Goal: Communication & Community: Answer question/provide support

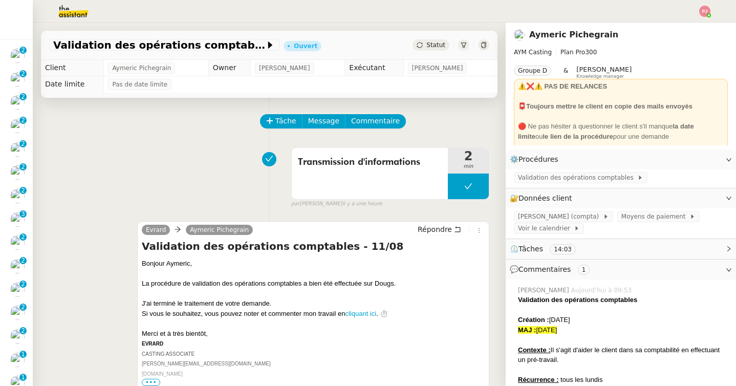
scroll to position [350, 0]
click at [443, 50] on div "Statut" at bounding box center [431, 44] width 37 height 11
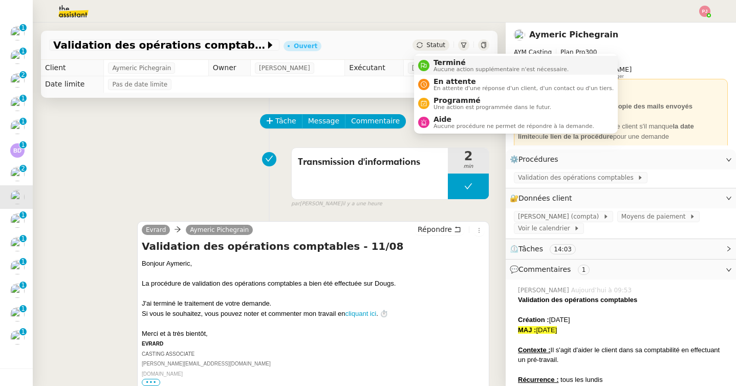
click at [444, 60] on span "Terminé" at bounding box center [501, 62] width 135 height 8
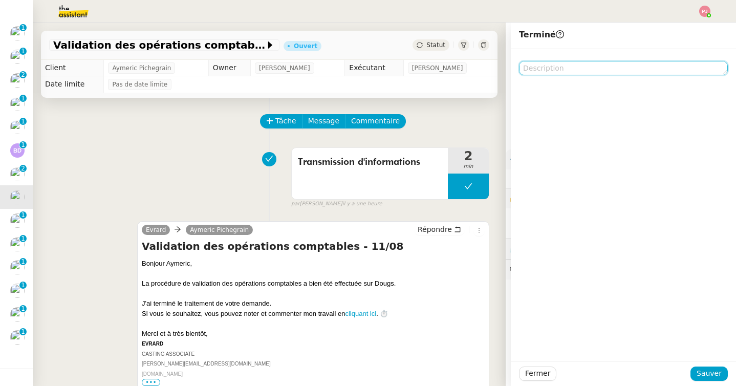
click at [535, 66] on textarea at bounding box center [623, 68] width 209 height 14
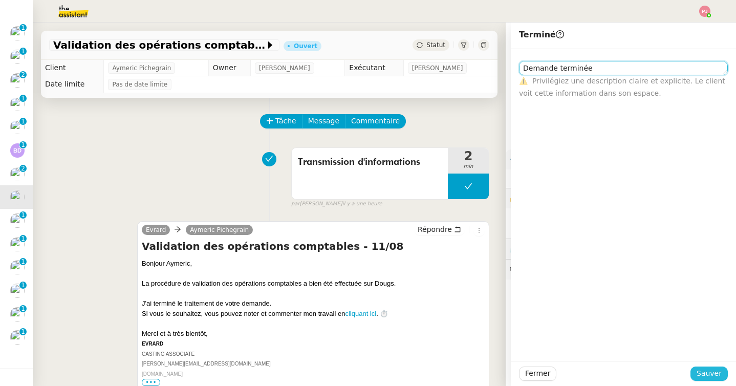
type textarea "Demande terminée"
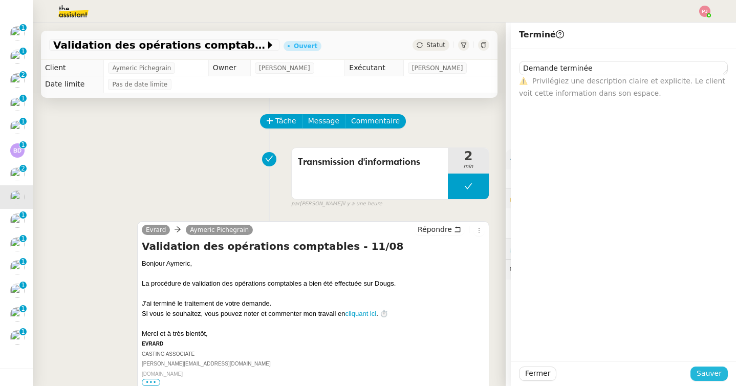
click at [713, 372] on span "Sauver" at bounding box center [709, 374] width 25 height 12
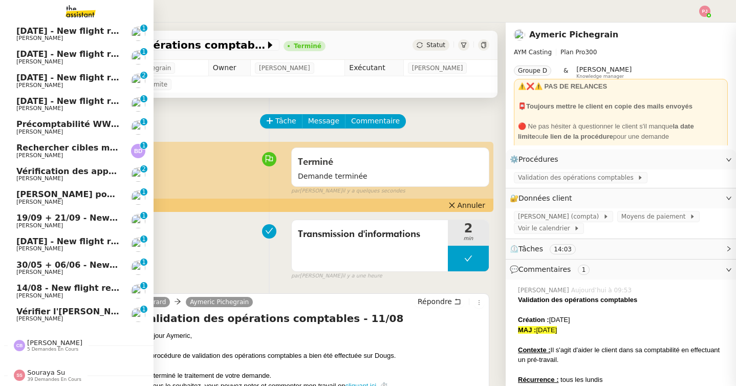
scroll to position [373, 0]
click at [73, 315] on span "Vérifier l'[PERSON_NAME] planifié le 15 août" at bounding box center [118, 312] width 205 height 10
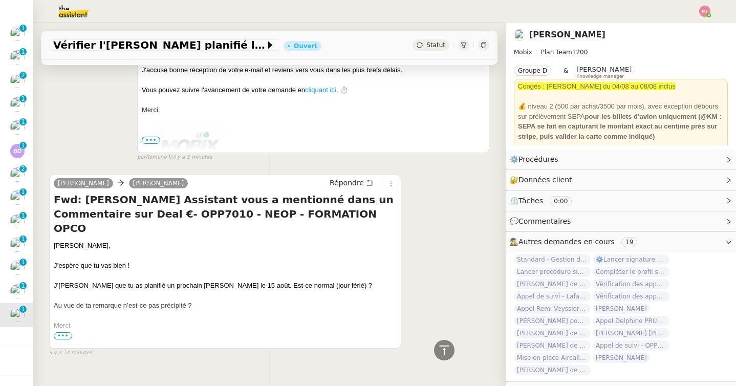
scroll to position [246, 0]
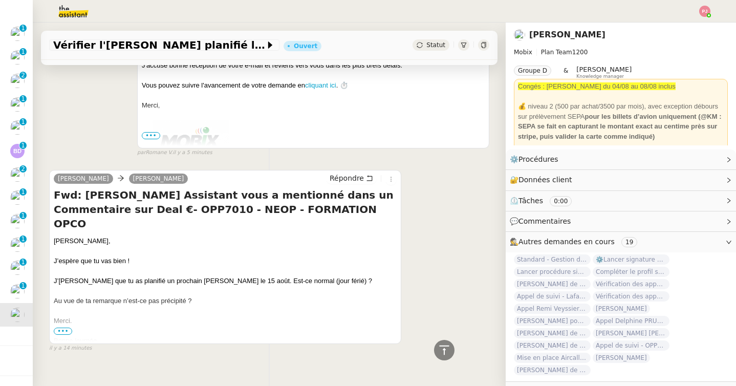
click at [62, 332] on span "•••" at bounding box center [63, 331] width 18 height 7
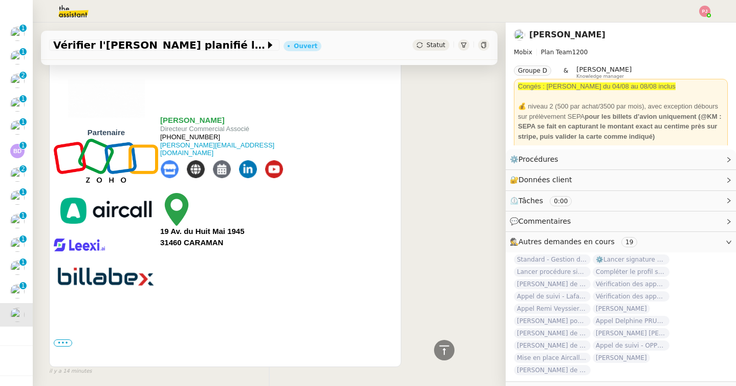
scroll to position [549, 0]
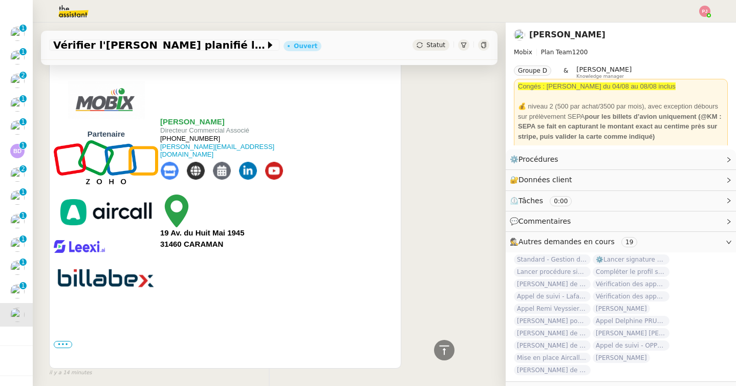
click at [58, 339] on div "••• Début du message réexpédié : De: MOBIX SAS <[EMAIL_ADDRESS][DOMAIN_NAME]> O…" at bounding box center [225, 344] width 343 height 10
click at [59, 341] on label "•••" at bounding box center [63, 344] width 18 height 7
click at [0, 0] on input "•••" at bounding box center [0, 0] width 0 height 0
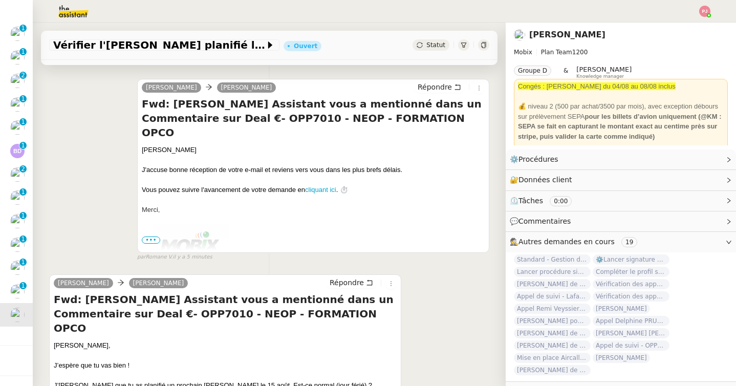
scroll to position [172, 0]
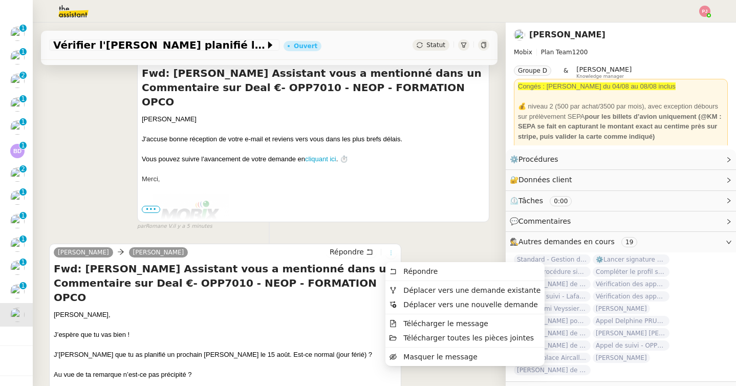
click at [386, 253] on icon at bounding box center [390, 253] width 11 height 6
click at [424, 292] on span "Déplacer vers une demande existante" at bounding box center [471, 290] width 137 height 8
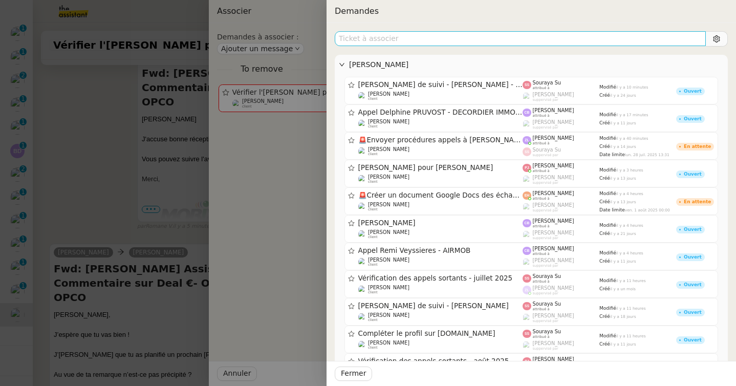
click at [511, 37] on input "text" at bounding box center [520, 38] width 371 height 15
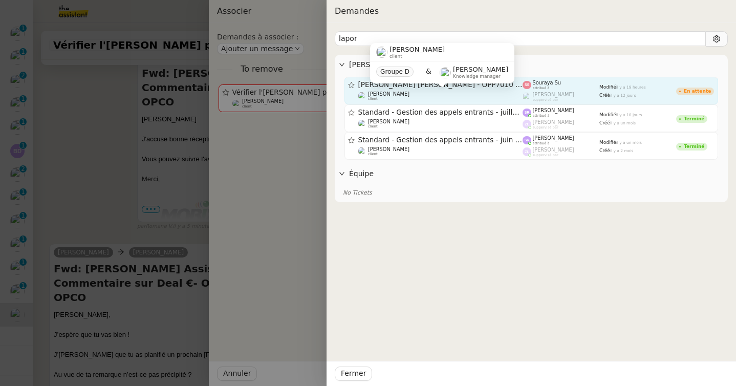
type input "lapor"
click at [469, 89] on div "[PERSON_NAME] client Groupe D & [PERSON_NAME] Knowledge manager" at bounding box center [442, 67] width 144 height 48
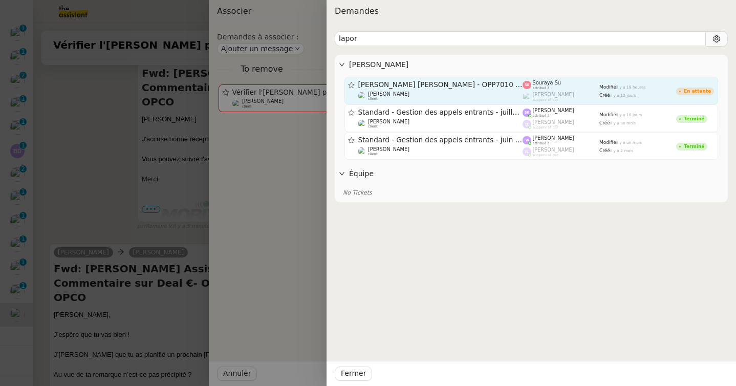
click at [469, 101] on div "[PERSON_NAME] client" at bounding box center [440, 96] width 165 height 10
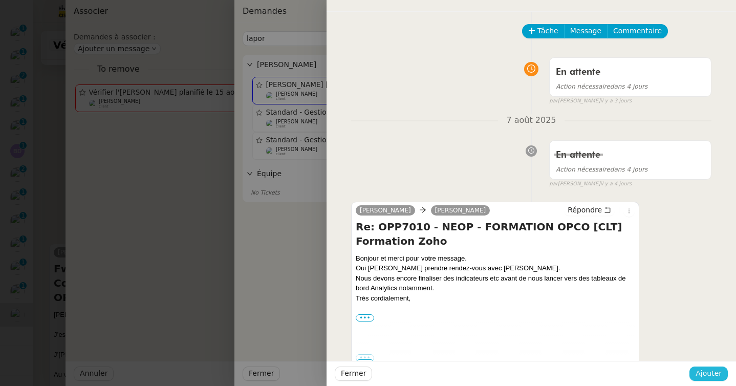
click at [706, 378] on span "Ajouter" at bounding box center [709, 374] width 26 height 12
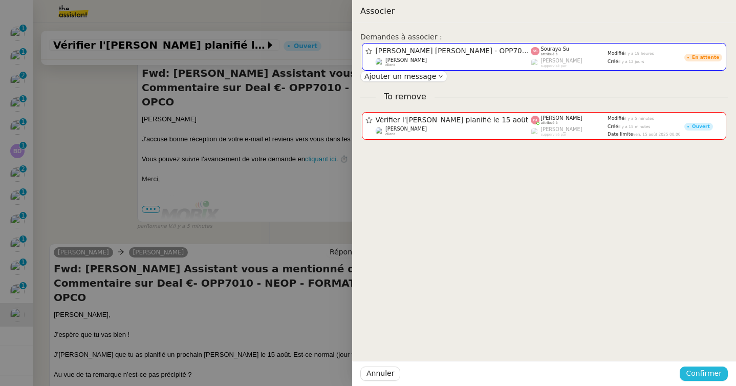
click at [716, 378] on span "Confirmer" at bounding box center [704, 374] width 36 height 12
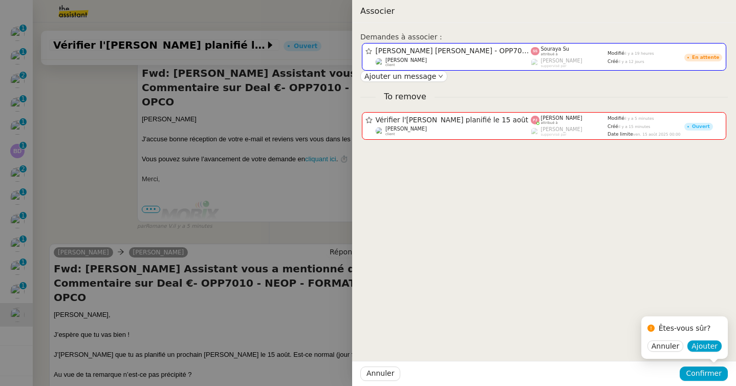
click at [705, 339] on div "Êtes-vous sûr?" at bounding box center [684, 330] width 74 height 20
click at [703, 341] on span "Ajouter" at bounding box center [705, 346] width 26 height 10
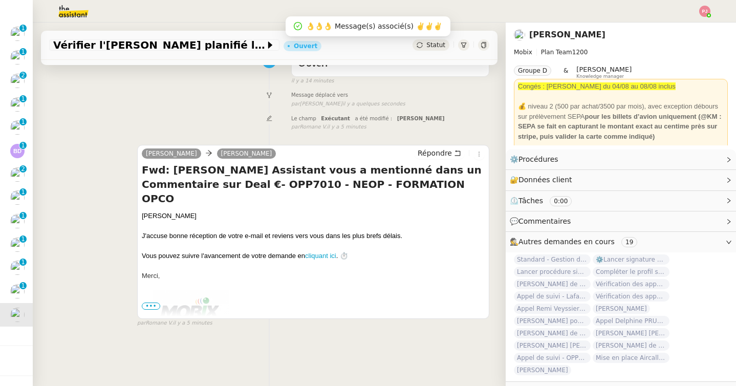
scroll to position [130, 0]
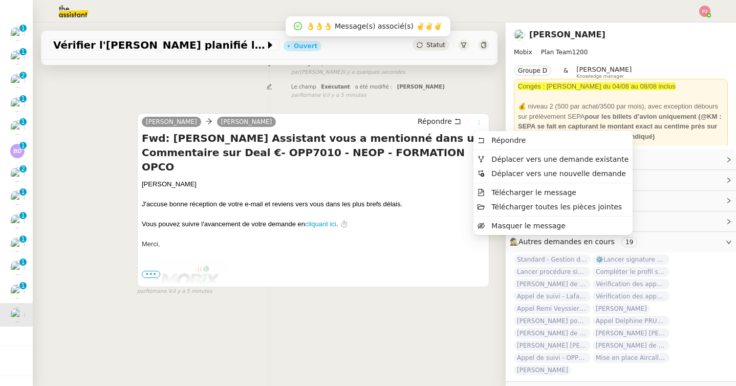
click at [480, 119] on icon at bounding box center [479, 122] width 6 height 6
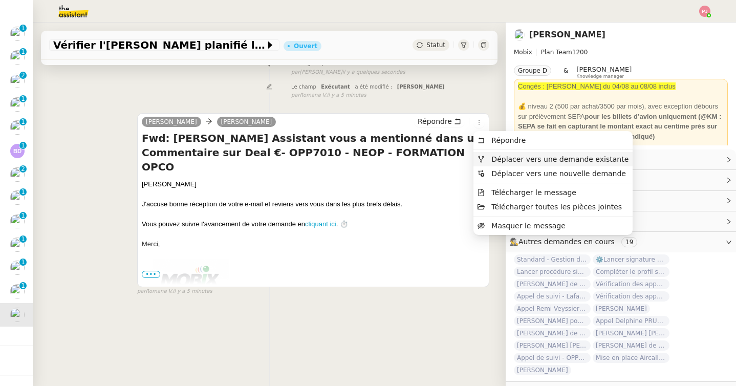
click at [503, 159] on span "Déplacer vers une demande existante" at bounding box center [559, 159] width 137 height 8
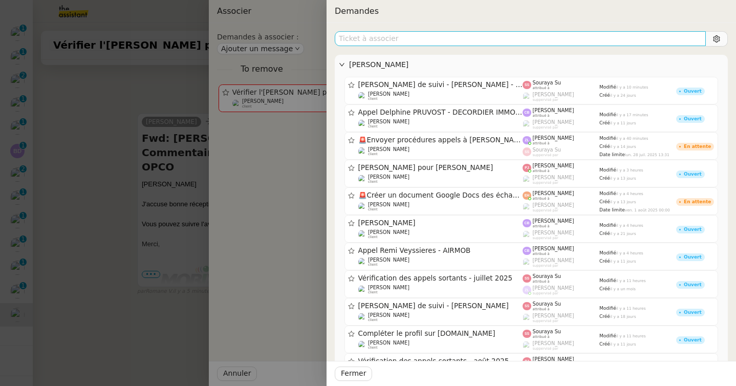
click at [478, 37] on input "text" at bounding box center [520, 38] width 371 height 15
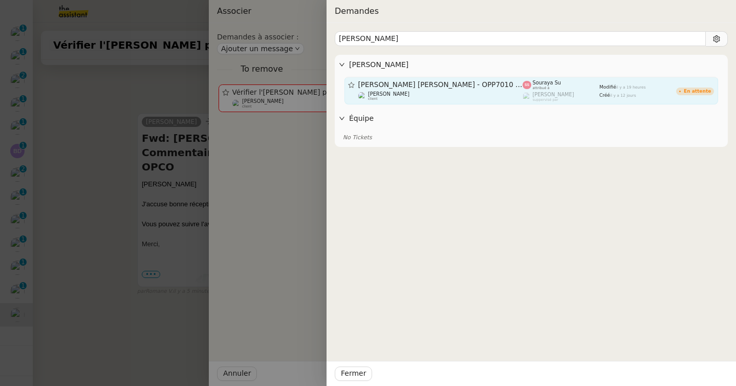
type input "[PERSON_NAME]"
click at [438, 84] on span "[PERSON_NAME] [PERSON_NAME] - OPP7010 - NEOP - FORMATION OPCO" at bounding box center [440, 84] width 165 height 7
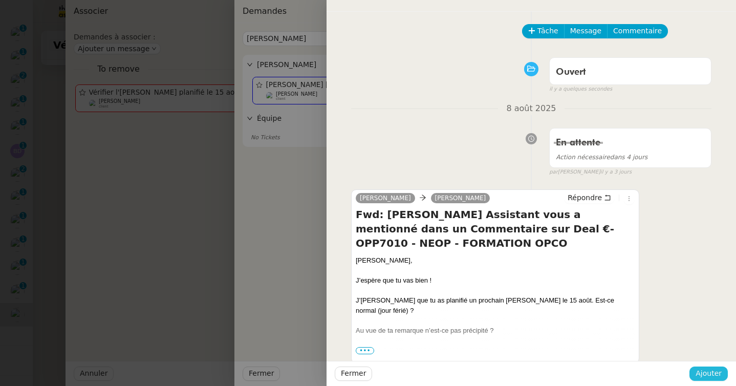
click at [703, 374] on span "Ajouter" at bounding box center [709, 374] width 26 height 12
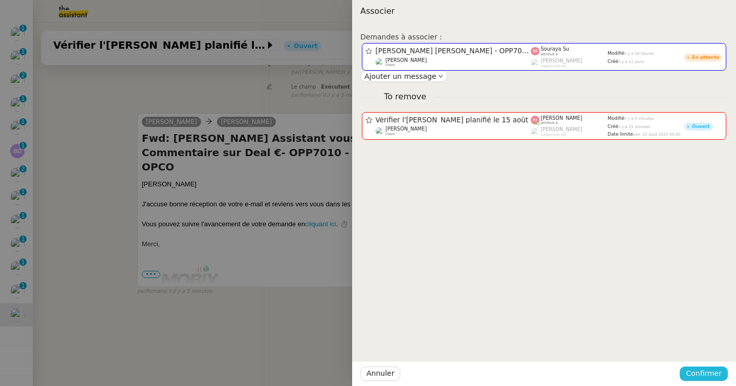
click at [707, 380] on button "Confirmer" at bounding box center [704, 373] width 48 height 14
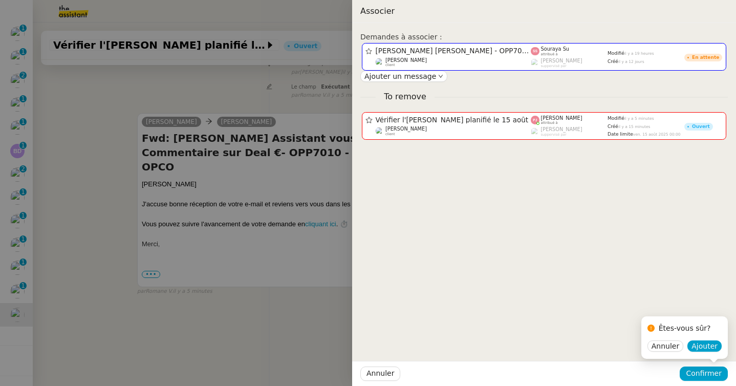
click at [716, 354] on div "Êtes-vous sûr? Annuler Ajouter" at bounding box center [684, 337] width 87 height 42
click at [714, 346] on span "Ajouter" at bounding box center [705, 346] width 26 height 10
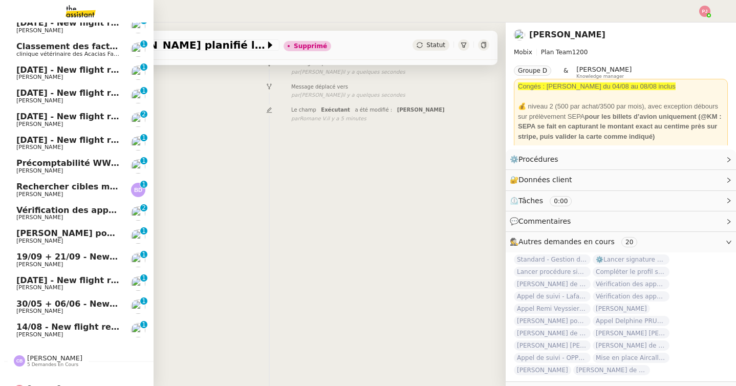
scroll to position [326, 0]
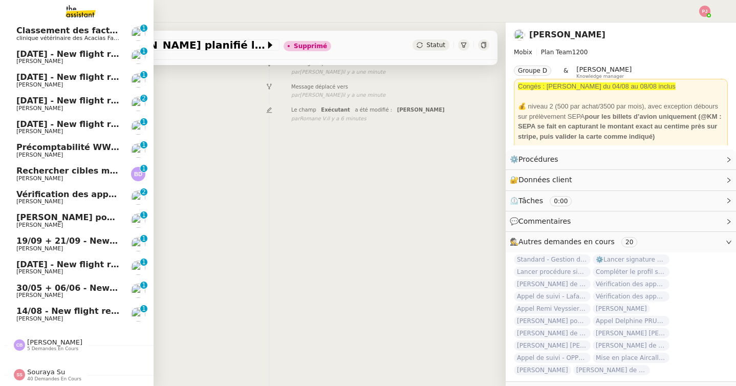
click at [18, 315] on span "14/08 - New flight request - [PERSON_NAME]" at bounding box center [119, 311] width 206 height 10
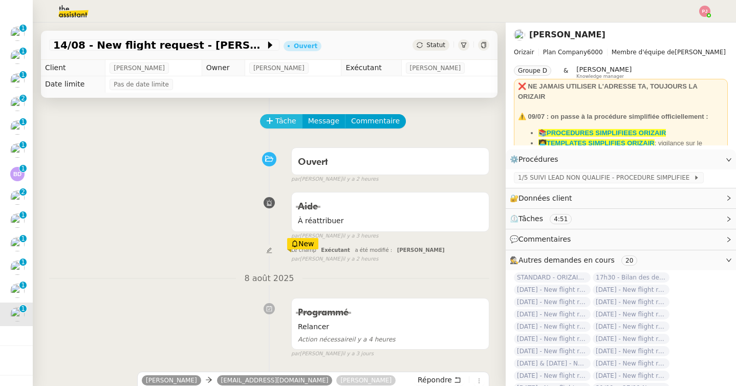
click at [289, 121] on span "Tâche" at bounding box center [285, 121] width 21 height 12
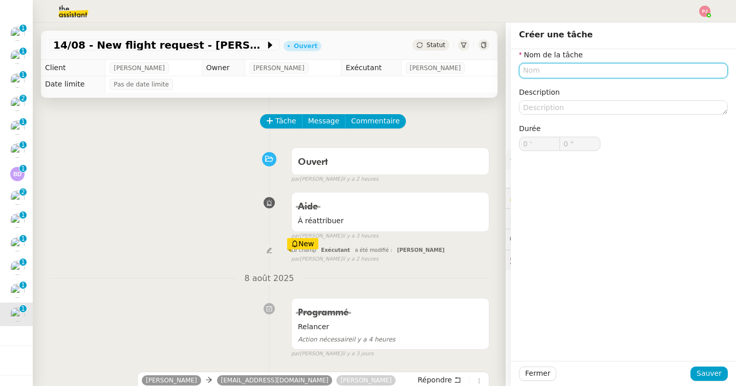
click at [536, 70] on input "text" at bounding box center [623, 70] width 209 height 15
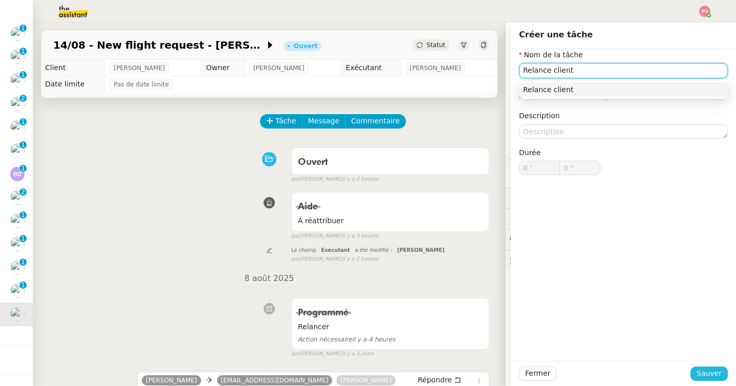
type input "Relance client"
click at [716, 368] on span "Sauver" at bounding box center [709, 374] width 25 height 12
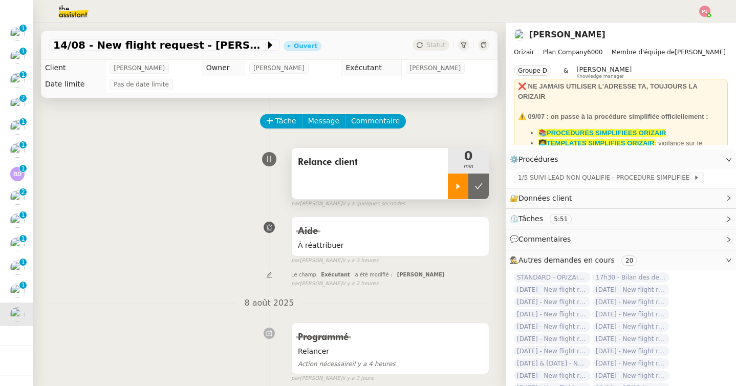
click at [460, 184] on icon at bounding box center [458, 186] width 8 height 8
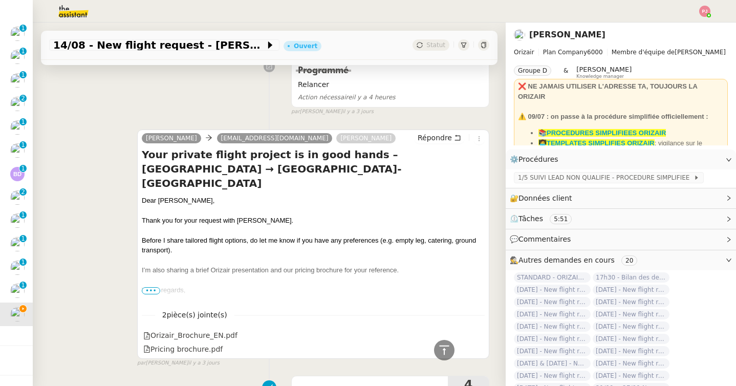
scroll to position [283, 0]
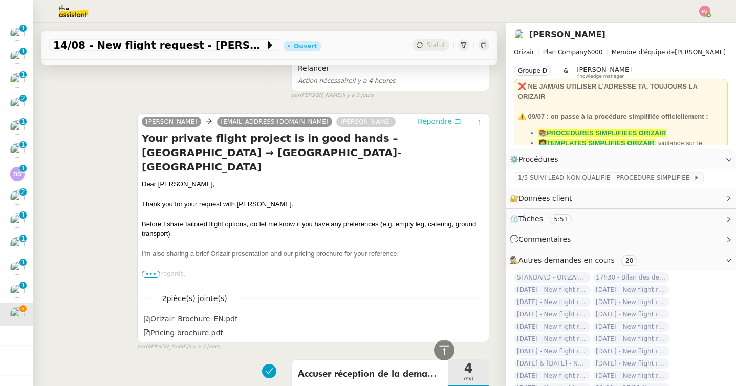
click at [447, 118] on span "Répondre" at bounding box center [435, 121] width 34 height 10
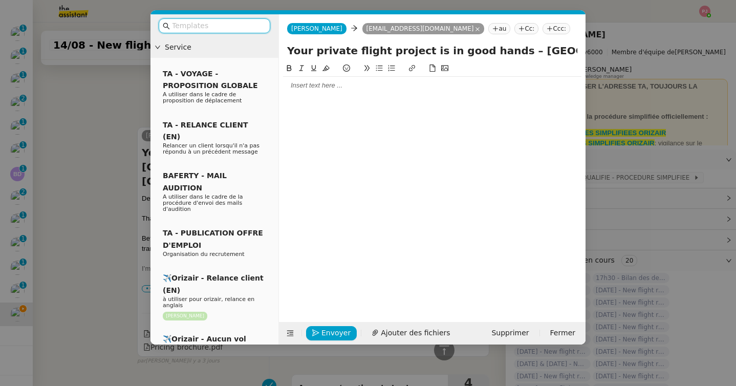
scroll to position [376, 0]
click at [516, 332] on span "Supprimer" at bounding box center [509, 333] width 37 height 12
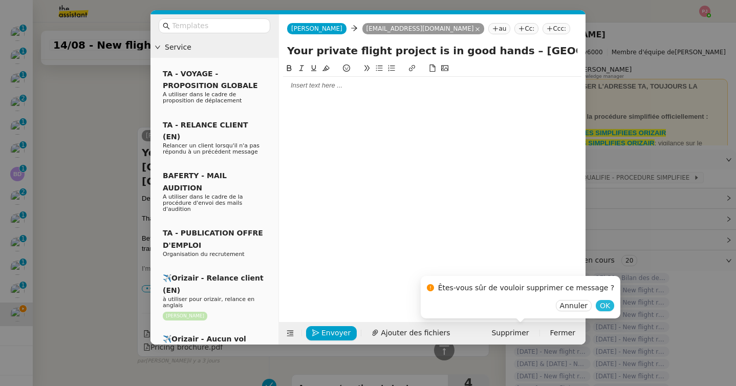
click at [600, 308] on span "OK" at bounding box center [605, 305] width 10 height 10
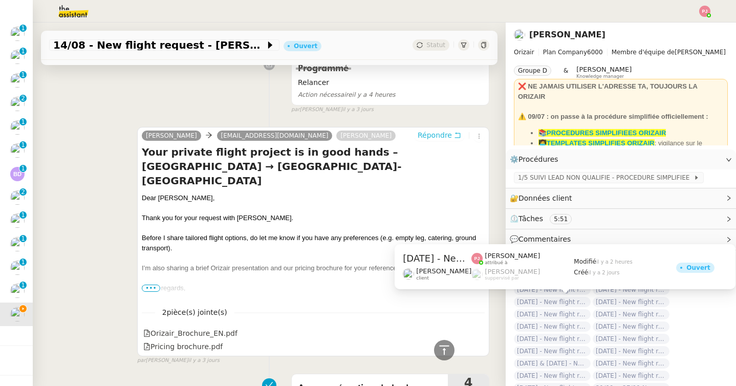
scroll to position [283, 0]
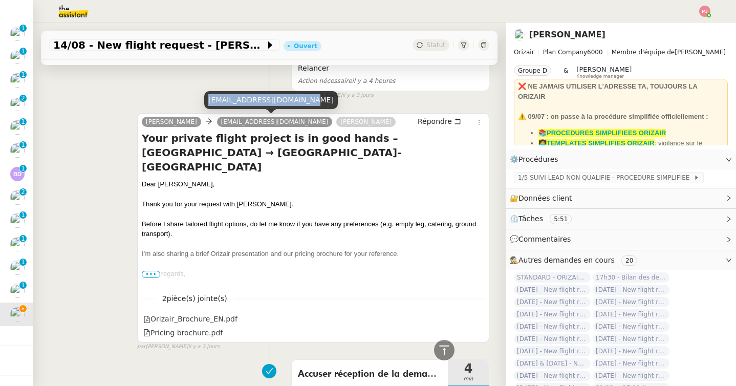
drag, startPoint x: 303, startPoint y: 100, endPoint x: 208, endPoint y: 97, distance: 94.7
click at [208, 97] on div "[EMAIL_ADDRESS][DOMAIN_NAME]" at bounding box center [271, 100] width 134 height 18
copy div "[EMAIL_ADDRESS][DOMAIN_NAME]"
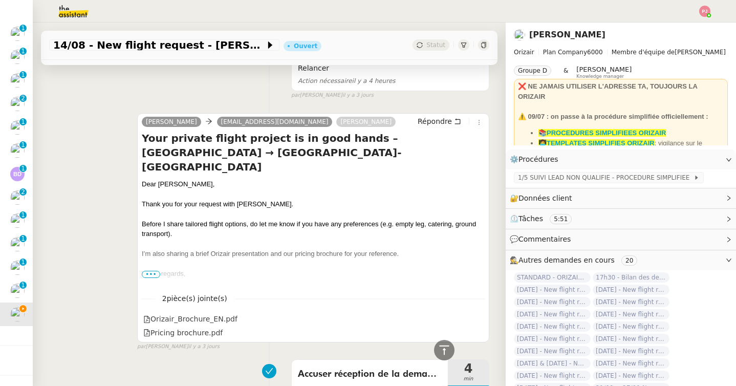
click at [177, 83] on div "Programmé Relancer Action nécessaire il y a 4 heures false par [PERSON_NAME] il…" at bounding box center [269, 67] width 440 height 64
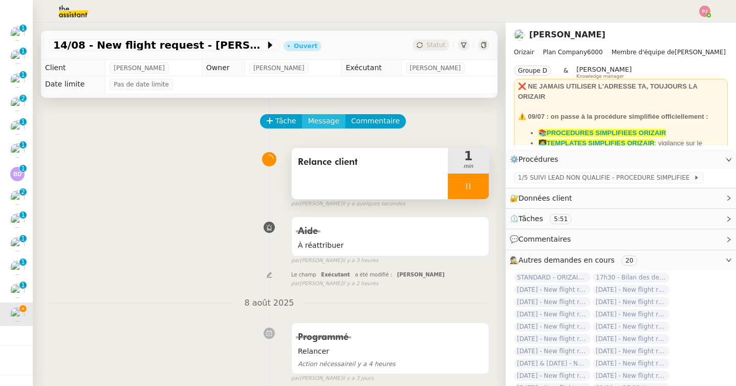
click at [316, 114] on button "Message" at bounding box center [324, 121] width 44 height 14
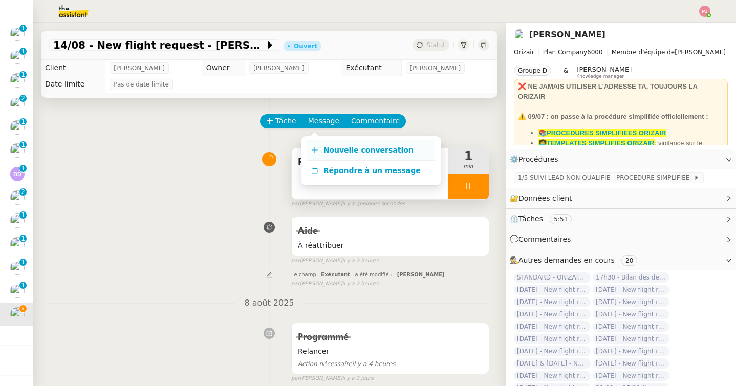
click at [313, 142] on link "Nouvelle conversation" at bounding box center [371, 150] width 128 height 20
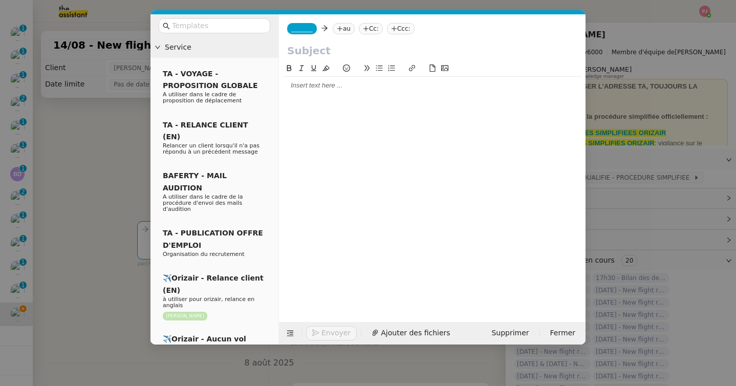
click at [313, 28] on span "_______" at bounding box center [301, 28] width 21 height 7
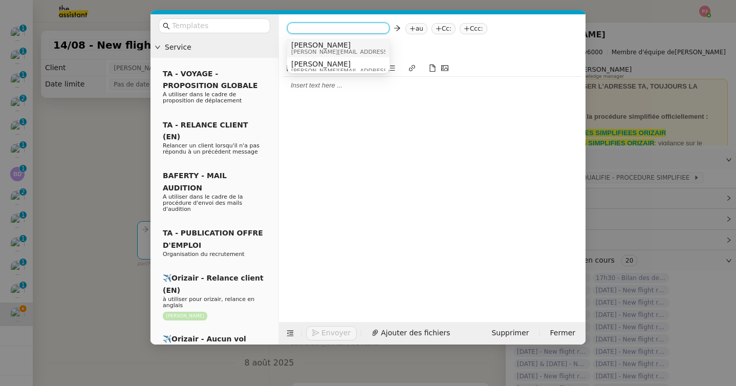
click at [321, 50] on span "[PERSON_NAME][EMAIL_ADDRESS][DOMAIN_NAME]" at bounding box center [363, 52] width 145 height 6
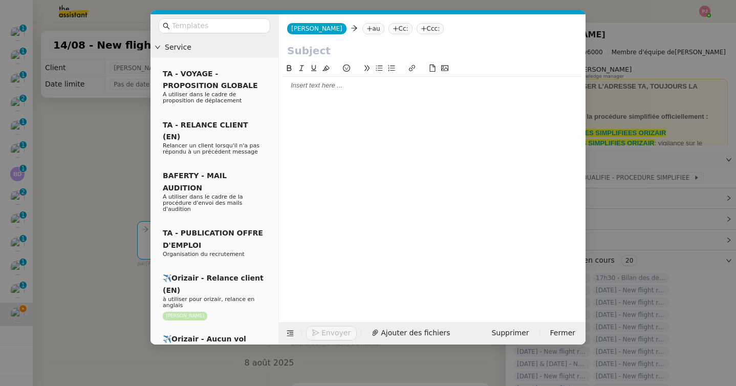
click at [362, 32] on nz-tag "au" at bounding box center [373, 28] width 22 height 11
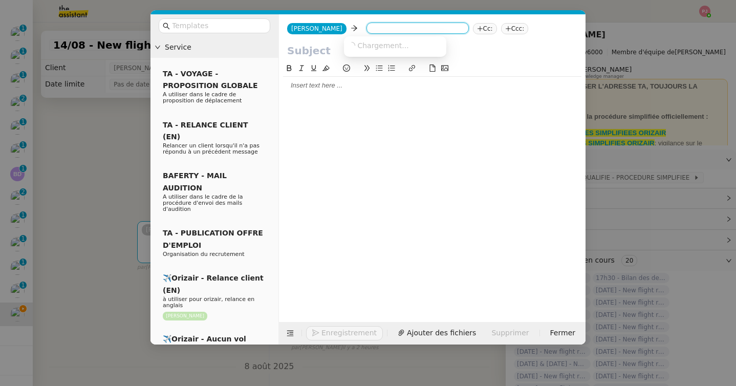
paste input "[EMAIL_ADDRESS][DOMAIN_NAME]"
type input "[EMAIL_ADDRESS][DOMAIN_NAME]"
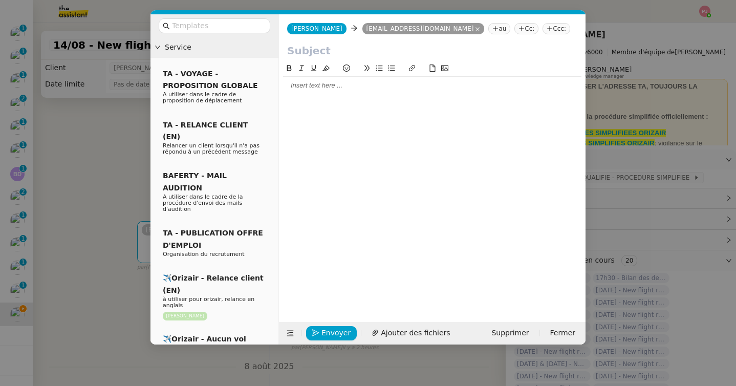
click at [514, 26] on nz-tag "Cc:" at bounding box center [526, 28] width 24 height 11
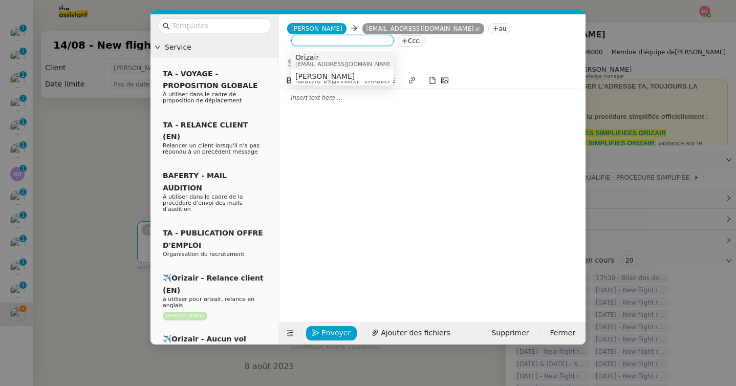
click at [417, 36] on nz-tag "Ccc:" at bounding box center [412, 40] width 28 height 11
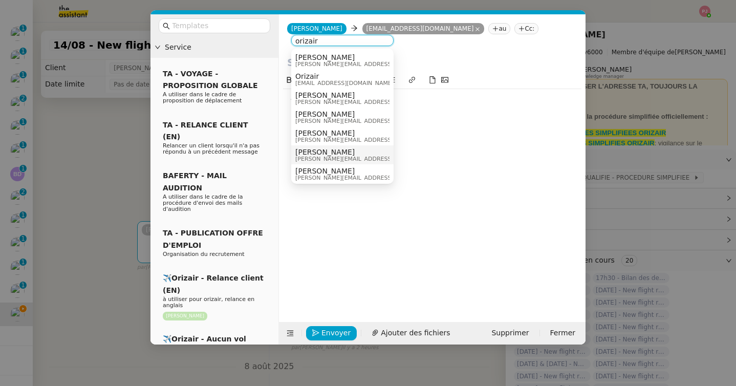
type input "orizair"
click at [330, 170] on span "[PERSON_NAME]" at bounding box center [367, 171] width 145 height 8
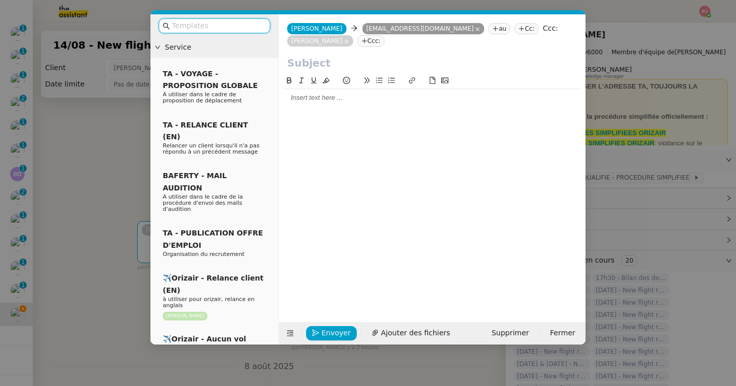
click at [224, 26] on input "text" at bounding box center [218, 26] width 92 height 12
type input "r"
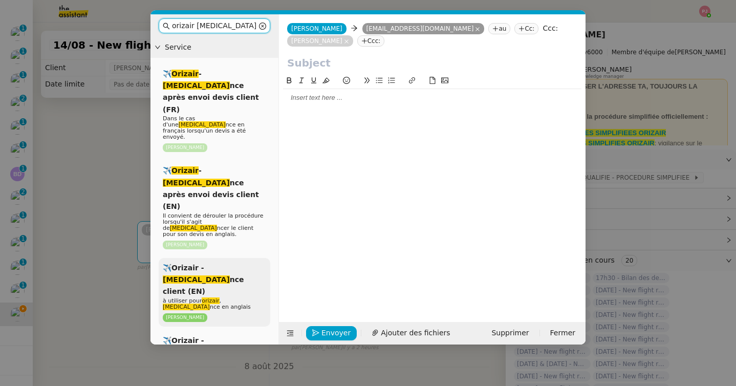
type input "orizair [MEDICAL_DATA]"
click at [212, 298] on p "à utiliser pour orizair , [MEDICAL_DATA] nce en anglais" at bounding box center [214, 304] width 103 height 12
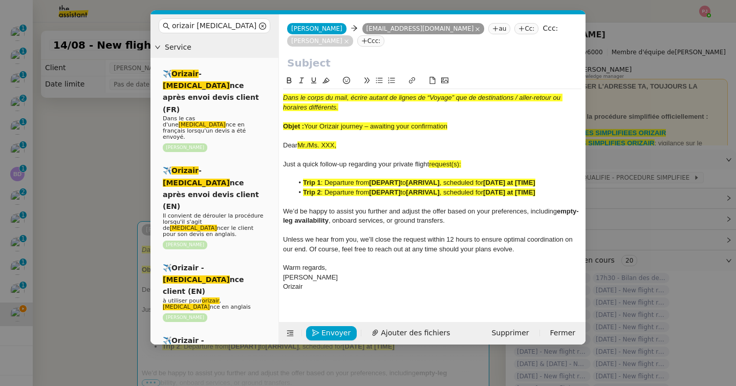
drag, startPoint x: 465, startPoint y: 130, endPoint x: 307, endPoint y: 126, distance: 157.7
click at [307, 126] on div "Objet : Your Orizair journey – awaiting your confirmation" at bounding box center [432, 126] width 298 height 9
copy span "Your Orizair journey – awaiting your confirmation"
click at [320, 62] on input "text" at bounding box center [432, 62] width 290 height 15
paste input "Your Orizair journey – awaiting your confirmation"
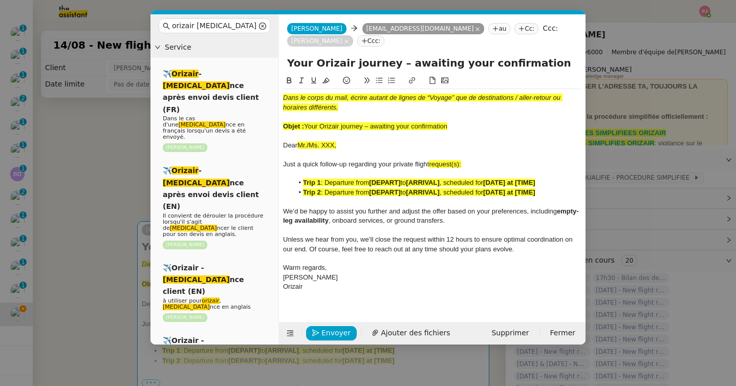
type input "Your Orizair journey – awaiting your confirmation"
click at [105, 171] on nz-modal-container "orizair [MEDICAL_DATA] Service ✈️ Orizair - [MEDICAL_DATA] nce après envoi devi…" at bounding box center [368, 193] width 736 height 386
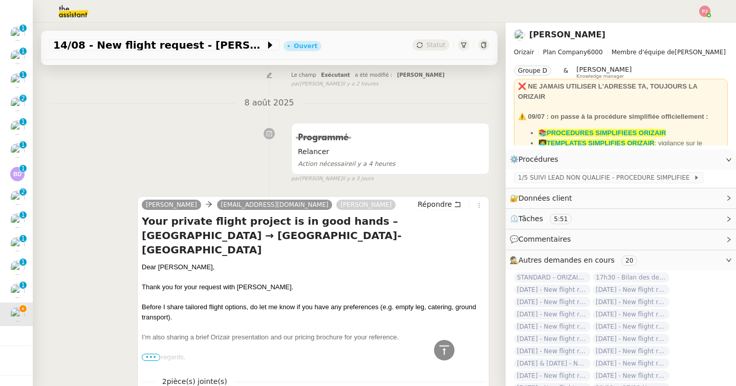
scroll to position [412, 0]
drag, startPoint x: 192, startPoint y: 251, endPoint x: 128, endPoint y: 251, distance: 64.0
click at [128, 251] on div "[PERSON_NAME] [EMAIL_ADDRESS][DOMAIN_NAME] [PERSON_NAME] Your private flight pr…" at bounding box center [269, 309] width 440 height 247
copy div "Dear [PERSON_NAME],"
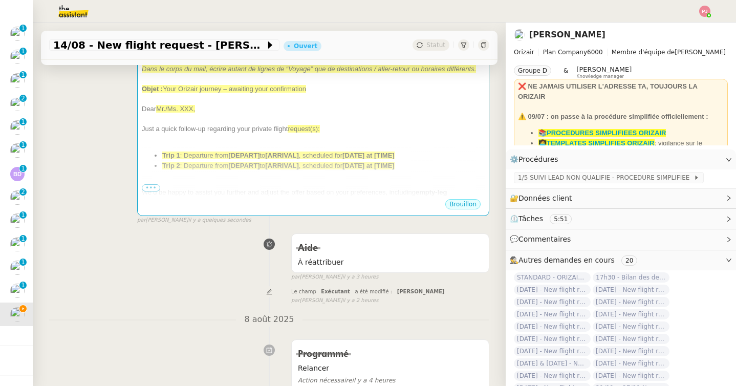
scroll to position [181, 0]
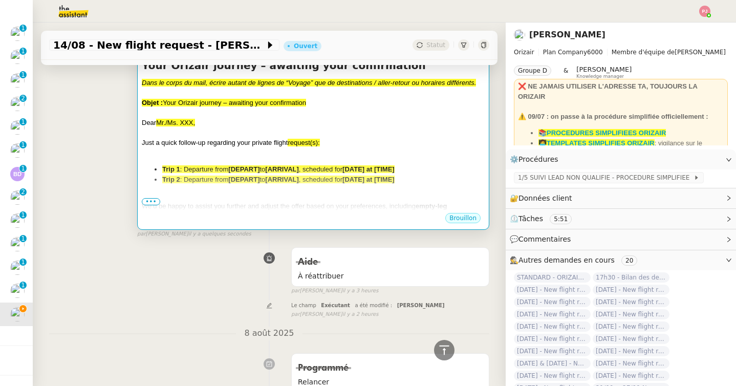
click at [243, 215] on div "Brouillon" at bounding box center [313, 219] width 343 height 15
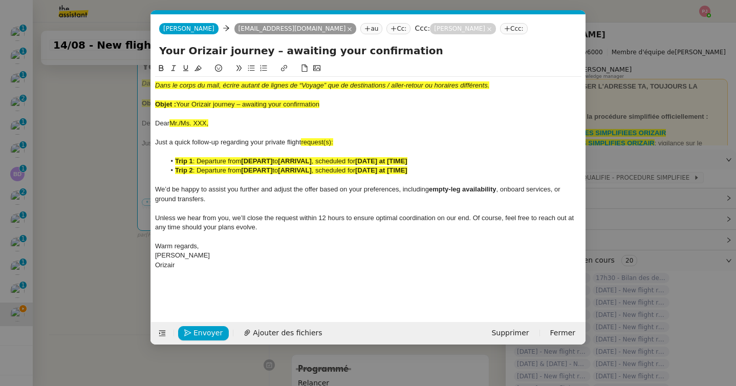
scroll to position [0, 56]
drag, startPoint x: 214, startPoint y: 123, endPoint x: 142, endPoint y: 123, distance: 72.2
click at [142, 123] on nz-modal-container "orizair [MEDICAL_DATA] Service ✈️ Orizair - [MEDICAL_DATA] nce après envoi devi…" at bounding box center [368, 193] width 736 height 386
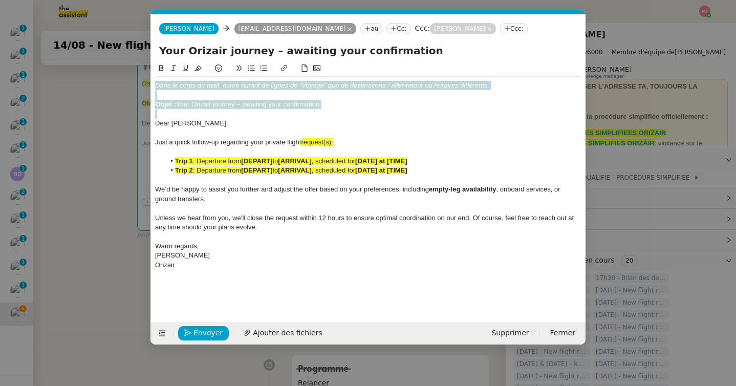
drag, startPoint x: 156, startPoint y: 125, endPoint x: 144, endPoint y: 46, distance: 80.1
click at [144, 46] on nz-modal-container "orizair [MEDICAL_DATA] Service ✈️ Orizair - [MEDICAL_DATA] nce après envoi devi…" at bounding box center [368, 193] width 736 height 386
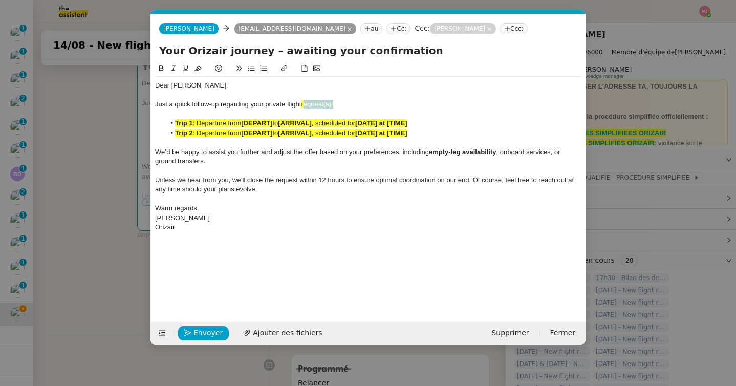
drag, startPoint x: 346, startPoint y: 106, endPoint x: 304, endPoint y: 106, distance: 42.0
click at [304, 106] on div "Just a quick follow-up regarding your private flight request(s):" at bounding box center [368, 104] width 426 height 9
click at [77, 234] on nz-modal-container "orizair [MEDICAL_DATA] Service ✈️ Orizair - [MEDICAL_DATA] nce après envoi devi…" at bounding box center [368, 193] width 736 height 386
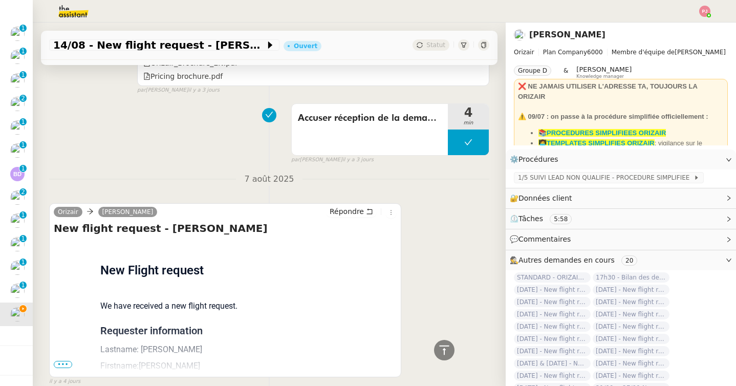
scroll to position [800, 0]
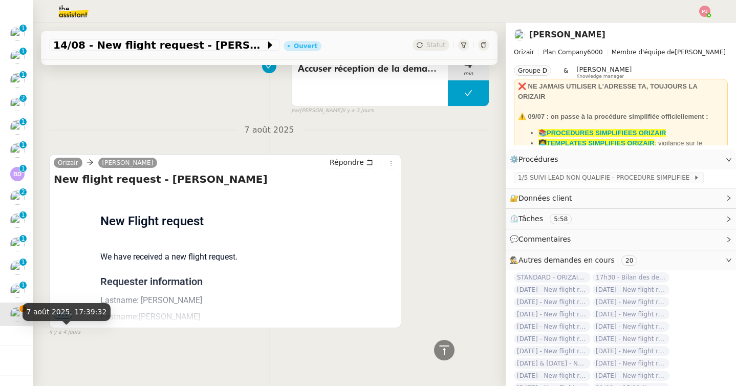
click at [57, 317] on div "7 août 2025, 17:39:32" at bounding box center [67, 312] width 89 height 18
click at [58, 315] on span "•••" at bounding box center [63, 315] width 18 height 7
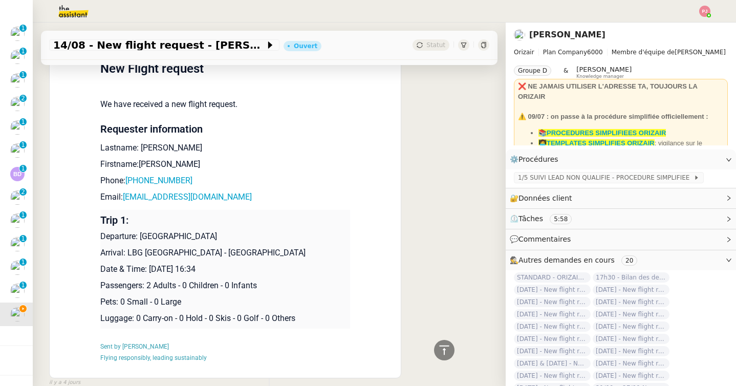
scroll to position [1002, 0]
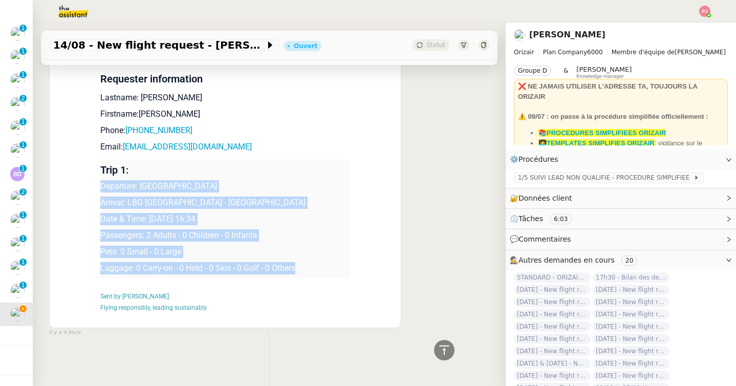
drag, startPoint x: 101, startPoint y: 185, endPoint x: 310, endPoint y: 268, distance: 225.2
click at [310, 268] on td "Trip 1: Departure: [GEOGRAPHIC_DATA] Arrival: LBG [GEOGRAPHIC_DATA] - [GEOGRAPH…" at bounding box center [225, 219] width 250 height 119
copy td "Departure: [GEOGRAPHIC_DATA] Arrival: LBG [GEOGRAPHIC_DATA] - [GEOGRAPHIC_DATA]…"
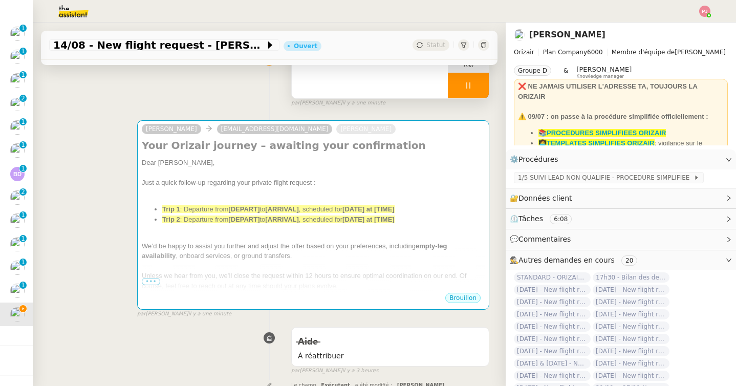
scroll to position [89, 0]
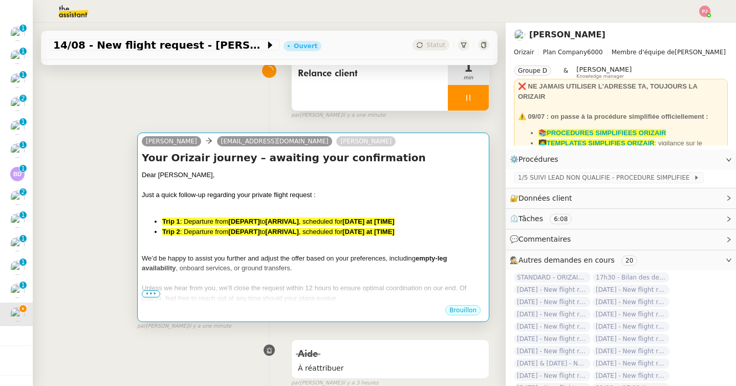
click at [301, 266] on div "We’d be happy to assist you further and adjust the offer based on your preferen…" at bounding box center [313, 263] width 343 height 20
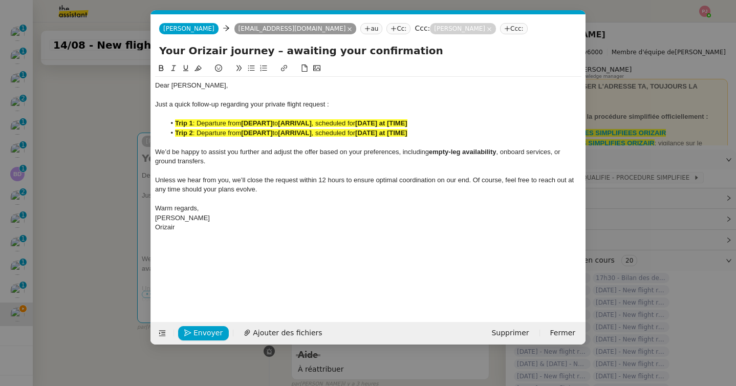
scroll to position [0, 56]
click at [247, 226] on div "Orizair" at bounding box center [368, 227] width 426 height 9
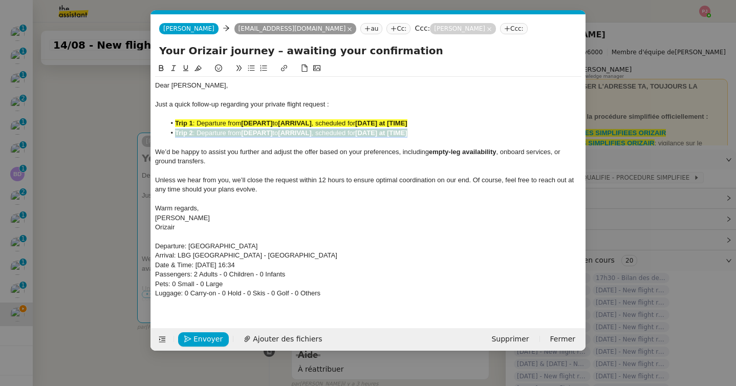
drag, startPoint x: 445, startPoint y: 134, endPoint x: 103, endPoint y: 133, distance: 341.9
click at [103, 133] on nz-modal-container "orizair [MEDICAL_DATA] Service ✈️ Orizair - [MEDICAL_DATA] nce après envoi devi…" at bounding box center [368, 193] width 736 height 386
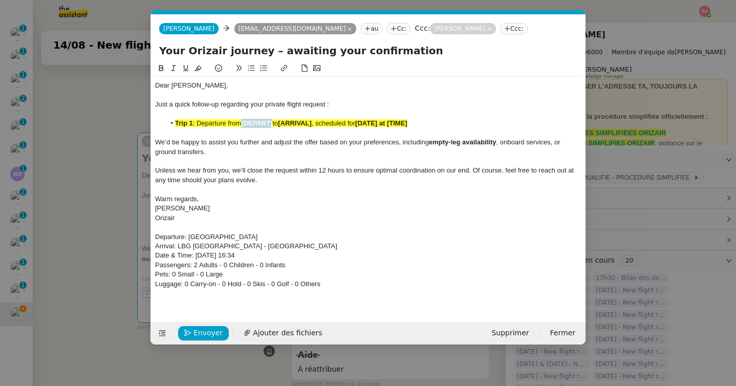
drag, startPoint x: 273, startPoint y: 123, endPoint x: 243, endPoint y: 123, distance: 30.7
click at [243, 123] on strong "[DEPART]" at bounding box center [256, 123] width 31 height 8
drag, startPoint x: 362, startPoint y: 124, endPoint x: 328, endPoint y: 124, distance: 33.8
click at [328, 124] on li "Trip 1 : Departure from [GEOGRAPHIC_DATA] Stansted Airpor to [ARRIVAL] , schedu…" at bounding box center [373, 123] width 417 height 9
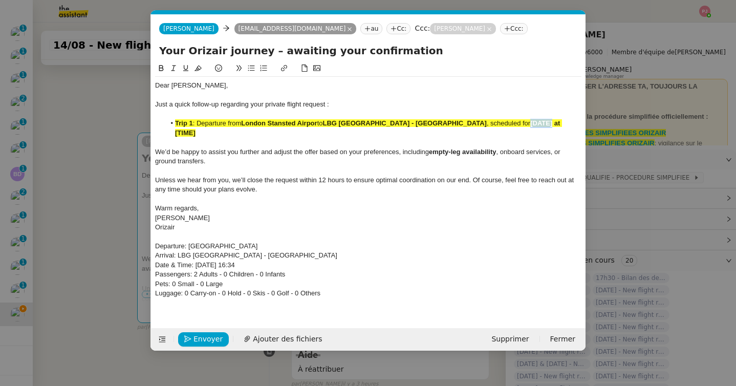
drag, startPoint x: 468, startPoint y: 122, endPoint x: 447, endPoint y: 123, distance: 21.0
click at [447, 123] on strong "[DATE] at [TIME]" at bounding box center [368, 127] width 387 height 17
drag, startPoint x: 571, startPoint y: 123, endPoint x: 526, endPoint y: 124, distance: 44.5
click at [526, 124] on li "Trip 1 : Departure from [GEOGRAPHIC_DATA] Stansted Airpor to LBG [GEOGRAPHIC_DA…" at bounding box center [373, 128] width 417 height 19
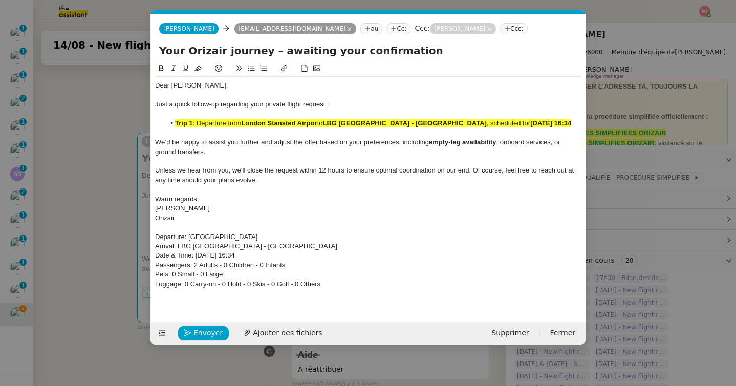
drag, startPoint x: 542, startPoint y: 123, endPoint x: 150, endPoint y: 120, distance: 391.6
click at [150, 120] on form "[PERSON_NAME] [PERSON_NAME] [EMAIL_ADDRESS][DOMAIN_NAME] au Cc: Ccc: [PERSON_NA…" at bounding box center [367, 179] width 435 height 330
click at [197, 67] on icon at bounding box center [198, 67] width 7 height 7
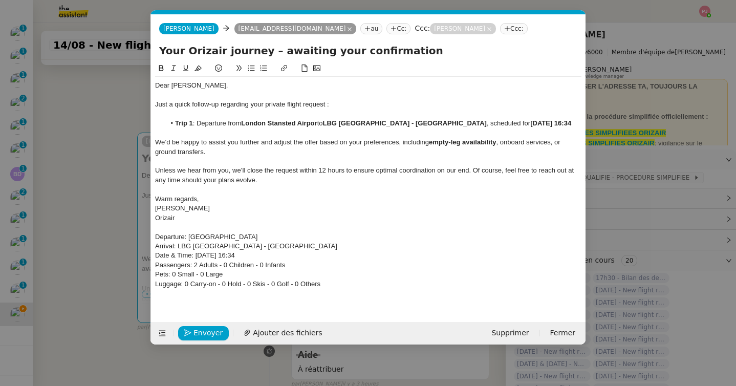
click at [211, 137] on div at bounding box center [368, 132] width 426 height 9
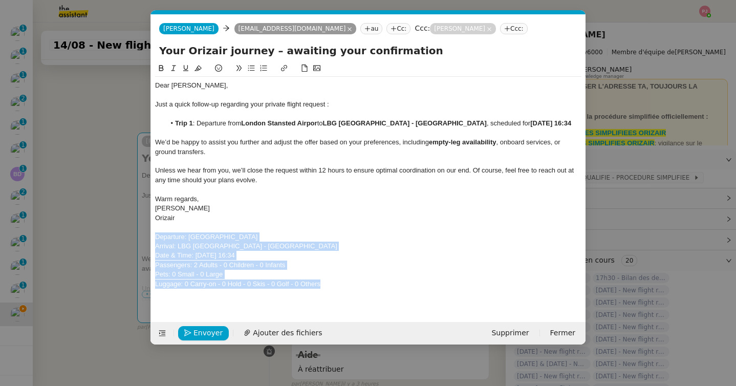
drag, startPoint x: 337, startPoint y: 285, endPoint x: 127, endPoint y: 234, distance: 215.9
click at [127, 234] on nz-modal-container "orizair [MEDICAL_DATA] Service ✈️ Orizair - [MEDICAL_DATA] nce après envoi devi…" at bounding box center [368, 193] width 736 height 386
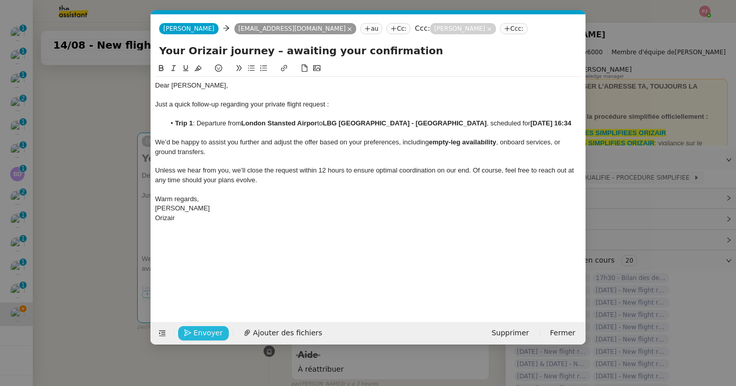
click at [207, 334] on span "Envoyer" at bounding box center [207, 333] width 29 height 12
click at [207, 334] on span "Confirmer l'envoi" at bounding box center [223, 333] width 61 height 12
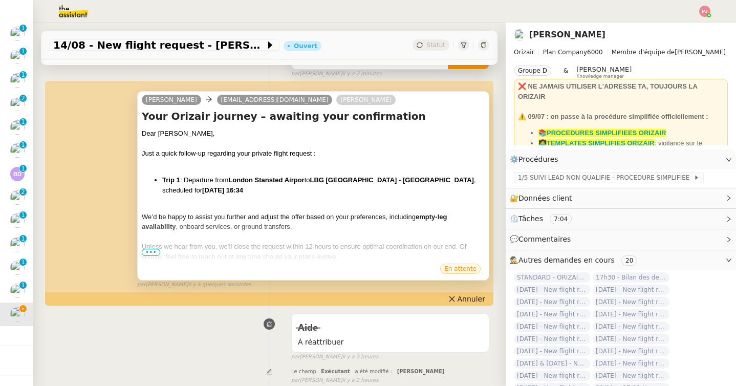
scroll to position [138, 0]
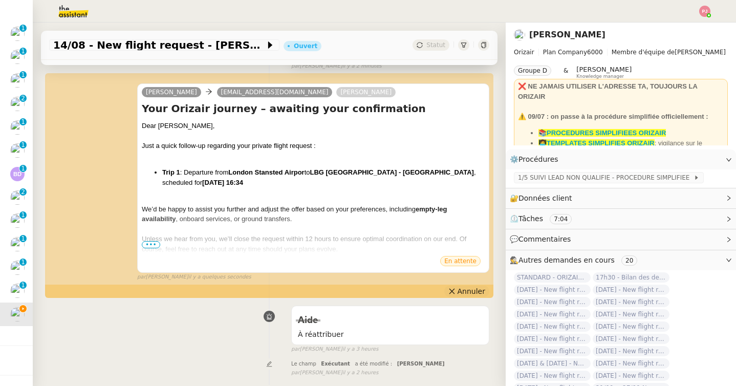
click at [456, 291] on icon at bounding box center [451, 291] width 7 height 7
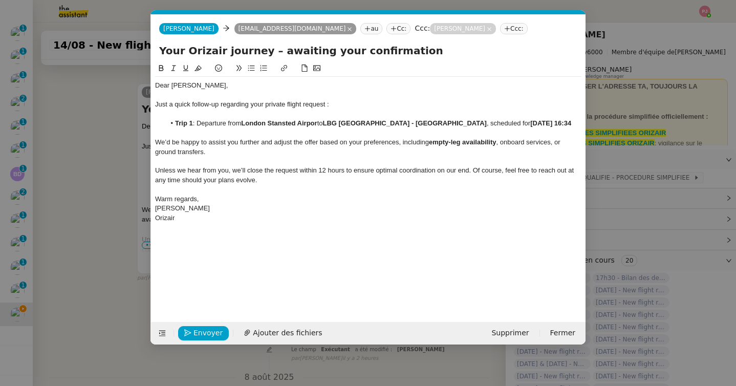
scroll to position [0, 21]
click at [637, 125] on nz-modal-container "Service TA - VOYAGE - PROPOSITION GLOBALE A utiliser dans le cadre de propositi…" at bounding box center [368, 193] width 736 height 386
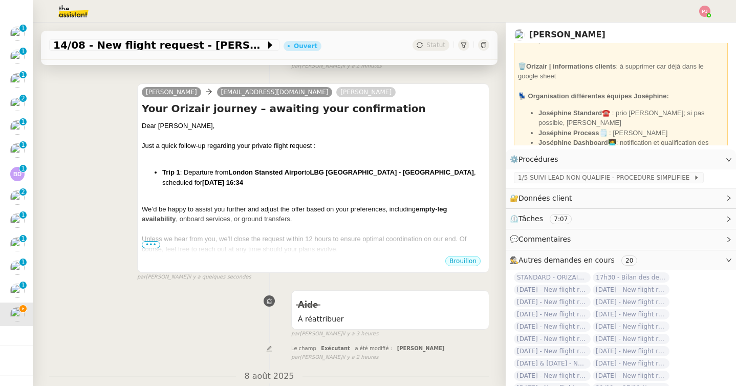
scroll to position [118, 0]
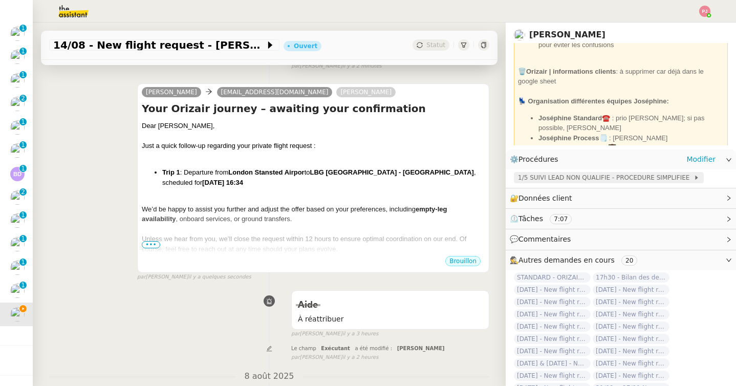
click at [587, 176] on span "1/5 SUIVI LEAD NON QUALIFIE - PROCEDURE SIMPLIFIEE" at bounding box center [606, 177] width 176 height 10
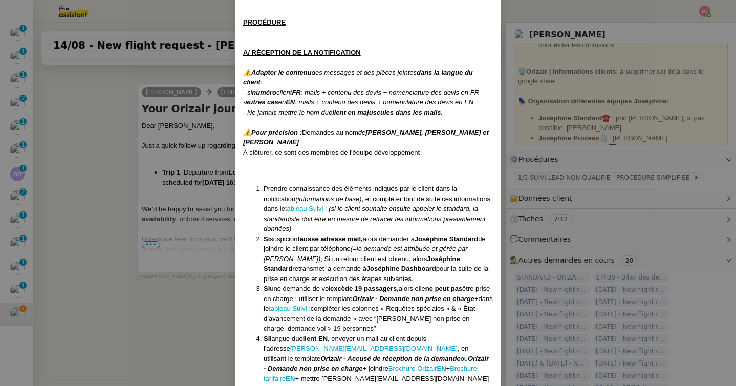
scroll to position [163, 0]
click at [291, 209] on link "tableau Suivi :" at bounding box center [306, 208] width 42 height 8
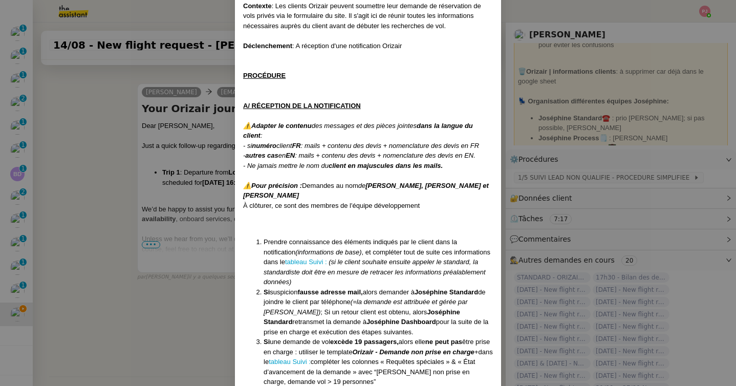
scroll to position [0, 0]
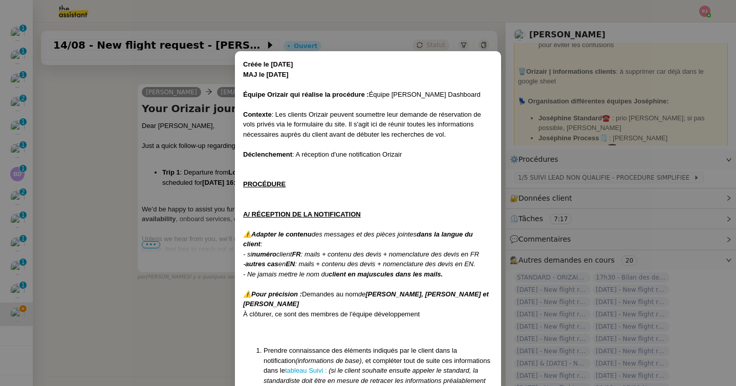
click at [189, 110] on nz-modal-container "Créée le [DATE] MAJ le [DATE] Équipe Orizair qui réalise la procédure : Équipe …" at bounding box center [368, 193] width 736 height 386
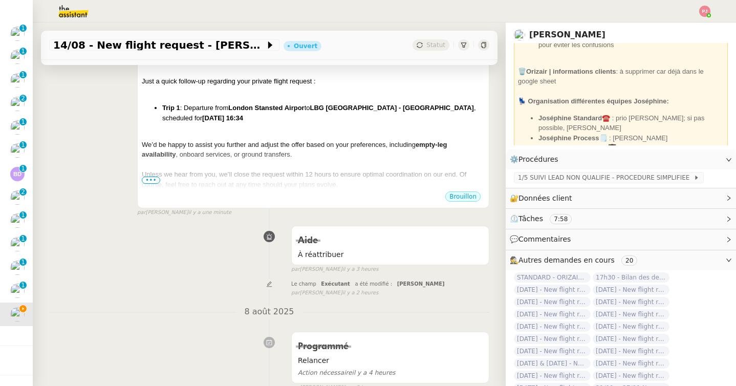
scroll to position [202, 0]
click at [312, 164] on div at bounding box center [313, 165] width 343 height 10
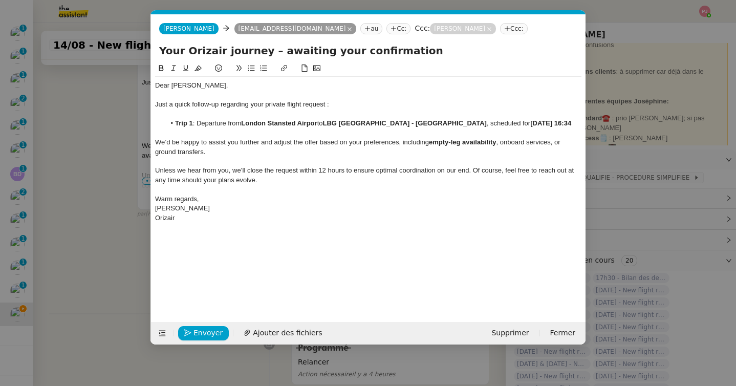
scroll to position [0, 56]
click at [207, 337] on span "Envoyer" at bounding box center [207, 333] width 29 height 12
click at [207, 336] on span "Confirmer l'envoi" at bounding box center [223, 333] width 61 height 12
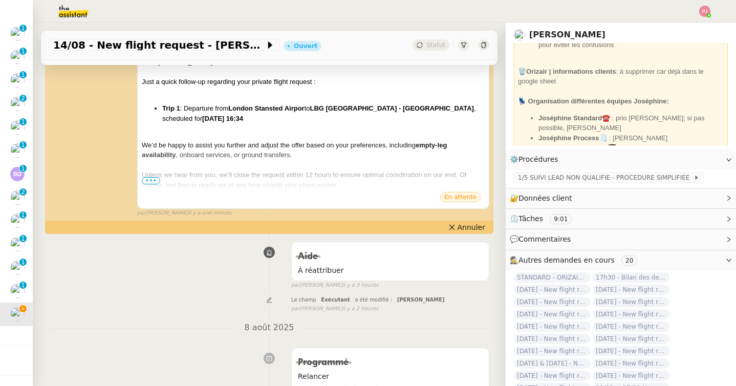
scroll to position [0, 0]
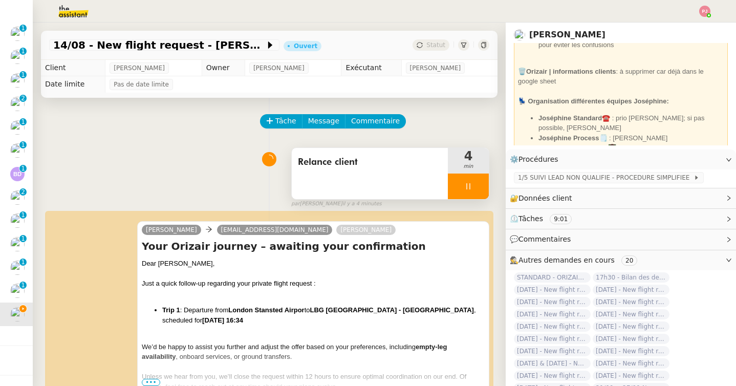
click at [474, 184] on div at bounding box center [468, 187] width 41 height 26
click at [487, 184] on button at bounding box center [478, 187] width 20 height 26
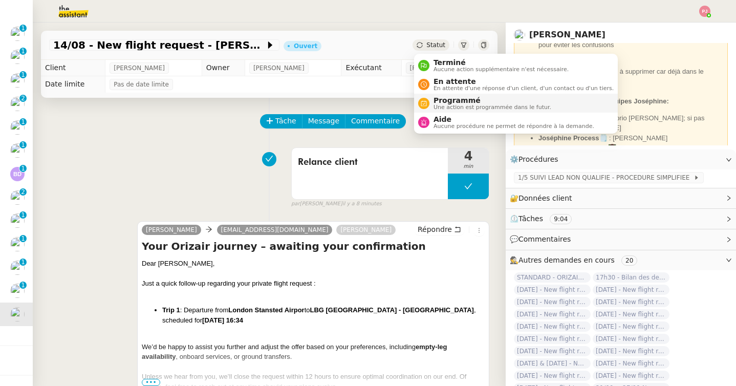
click at [453, 105] on span "Une action est programmée dans le futur." at bounding box center [493, 107] width 118 height 6
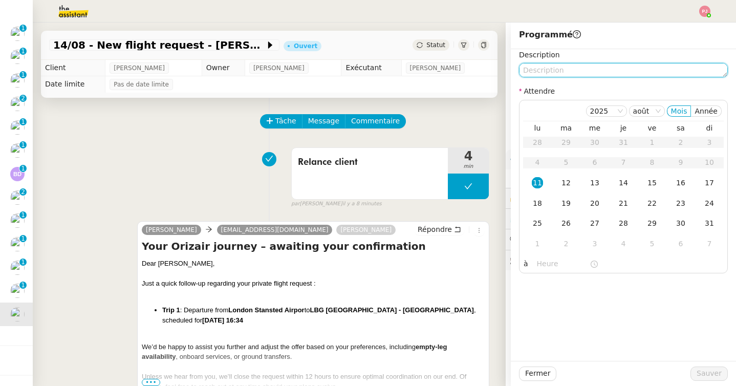
click at [574, 68] on textarea at bounding box center [623, 70] width 209 height 14
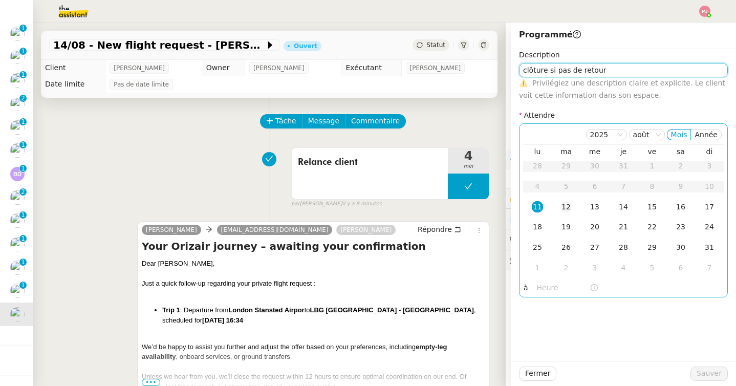
type textarea "clôture si pas de retour"
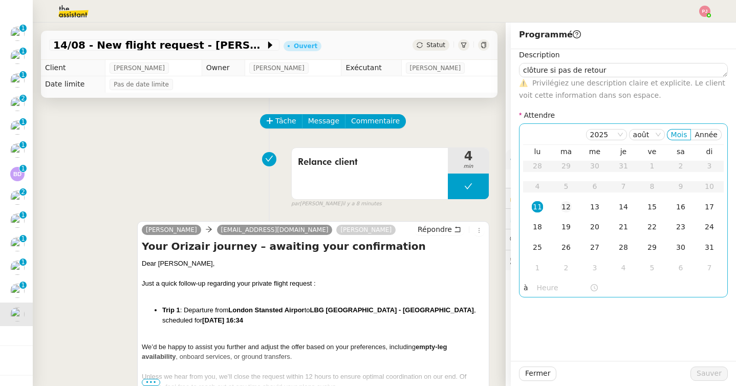
click at [565, 208] on div "12" at bounding box center [565, 206] width 11 height 11
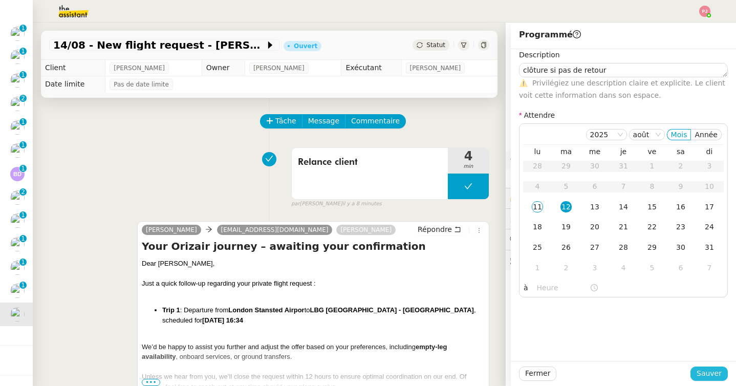
click at [709, 374] on span "Sauver" at bounding box center [709, 374] width 25 height 12
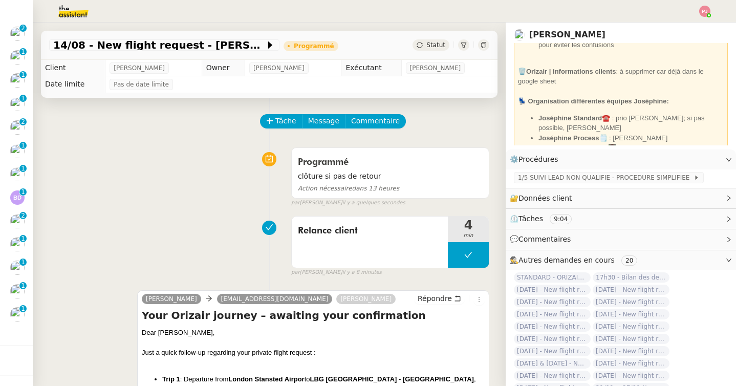
scroll to position [303, 0]
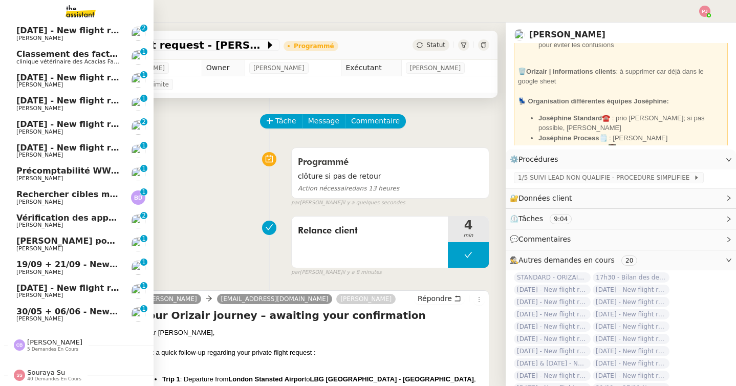
click at [15, 316] on link "30/05 + 06/06 - New flight request - N [PERSON_NAME] 0 1 2 3 4 5 6 7 8 9" at bounding box center [77, 315] width 154 height 24
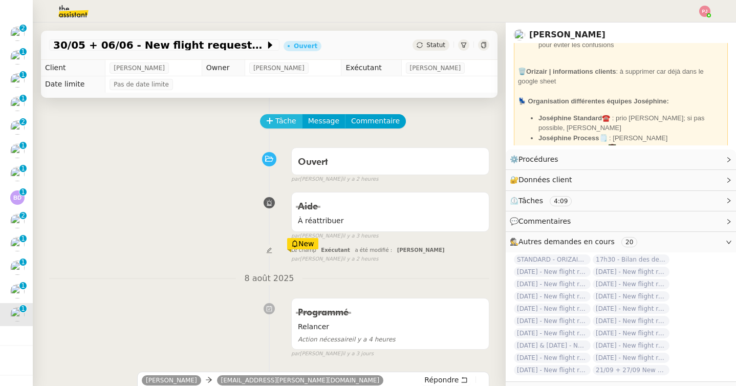
click at [275, 117] on span "Tâche" at bounding box center [285, 121] width 21 height 12
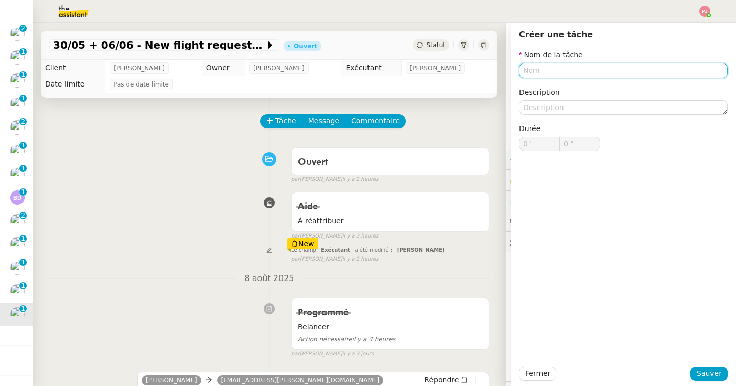
click at [529, 67] on input "text" at bounding box center [623, 70] width 209 height 15
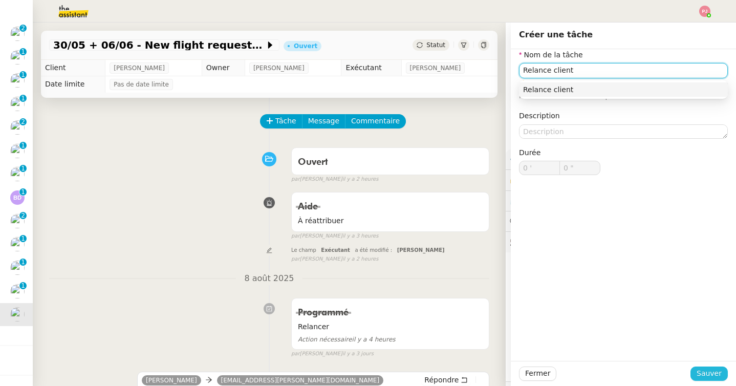
type input "Relance client"
click at [696, 372] on button "Sauver" at bounding box center [708, 373] width 37 height 14
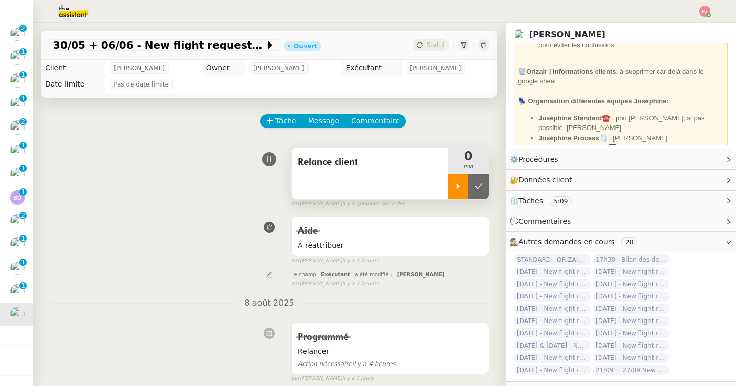
click at [462, 183] on icon at bounding box center [458, 186] width 8 height 8
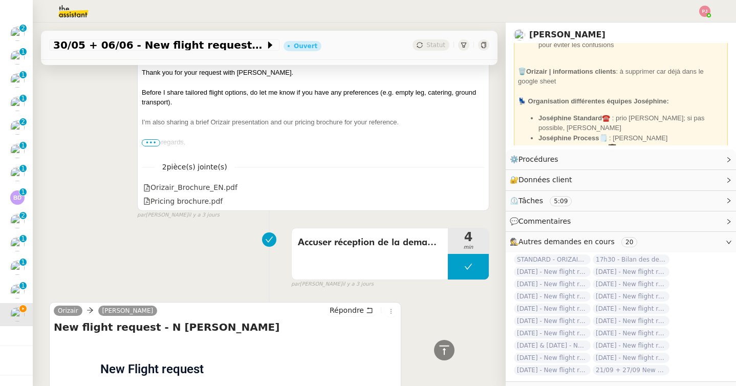
scroll to position [562, 0]
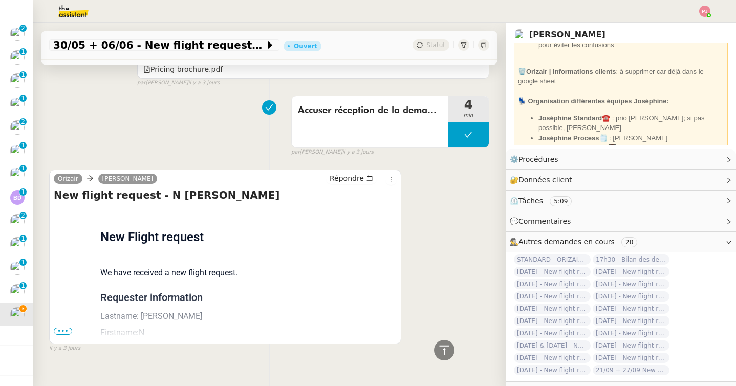
click at [58, 328] on span "•••" at bounding box center [63, 331] width 18 height 7
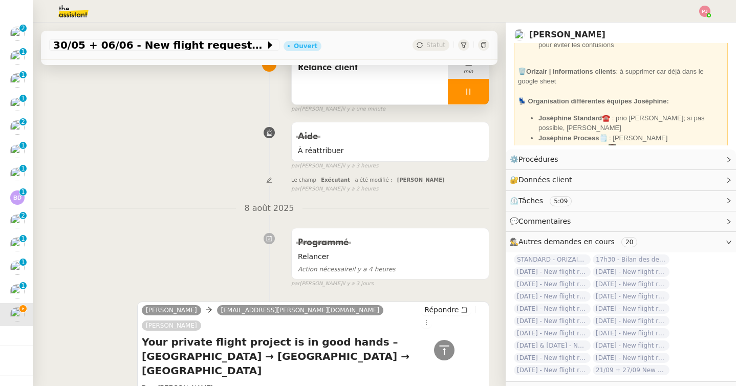
scroll to position [0, 0]
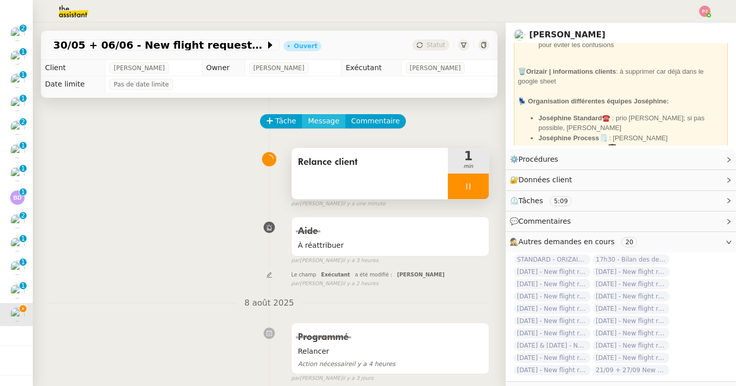
click at [315, 121] on span "Message" at bounding box center [323, 121] width 31 height 12
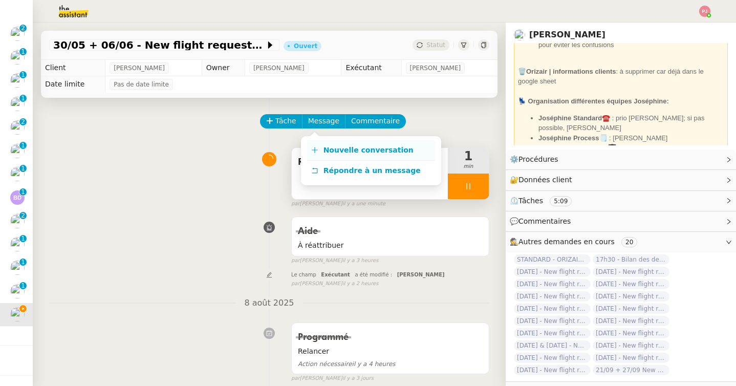
click at [323, 148] on span "Nouvelle conversation" at bounding box center [368, 150] width 90 height 8
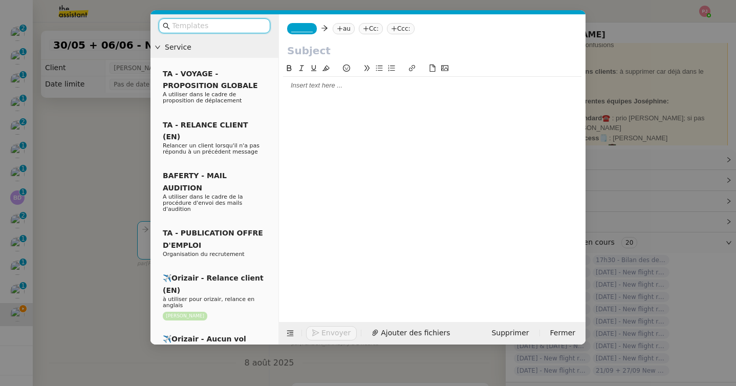
click at [225, 31] on input "text" at bounding box center [218, 26] width 92 height 12
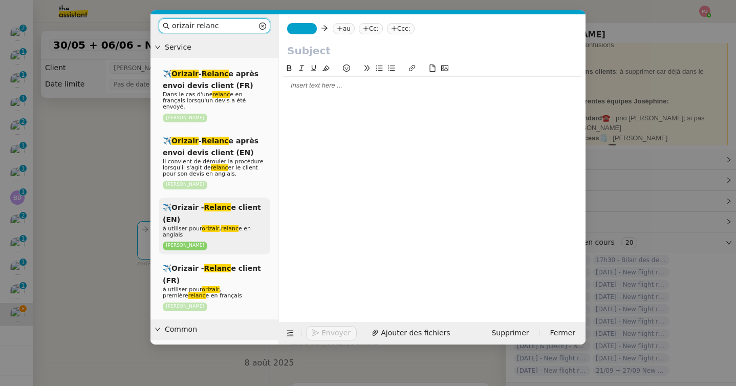
type input "orizair relanc"
click at [220, 203] on em "Relanc" at bounding box center [217, 207] width 27 height 8
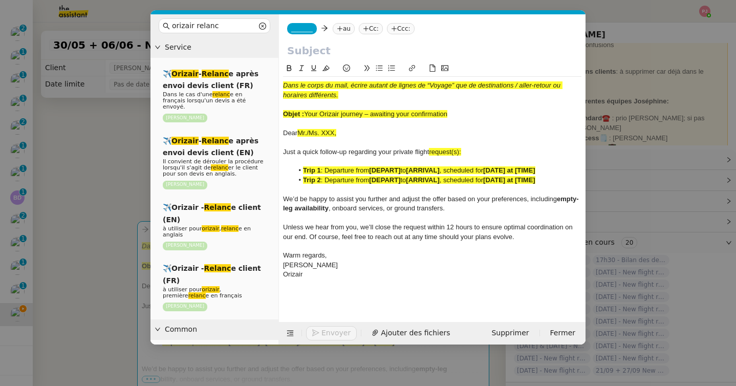
drag, startPoint x: 452, startPoint y: 113, endPoint x: 308, endPoint y: 113, distance: 144.3
click at [308, 113] on div "Objet : Your Orizair journey – awaiting your confirmation" at bounding box center [432, 114] width 298 height 9
copy span "Your Orizair journey – awaiting your confirmation"
click at [323, 45] on input "text" at bounding box center [432, 50] width 290 height 15
paste input "Your Orizair journey – awaiting your confirmation"
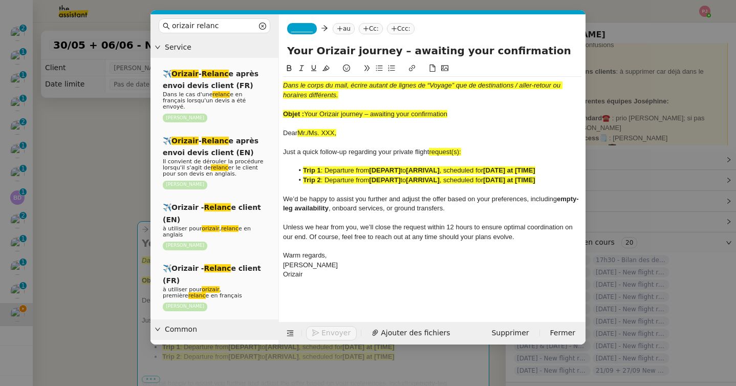
type input "Your Orizair journey – awaiting your confirmation"
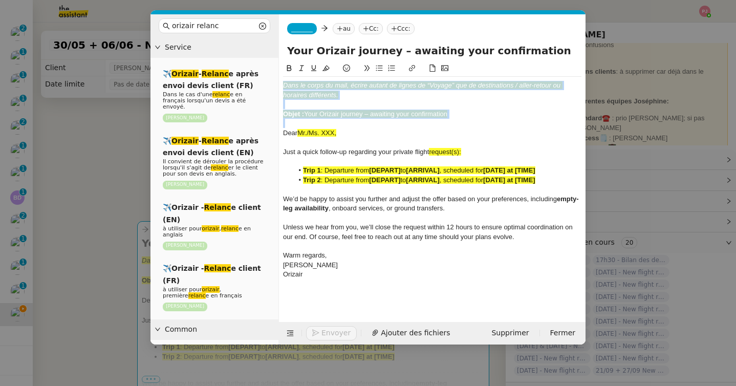
drag, startPoint x: 283, startPoint y: 132, endPoint x: 282, endPoint y: 63, distance: 69.1
click at [282, 63] on nz-spin "Dans le corps du mail, écrire autant de lignes de “Voyage” que de destinations …" at bounding box center [432, 186] width 307 height 248
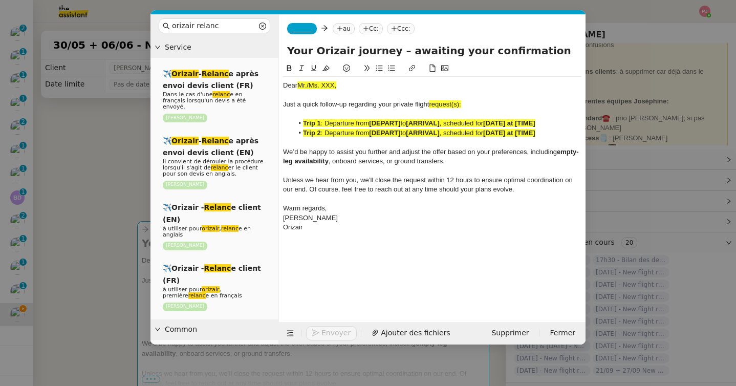
drag, startPoint x: 299, startPoint y: 88, endPoint x: 339, endPoint y: 88, distance: 40.4
click at [339, 88] on div "Dear Mr./Ms. XXX," at bounding box center [432, 85] width 298 height 9
click at [83, 254] on nz-modal-container "orizair relanc Service ✈️ Orizair - Relanc e après envoi devis client (FR) Dans…" at bounding box center [368, 193] width 736 height 386
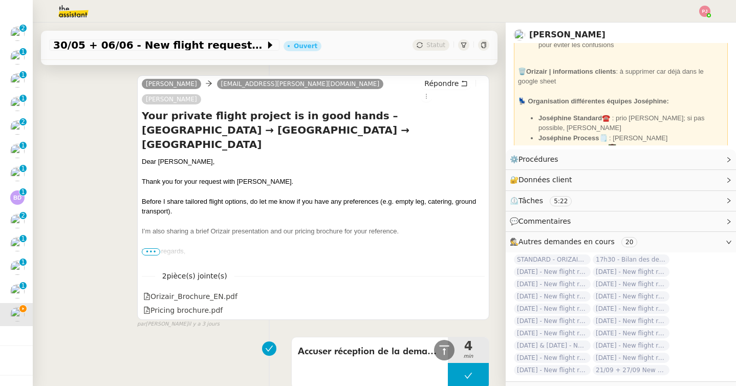
scroll to position [540, 0]
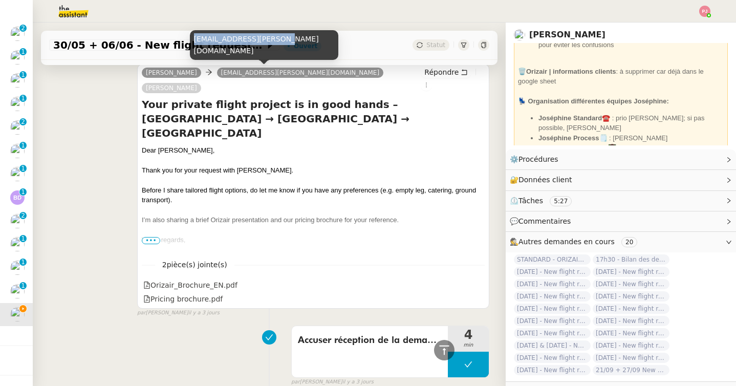
drag, startPoint x: 274, startPoint y: 51, endPoint x: 193, endPoint y: 51, distance: 80.9
click at [193, 51] on div "[EMAIL_ADDRESS][PERSON_NAME][DOMAIN_NAME]" at bounding box center [264, 45] width 148 height 30
copy div "[EMAIL_ADDRESS][PERSON_NAME][DOMAIN_NAME]"
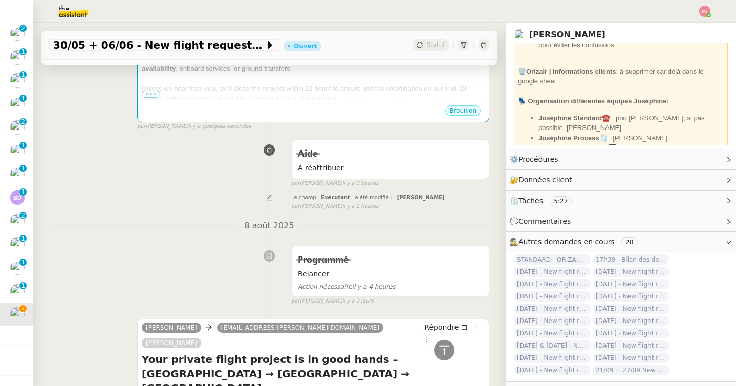
scroll to position [0, 0]
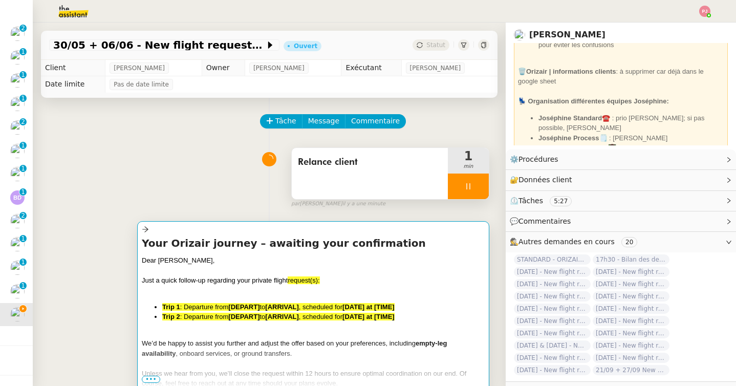
click at [263, 274] on div at bounding box center [313, 270] width 343 height 10
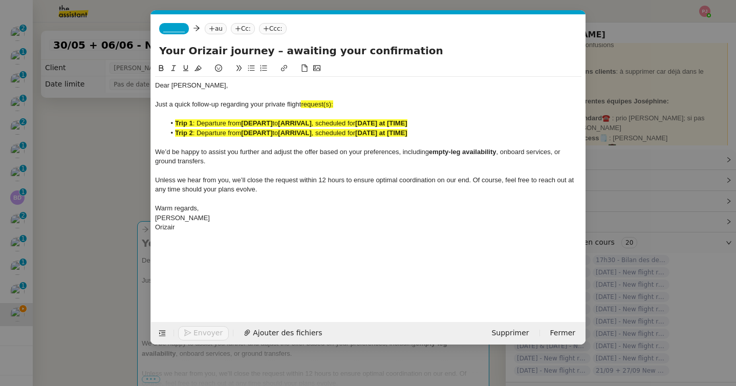
scroll to position [0, 64]
click at [213, 29] on icon at bounding box center [212, 29] width 6 height 6
paste input "[EMAIL_ADDRESS][PERSON_NAME][DOMAIN_NAME]"
type input "[EMAIL_ADDRESS][PERSON_NAME][DOMAIN_NAME]"
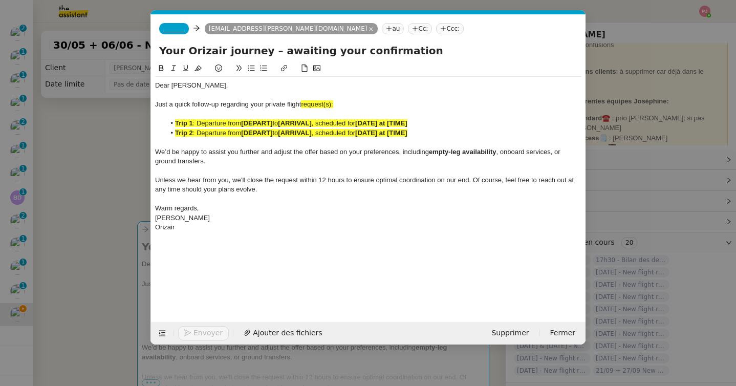
click at [180, 27] on span "_______" at bounding box center [173, 28] width 21 height 7
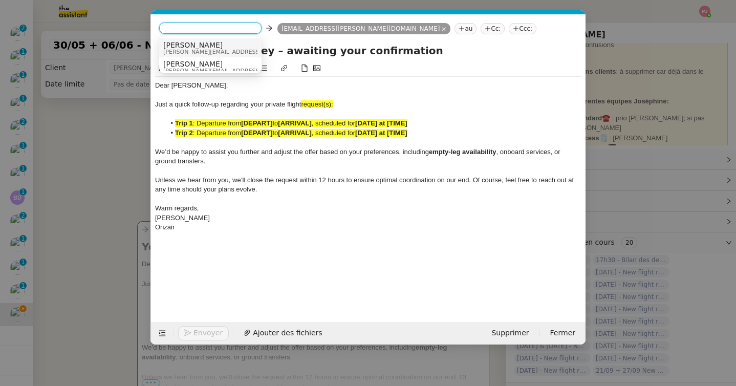
click at [198, 46] on span "[PERSON_NAME]" at bounding box center [235, 45] width 145 height 8
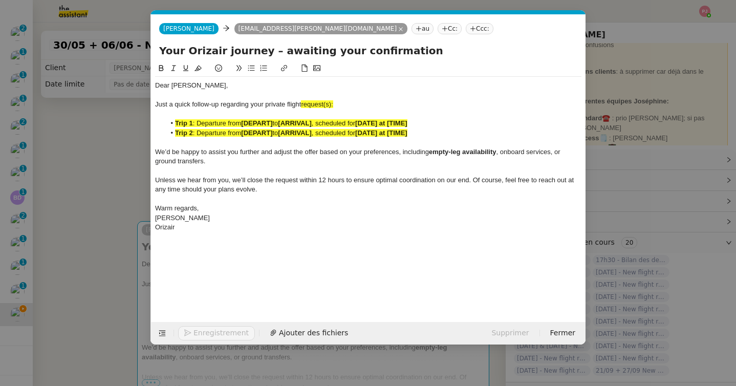
click at [466, 32] on nz-tag "Ccc:" at bounding box center [480, 28] width 28 height 11
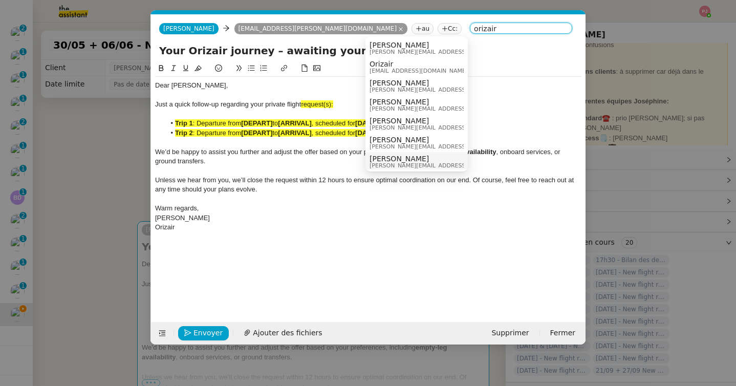
type input "orizair"
click at [402, 157] on span "[PERSON_NAME]" at bounding box center [442, 159] width 145 height 8
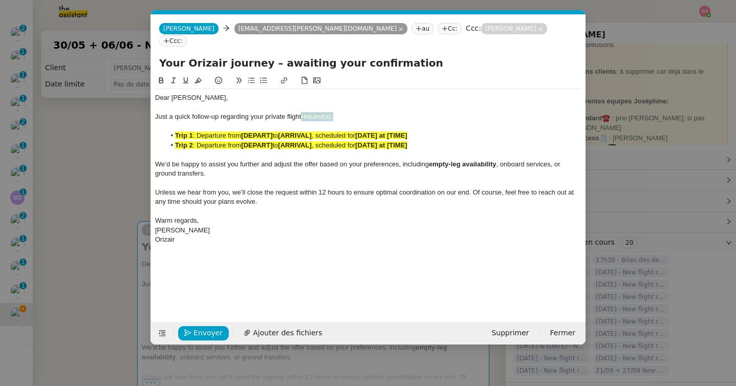
drag, startPoint x: 344, startPoint y: 106, endPoint x: 303, endPoint y: 106, distance: 42.0
click at [303, 112] on div "Just a quick follow-up regarding your private flight request(s):" at bounding box center [368, 116] width 426 height 9
click at [78, 261] on nz-modal-container "orizair relanc Service ✈️ Orizair - Relanc e après envoi devis client (FR) Dans…" at bounding box center [368, 193] width 736 height 386
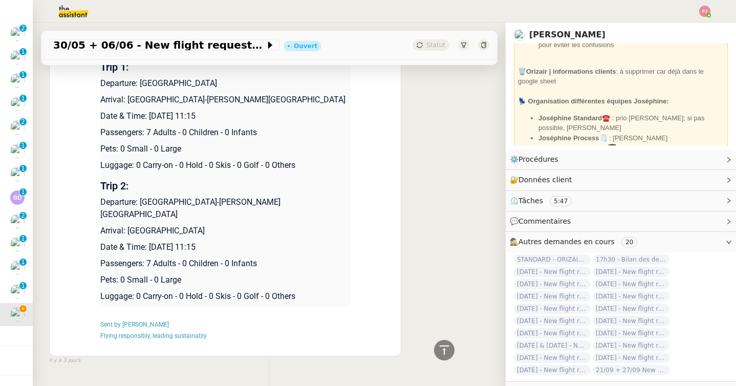
scroll to position [1054, 0]
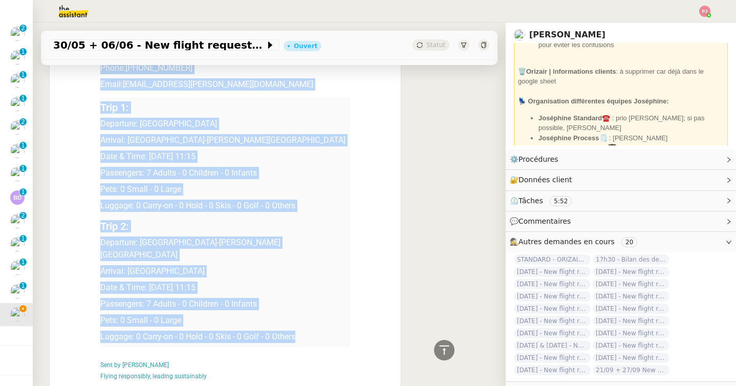
drag, startPoint x: 308, startPoint y: 310, endPoint x: 99, endPoint y: 86, distance: 306.4
click at [99, 86] on div "Flight request created by [PERSON_NAME] New Flight request We have received a n…" at bounding box center [225, 160] width 343 height 468
copy div "Loremi dolorsi ametcon ad E Seddo ‌​‍‎‏﻿ ‌​‍‎‏﻿ ‌​‍‎‏﻿ ‌​‍‎‏﻿ ‌​‍‎‏﻿ ‌​‍‎‏﻿ ‌​‍…"
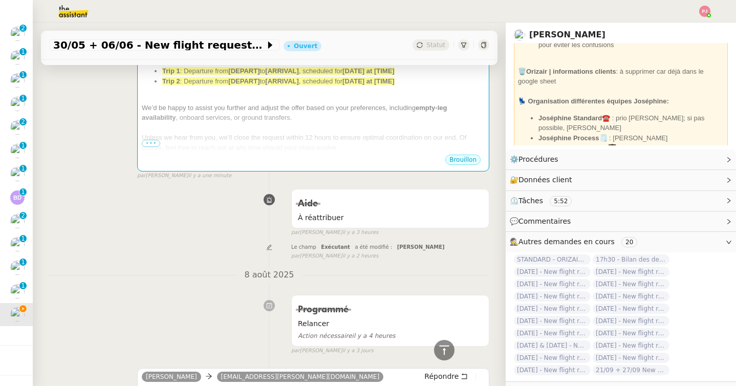
scroll to position [0, 0]
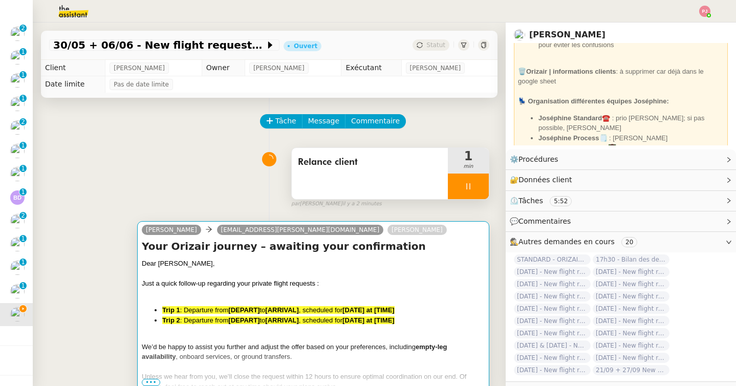
click at [241, 296] on div at bounding box center [313, 294] width 343 height 10
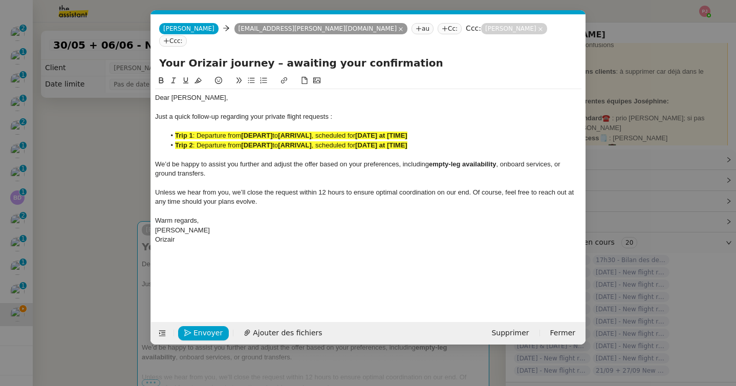
scroll to position [0, 64]
click at [238, 235] on div "Orizair" at bounding box center [368, 239] width 426 height 9
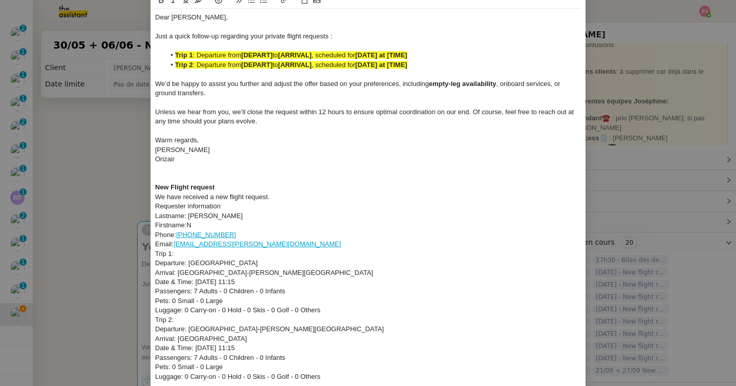
scroll to position [127, 0]
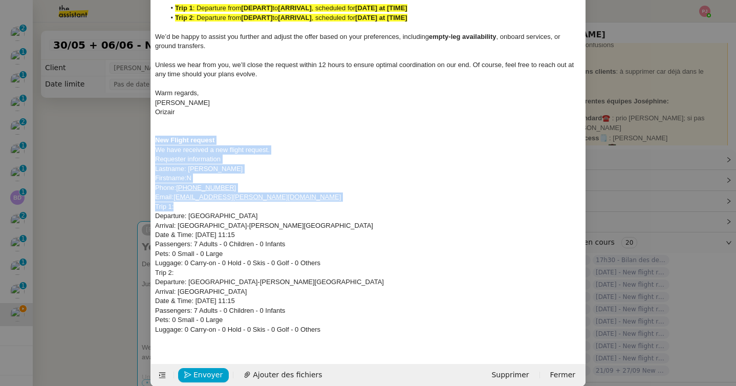
drag, startPoint x: 235, startPoint y: 193, endPoint x: 127, endPoint y: 127, distance: 127.0
click at [127, 127] on nz-modal-container "orizair relanc Service ✈️ Orizair - Relanc e après envoi devis client (FR) Dans…" at bounding box center [368, 193] width 736 height 386
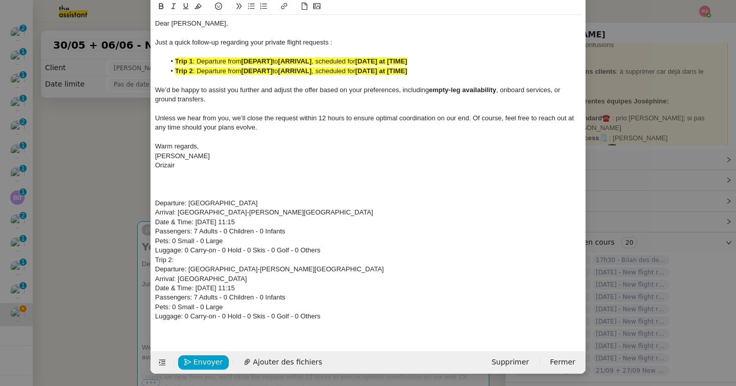
scroll to position [62, 0]
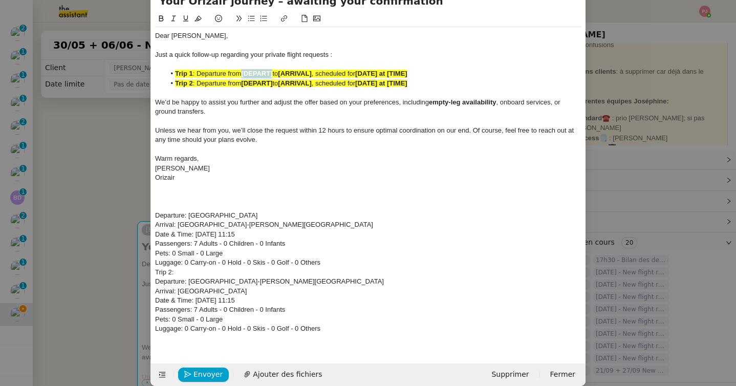
drag, startPoint x: 275, startPoint y: 61, endPoint x: 244, endPoint y: 59, distance: 31.3
click at [244, 69] on li "Trip 1 : Departure from [DEPART] to [ARRIVAL] , scheduled for [DATE] at [TIME]" at bounding box center [373, 73] width 417 height 9
drag, startPoint x: 299, startPoint y: 59, endPoint x: 245, endPoint y: 58, distance: 54.8
click at [245, 69] on li "Trip 1 : Departure from [GEOGRAPHIC_DATA] to [ARRIVAL] , scheduled for [DATE] a…" at bounding box center [373, 73] width 417 height 9
copy strong "[GEOGRAPHIC_DATA]"
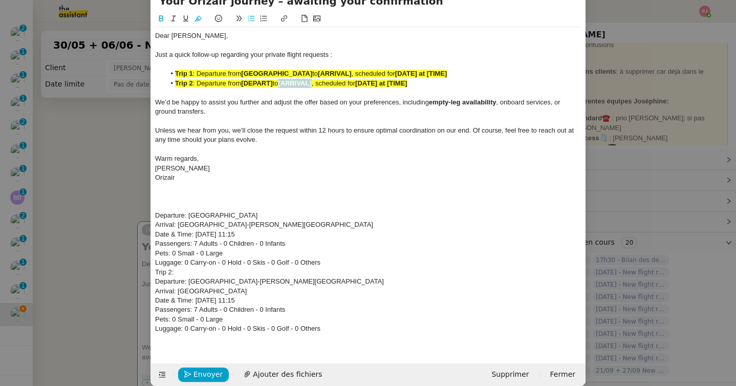
drag, startPoint x: 319, startPoint y: 71, endPoint x: 286, endPoint y: 71, distance: 32.8
click at [286, 79] on li "Trip 2 : Departure from [DEPART] to [ARRIVAL] , scheduled for [DATE] at [TIME]" at bounding box center [373, 83] width 417 height 9
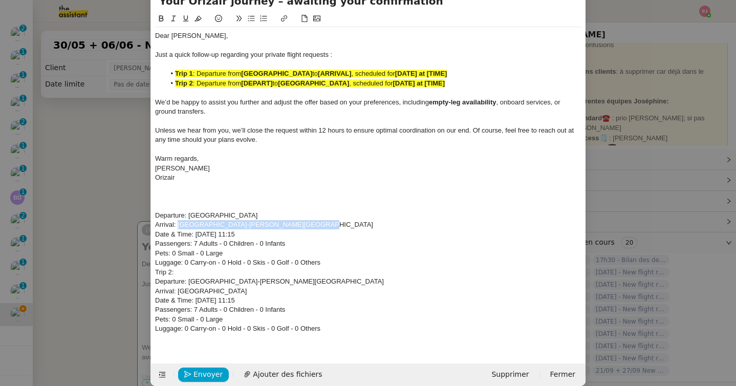
drag, startPoint x: 299, startPoint y: 213, endPoint x: 178, endPoint y: 215, distance: 121.3
click at [178, 220] on div "Arrival: [GEOGRAPHIC_DATA]-[PERSON_NAME][GEOGRAPHIC_DATA]" at bounding box center [368, 224] width 426 height 9
copy div "[GEOGRAPHIC_DATA]-[PERSON_NAME][GEOGRAPHIC_DATA]"
drag, startPoint x: 342, startPoint y: 61, endPoint x: 309, endPoint y: 61, distance: 33.3
click at [309, 69] on li "Trip 1 : Departure from [GEOGRAPHIC_DATA] to [ARRIVAL] , scheduled for [DATE] a…" at bounding box center [373, 73] width 417 height 9
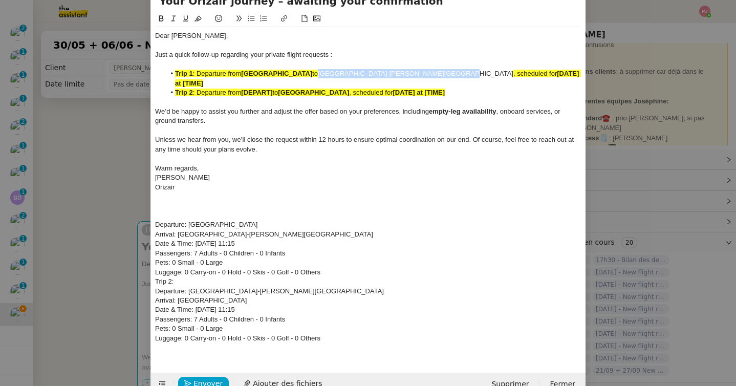
drag, startPoint x: 428, startPoint y: 59, endPoint x: 308, endPoint y: 57, distance: 119.8
click at [308, 69] on li "Trip 1 : Departure from [GEOGRAPHIC_DATA] to [GEOGRAPHIC_DATA]-[GEOGRAPHIC_DATA…" at bounding box center [373, 78] width 417 height 19
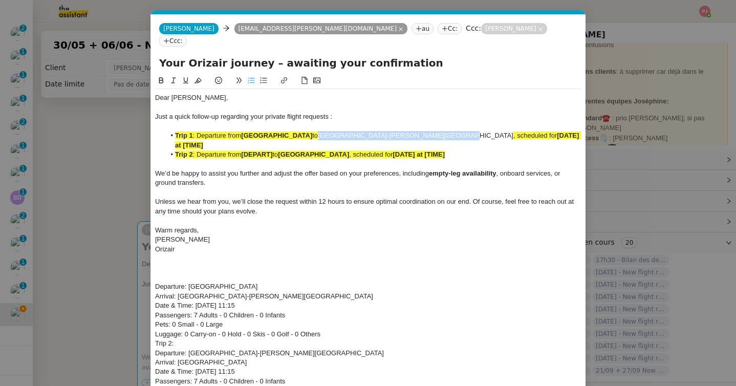
click at [162, 77] on icon at bounding box center [161, 80] width 5 height 6
copy li "[GEOGRAPHIC_DATA]-[PERSON_NAME][GEOGRAPHIC_DATA]"
drag, startPoint x: 276, startPoint y: 133, endPoint x: 245, endPoint y: 136, distance: 31.8
click at [245, 150] on li "Trip 2 : Departure from [DEPART] to [GEOGRAPHIC_DATA] , scheduled for [DATE] at…" at bounding box center [373, 154] width 417 height 9
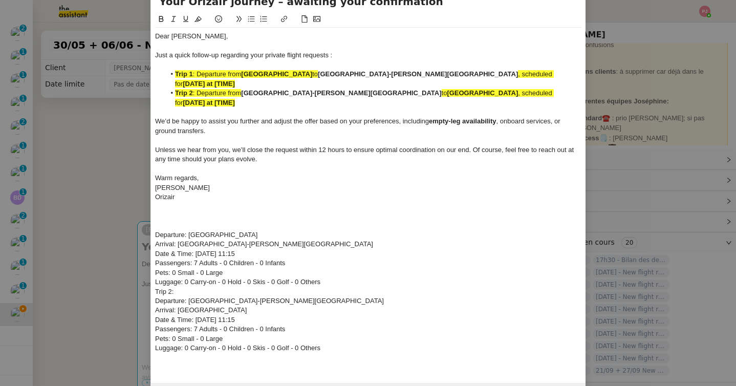
scroll to position [62, 0]
drag, startPoint x: 262, startPoint y: 221, endPoint x: 196, endPoint y: 223, distance: 66.1
click at [196, 249] on div "Date & Time: [DATE] 11:15" at bounding box center [368, 253] width 426 height 9
drag, startPoint x: 536, startPoint y: 61, endPoint x: 482, endPoint y: 62, distance: 54.3
click at [482, 69] on li "Trip 1 : Departure from [GEOGRAPHIC_DATA] to [GEOGRAPHIC_DATA]-[GEOGRAPHIC_DATA…" at bounding box center [373, 78] width 417 height 19
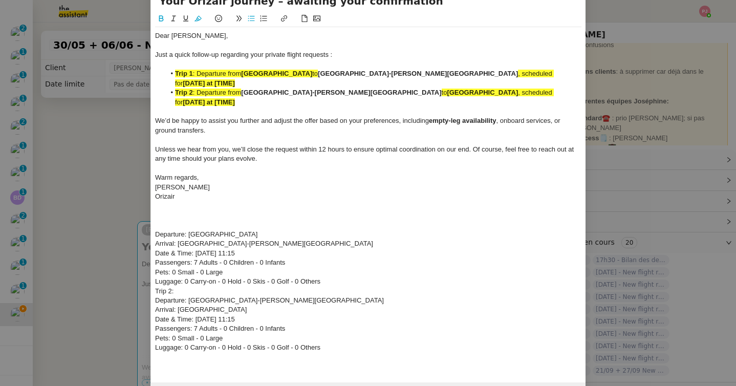
scroll to position [0, 0]
click at [83, 172] on nz-modal-container "orizair relanc Service ✈️ Orizair - Relanc e après envoi devis client (FR) Dans…" at bounding box center [368, 193] width 736 height 386
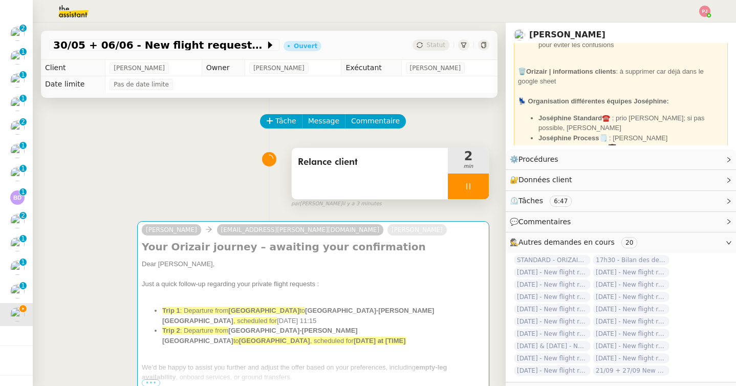
scroll to position [52, 0]
click at [732, 161] on div "⚙️ Procédures Modifier" at bounding box center [621, 159] width 230 height 20
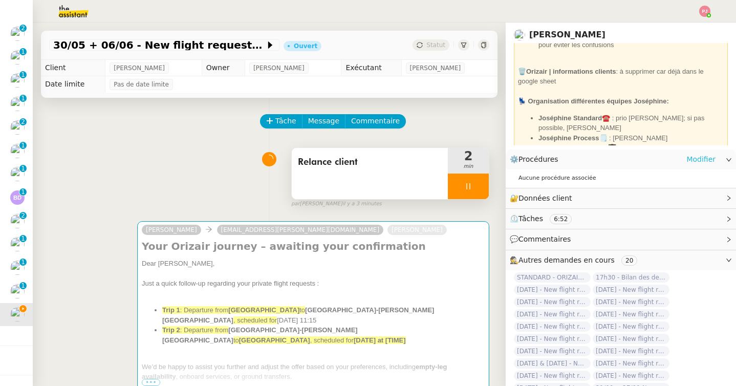
click at [702, 160] on link "Modifier" at bounding box center [700, 160] width 29 height 12
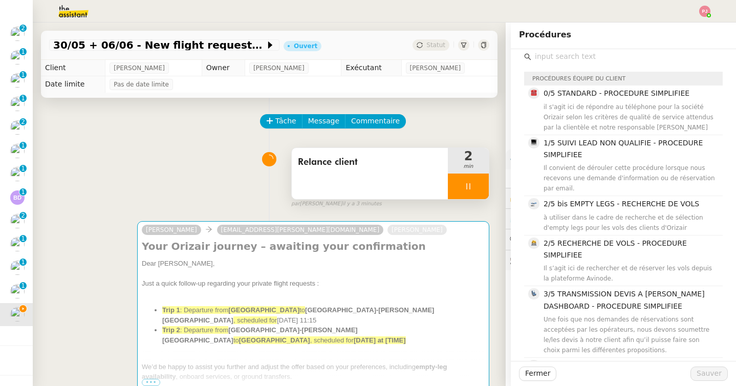
scroll to position [5, 0]
click at [631, 155] on h4 "1/5 SUIVI LEAD NON QUALIFIE - PROCEDURE SIMPLIFIEE" at bounding box center [630, 149] width 173 height 24
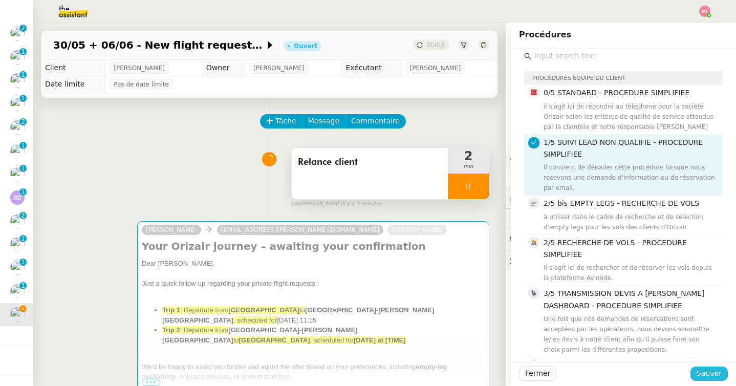
click at [706, 366] on button "Sauver" at bounding box center [708, 373] width 37 height 14
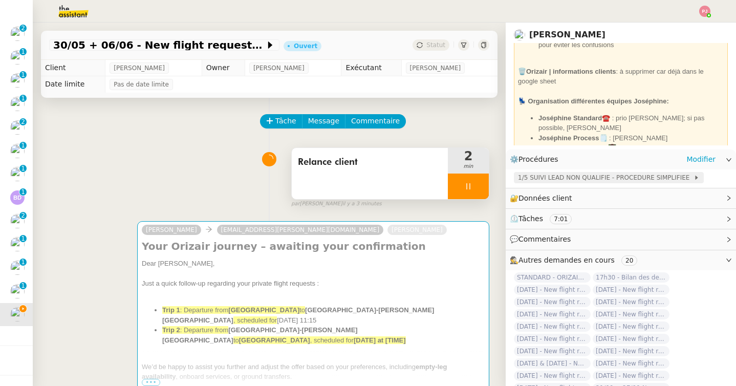
click at [571, 173] on span "1/5 SUIVI LEAD NON QUALIFIE - PROCEDURE SIMPLIFIEE" at bounding box center [606, 177] width 176 height 10
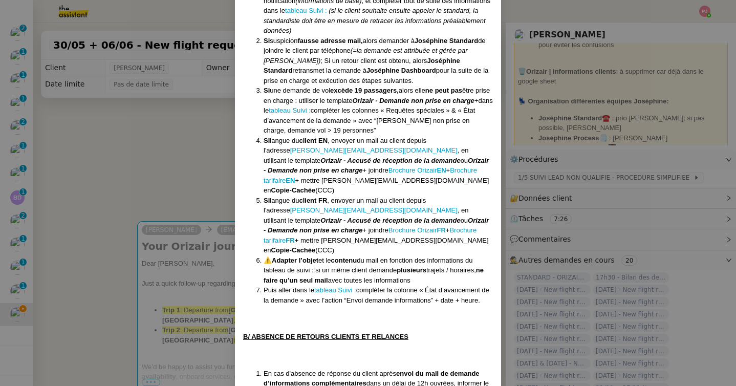
scroll to position [361, 0]
click at [189, 316] on nz-modal-container "Créée le [DATE] MAJ le [DATE] Équipe Orizair qui réalise la procédure : Équipe …" at bounding box center [368, 193] width 736 height 386
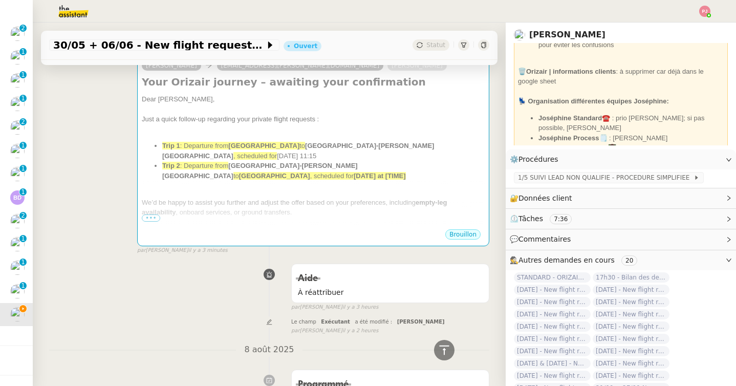
scroll to position [144, 0]
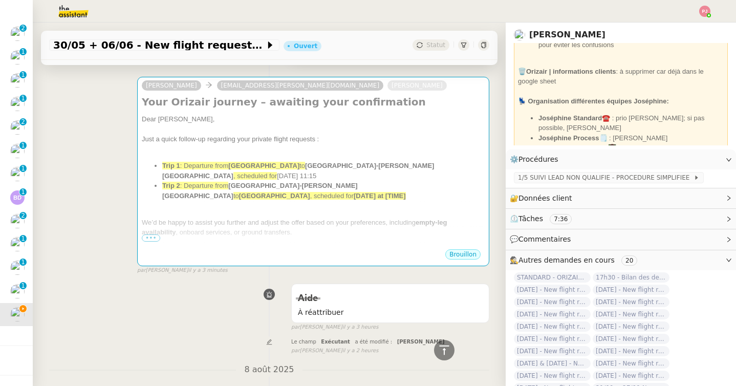
click at [289, 198] on li "Trip 2 : Departure from [GEOGRAPHIC_DATA]-[GEOGRAPHIC_DATA][PERSON_NAME] to [GE…" at bounding box center [323, 191] width 322 height 20
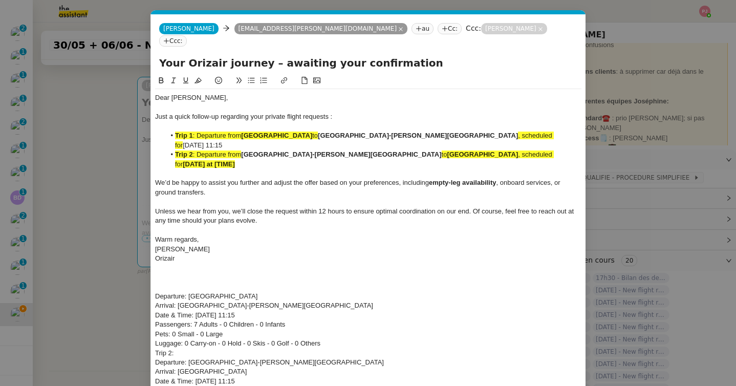
scroll to position [53, 0]
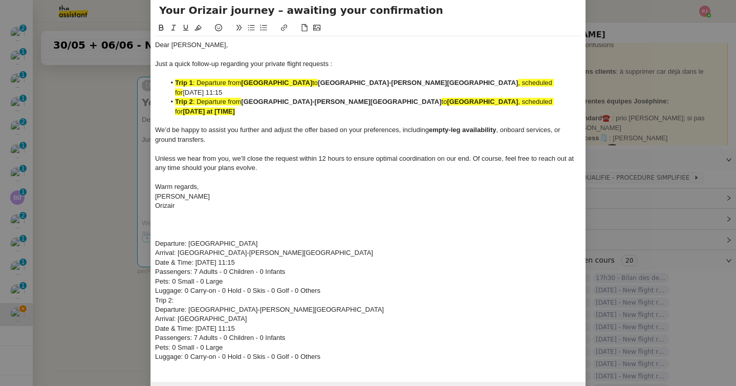
drag, startPoint x: 271, startPoint y: 294, endPoint x: 197, endPoint y: 295, distance: 73.7
click at [197, 324] on div "Date & Time: [DATE] 11:15" at bounding box center [368, 328] width 426 height 9
drag, startPoint x: 541, startPoint y: 82, endPoint x: 484, endPoint y: 82, distance: 56.3
click at [484, 97] on li "Trip 2 : Departure from [GEOGRAPHIC_DATA]-[GEOGRAPHIC_DATA][PERSON_NAME] to [GE…" at bounding box center [373, 106] width 417 height 19
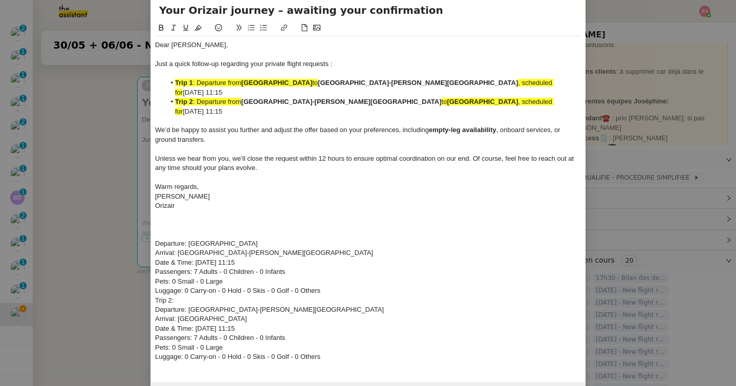
drag, startPoint x: 559, startPoint y: 79, endPoint x: 485, endPoint y: 79, distance: 74.2
click at [485, 97] on li "Trip 2 : Departure from [GEOGRAPHIC_DATA]-[GEOGRAPHIC_DATA][PERSON_NAME] to [GE…" at bounding box center [373, 106] width 417 height 19
click at [158, 24] on icon at bounding box center [161, 27] width 7 height 7
drag, startPoint x: 549, startPoint y: 70, endPoint x: 483, endPoint y: 70, distance: 65.5
click at [483, 78] on li "Trip 1 : Departure from [GEOGRAPHIC_DATA] to [GEOGRAPHIC_DATA]-[GEOGRAPHIC_DATA…" at bounding box center [373, 87] width 417 height 19
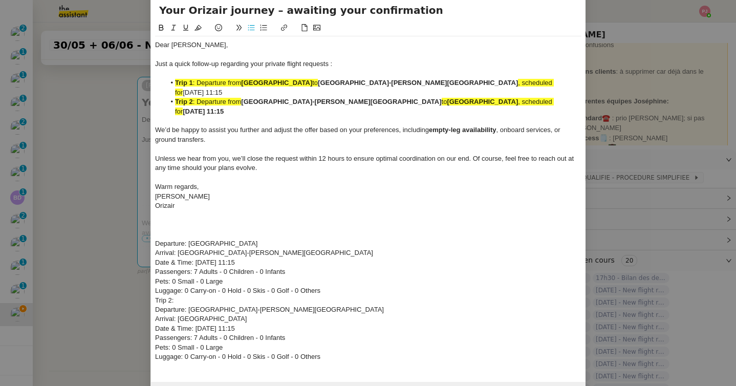
click at [161, 24] on icon at bounding box center [161, 27] width 7 height 7
drag, startPoint x: 554, startPoint y: 80, endPoint x: 167, endPoint y: 72, distance: 387.6
click at [167, 78] on ul "Trip 1 : Departure from [GEOGRAPHIC_DATA] to [GEOGRAPHIC_DATA]-[GEOGRAPHIC_DATA…" at bounding box center [368, 97] width 426 height 38
click at [200, 24] on icon at bounding box center [198, 27] width 7 height 7
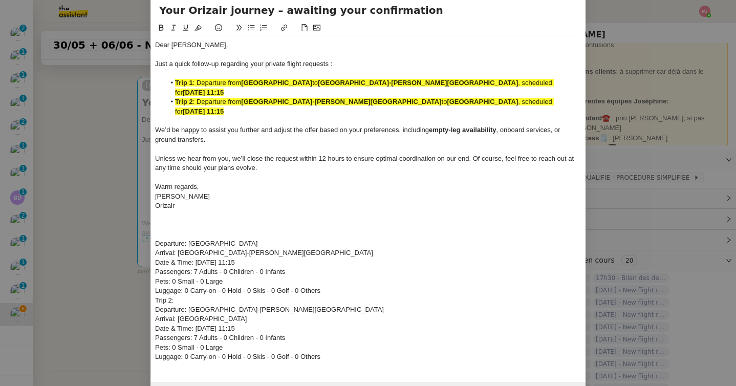
click at [395, 116] on div at bounding box center [368, 120] width 426 height 9
drag, startPoint x: 557, startPoint y: 80, endPoint x: 154, endPoint y: 68, distance: 404.1
click at [154, 68] on nz-spin "Dear [PERSON_NAME], Just a quick follow-up regarding your private flight reques…" at bounding box center [368, 196] width 435 height 348
click at [200, 25] on icon at bounding box center [198, 28] width 7 height 6
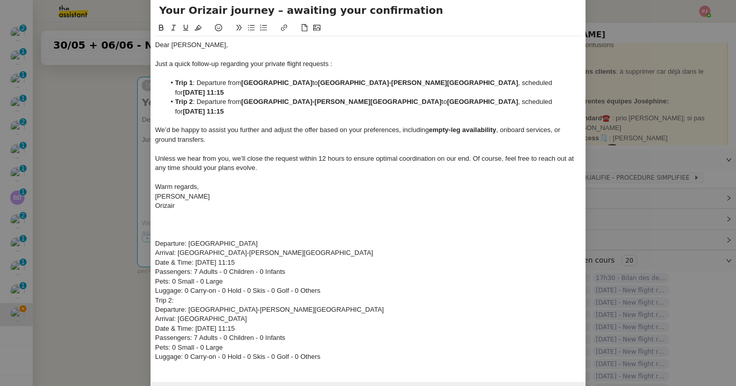
click at [278, 69] on div at bounding box center [368, 73] width 426 height 9
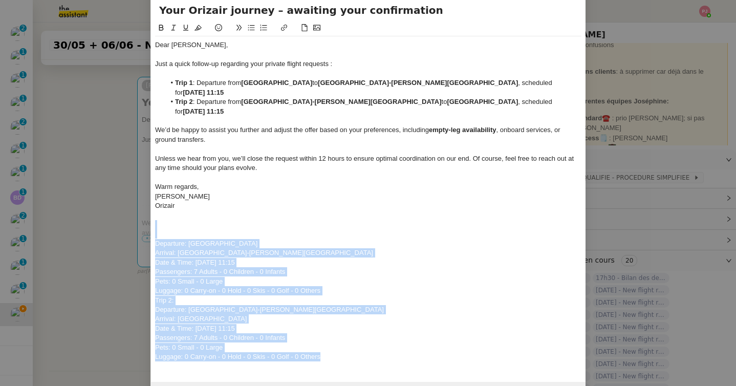
drag, startPoint x: 165, startPoint y: 195, endPoint x: 361, endPoint y: 385, distance: 273.3
click at [361, 385] on nz-modal-container "orizair relanc Service ✈️ Orizair - Relanc e après envoi devis client (FR) Dans…" at bounding box center [368, 193] width 736 height 386
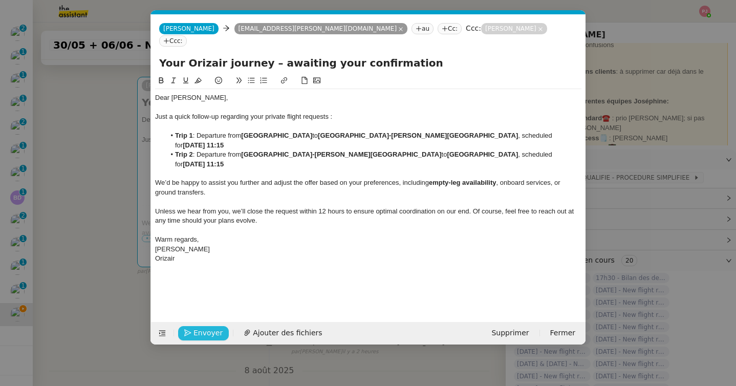
click at [213, 332] on span "Envoyer" at bounding box center [207, 333] width 29 height 12
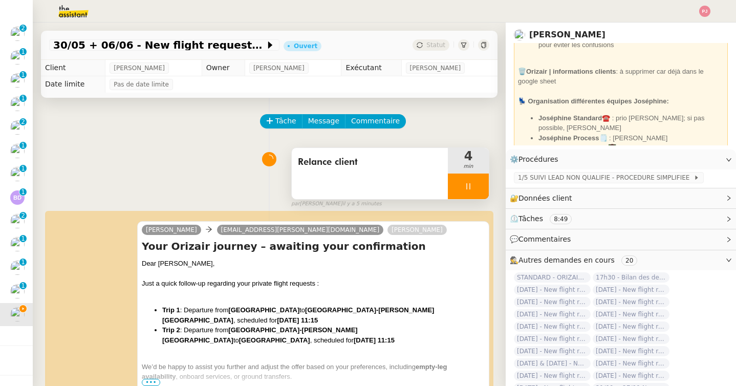
click at [467, 183] on icon at bounding box center [468, 186] width 8 height 8
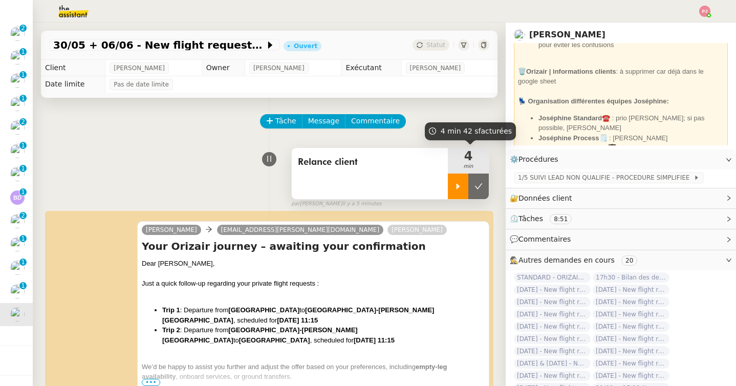
click at [459, 184] on icon at bounding box center [458, 186] width 8 height 8
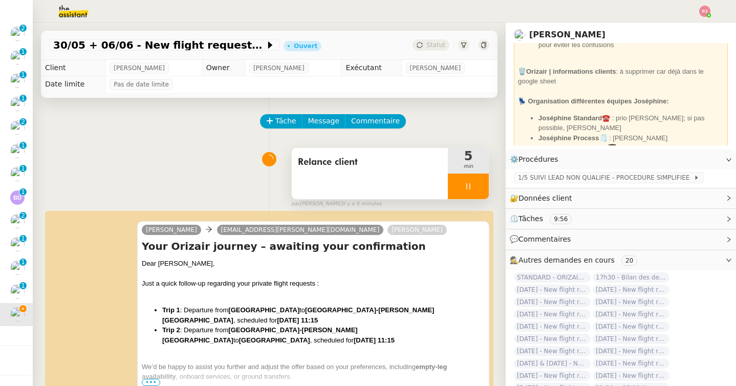
click at [486, 191] on div at bounding box center [468, 187] width 41 height 26
click at [486, 191] on button at bounding box center [478, 187] width 20 height 26
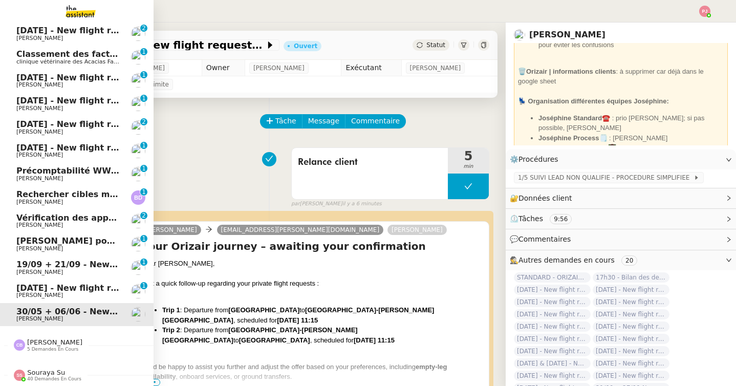
click at [21, 292] on span "[PERSON_NAME]" at bounding box center [39, 295] width 47 height 7
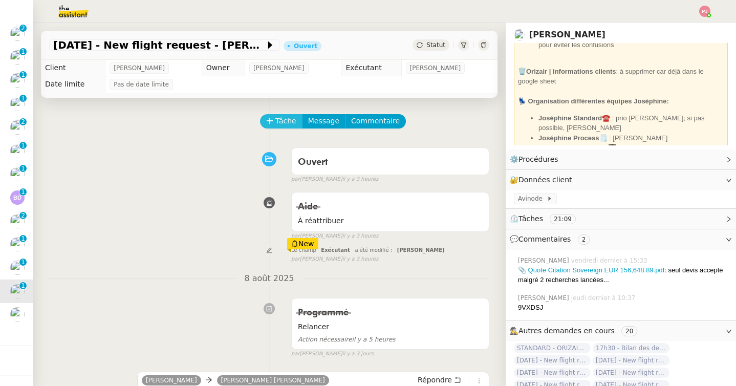
click at [273, 123] on button "Tâche" at bounding box center [281, 121] width 42 height 14
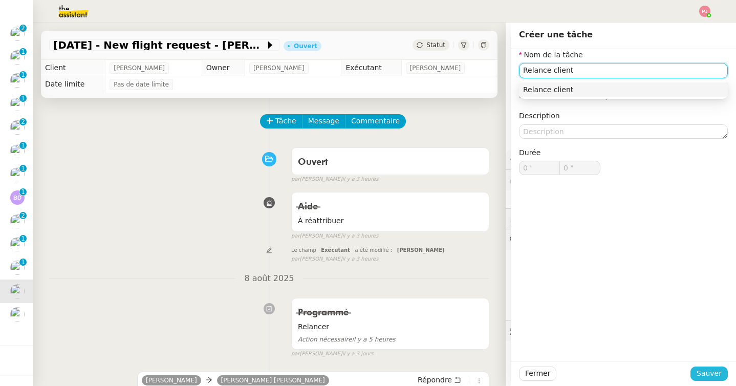
type input "Relance client"
click at [707, 376] on span "Sauver" at bounding box center [709, 374] width 25 height 12
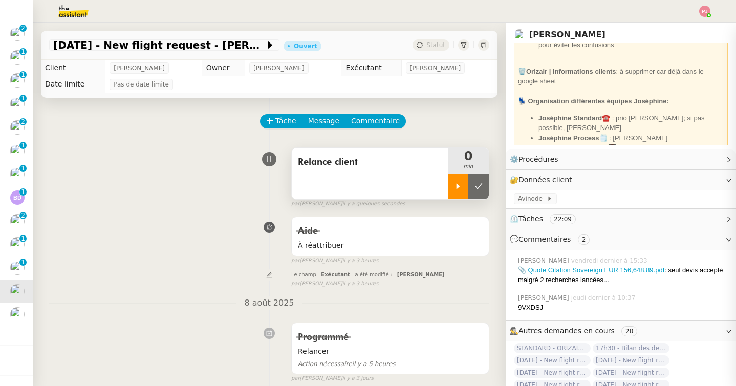
click at [461, 190] on div at bounding box center [458, 187] width 20 height 26
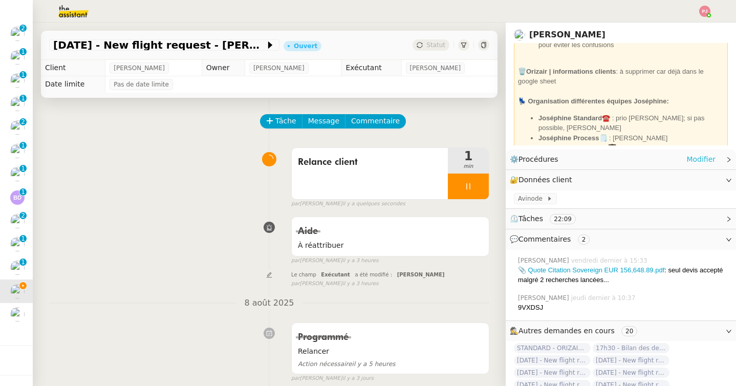
click at [709, 162] on link "Modifier" at bounding box center [700, 160] width 29 height 12
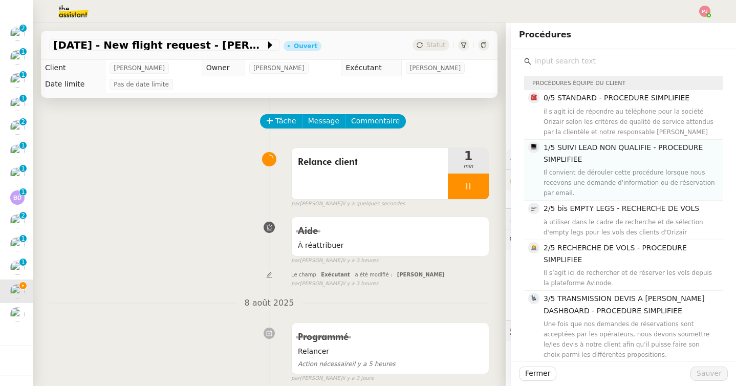
click at [584, 156] on h4 "1/5 SUIVI LEAD NON QUALIFIE - PROCEDURE SIMPLIFIEE" at bounding box center [630, 154] width 173 height 24
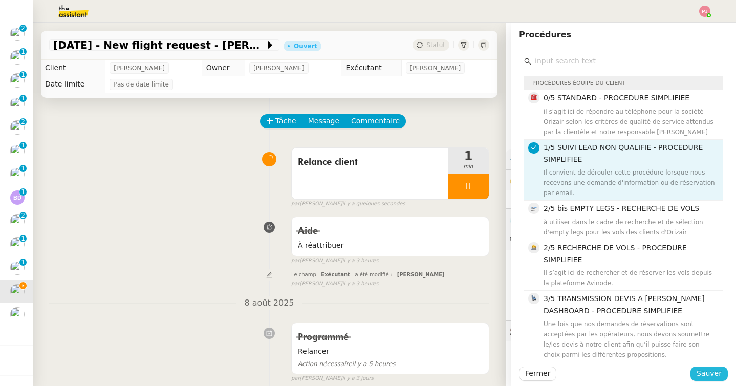
click at [715, 376] on span "Sauver" at bounding box center [709, 374] width 25 height 12
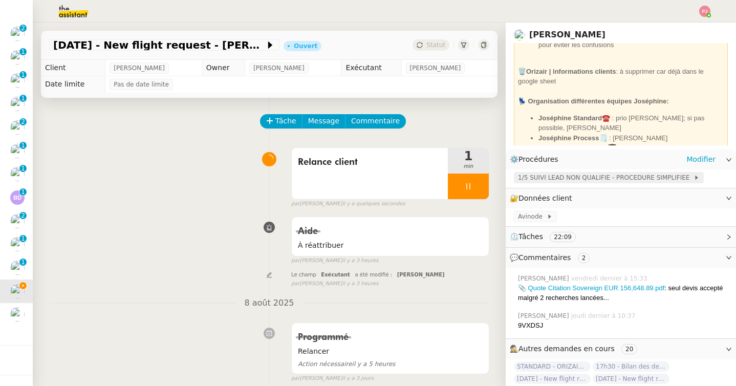
click at [551, 181] on span "1/5 SUIVI LEAD NON QUALIFIE - PROCEDURE SIMPLIFIEE" at bounding box center [606, 177] width 176 height 10
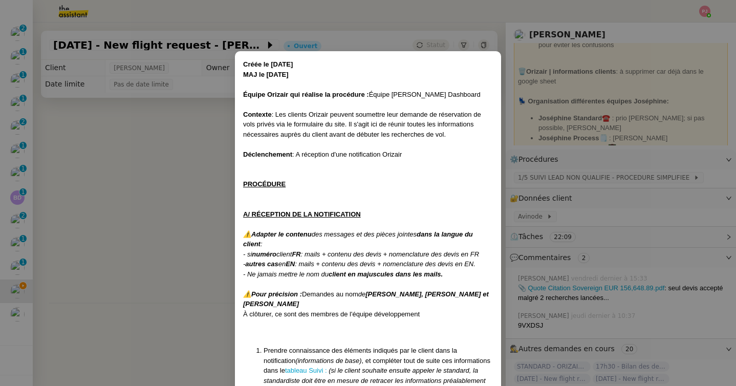
click at [168, 276] on nz-modal-container "Créée le [DATE] MAJ le [DATE] Équipe Orizair qui réalise la procédure : Équipe …" at bounding box center [368, 193] width 736 height 386
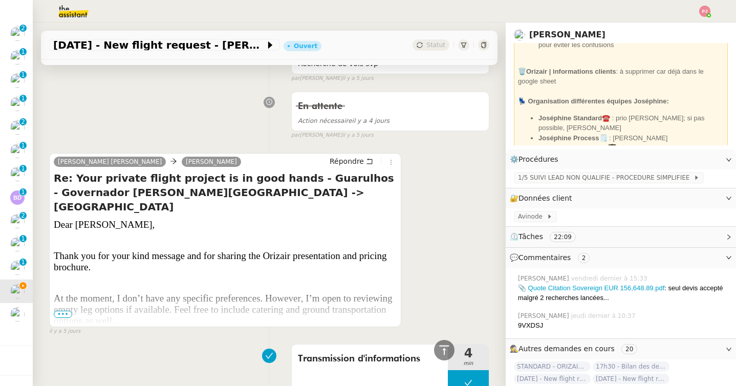
scroll to position [1320, 0]
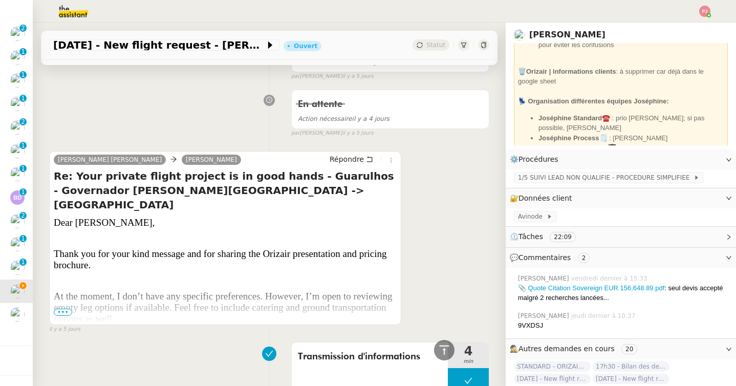
click at [68, 311] on span "•••" at bounding box center [63, 312] width 18 height 7
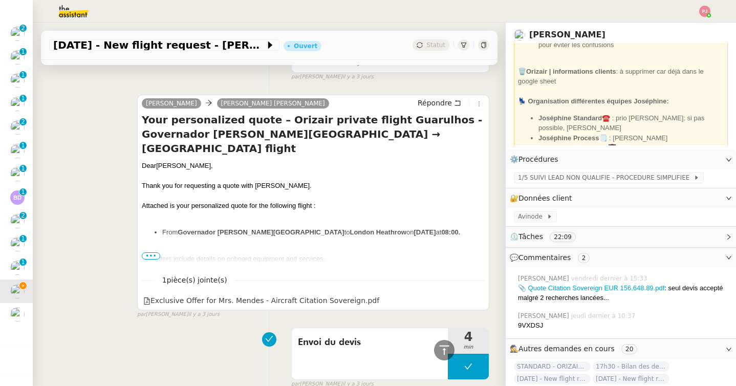
scroll to position [298, 0]
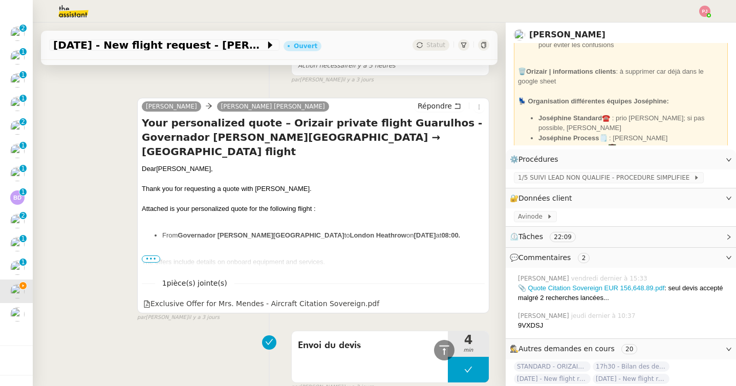
click at [152, 258] on span "•••" at bounding box center [151, 258] width 18 height 7
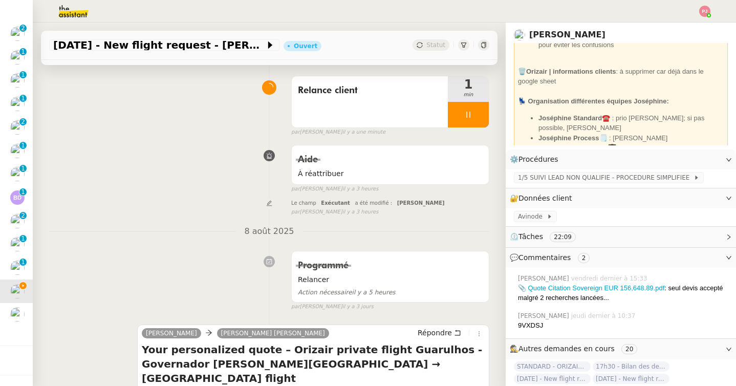
scroll to position [0, 0]
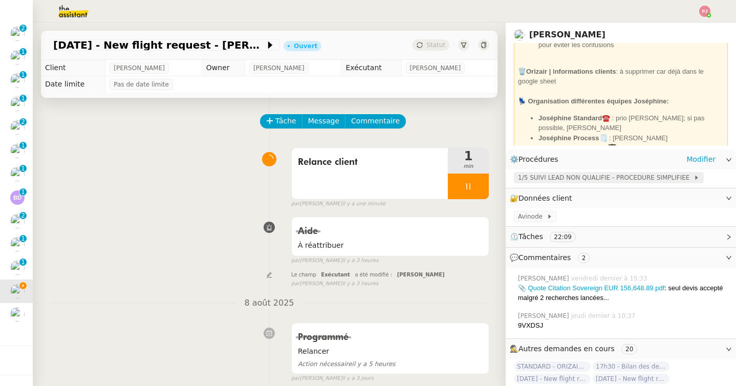
click at [528, 173] on span "1/5 SUIVI LEAD NON QUALIFIE - PROCEDURE SIMPLIFIEE" at bounding box center [606, 177] width 176 height 10
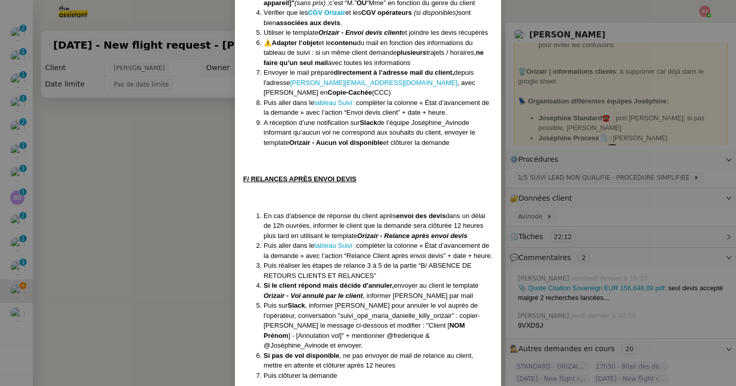
scroll to position [1400, 0]
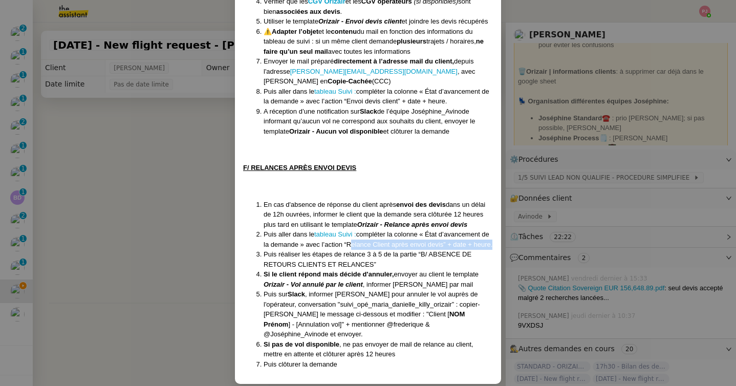
drag, startPoint x: 356, startPoint y: 225, endPoint x: 280, endPoint y: 231, distance: 76.6
click at [280, 231] on li "Puis aller dans le tableau Suivi : compléter la colonne « État d’avancement de …" at bounding box center [378, 239] width 229 height 20
click at [189, 220] on nz-modal-container "Créée le [DATE] MAJ le [DATE] Équipe Orizair qui réalise la procédure : Équipe …" at bounding box center [368, 193] width 736 height 386
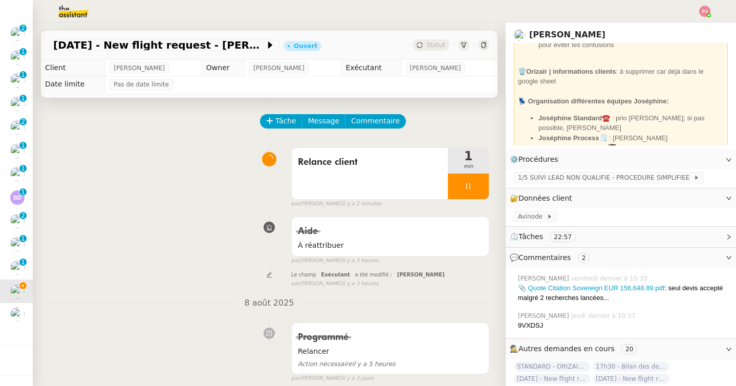
scroll to position [1349, 0]
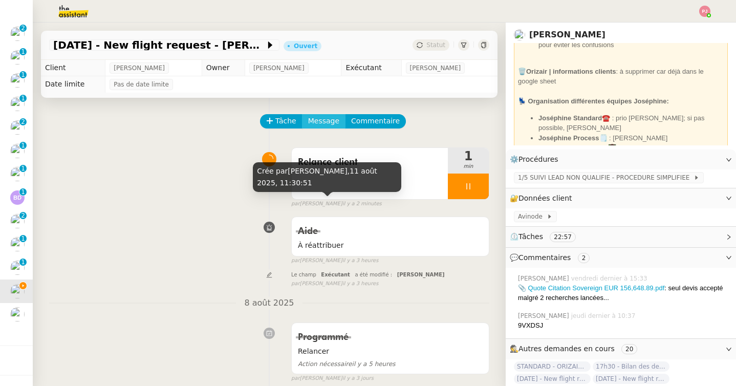
click at [328, 119] on span "Message" at bounding box center [323, 121] width 31 height 12
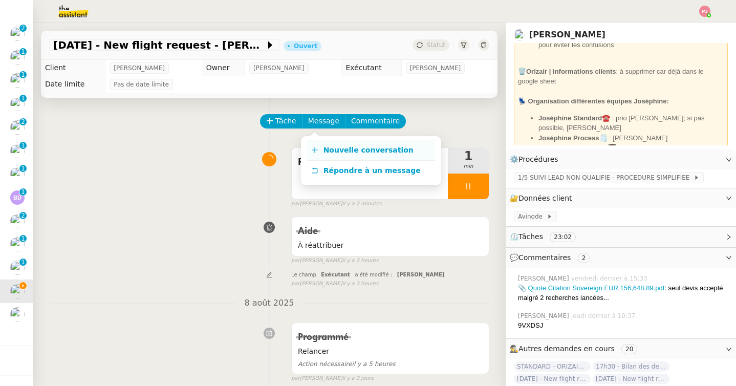
click at [339, 150] on span "Nouvelle conversation" at bounding box center [368, 150] width 90 height 8
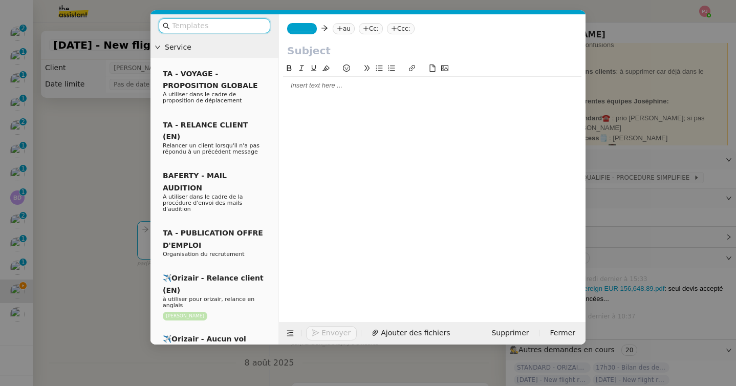
click at [233, 28] on input "text" at bounding box center [218, 26] width 92 height 12
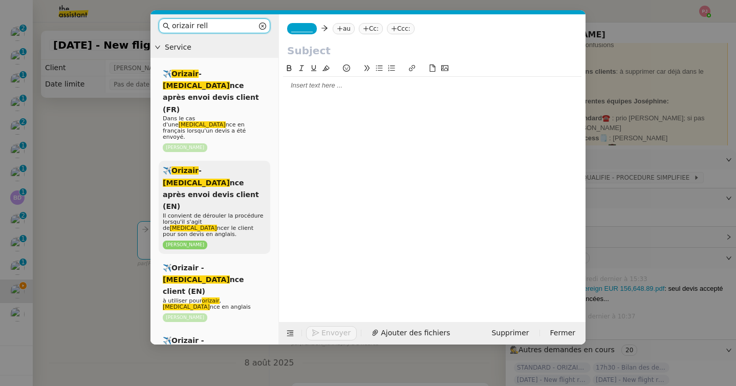
type input "orizair rell"
click at [241, 161] on div "✈️ Orizair - [MEDICAL_DATA] nce après envoi devis client (EN) Il convient de dé…" at bounding box center [215, 207] width 112 height 93
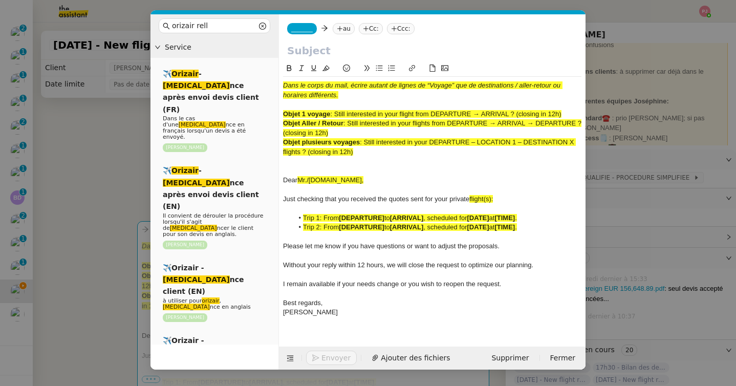
click at [91, 189] on nz-modal-container "orizair rell Service ✈️ Orizair - [MEDICAL_DATA] nce après envoi devis client (…" at bounding box center [368, 193] width 736 height 386
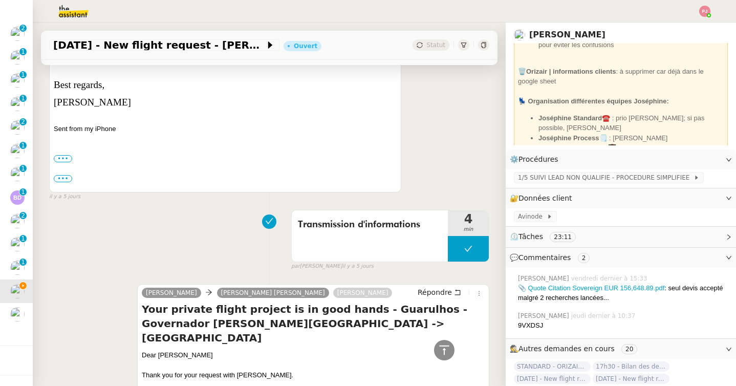
scroll to position [2568, 0]
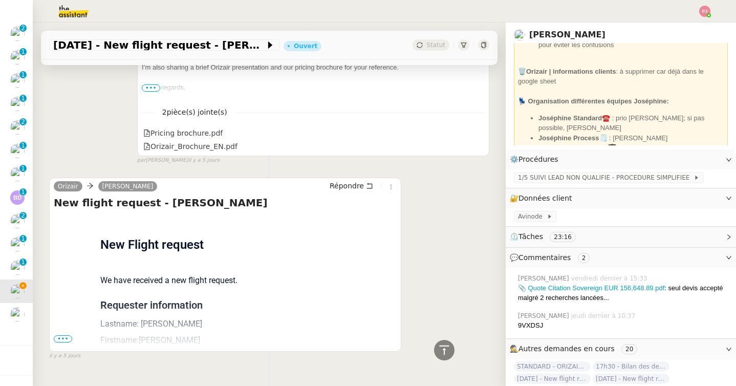
click at [56, 335] on span "•••" at bounding box center [63, 338] width 18 height 7
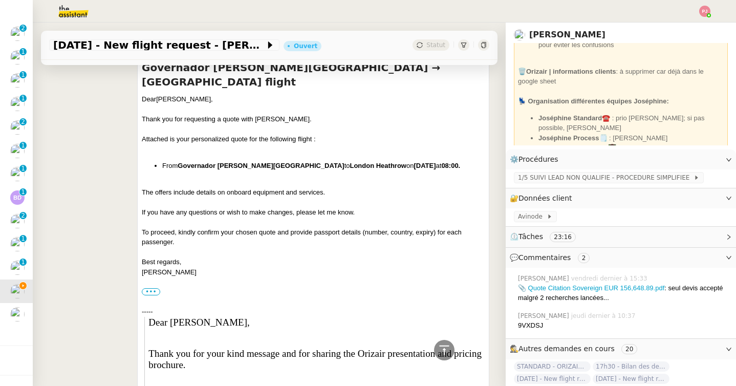
scroll to position [0, 0]
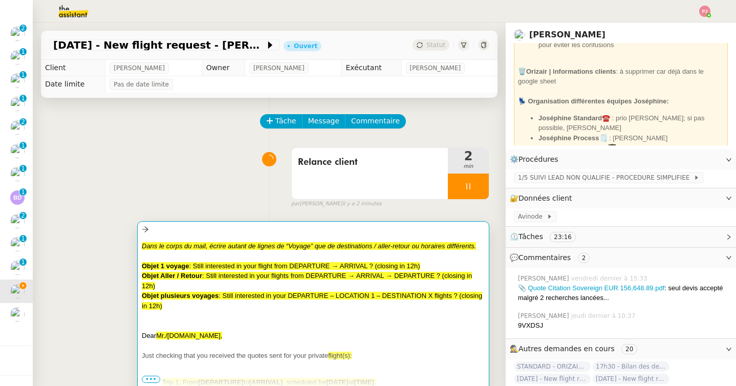
click at [229, 357] on span "Just checking that you received the quotes sent for your private" at bounding box center [235, 356] width 186 height 8
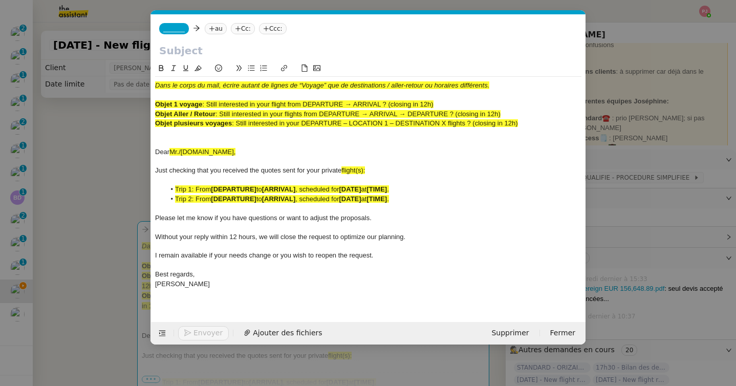
scroll to position [0, 54]
drag, startPoint x: 208, startPoint y: 103, endPoint x: 453, endPoint y: 101, distance: 245.2
click at [453, 101] on div "Objet 1 voyage : Still interested in your flight from DEPARTURE → ARRIVAL ? (cl…" at bounding box center [368, 104] width 426 height 9
click at [279, 51] on input "text" at bounding box center [368, 50] width 418 height 15
paste input "Still interested in your flight from DEPARTURE → ARRIVAL ? (closing in 12h)"
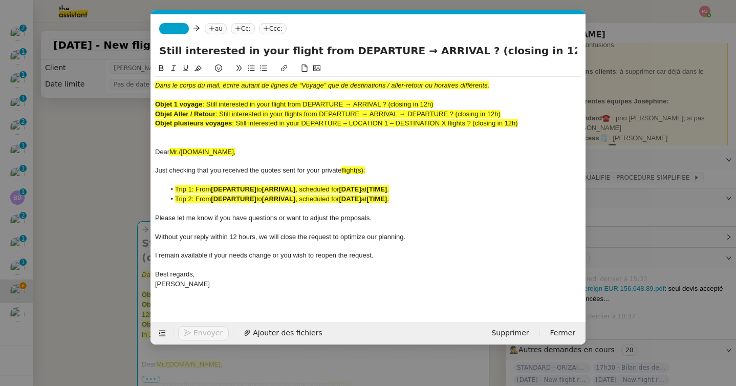
type input "Still interested in your flight from DEPARTURE → ARRIVAL ? (closing in 12h)"
click at [59, 215] on nz-modal-container "orizair rell Service ✈️ Orizair - [MEDICAL_DATA] nce après envoi devis client (…" at bounding box center [368, 193] width 736 height 386
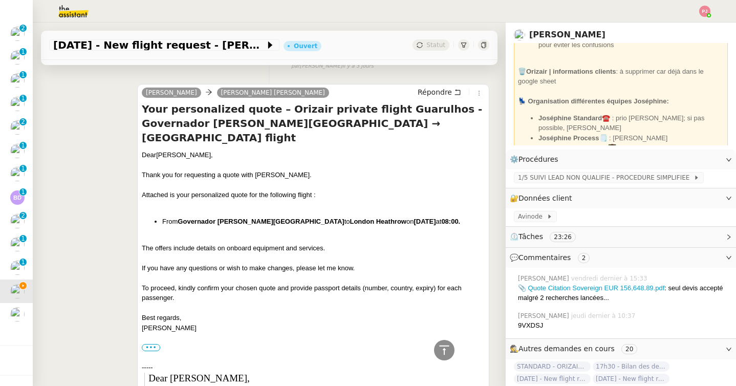
scroll to position [522, 0]
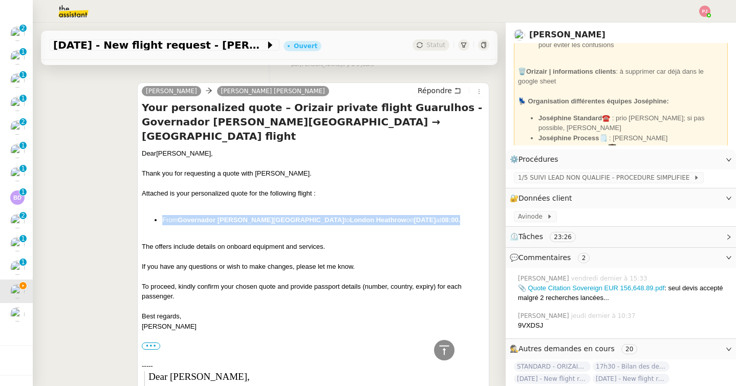
drag, startPoint x: 161, startPoint y: 205, endPoint x: 214, endPoint y: 219, distance: 54.5
click at [214, 219] on ul "From Governador [PERSON_NAME][GEOGRAPHIC_DATA] to [GEOGRAPHIC_DATA] on [DATE] 0…" at bounding box center [313, 220] width 343 height 10
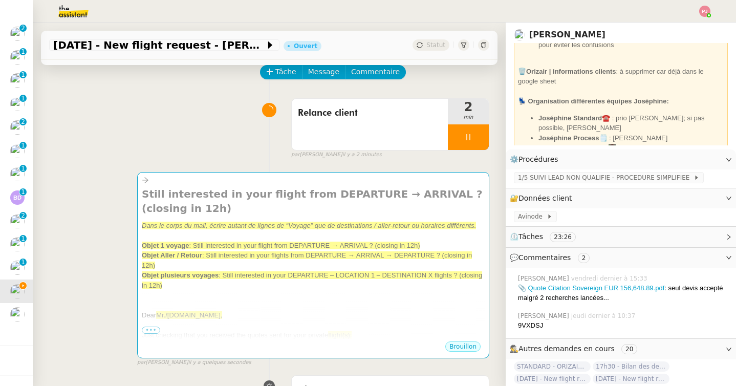
scroll to position [0, 0]
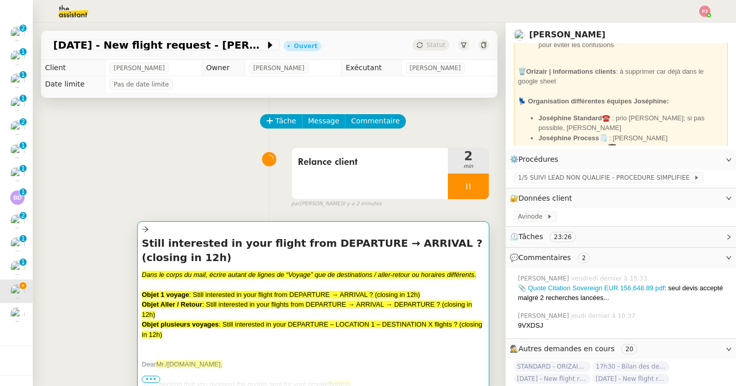
click at [229, 257] on h4 "Still interested in your flight from DEPARTURE → ARRIVAL ? (closing in 12h)" at bounding box center [313, 250] width 343 height 29
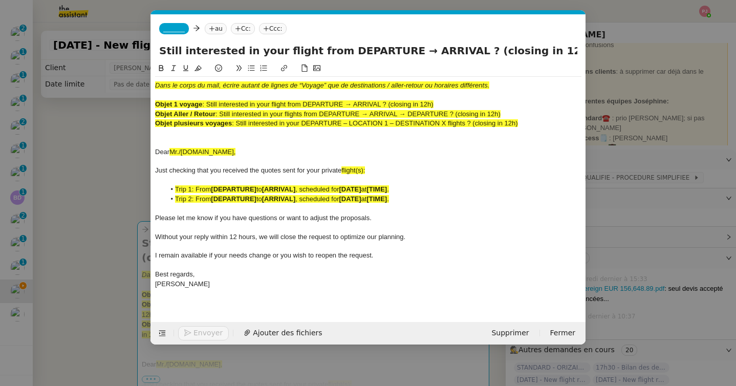
scroll to position [0, 54]
click at [241, 286] on div "[PERSON_NAME]" at bounding box center [368, 283] width 426 height 9
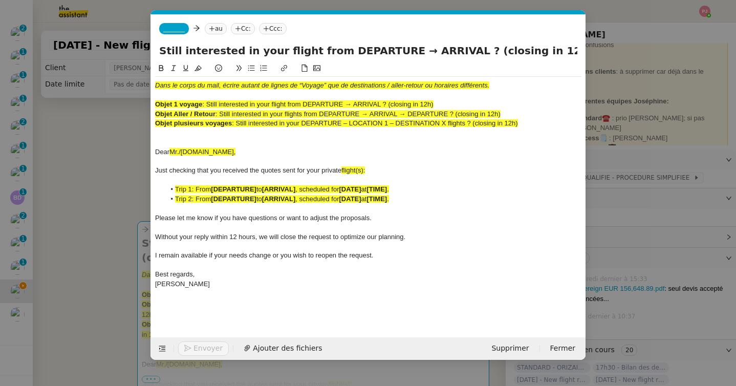
scroll to position [0, 0]
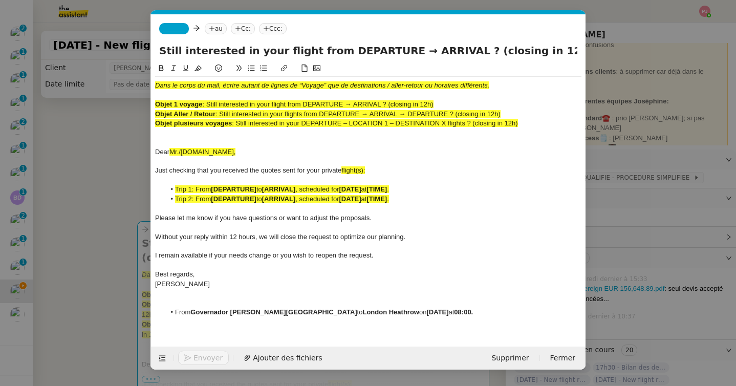
click at [105, 309] on nz-modal-container "orizair rell Service ✈️ Orizair - [MEDICAL_DATA] nce après envoi devis client (…" at bounding box center [368, 193] width 736 height 386
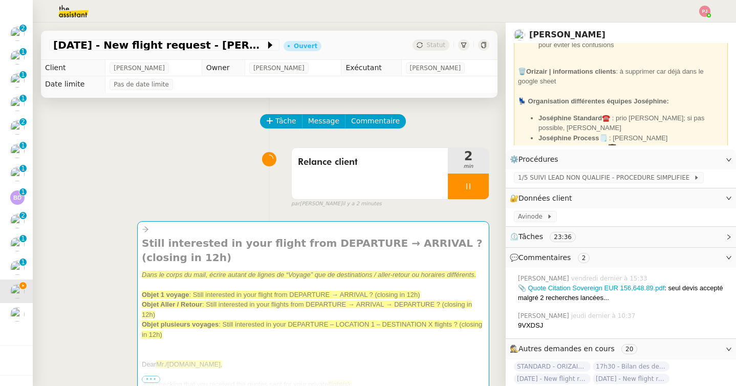
click at [220, 327] on span ": Still interested in your DEPARTURE – LOCATION 1 – DESTINATION X flights ? (cl…" at bounding box center [312, 329] width 340 height 18
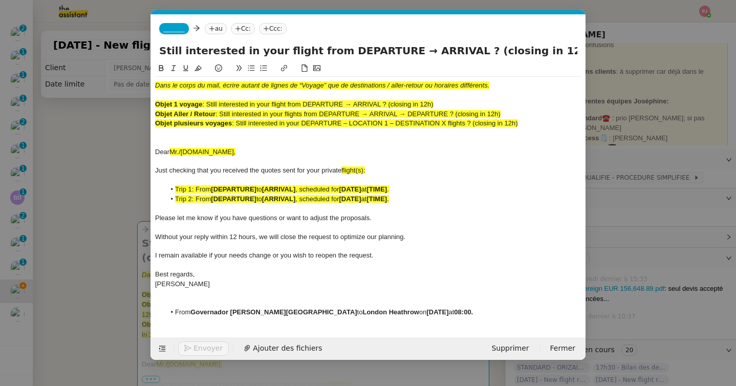
scroll to position [0, 54]
drag, startPoint x: 175, startPoint y: 314, endPoint x: 482, endPoint y: 303, distance: 306.8
click at [482, 303] on div "Dans le corps du mail, écrire autant de lignes de “Voyage” que de destinations …" at bounding box center [368, 199] width 426 height 244
drag, startPoint x: 534, startPoint y: 314, endPoint x: 167, endPoint y: 315, distance: 367.5
click at [167, 315] on li "﻿From Governador [PERSON_NAME][GEOGRAPHIC_DATA] to [GEOGRAPHIC_DATA] on [DATE] …" at bounding box center [373, 312] width 417 height 9
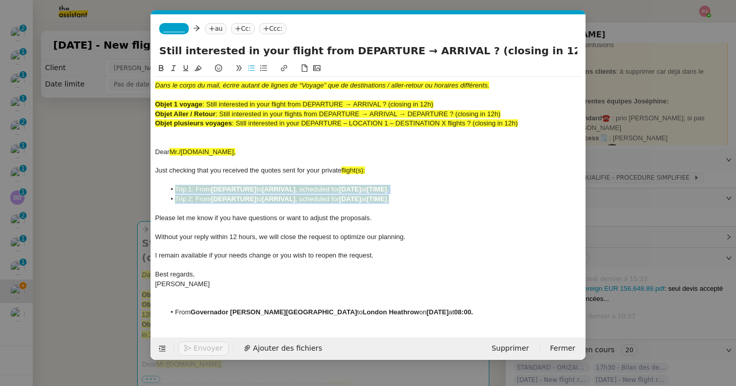
drag, startPoint x: 409, startPoint y: 197, endPoint x: 173, endPoint y: 191, distance: 236.0
click at [173, 191] on ul "Trip 1: From [DEPARTURE] to [ARRIVAL] , scheduled for [DATE] at [TIME] . Trip 2…" at bounding box center [368, 194] width 426 height 19
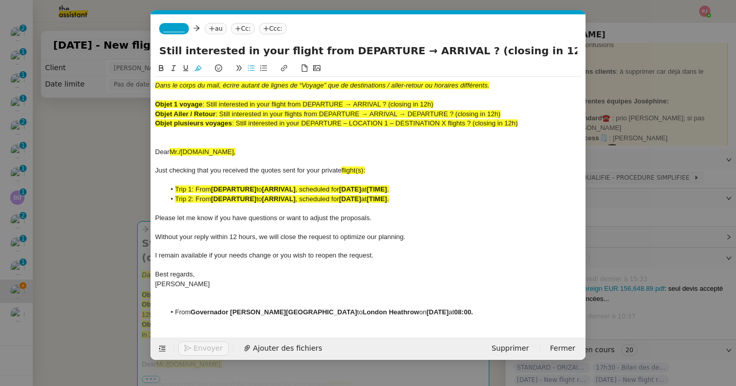
scroll to position [0, 0]
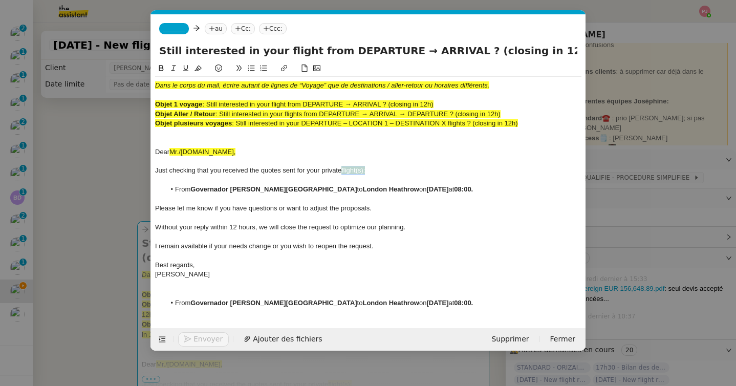
drag, startPoint x: 383, startPoint y: 170, endPoint x: 344, endPoint y: 170, distance: 39.4
click at [344, 170] on div "Just checking that you received the quotes sent for your private flight(s):" at bounding box center [368, 170] width 426 height 9
drag, startPoint x: 217, startPoint y: 151, endPoint x: 173, endPoint y: 150, distance: 43.5
click at [173, 150] on div "Dear Mr./[DOMAIN_NAME]," at bounding box center [368, 151] width 426 height 9
click at [47, 225] on nz-modal-container "orizair rell Service ✈️ Orizair - [MEDICAL_DATA] nce après envoi devis client (…" at bounding box center [368, 193] width 736 height 386
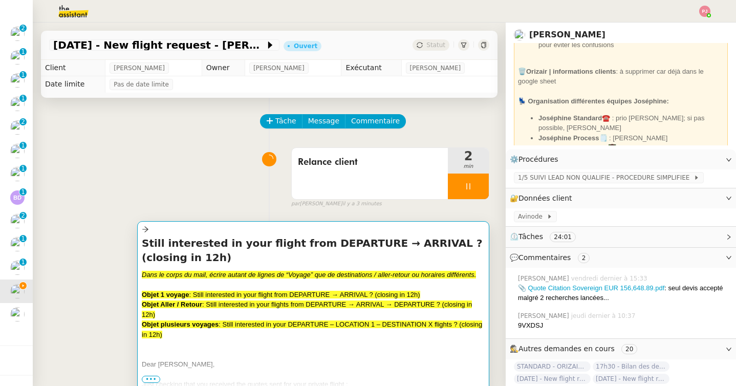
click at [153, 283] on div at bounding box center [313, 284] width 343 height 10
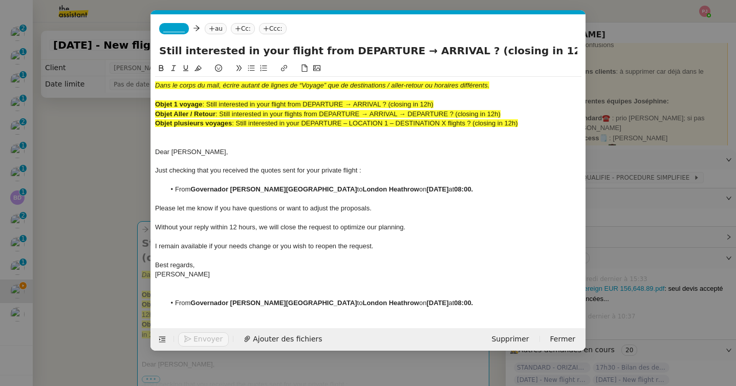
scroll to position [0, 54]
click at [176, 155] on span "Dear [PERSON_NAME]," at bounding box center [191, 152] width 73 height 8
drag, startPoint x: 192, startPoint y: 190, endPoint x: 386, endPoint y: 192, distance: 193.5
click at [386, 192] on li "From Governador [PERSON_NAME][GEOGRAPHIC_DATA] to [GEOGRAPHIC_DATA] on [DATE] 0…" at bounding box center [373, 189] width 417 height 9
drag, startPoint x: 369, startPoint y: 189, endPoint x: 194, endPoint y: 190, distance: 175.1
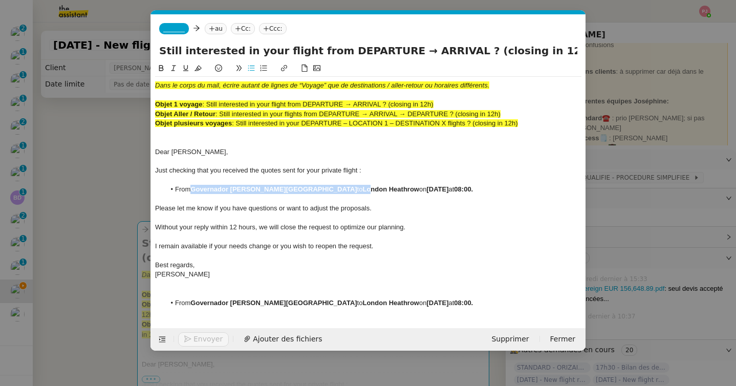
click at [194, 190] on li "From Governador [PERSON_NAME][GEOGRAPHIC_DATA] to [GEOGRAPHIC_DATA] on [DATE] 0…" at bounding box center [373, 189] width 417 height 9
drag, startPoint x: 378, startPoint y: 50, endPoint x: 318, endPoint y: 52, distance: 59.4
click at [318, 52] on input "Still interested in your flight from DEPARTURE → ARRIVAL ? (closing in 12h)" at bounding box center [368, 50] width 418 height 15
paste input "Governador [PERSON_NAME][GEOGRAPHIC_DATA]"
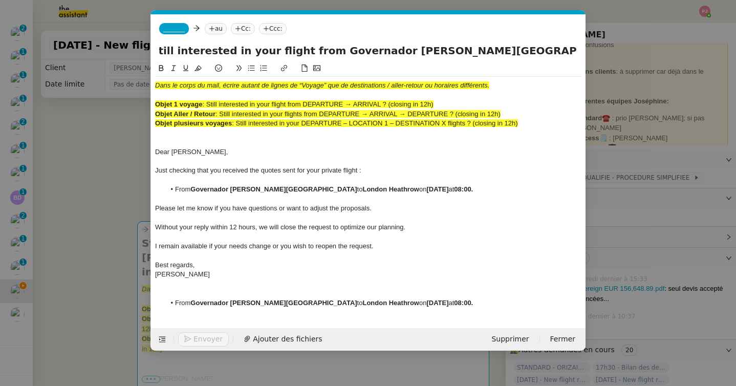
scroll to position [0, 0]
drag, startPoint x: 379, startPoint y: 190, endPoint x: 436, endPoint y: 191, distance: 56.8
click at [436, 191] on li "From Governador [PERSON_NAME][GEOGRAPHIC_DATA] to [GEOGRAPHIC_DATA] on [DATE] 0…" at bounding box center [373, 189] width 417 height 9
drag, startPoint x: 519, startPoint y: 56, endPoint x: 617, endPoint y: 56, distance: 98.3
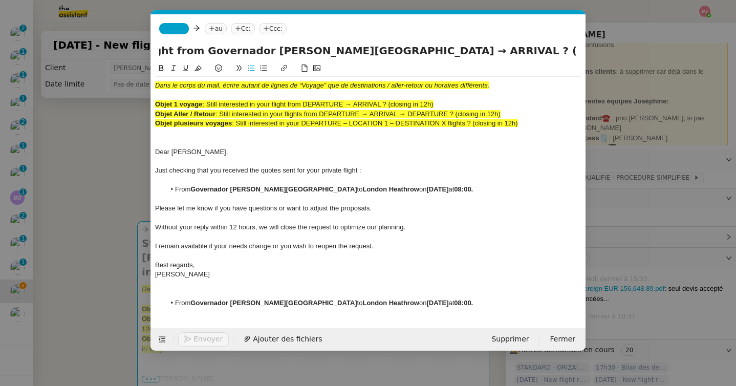
click at [617, 56] on nz-modal-container "orizair rell Service ✈️ Orizair - [MEDICAL_DATA] nce après envoi devis client (…" at bounding box center [368, 193] width 736 height 386
click at [489, 50] on input "Still interested in your flight from Governador [PERSON_NAME][GEOGRAPHIC_DATA] …" at bounding box center [368, 50] width 418 height 15
drag, startPoint x: 491, startPoint y: 50, endPoint x: 452, endPoint y: 50, distance: 38.4
click at [452, 50] on input "Still interested in your flight from Governador [PERSON_NAME][GEOGRAPHIC_DATA] …" at bounding box center [368, 50] width 418 height 15
paste input "London Heathrow"
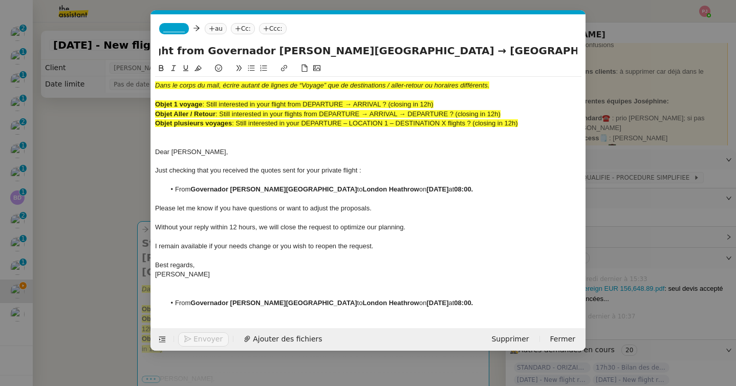
type input "Still interested in your flight from Governador [PERSON_NAME][GEOGRAPHIC_DATA] …"
click at [422, 202] on div at bounding box center [368, 199] width 426 height 9
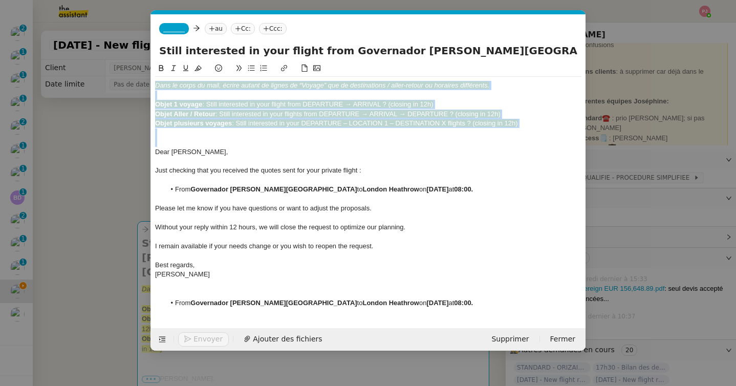
drag, startPoint x: 156, startPoint y: 153, endPoint x: 138, endPoint y: 85, distance: 69.9
click at [138, 85] on nz-modal-container "orizair rell Service ✈️ Orizair - [MEDICAL_DATA] nce après envoi devis client (…" at bounding box center [368, 193] width 736 height 386
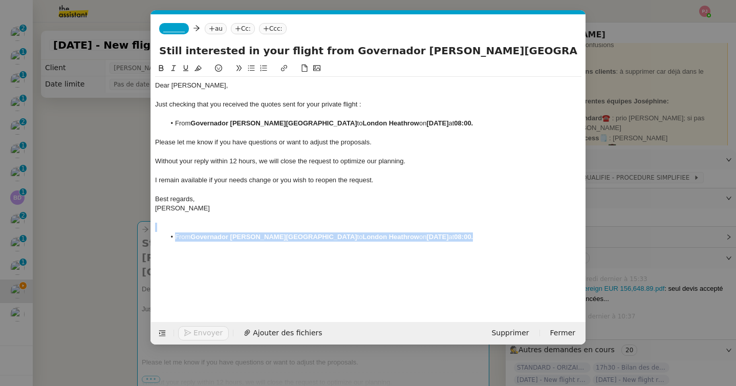
drag, startPoint x: 170, startPoint y: 227, endPoint x: 560, endPoint y: 250, distance: 391.2
click at [560, 250] on div "Dear [PERSON_NAME], Just checking that you received the quotes sent for your pr…" at bounding box center [368, 184] width 426 height 244
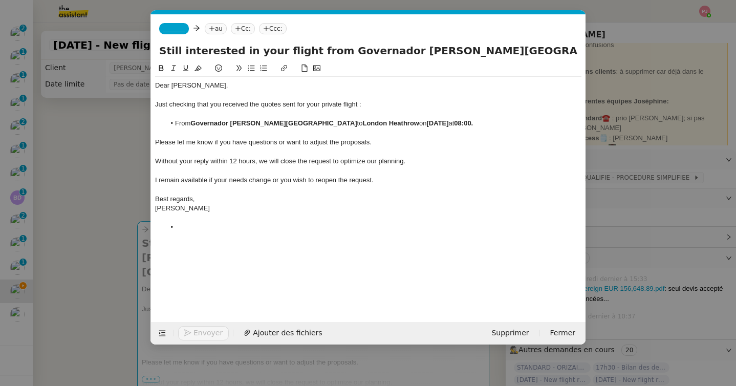
click at [183, 29] on span "_______" at bounding box center [173, 28] width 21 height 7
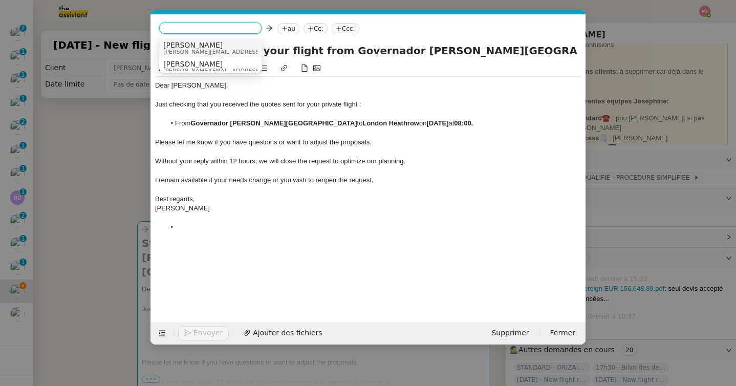
click at [202, 49] on span "[PERSON_NAME][EMAIL_ADDRESS][DOMAIN_NAME]" at bounding box center [235, 52] width 145 height 6
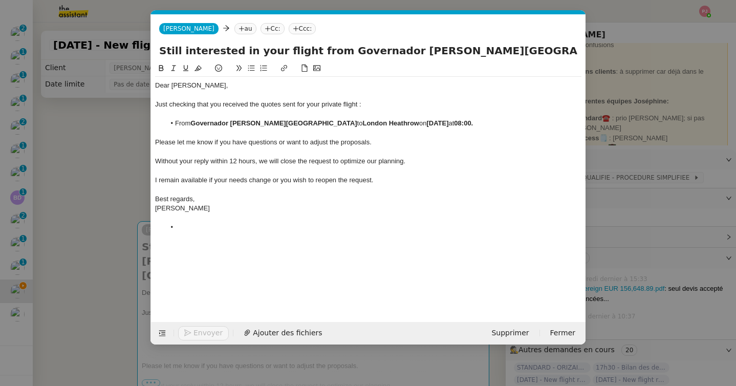
click at [289, 29] on nz-tag "Ccc:" at bounding box center [303, 28] width 28 height 11
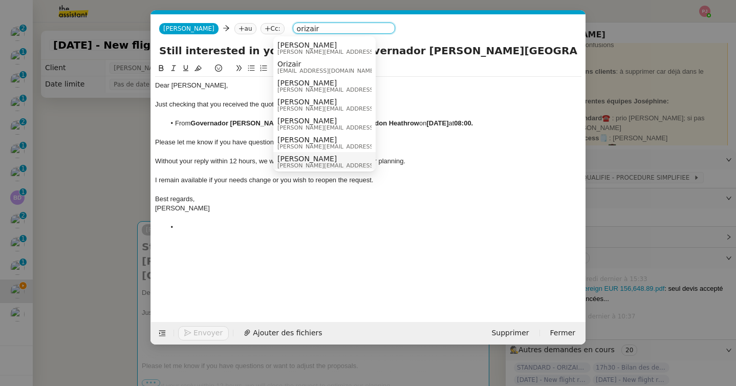
type input "orizair"
click at [294, 163] on span "[PERSON_NAME][EMAIL_ADDRESS][DOMAIN_NAME]" at bounding box center [349, 166] width 145 height 6
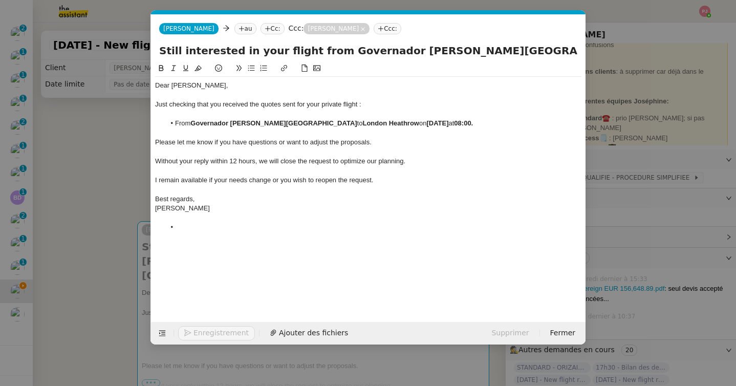
click at [191, 228] on li at bounding box center [373, 227] width 417 height 9
click at [94, 217] on nz-modal-container "orizair rell Service ✈️ Orizair - [MEDICAL_DATA] nce après envoi devis client (…" at bounding box center [368, 193] width 736 height 386
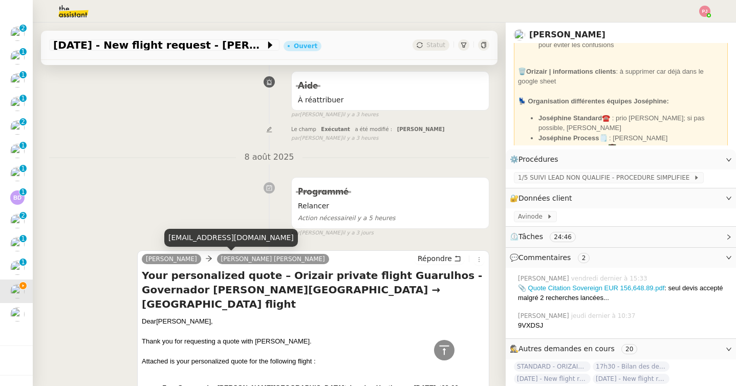
scroll to position [303, 0]
drag, startPoint x: 268, startPoint y: 239, endPoint x: 168, endPoint y: 239, distance: 100.3
click at [168, 239] on div "[EMAIL_ADDRESS][DOMAIN_NAME]" at bounding box center [231, 238] width 134 height 18
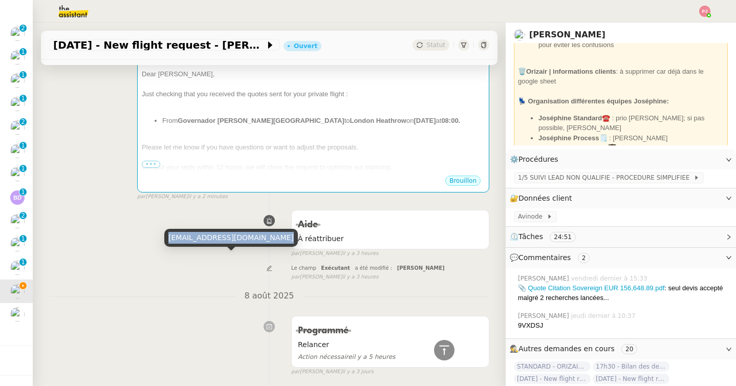
scroll to position [0, 0]
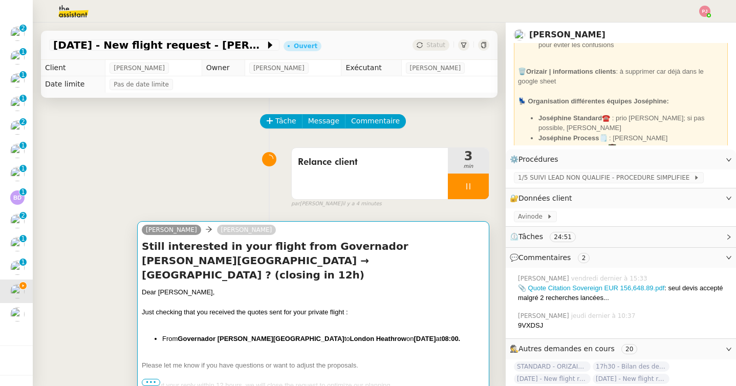
click at [238, 268] on div "Still interested in your flight from Governador [PERSON_NAME][GEOGRAPHIC_DATA] …" at bounding box center [313, 316] width 343 height 154
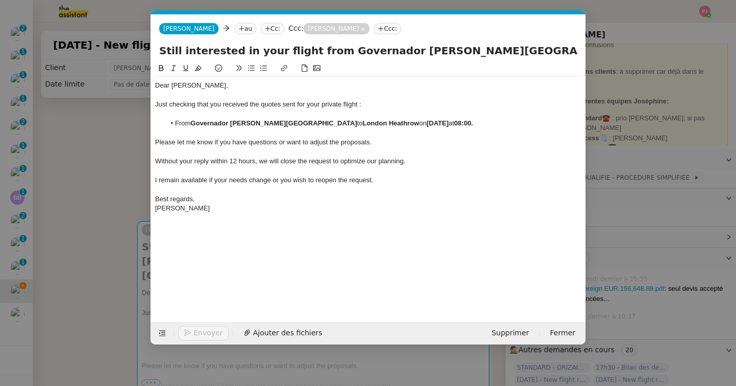
scroll to position [0, 54]
click at [239, 27] on icon at bounding box center [242, 29] width 6 height 6
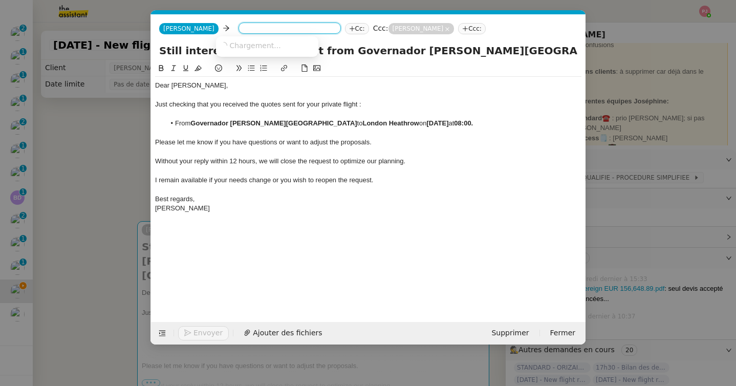
paste input "[EMAIL_ADDRESS][DOMAIN_NAME]"
type input "[EMAIL_ADDRESS][DOMAIN_NAME]"
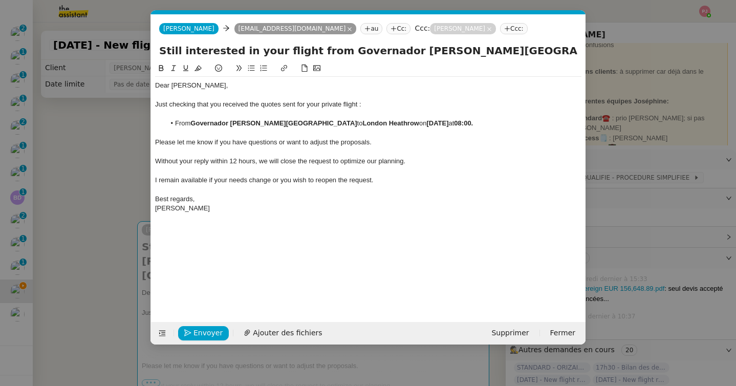
click at [134, 147] on nz-modal-container "orizair rell Service ✈️ Orizair - [MEDICAL_DATA] nce après envoi devis client (…" at bounding box center [368, 193] width 736 height 386
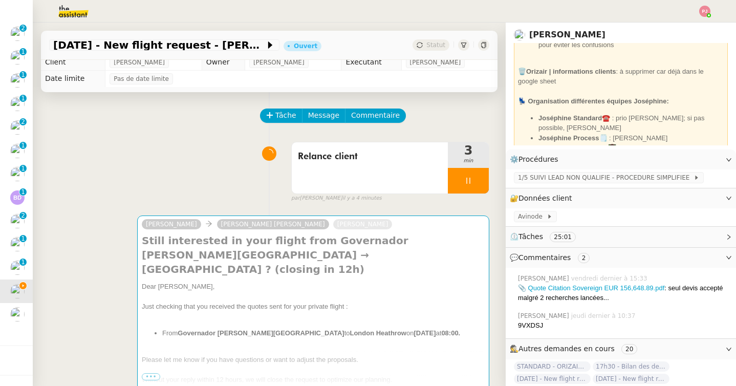
scroll to position [0, 0]
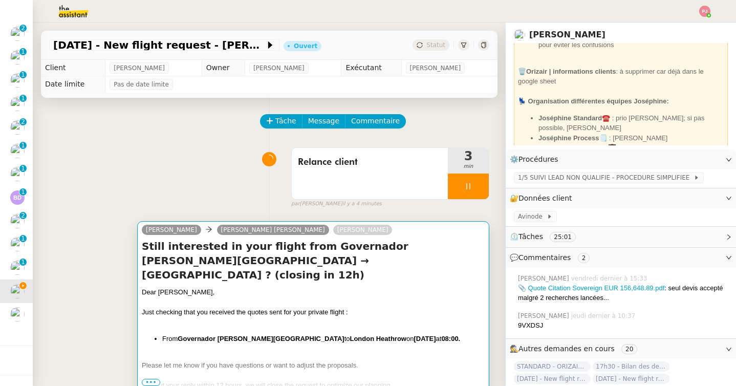
click at [182, 287] on div "Dear [PERSON_NAME]," at bounding box center [313, 292] width 343 height 10
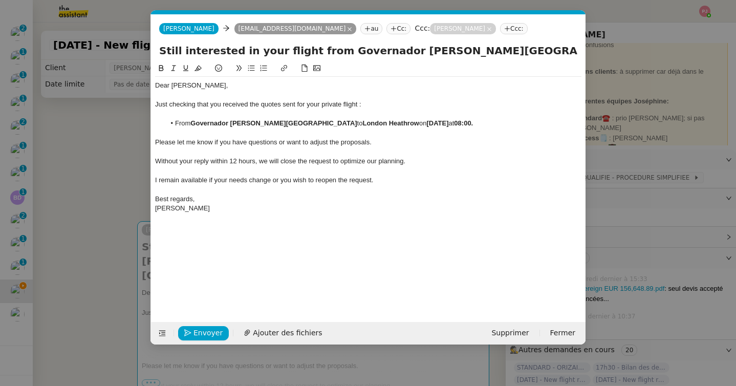
scroll to position [0, 54]
click at [180, 84] on span "Dear [PERSON_NAME]," at bounding box center [191, 85] width 73 height 8
click at [204, 335] on span "Envoyer" at bounding box center [207, 333] width 29 height 12
click at [204, 335] on span "Confirmer l'envoi" at bounding box center [223, 333] width 61 height 12
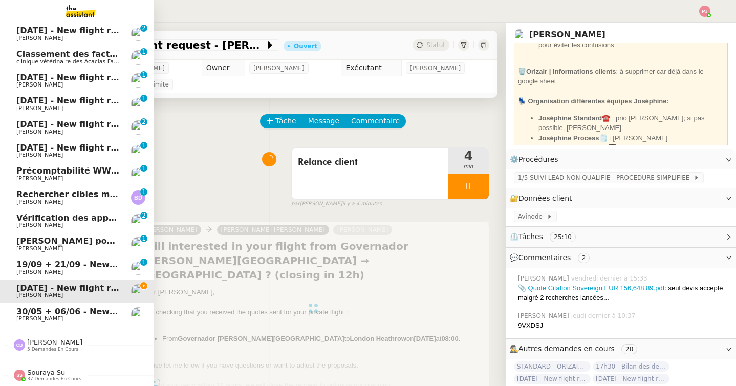
click at [40, 315] on span "30/05 + 06/06 - New flight request - [PERSON_NAME]" at bounding box center [138, 312] width 244 height 10
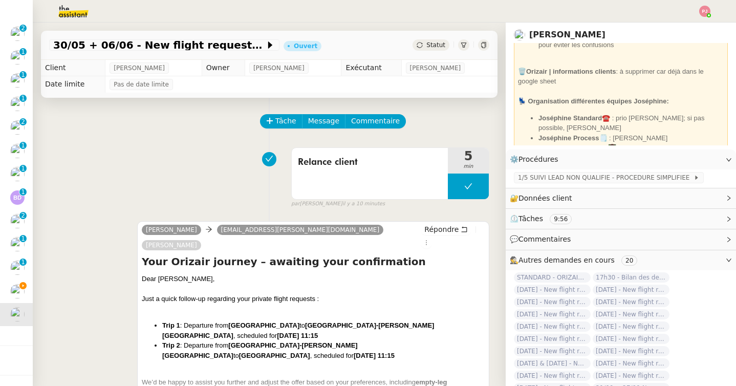
scroll to position [326, 0]
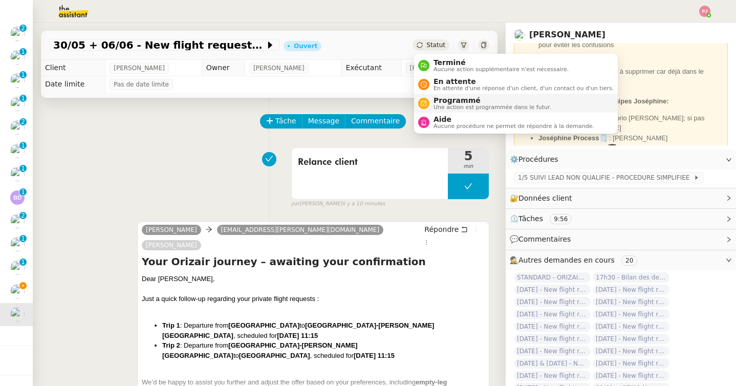
click at [435, 101] on span "Programmé" at bounding box center [493, 100] width 118 height 8
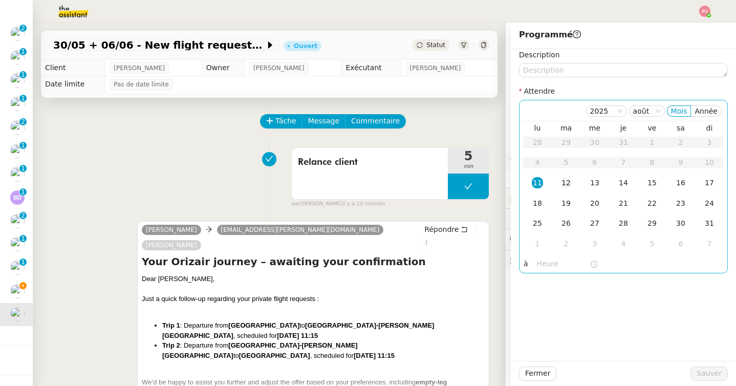
click at [564, 180] on div "12" at bounding box center [565, 182] width 11 height 11
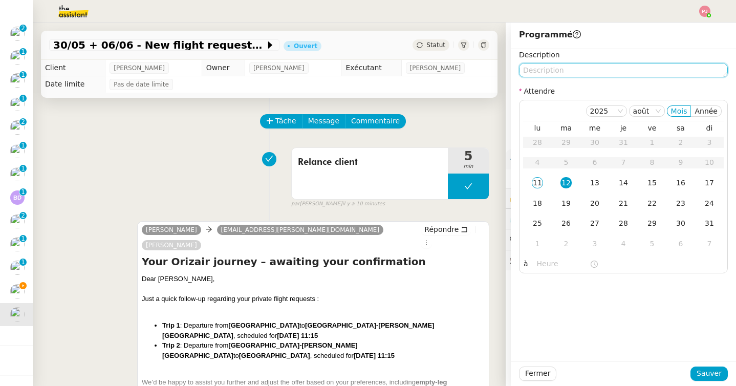
click at [572, 77] on textarea at bounding box center [623, 70] width 209 height 14
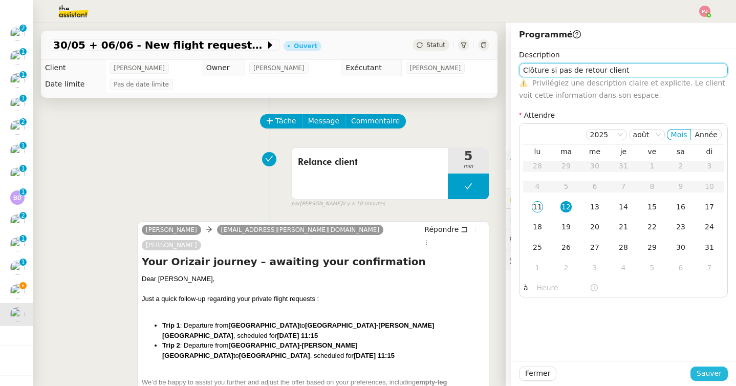
type textarea "Clôture si pas de retour client"
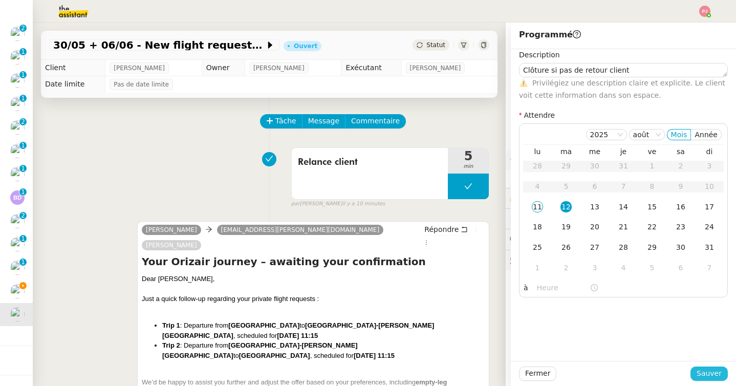
click at [708, 375] on span "Sauver" at bounding box center [709, 374] width 25 height 12
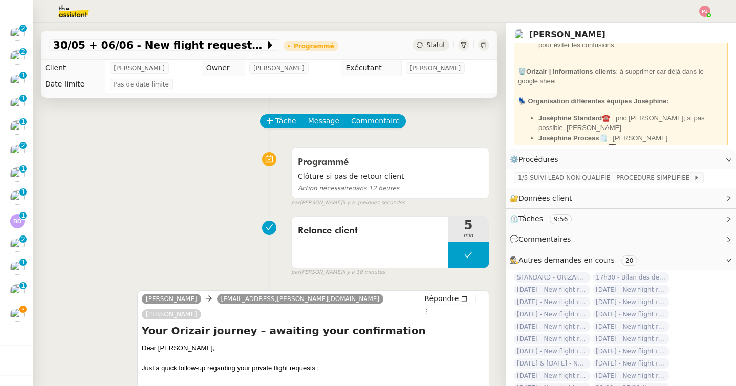
scroll to position [303, 0]
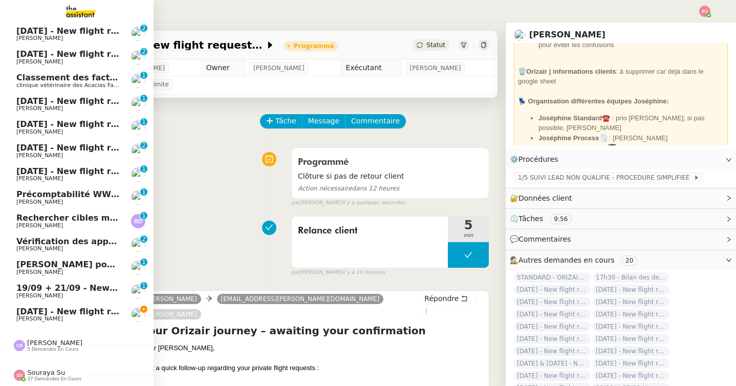
click at [46, 314] on span "[DATE] - New flight request - [PERSON_NAME]" at bounding box center [121, 312] width 211 height 10
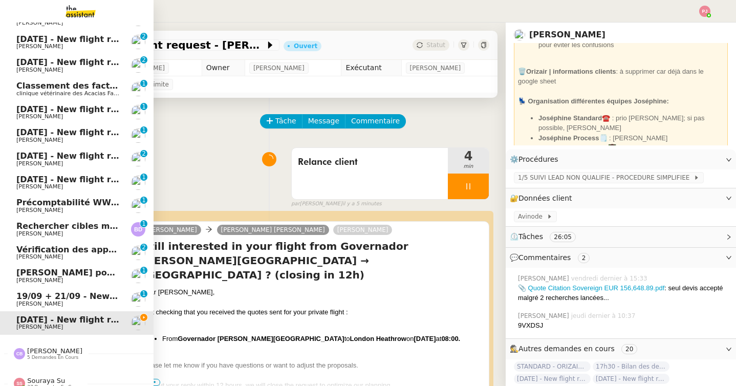
scroll to position [303, 0]
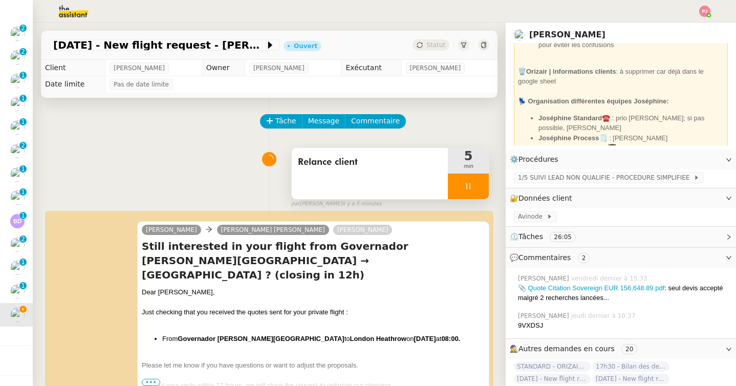
click at [480, 191] on div at bounding box center [468, 187] width 41 height 26
click at [480, 191] on button at bounding box center [478, 187] width 20 height 26
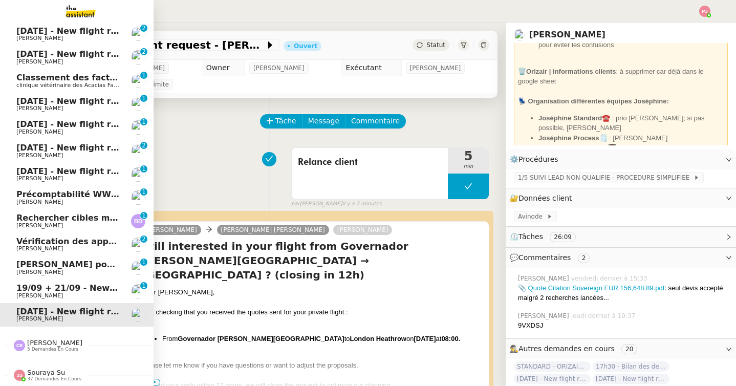
click at [16, 295] on link "19/09 + 21/09 - New flight request - [PERSON_NAME] [PERSON_NAME] 0 1 2 3 4 5 6 …" at bounding box center [77, 291] width 154 height 24
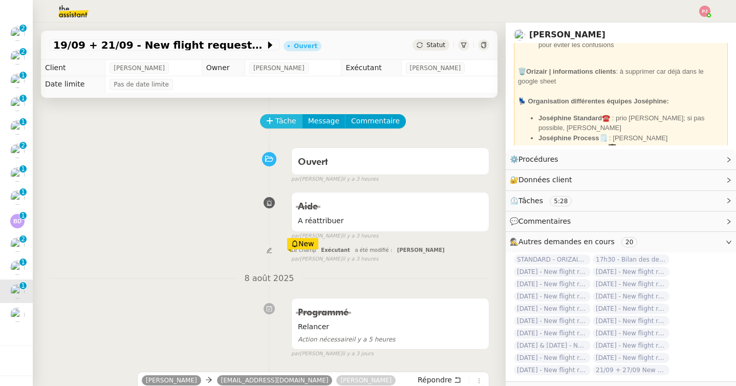
click at [293, 120] on span "Tâche" at bounding box center [285, 121] width 21 height 12
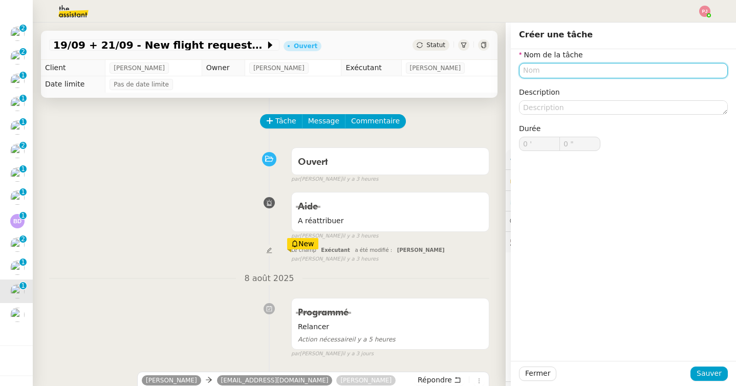
click at [551, 64] on input "text" at bounding box center [623, 70] width 209 height 15
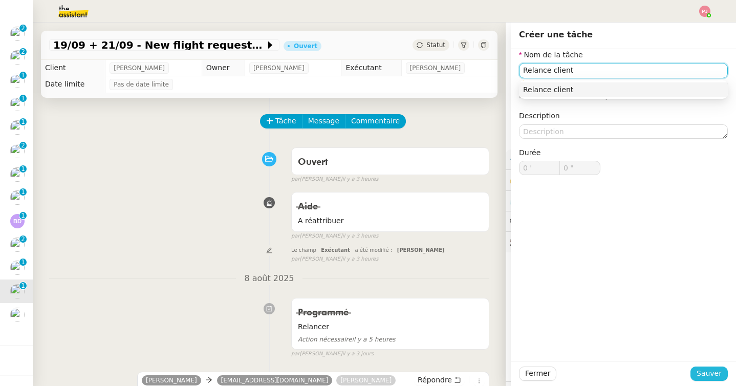
type input "Relance client"
click at [726, 375] on button "Sauver" at bounding box center [708, 373] width 37 height 14
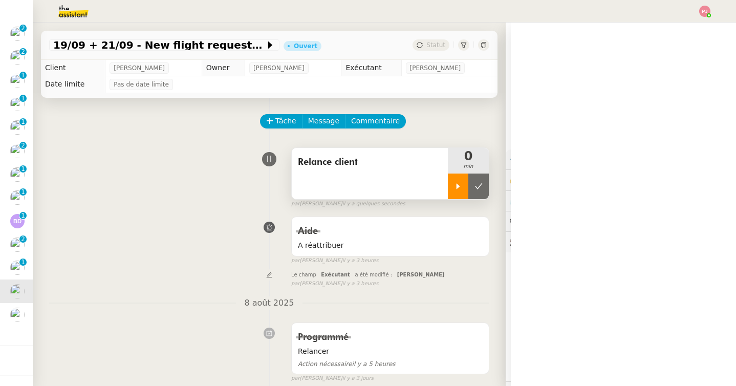
click at [464, 183] on div at bounding box center [458, 187] width 20 height 26
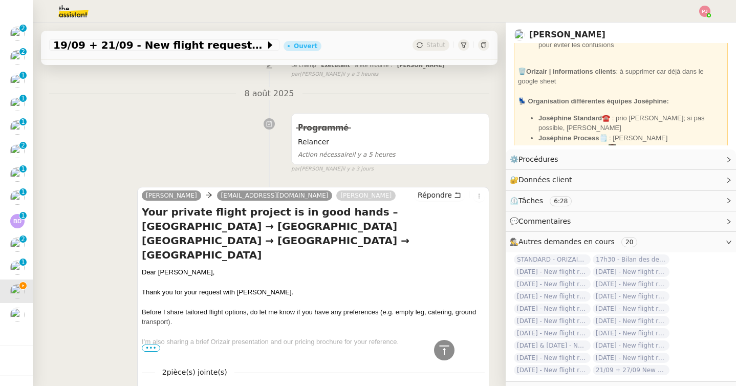
scroll to position [223, 0]
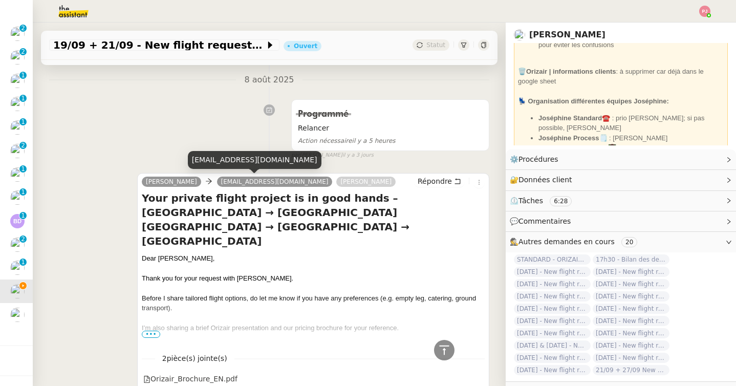
drag, startPoint x: 296, startPoint y: 180, endPoint x: 199, endPoint y: 179, distance: 97.8
click at [217, 179] on nz-tag "[EMAIL_ADDRESS][DOMAIN_NAME]" at bounding box center [275, 182] width 116 height 10
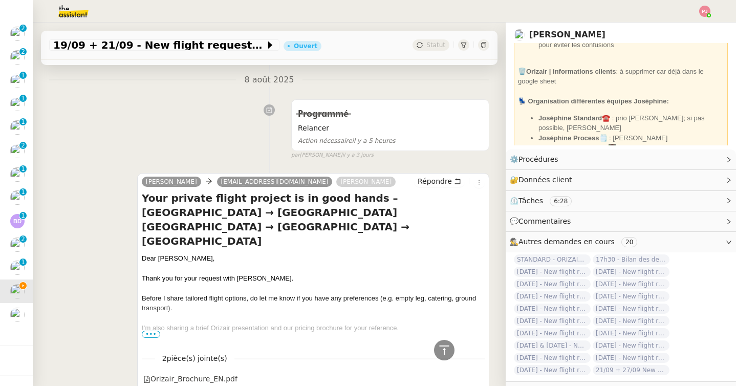
scroll to position [0, 0]
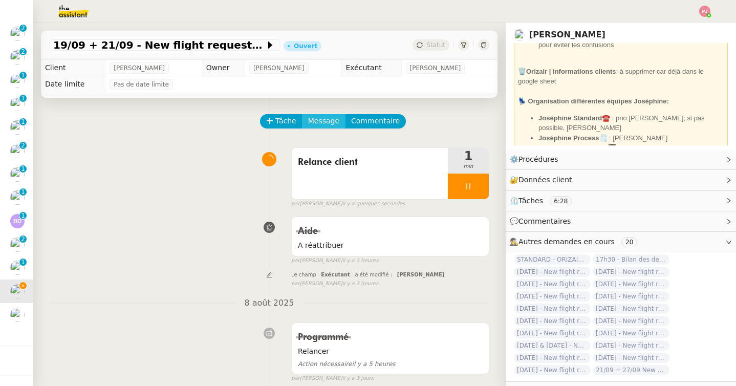
click at [323, 126] on span "Message" at bounding box center [323, 121] width 31 height 12
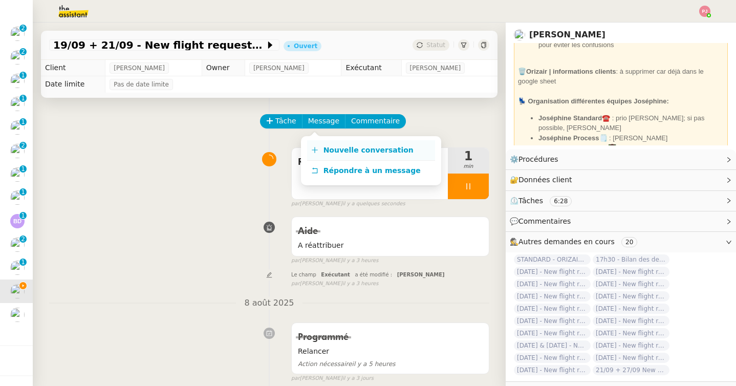
click at [326, 153] on span "Nouvelle conversation" at bounding box center [368, 150] width 90 height 8
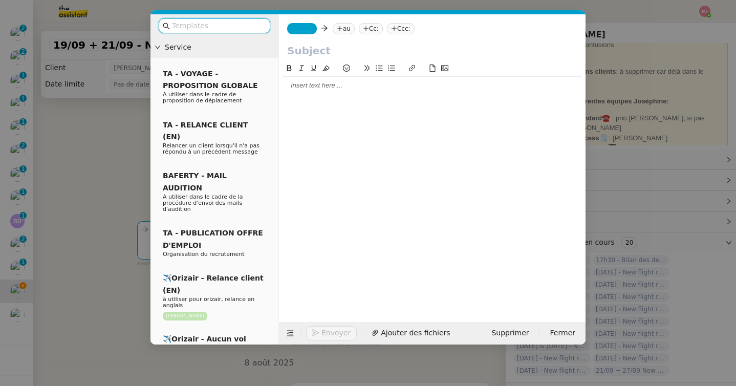
click at [252, 29] on input "text" at bounding box center [218, 26] width 92 height 12
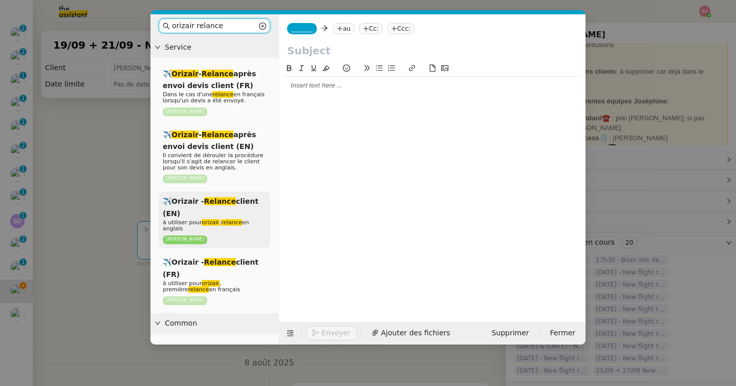
type input "orizair relance"
click at [243, 219] on span "à utiliser pour orizair , relance en anglais" at bounding box center [206, 225] width 86 height 13
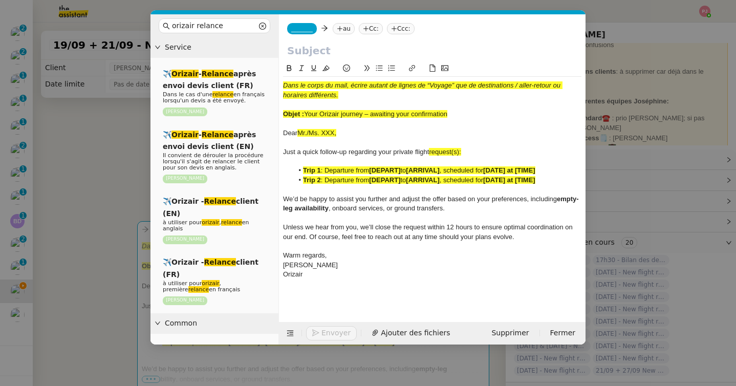
click at [311, 31] on span "_______" at bounding box center [301, 28] width 21 height 7
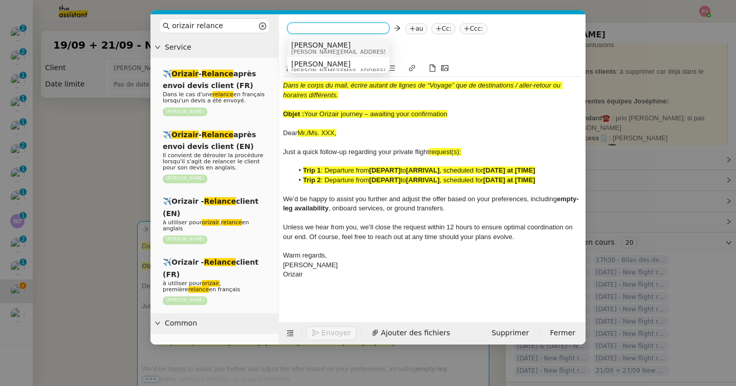
click at [323, 44] on span "[PERSON_NAME]" at bounding box center [363, 45] width 145 height 8
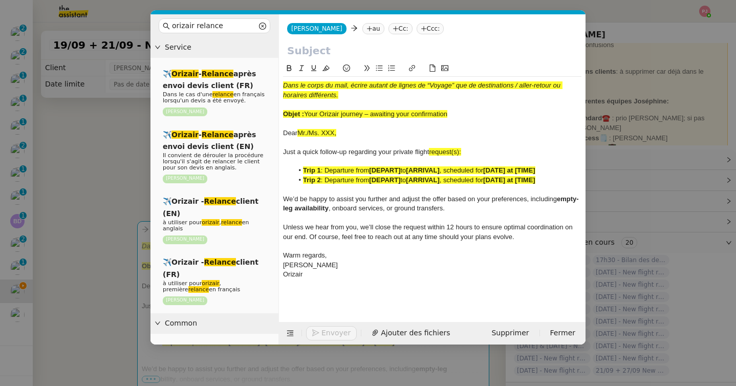
click at [362, 28] on nz-tag "au" at bounding box center [373, 28] width 22 height 11
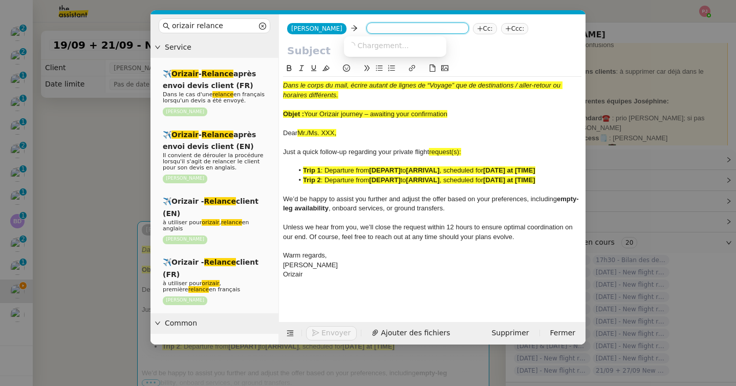
paste input "[EMAIL_ADDRESS][DOMAIN_NAME]"
type input "[EMAIL_ADDRESS][DOMAIN_NAME]"
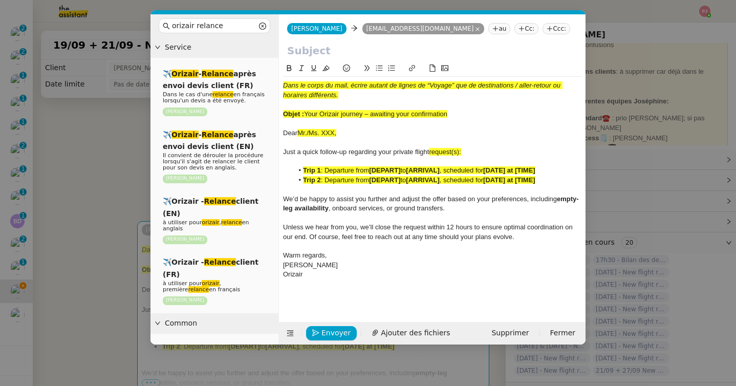
click at [543, 26] on nz-tag "Ccc:" at bounding box center [557, 28] width 28 height 11
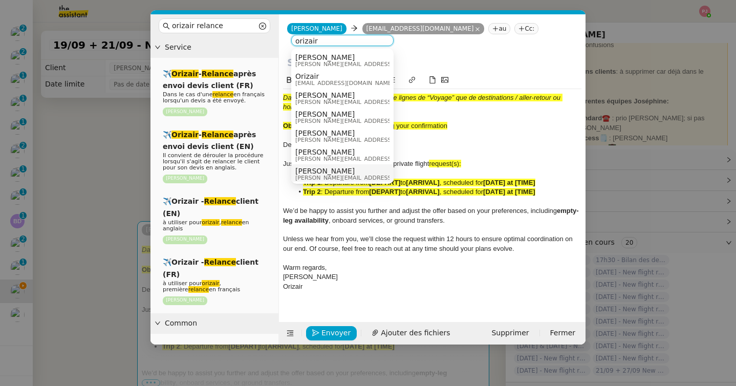
type input "orizair"
click at [350, 168] on div "[PERSON_NAME] [PERSON_NAME][EMAIL_ADDRESS][DOMAIN_NAME]" at bounding box center [371, 174] width 153 height 14
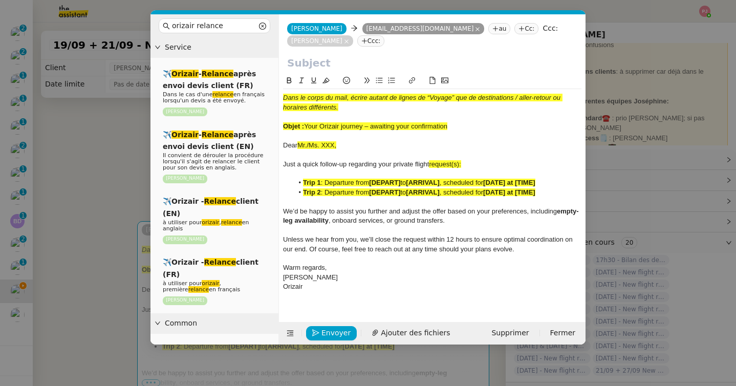
drag, startPoint x: 455, startPoint y: 125, endPoint x: 307, endPoint y: 126, distance: 147.9
click at [307, 126] on div "Objet : Your Orizair journey – awaiting your confirmation" at bounding box center [432, 126] width 298 height 9
click at [319, 66] on input "text" at bounding box center [432, 62] width 290 height 15
paste input "Your Orizair journey – awaiting your confirmation"
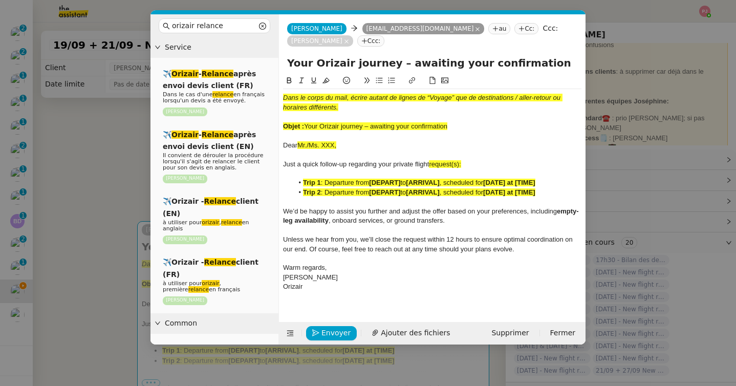
type input "Your Orizair journey – awaiting your confirmation"
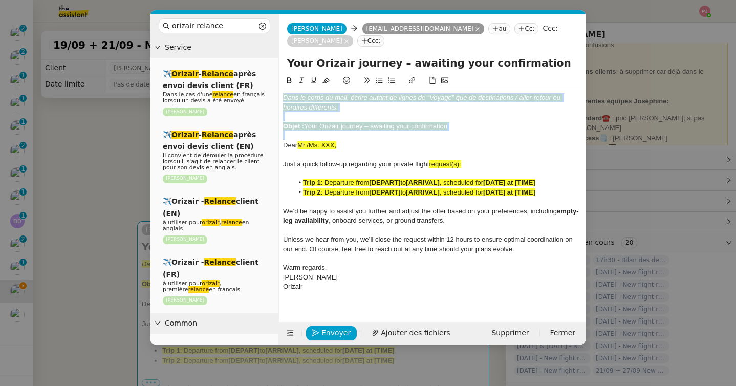
drag, startPoint x: 283, startPoint y: 144, endPoint x: 284, endPoint y: 94, distance: 49.7
click at [283, 97] on div "Dans le corps du mail, écrire autant de lignes de “Voyage” que de destinations …" at bounding box center [432, 192] width 298 height 207
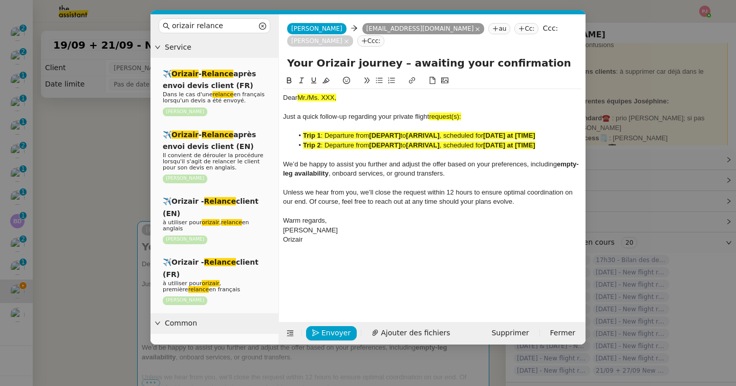
drag, startPoint x: 358, startPoint y: 94, endPoint x: 299, endPoint y: 99, distance: 59.6
click at [299, 99] on div "Dear Mr./Ms. XXX," at bounding box center [432, 97] width 298 height 9
drag, startPoint x: 474, startPoint y: 118, endPoint x: 431, endPoint y: 116, distance: 42.6
click at [431, 116] on div "Just a quick follow-up regarding your private flight request(s):" at bounding box center [432, 116] width 298 height 9
click at [116, 231] on nz-modal-container "orizair relance Service ✈️ Orizair - Relance après envoi devis client (FR) Dans…" at bounding box center [368, 193] width 736 height 386
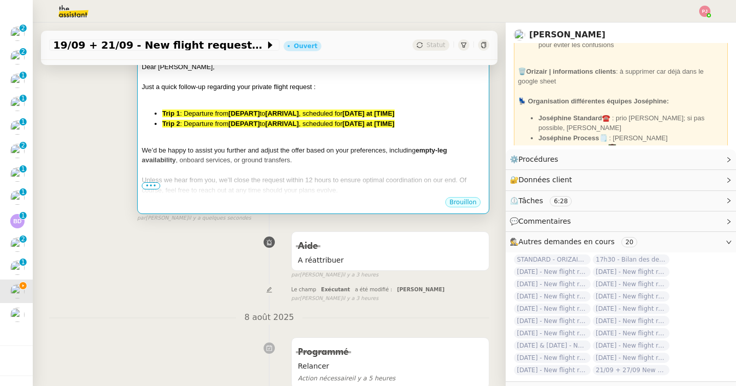
scroll to position [210, 0]
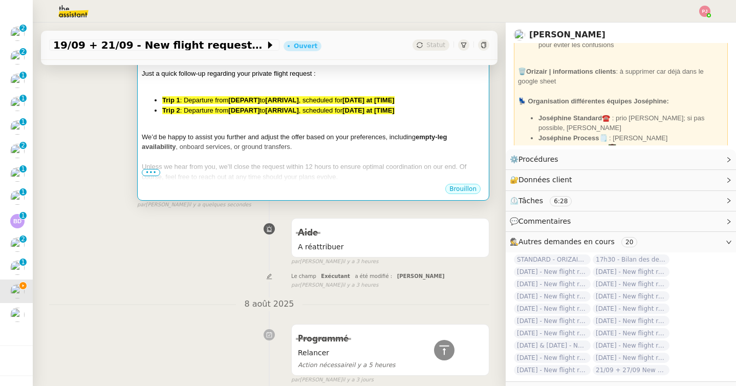
click at [152, 171] on span "•••" at bounding box center [151, 172] width 18 height 7
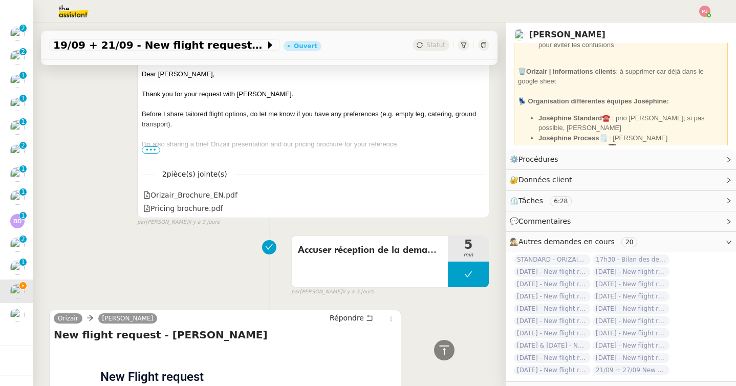
scroll to position [812, 0]
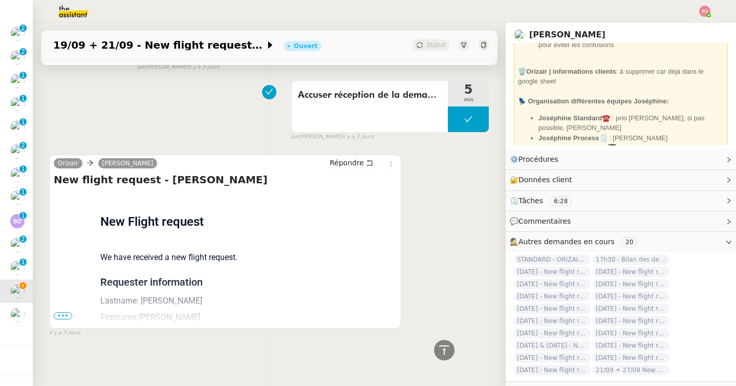
click at [62, 317] on span "•••" at bounding box center [63, 315] width 18 height 7
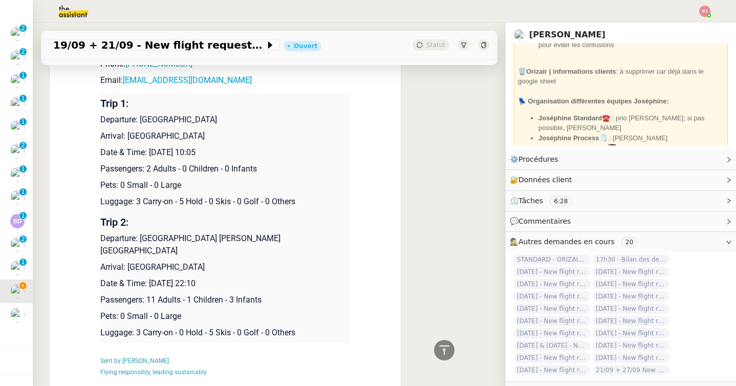
scroll to position [1081, 0]
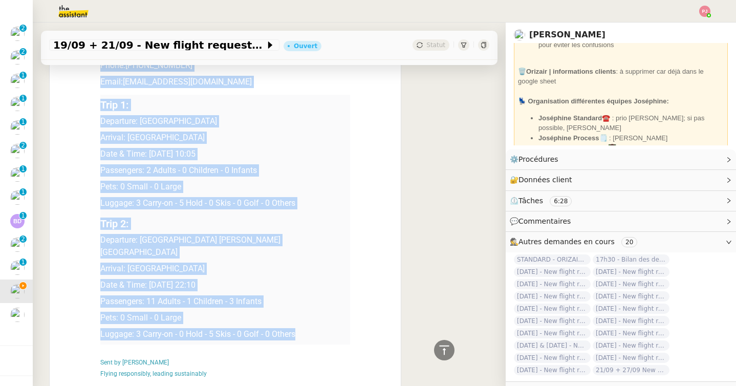
drag, startPoint x: 301, startPoint y: 323, endPoint x: 99, endPoint y: 98, distance: 301.9
click at [99, 98] on div "Flight request created by [PERSON_NAME] New Flight request We have received a n…" at bounding box center [225, 158] width 343 height 468
click at [269, 279] on p "Date & Time: [DATE] 22:10" at bounding box center [225, 285] width 250 height 12
drag, startPoint x: 306, startPoint y: 328, endPoint x: 102, endPoint y: 105, distance: 302.1
click at [102, 105] on tbody "Trip 1: Departure: [GEOGRAPHIC_DATA] Arrival: [GEOGRAPHIC_DATA] Date & Time: [D…" at bounding box center [225, 220] width 250 height 250
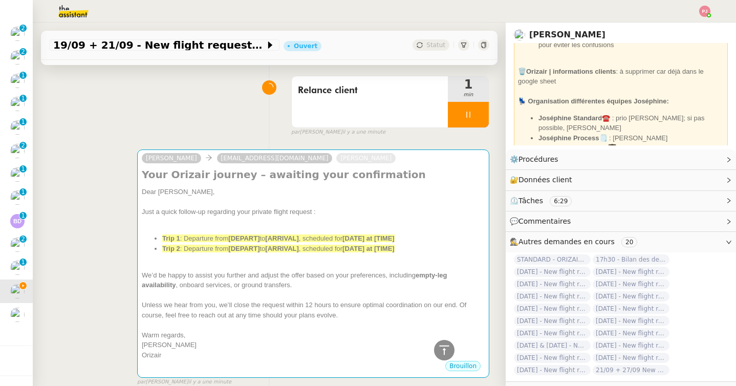
scroll to position [0, 0]
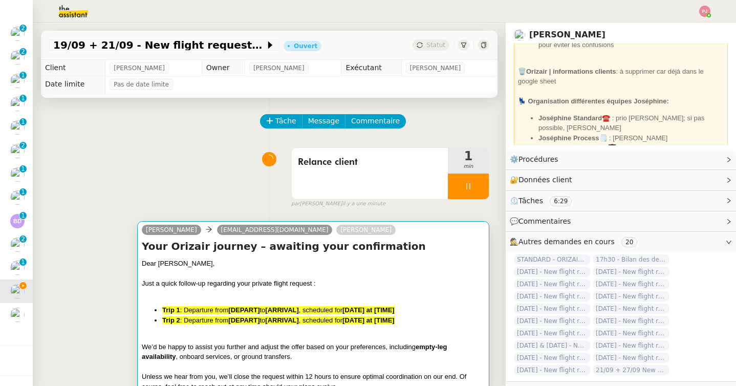
click at [228, 272] on div at bounding box center [313, 274] width 343 height 10
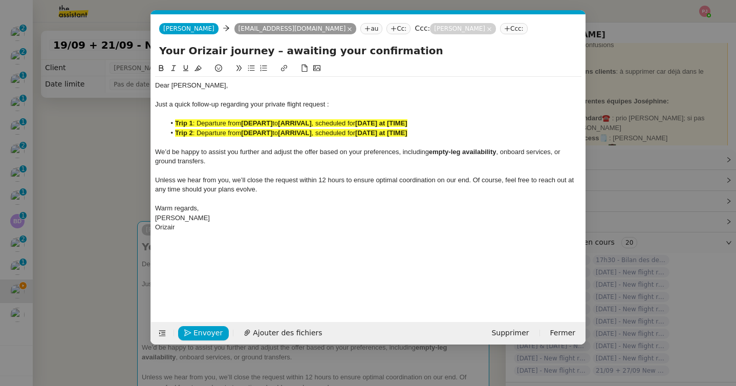
scroll to position [0, 68]
click at [163, 335] on icon at bounding box center [162, 333] width 7 height 7
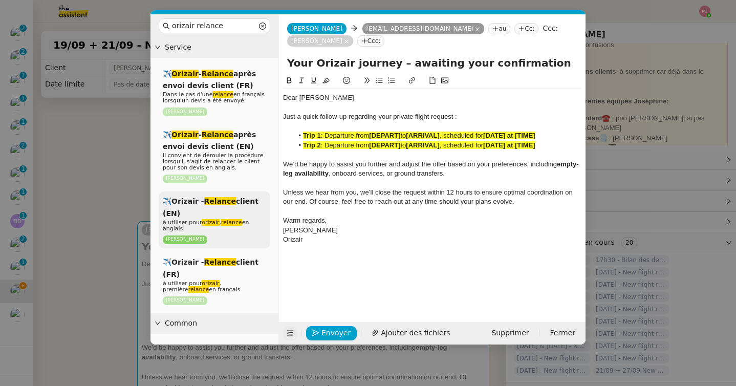
click at [207, 230] on p "à utiliser pour orizair , relance en anglais" at bounding box center [214, 226] width 103 height 12
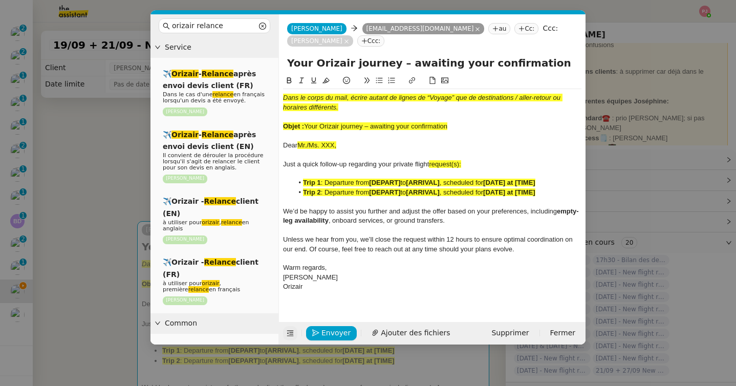
click at [326, 287] on div "Orizair" at bounding box center [432, 286] width 298 height 9
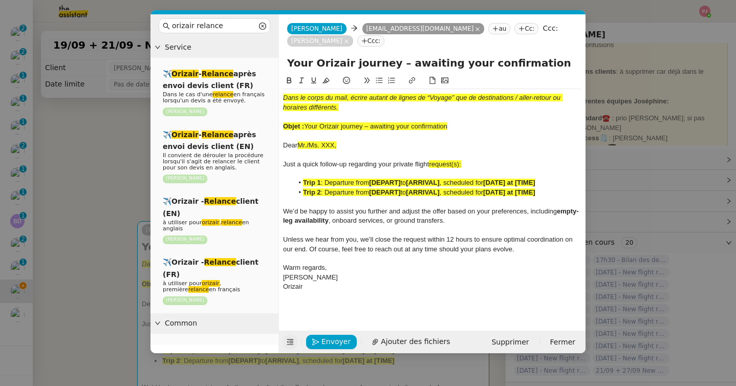
scroll to position [0, 0]
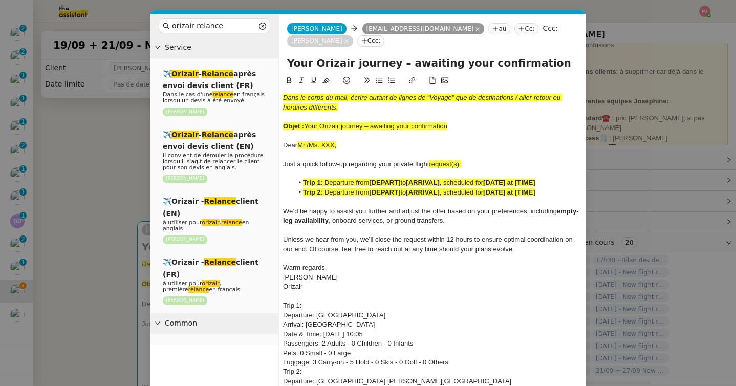
drag, startPoint x: 347, startPoint y: 146, endPoint x: 297, endPoint y: 146, distance: 49.1
click at [297, 146] on div "Dear Mr./Ms. XXX," at bounding box center [432, 145] width 298 height 9
drag, startPoint x: 470, startPoint y: 128, endPoint x: 313, endPoint y: 125, distance: 156.7
click at [313, 125] on div "Objet : Your Orizair journey – awaiting your confirmation" at bounding box center [432, 126] width 298 height 9
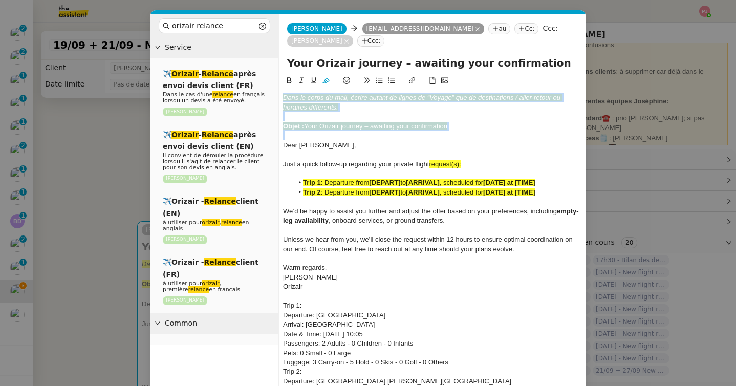
drag, startPoint x: 284, startPoint y: 148, endPoint x: 276, endPoint y: 89, distance: 59.3
click at [276, 89] on nz-layout "orizair relance Service ✈️ Orizair - Relance après envoi devis client (FR) Dans…" at bounding box center [367, 249] width 435 height 471
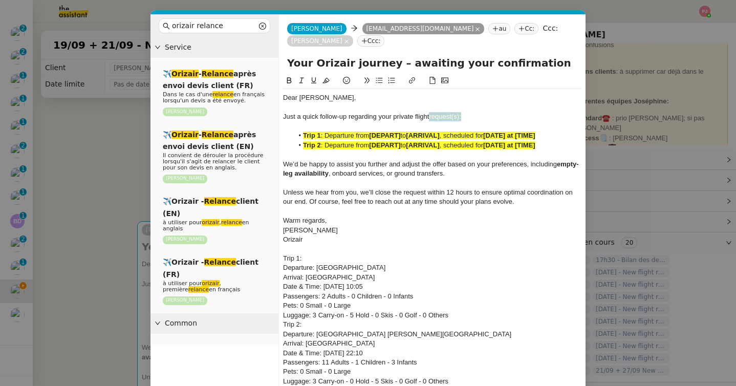
drag, startPoint x: 470, startPoint y: 118, endPoint x: 430, endPoint y: 119, distance: 39.4
click at [430, 119] on div "Just a quick follow-up regarding your private flight request(s):" at bounding box center [432, 116] width 298 height 9
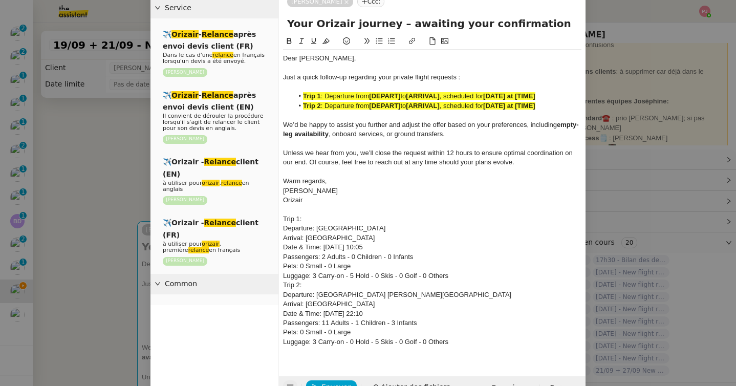
scroll to position [40, 0]
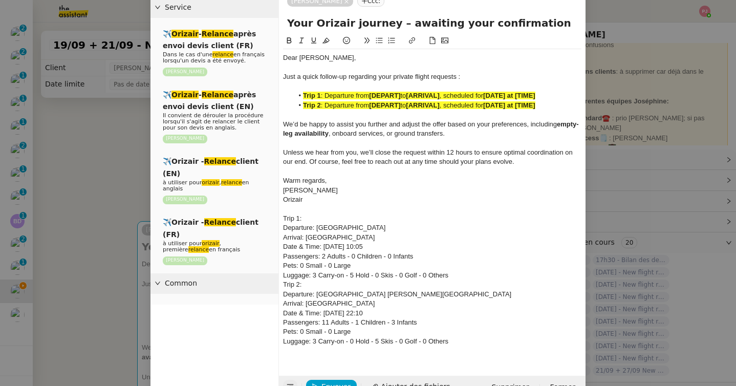
drag, startPoint x: 397, startPoint y: 229, endPoint x: 317, endPoint y: 227, distance: 79.9
click at [317, 227] on div "Departure: [GEOGRAPHIC_DATA]" at bounding box center [432, 227] width 298 height 9
drag, startPoint x: 402, startPoint y: 94, endPoint x: 371, endPoint y: 96, distance: 31.3
click at [371, 96] on li "Trip 1 : Departure from [DEPART] to [ARRIVAL] , scheduled for [DATE] at [TIME]" at bounding box center [437, 95] width 289 height 9
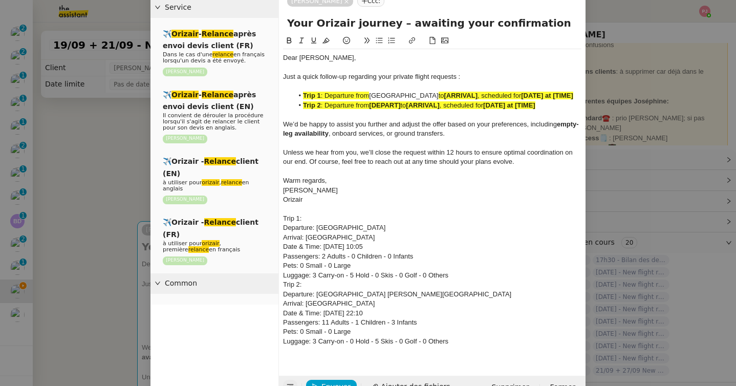
drag, startPoint x: 444, startPoint y: 96, endPoint x: 372, endPoint y: 98, distance: 72.2
click at [372, 98] on li "Trip 1 : Departure from [GEOGRAPHIC_DATA] to [ARRIVAL] , scheduled for [DATE] a…" at bounding box center [437, 95] width 289 height 9
click at [286, 36] on button at bounding box center [289, 41] width 12 height 12
drag, startPoint x: 447, startPoint y: 112, endPoint x: 414, endPoint y: 113, distance: 33.3
click at [414, 110] on li "Trip 2 : Departure from [DEPART] to [ARRIVAL] , scheduled for [DATE] at [TIME]" at bounding box center [437, 105] width 289 height 9
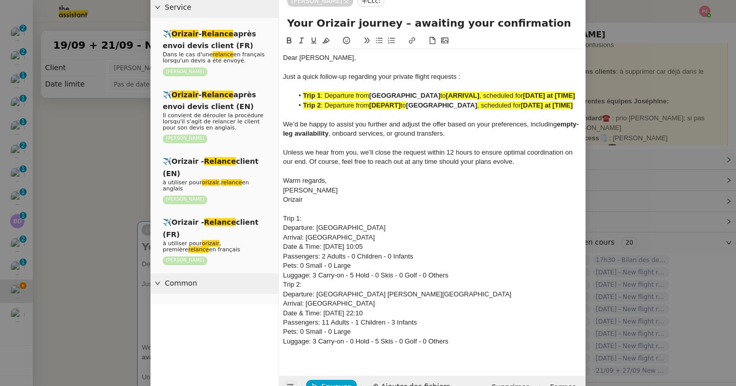
drag, startPoint x: 375, startPoint y: 255, endPoint x: 306, endPoint y: 256, distance: 68.6
click at [306, 242] on div "Arrival: [GEOGRAPHIC_DATA]" at bounding box center [432, 237] width 298 height 9
drag, startPoint x: 494, startPoint y: 95, endPoint x: 460, endPoint y: 98, distance: 34.4
click at [460, 98] on li "Trip 1 : Departure from [GEOGRAPHIC_DATA] to [ARRIVAL] , scheduled for [DATE] a…" at bounding box center [437, 95] width 289 height 9
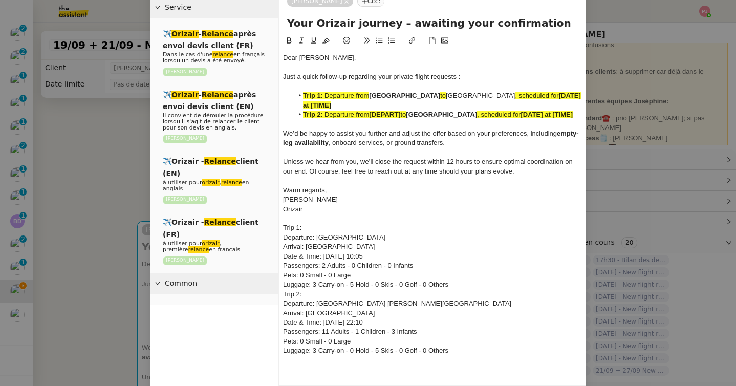
drag, startPoint x: 527, startPoint y: 95, endPoint x: 461, endPoint y: 92, distance: 66.1
click at [461, 92] on li "Trip 1 : Departure from [GEOGRAPHIC_DATA] to [GEOGRAPHIC_DATA] , scheduled for …" at bounding box center [437, 100] width 289 height 19
click at [289, 44] on icon at bounding box center [289, 40] width 5 height 6
drag, startPoint x: 404, startPoint y: 113, endPoint x: 373, endPoint y: 116, distance: 31.3
click at [373, 116] on li "Trip 2 : Departure from [DEPART] to [GEOGRAPHIC_DATA] , scheduled for [DATE] at…" at bounding box center [437, 114] width 289 height 9
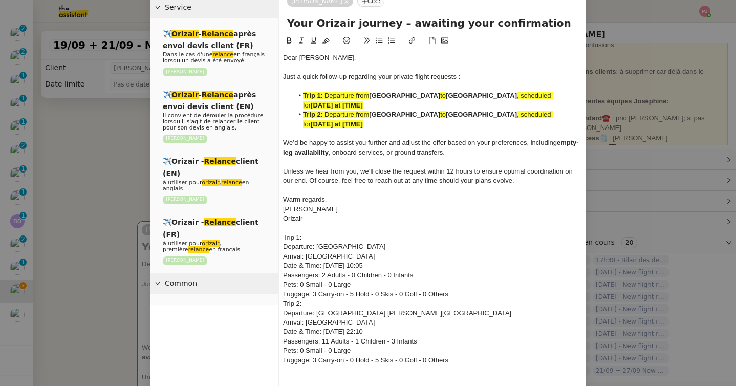
drag, startPoint x: 416, startPoint y: 266, endPoint x: 325, endPoint y: 267, distance: 91.6
click at [325, 267] on div "Date & Time: [DATE] 10:05" at bounding box center [432, 265] width 298 height 9
drag, startPoint x: 357, startPoint y: 106, endPoint x: 301, endPoint y: 106, distance: 55.8
click at [301, 106] on li "Trip 1 : Departure from [GEOGRAPHIC_DATA] to [GEOGRAPHIC_DATA] , scheduled for …" at bounding box center [437, 100] width 289 height 19
drag, startPoint x: 389, startPoint y: 104, endPoint x: 303, endPoint y: 104, distance: 86.0
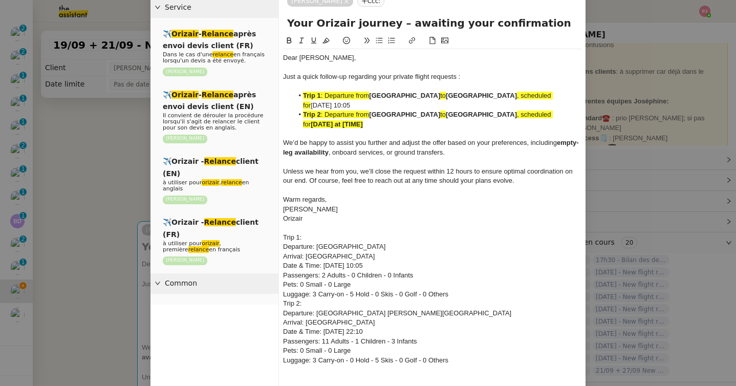
click at [303, 104] on li "Trip 1 : Departure from [GEOGRAPHIC_DATA] to [GEOGRAPHIC_DATA] , scheduled for …" at bounding box center [437, 100] width 289 height 19
click at [289, 36] on button at bounding box center [289, 41] width 12 height 12
drag, startPoint x: 421, startPoint y: 332, endPoint x: 323, endPoint y: 331, distance: 97.8
click at [323, 331] on div "Date & Time: [DATE] 22:10" at bounding box center [432, 331] width 298 height 9
drag, startPoint x: 370, startPoint y: 123, endPoint x: 302, endPoint y: 126, distance: 68.1
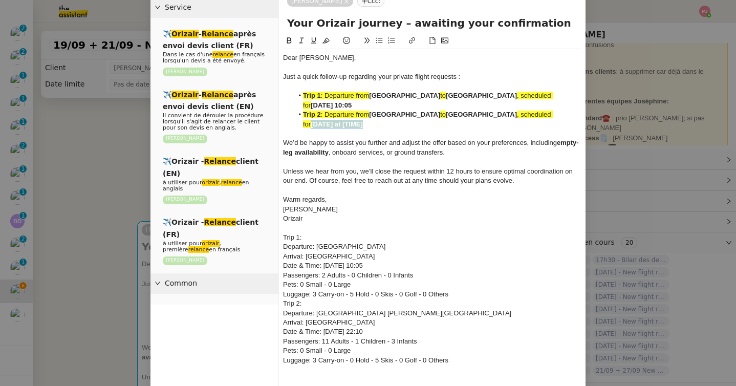
click at [302, 126] on li "Trip 2 : Departure from [GEOGRAPHIC_DATA] to [GEOGRAPHIC_DATA] , scheduled for …" at bounding box center [437, 119] width 289 height 19
drag, startPoint x: 392, startPoint y: 125, endPoint x: 298, endPoint y: 125, distance: 94.2
click at [298, 125] on li "Trip 2 : Departure from [GEOGRAPHIC_DATA] to [GEOGRAPHIC_DATA] , scheduled for …" at bounding box center [437, 119] width 289 height 19
click at [288, 40] on icon at bounding box center [289, 40] width 5 height 6
click at [553, 96] on span ", scheduled for" at bounding box center [428, 100] width 250 height 17
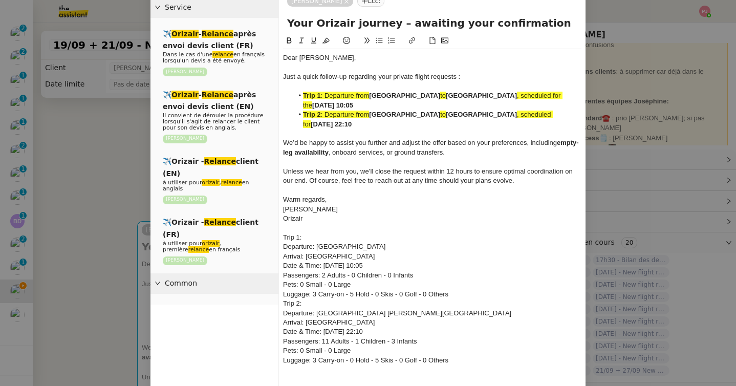
click at [553, 112] on span ", scheduled for" at bounding box center [428, 119] width 250 height 17
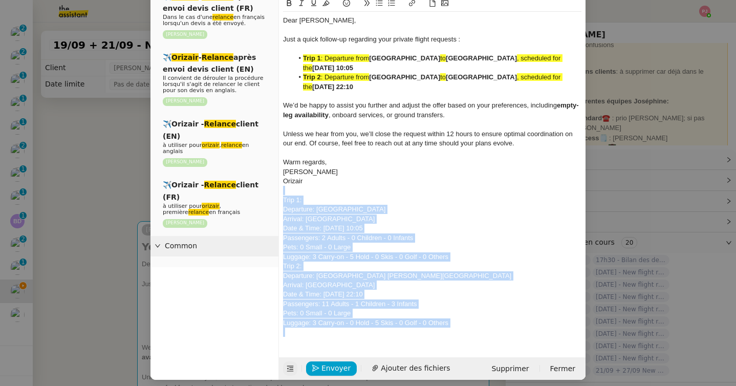
scroll to position [84, 0]
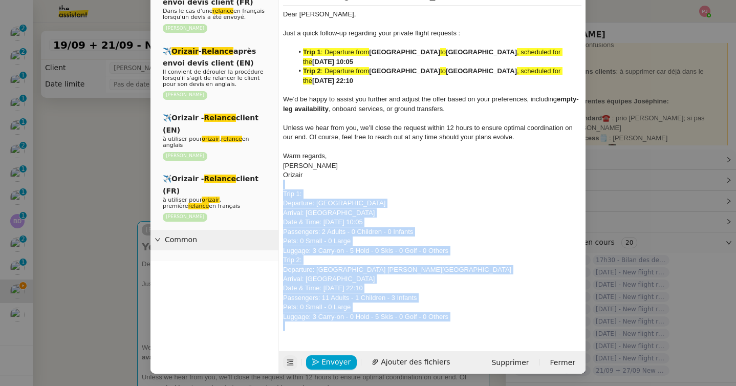
drag, startPoint x: 292, startPoint y: 228, endPoint x: 524, endPoint y: 385, distance: 280.1
click at [524, 385] on nz-modal-container "orizair relance Service ✈️ Orizair - Relance après envoi devis client (FR) Dans…" at bounding box center [368, 193] width 736 height 386
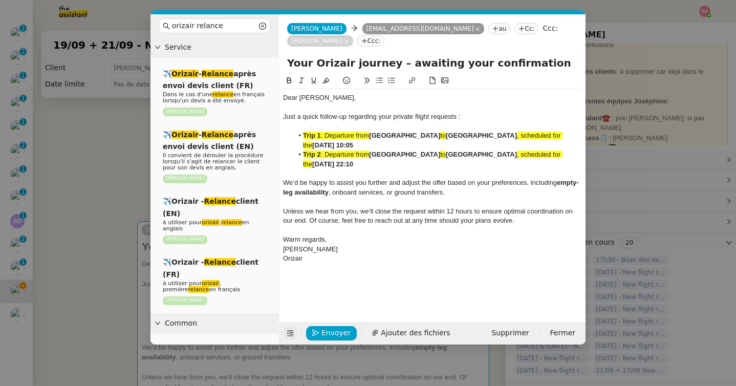
scroll to position [0, 0]
drag, startPoint x: 411, startPoint y: 164, endPoint x: 283, endPoint y: 133, distance: 131.6
click at [283, 133] on ul "Trip 1 : Departure from [GEOGRAPHIC_DATA] to [GEOGRAPHIC_DATA] , scheduled for …" at bounding box center [432, 150] width 298 height 38
click at [326, 78] on icon at bounding box center [325, 80] width 7 height 7
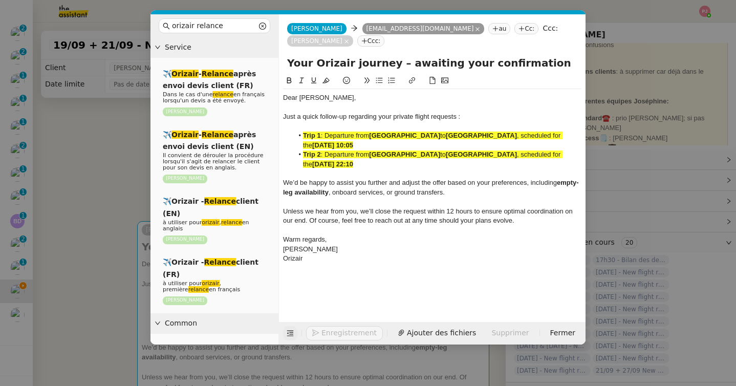
click at [392, 156] on strong "[GEOGRAPHIC_DATA]" at bounding box center [404, 154] width 71 height 8
click at [411, 144] on li "Trip 1 : Departure from [GEOGRAPHIC_DATA] to [GEOGRAPHIC_DATA] , scheduled for …" at bounding box center [437, 140] width 289 height 19
drag, startPoint x: 415, startPoint y: 163, endPoint x: 274, endPoint y: 133, distance: 144.0
click at [274, 133] on nz-layout "orizair relance Service ✈️ Orizair - Relance après envoi devis client (FR) Dans…" at bounding box center [367, 179] width 435 height 330
click at [327, 82] on icon at bounding box center [325, 81] width 7 height 6
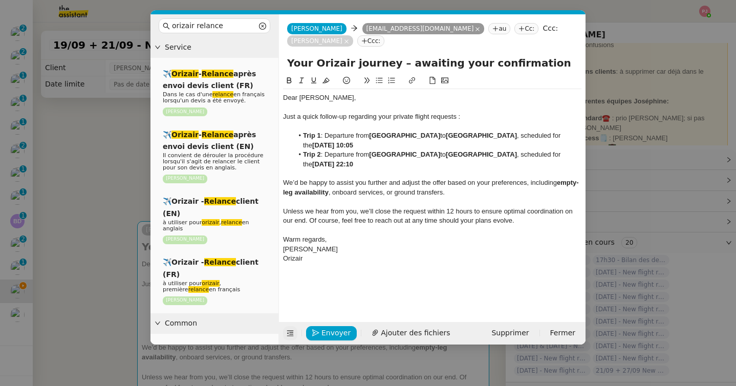
click at [344, 184] on span "We’d be happy to assist you further and adjust the offer based on your preferen…" at bounding box center [420, 183] width 274 height 8
click at [338, 337] on span "Envoyer" at bounding box center [335, 333] width 29 height 12
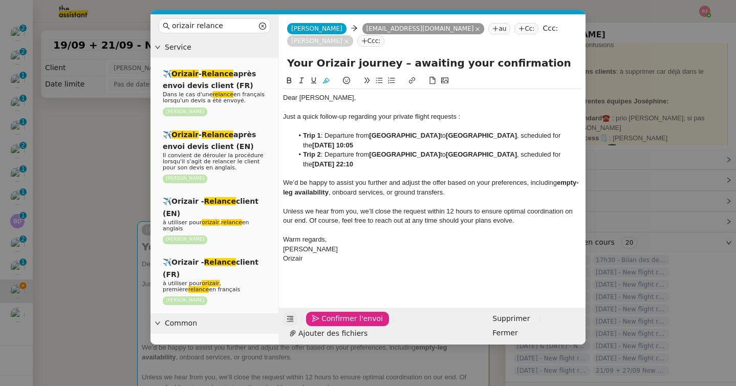
click at [338, 325] on span "Confirmer l'envoi" at bounding box center [351, 319] width 61 height 12
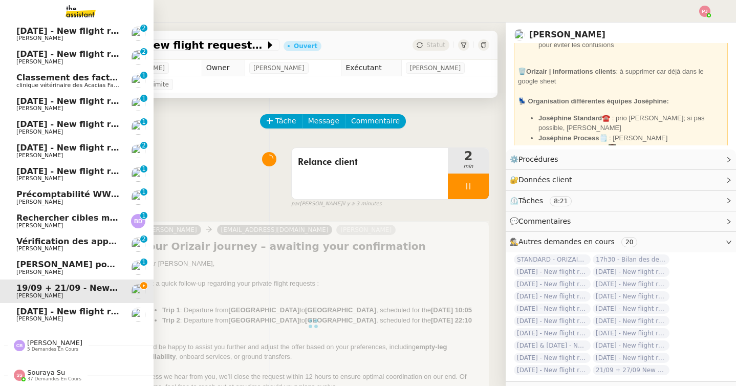
click at [24, 311] on span "[DATE] - New flight request - [PERSON_NAME]" at bounding box center [121, 312] width 211 height 10
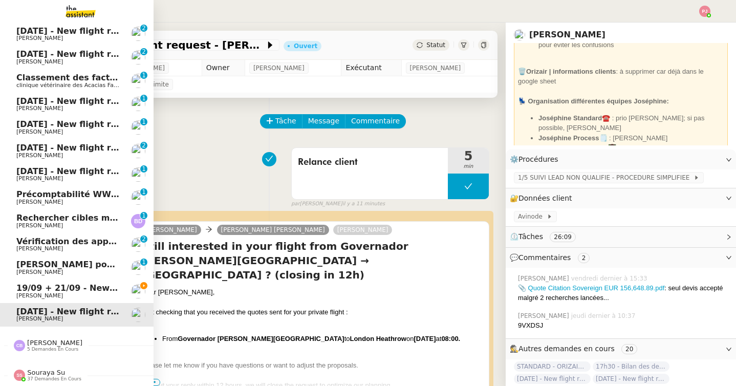
click at [17, 294] on span "[PERSON_NAME]" at bounding box center [39, 295] width 47 height 7
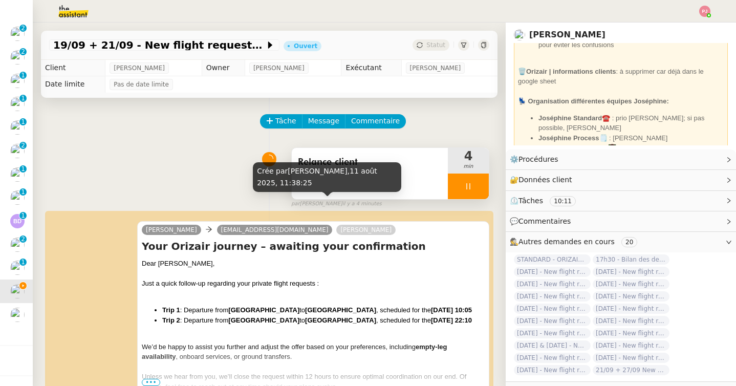
click at [482, 188] on div at bounding box center [468, 187] width 41 height 26
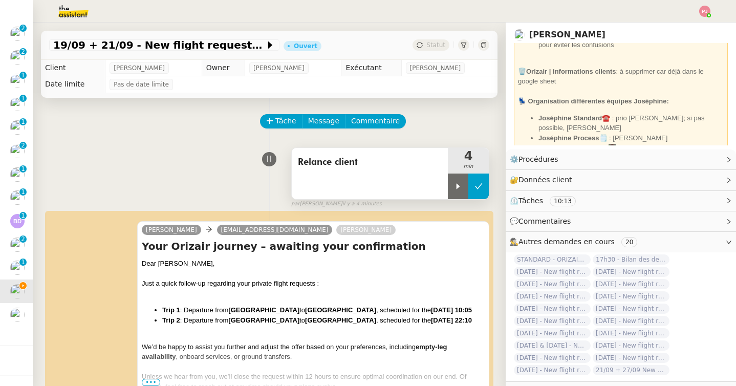
click at [484, 188] on button at bounding box center [478, 187] width 20 height 26
click at [461, 182] on button at bounding box center [468, 187] width 41 height 26
click at [457, 184] on icon at bounding box center [459, 186] width 4 height 6
click at [464, 190] on div at bounding box center [468, 187] width 41 height 26
click at [485, 186] on button at bounding box center [478, 187] width 20 height 26
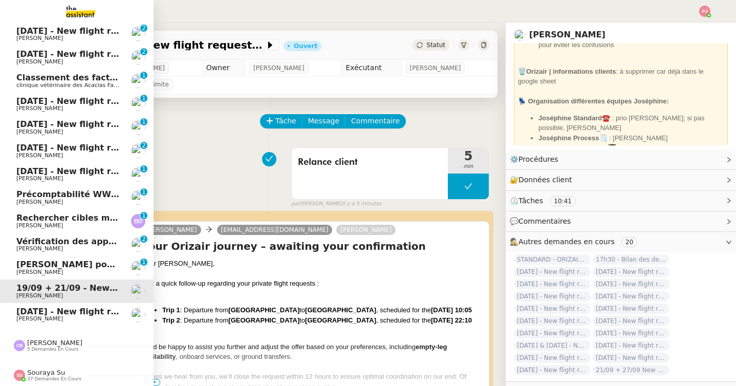
click at [25, 315] on span "[DATE] - New flight request - [PERSON_NAME]" at bounding box center [121, 312] width 211 height 10
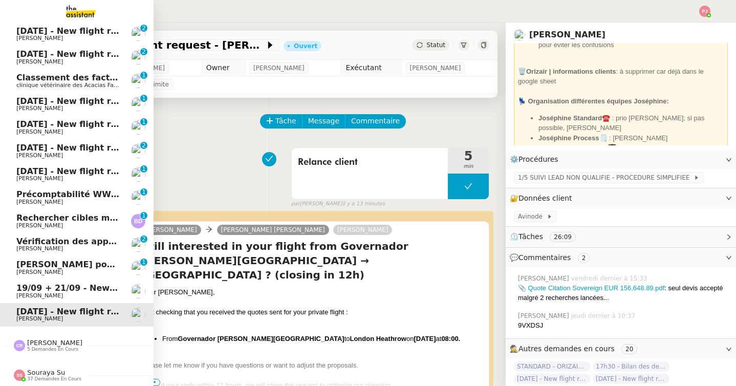
click at [44, 297] on span "[PERSON_NAME]" at bounding box center [67, 296] width 103 height 6
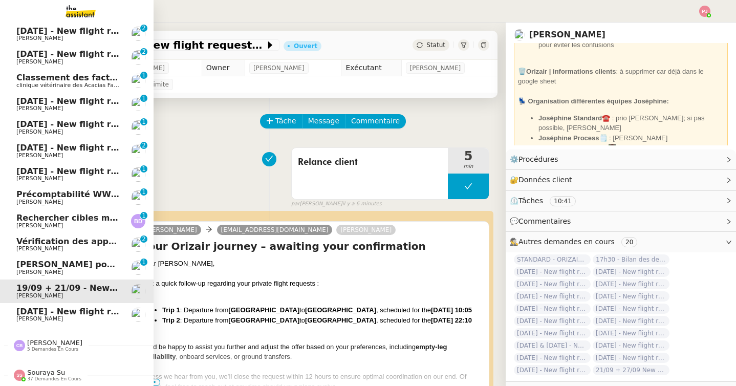
click at [23, 314] on span "[DATE] - New flight request - [PERSON_NAME]" at bounding box center [121, 312] width 211 height 10
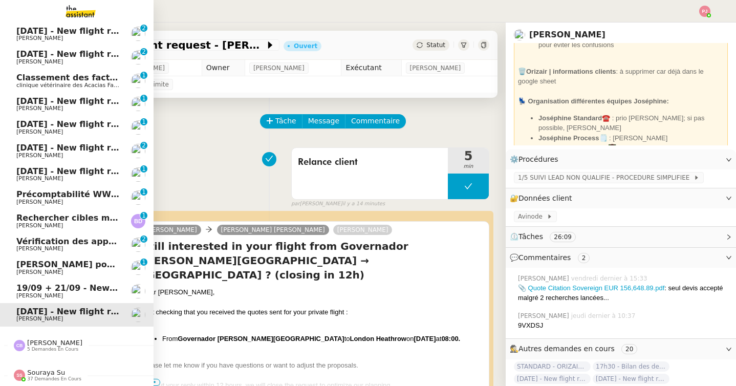
click at [80, 248] on span "[PERSON_NAME]" at bounding box center [67, 249] width 103 height 6
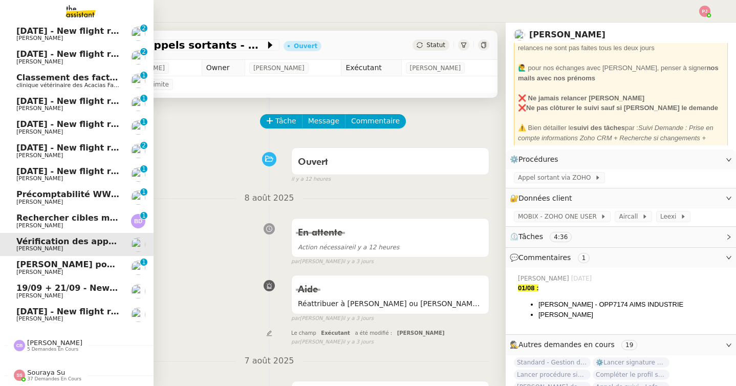
click at [75, 180] on span "[PERSON_NAME]" at bounding box center [67, 179] width 103 height 6
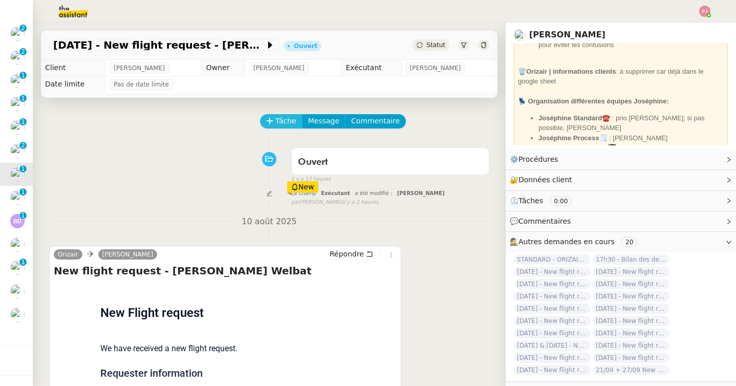
click at [283, 123] on span "Tâche" at bounding box center [285, 121] width 21 height 12
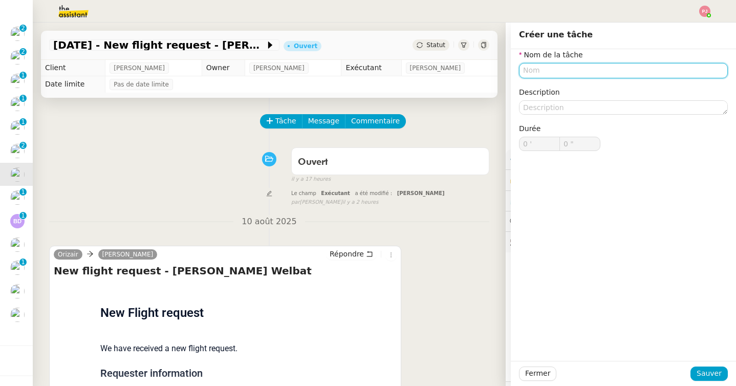
click at [541, 71] on input "text" at bounding box center [623, 70] width 209 height 15
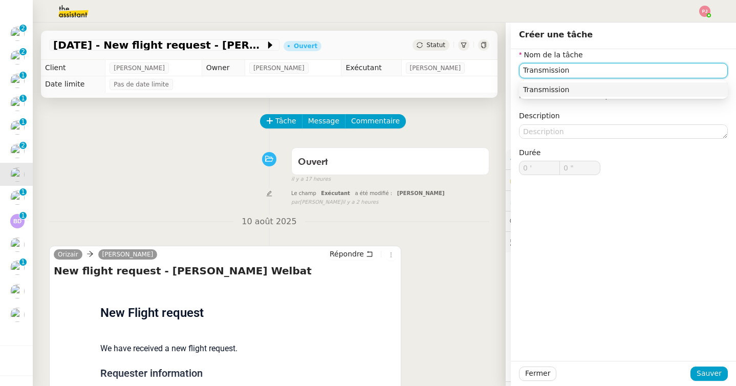
type input "Transmission"
click at [481, 251] on div "Orizair [PERSON_NAME] New flight request - [PERSON_NAME] Welbat Flight request …" at bounding box center [269, 332] width 440 height 192
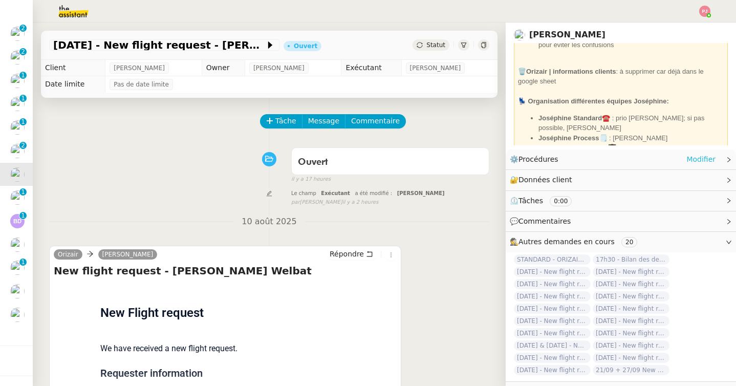
click at [694, 159] on link "Modifier" at bounding box center [700, 160] width 29 height 12
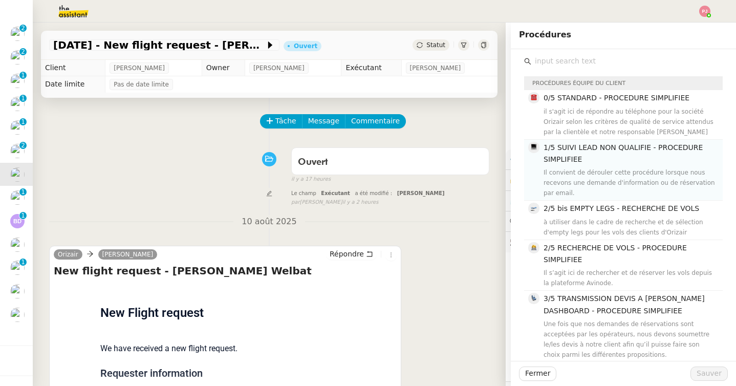
click at [575, 170] on div "Il convient de dérouler cette procédure lorsque nous recevons une demande d'inf…" at bounding box center [630, 182] width 173 height 31
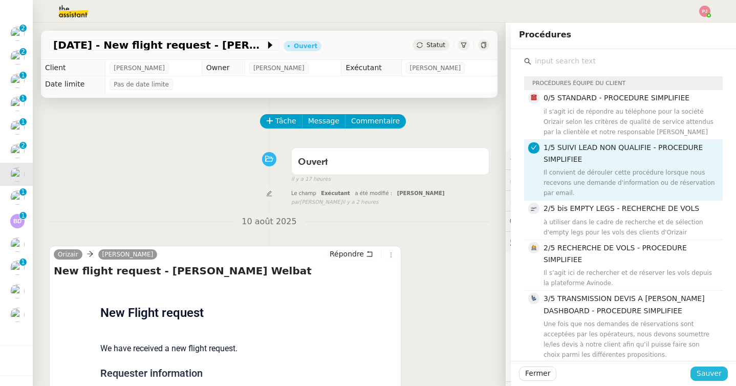
click at [699, 379] on span "Sauver" at bounding box center [709, 374] width 25 height 12
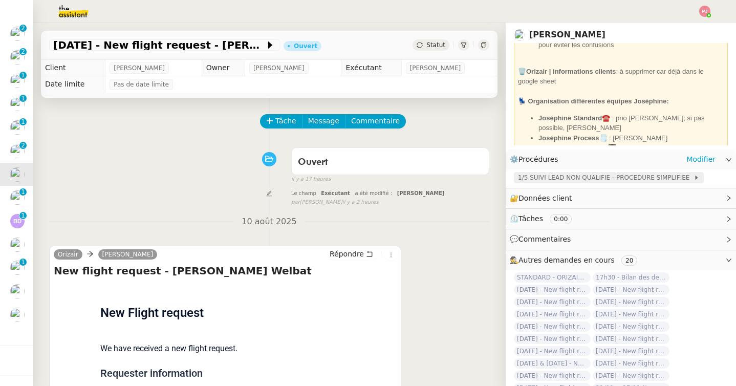
click at [571, 179] on span "1/5 SUIVI LEAD NON QUALIFIE - PROCEDURE SIMPLIFIEE" at bounding box center [606, 177] width 176 height 10
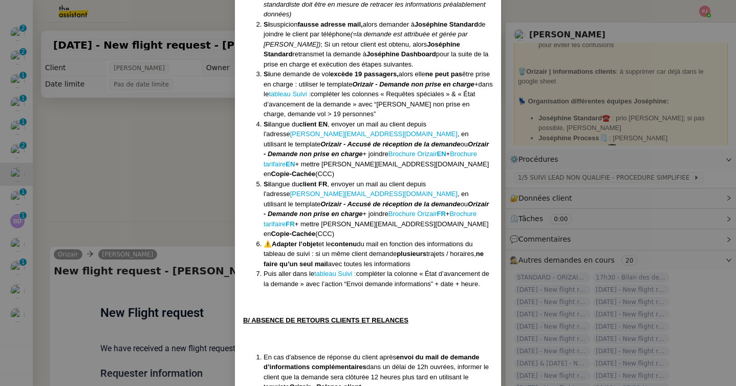
scroll to position [385, 0]
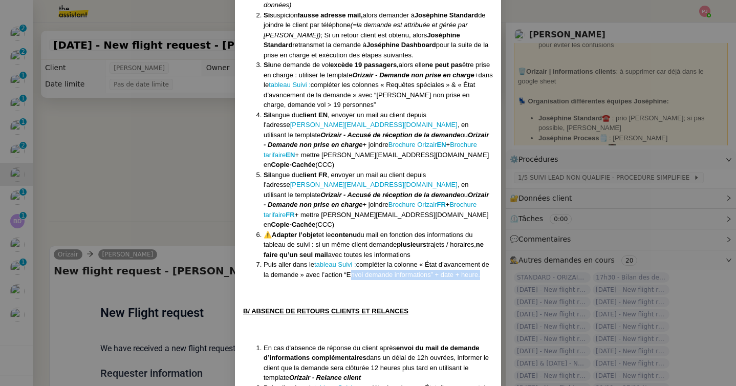
drag, startPoint x: 356, startPoint y: 255, endPoint x: 487, endPoint y: 258, distance: 131.1
click at [487, 260] on li "Puis aller dans le tableau Suivi : compléter la colonne « État d’avancement de …" at bounding box center [378, 270] width 229 height 20
click at [137, 167] on nz-modal-container "Créée le [DATE] MAJ le [DATE] Équipe Orizair qui réalise la procédure : Équipe …" at bounding box center [368, 193] width 736 height 386
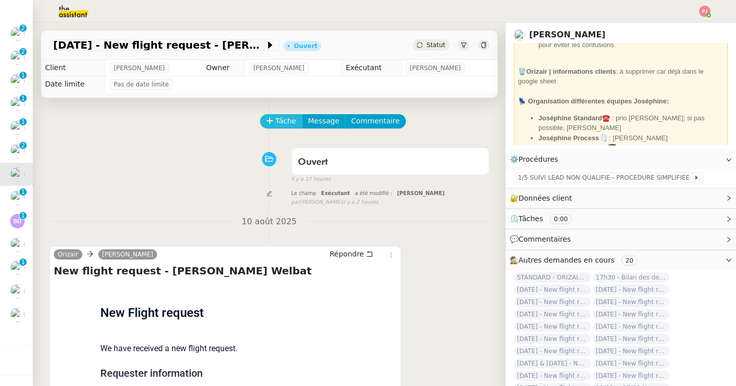
click at [289, 119] on span "Tâche" at bounding box center [285, 121] width 21 height 12
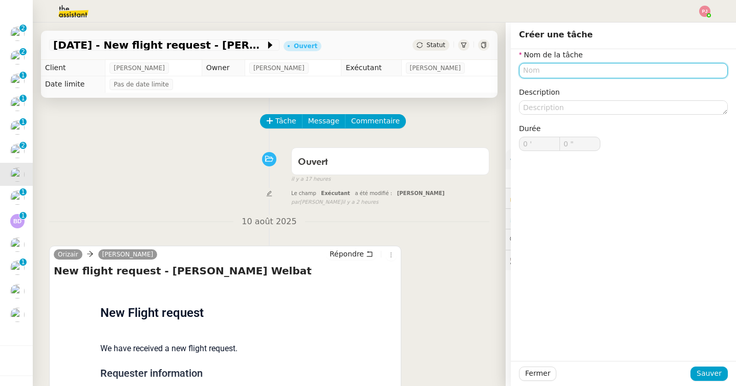
click at [541, 75] on input "text" at bounding box center [623, 70] width 209 height 15
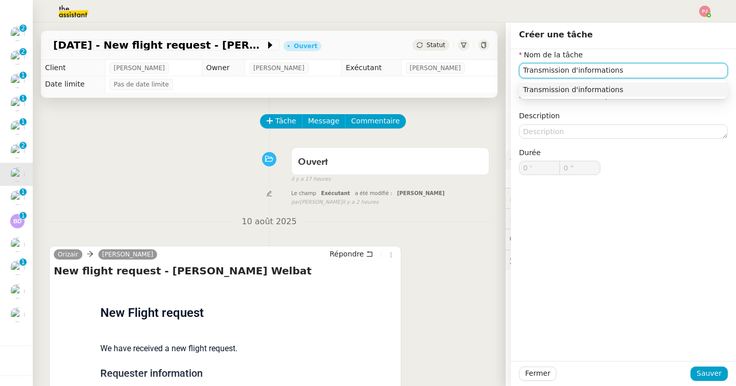
drag, startPoint x: 624, startPoint y: 72, endPoint x: 496, endPoint y: 72, distance: 128.0
click at [496, 72] on app-ticket "[DATE] - New flight request - [PERSON_NAME] Welbat Ouvert Statut Client [PERSON…" at bounding box center [384, 204] width 703 height 363
type input "Mise à jour tableau de suivi"
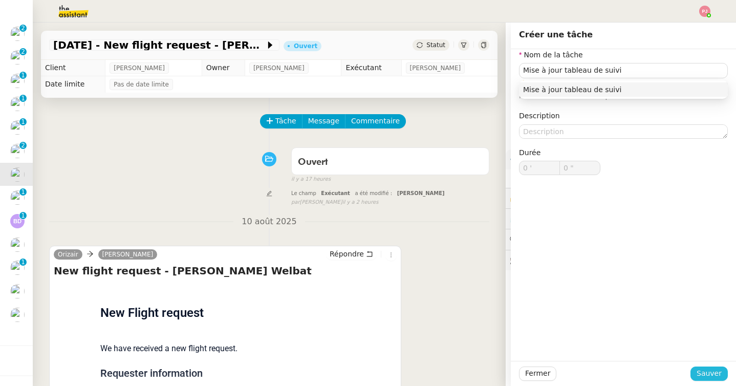
click at [713, 374] on span "Sauver" at bounding box center [709, 374] width 25 height 12
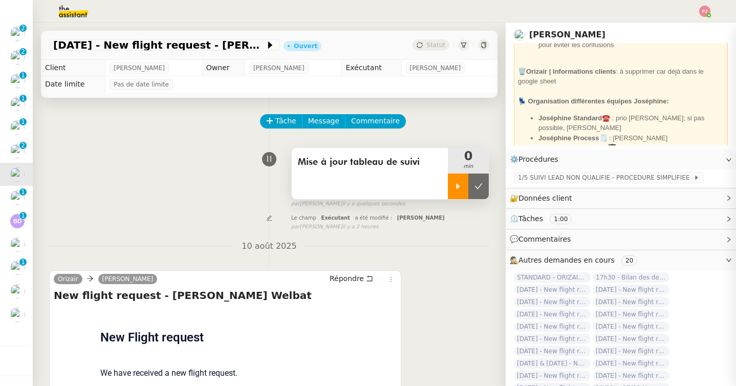
click at [456, 193] on div at bounding box center [458, 187] width 20 height 26
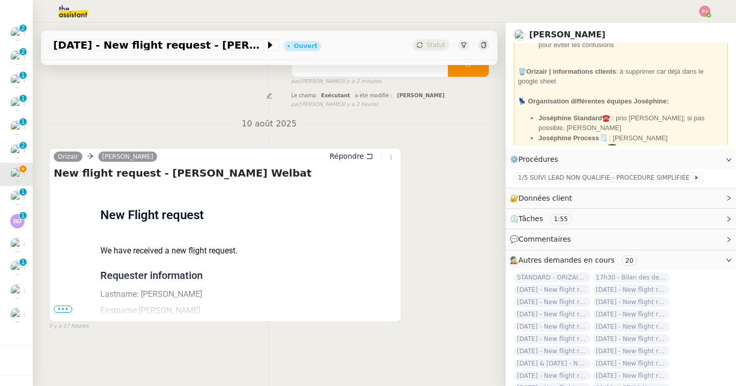
scroll to position [130, 0]
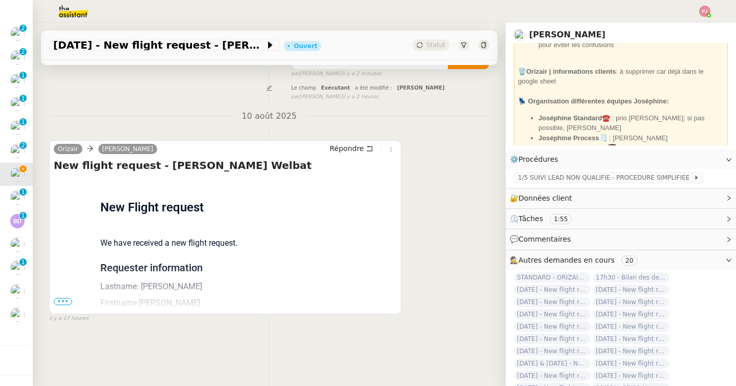
click at [61, 298] on span "•••" at bounding box center [63, 301] width 18 height 7
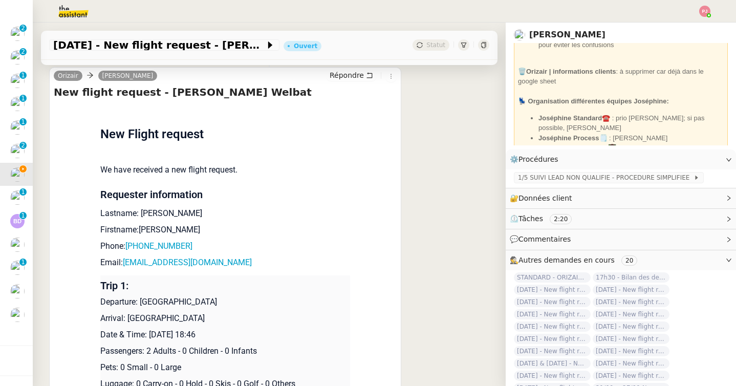
scroll to position [236, 0]
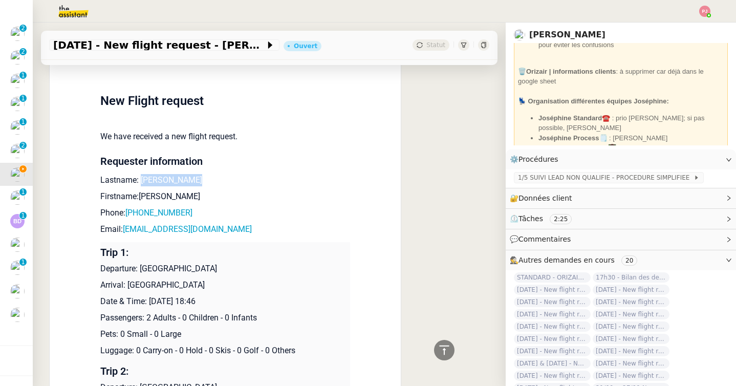
drag, startPoint x: 204, startPoint y: 180, endPoint x: 143, endPoint y: 176, distance: 61.0
click at [143, 176] on p "Lastname: [PERSON_NAME]" at bounding box center [225, 180] width 250 height 12
drag, startPoint x: 211, startPoint y: 212, endPoint x: 127, endPoint y: 213, distance: 83.9
click at [127, 213] on p "Phone: [PHONE_NUMBER]" at bounding box center [225, 213] width 250 height 12
drag, startPoint x: 230, startPoint y: 231, endPoint x: 127, endPoint y: 231, distance: 102.4
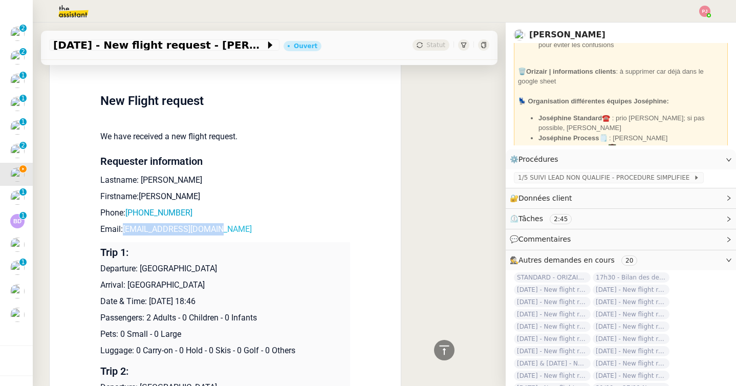
click at [127, 231] on p "Email: [EMAIL_ADDRESS][DOMAIN_NAME]" at bounding box center [225, 229] width 250 height 12
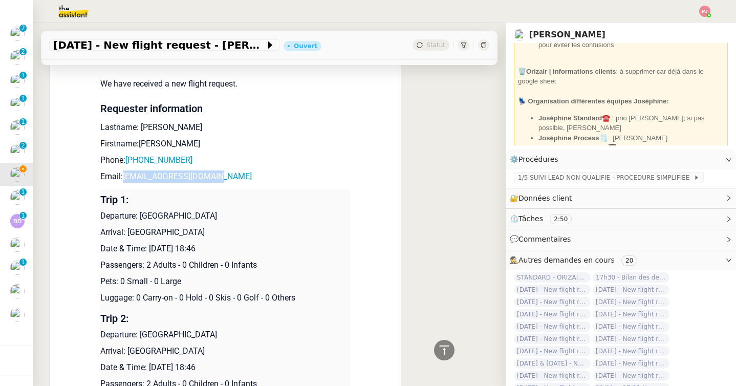
scroll to position [311, 0]
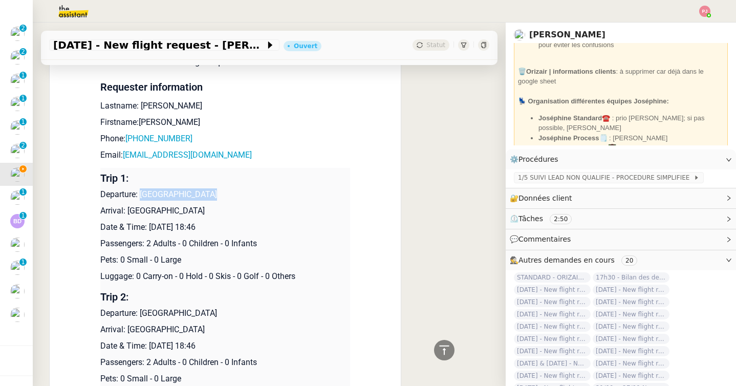
drag, startPoint x: 216, startPoint y: 190, endPoint x: 142, endPoint y: 191, distance: 74.2
click at [142, 191] on p "Departure: [GEOGRAPHIC_DATA]" at bounding box center [225, 194] width 250 height 12
drag, startPoint x: 228, startPoint y: 214, endPoint x: 127, endPoint y: 213, distance: 100.3
click at [127, 213] on p "Arrival: [GEOGRAPHIC_DATA]" at bounding box center [225, 211] width 250 height 12
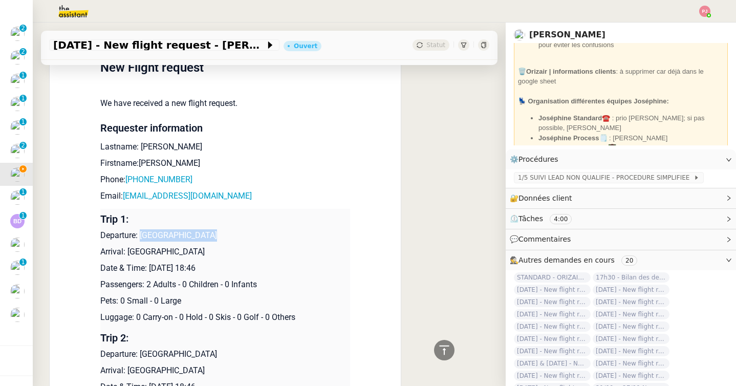
scroll to position [0, 0]
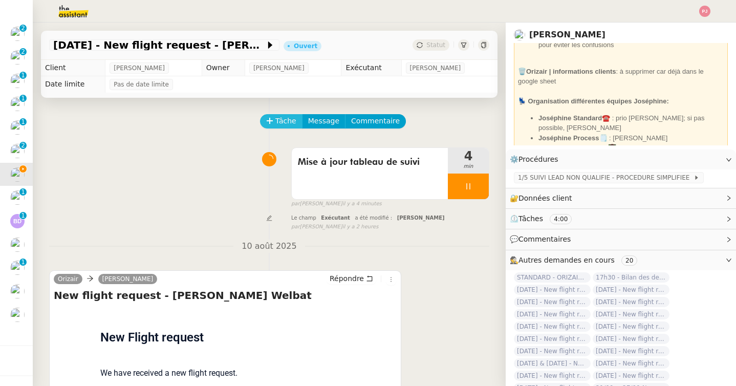
click at [281, 122] on span "Tâche" at bounding box center [285, 121] width 21 height 12
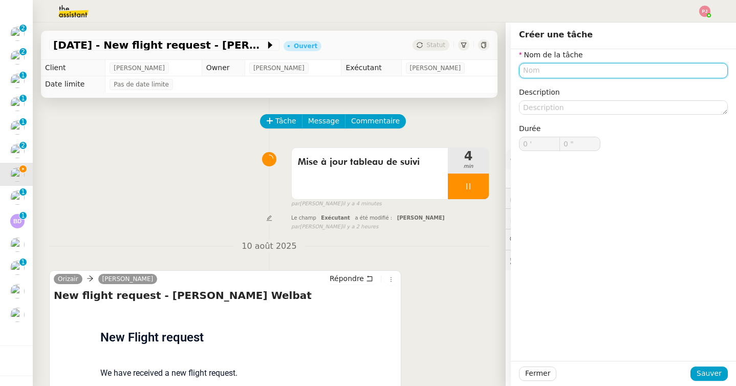
click at [530, 69] on input "text" at bounding box center [623, 70] width 209 height 15
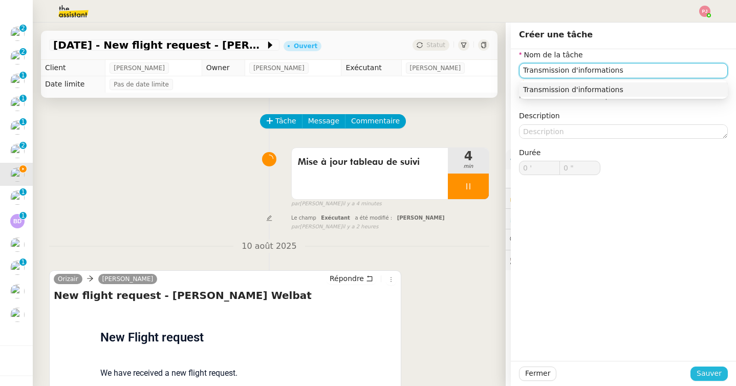
type input "Transmission d'informations"
click at [711, 374] on span "Sauver" at bounding box center [709, 374] width 25 height 12
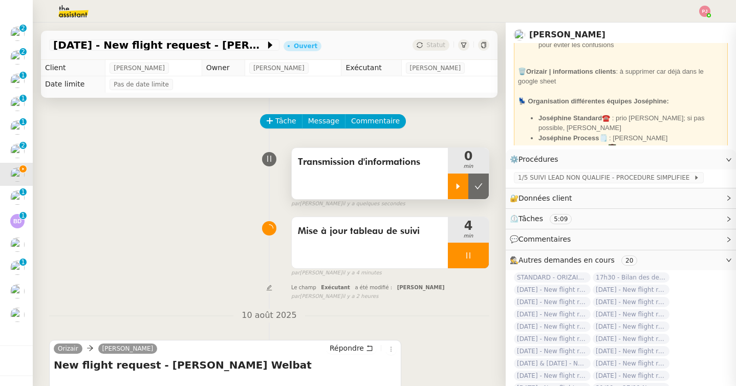
click at [448, 193] on div at bounding box center [458, 187] width 20 height 26
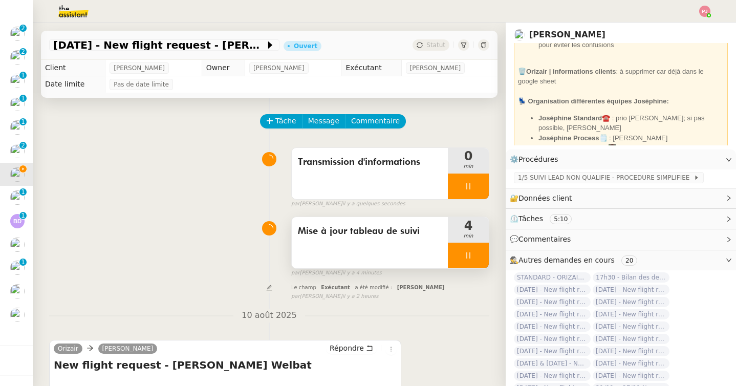
click at [478, 255] on div at bounding box center [468, 256] width 41 height 26
click at [484, 255] on button at bounding box center [478, 256] width 20 height 26
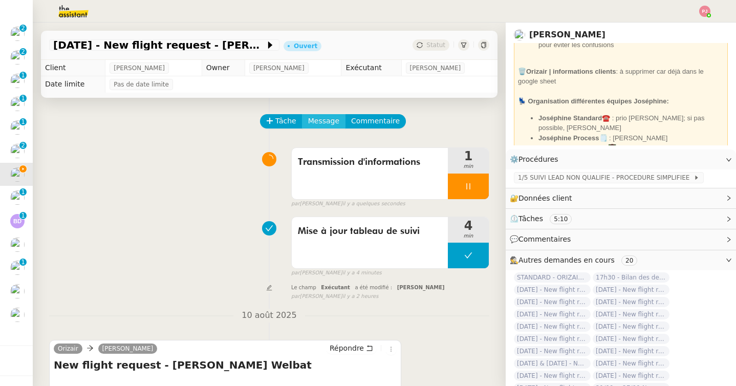
click at [333, 122] on span "Message" at bounding box center [323, 121] width 31 height 12
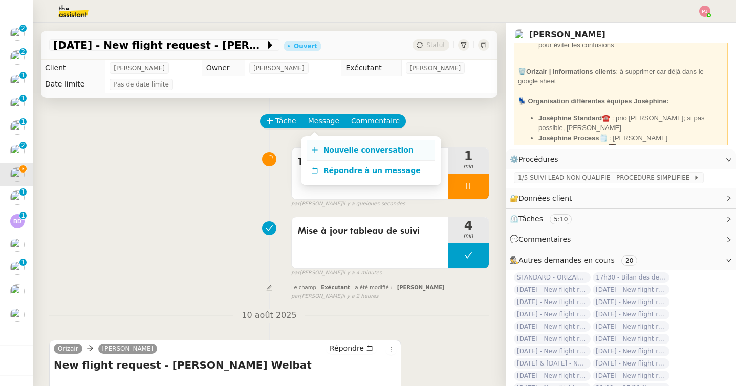
click at [337, 145] on link "Nouvelle conversation" at bounding box center [371, 150] width 128 height 20
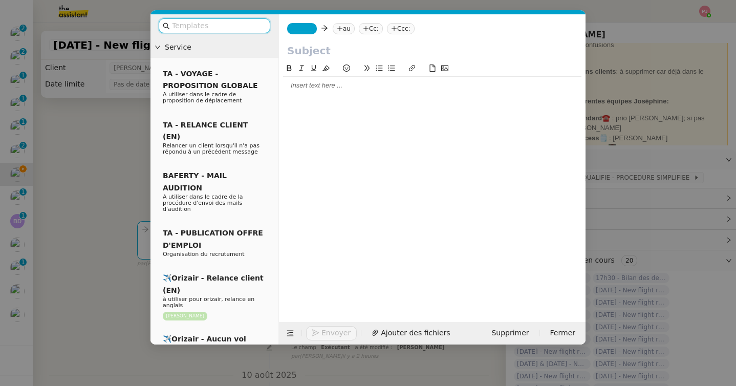
click at [307, 28] on span "_______" at bounding box center [301, 28] width 21 height 7
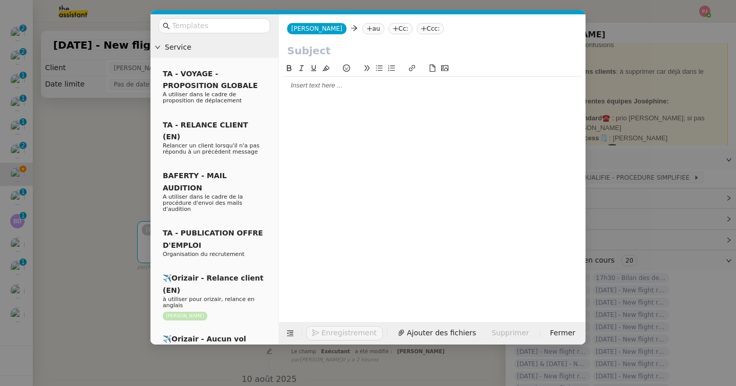
click at [417, 33] on nz-tag "Ccc:" at bounding box center [431, 28] width 28 height 11
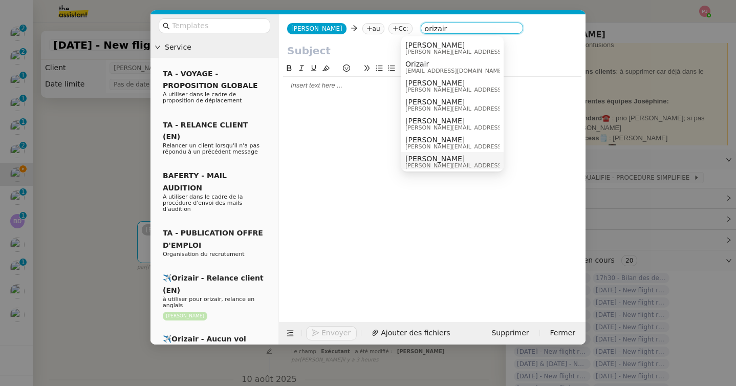
type input "orizair"
click at [426, 157] on span "[PERSON_NAME]" at bounding box center [477, 159] width 145 height 8
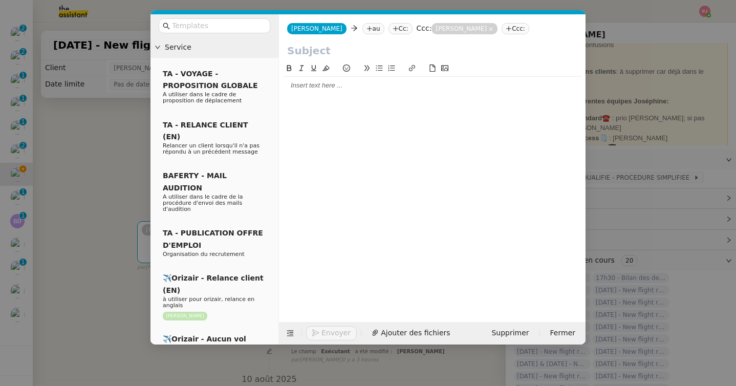
click at [55, 185] on nz-modal-container "Service TA - VOYAGE - PROPOSITION GLOBALE A utiliser dans le cadre de propositi…" at bounding box center [368, 193] width 736 height 386
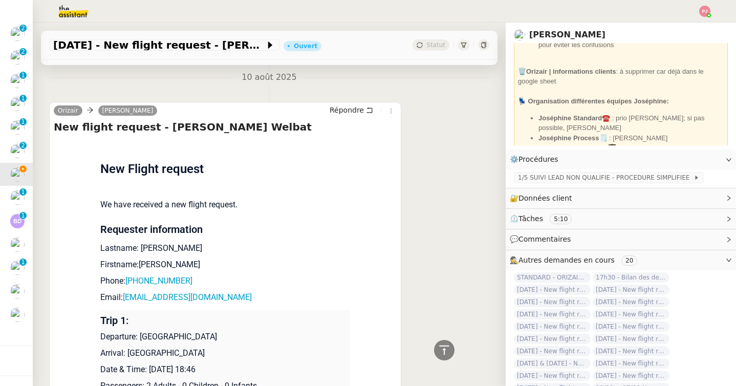
scroll to position [321, 0]
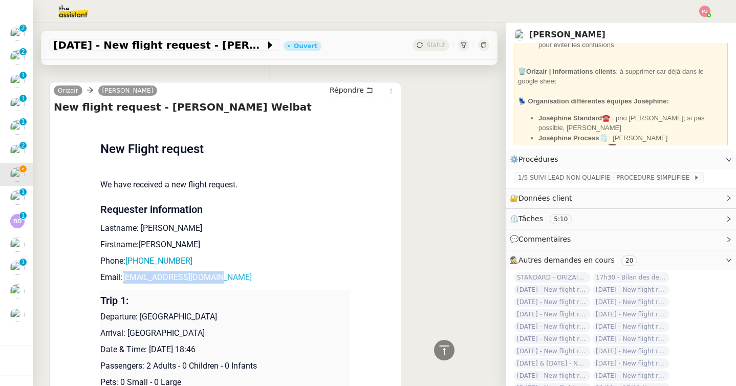
drag, startPoint x: 234, startPoint y: 276, endPoint x: 126, endPoint y: 281, distance: 108.1
click at [126, 281] on p "Email: [EMAIL_ADDRESS][DOMAIN_NAME]" at bounding box center [225, 277] width 250 height 12
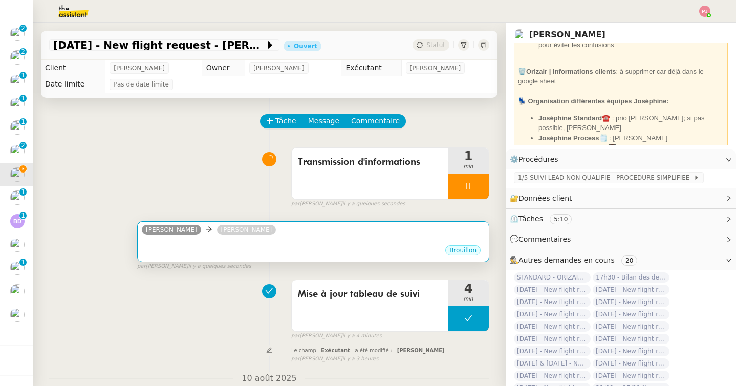
click at [269, 237] on div "[PERSON_NAME]" at bounding box center [313, 231] width 343 height 15
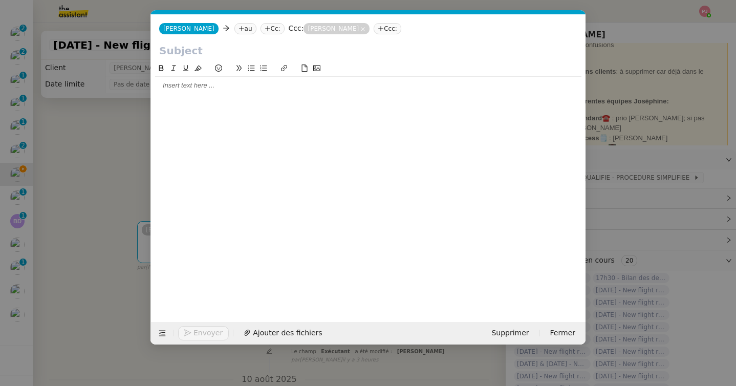
scroll to position [0, 21]
click at [234, 27] on nz-tag "au" at bounding box center [245, 28] width 22 height 11
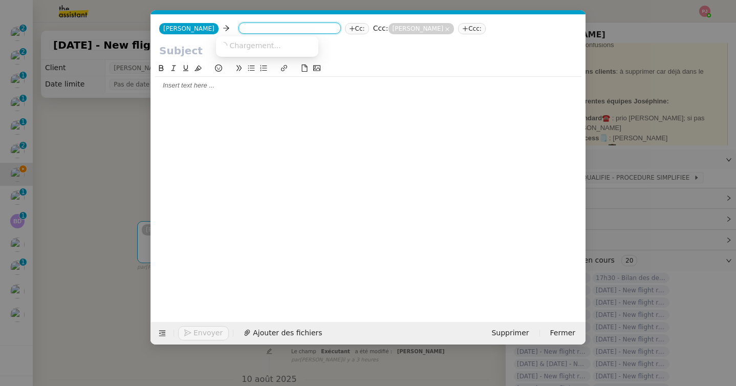
paste input "[EMAIL_ADDRESS][DOMAIN_NAME]"
type input "[EMAIL_ADDRESS][DOMAIN_NAME]"
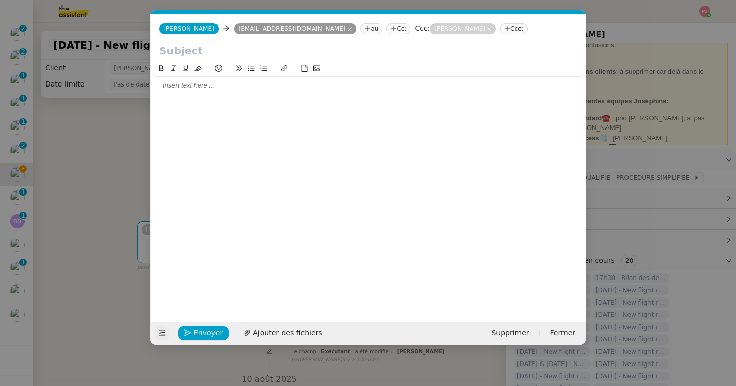
click at [162, 333] on icon at bounding box center [162, 333] width 7 height 7
click at [164, 331] on icon at bounding box center [162, 334] width 7 height 6
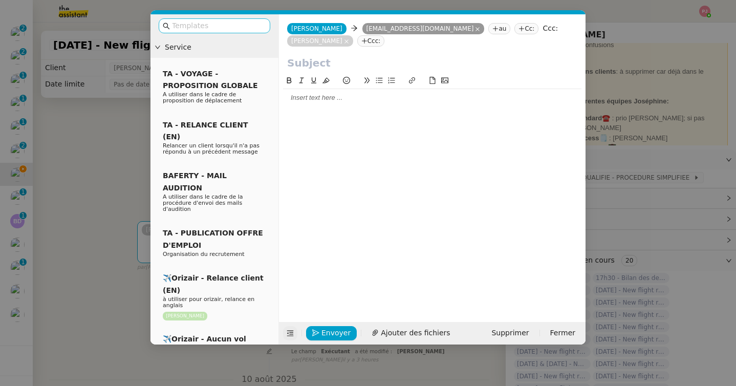
click at [229, 19] on nz-input-group at bounding box center [215, 25] width 112 height 15
click at [228, 24] on input "text" at bounding box center [218, 26] width 92 height 12
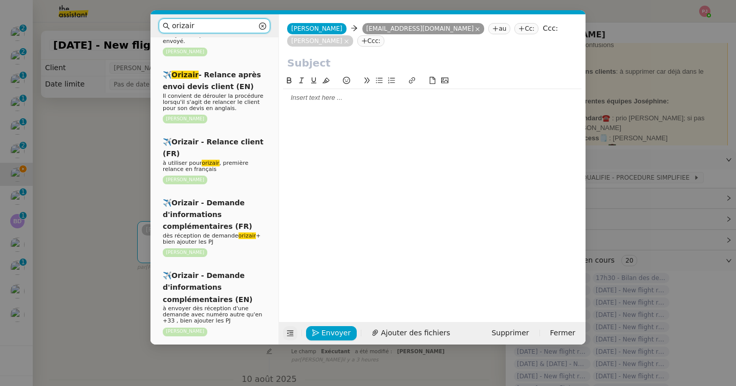
scroll to position [486, 0]
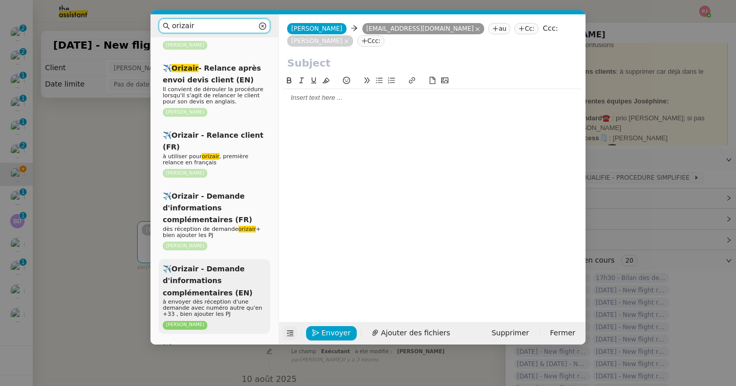
type input "orizair"
click at [221, 259] on div "✈️Orizair - Demande d'informations complémentaires (EN) à envoyer dès réception…" at bounding box center [215, 296] width 112 height 75
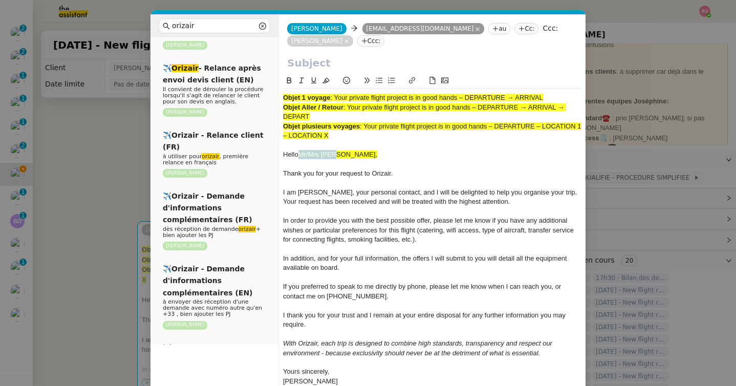
drag, startPoint x: 350, startPoint y: 153, endPoint x: 301, endPoint y: 154, distance: 48.1
click at [301, 154] on div "Hello Mr/Mrs [PERSON_NAME]," at bounding box center [432, 154] width 298 height 9
drag, startPoint x: 340, startPoint y: 116, endPoint x: 348, endPoint y: 110, distance: 10.6
click at [348, 110] on div "Objet Aller / Retour : Your private flight project is in good hands – DEPARTURE…" at bounding box center [432, 112] width 298 height 19
click at [321, 65] on input "text" at bounding box center [432, 62] width 290 height 15
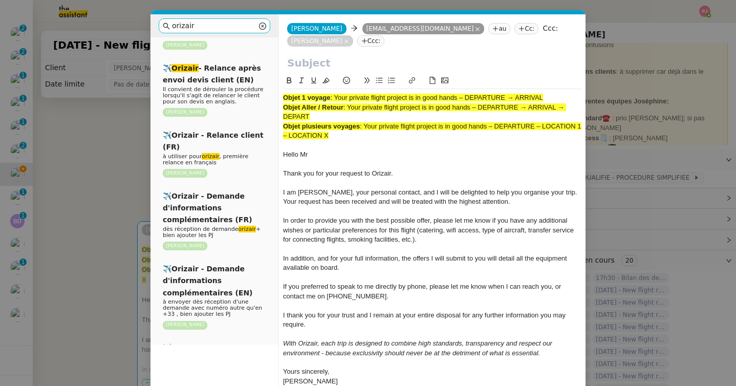
click at [221, 25] on input "orizair" at bounding box center [214, 26] width 85 height 12
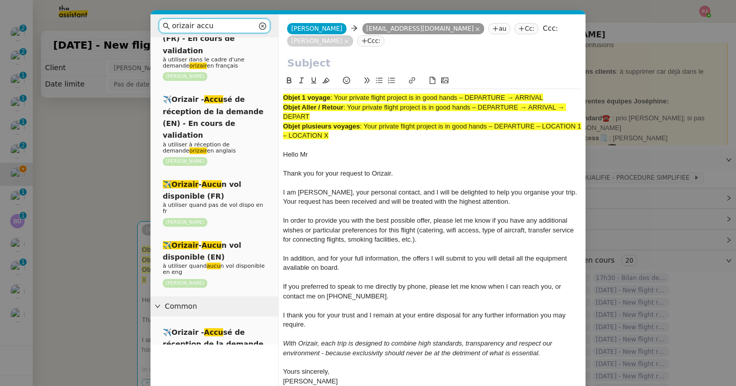
scroll to position [288, 0]
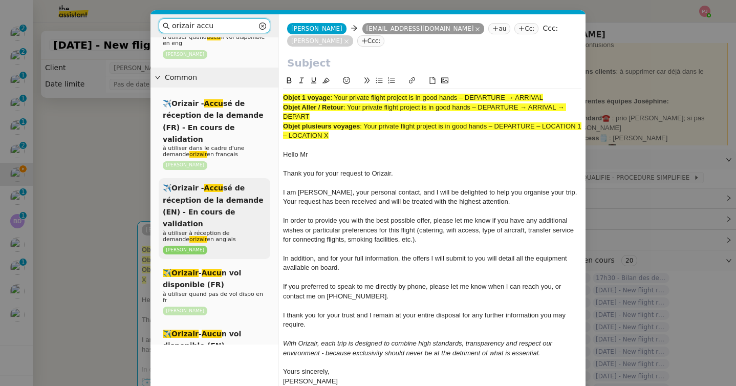
type input "orizair accu"
click at [225, 178] on div "✈️Orizair - Accu sé de réception de la demande (EN) - En cours de validation à …" at bounding box center [215, 218] width 112 height 81
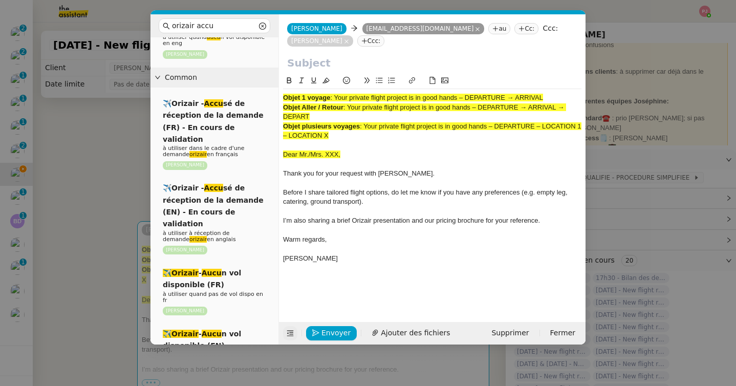
drag, startPoint x: 351, startPoint y: 109, endPoint x: 354, endPoint y: 116, distance: 7.8
click at [354, 116] on div "Objet Aller / Retour : Your private flight project is in good hands – DEPARTURE…" at bounding box center [432, 112] width 298 height 19
click at [334, 63] on input "text" at bounding box center [432, 62] width 290 height 15
paste input "Your private flight project is in good hands – DEPARTURE → ARRIVAL → DEPART"
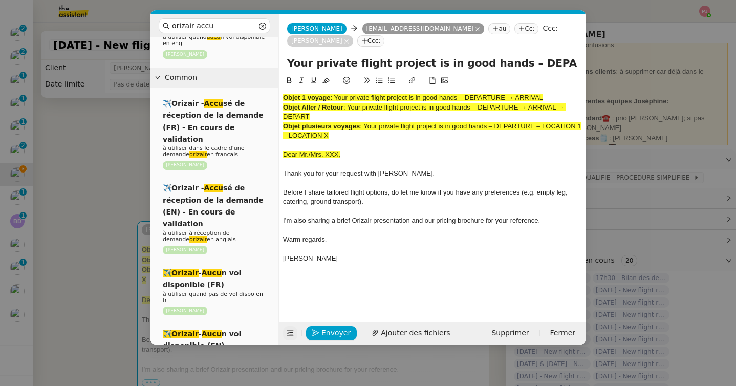
scroll to position [0, 95]
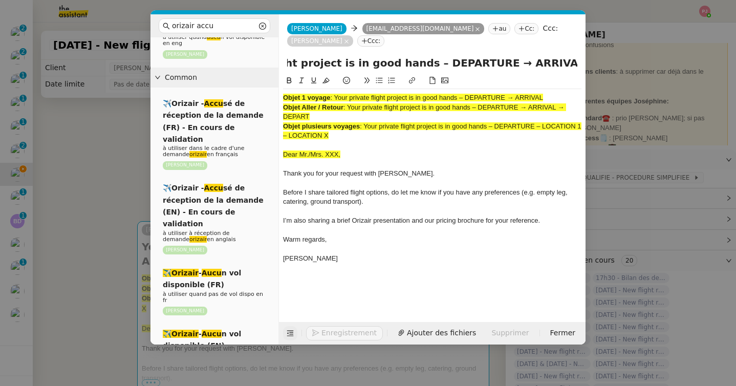
type input "Your private flight project is in good hands – DEPARTURE → ARRIVAL → DEPART"
click at [24, 332] on nz-modal-container "orizair accu Service ✈️Orizair - Accu sé de réception de la demande (FR) - En c…" at bounding box center [368, 193] width 736 height 386
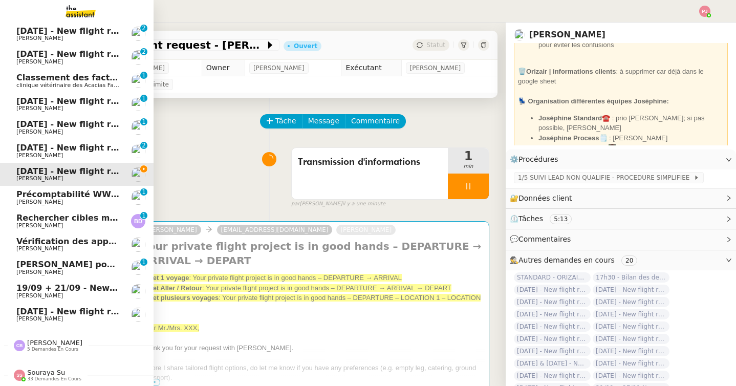
click at [17, 318] on span "[PERSON_NAME]" at bounding box center [39, 318] width 47 height 7
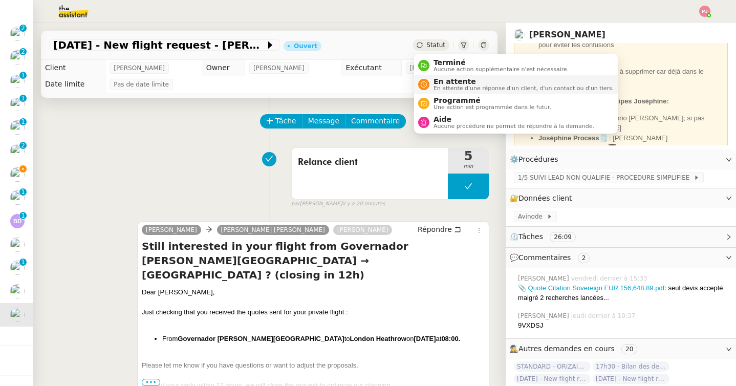
click at [442, 82] on span "En attente" at bounding box center [524, 81] width 180 height 8
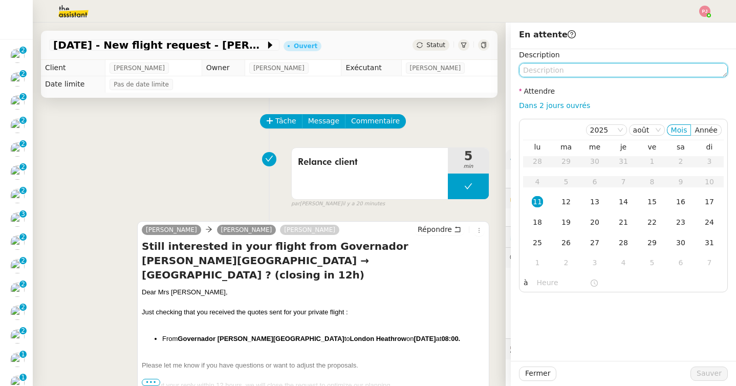
scroll to position [118, 0]
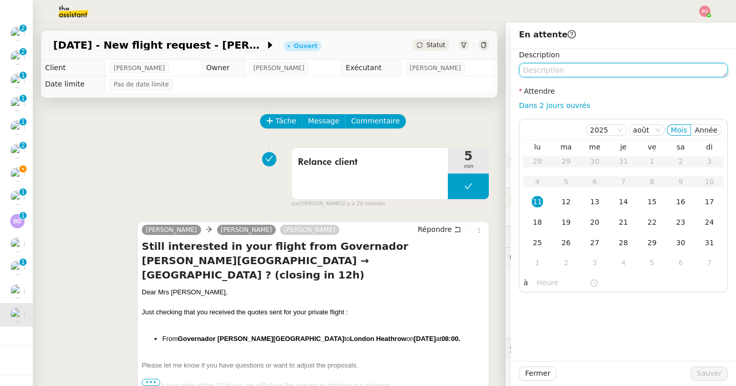
click at [564, 68] on textarea at bounding box center [623, 70] width 209 height 14
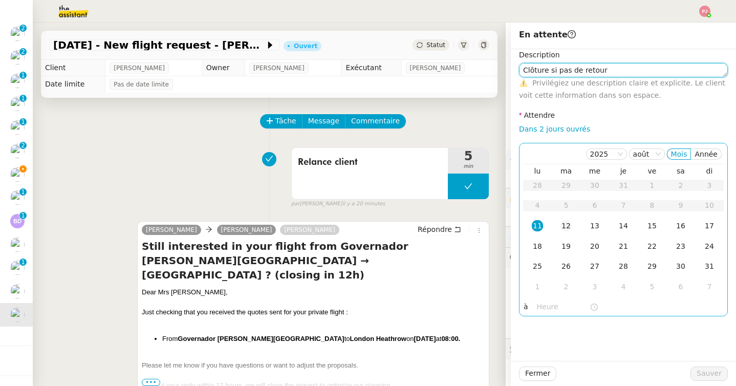
type textarea "Clôture si pas de retour"
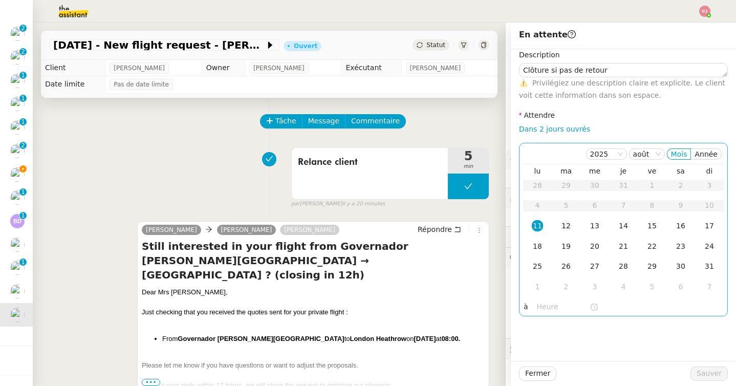
click at [568, 220] on div "12" at bounding box center [565, 225] width 11 height 11
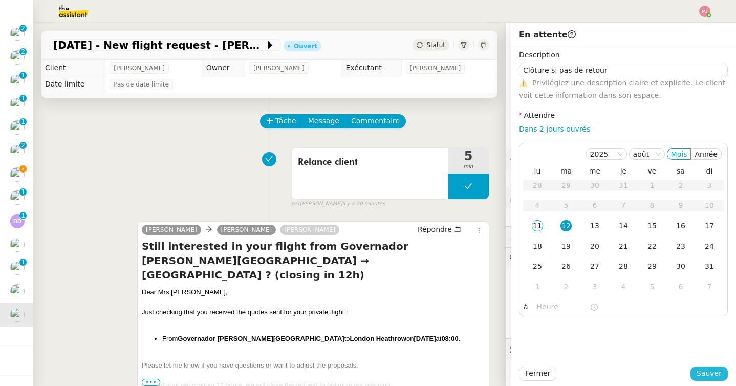
click at [703, 372] on span "Sauver" at bounding box center [709, 374] width 25 height 12
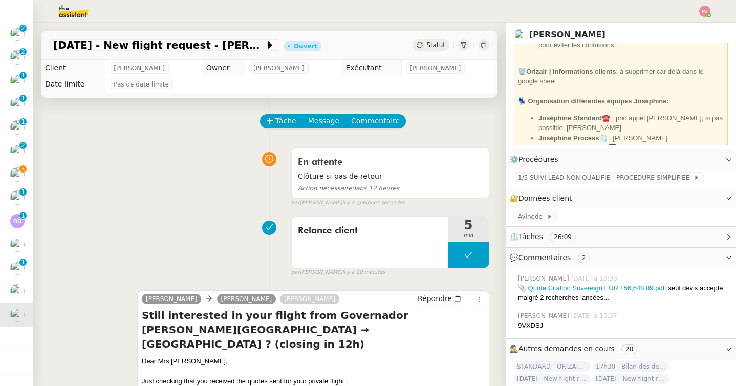
scroll to position [256, 0]
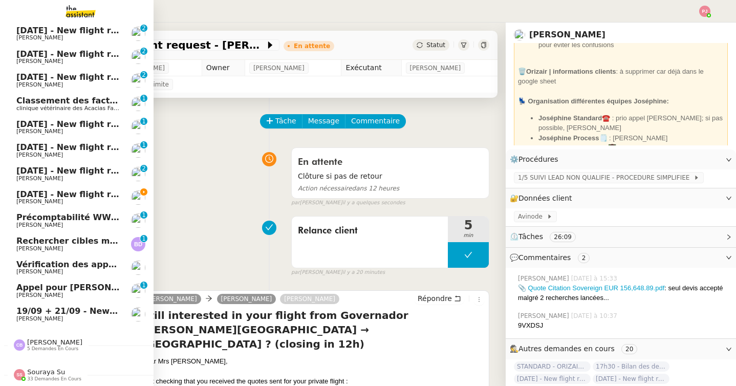
click at [37, 316] on span "[PERSON_NAME]" at bounding box center [39, 318] width 47 height 7
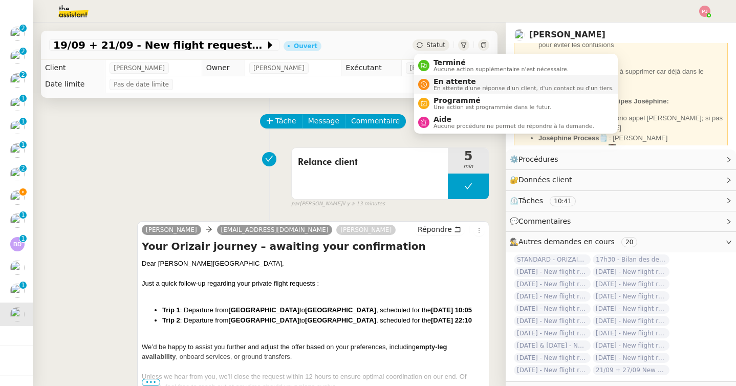
click at [438, 81] on span "En attente" at bounding box center [524, 81] width 180 height 8
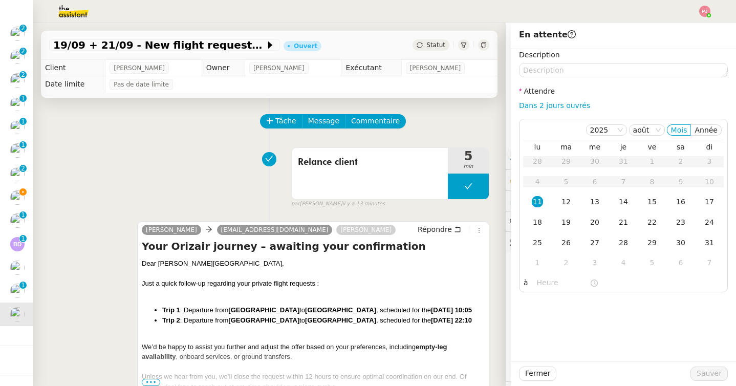
click at [435, 44] on span "Statut" at bounding box center [435, 44] width 19 height 7
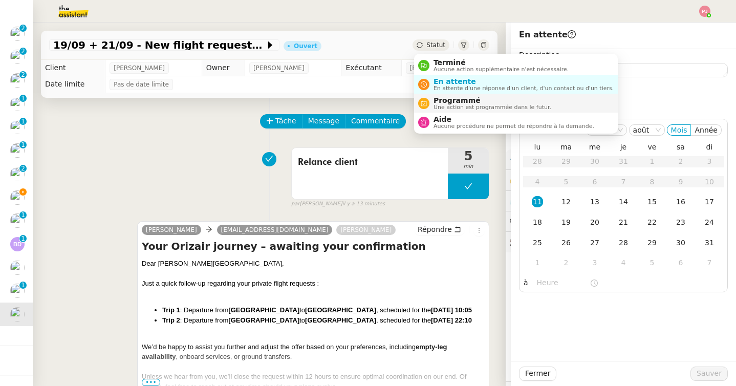
click at [440, 104] on span "Une action est programmée dans le futur." at bounding box center [493, 107] width 118 height 6
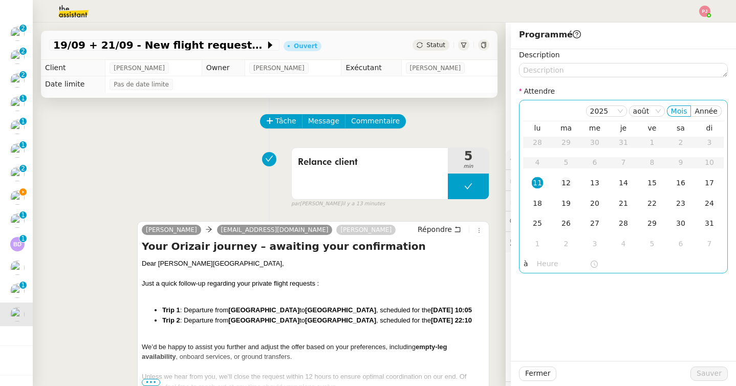
click at [565, 185] on div "12" at bounding box center [565, 182] width 11 height 11
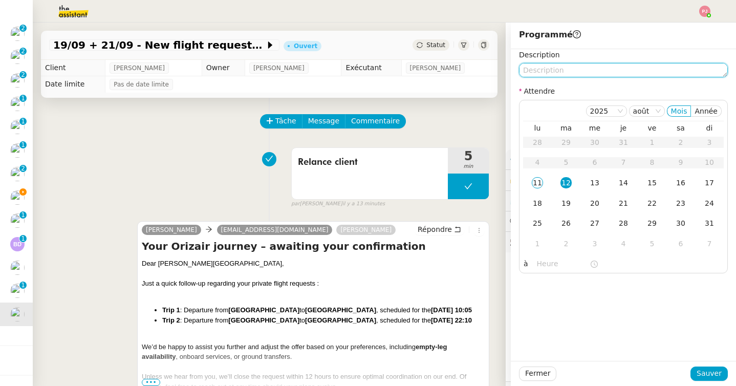
click at [557, 75] on textarea at bounding box center [623, 70] width 209 height 14
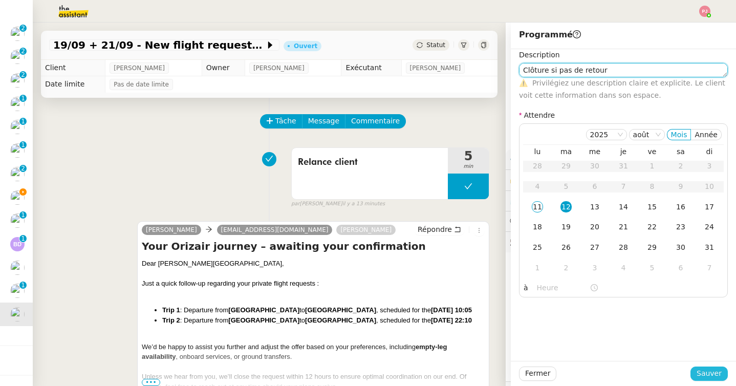
type textarea "Clôture si pas de retour"
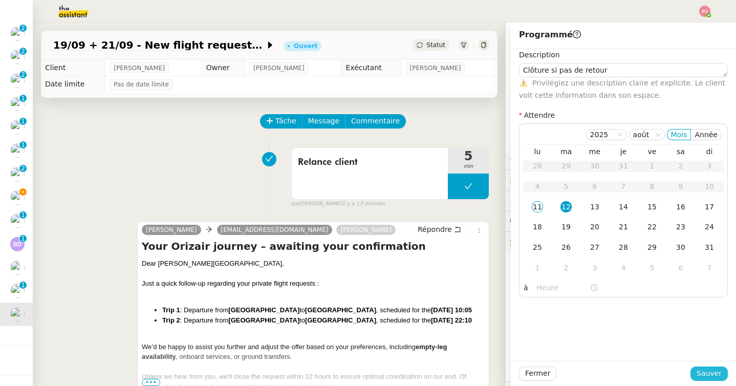
click at [708, 373] on span "Sauver" at bounding box center [709, 374] width 25 height 12
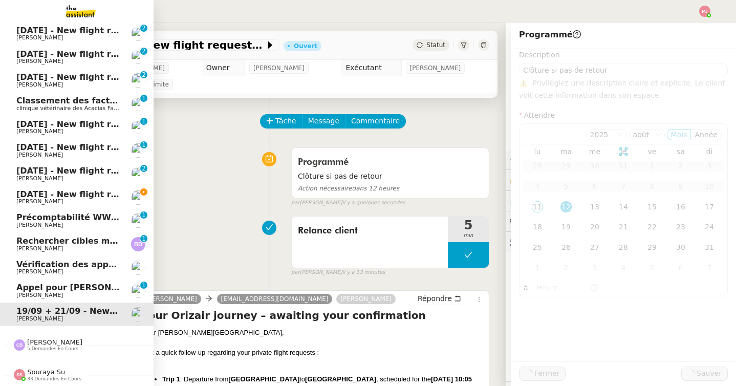
click at [44, 190] on span "[DATE] - New flight request - [PERSON_NAME] Welbat" at bounding box center [139, 194] width 247 height 10
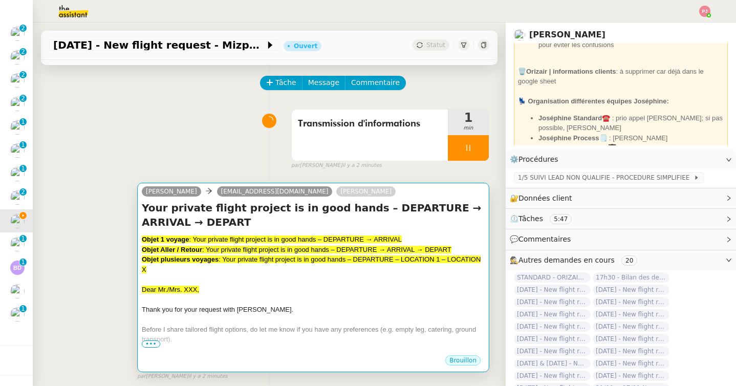
scroll to position [68, 0]
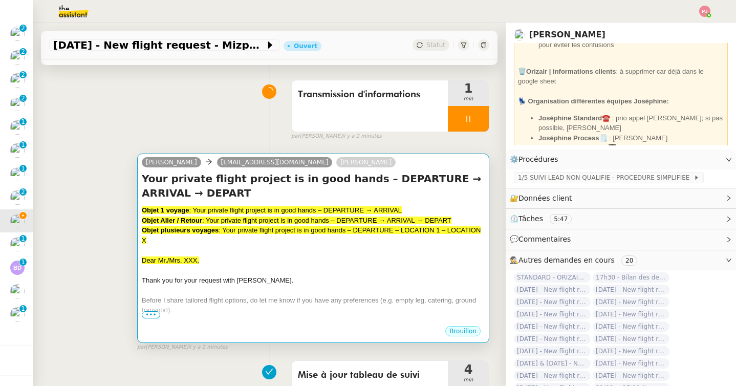
click at [335, 284] on div "Thank you for your request with [PERSON_NAME]." at bounding box center [313, 280] width 343 height 10
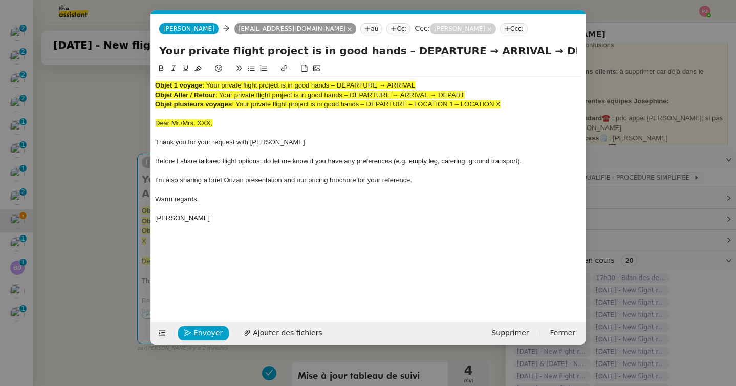
scroll to position [0, 21]
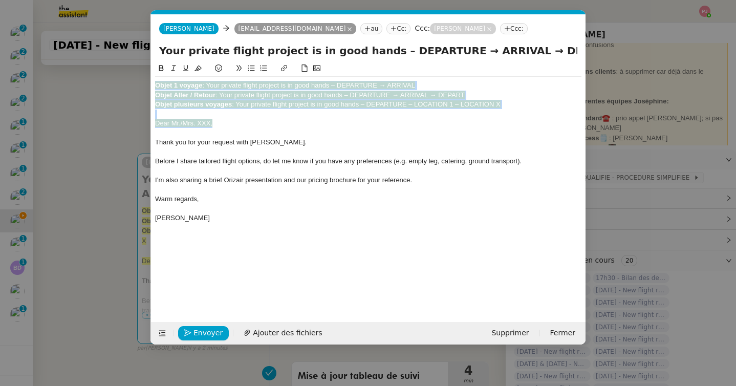
drag, startPoint x: 230, startPoint y: 123, endPoint x: 124, endPoint y: 68, distance: 119.5
click at [124, 68] on nz-modal-container "Service TA - VOYAGE - PROPOSITION GLOBALE A utiliser dans le cadre de propositi…" at bounding box center [368, 193] width 736 height 386
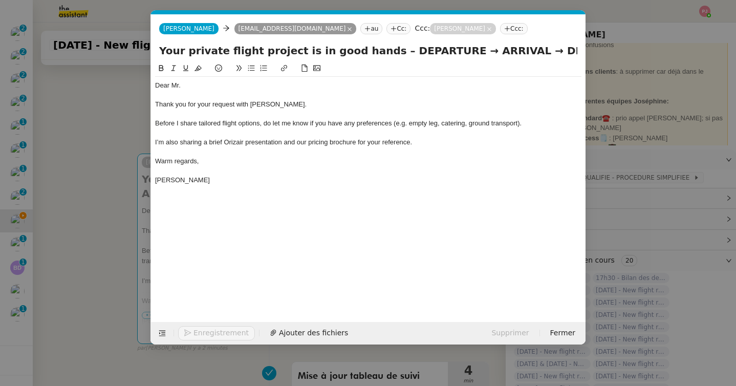
click at [72, 210] on nz-modal-container "Service TA - VOYAGE - PROPOSITION GLOBALE A utiliser dans le cadre de propositi…" at bounding box center [368, 193] width 736 height 386
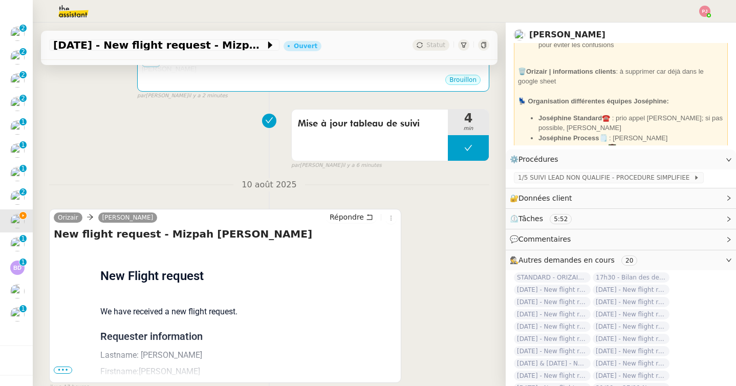
scroll to position [374, 0]
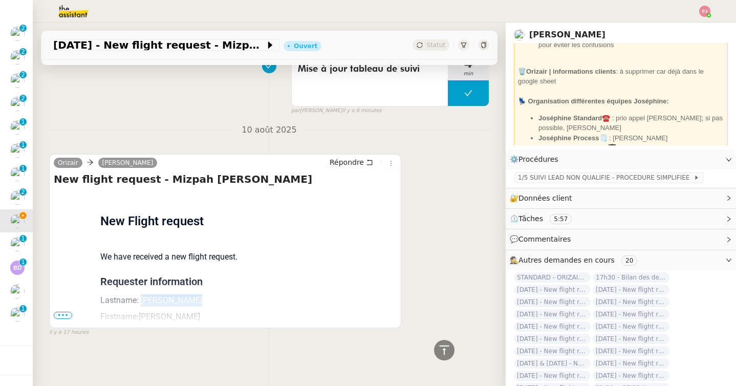
drag, startPoint x: 209, startPoint y: 295, endPoint x: 141, endPoint y: 296, distance: 67.6
click at [141, 296] on p "Lastname: [PERSON_NAME]" at bounding box center [225, 300] width 250 height 12
copy p "Donkor Welbat"
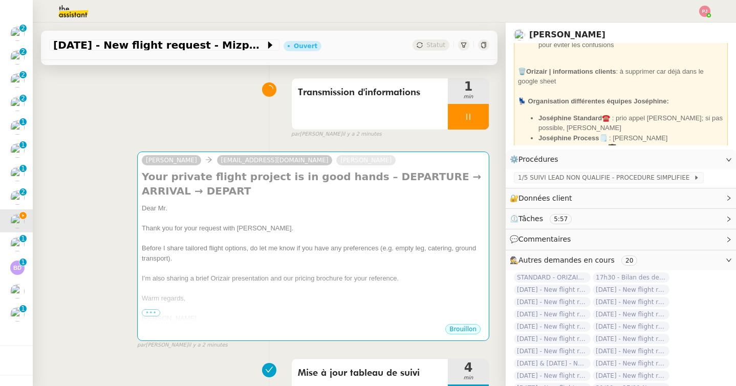
scroll to position [0, 0]
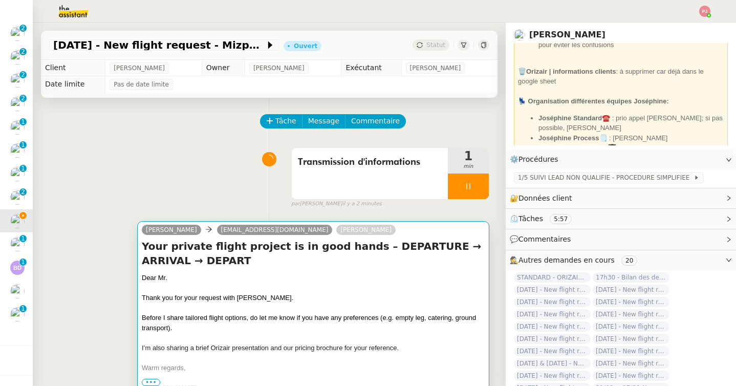
click at [213, 294] on span "Thank you for your request with [PERSON_NAME]." at bounding box center [218, 298] width 152 height 8
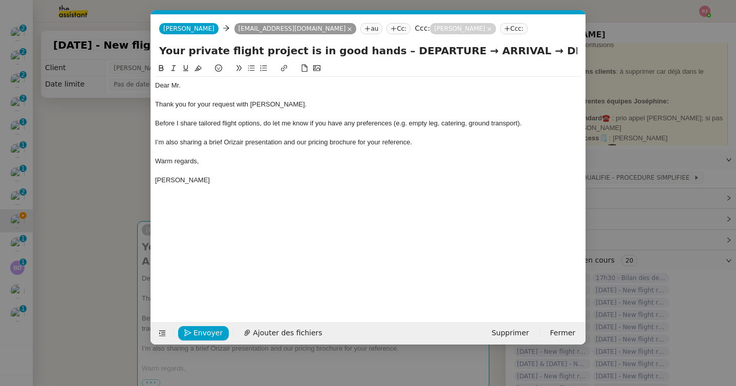
scroll to position [0, 21]
click at [189, 89] on div "Dear Mr." at bounding box center [368, 85] width 426 height 9
click at [61, 243] on nz-modal-container "Service TA - VOYAGE - PROPOSITION GLOBALE A utiliser dans le cadre de propositi…" at bounding box center [368, 193] width 736 height 386
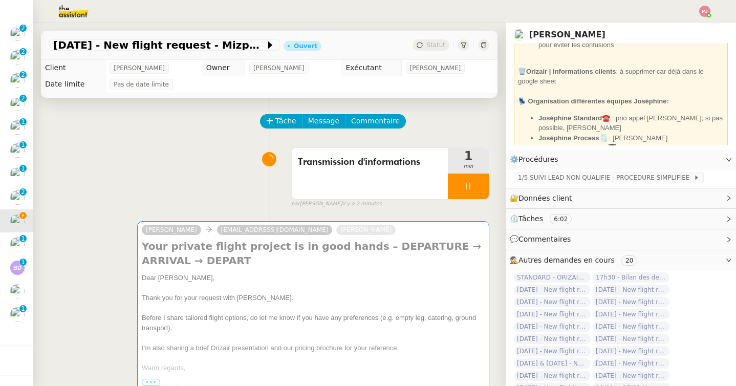
scroll to position [374, 0]
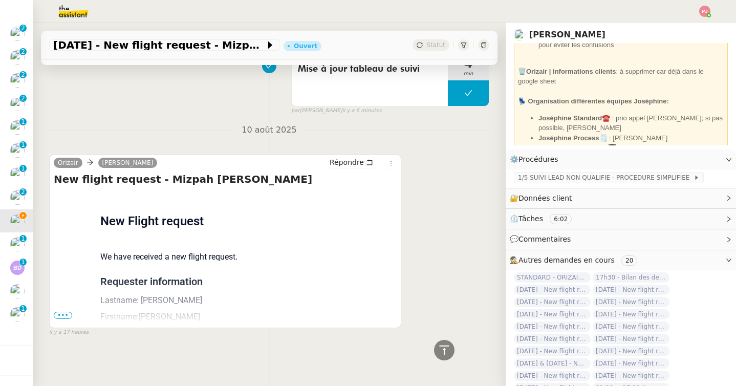
click at [68, 312] on span "•••" at bounding box center [63, 315] width 18 height 7
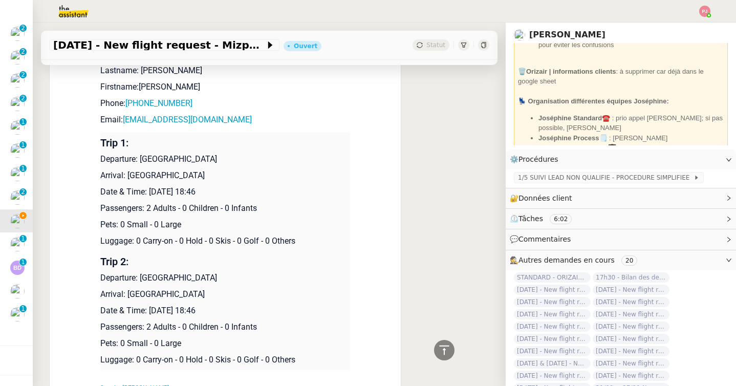
scroll to position [599, 0]
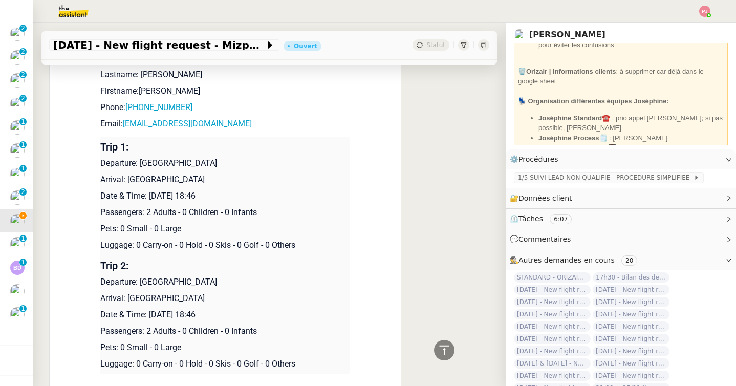
drag, startPoint x: 224, startPoint y: 181, endPoint x: 101, endPoint y: 162, distance: 124.2
click at [101, 162] on td "Trip 1: Departure: Frankfurt Airport Arrival: London Heathrow Airport Date & Ti…" at bounding box center [225, 196] width 250 height 119
copy td "Departure: Frankfurt Airport Arrival: London Heathrow Airport"
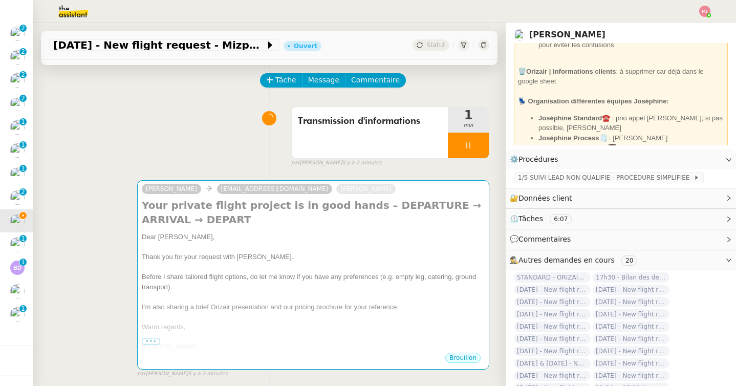
scroll to position [0, 0]
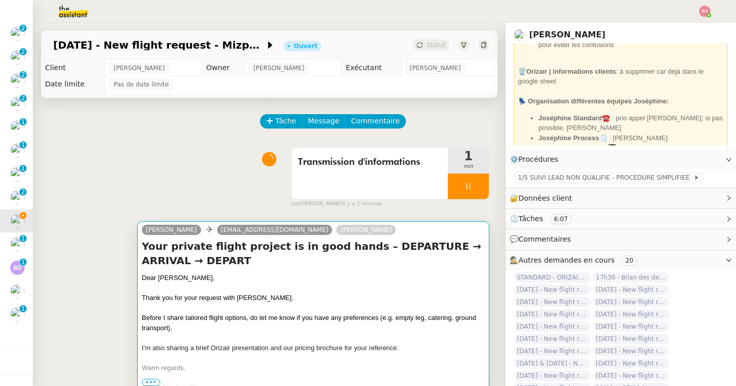
click at [210, 269] on div "Your private flight project is in good hands – DEPARTURE → ARRIVAL → DEPART Dea…" at bounding box center [313, 316] width 343 height 154
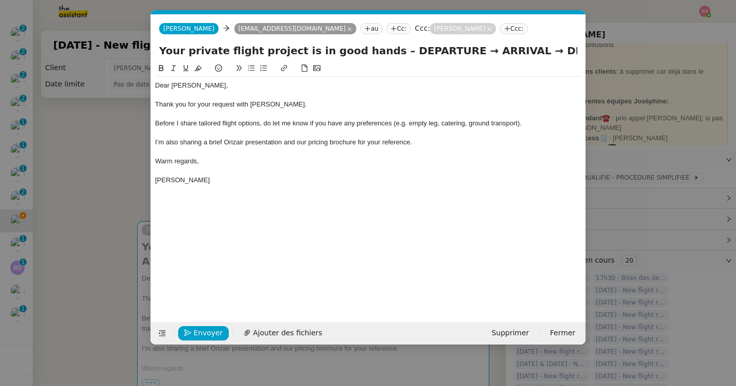
scroll to position [0, 21]
click at [218, 172] on div at bounding box center [368, 170] width 426 height 9
click at [220, 180] on div "[PERSON_NAME]" at bounding box center [368, 180] width 426 height 9
drag, startPoint x: 240, startPoint y: 207, endPoint x: 187, endPoint y: 207, distance: 52.2
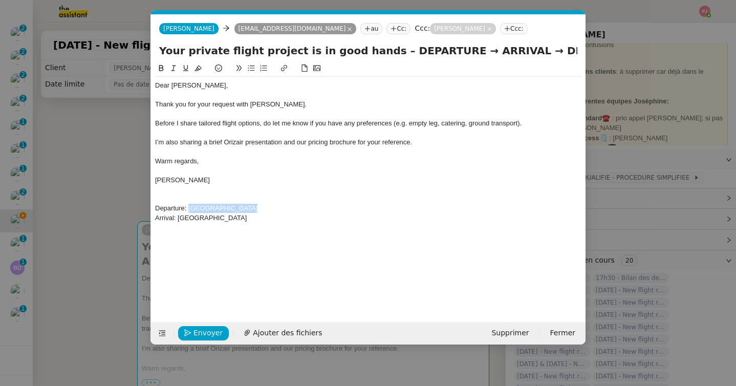
click at [187, 207] on div "Departure: [GEOGRAPHIC_DATA]" at bounding box center [368, 208] width 426 height 9
copy div "Frankfurt Airport"
drag, startPoint x: 430, startPoint y: 48, endPoint x: 375, endPoint y: 49, distance: 55.8
click at [375, 49] on input "Your private flight project is in good hands – DEPARTURE → ARRIVAL → DEPART" at bounding box center [368, 50] width 418 height 15
paste input "Frankfurt Airport"
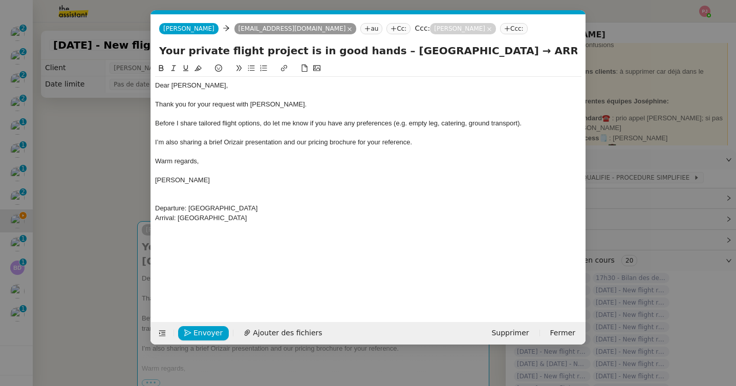
drag, startPoint x: 526, startPoint y: 51, endPoint x: 571, endPoint y: 52, distance: 45.0
click at [571, 52] on input "Your private flight project is in good hands – Frankfurt Airport → ARRIVAL → DE…" at bounding box center [368, 50] width 418 height 15
paste input "Frankfurt Airport"
drag, startPoint x: 259, startPoint y: 217, endPoint x: 177, endPoint y: 218, distance: 81.9
click at [177, 218] on div "Arrival: [GEOGRAPHIC_DATA]" at bounding box center [368, 217] width 426 height 9
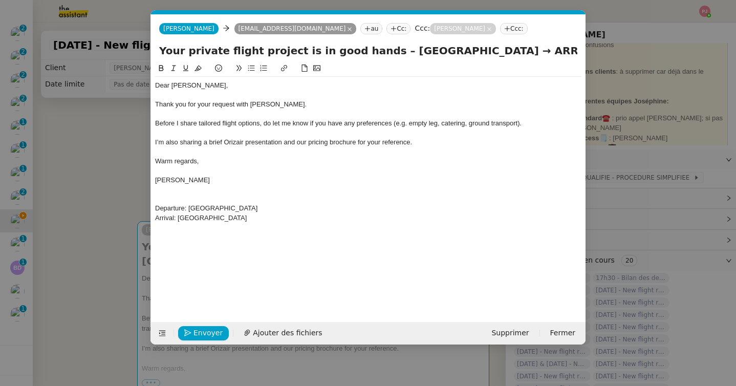
copy div "[GEOGRAPHIC_DATA]"
drag, startPoint x: 507, startPoint y: 50, endPoint x: 469, endPoint y: 50, distance: 37.9
click at [469, 50] on input "Your private flight project is in good hands – Frankfurt Airport → ARRIVAL → Fr…" at bounding box center [368, 50] width 418 height 15
paste input "[GEOGRAPHIC_DATA]"
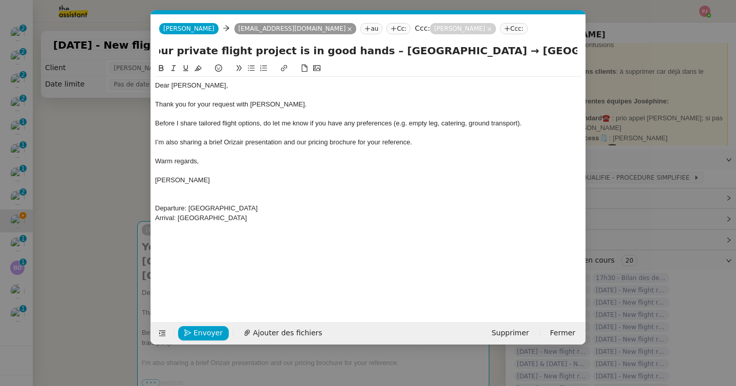
type input "Your private flight project is in good hands – Frankfurt Airport → London Heath…"
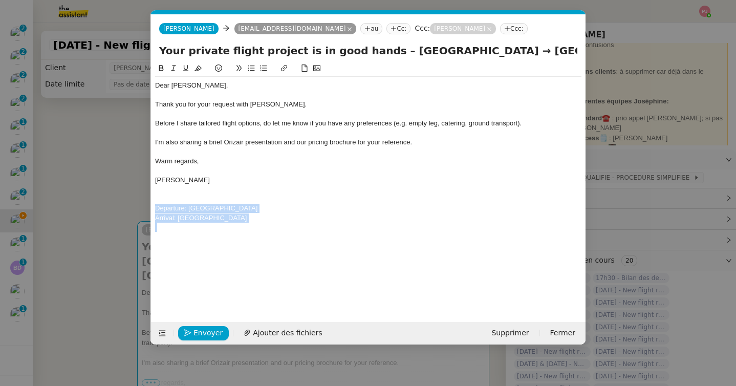
drag, startPoint x: 263, startPoint y: 223, endPoint x: 133, endPoint y: 205, distance: 131.2
click at [133, 205] on nz-modal-container "Service TA - VOYAGE - PROPOSITION GLOBALE A utiliser dans le cadre de propositi…" at bounding box center [368, 193] width 736 height 386
click at [257, 331] on span "Ajouter des fichiers" at bounding box center [287, 333] width 69 height 12
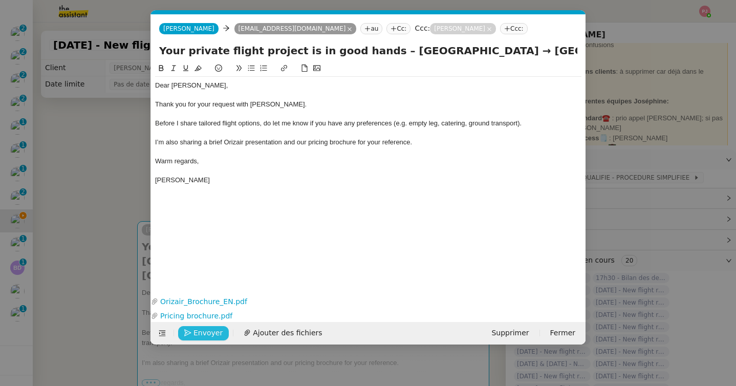
click at [208, 330] on span "Envoyer" at bounding box center [207, 333] width 29 height 12
click at [208, 330] on span "Confirmer l'envoi" at bounding box center [223, 333] width 61 height 12
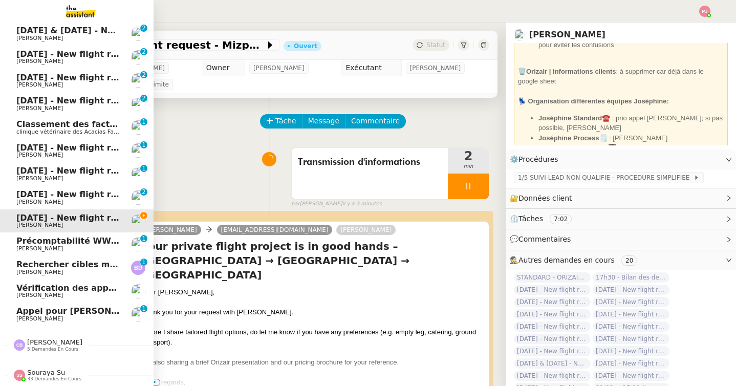
scroll to position [256, 0]
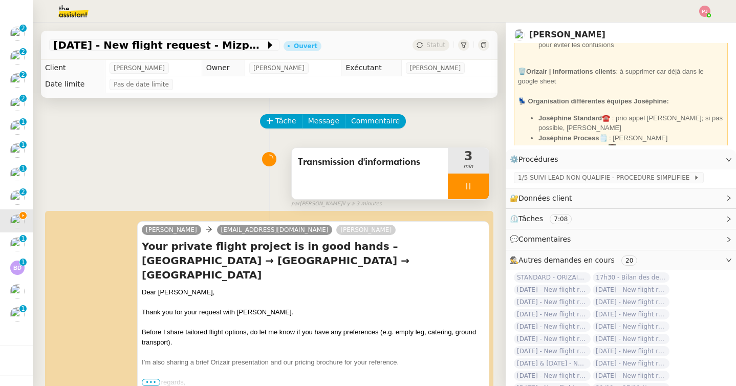
click at [467, 182] on icon at bounding box center [468, 186] width 8 height 8
click at [484, 178] on button at bounding box center [478, 187] width 20 height 26
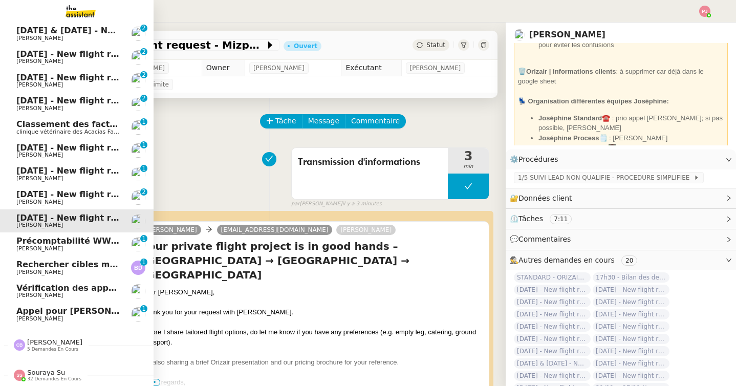
click at [111, 189] on link "20th August - New flight request - Alifarhan Razi Louis Frei 0 1 2 3 4 5 6 7 8 9" at bounding box center [77, 198] width 154 height 24
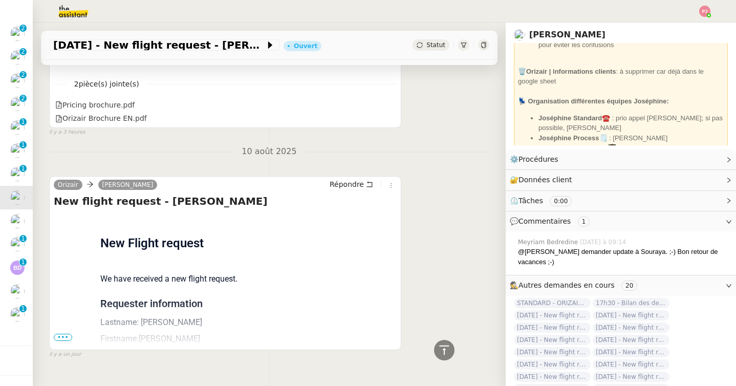
scroll to position [591, 0]
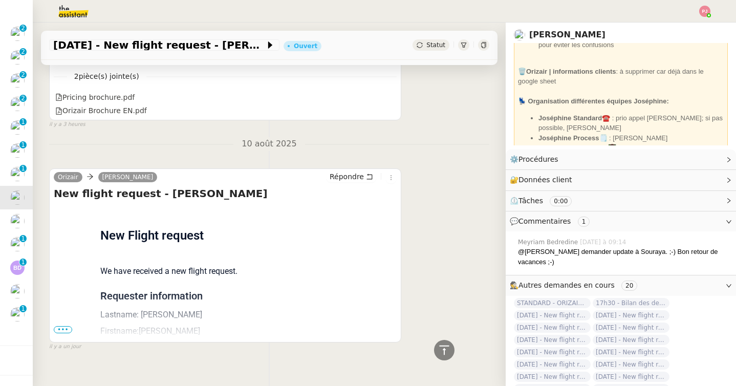
click at [62, 329] on span "•••" at bounding box center [63, 329] width 18 height 7
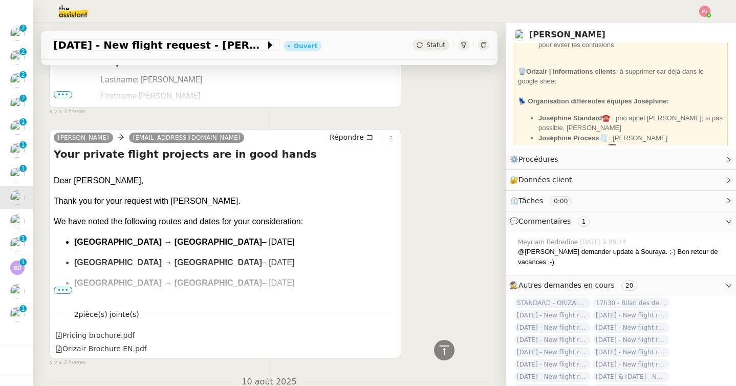
scroll to position [360, 0]
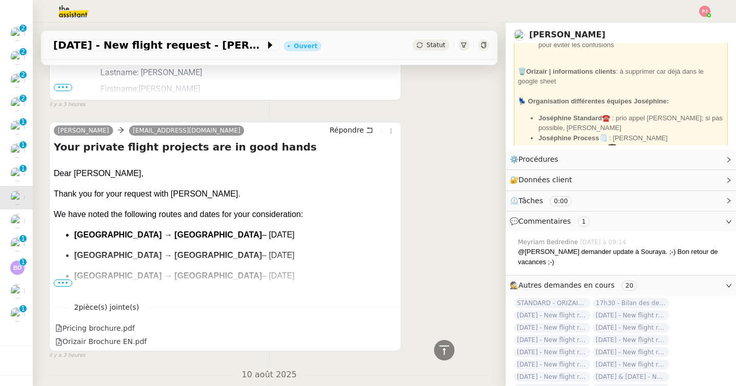
click at [63, 280] on span "•••" at bounding box center [63, 282] width 18 height 7
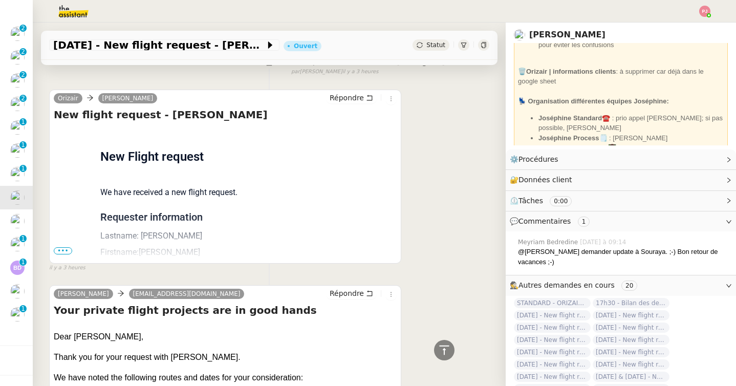
scroll to position [190, 0]
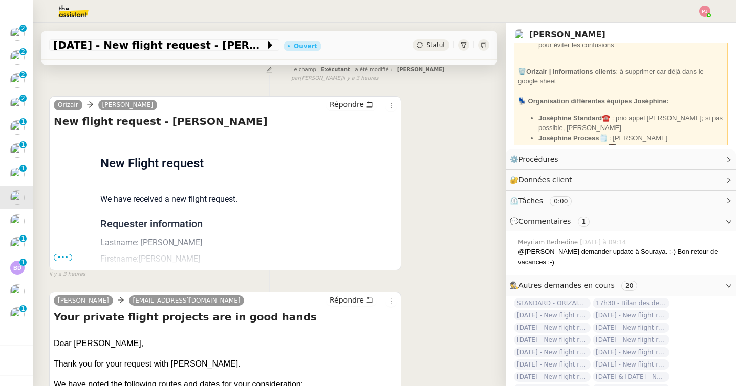
click at [61, 257] on span "•••" at bounding box center [63, 257] width 18 height 7
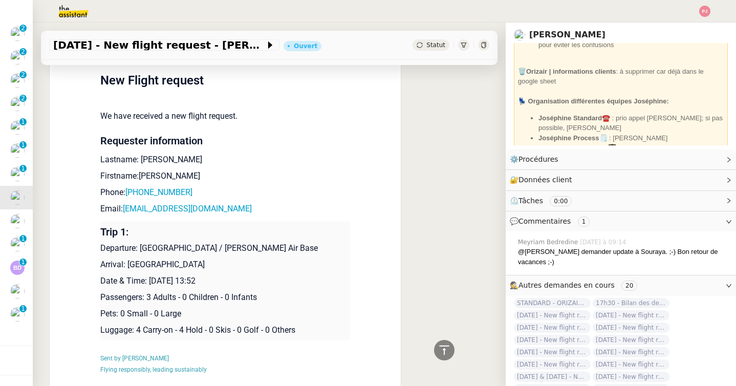
scroll to position [0, 0]
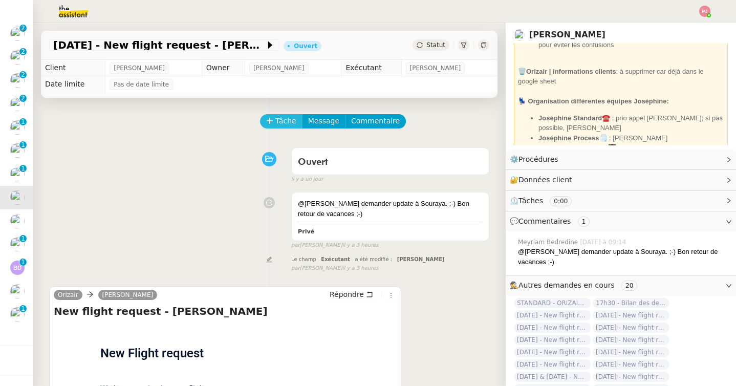
click at [287, 121] on span "Tâche" at bounding box center [285, 121] width 21 height 12
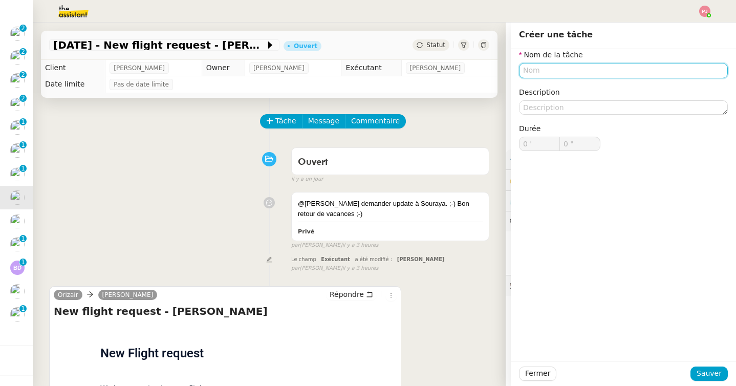
click at [537, 75] on input "text" at bounding box center [623, 70] width 209 height 15
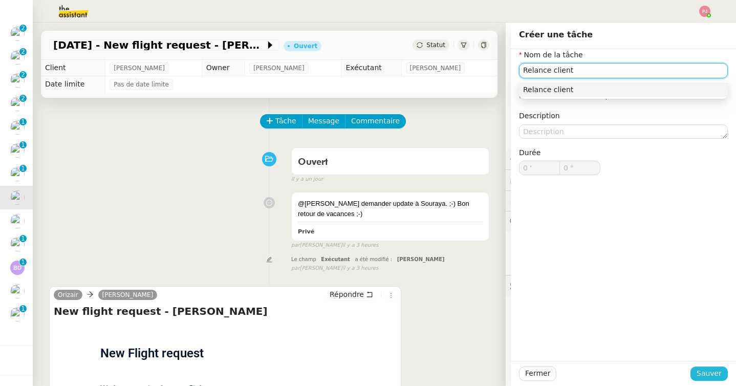
type input "Relance client"
click at [706, 374] on span "Sauver" at bounding box center [709, 374] width 25 height 12
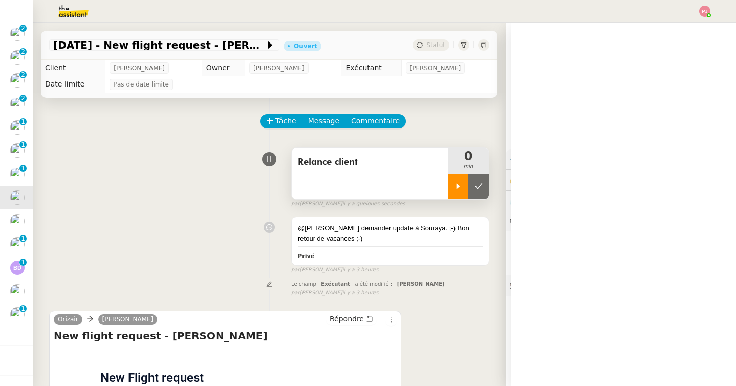
click at [462, 193] on div at bounding box center [458, 187] width 20 height 26
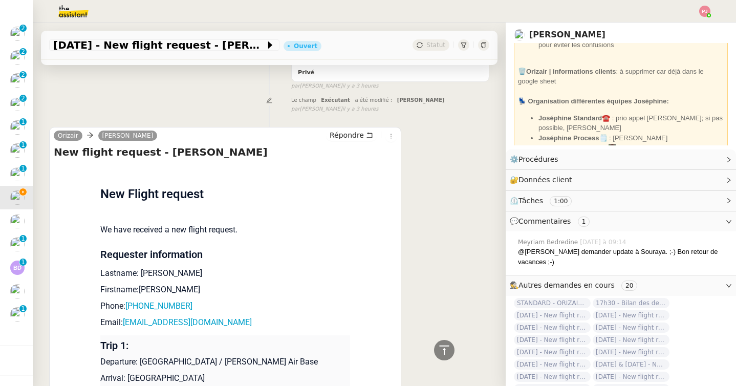
scroll to position [152, 0]
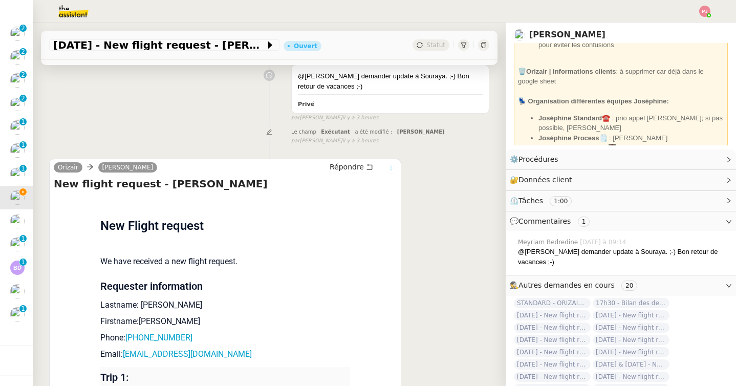
click at [392, 167] on icon at bounding box center [391, 168] width 6 height 6
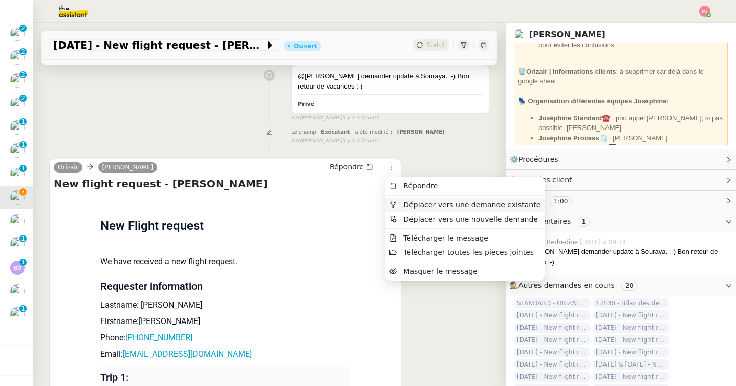
click at [434, 201] on span "Déplacer vers une demande existante" at bounding box center [471, 205] width 137 height 8
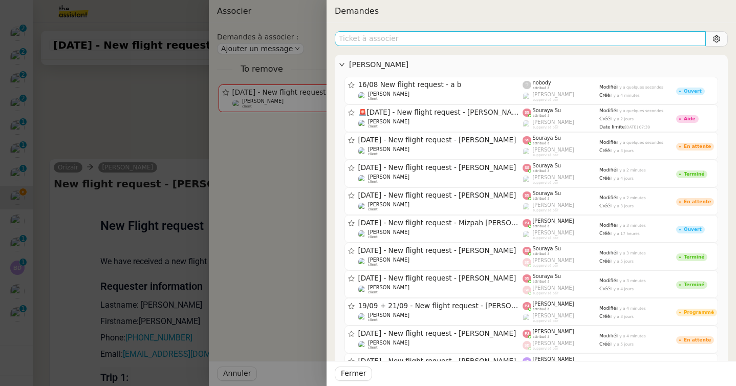
click at [439, 39] on input "text" at bounding box center [520, 38] width 371 height 15
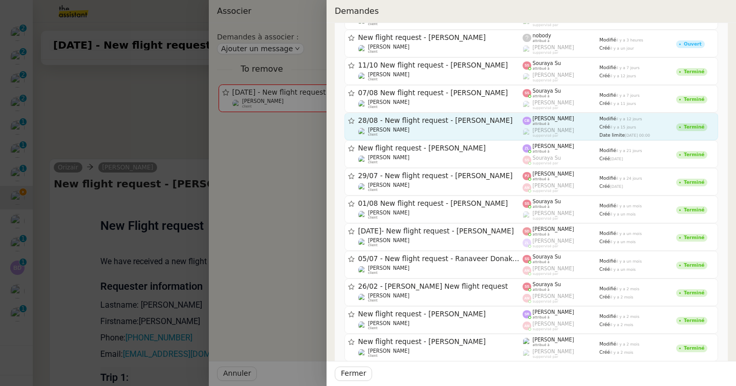
scroll to position [0, 0]
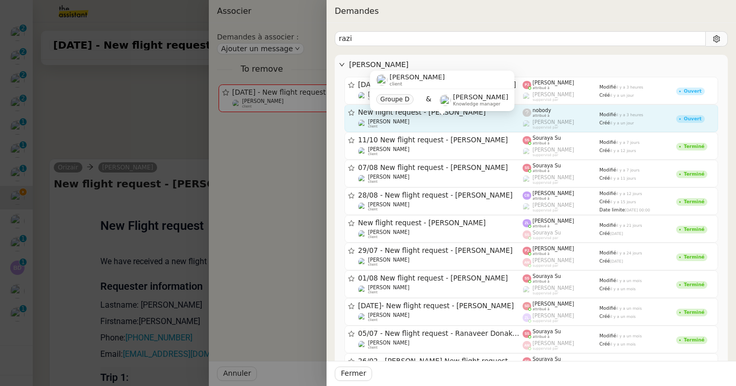
type input "razi"
click at [476, 120] on div "Louis Frei client" at bounding box center [440, 124] width 165 height 10
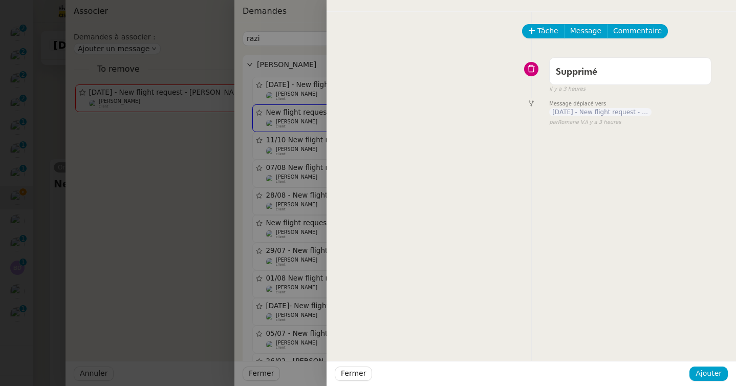
click at [80, 214] on div at bounding box center [368, 193] width 736 height 386
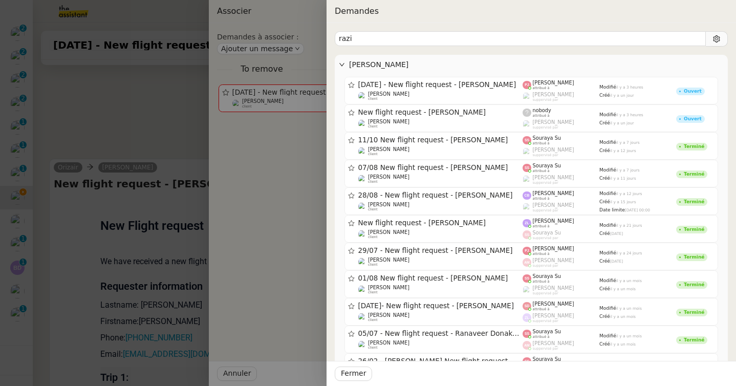
click at [51, 204] on div at bounding box center [368, 193] width 736 height 386
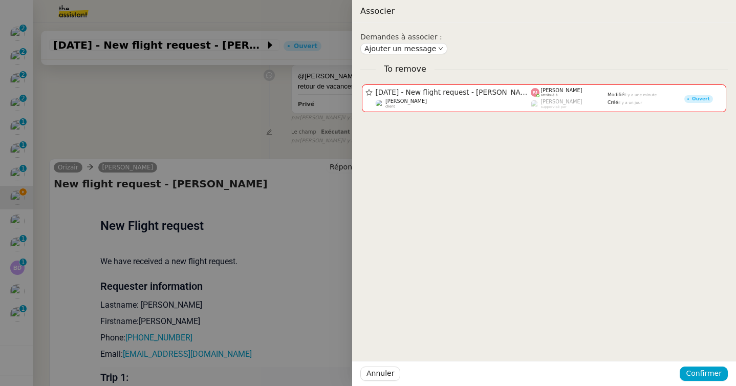
click at [153, 191] on div at bounding box center [368, 193] width 736 height 386
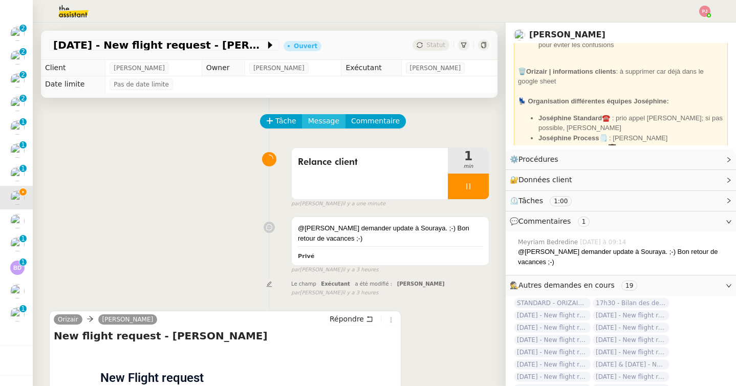
click at [323, 120] on span "Message" at bounding box center [323, 121] width 31 height 12
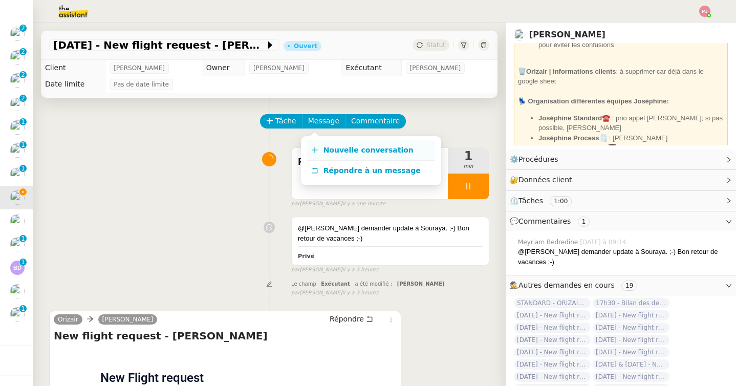
click at [313, 149] on icon at bounding box center [314, 149] width 7 height 7
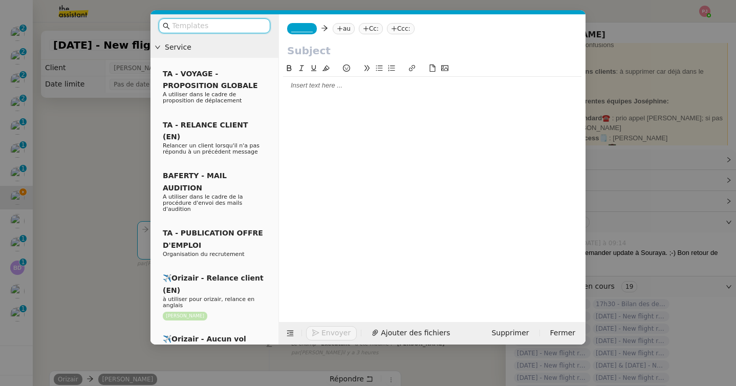
click at [244, 23] on input "text" at bounding box center [218, 26] width 92 height 12
type input "r"
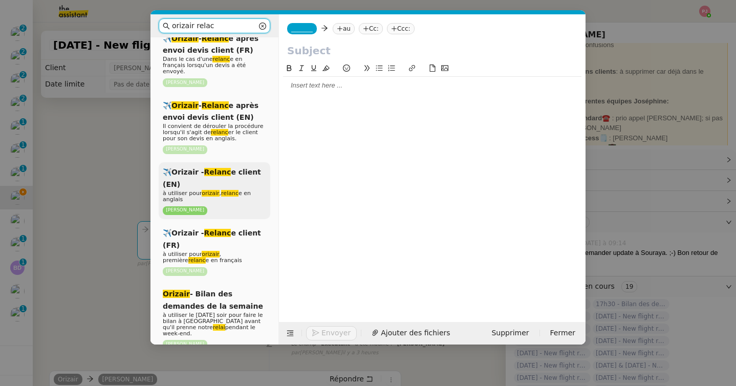
scroll to position [41, 0]
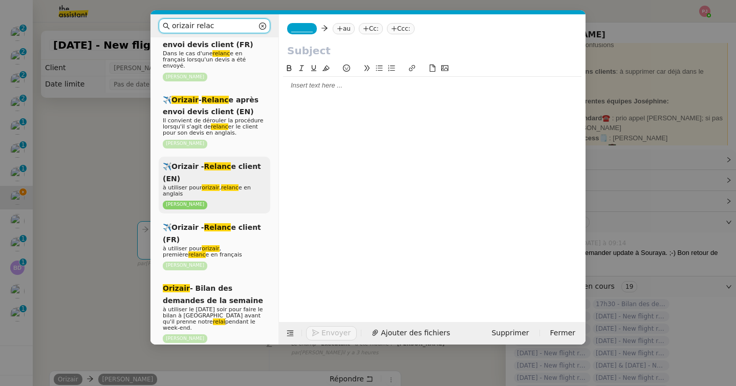
type input "orizair relac"
click at [227, 185] on p "à utiliser pour orizair , relanc e en anglais" at bounding box center [214, 191] width 103 height 12
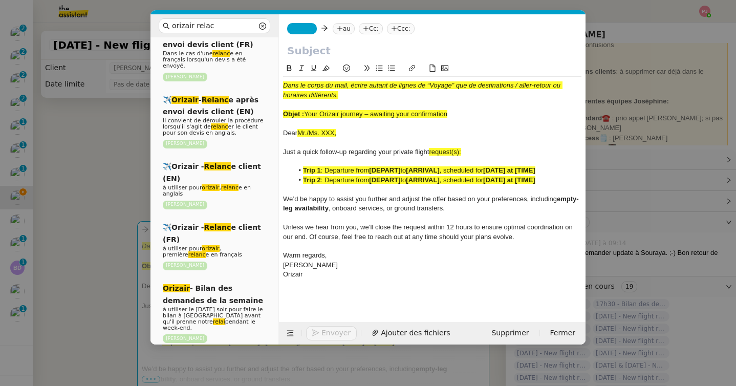
click at [306, 30] on span "_______" at bounding box center [301, 28] width 21 height 7
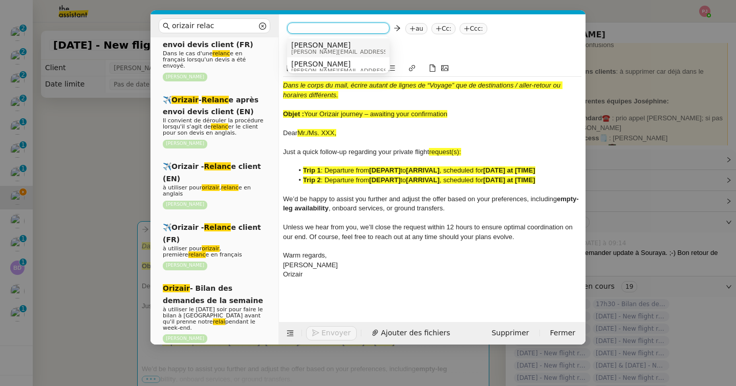
click at [310, 51] on span "[PERSON_NAME][EMAIL_ADDRESS][DOMAIN_NAME]" at bounding box center [363, 52] width 145 height 6
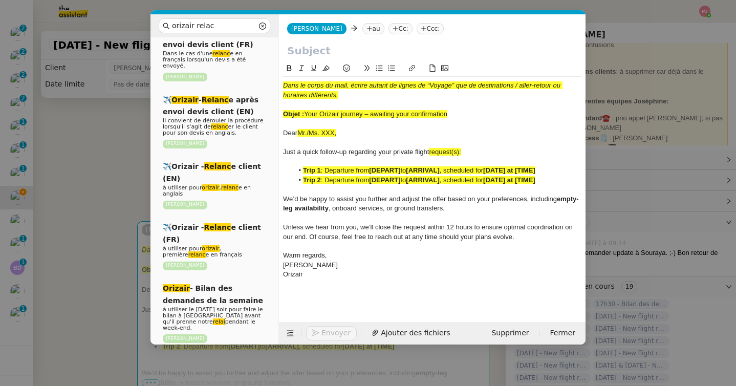
click at [417, 33] on nz-tag "Ccc:" at bounding box center [431, 28] width 28 height 11
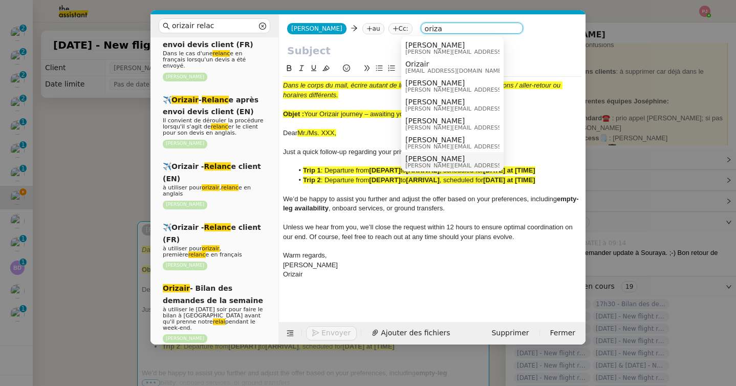
type input "oriza"
click at [433, 157] on span "[PERSON_NAME]" at bounding box center [477, 159] width 145 height 8
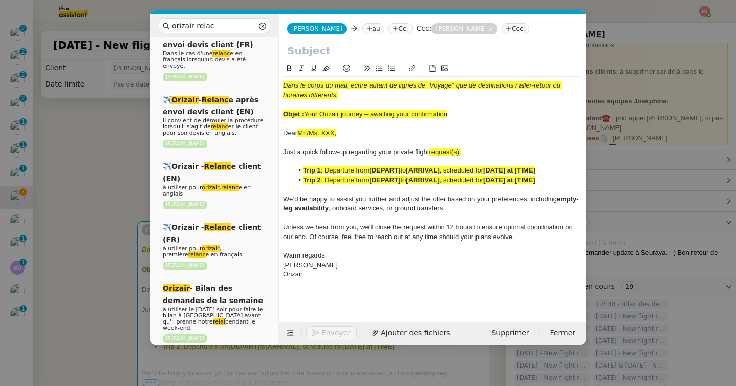
drag, startPoint x: 458, startPoint y: 114, endPoint x: 307, endPoint y: 117, distance: 151.5
click at [307, 117] on div "Objet : Your Orizair journey – awaiting your confirmation" at bounding box center [432, 114] width 298 height 9
copy span "Your Orizair journey – awaiting your confirmation"
click at [315, 48] on input "text" at bounding box center [432, 50] width 290 height 15
paste input "Your Orizair journey – awaiting your confirmation"
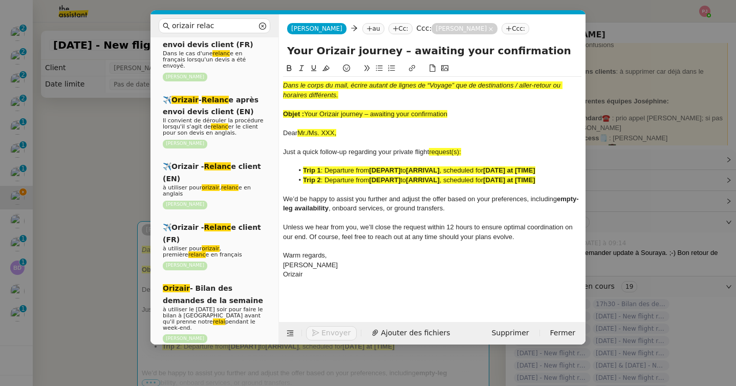
type input "Your Orizair journey – awaiting your confirmation"
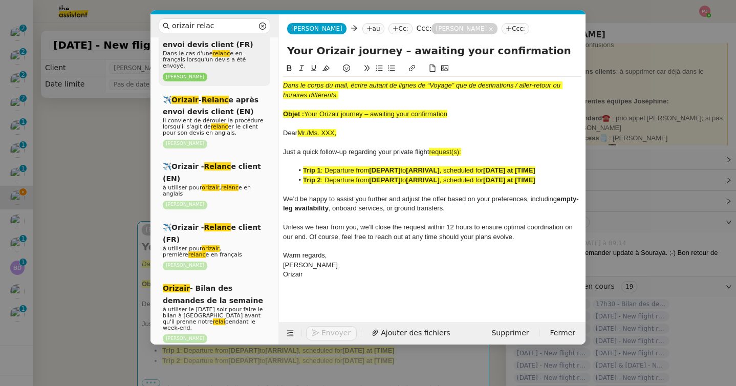
drag, startPoint x: 346, startPoint y: 135, endPoint x: 268, endPoint y: 76, distance: 97.3
click at [268, 76] on nz-layout "orizair relac Service ✈️ Orizair - Relanc e après envoi devis client (FR) Dans …" at bounding box center [367, 179] width 435 height 330
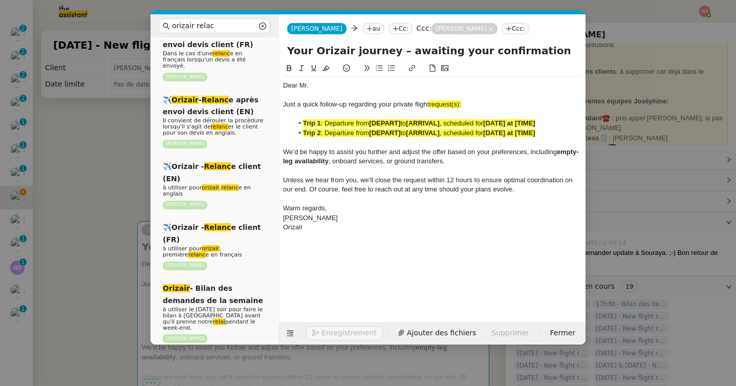
click at [76, 232] on nz-modal-container "orizair relac Service ✈️ Orizair - Relanc e après envoi devis client (FR) Dans …" at bounding box center [368, 193] width 736 height 386
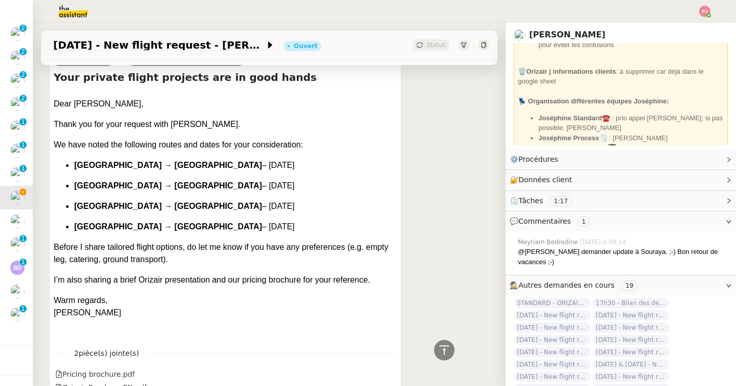
scroll to position [865, 0]
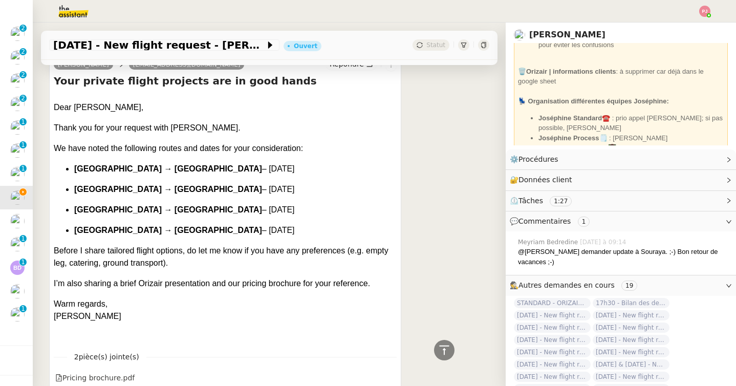
drag, startPoint x: 319, startPoint y: 231, endPoint x: 51, endPoint y: 109, distance: 295.0
click at [51, 109] on div "Josephine Kelly sadafrizve110@gmail.com Répondre Your private flight projects a…" at bounding box center [225, 228] width 352 height 345
copy div "Dear Alifarhan Razi, Thank you for your request with Orizair. We have noted the…"
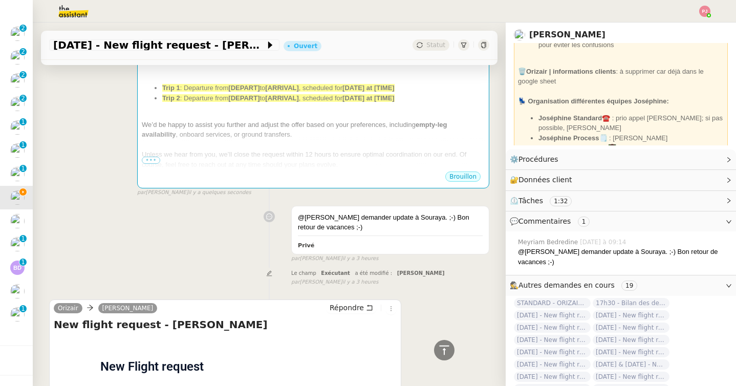
scroll to position [0, 0]
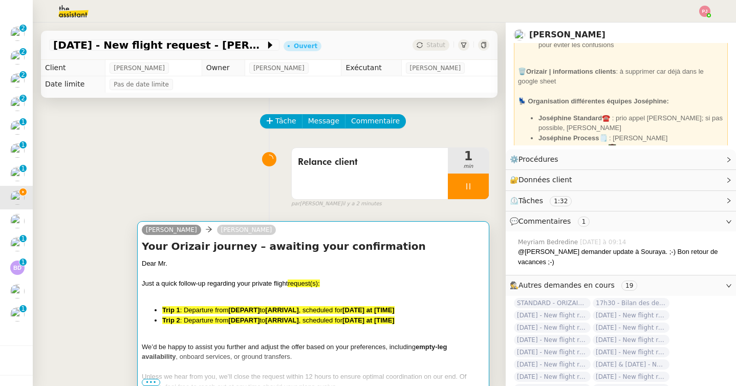
click at [206, 299] on div "Dear Mr. Just a quick follow-up regarding your private flight request(s): Trip …" at bounding box center [313, 344] width 343 height 173
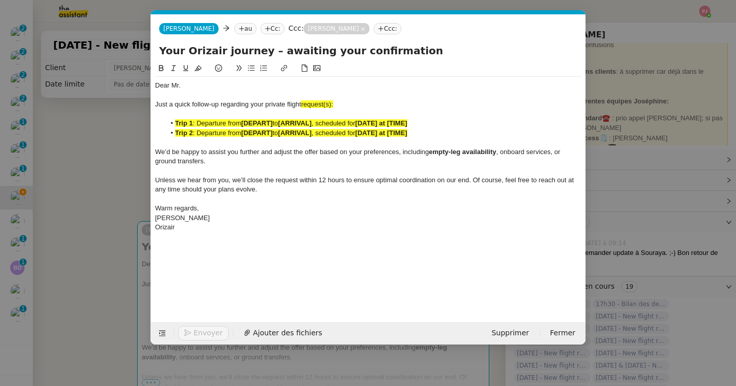
scroll to position [0, 60]
click at [212, 227] on div "Orizair" at bounding box center [368, 227] width 426 height 9
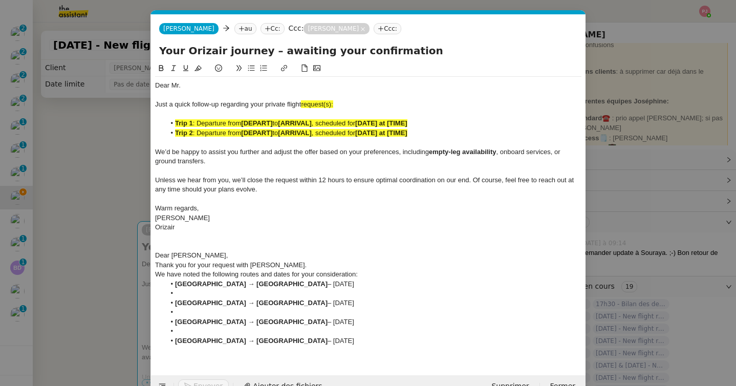
click at [197, 88] on div "Dear Mr." at bounding box center [368, 85] width 426 height 9
drag, startPoint x: 343, startPoint y: 106, endPoint x: 303, endPoint y: 106, distance: 39.9
click at [303, 106] on div "Just a quick follow-up regarding your private flight request(s):" at bounding box center [368, 104] width 426 height 9
drag, startPoint x: 393, startPoint y: 340, endPoint x: 176, endPoint y: 285, distance: 223.5
click at [176, 285] on ul "Bern Airport → Zurich Airport – 16/08/2025 Bern Airport → Zurich Airport – 17/0…" at bounding box center [368, 312] width 426 height 66
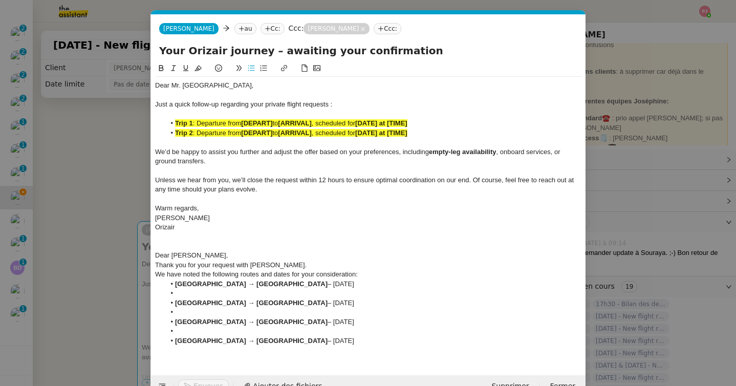
copy ul "Bern Airport → Zurich Airport – 16/08/2025 Bern Airport → Zurich Airport – 17/0…"
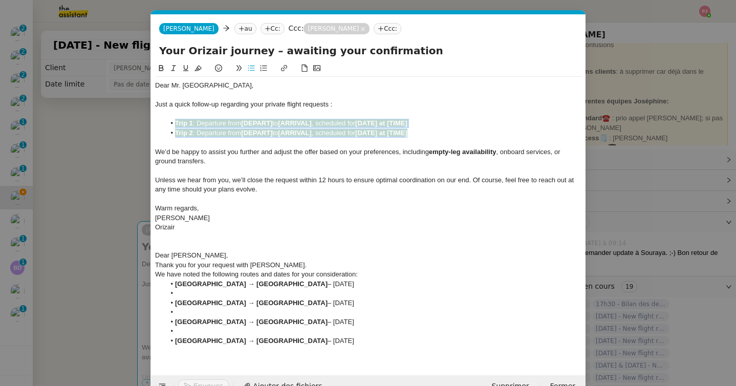
drag, startPoint x: 426, startPoint y: 131, endPoint x: 172, endPoint y: 121, distance: 254.6
click at [172, 121] on ul "Trip 1 : Departure from [DEPART] to [ARRIVAL] , scheduled for [DATE] at [TIME] …" at bounding box center [368, 128] width 426 height 19
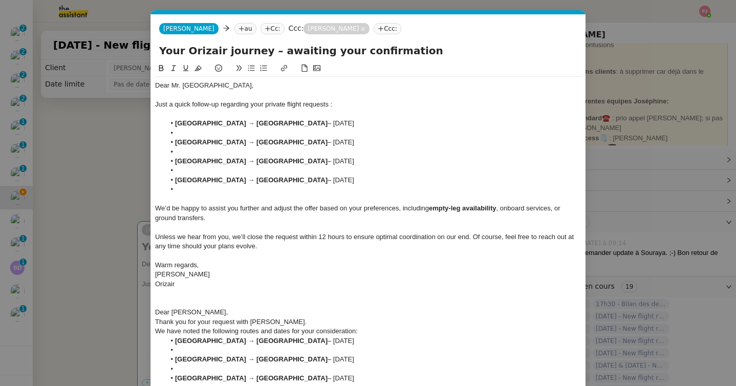
click at [209, 135] on li at bounding box center [373, 132] width 417 height 9
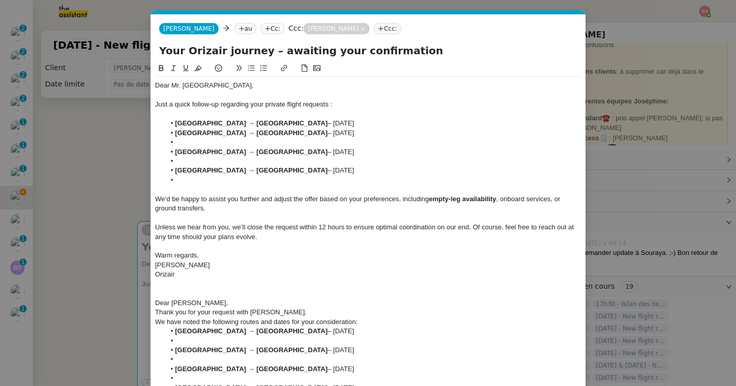
click at [211, 142] on li at bounding box center [373, 142] width 417 height 9
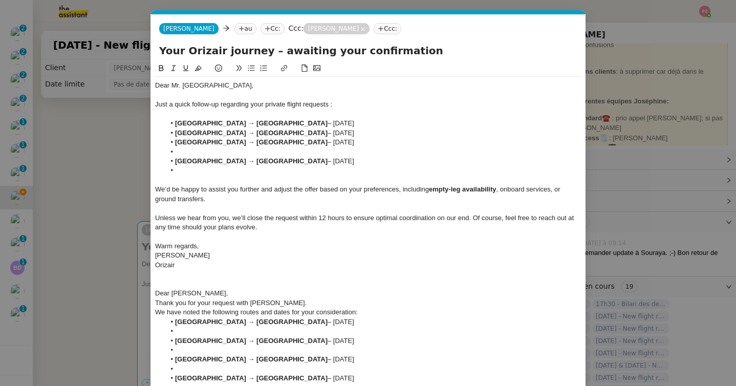
click at [215, 152] on li at bounding box center [373, 151] width 417 height 9
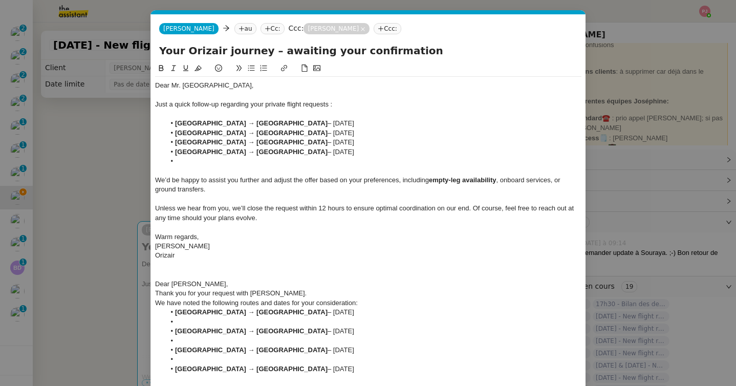
click at [214, 162] on li at bounding box center [373, 161] width 417 height 9
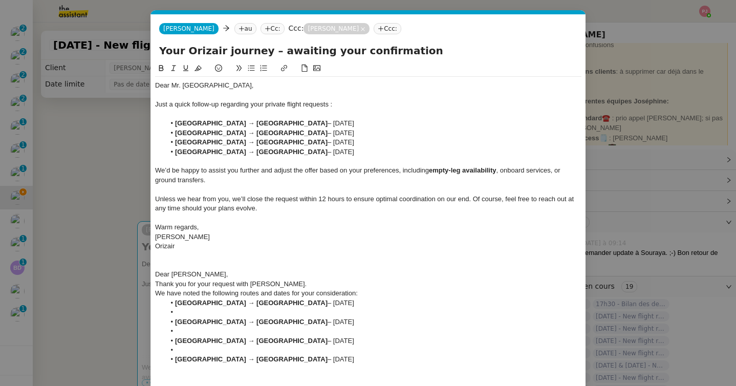
scroll to position [43, 0]
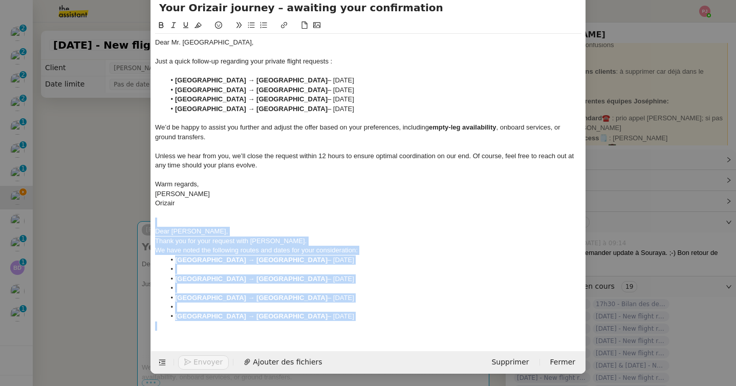
drag, startPoint x: 440, startPoint y: 321, endPoint x: 148, endPoint y: 223, distance: 308.2
click at [148, 223] on nz-modal-container "orizair relac Service ✈️ Orizair - Relanc e après envoi devis client (FR) Dans …" at bounding box center [368, 193] width 736 height 386
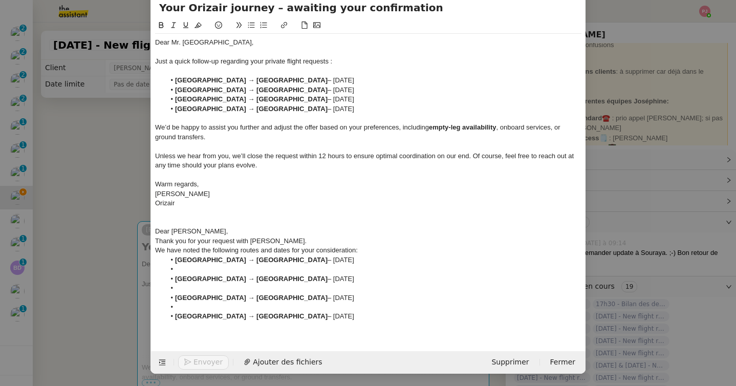
scroll to position [0, 0]
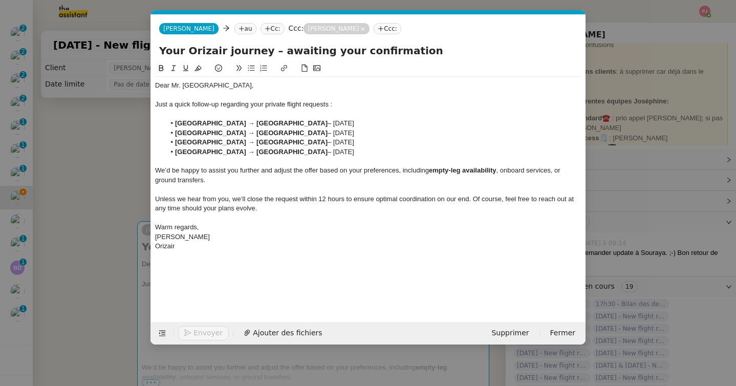
click at [323, 123] on li "Bern Airport → Zurich Airport – 16/08/2025" at bounding box center [373, 123] width 417 height 9
click at [351, 129] on li "Bern Airport → Zurich Airport – 17/08/2025" at bounding box center [373, 132] width 417 height 9
click at [411, 141] on li "Milan Bergamo Airport → Copenhagen Kastrup Airport – 17/08/2025" at bounding box center [373, 142] width 417 height 9
click at [423, 153] on li "Milan Bergamo Airport → Copenhagen Kastrup Airport – 20/08/2025" at bounding box center [373, 151] width 417 height 9
click at [219, 297] on div "Dear Mr. Razi, Just a quick follow-up regarding your private flight requests : …" at bounding box center [368, 184] width 426 height 244
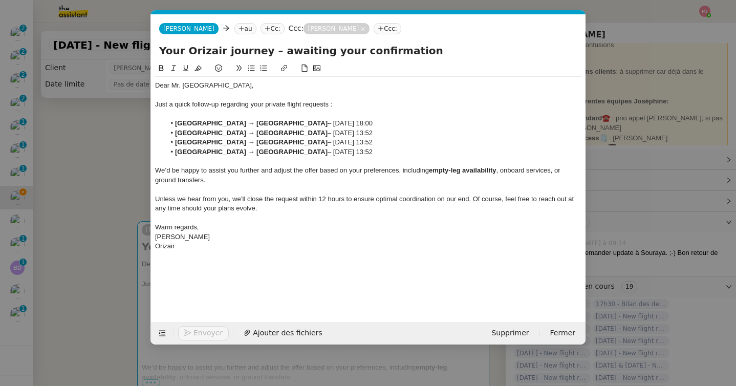
click at [116, 136] on nz-modal-container "orizair relac Service ✈️ Orizair - Relanc e après envoi devis client (FR) Dans …" at bounding box center [368, 193] width 736 height 386
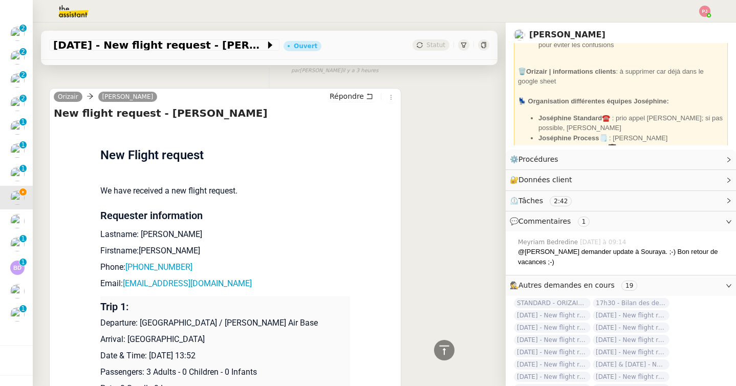
scroll to position [394, 0]
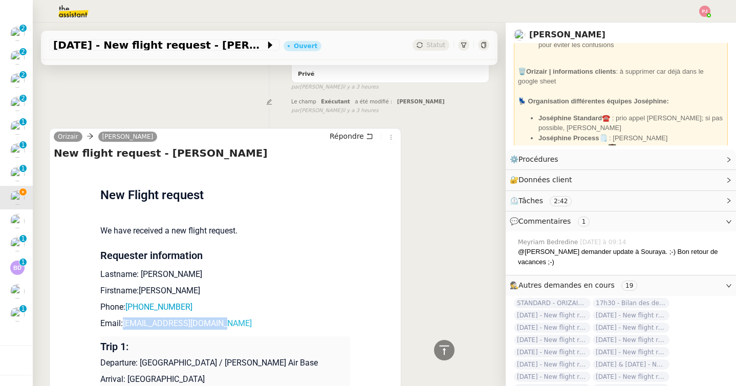
drag, startPoint x: 234, startPoint y: 326, endPoint x: 125, endPoint y: 327, distance: 109.5
click at [125, 327] on p "Email: sadafrizve110@gmail.com" at bounding box center [225, 323] width 250 height 12
copy link "sadafrizve110@gmail.com"
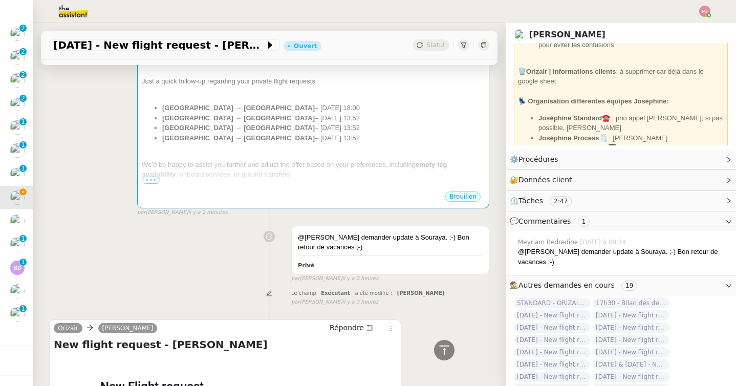
scroll to position [0, 0]
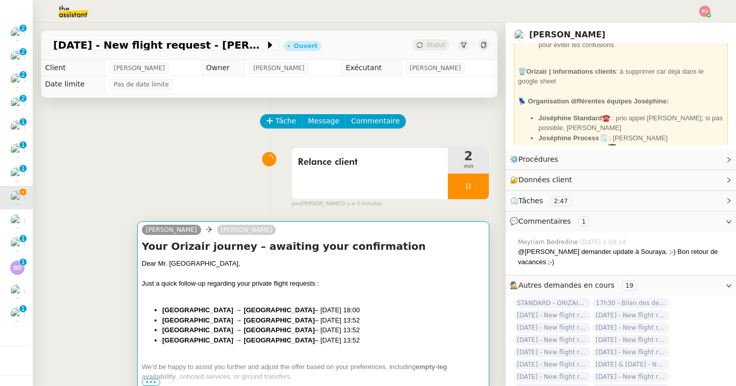
click at [296, 277] on div at bounding box center [313, 274] width 343 height 10
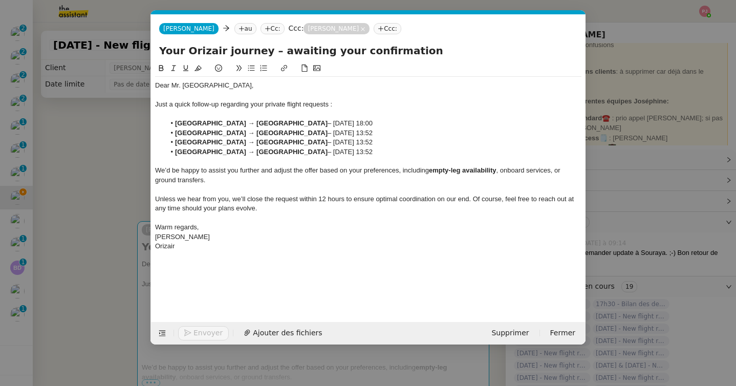
scroll to position [0, 60]
click at [234, 28] on nz-tag "au" at bounding box center [245, 28] width 22 height 11
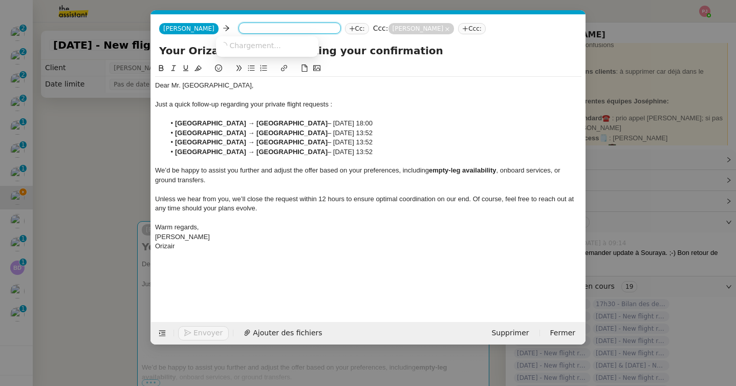
paste input "sadafrizve110@gmail.com"
type input "sadafrizve110@gmail.com"
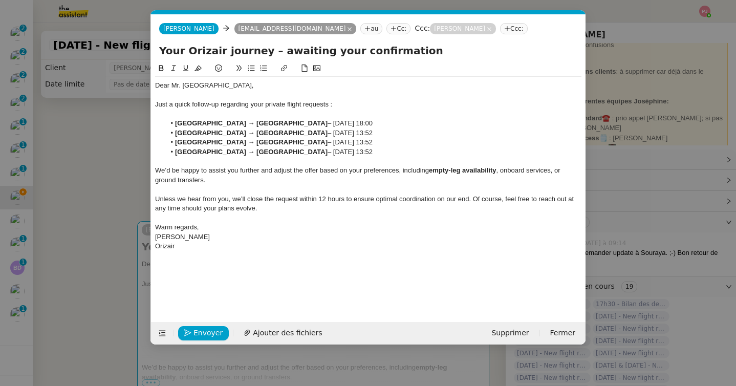
click at [206, 325] on div "Envoyer Ajouter des fichiers Supprimer Fermer" at bounding box center [368, 333] width 435 height 23
click at [205, 329] on span "Envoyer" at bounding box center [207, 333] width 29 height 12
click at [205, 329] on span "Confirmer l'envoi" at bounding box center [223, 333] width 61 height 12
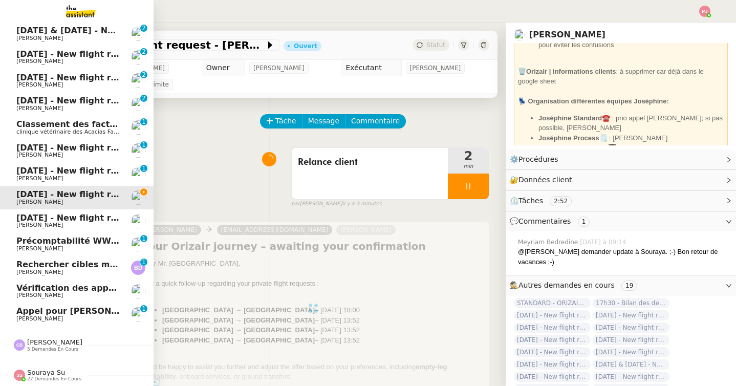
click at [27, 220] on span "[DATE] - New flight request - [PERSON_NAME] Welbat" at bounding box center [139, 218] width 247 height 10
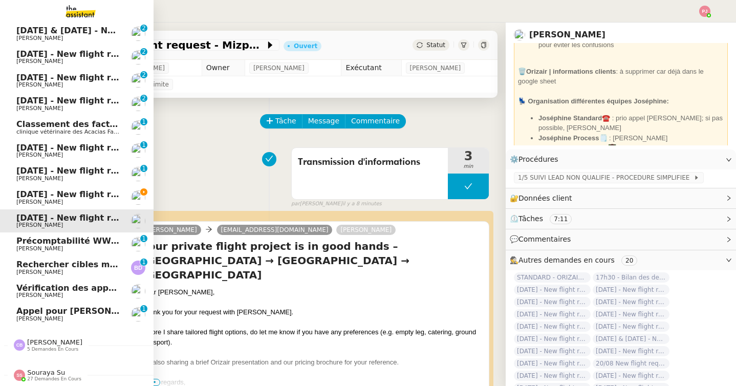
click at [14, 196] on link "20th August - New flight request - Alifarhan Razi Louis Frei" at bounding box center [77, 198] width 154 height 24
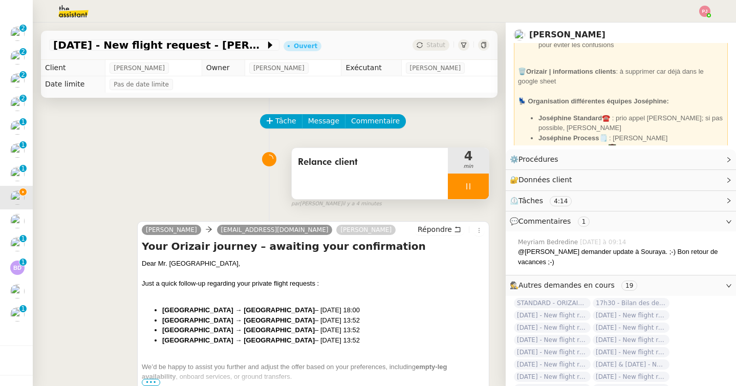
click at [465, 190] on icon at bounding box center [468, 186] width 8 height 8
click at [479, 190] on icon at bounding box center [478, 186] width 8 height 8
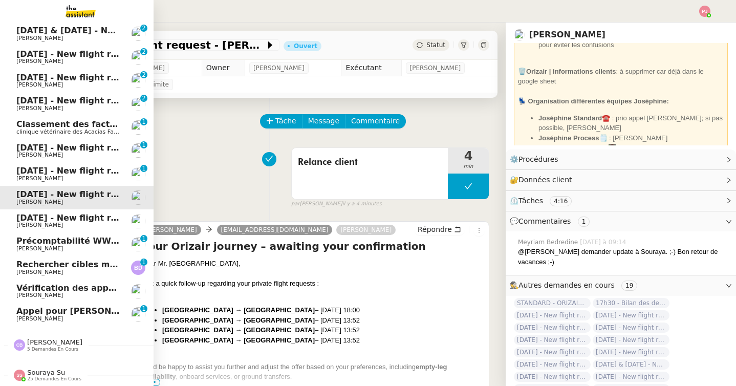
click at [39, 223] on span "[PERSON_NAME]" at bounding box center [39, 225] width 47 height 7
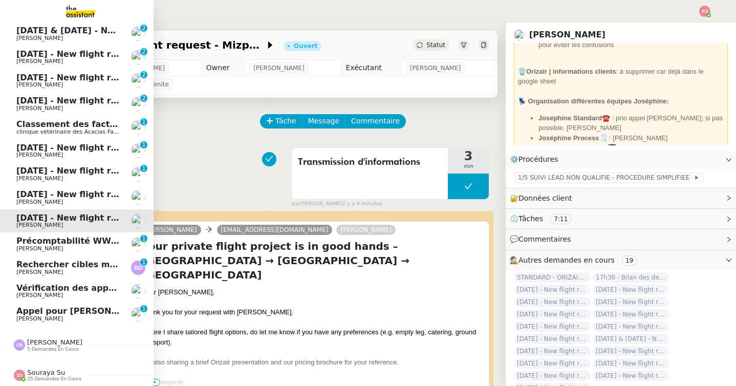
click at [26, 200] on span "[PERSON_NAME]" at bounding box center [39, 202] width 47 height 7
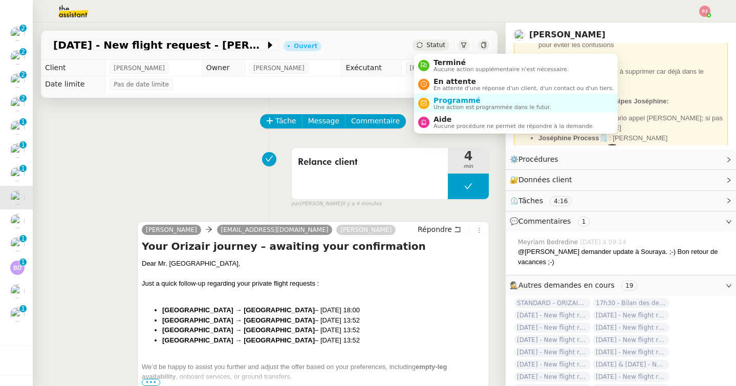
click at [431, 44] on span "Statut" at bounding box center [435, 44] width 19 height 7
click at [451, 89] on span "En attente d'une réponse d'un client, d'un contact ou d'un tiers." at bounding box center [524, 88] width 180 height 6
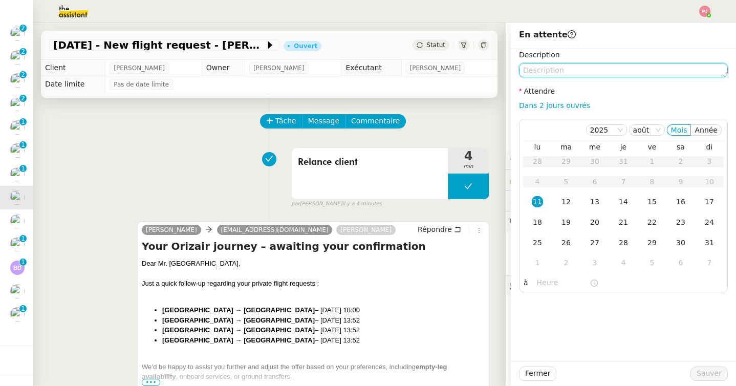
click at [550, 72] on textarea at bounding box center [623, 70] width 209 height 14
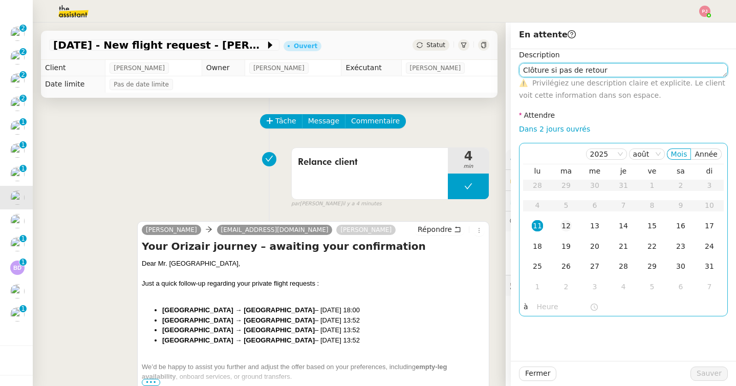
type textarea "Clôture si pas de retour"
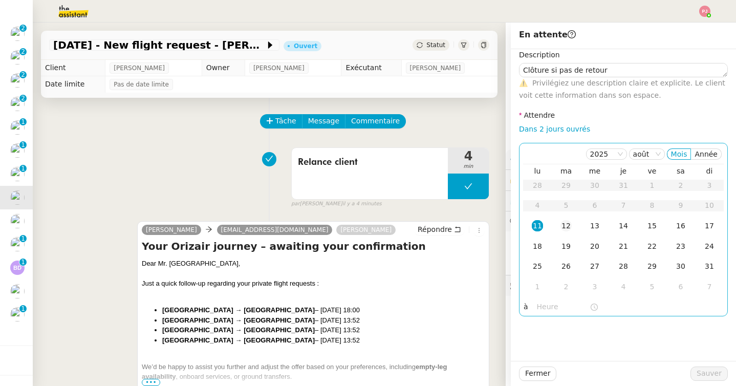
click at [566, 225] on div "12" at bounding box center [565, 225] width 11 height 11
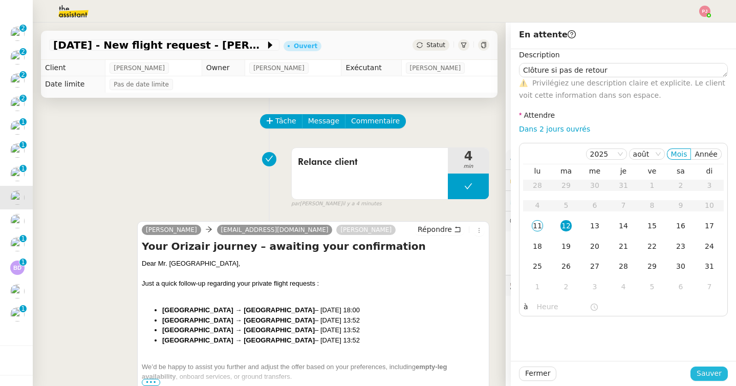
click at [712, 380] on button "Sauver" at bounding box center [708, 373] width 37 height 14
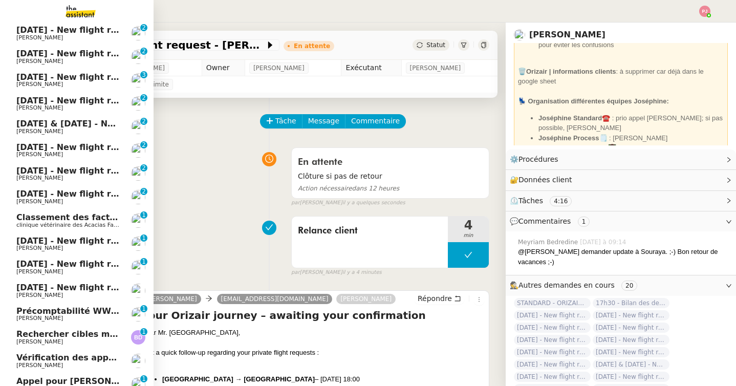
scroll to position [153, 0]
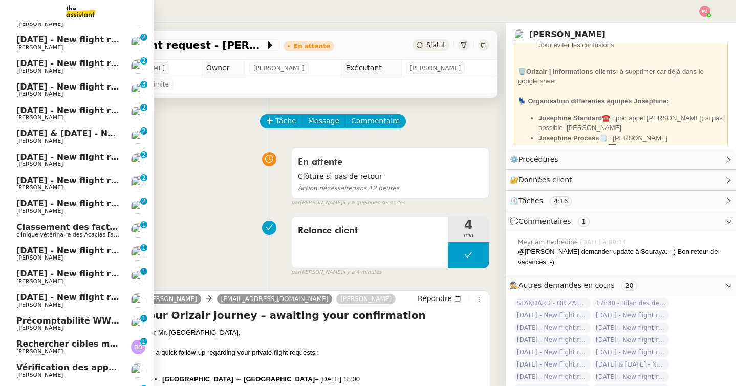
click at [85, 274] on span "[DATE] - New flight request - [PERSON_NAME]" at bounding box center [121, 274] width 211 height 10
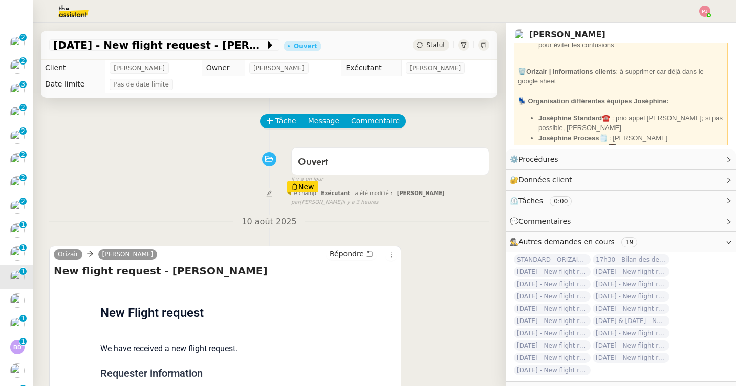
scroll to position [130, 0]
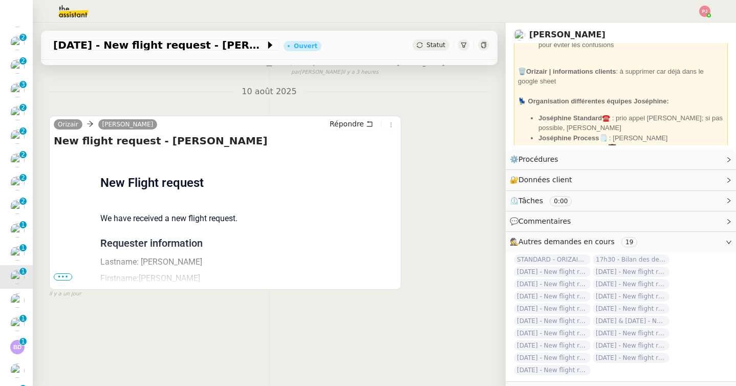
click at [65, 273] on span "•••" at bounding box center [63, 276] width 18 height 7
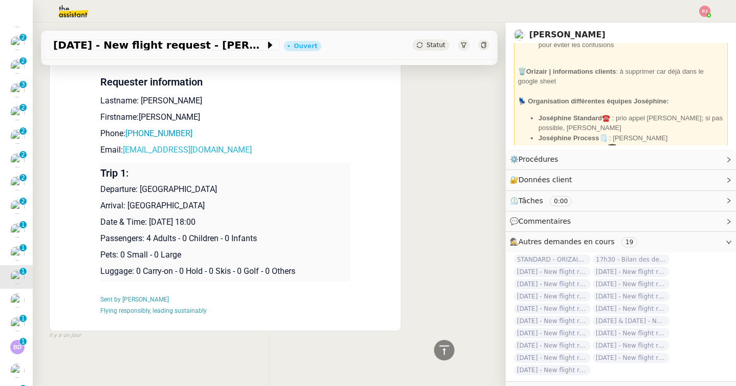
scroll to position [294, 0]
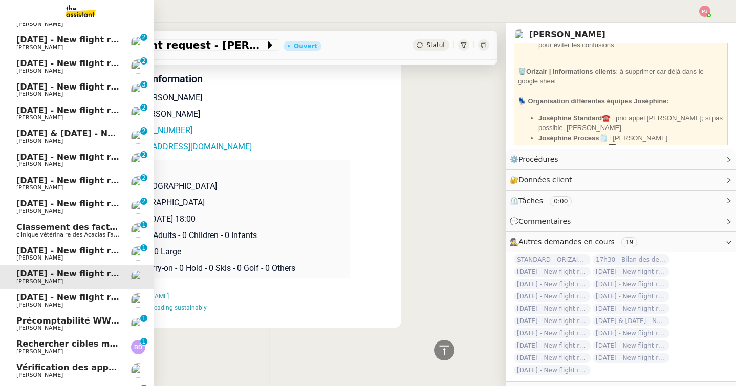
click at [27, 299] on span "[DATE] - New flight request - [PERSON_NAME] Welbat" at bounding box center [139, 297] width 247 height 10
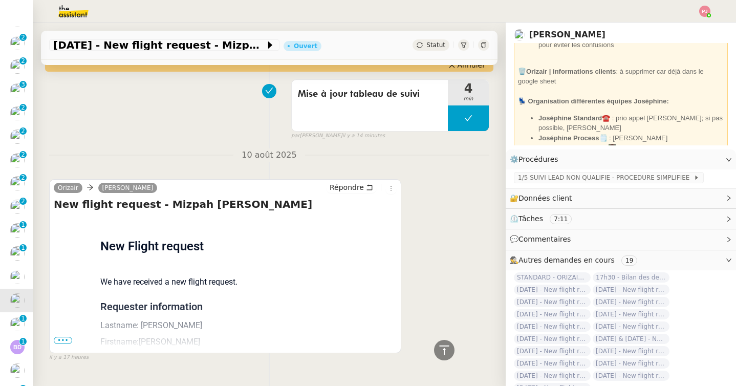
scroll to position [444, 0]
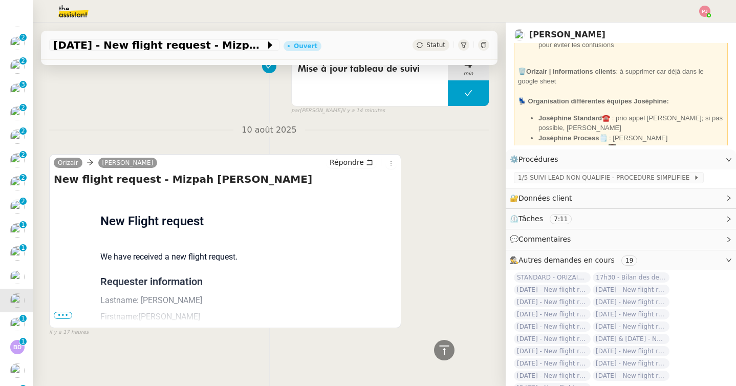
click at [66, 314] on span "•••" at bounding box center [63, 315] width 18 height 7
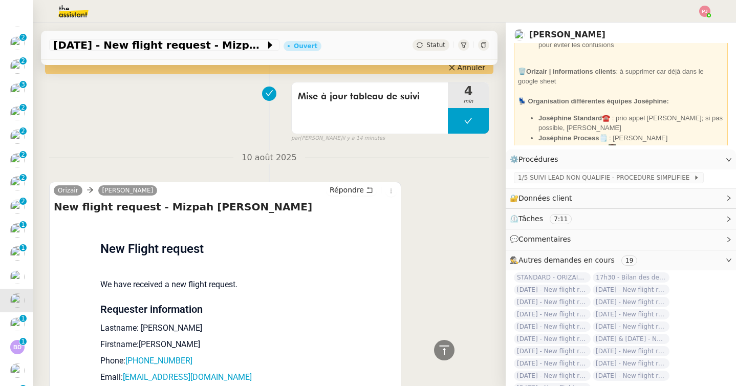
scroll to position [0, 0]
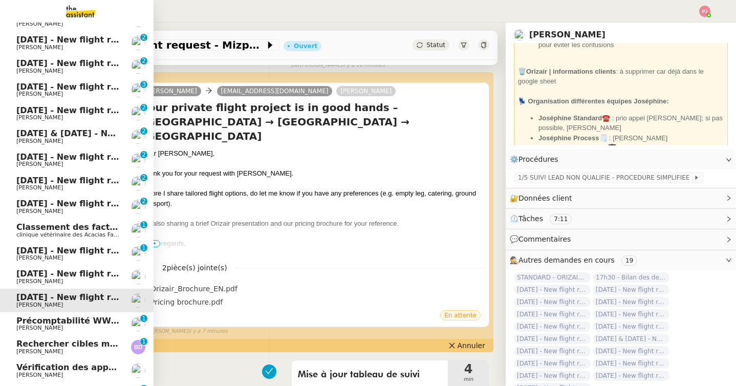
click at [18, 277] on span "[DATE] - New flight request - [PERSON_NAME]" at bounding box center [121, 274] width 211 height 10
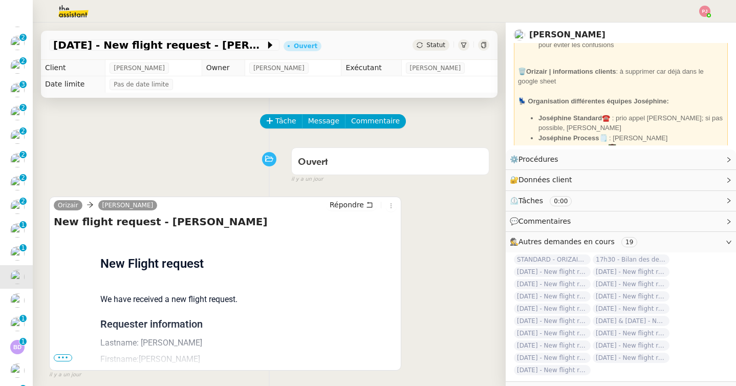
click at [65, 361] on span "•••" at bounding box center [63, 357] width 18 height 7
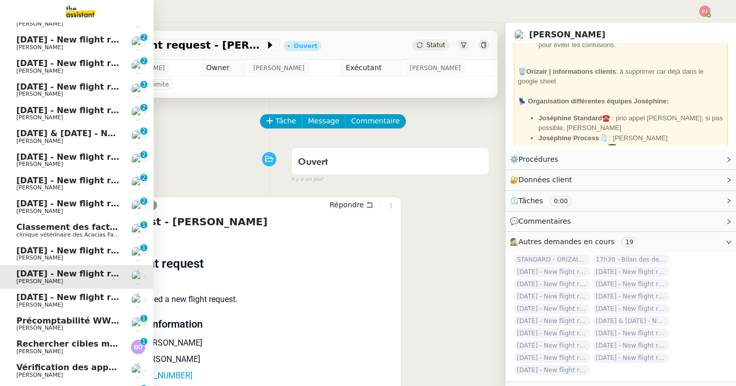
click at [55, 253] on span "[DATE] - New flight request - [PERSON_NAME]" at bounding box center [121, 251] width 211 height 10
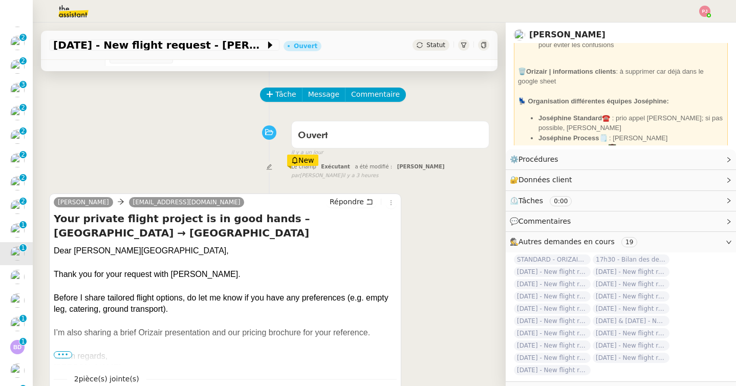
scroll to position [36, 0]
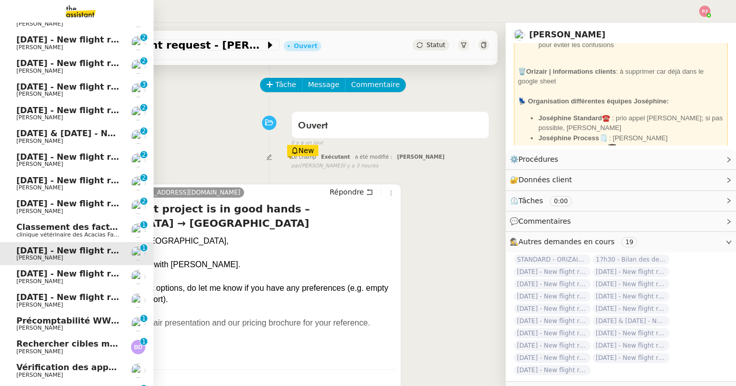
click at [44, 282] on span "[PERSON_NAME]" at bounding box center [67, 281] width 103 height 6
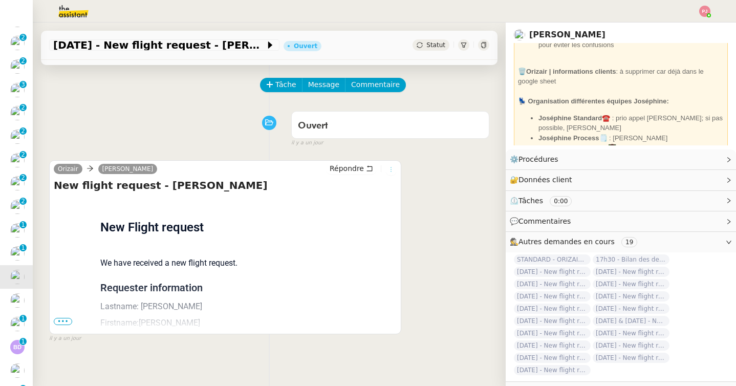
click at [393, 169] on icon at bounding box center [391, 169] width 6 height 6
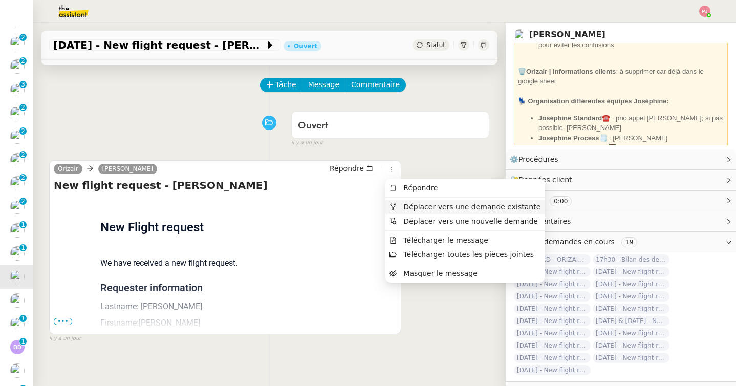
click at [405, 205] on span "Déplacer vers une demande existante" at bounding box center [471, 207] width 137 height 8
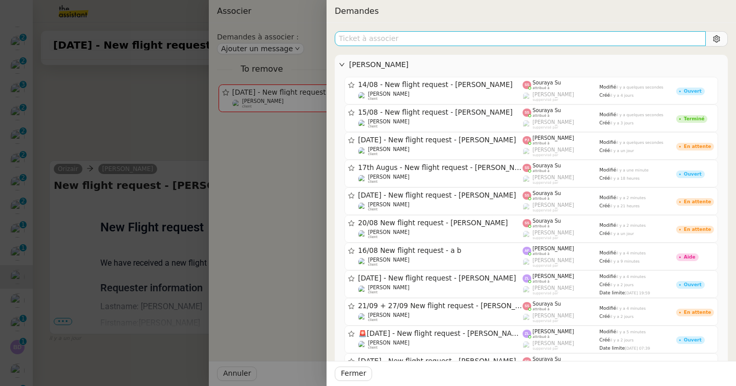
click at [392, 40] on input "text" at bounding box center [520, 38] width 371 height 15
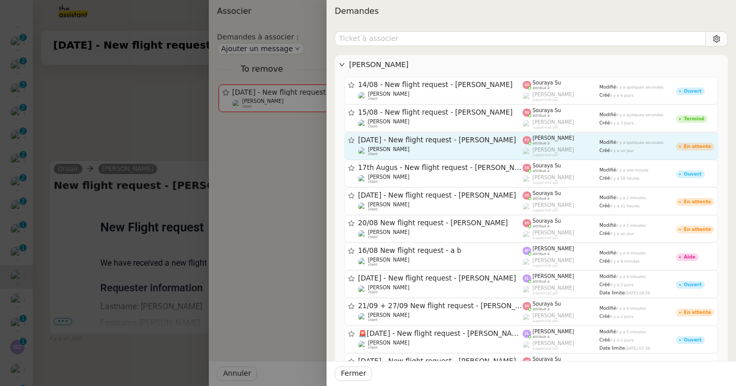
click at [431, 145] on div "20th August - New flight request - Alifarhan Razi Louis Frei client" at bounding box center [440, 146] width 165 height 20
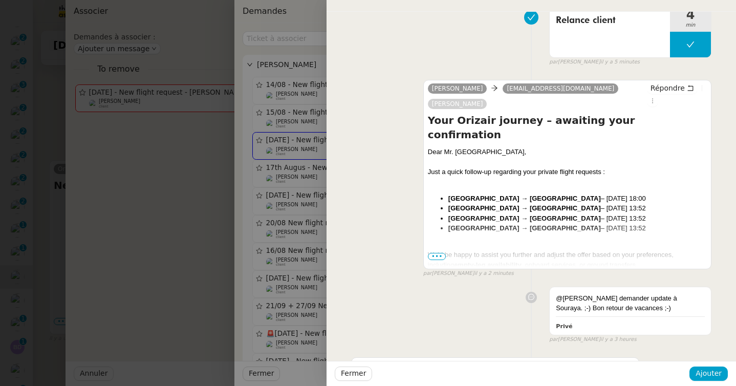
scroll to position [142, 0]
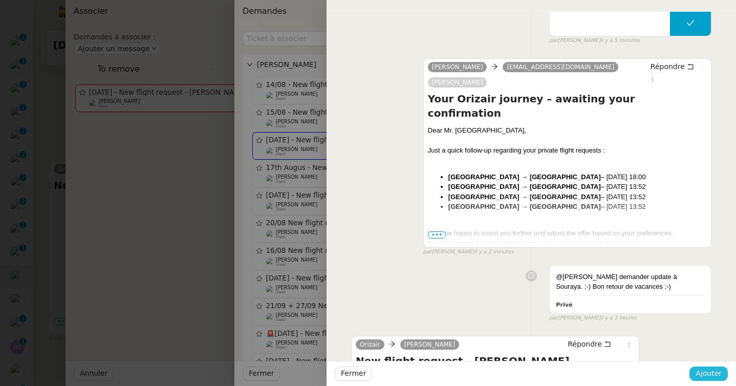
click at [709, 376] on span "Ajouter" at bounding box center [709, 374] width 26 height 12
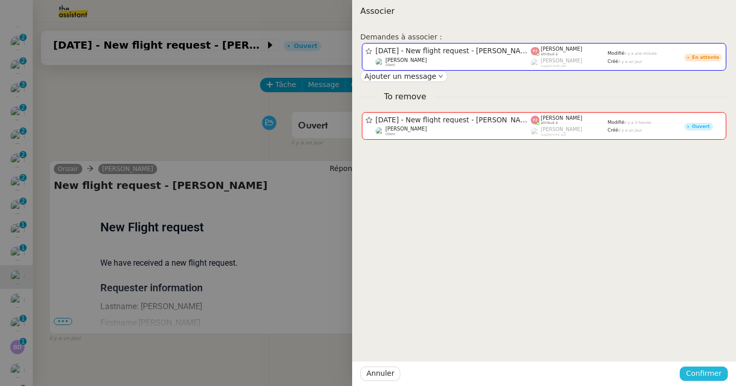
click at [715, 371] on span "Confirmer" at bounding box center [704, 374] width 36 height 12
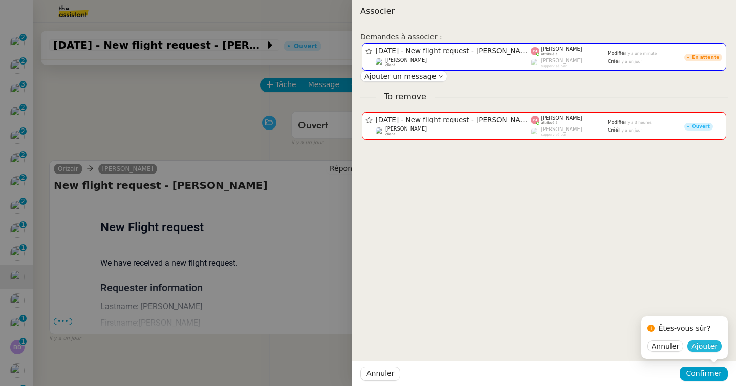
click at [715, 342] on span "Ajouter" at bounding box center [705, 346] width 26 height 10
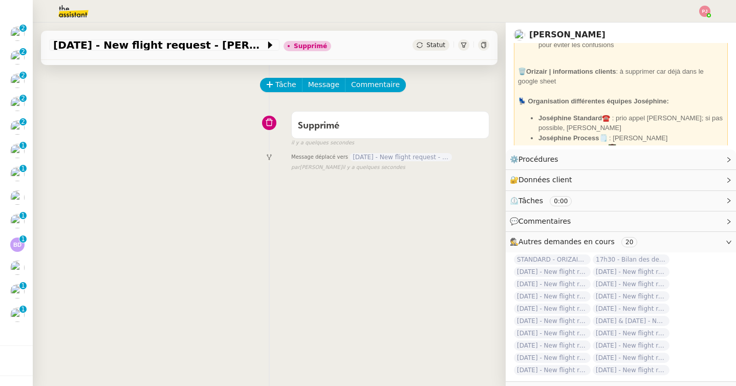
scroll to position [209, 0]
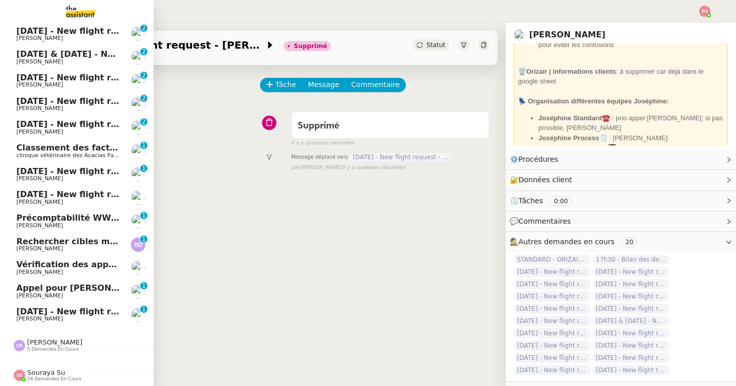
click at [13, 316] on link "20th August - New flight request - Alifarhan Razi Louis Frei 0 1 2 3 4 5 6 7 8 9" at bounding box center [77, 315] width 154 height 24
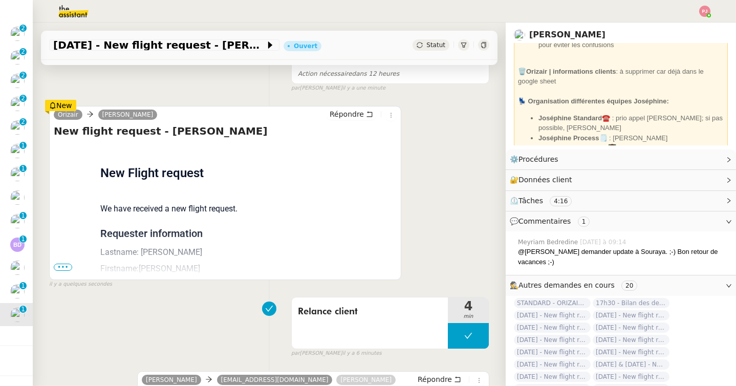
scroll to position [252, 0]
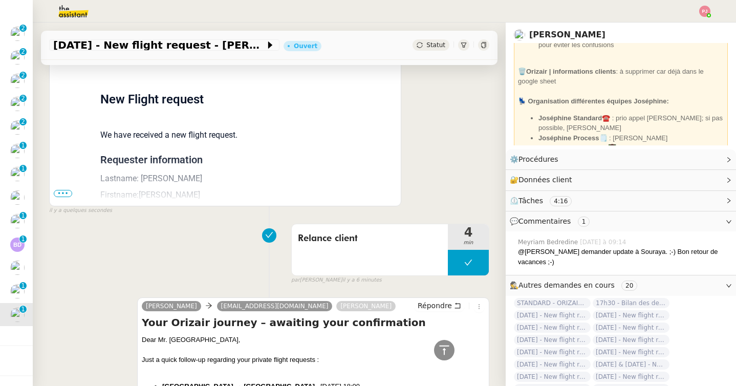
click at [69, 190] on span "•••" at bounding box center [63, 193] width 18 height 7
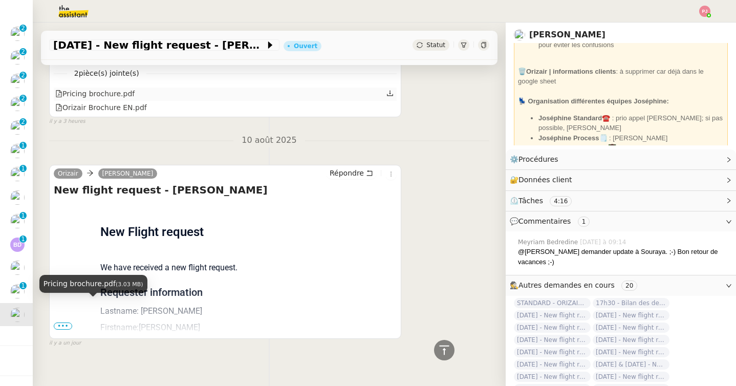
scroll to position [1332, 0]
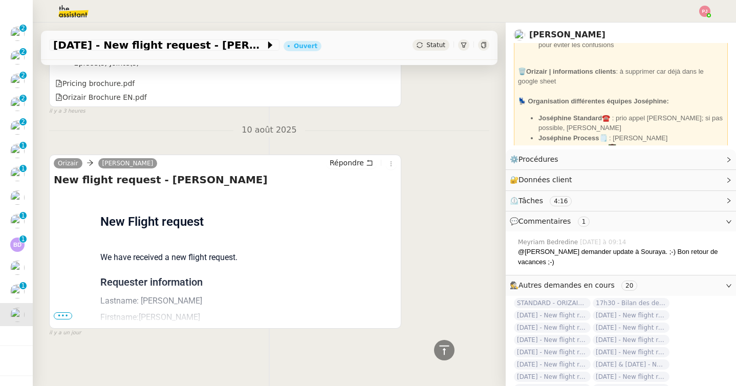
click at [62, 316] on span "•••" at bounding box center [63, 315] width 18 height 7
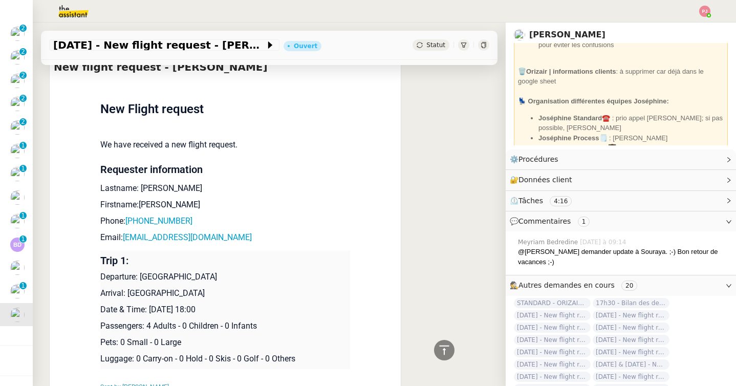
scroll to position [0, 0]
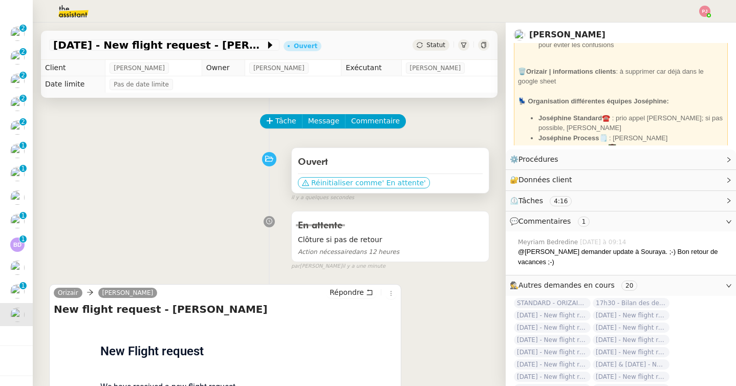
click at [390, 179] on span "' En attente'" at bounding box center [404, 183] width 44 height 10
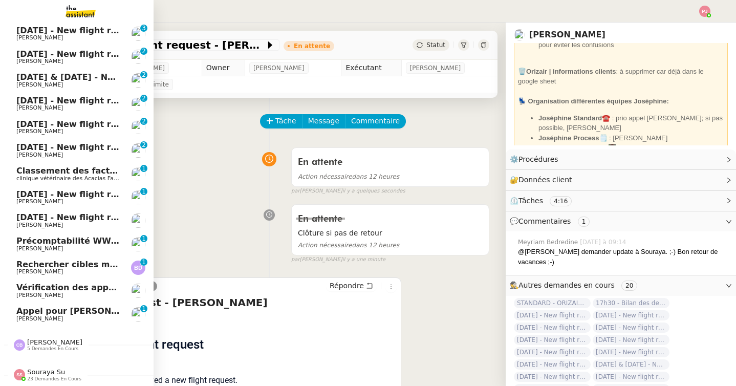
scroll to position [186, 0]
click at [94, 221] on span "[DATE] - New flight request - [PERSON_NAME] Welbat" at bounding box center [139, 217] width 247 height 10
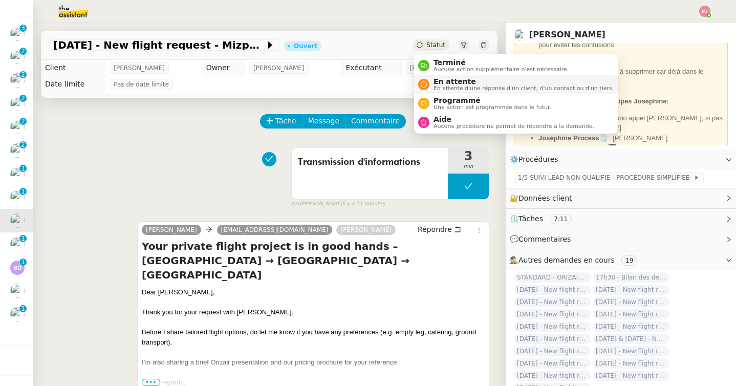
click at [446, 87] on span "En attente d'une réponse d'un client, d'un contact ou d'un tiers." at bounding box center [524, 88] width 180 height 6
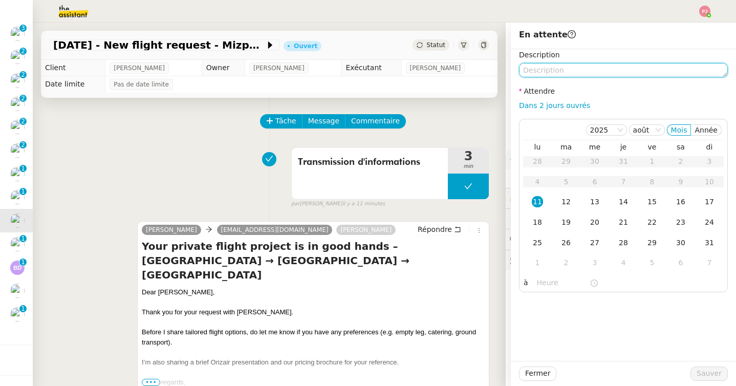
click at [553, 73] on textarea at bounding box center [623, 70] width 209 height 14
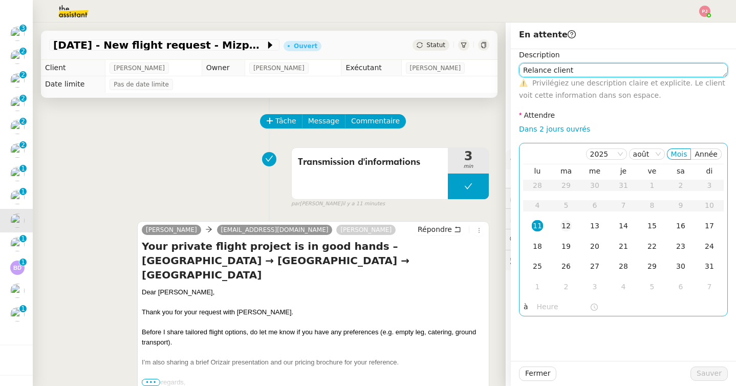
type textarea "Relance client"
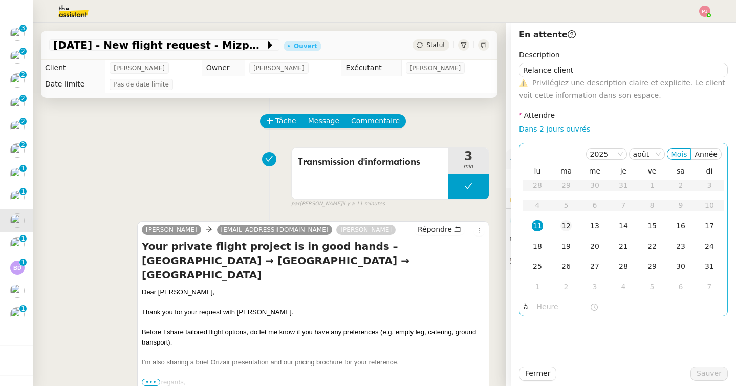
click at [569, 225] on div "12" at bounding box center [565, 225] width 11 height 11
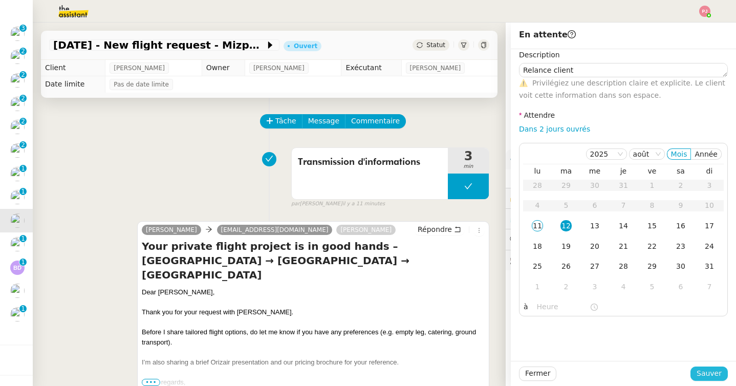
click at [700, 373] on span "Sauver" at bounding box center [709, 374] width 25 height 12
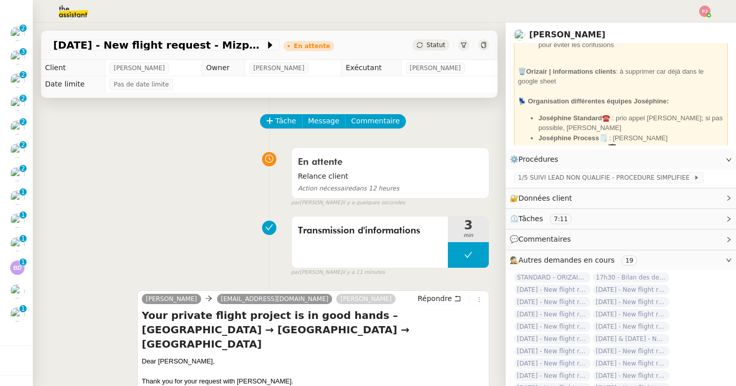
scroll to position [162, 0]
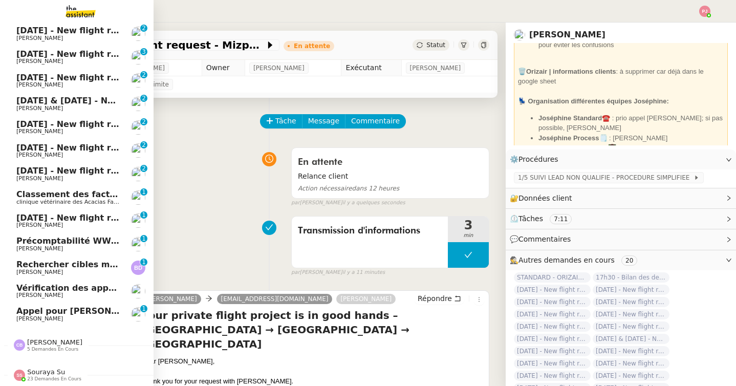
click at [47, 218] on span "[DATE] - New flight request - [PERSON_NAME]" at bounding box center [121, 218] width 211 height 10
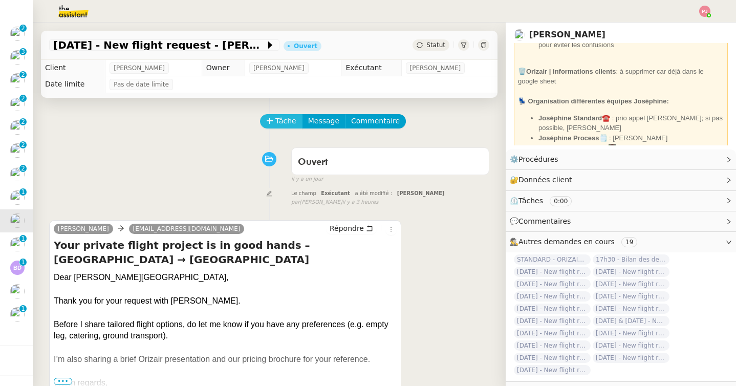
click at [272, 119] on icon at bounding box center [269, 120] width 7 height 7
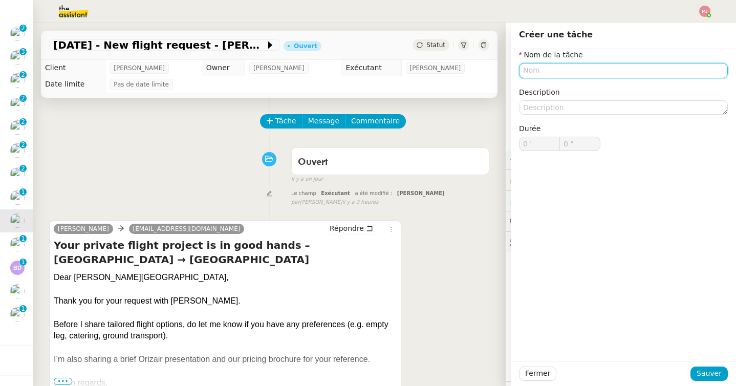
click at [529, 71] on input "text" at bounding box center [623, 70] width 209 height 15
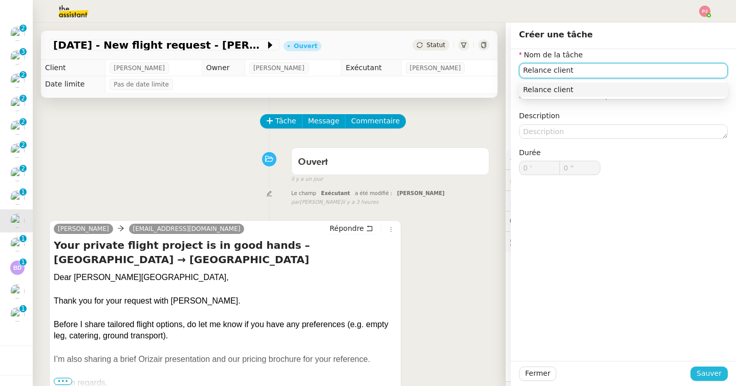
type input "Relance client"
click at [715, 374] on span "Sauver" at bounding box center [709, 374] width 25 height 12
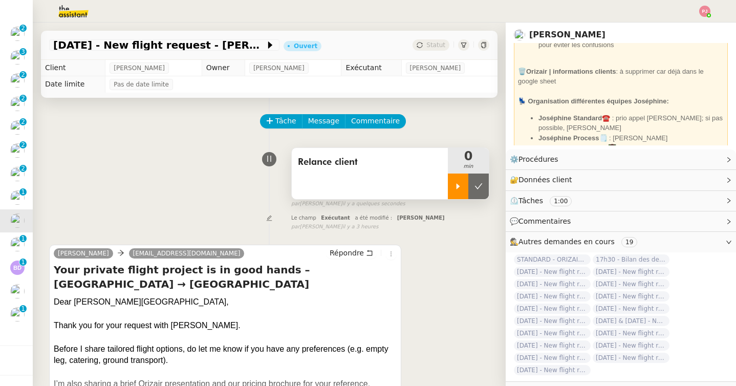
click at [452, 183] on div at bounding box center [458, 187] width 20 height 26
click at [324, 116] on span "Message" at bounding box center [323, 121] width 31 height 12
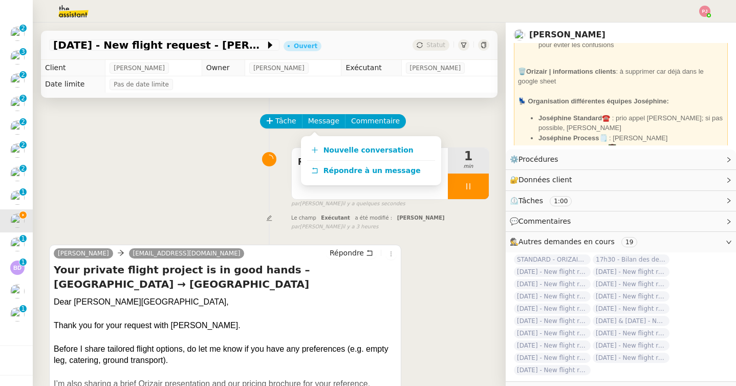
click at [148, 181] on div "Relance client 1 min false par Pauline J. il y a quelques secondes" at bounding box center [269, 176] width 440 height 66
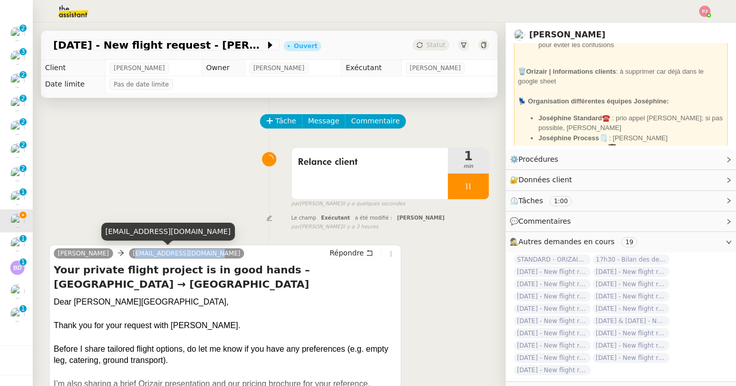
drag, startPoint x: 188, startPoint y: 252, endPoint x: 108, endPoint y: 252, distance: 80.4
click at [129, 252] on link "leo_laundon@outlook.com" at bounding box center [187, 253] width 116 height 9
copy link "leo_laundon@outlook.com"
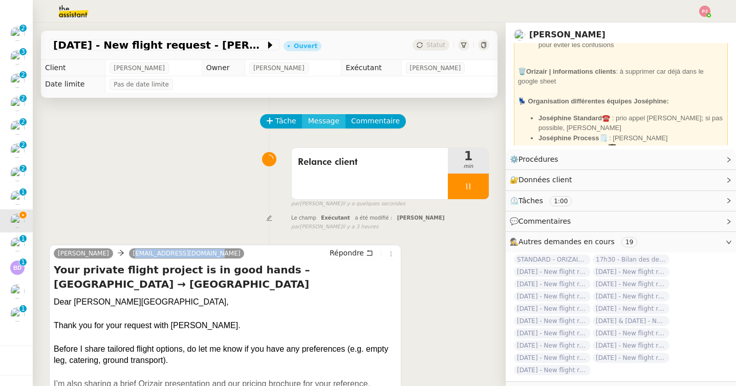
click at [323, 126] on span "Message" at bounding box center [323, 121] width 31 height 12
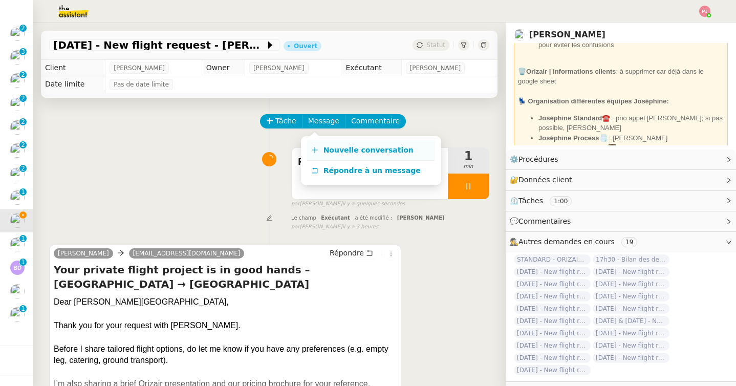
click at [327, 149] on span "Nouvelle conversation" at bounding box center [368, 150] width 90 height 8
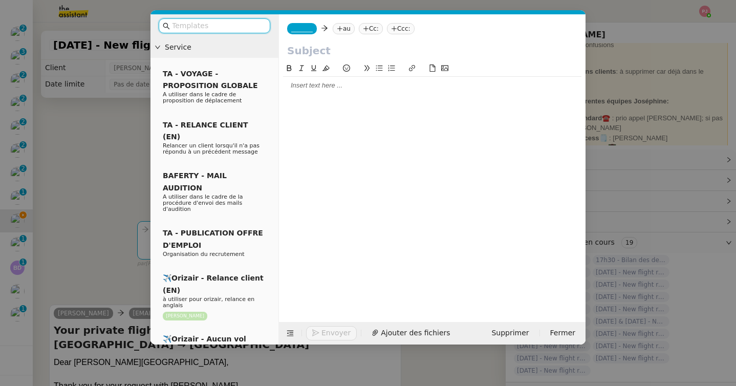
click at [304, 31] on span "_______" at bounding box center [301, 28] width 21 height 7
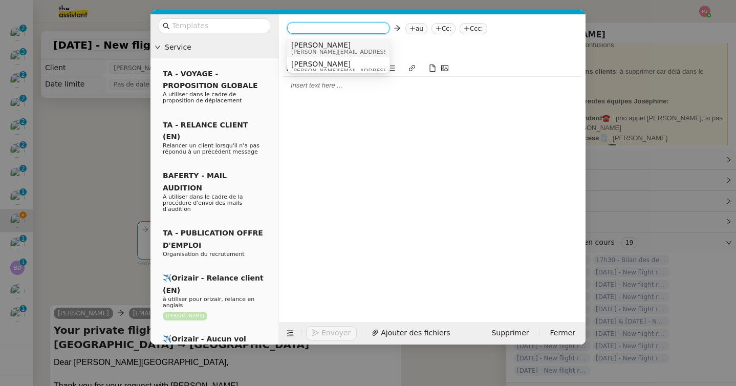
click at [312, 46] on span "[PERSON_NAME]" at bounding box center [363, 45] width 145 height 8
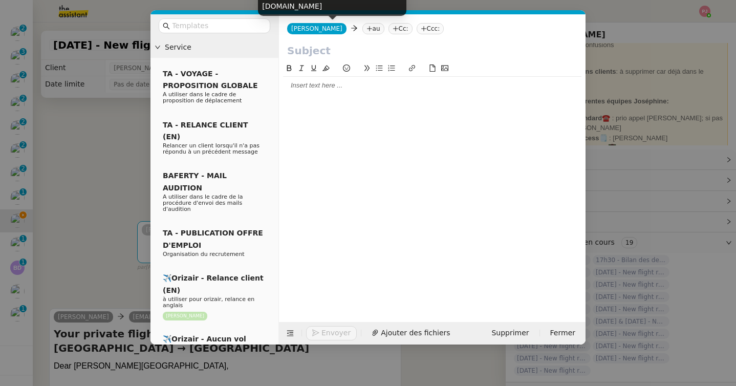
click at [362, 29] on nz-tag "au" at bounding box center [373, 28] width 22 height 11
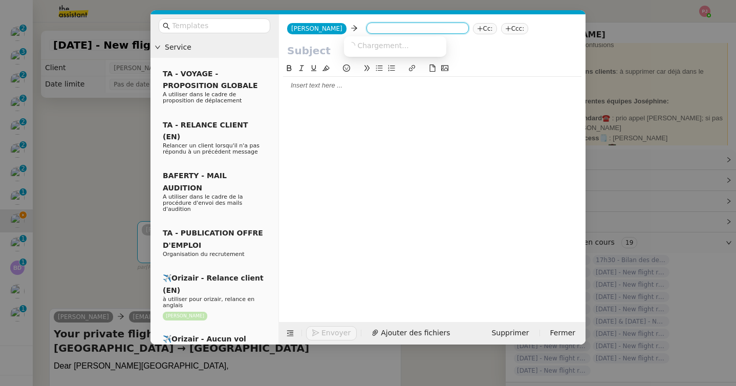
paste input "leo_laundon@outlook.com"
type input "leo_laundon@outlook.com"
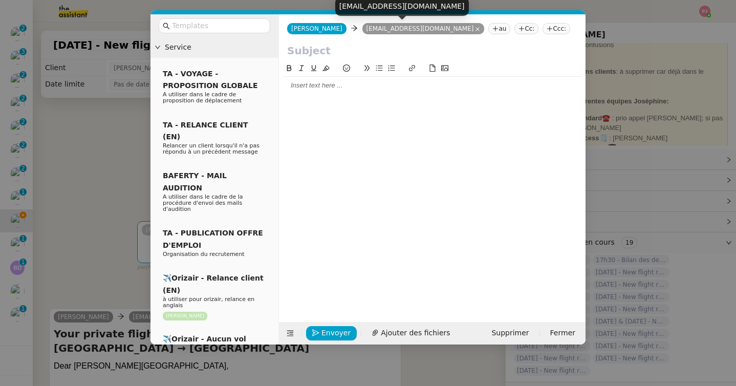
click at [543, 24] on nz-tag "Ccc:" at bounding box center [557, 28] width 28 height 11
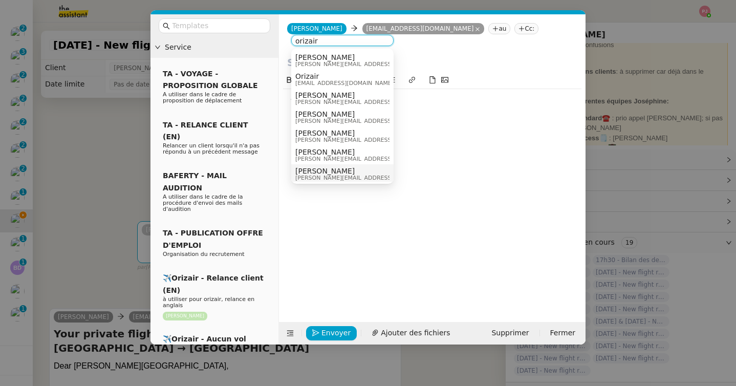
type input "orizair"
click at [345, 178] on div "[PERSON_NAME] [PERSON_NAME][EMAIL_ADDRESS][DOMAIN_NAME]" at bounding box center [371, 174] width 153 height 14
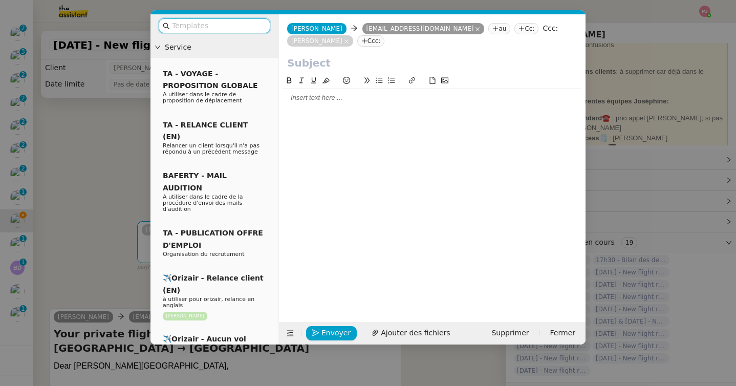
click at [235, 27] on input "text" at bounding box center [218, 26] width 92 height 12
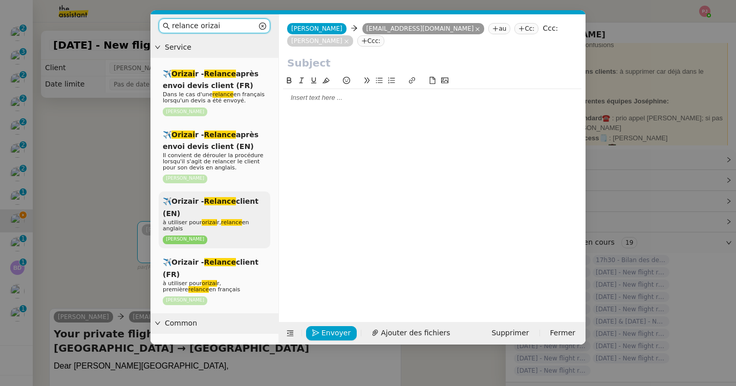
type input "relance orizai"
click at [208, 198] on em "Relance" at bounding box center [220, 201] width 32 height 8
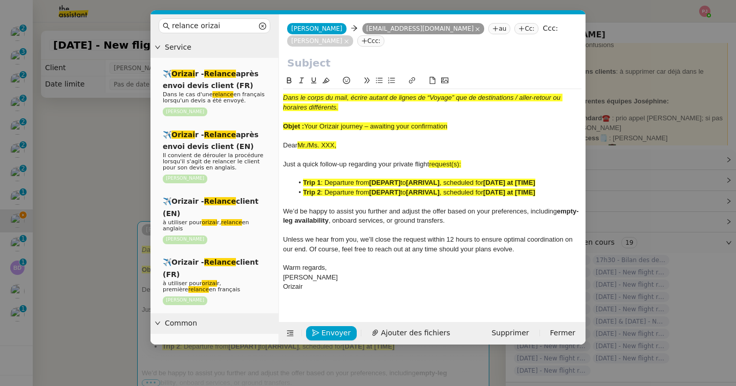
drag, startPoint x: 459, startPoint y: 125, endPoint x: 308, endPoint y: 124, distance: 151.5
click at [308, 124] on div "Objet : Your Orizair journey – awaiting your confirmation" at bounding box center [432, 126] width 298 height 9
copy span "Your Orizair journey – awaiting your confirmation"
click at [328, 61] on input "text" at bounding box center [432, 62] width 290 height 15
paste input "Your Orizair journey – awaiting your confirmation"
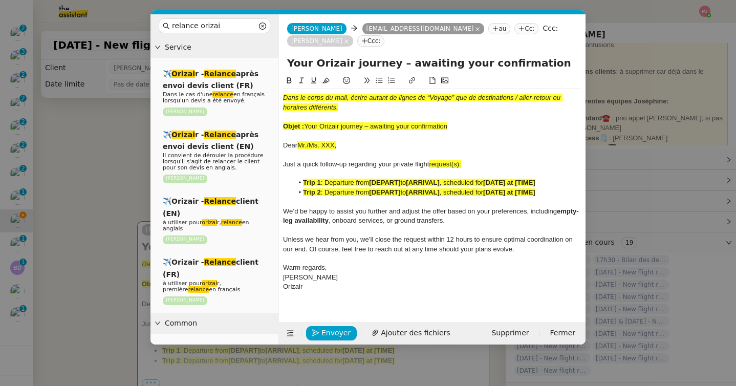
type input "Your Orizair journey – awaiting your confirmation"
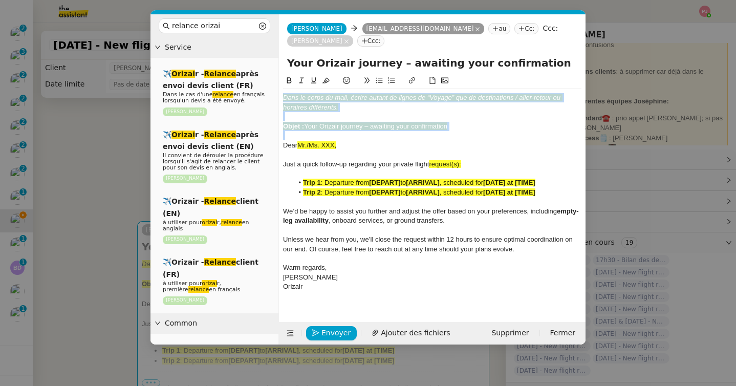
drag, startPoint x: 283, startPoint y: 145, endPoint x: 279, endPoint y: 86, distance: 59.0
click at [279, 86] on nz-spin "Dans le corps du mail, écrire autant de lignes de “Voyage” que de destinations …" at bounding box center [432, 192] width 307 height 235
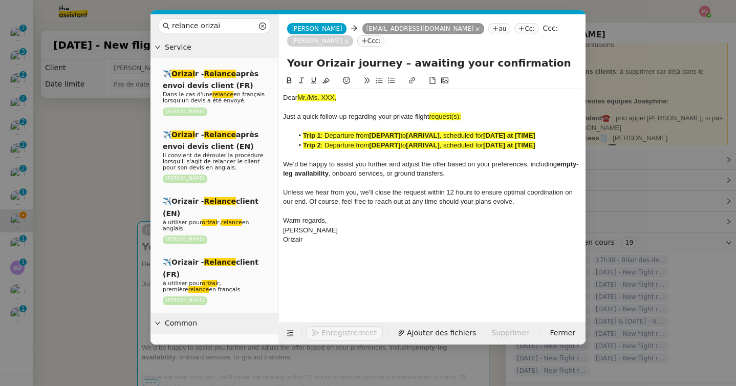
click at [55, 188] on nz-modal-container "relance orizai Service ✈️ Orizai r - Relance après envoi devis client (FR) Dans…" at bounding box center [368, 193] width 736 height 386
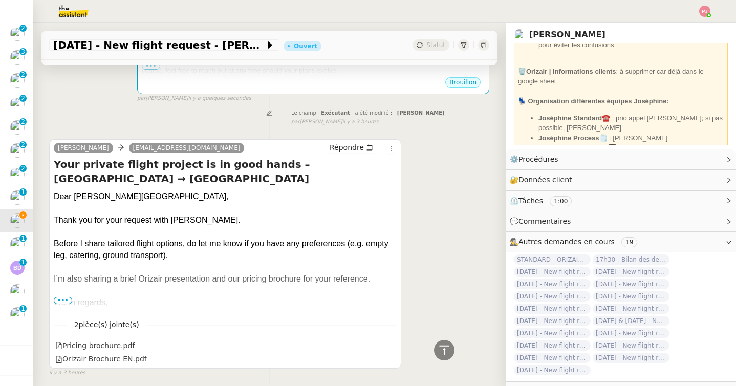
scroll to position [332, 0]
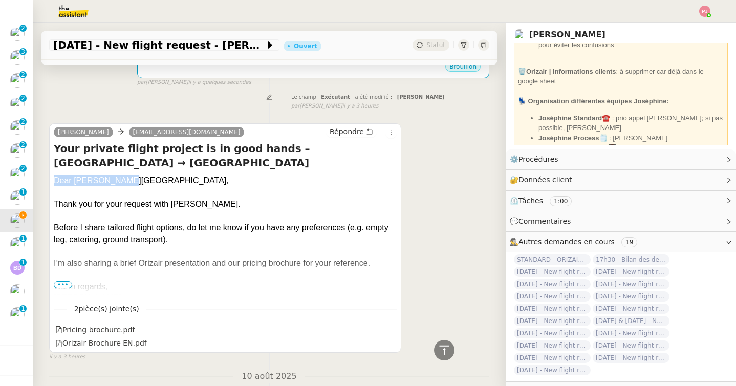
drag, startPoint x: 122, startPoint y: 165, endPoint x: 54, endPoint y: 166, distance: 68.6
click at [54, 175] on div "Dear Mr. Laundon," at bounding box center [225, 180] width 343 height 11
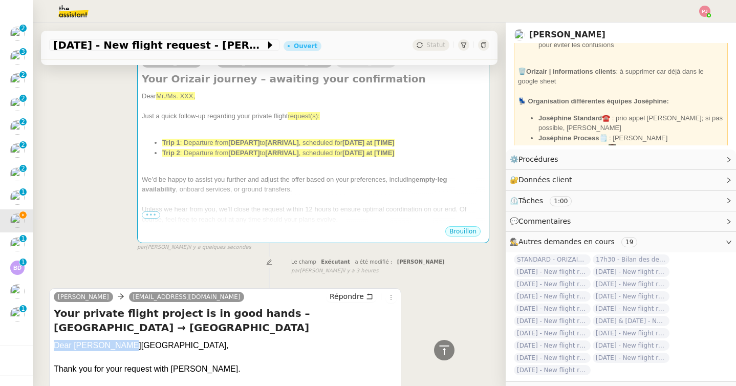
scroll to position [0, 0]
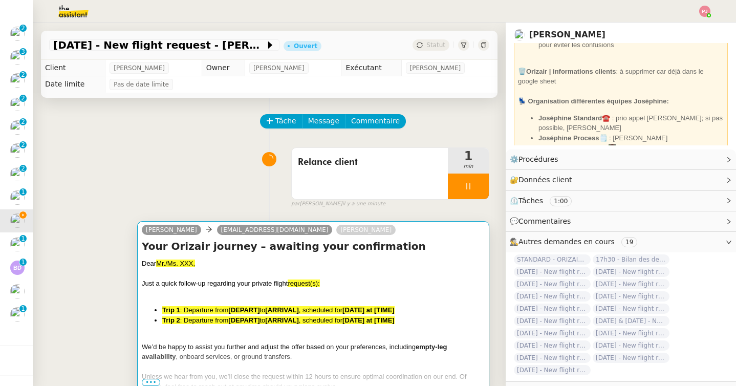
click at [212, 269] on div at bounding box center [313, 274] width 343 height 10
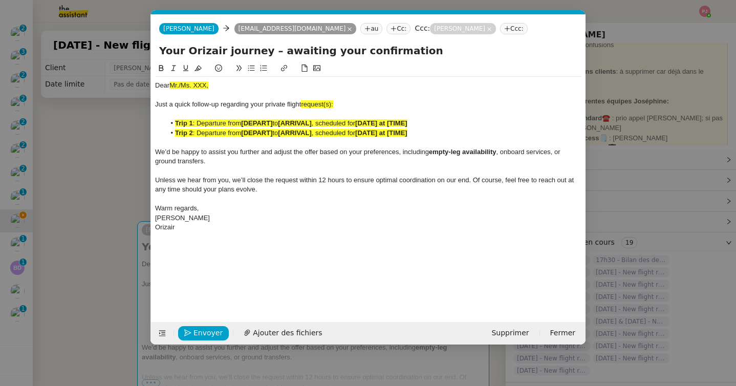
scroll to position [0, 66]
drag, startPoint x: 223, startPoint y: 84, endPoint x: 142, endPoint y: 84, distance: 80.9
click at [142, 84] on nz-modal-container "relance orizai Service ✈️ Orizai r - Relance après envoi devis client (FR) Dans…" at bounding box center [368, 193] width 736 height 386
click at [88, 172] on nz-modal-container "relance orizai Service ✈️ Orizai r - Relance après envoi devis client (FR) Dans…" at bounding box center [368, 193] width 736 height 386
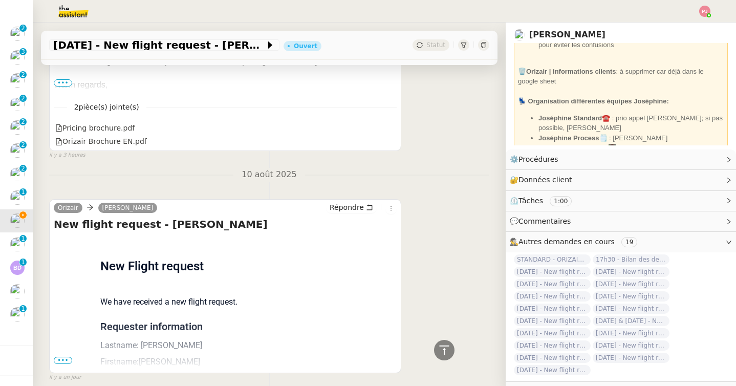
scroll to position [578, 0]
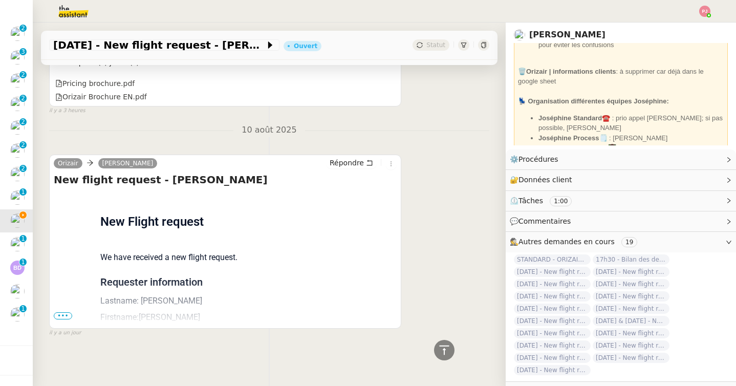
click at [63, 314] on span "•••" at bounding box center [63, 315] width 18 height 7
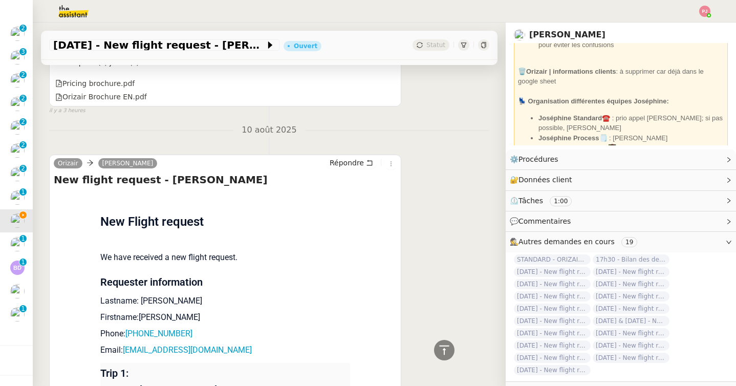
scroll to position [781, 0]
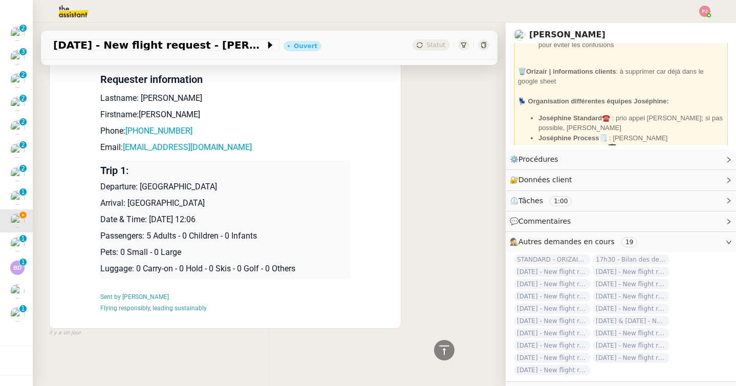
drag, startPoint x: 247, startPoint y: 219, endPoint x: 100, endPoint y: 184, distance: 151.1
click at [100, 184] on td "Trip 1: Departure: East Midlands Airport Arrival: Ibiza Airport Date & Time: 17…" at bounding box center [225, 219] width 250 height 119
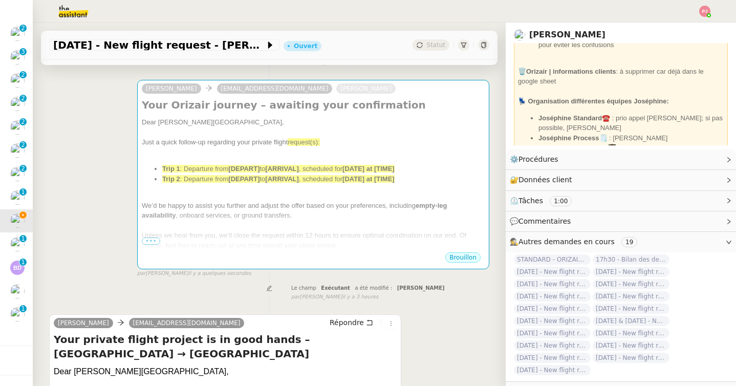
scroll to position [0, 0]
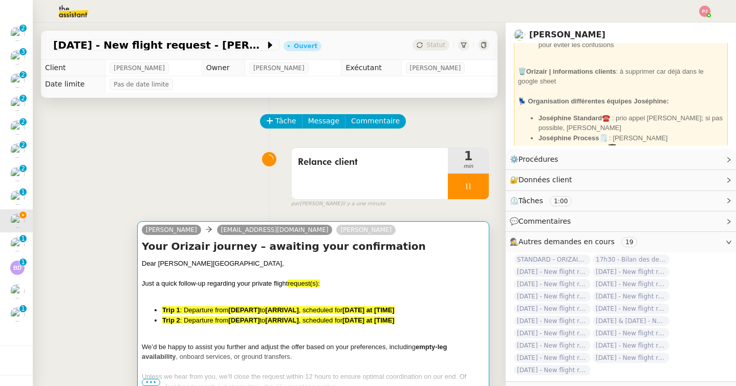
click at [218, 298] on div at bounding box center [313, 294] width 343 height 10
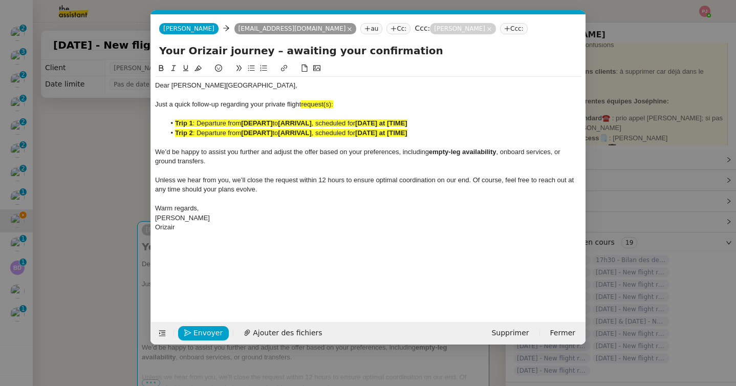
scroll to position [0, 66]
drag, startPoint x: 348, startPoint y: 104, endPoint x: 303, endPoint y: 103, distance: 45.1
click at [303, 103] on div "Just a quick follow-up regarding your private flight request(s):" at bounding box center [368, 104] width 426 height 9
click at [212, 230] on div "Orizair" at bounding box center [368, 227] width 426 height 9
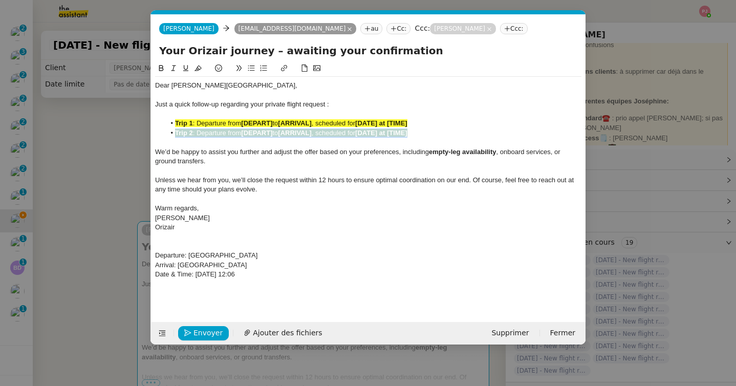
drag, startPoint x: 428, startPoint y: 135, endPoint x: 138, endPoint y: 136, distance: 290.7
click at [138, 136] on nz-modal-container "relance orizai Service ✈️ Orizai r - Relance après envoi devis client (FR) Dans…" at bounding box center [368, 193] width 736 height 386
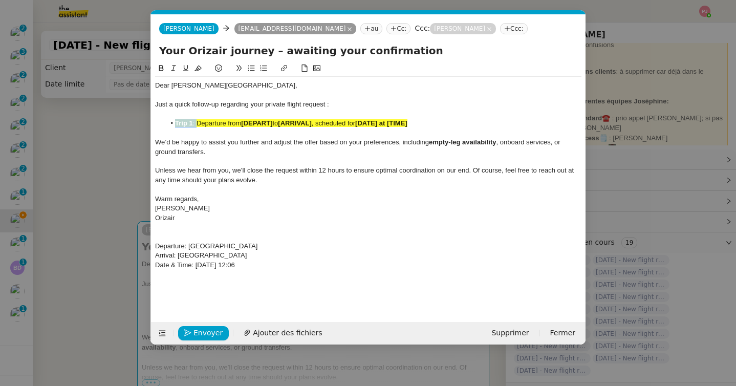
drag, startPoint x: 198, startPoint y: 125, endPoint x: 148, endPoint y: 122, distance: 49.2
click at [148, 122] on nz-modal-container "relance orizai Service ✈️ Orizai r - Relance après envoi devis client (FR) Dans…" at bounding box center [368, 193] width 736 height 386
drag, startPoint x: 253, startPoint y: 122, endPoint x: 222, endPoint y: 123, distance: 31.2
click at [222, 123] on li "Departure from [DEPART] to [ARRIVAL] , scheduled for [DATE] at [TIME]" at bounding box center [373, 123] width 417 height 9
drag, startPoint x: 333, startPoint y: 122, endPoint x: 300, endPoint y: 123, distance: 32.8
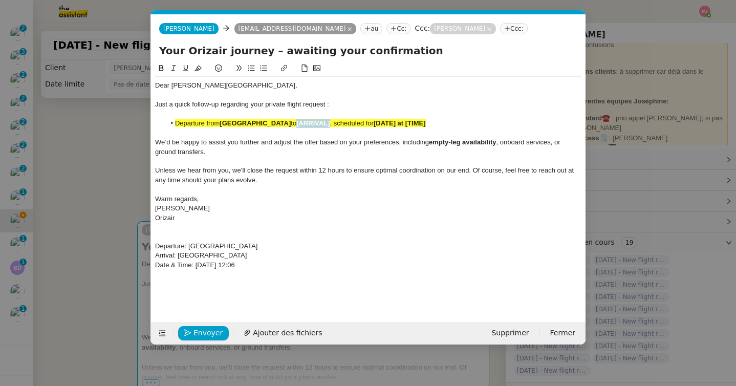
click at [300, 123] on li "Departure from East Midlands Airport to [ARRIVAL] , scheduled for [DATE] at [TI…" at bounding box center [373, 123] width 417 height 9
drag, startPoint x: 446, startPoint y: 123, endPoint x: 383, endPoint y: 124, distance: 63.0
click at [383, 124] on li "Departure from East Midlands Airport to Ibiza Airport , scheduled for [DATE] at…" at bounding box center [373, 123] width 417 height 9
drag, startPoint x: 485, startPoint y: 122, endPoint x: 116, endPoint y: 127, distance: 369.1
click at [116, 127] on nz-modal-container "relance orizai Service ✈️ Orizai r - Relance après envoi devis client (FR) Dans…" at bounding box center [368, 193] width 736 height 386
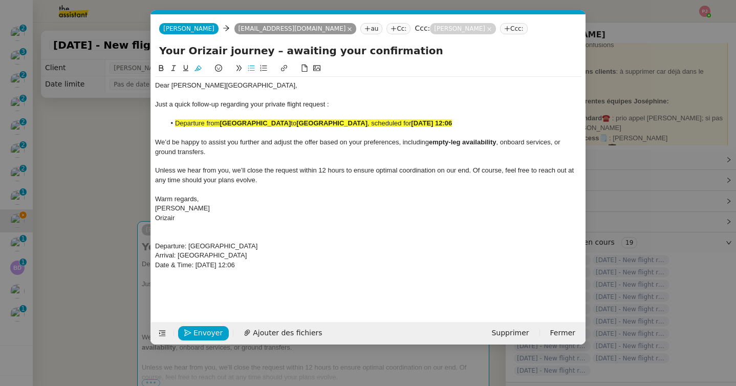
click at [200, 64] on button at bounding box center [198, 68] width 12 height 12
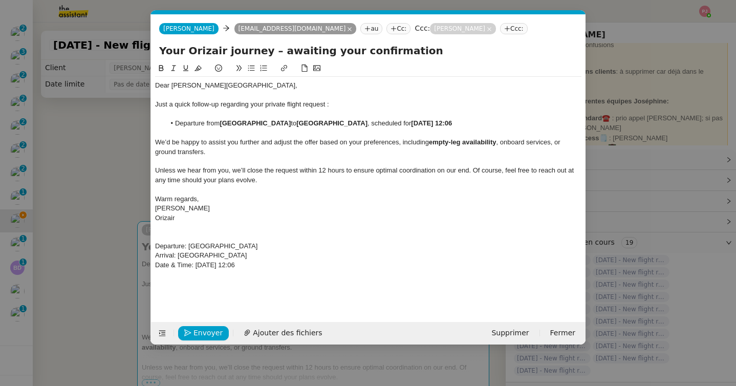
click at [241, 192] on div "﻿" at bounding box center [368, 189] width 426 height 9
drag, startPoint x: 276, startPoint y: 268, endPoint x: 147, endPoint y: 243, distance: 131.4
click at [147, 243] on nz-modal-container "relance orizai Service ✈️ Orizai r - Relance après envoi devis client (FR) Dans…" at bounding box center [368, 193] width 736 height 386
click at [200, 335] on span "Envoyer" at bounding box center [207, 333] width 29 height 12
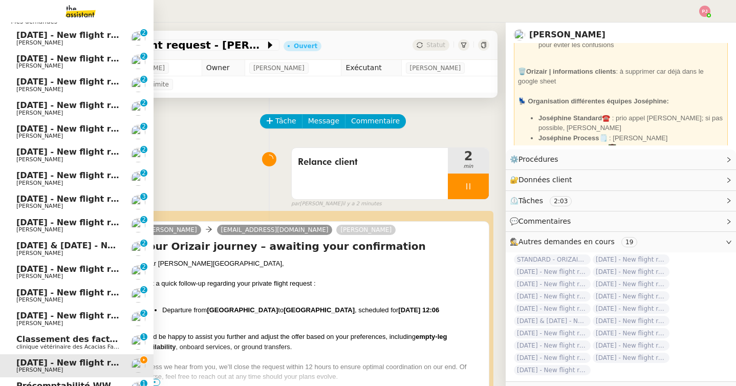
scroll to position [186, 0]
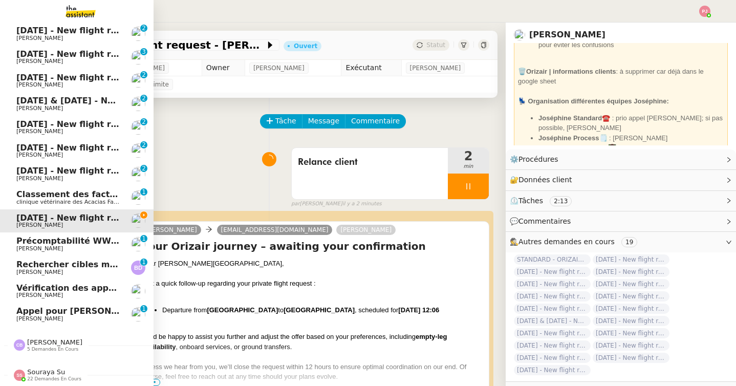
click at [78, 344] on span "Camille Barthès 5 demandes en cours" at bounding box center [48, 344] width 81 height 13
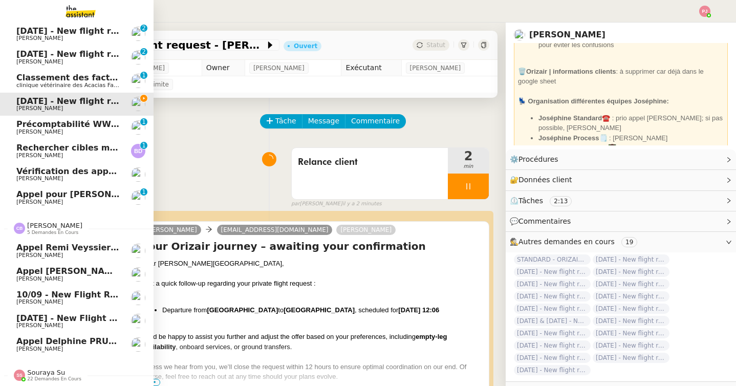
click at [87, 289] on link "10/09 - New flight request - Hayley Smith Louis Frei" at bounding box center [77, 298] width 154 height 24
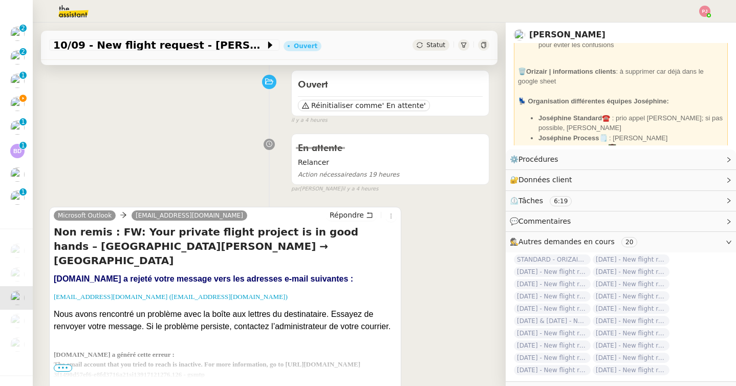
scroll to position [85, 0]
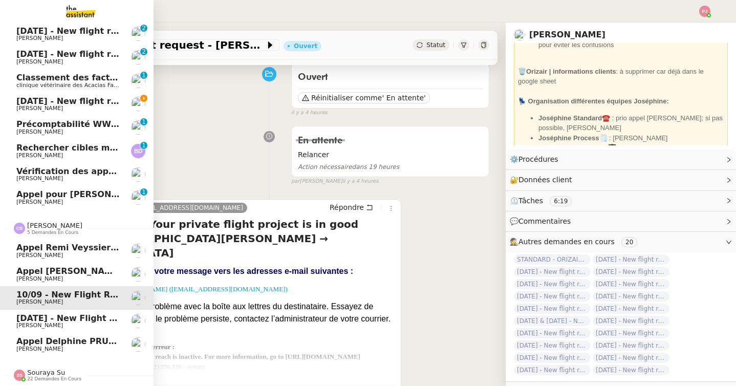
click at [61, 322] on span "[DATE] - New flight request - [PERSON_NAME][MEDICAL_DATA]" at bounding box center [162, 318] width 292 height 10
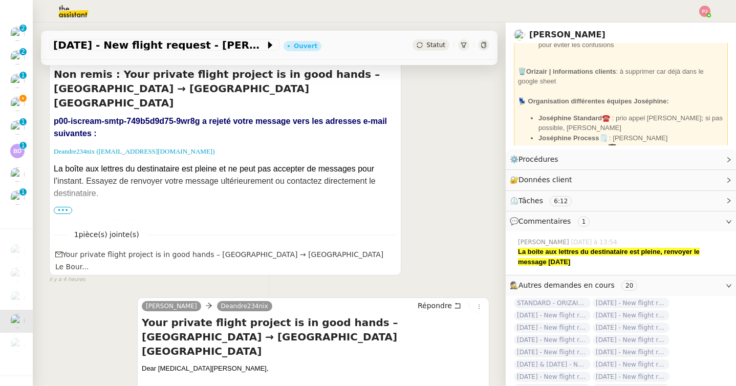
scroll to position [251, 0]
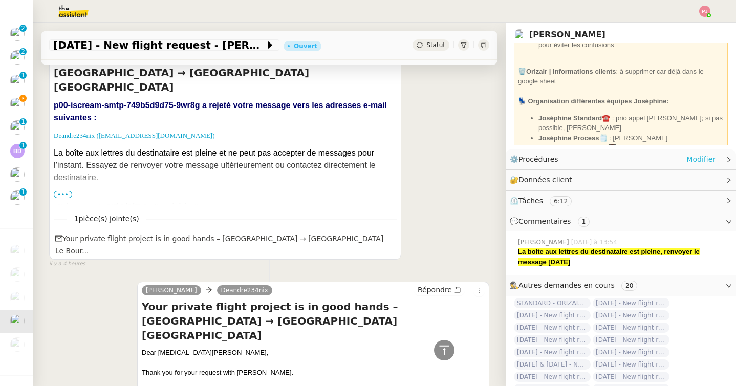
click at [706, 157] on link "Modifier" at bounding box center [700, 160] width 29 height 12
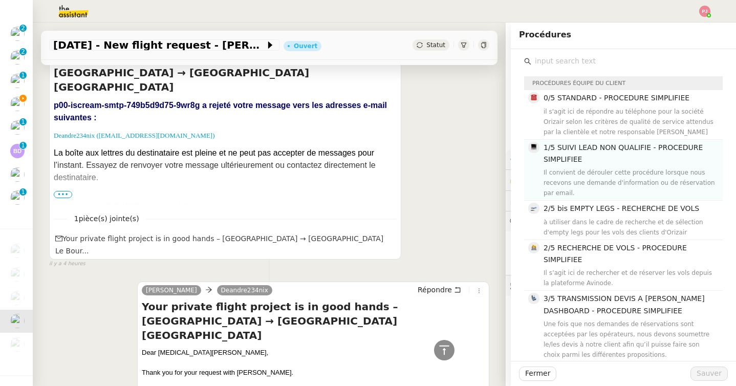
click at [577, 154] on h4 "1/5 SUIVI LEAD NON QUALIFIE - PROCEDURE SIMPLIFIEE" at bounding box center [630, 154] width 173 height 24
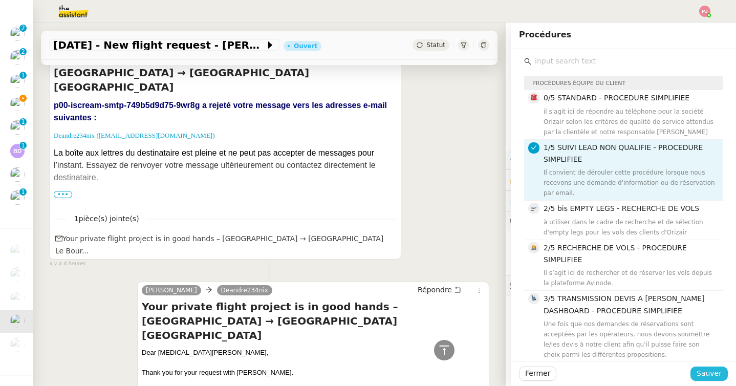
click at [702, 370] on span "Sauver" at bounding box center [709, 374] width 25 height 12
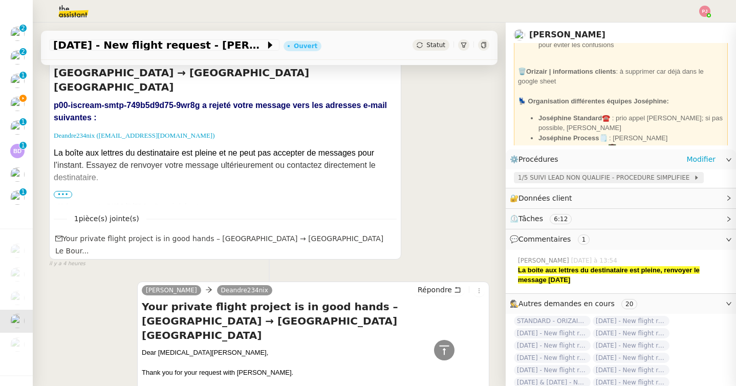
scroll to position [186, 0]
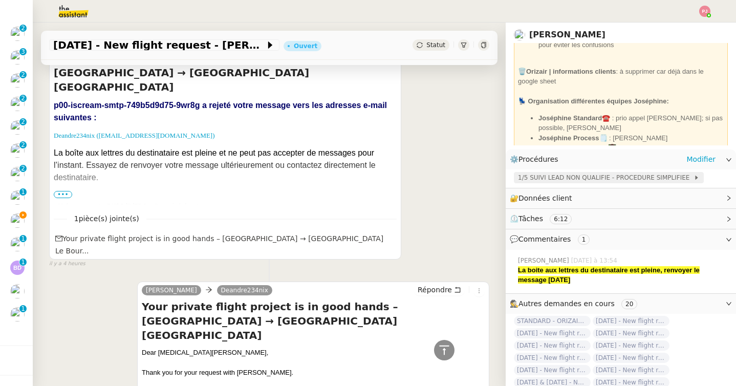
click at [558, 175] on span "1/5 SUIVI LEAD NON QUALIFIE - PROCEDURE SIMPLIFIEE" at bounding box center [606, 177] width 176 height 10
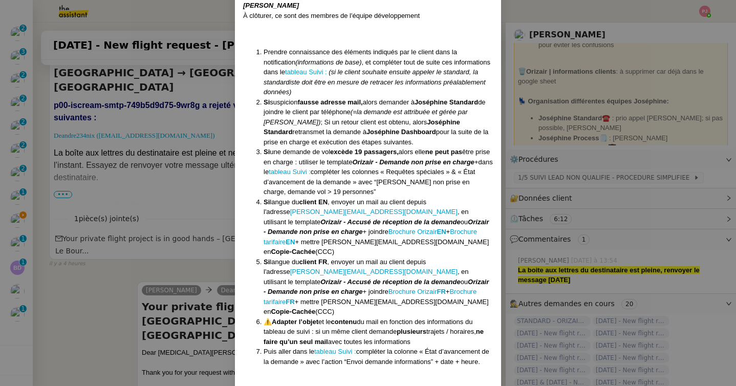
scroll to position [299, 0]
click at [94, 271] on nz-modal-container "Créée le [DATE] MAJ le [DATE] Équipe Orizair qui réalise la procédure : Équipe …" at bounding box center [368, 193] width 736 height 386
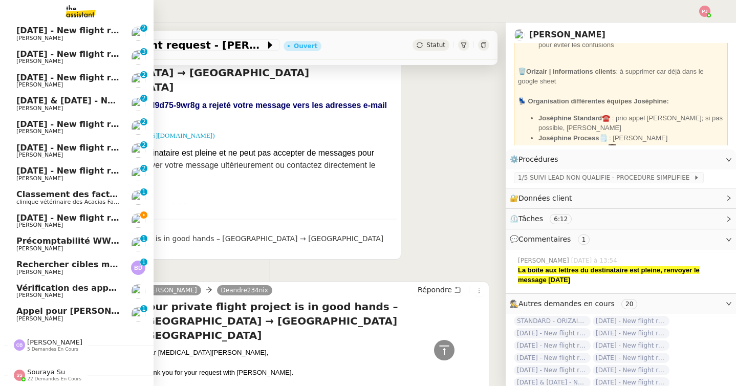
click at [42, 342] on span "[PERSON_NAME]" at bounding box center [54, 342] width 55 height 8
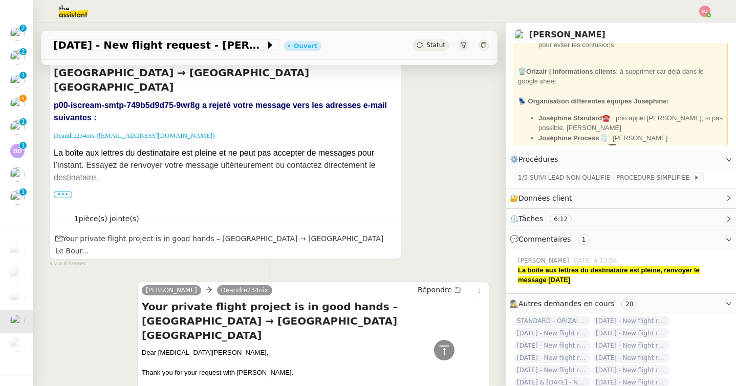
scroll to position [0, 0]
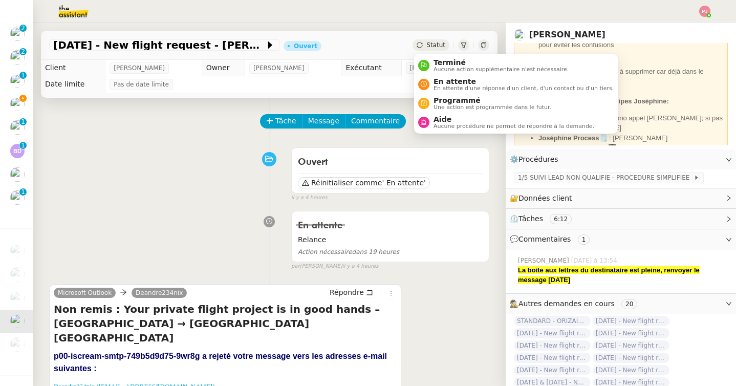
click at [442, 45] on span "Statut" at bounding box center [435, 44] width 19 height 7
click at [441, 124] on span "Aucune procédure ne permet de répondre à la demande." at bounding box center [514, 126] width 161 height 6
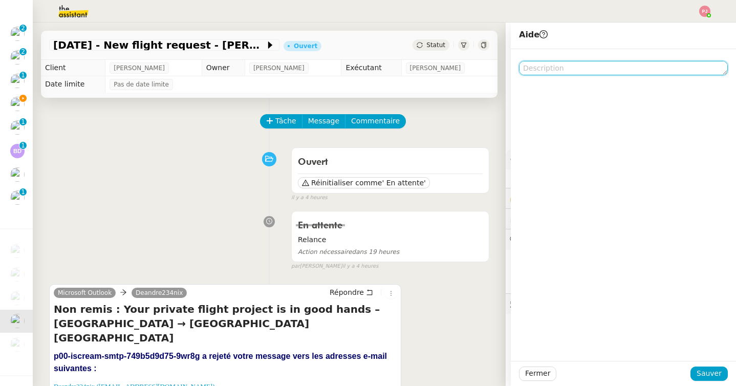
click at [586, 75] on textarea at bounding box center [623, 68] width 209 height 14
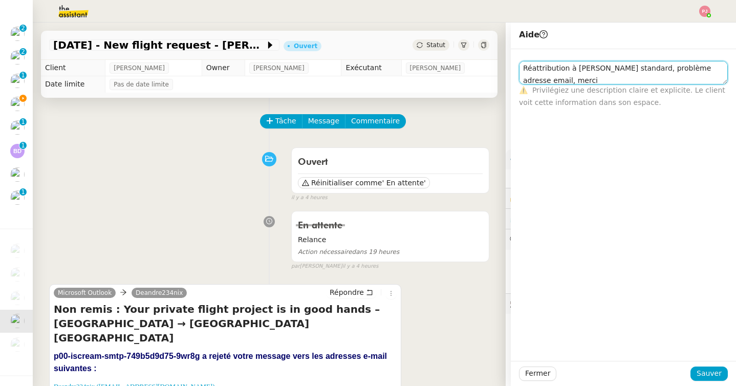
drag, startPoint x: 548, startPoint y: 77, endPoint x: 506, endPoint y: 52, distance: 48.9
click at [506, 52] on app-ticket "10th June 2031 - New flight request - DeAndre Nix Ouvert Statut Client Louis Fr…" at bounding box center [384, 204] width 703 height 363
type textarea "Réattribution à Josephine standard, problème adresse email, merci"
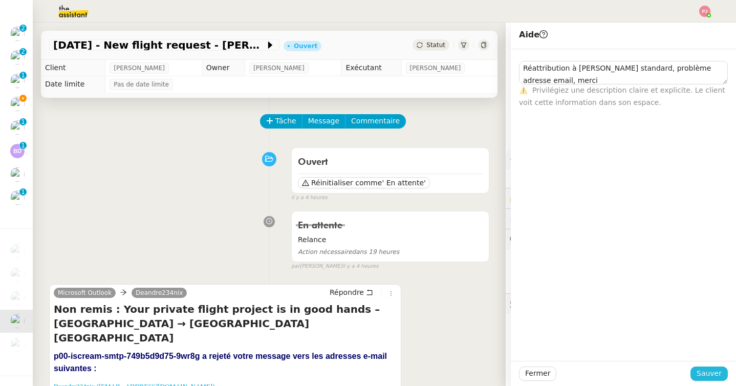
click at [717, 373] on span "Sauver" at bounding box center [709, 374] width 25 height 12
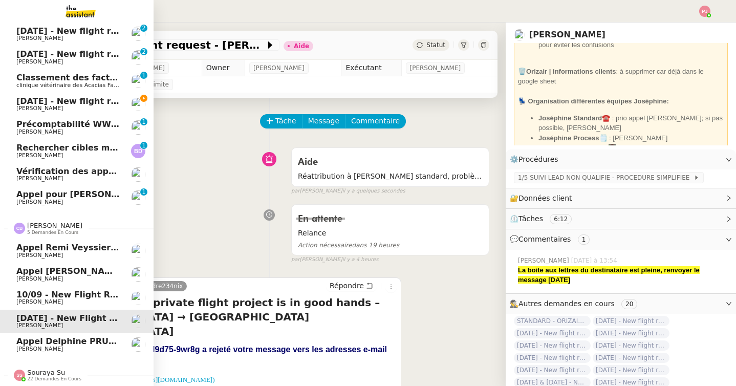
scroll to position [162, 0]
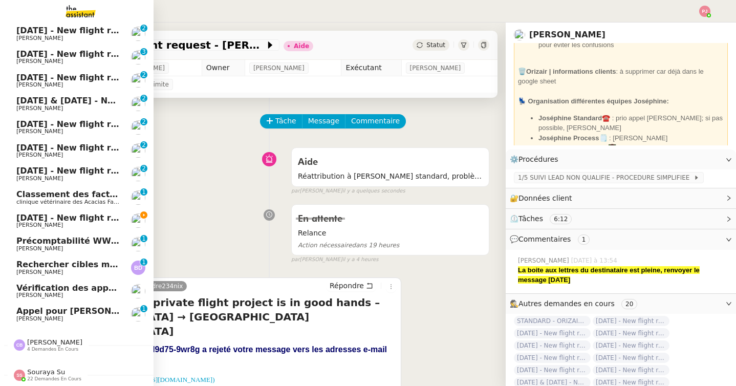
click at [64, 354] on div "Camille Barthès 4 demandes en cours" at bounding box center [77, 341] width 154 height 30
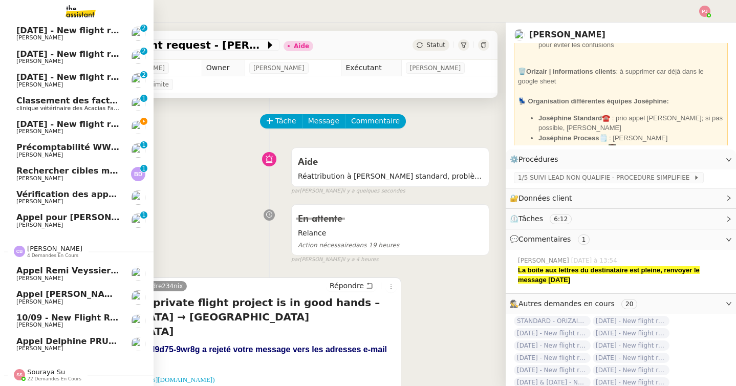
click at [61, 317] on span "10/09 - New flight request - [PERSON_NAME]" at bounding box center [121, 318] width 210 height 10
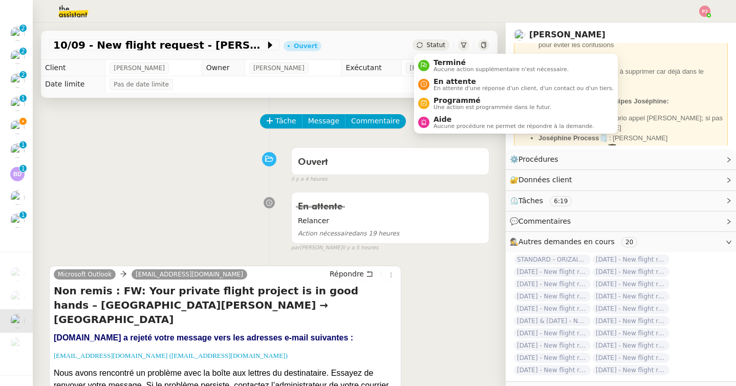
click at [442, 44] on span "Statut" at bounding box center [435, 44] width 19 height 7
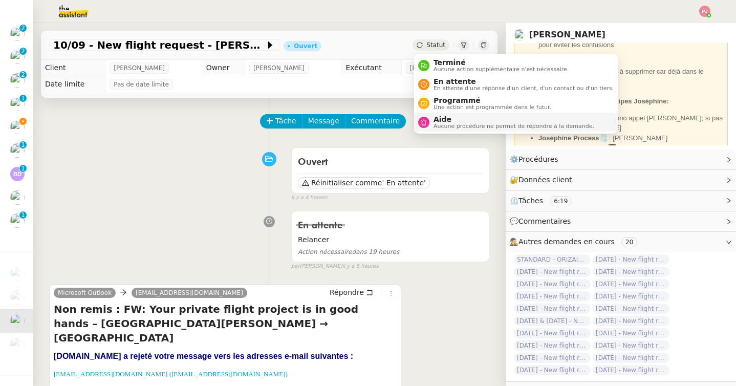
click at [440, 119] on span "Aide" at bounding box center [514, 119] width 161 height 8
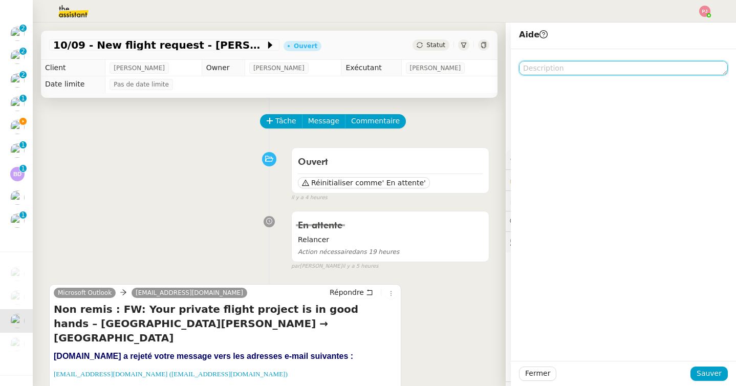
click at [555, 71] on textarea at bounding box center [623, 68] width 209 height 14
paste textarea "Réattribution à Josephine standard, problème adresse email, merci"
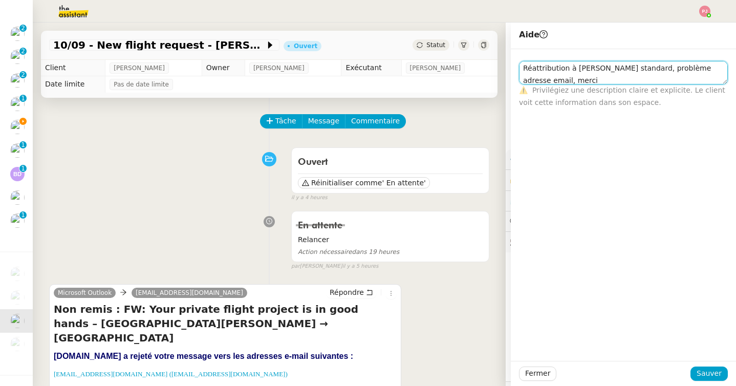
scroll to position [1, 0]
type textarea "Réattribution à Josephine standard, problème adresse email, merci"
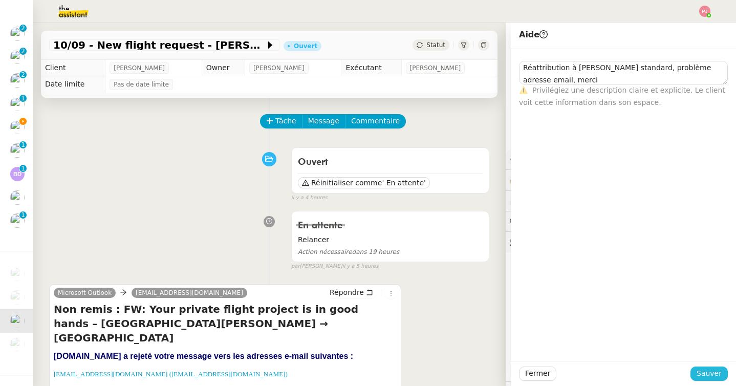
click at [703, 372] on span "Sauver" at bounding box center [709, 374] width 25 height 12
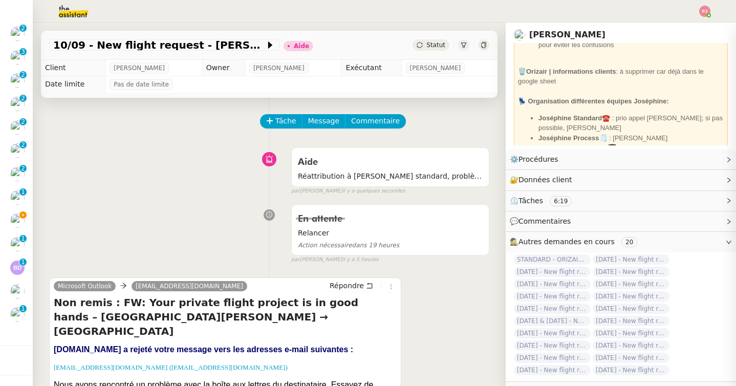
scroll to position [162, 0]
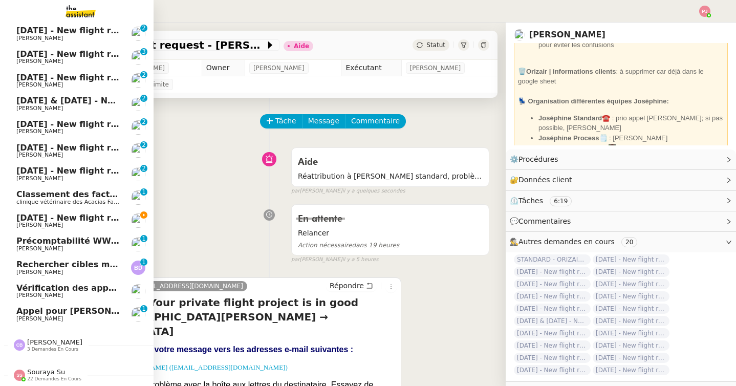
click at [44, 217] on span "[DATE] - New flight request - [PERSON_NAME]" at bounding box center [121, 218] width 211 height 10
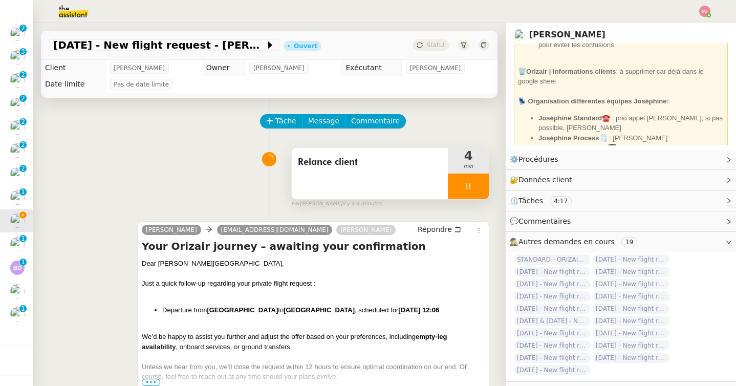
click at [473, 188] on div at bounding box center [468, 187] width 41 height 26
click at [477, 188] on icon at bounding box center [479, 186] width 8 height 6
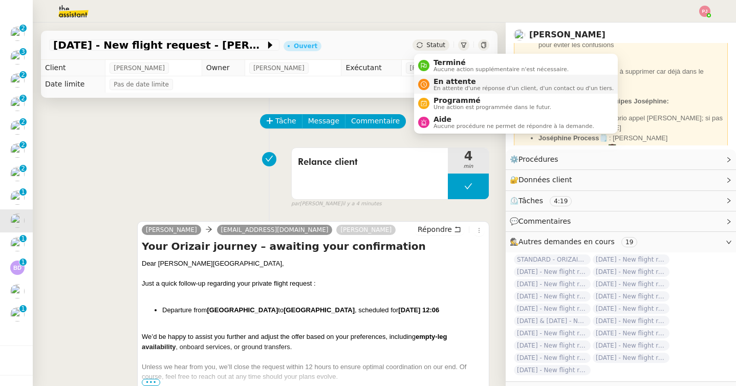
click at [454, 90] on span "En attente d'une réponse d'un client, d'un contact ou d'un tiers." at bounding box center [524, 88] width 180 height 6
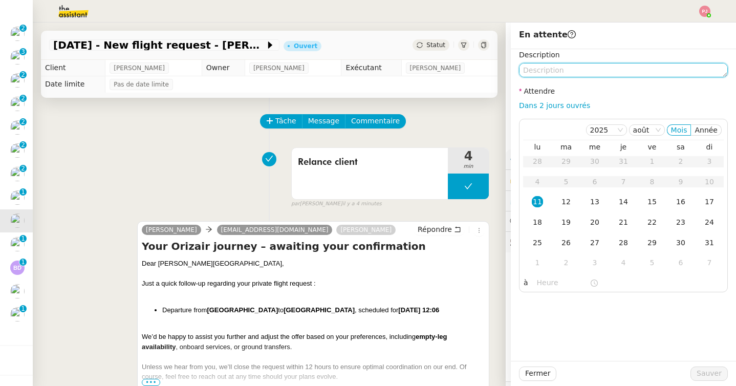
click at [550, 75] on textarea at bounding box center [623, 70] width 209 height 14
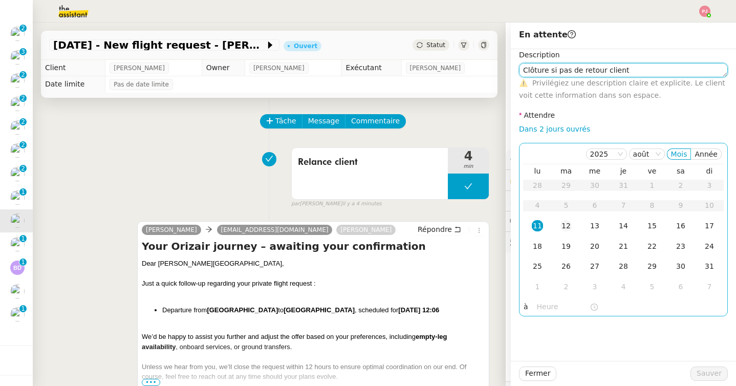
type textarea "Clôture si pas de retour client"
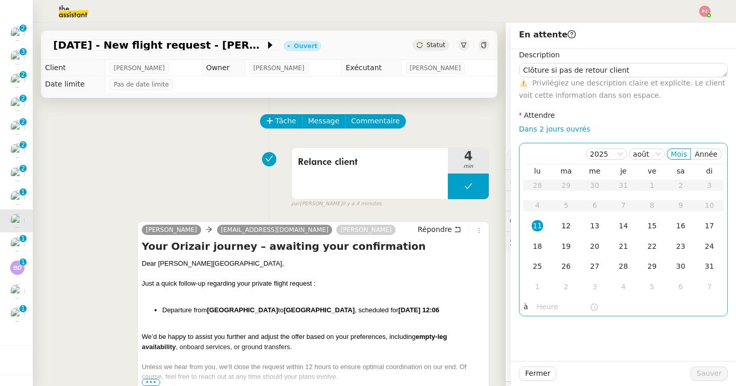
click at [573, 229] on td "12" at bounding box center [566, 226] width 29 height 20
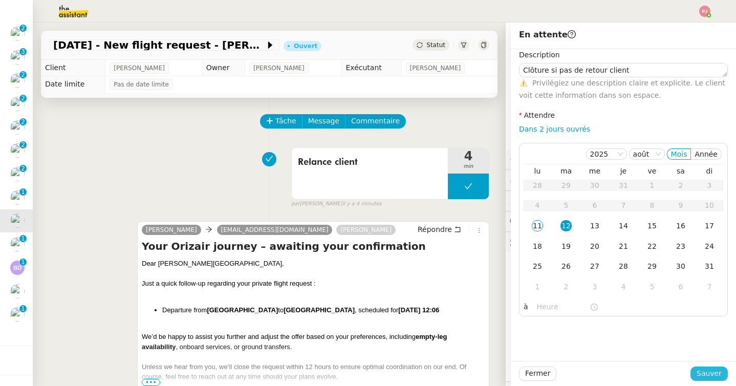
click at [711, 375] on span "Sauver" at bounding box center [709, 374] width 25 height 12
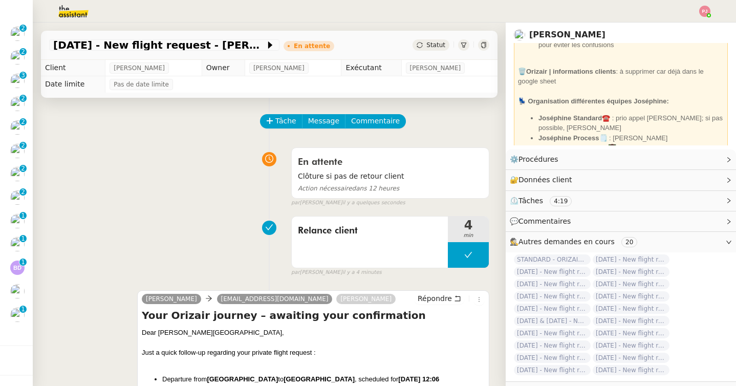
scroll to position [139, 0]
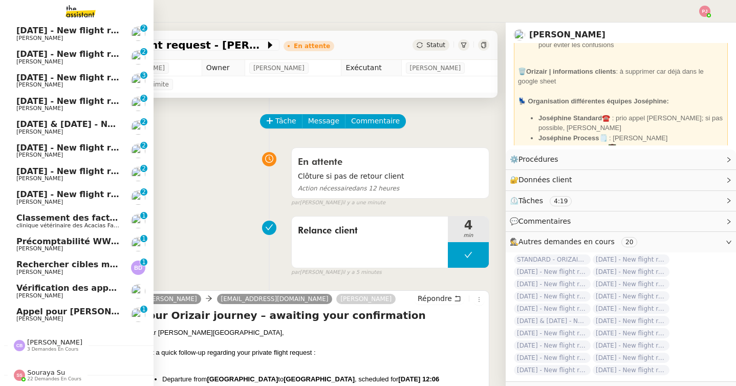
click at [50, 345] on span "[PERSON_NAME]" at bounding box center [54, 342] width 55 height 8
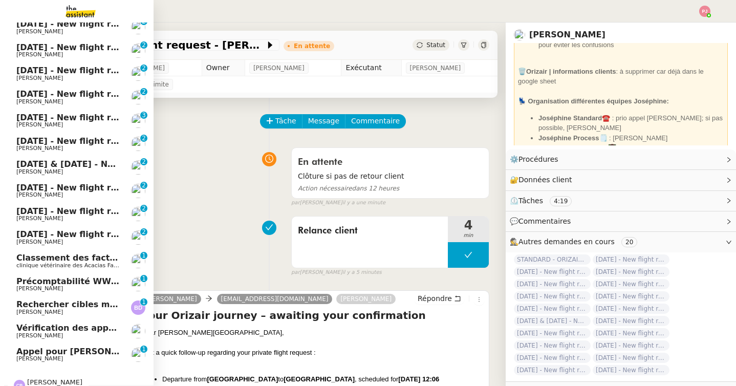
scroll to position [94, 0]
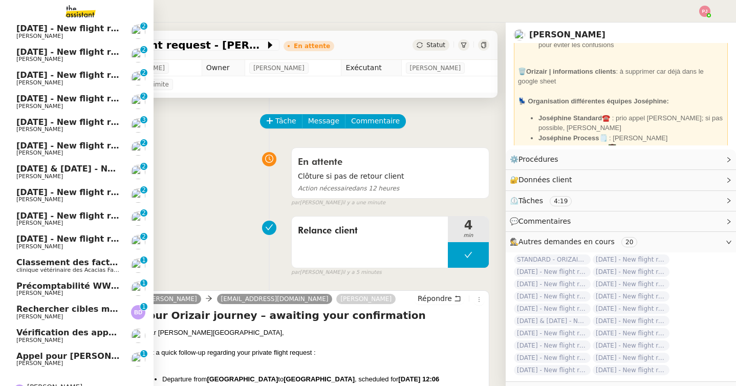
click at [98, 248] on span "[PERSON_NAME]" at bounding box center [67, 247] width 103 height 6
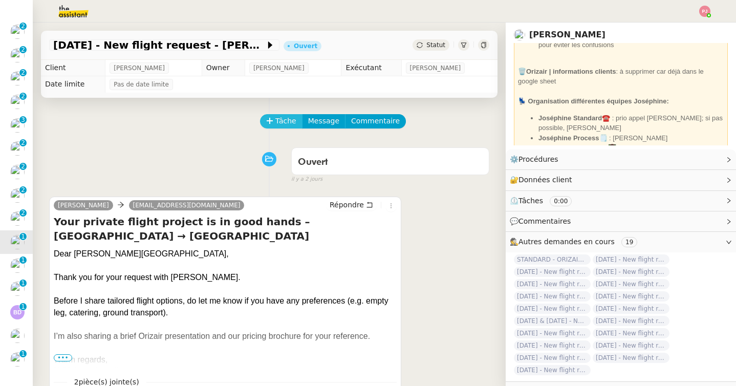
click at [283, 118] on span "Tâche" at bounding box center [285, 121] width 21 height 12
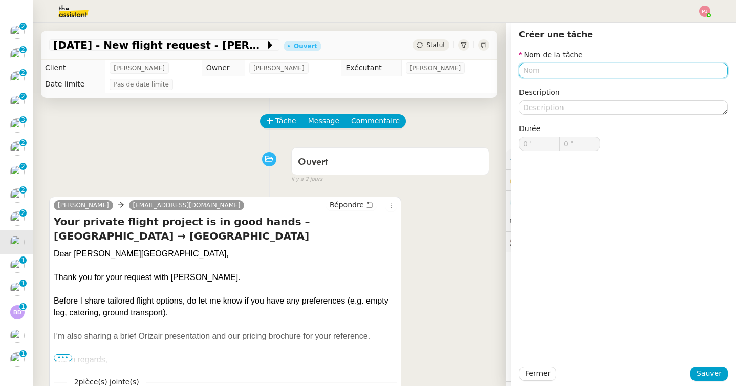
click at [523, 73] on input "text" at bounding box center [623, 70] width 209 height 15
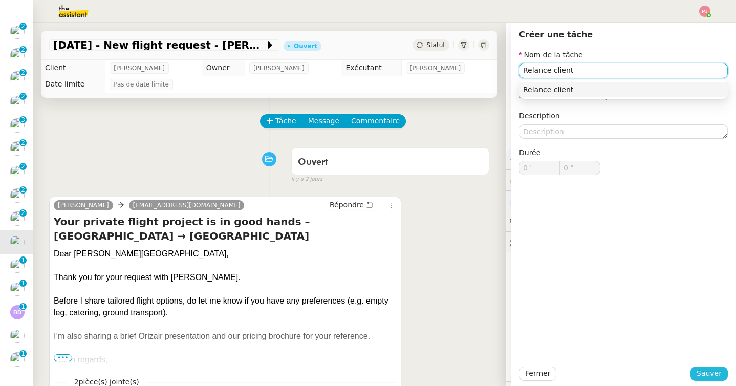
type input "Relance client"
click at [702, 372] on span "Sauver" at bounding box center [709, 374] width 25 height 12
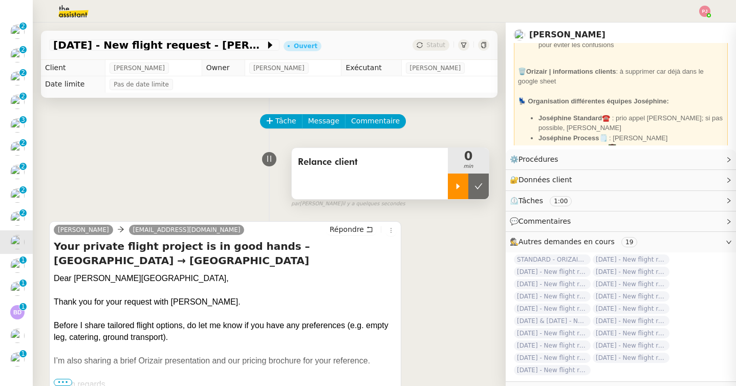
click at [456, 186] on icon at bounding box center [458, 186] width 8 height 8
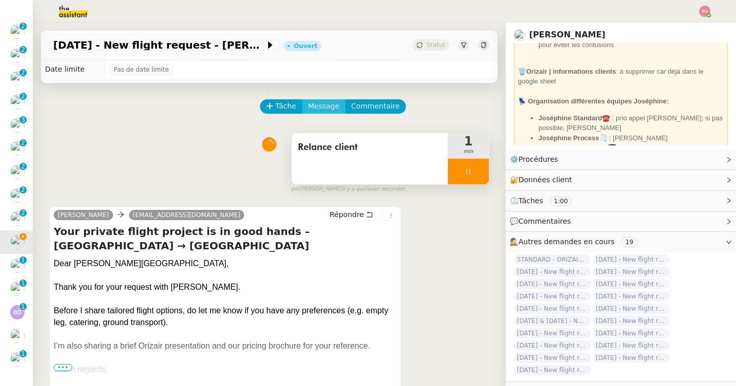
click at [317, 105] on span "Message" at bounding box center [323, 106] width 31 height 12
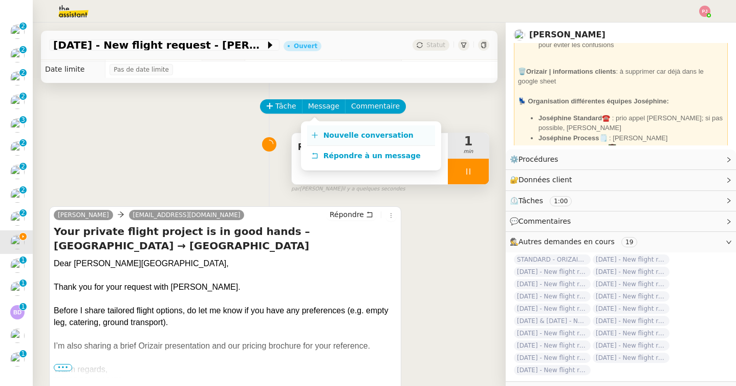
click at [325, 134] on span "Nouvelle conversation" at bounding box center [368, 135] width 90 height 8
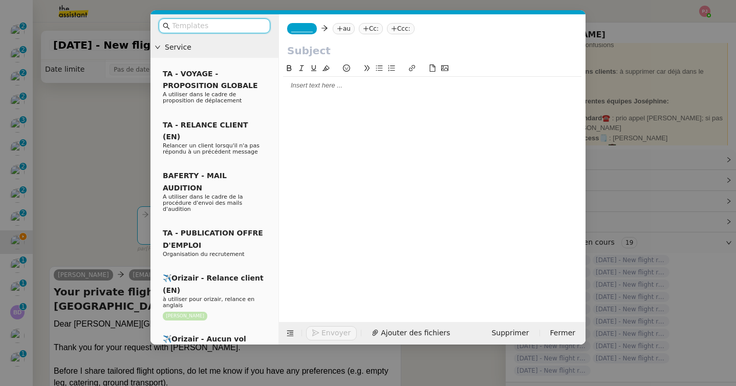
click at [240, 24] on input "text" at bounding box center [218, 26] width 92 height 12
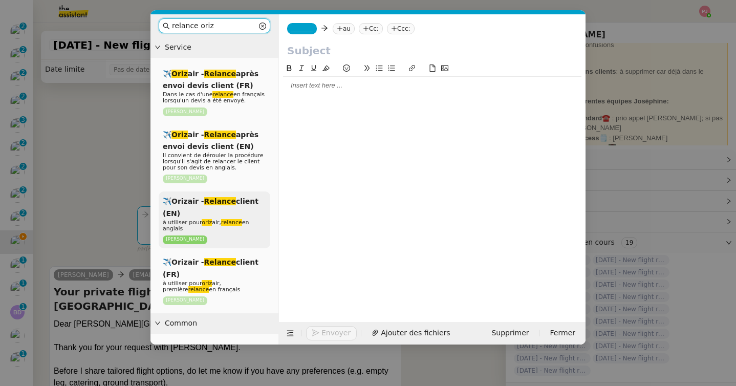
type input "relance oriz"
click at [226, 208] on div "✈️Orizair - Relance client (EN) à utiliser pour oriz air, relance en anglais Lo…" at bounding box center [215, 219] width 112 height 57
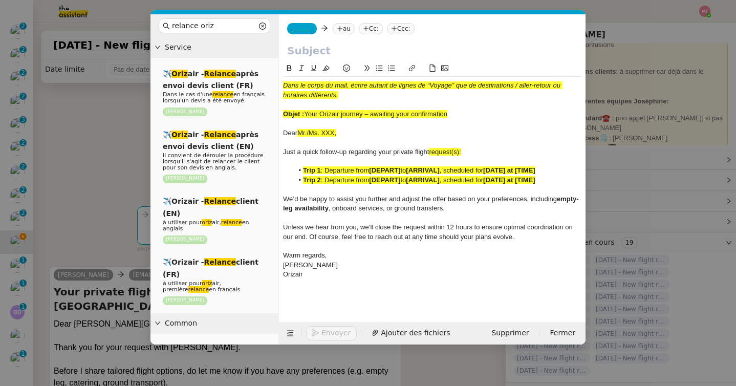
click at [308, 27] on span "_______" at bounding box center [301, 28] width 21 height 7
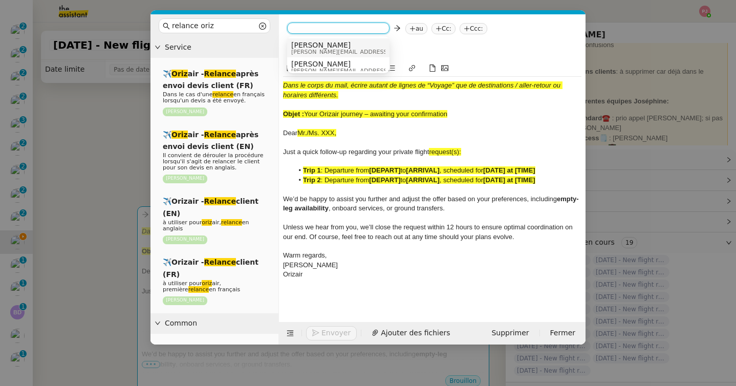
click at [314, 45] on span "[PERSON_NAME]" at bounding box center [363, 45] width 145 height 8
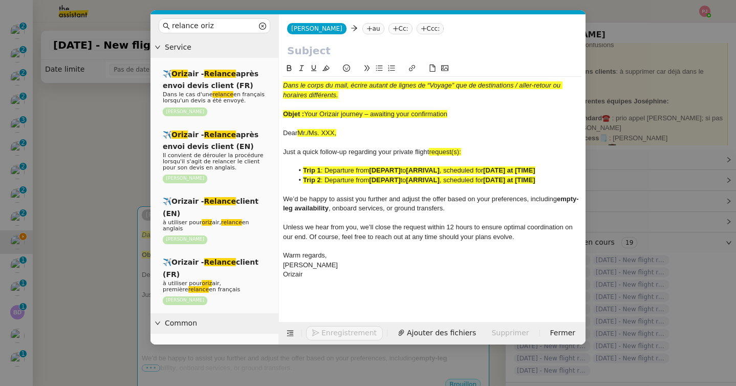
click at [417, 24] on nz-tag "Ccc:" at bounding box center [431, 28] width 28 height 11
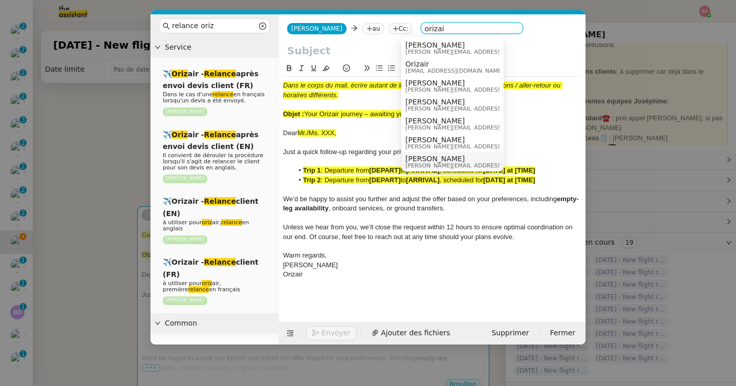
type input "orizai"
click at [435, 159] on span "[PERSON_NAME]" at bounding box center [477, 159] width 145 height 8
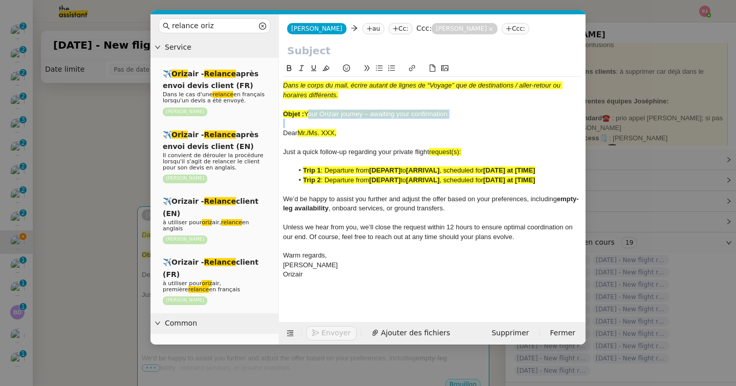
drag, startPoint x: 459, startPoint y: 120, endPoint x: 306, endPoint y: 115, distance: 153.1
click at [306, 115] on div "Dans le corps du mail, écrire autant de lignes de “Voyage” que de destinations …" at bounding box center [432, 180] width 298 height 207
click at [316, 51] on input "text" at bounding box center [432, 50] width 290 height 15
paste input "Your Orizair journey – awaiting your confirmation"
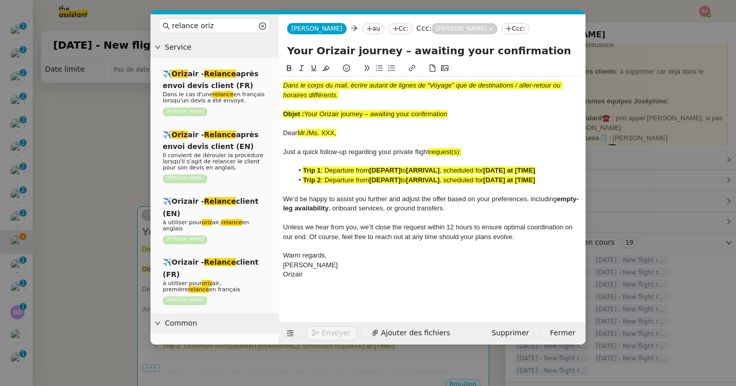
type input "Your Orizair journey – awaiting your confirmation"
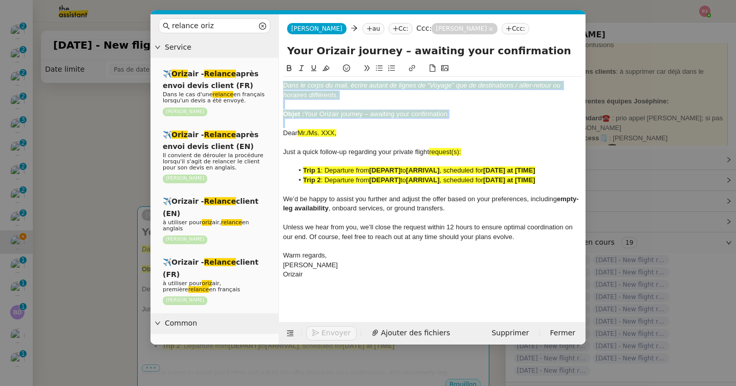
drag, startPoint x: 283, startPoint y: 135, endPoint x: 280, endPoint y: 81, distance: 53.3
click at [280, 81] on nz-spin "Dans le corps du mail, écrire autant de lignes de “Voyage” que de destinations …" at bounding box center [432, 186] width 307 height 248
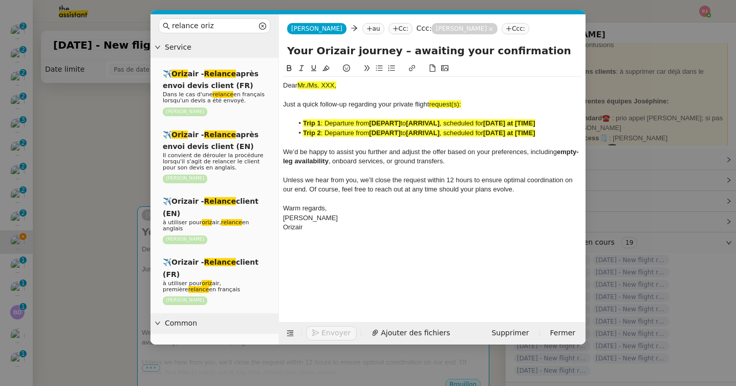
drag, startPoint x: 355, startPoint y: 82, endPoint x: 295, endPoint y: 82, distance: 59.9
click at [295, 82] on div "Dear Mr./Ms. XXX," at bounding box center [432, 85] width 298 height 9
click at [105, 219] on nz-modal-container "relance oriz Service ✈️ Oriz air - Relance après envoi devis client (FR) Dans l…" at bounding box center [368, 193] width 736 height 386
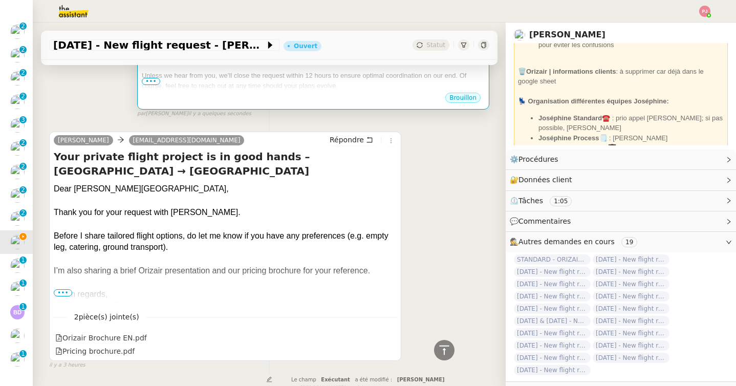
scroll to position [300, 0]
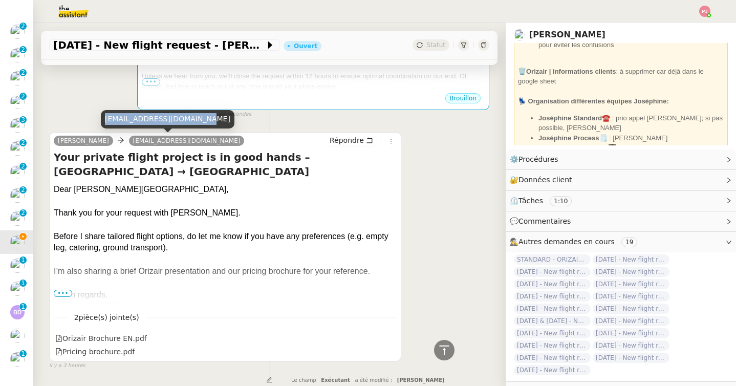
drag, startPoint x: 198, startPoint y: 120, endPoint x: 105, endPoint y: 117, distance: 92.7
click at [105, 117] on div "karlprescott181@gmail.com" at bounding box center [168, 119] width 134 height 18
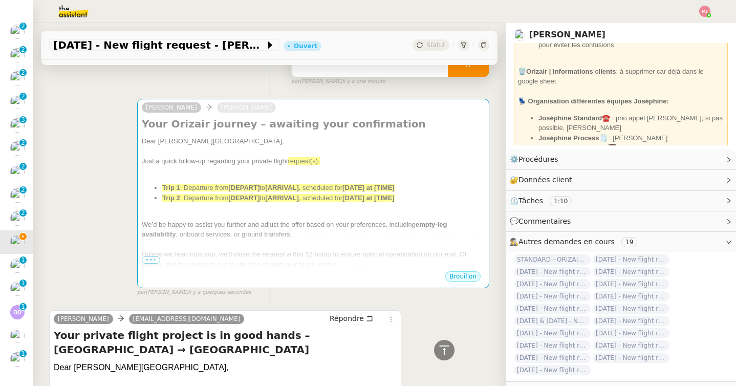
scroll to position [26, 0]
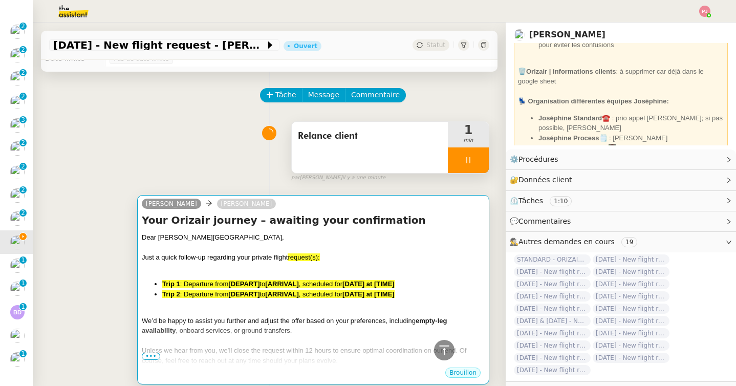
click at [227, 195] on div "Josephine Louis Frei Your Orizair journey – awaiting your confirmation Dear Mr.…" at bounding box center [313, 289] width 352 height 189
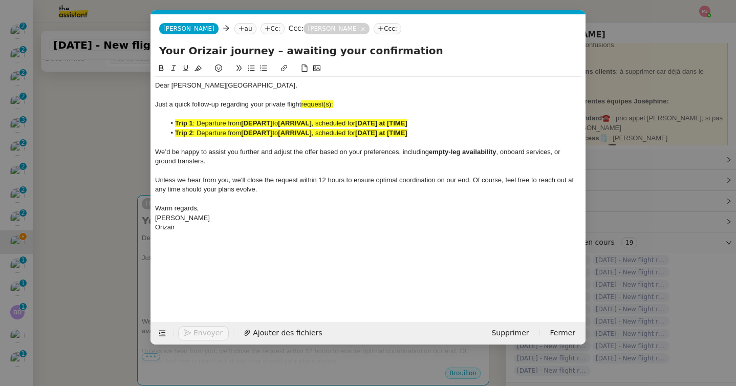
scroll to position [0, 60]
click at [234, 28] on nz-tag "au" at bounding box center [245, 28] width 22 height 11
paste input "karlprescott181@gmail.com"
type input "karlprescott181@gmail.com"
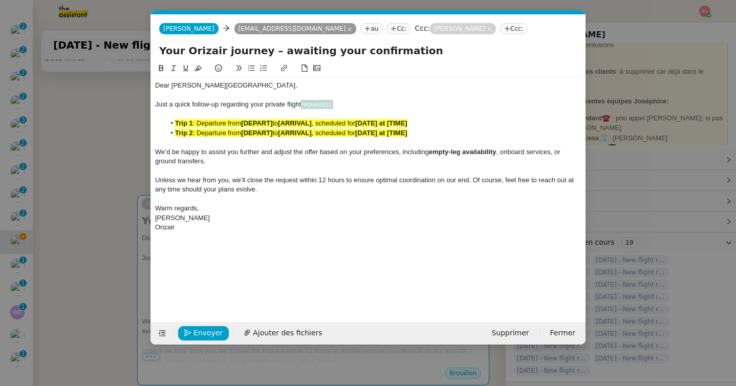
drag, startPoint x: 350, startPoint y: 103, endPoint x: 301, endPoint y: 103, distance: 48.6
click at [301, 103] on div "Just a quick follow-up regarding your private flight request(s):" at bounding box center [368, 104] width 426 height 9
click at [136, 191] on nz-modal-container "relance oriz Service ✈️ Oriz air - Relance après envoi devis client (FR) Dans l…" at bounding box center [368, 193] width 736 height 386
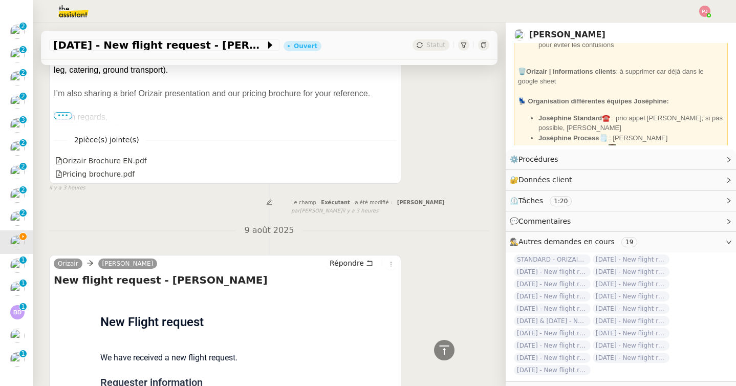
scroll to position [578, 0]
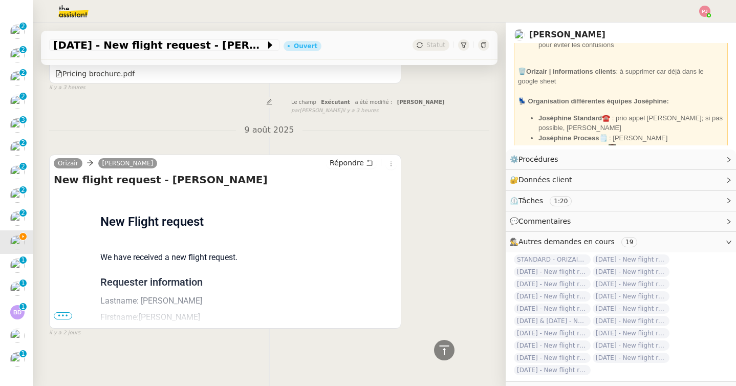
click at [67, 317] on span "•••" at bounding box center [63, 315] width 18 height 7
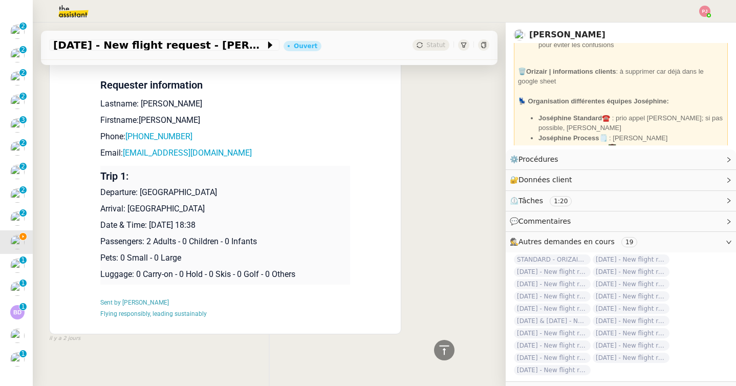
scroll to position [781, 0]
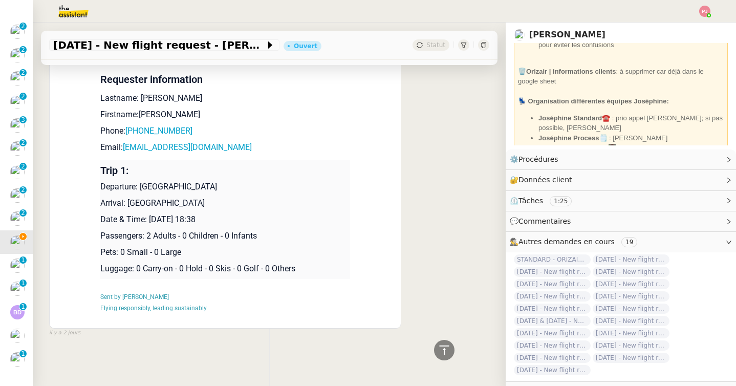
drag, startPoint x: 243, startPoint y: 219, endPoint x: 101, endPoint y: 187, distance: 145.3
click at [101, 187] on td "Trip 1: Departure: Manchester Airport Arrival: Ibiza Airport Date & Time: 30th …" at bounding box center [225, 219] width 250 height 119
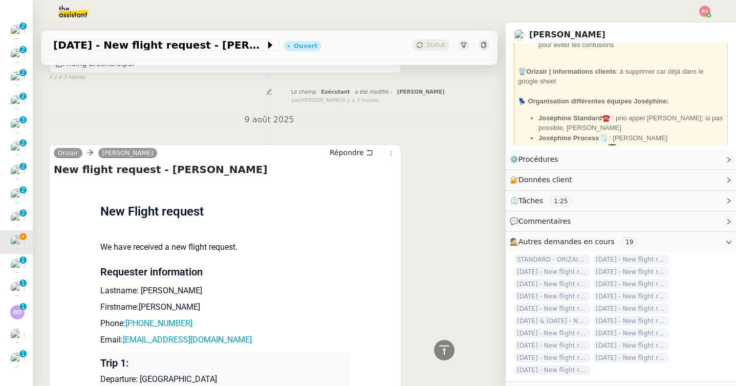
scroll to position [0, 0]
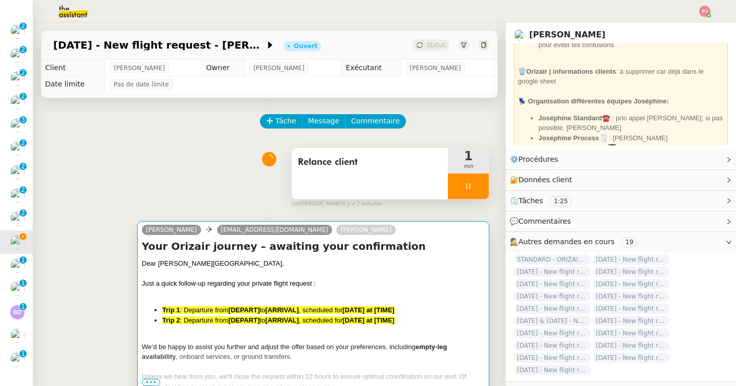
click at [188, 289] on div at bounding box center [313, 294] width 343 height 10
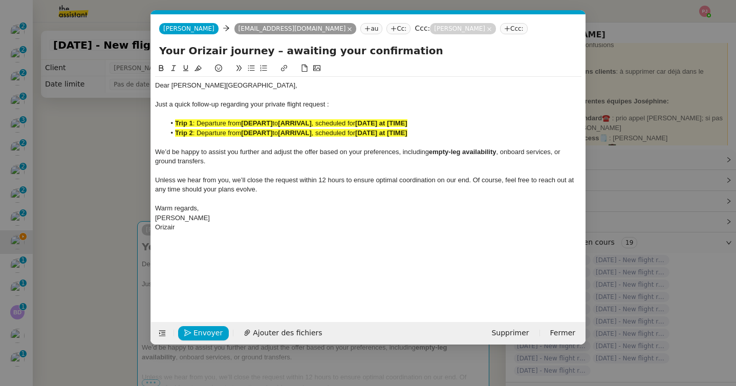
scroll to position [0, 60]
click at [222, 231] on div "Orizair" at bounding box center [368, 227] width 426 height 9
drag, startPoint x: 196, startPoint y: 123, endPoint x: 176, endPoint y: 123, distance: 20.0
click at [176, 123] on li "Trip 1 : Departure from [DEPART] to [ARRIVAL] , scheduled for [DATE] at [TIME]" at bounding box center [373, 123] width 417 height 9
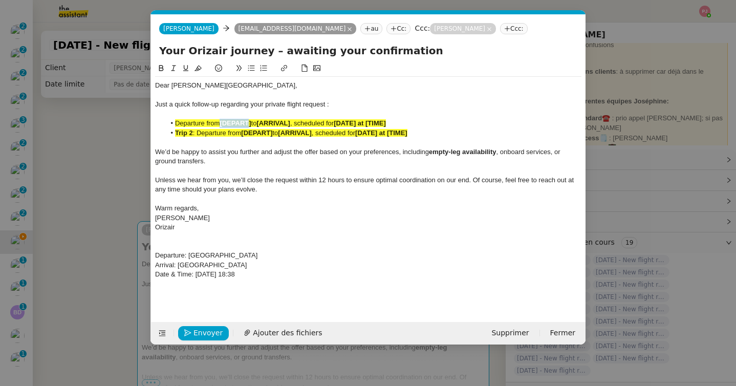
drag, startPoint x: 252, startPoint y: 124, endPoint x: 222, endPoint y: 124, distance: 29.7
click at [222, 124] on strong "[DEPART]" at bounding box center [235, 123] width 31 height 8
drag, startPoint x: 252, startPoint y: 124, endPoint x: 222, endPoint y: 123, distance: 30.7
click at [222, 123] on strong "[DEPART]" at bounding box center [235, 123] width 31 height 8
drag, startPoint x: 325, startPoint y: 123, endPoint x: 291, endPoint y: 122, distance: 33.8
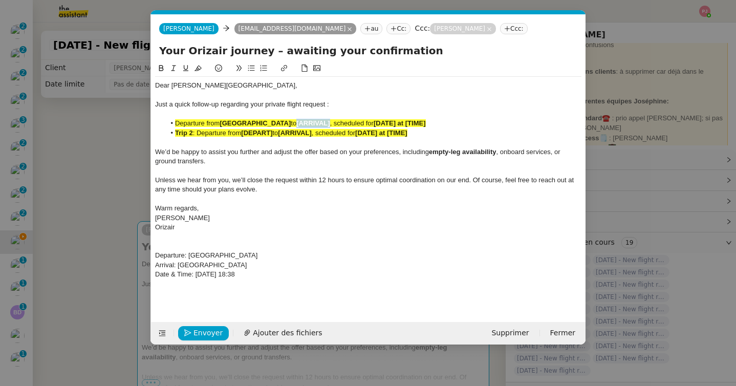
click at [291, 122] on li "Departure from Manchester Airport to [ARRIVAL] , scheduled for [DATE] at [TIME]" at bounding box center [373, 123] width 417 height 9
drag, startPoint x: 437, startPoint y: 123, endPoint x: 375, endPoint y: 125, distance: 61.5
click at [375, 125] on li "Departure from Manchester Airport to Ibiza Airport , scheduled for [DATE] at [T…" at bounding box center [373, 123] width 417 height 9
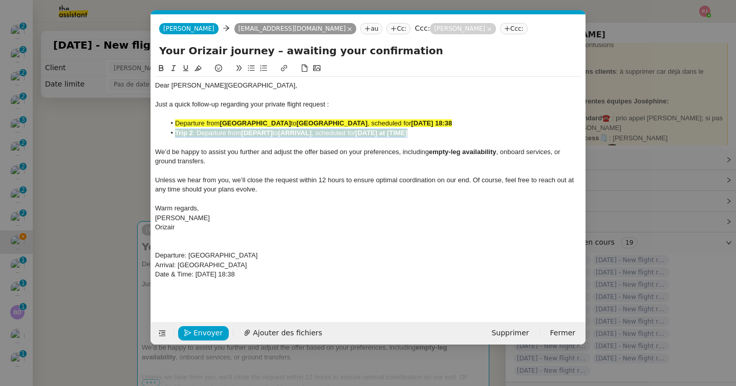
drag, startPoint x: 449, startPoint y: 128, endPoint x: 158, endPoint y: 131, distance: 291.8
click at [158, 131] on ul "Departure from Manchester Airport to Ibiza Airport , scheduled for 30th August …" at bounding box center [368, 128] width 426 height 19
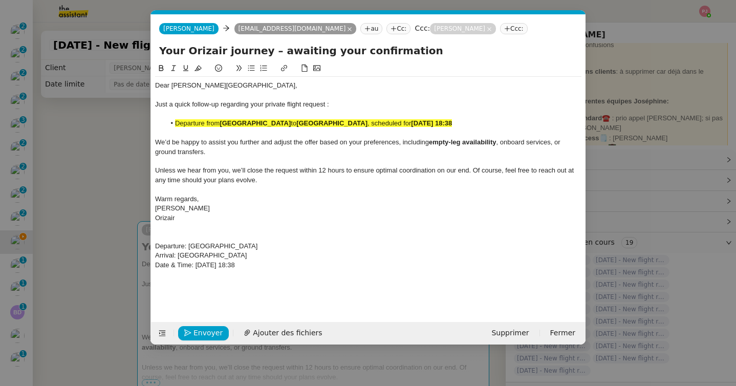
drag, startPoint x: 465, startPoint y: 125, endPoint x: 171, endPoint y: 123, distance: 293.8
click at [171, 123] on li "Departure from Manchester Airport to Ibiza Airport , scheduled for 30th August …" at bounding box center [373, 123] width 417 height 9
click at [197, 71] on icon at bounding box center [198, 69] width 7 height 6
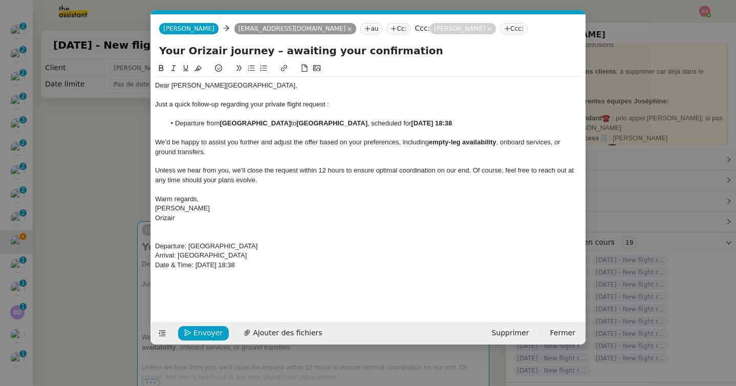
click at [219, 181] on span "Unless we hear from you, we’ll close the request within 12 hours to ensure opti…" at bounding box center [365, 174] width 421 height 17
drag, startPoint x: 279, startPoint y: 266, endPoint x: 137, endPoint y: 242, distance: 144.8
click at [137, 242] on nz-modal-container "relance oriz Service ✈️ Oriz air - Relance après envoi devis client (FR) Dans l…" at bounding box center [368, 193] width 736 height 386
click at [200, 334] on span "Envoyer" at bounding box center [207, 333] width 29 height 12
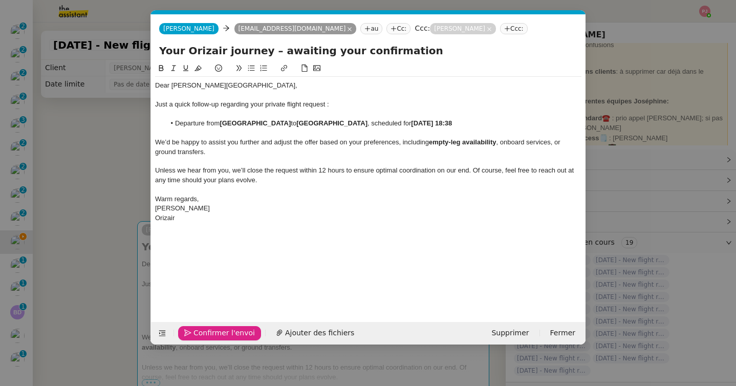
click at [200, 334] on span "Confirmer l'envoi" at bounding box center [223, 333] width 61 height 12
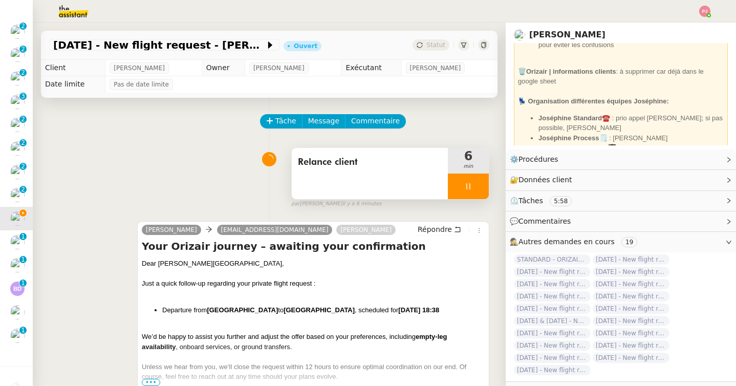
scroll to position [94, 0]
click at [471, 178] on div at bounding box center [468, 187] width 41 height 26
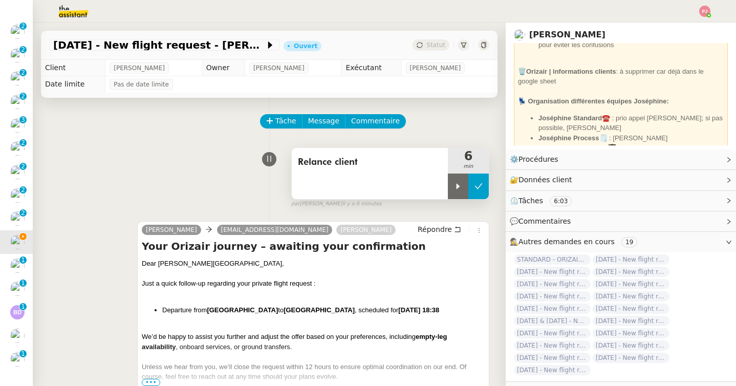
click at [480, 188] on icon at bounding box center [478, 186] width 8 height 8
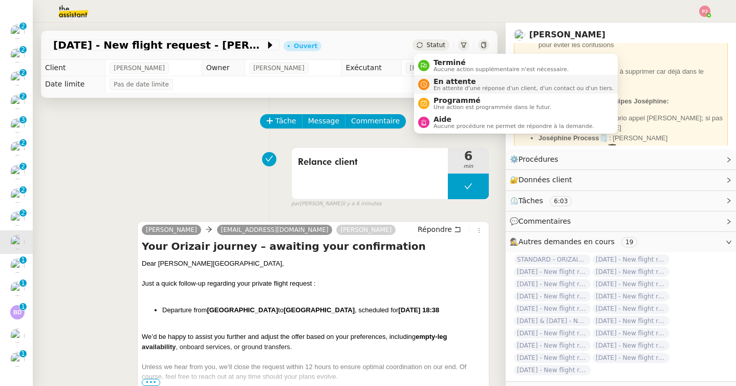
click at [450, 91] on span "En attente d'une réponse d'un client, d'un contact ou d'un tiers." at bounding box center [524, 88] width 180 height 6
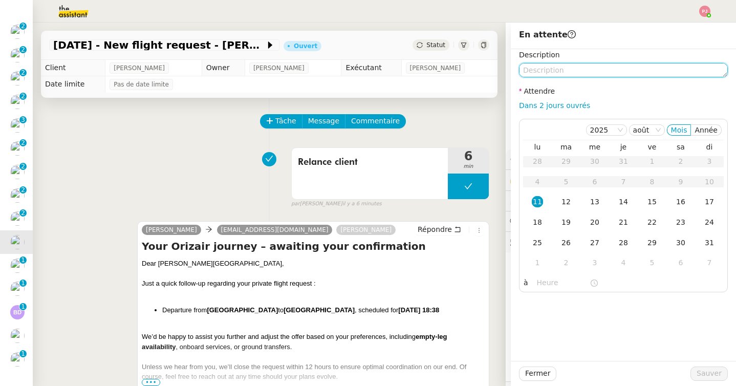
click at [545, 67] on textarea at bounding box center [623, 70] width 209 height 14
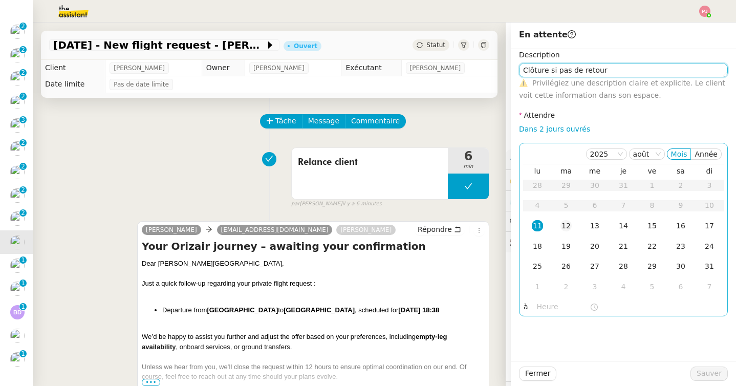
type textarea "Clôture si pas de retour"
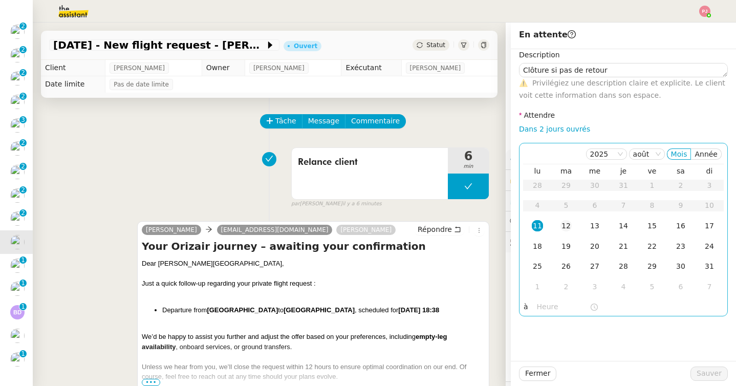
click at [566, 225] on div "12" at bounding box center [565, 225] width 11 height 11
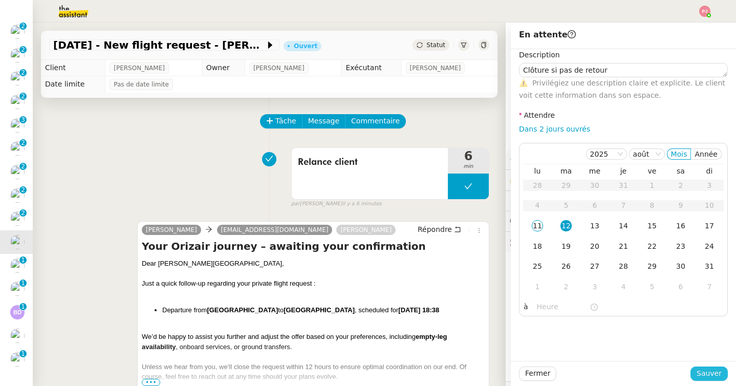
click at [722, 377] on button "Sauver" at bounding box center [708, 373] width 37 height 14
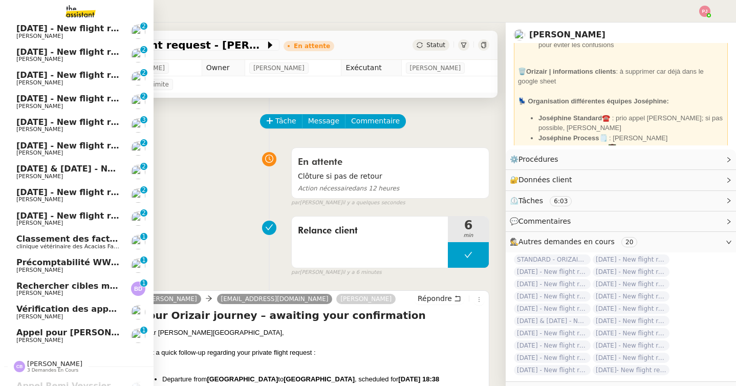
click at [74, 222] on span "[PERSON_NAME]" at bounding box center [67, 223] width 103 height 6
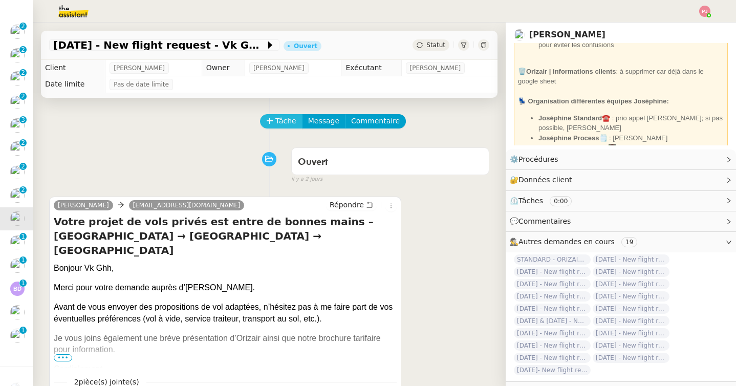
click at [280, 119] on span "Tâche" at bounding box center [285, 121] width 21 height 12
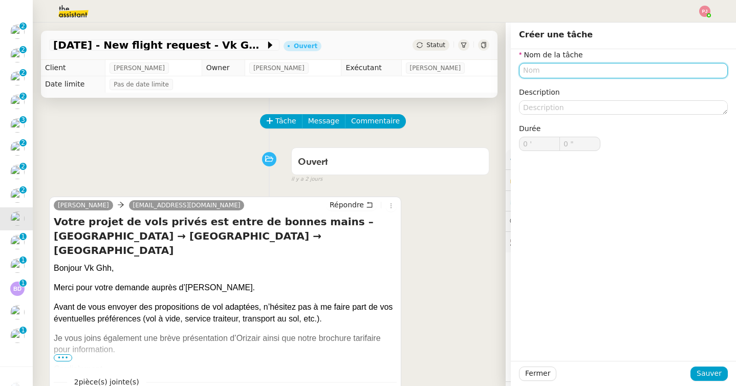
click at [526, 69] on input "text" at bounding box center [623, 70] width 209 height 15
click at [587, 275] on div "Nom de la tâche Description Durée 0 ' 0 "" at bounding box center [623, 205] width 225 height 312
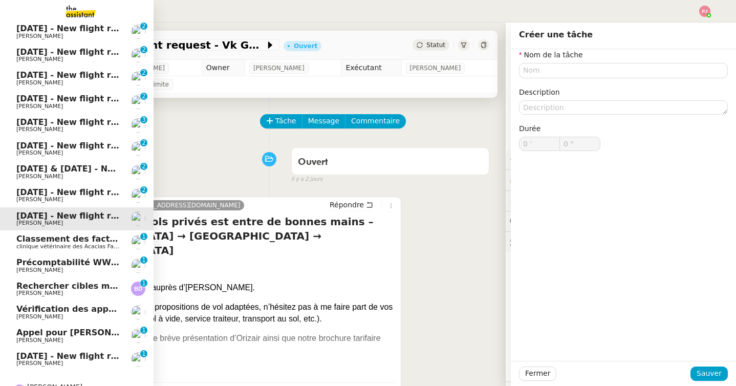
click at [37, 354] on span "[DATE] - New flight request - [PERSON_NAME]" at bounding box center [121, 356] width 211 height 10
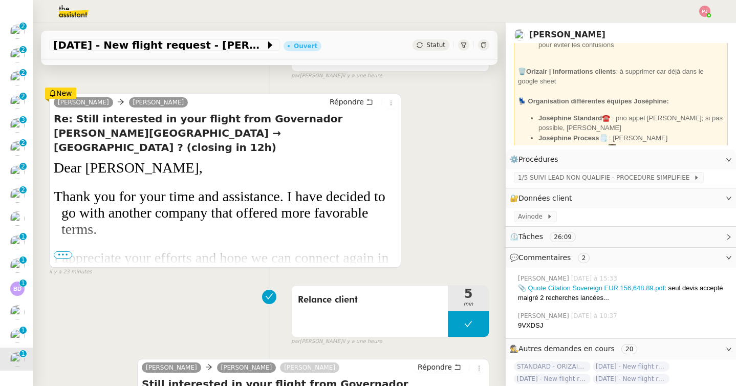
scroll to position [192, 0]
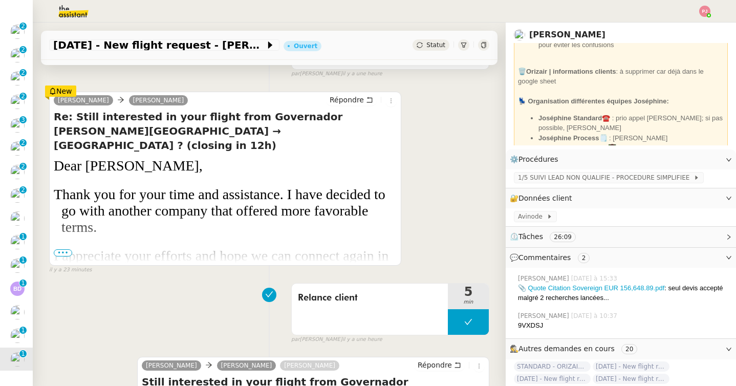
click at [64, 254] on span "•••" at bounding box center [63, 252] width 18 height 7
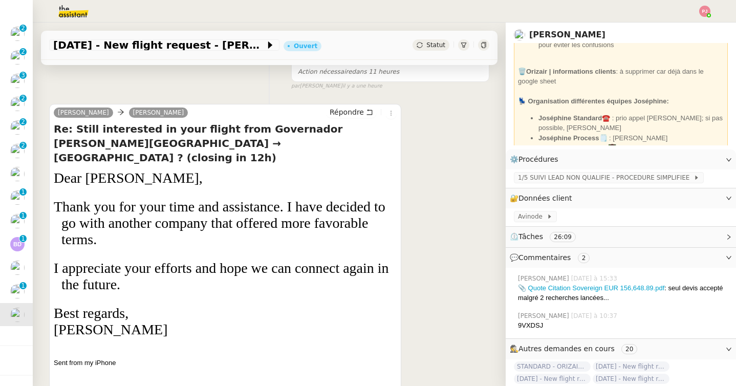
scroll to position [0, 0]
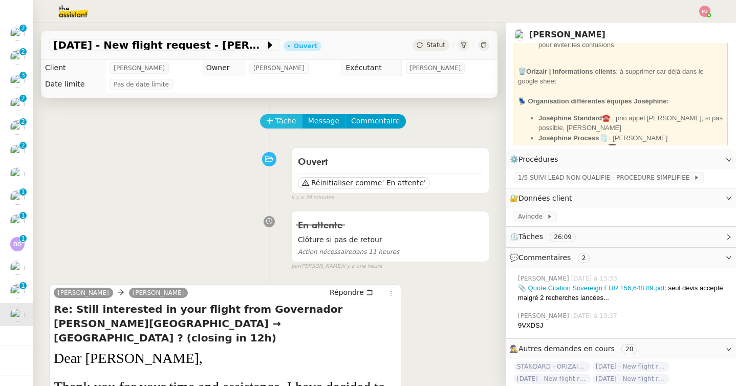
click at [286, 121] on span "Tâche" at bounding box center [285, 121] width 21 height 12
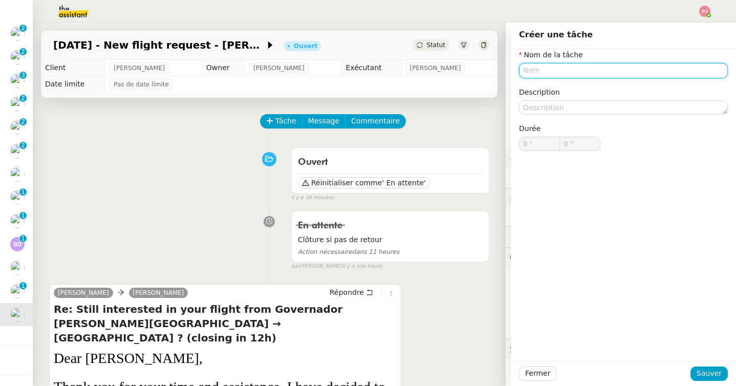
click at [543, 72] on input "text" at bounding box center [623, 70] width 209 height 15
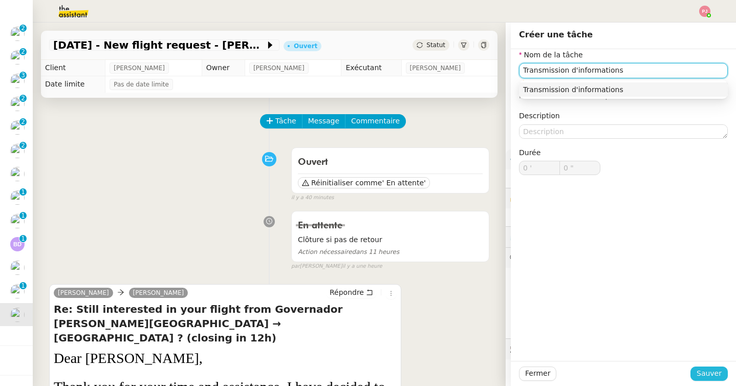
type input "Transmission d'informations"
click at [712, 371] on span "Sauver" at bounding box center [709, 374] width 25 height 12
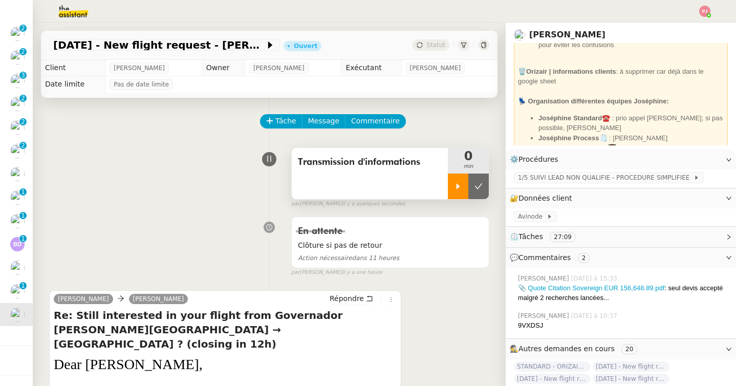
click at [463, 184] on div at bounding box center [458, 187] width 20 height 26
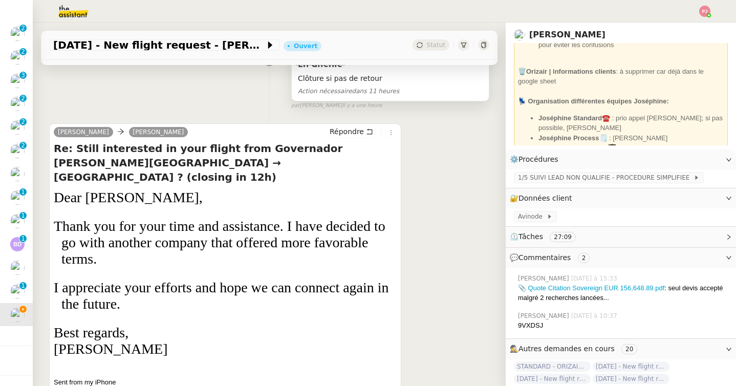
scroll to position [168, 0]
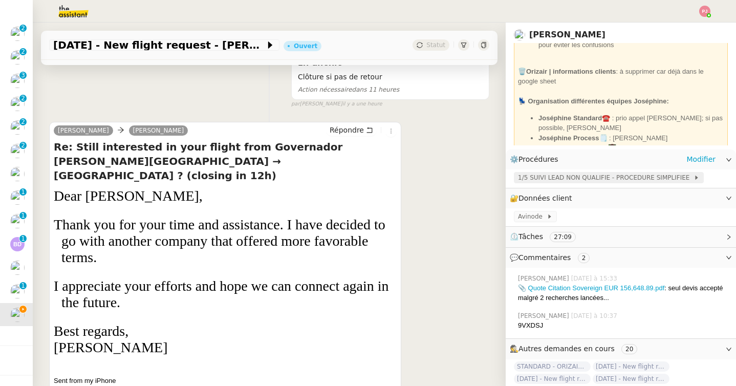
click at [591, 182] on span "1/5 SUIVI LEAD NON QUALIFIE - PROCEDURE SIMPLIFIEE" at bounding box center [606, 177] width 176 height 10
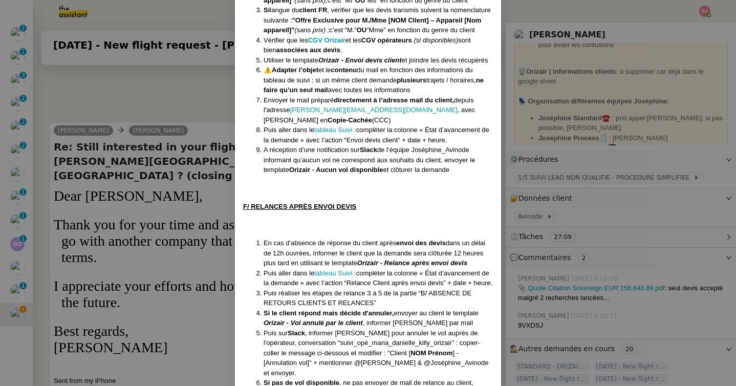
scroll to position [1400, 0]
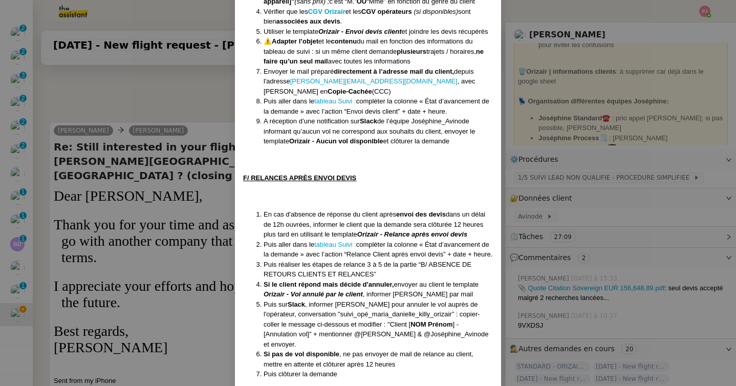
click at [176, 297] on nz-modal-container "Créée le [DATE] MAJ le [DATE] Équipe Orizair qui réalise la procédure : Équipe …" at bounding box center [368, 193] width 736 height 386
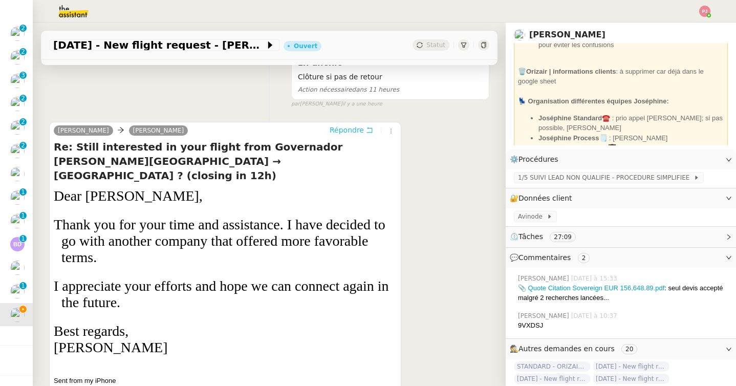
click at [355, 131] on span "Répondre" at bounding box center [347, 130] width 34 height 10
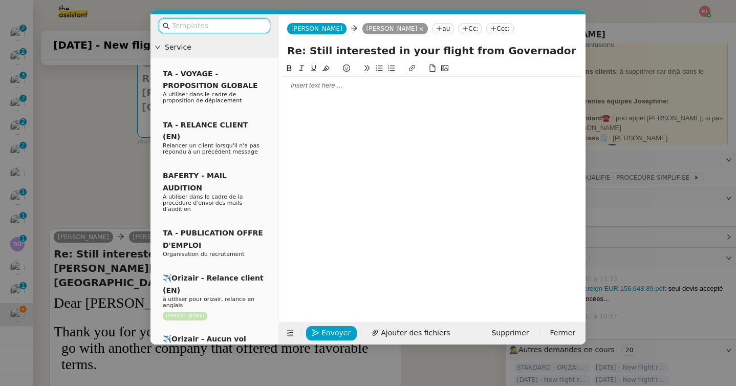
click at [232, 29] on input "text" at bounding box center [218, 26] width 92 height 12
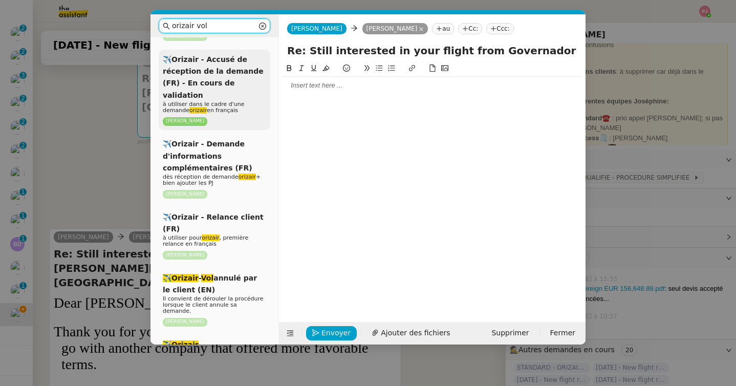
scroll to position [179, 0]
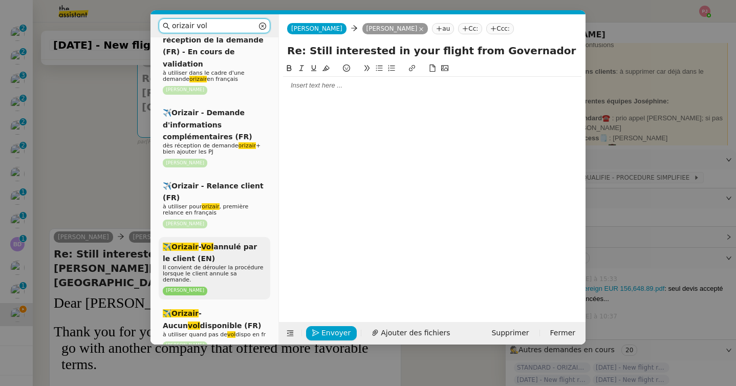
type input "orizair vol"
click at [228, 237] on div "✈️Orizair - Vol annulé par le client (EN) Il convient de dérouler la procédure …" at bounding box center [215, 268] width 112 height 63
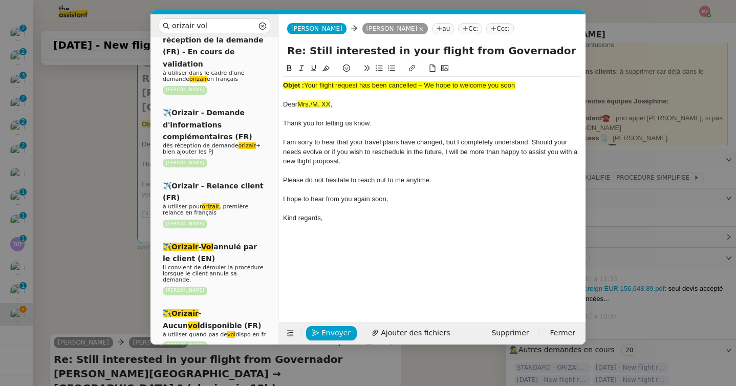
click at [65, 233] on nz-modal-container "orizair vol Service ✈️Orizair - Vol annulé par le client (FR) à utiliser pour o…" at bounding box center [368, 193] width 736 height 386
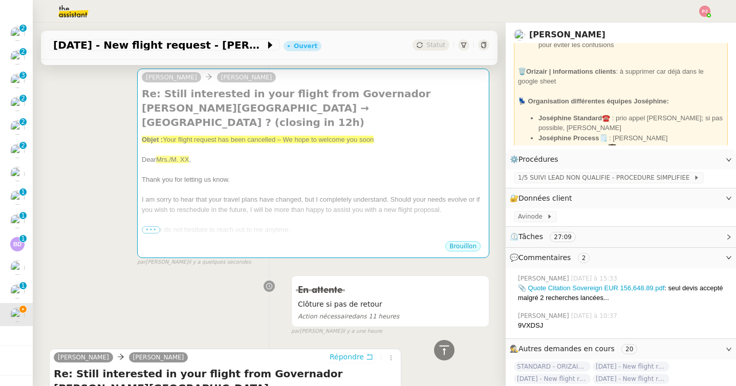
scroll to position [0, 0]
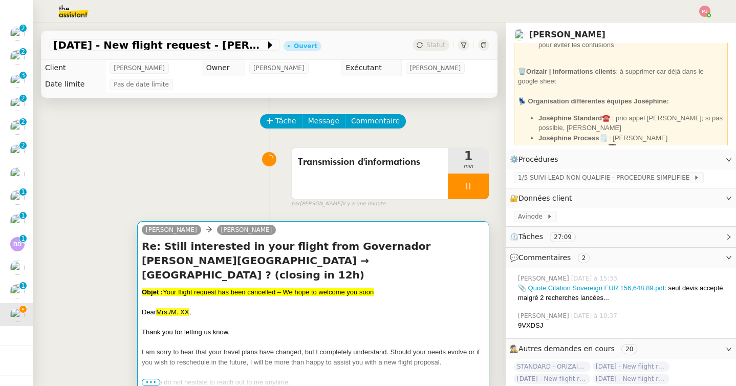
click at [214, 307] on div "Dear Mrs./M. XX ," at bounding box center [313, 312] width 343 height 10
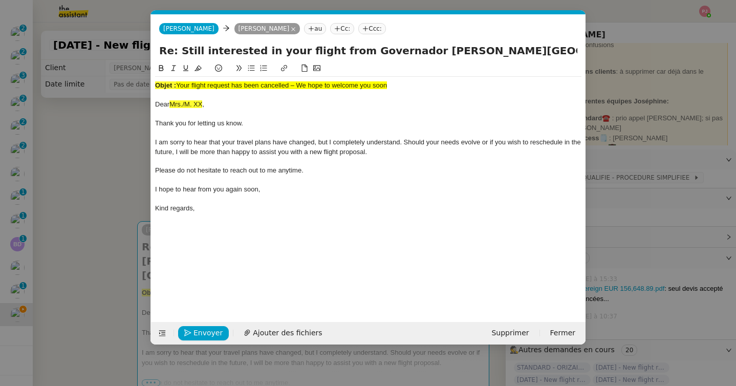
scroll to position [0, 53]
drag, startPoint x: 222, startPoint y: 104, endPoint x: 172, endPoint y: 104, distance: 49.7
click at [172, 104] on div "Dear Mrs./M. XX ," at bounding box center [368, 104] width 426 height 9
click at [127, 169] on nz-modal-container "orizair vol Service ✈️Orizair - Vol annulé par le client (FR) à utiliser pour o…" at bounding box center [368, 193] width 736 height 386
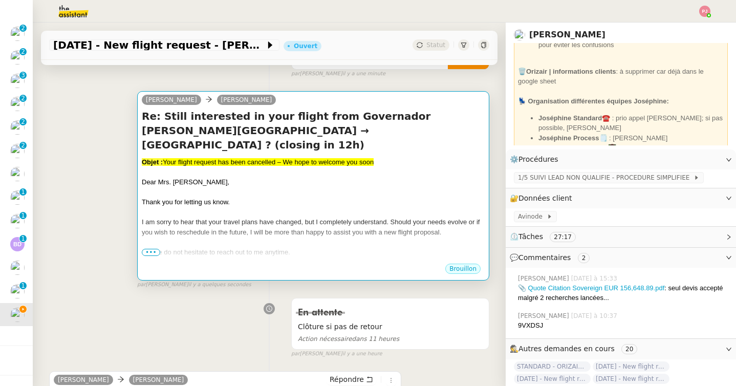
scroll to position [133, 0]
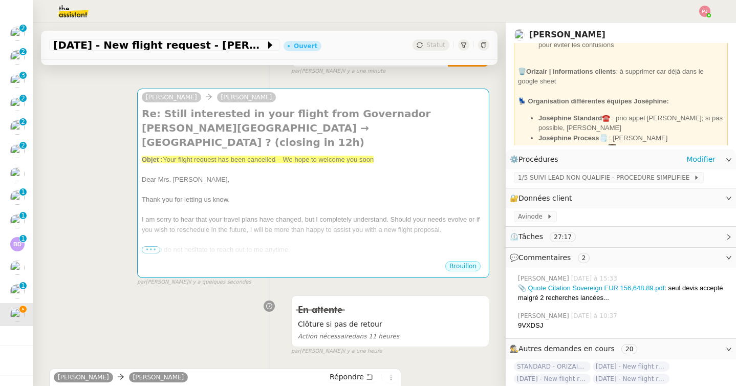
click at [525, 172] on div "1/5 SUIVI LEAD NON QUALIFIE - PROCEDURE SIMPLIFIEE" at bounding box center [621, 178] width 230 height 18
click at [524, 179] on span "1/5 SUIVI LEAD NON QUALIFIE - PROCEDURE SIMPLIFIEE" at bounding box center [606, 177] width 176 height 10
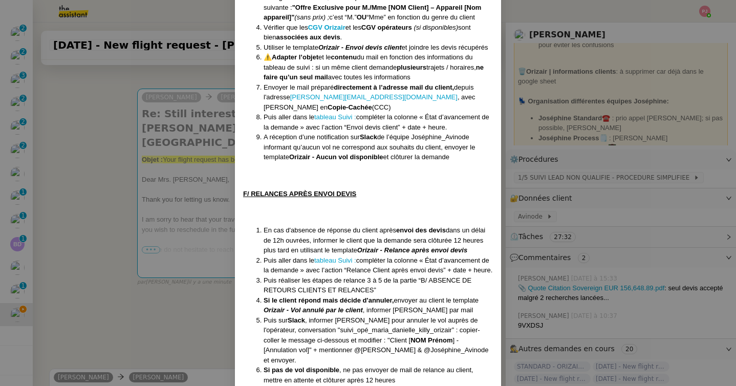
scroll to position [1400, 0]
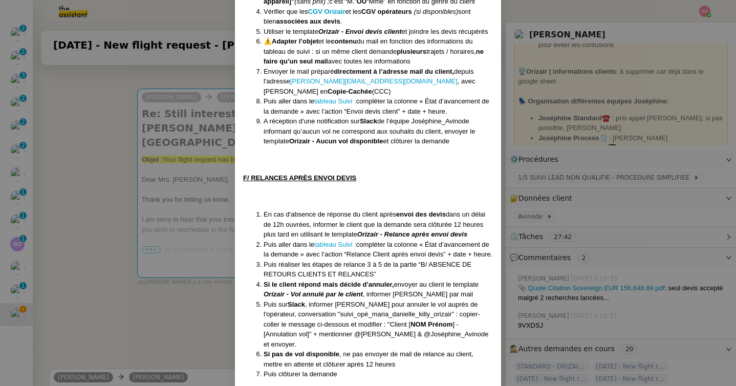
click at [200, 244] on nz-modal-container "Créée le [DATE] MAJ le [DATE] Équipe Orizair qui réalise la procédure : Équipe …" at bounding box center [368, 193] width 736 height 386
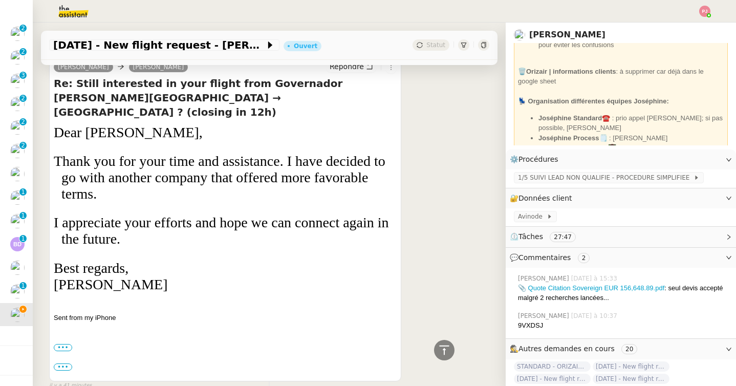
scroll to position [451, 0]
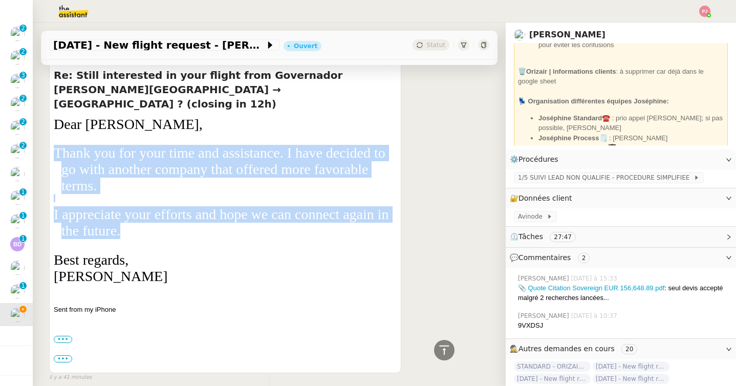
drag, startPoint x: 55, startPoint y: 139, endPoint x: 143, endPoint y: 217, distance: 117.5
click at [143, 217] on div "Dear Josephine Kelly, Thank you for your time and assistance. I have decided to…" at bounding box center [225, 205] width 343 height 178
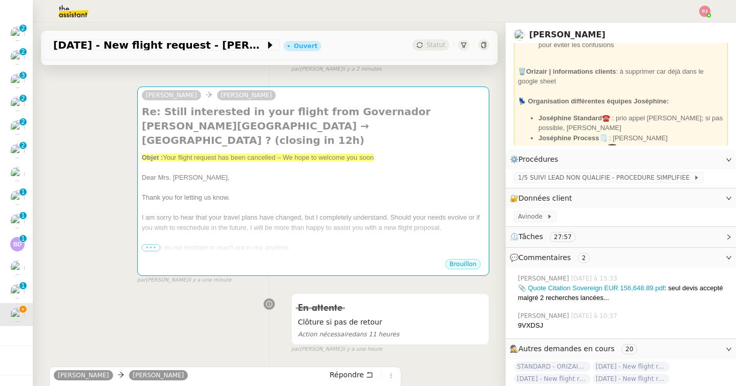
scroll to position [0, 0]
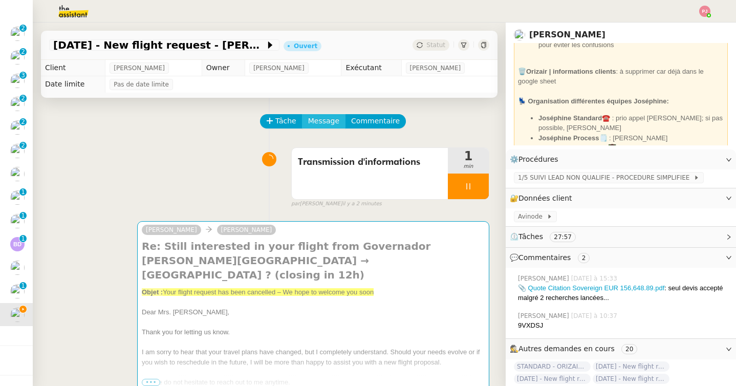
click at [320, 122] on span "Message" at bounding box center [323, 121] width 31 height 12
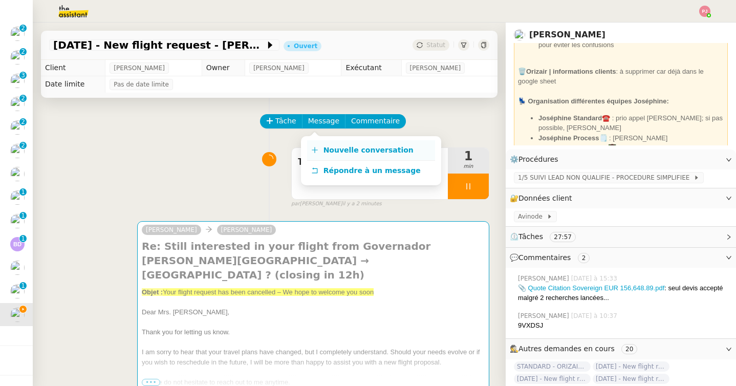
click at [325, 145] on link "Nouvelle conversation" at bounding box center [371, 150] width 128 height 20
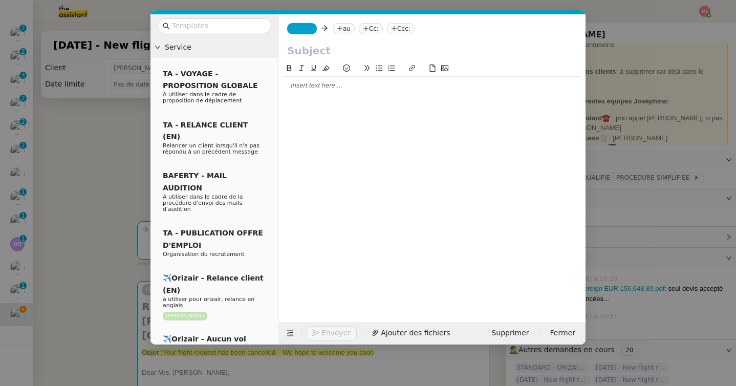
click at [313, 28] on span "_______" at bounding box center [301, 28] width 21 height 7
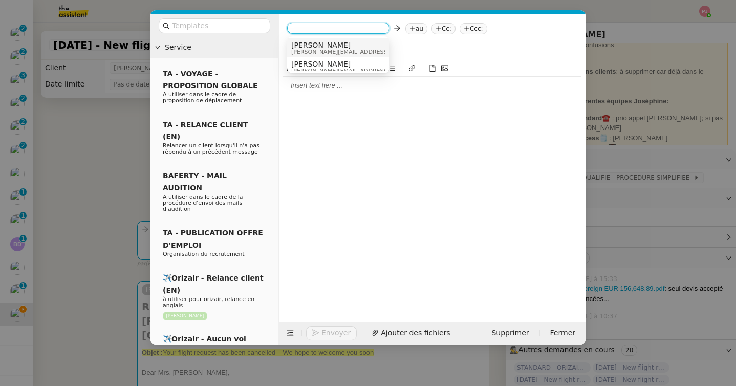
click at [325, 45] on span "[PERSON_NAME]" at bounding box center [363, 45] width 145 height 8
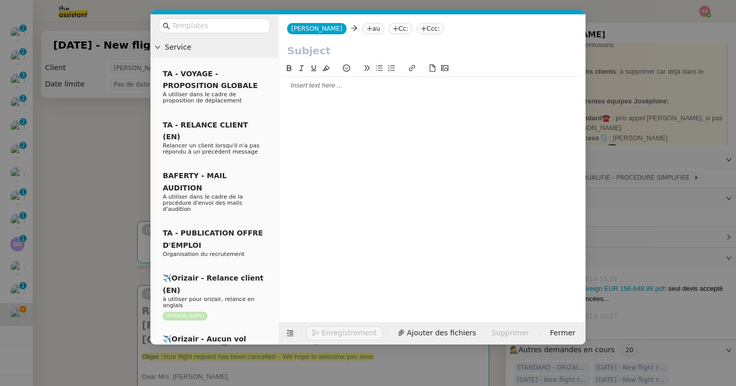
click at [362, 26] on nz-tag "au" at bounding box center [373, 28] width 22 height 11
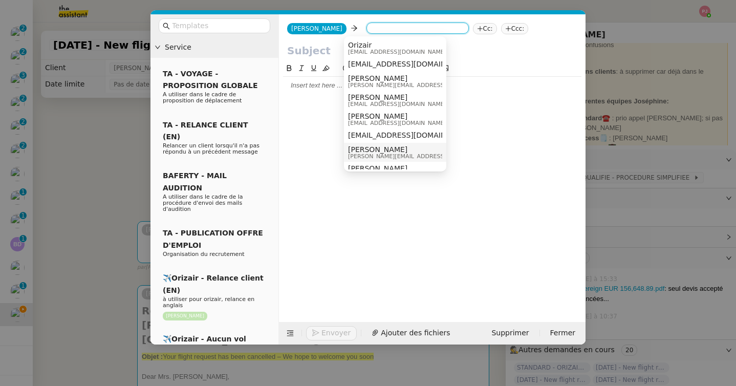
scroll to position [30, 0]
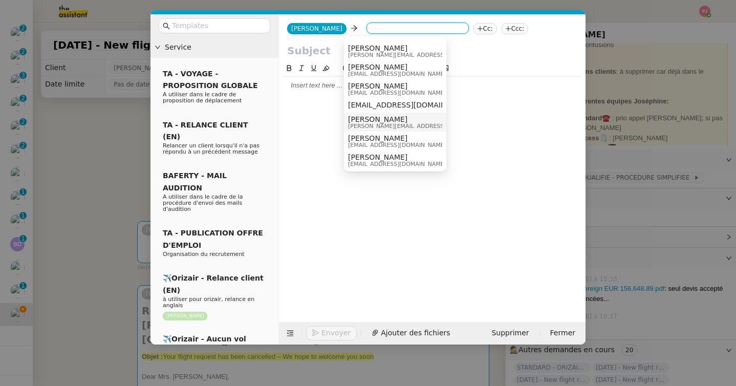
click at [377, 125] on span "[PERSON_NAME][EMAIL_ADDRESS][DOMAIN_NAME]" at bounding box center [420, 126] width 145 height 6
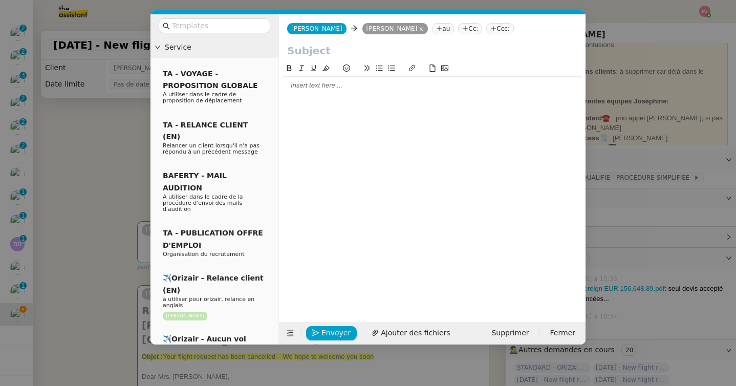
scroll to position [0, 0]
click at [317, 87] on div at bounding box center [432, 85] width 298 height 9
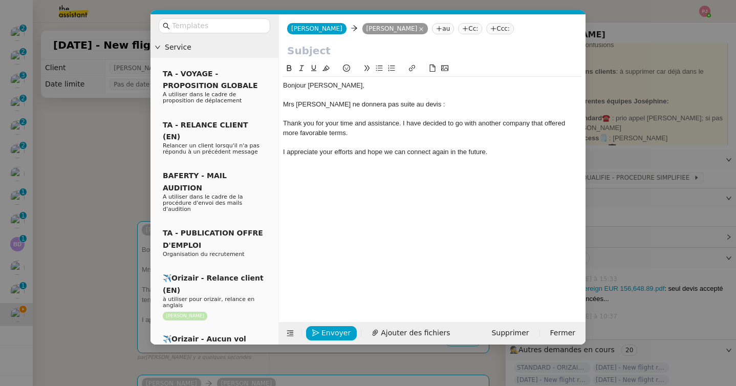
click at [426, 102] on div "Mrs Mendes ne donnera pas suite au devis :" at bounding box center [432, 104] width 298 height 9
click at [509, 155] on div "I appreciate your efforts and hope we can connect again in the future." at bounding box center [432, 151] width 298 height 9
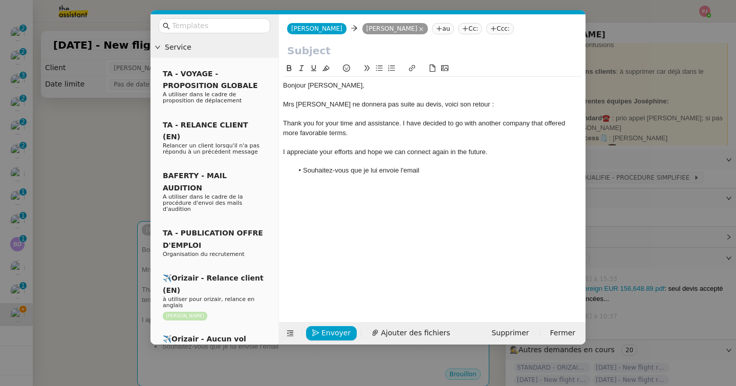
click at [107, 178] on nz-modal-container "Service TA - VOYAGE - PROPOSITION GLOBALE A utiliser dans le cadre de propositi…" at bounding box center [368, 193] width 736 height 386
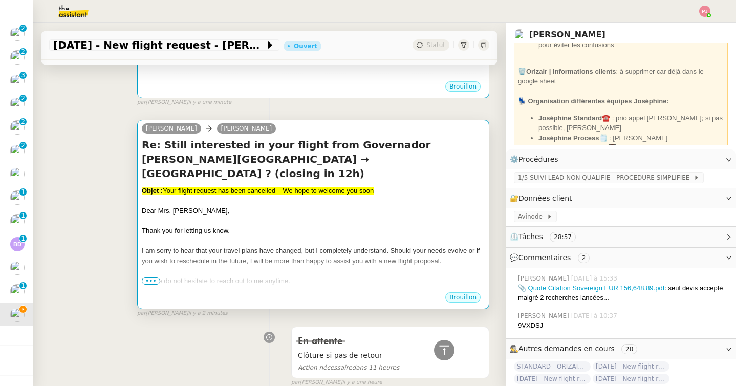
click at [195, 246] on div "I am sorry to hear that your travel plans have changed, but I completely unders…" at bounding box center [313, 256] width 343 height 20
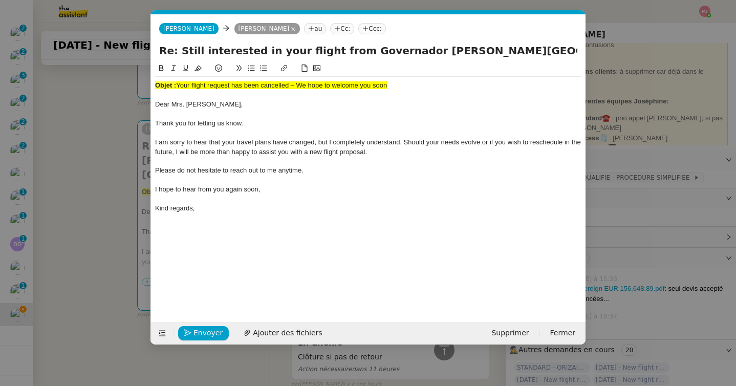
scroll to position [0, 53]
click at [160, 334] on icon at bounding box center [162, 333] width 7 height 7
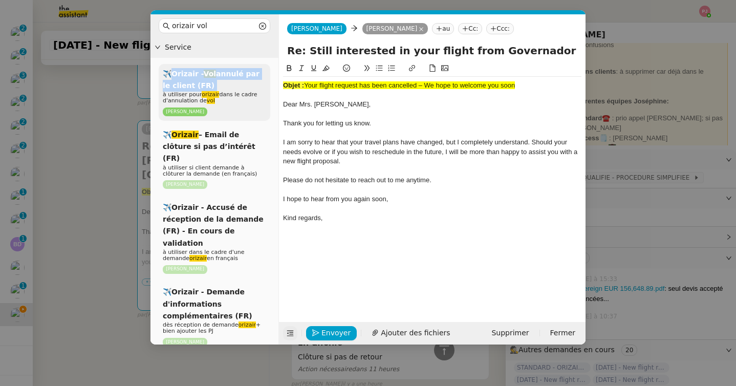
drag, startPoint x: 209, startPoint y: 83, endPoint x: 168, endPoint y: 75, distance: 41.8
click at [168, 75] on div "✈️Orizair - Vol annulé par le client (FR) à utiliser pour orizair dans le cadre…" at bounding box center [215, 92] width 112 height 57
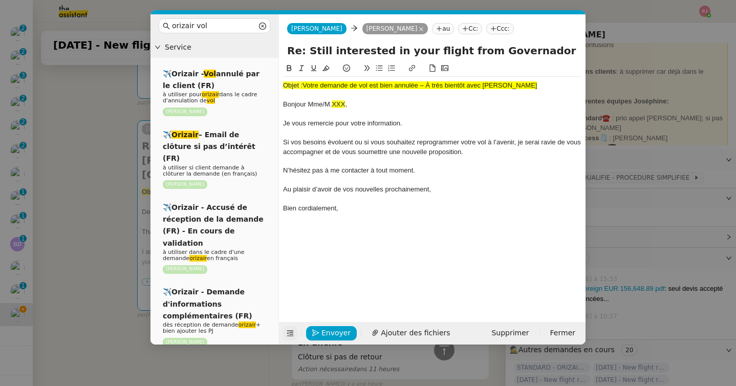
click at [92, 157] on nz-modal-container "orizair vol Service ✈️Orizair - Vol annulé par le client (FR) à utiliser pour o…" at bounding box center [368, 193] width 736 height 386
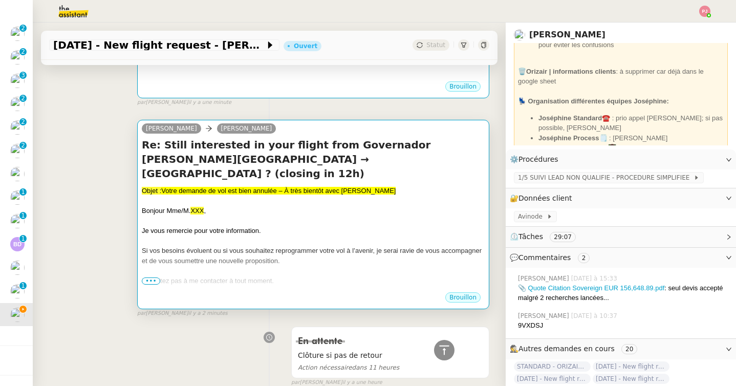
scroll to position [0, 0]
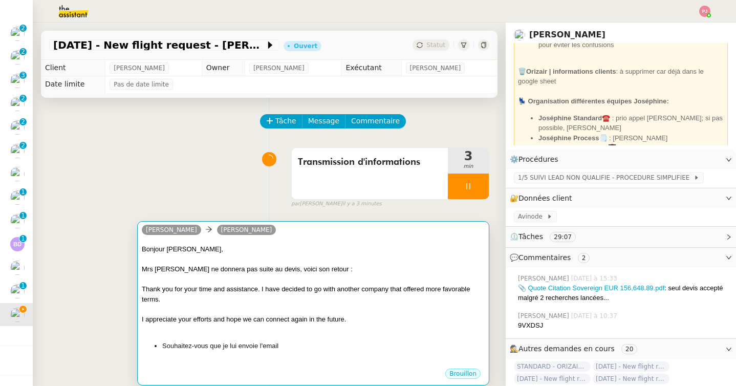
click at [255, 265] on div "Mrs Mendes ne donnera pas suite au devis, voici son retour :" at bounding box center [313, 269] width 343 height 10
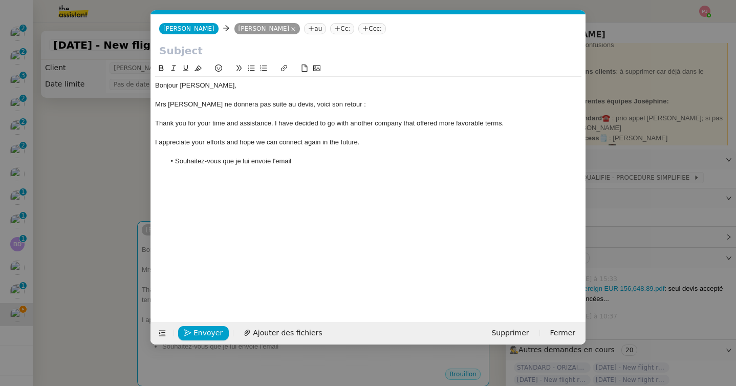
scroll to position [0, 21]
click at [314, 159] on li "Souhaitez-vous que je lui envoie l'email" at bounding box center [373, 161] width 417 height 9
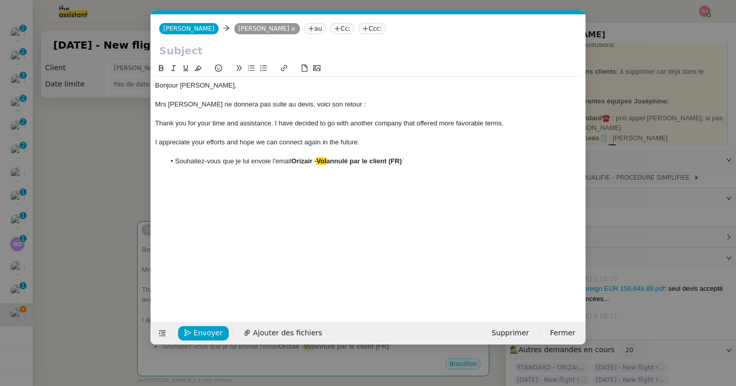
click at [402, 159] on strong "annulé par le client (FR)" at bounding box center [364, 161] width 75 height 8
click at [467, 168] on div "Bonjour Louis, Mrs Mendes ne donnera pas suite au devis, voici son retour : Tha…" at bounding box center [368, 123] width 426 height 93
click at [115, 186] on nz-modal-container "Service TA - VOYAGE - PROPOSITION GLOBALE A utiliser dans le cadre de propositi…" at bounding box center [368, 193] width 736 height 386
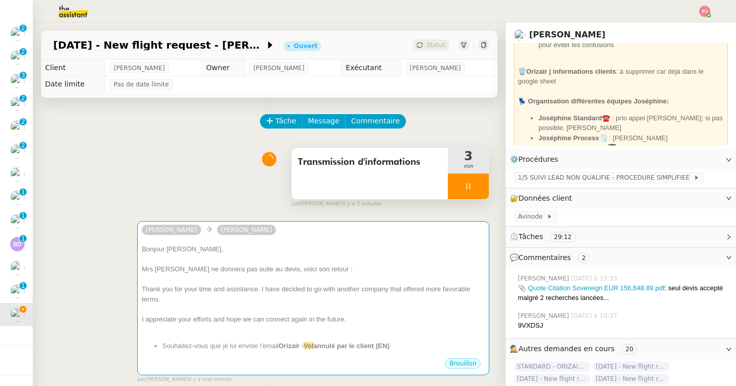
click at [461, 189] on div at bounding box center [468, 187] width 41 height 26
click at [458, 180] on div at bounding box center [458, 187] width 20 height 26
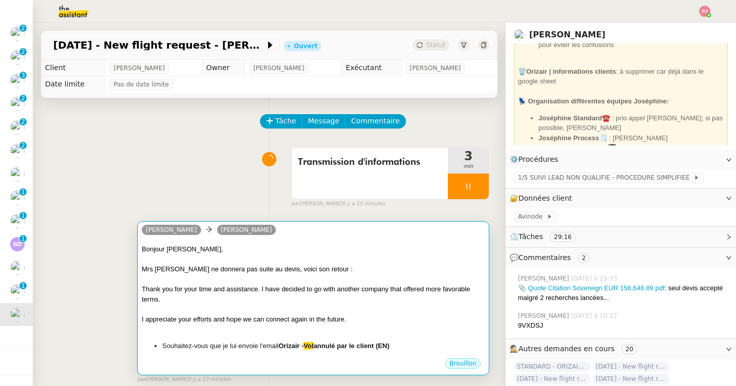
click at [416, 344] on li "Souhaitez-vous que je lui envoie l'email Orizair - Vol annulé par le client (EN)" at bounding box center [323, 346] width 322 height 10
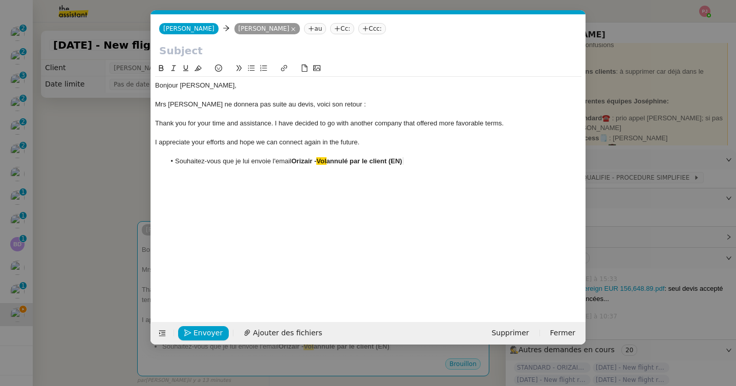
scroll to position [0, 21]
click at [429, 159] on li "Souhaitez-vous que je lui envoie l'email Orizair - Vol annulé par le client (EN)" at bounding box center [373, 161] width 417 height 9
click at [94, 230] on nz-modal-container "Service TA - VOYAGE - PROPOSITION GLOBALE A utiliser dans le cadre de propositi…" at bounding box center [368, 193] width 736 height 386
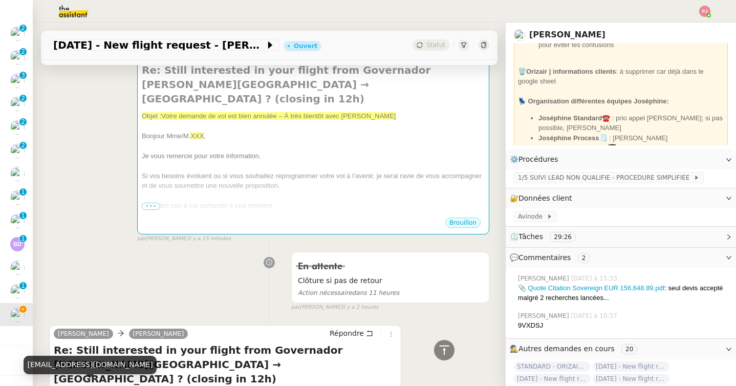
scroll to position [237, 0]
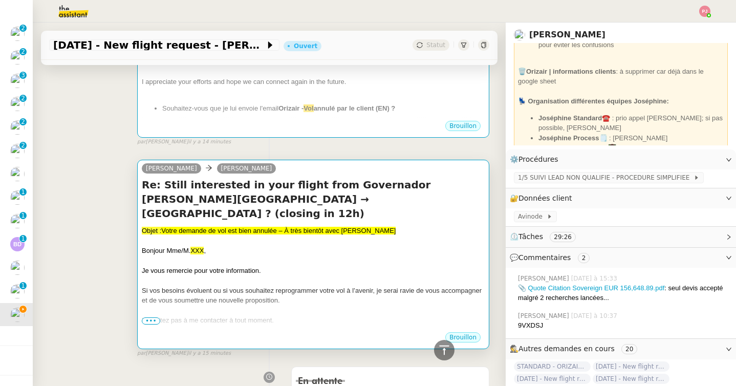
click at [152, 323] on span "•••" at bounding box center [151, 320] width 18 height 7
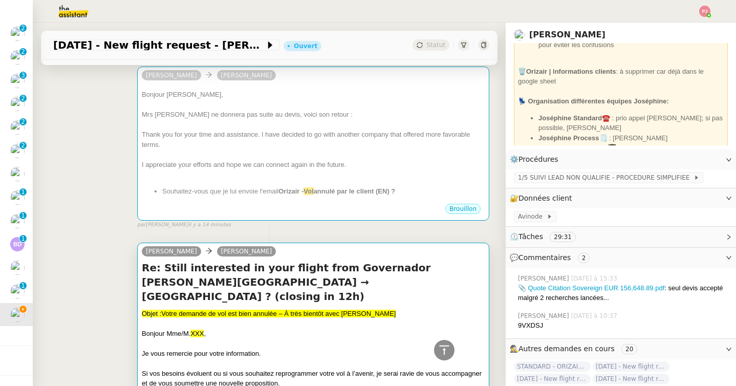
scroll to position [125, 0]
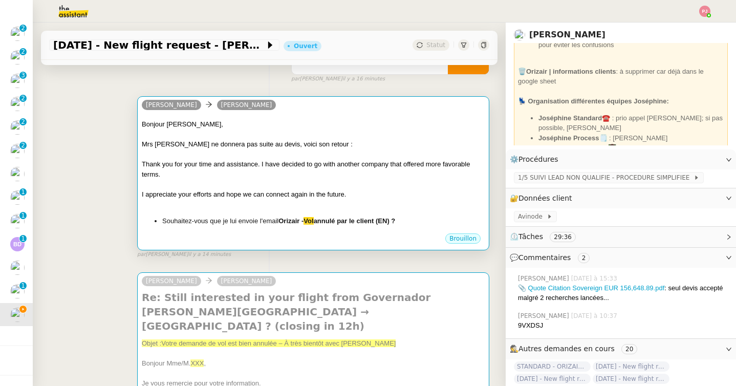
click at [261, 212] on div "Bonjour Louis, Mrs Mendes ne donnera pas suite au devis, voici son retour : Tha…" at bounding box center [313, 172] width 343 height 106
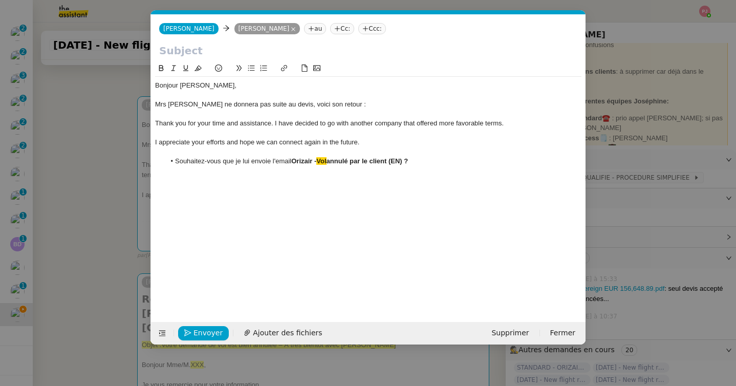
scroll to position [0, 21]
click at [427, 160] on li "Souhaitez-vous que je lui envoie l'email Orizair - Vol annulé par le client (EN…" at bounding box center [373, 161] width 417 height 9
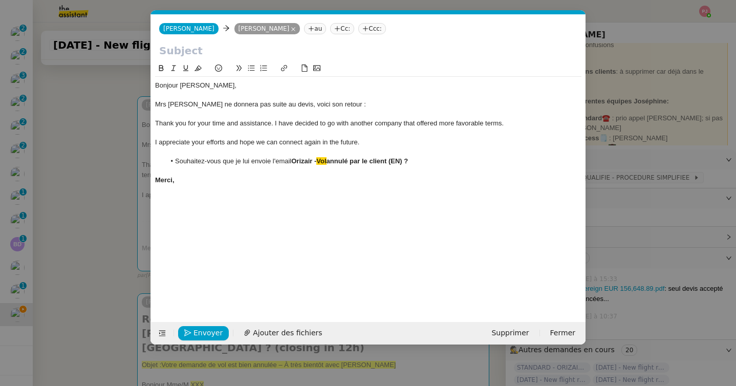
drag, startPoint x: 195, startPoint y: 185, endPoint x: 140, endPoint y: 179, distance: 55.1
click at [140, 179] on nz-modal-container "Service TA - VOYAGE - PROPOSITION GLOBALE A utiliser dans le cadre de propositi…" at bounding box center [368, 193] width 736 height 386
click at [161, 70] on icon at bounding box center [161, 68] width 5 height 6
click at [173, 51] on input "text" at bounding box center [368, 50] width 418 height 15
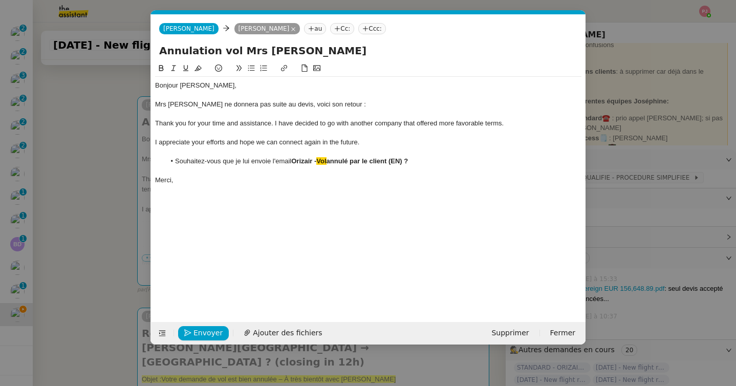
type input "Annulation vol Mrs Mendes"
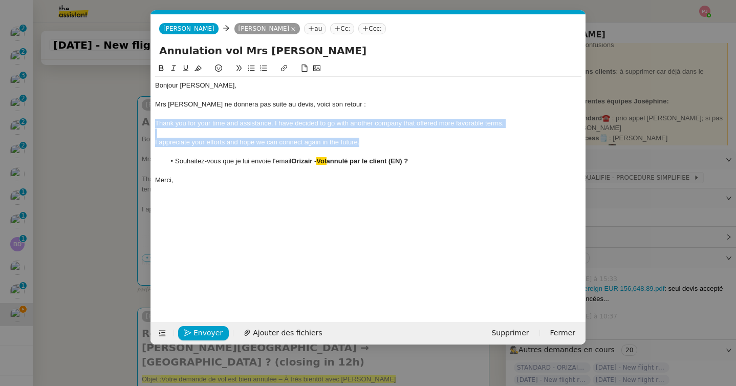
drag, startPoint x: 360, startPoint y: 141, endPoint x: 149, endPoint y: 119, distance: 211.5
click at [149, 119] on nz-modal-container "Service TA - VOYAGE - PROPOSITION GLOBALE A utiliser dans le cadre de propositi…" at bounding box center [368, 193] width 736 height 386
click at [174, 68] on icon at bounding box center [173, 67] width 7 height 7
click at [176, 131] on div at bounding box center [368, 132] width 426 height 9
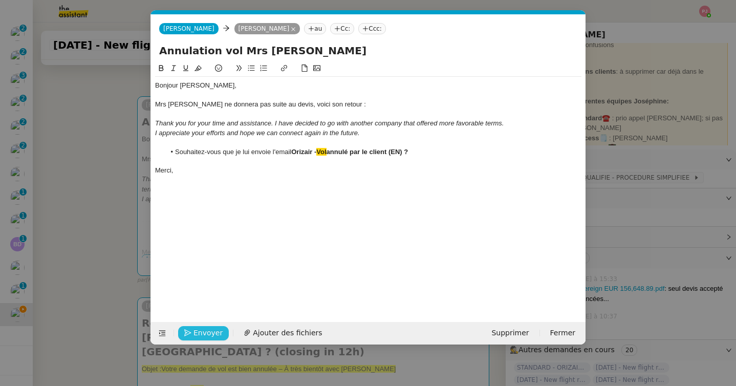
click at [197, 334] on span "Envoyer" at bounding box center [207, 333] width 29 height 12
click at [197, 334] on span "Confirmer l'envoi" at bounding box center [223, 333] width 61 height 12
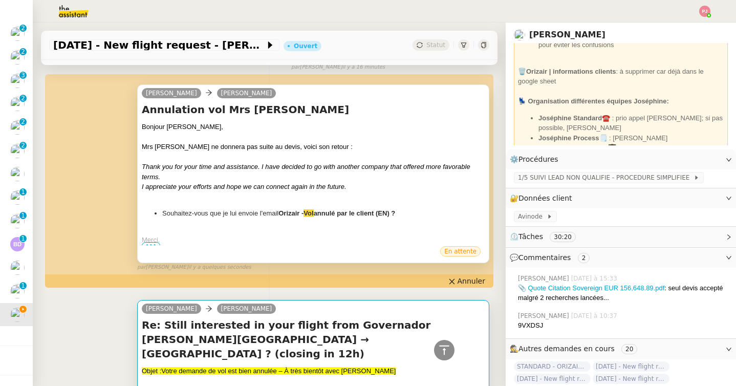
scroll to position [0, 0]
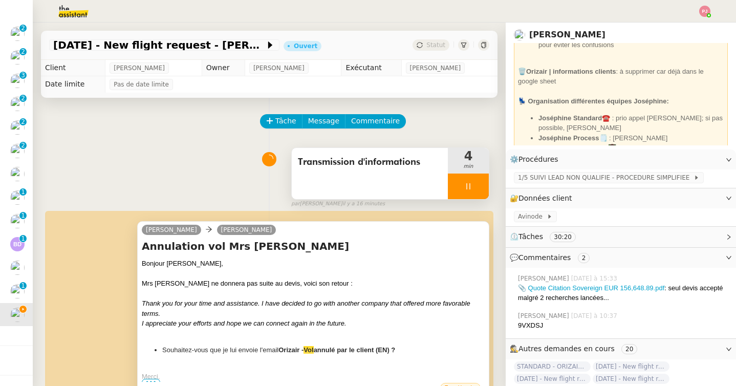
click at [470, 186] on icon at bounding box center [468, 186] width 8 height 8
click at [473, 187] on button at bounding box center [478, 187] width 20 height 26
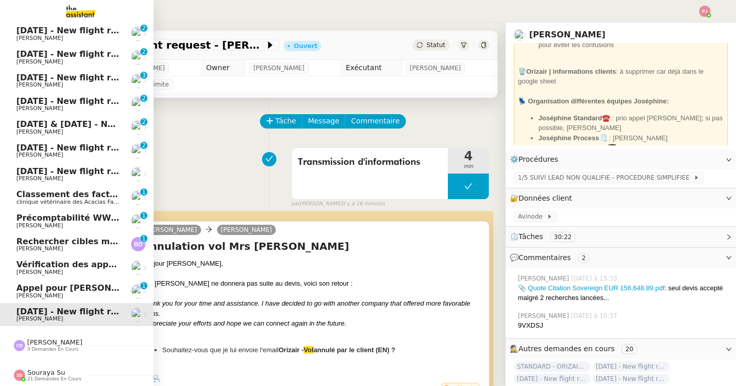
click at [96, 163] on link "28th May 2026 - New flight request - Vk Ghh Louis Frei" at bounding box center [77, 175] width 154 height 24
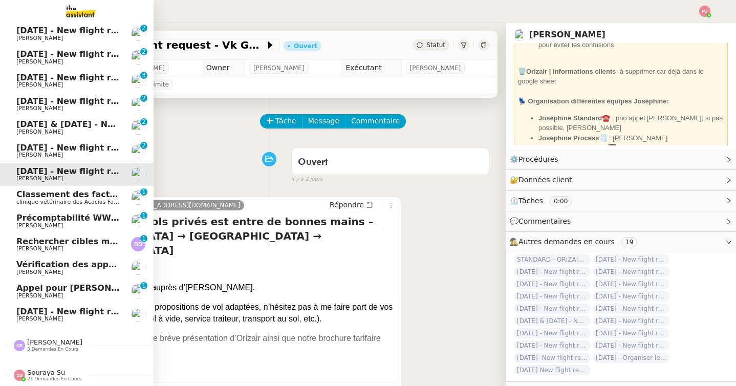
click at [61, 344] on span "[PERSON_NAME]" at bounding box center [54, 342] width 55 height 8
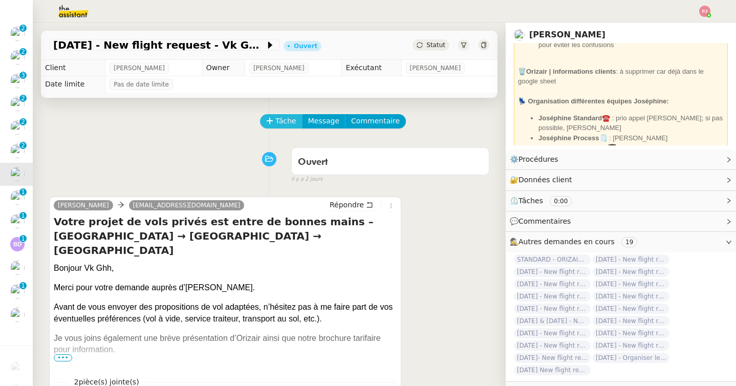
click at [286, 118] on span "Tâche" at bounding box center [285, 121] width 21 height 12
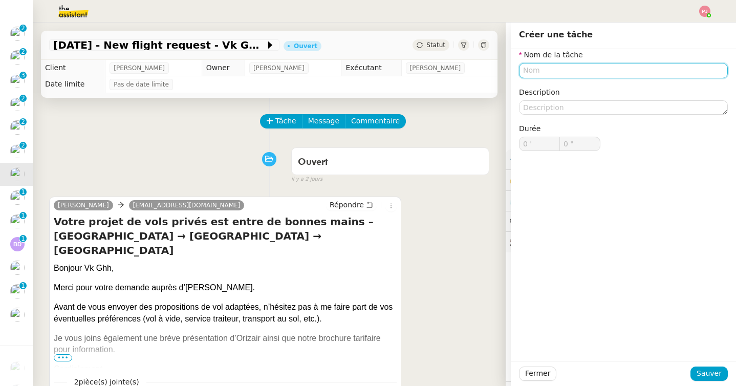
click at [528, 65] on input "text" at bounding box center [623, 70] width 209 height 15
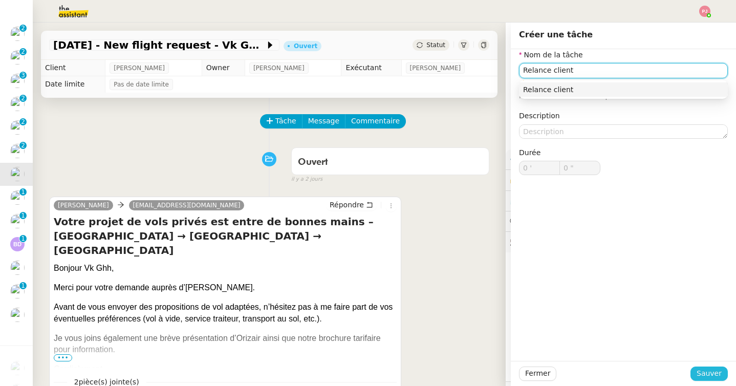
type input "Relance client"
click at [712, 372] on span "Sauver" at bounding box center [709, 374] width 25 height 12
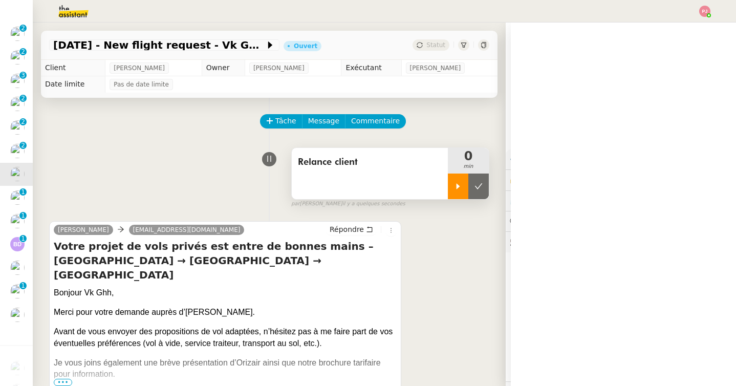
click at [455, 189] on icon at bounding box center [458, 186] width 8 height 8
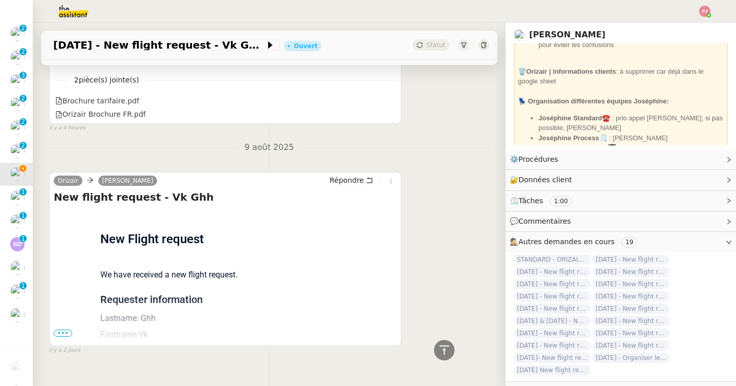
scroll to position [344, 0]
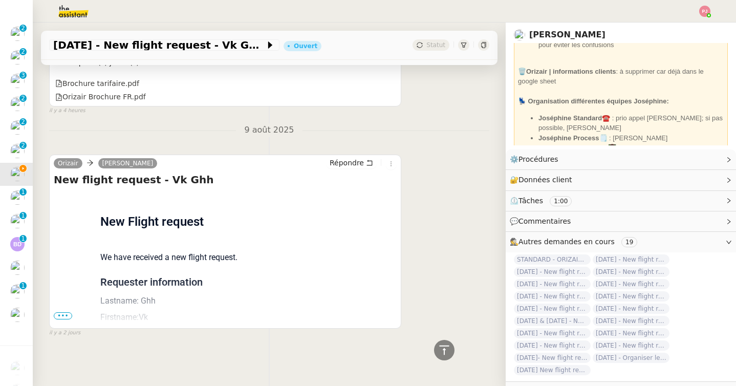
click at [59, 316] on span "•••" at bounding box center [63, 315] width 18 height 7
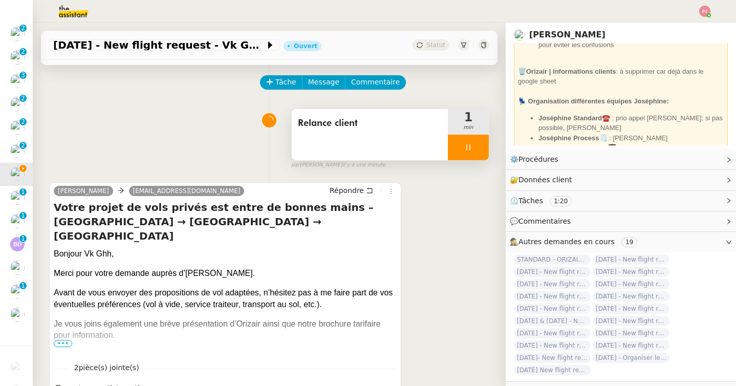
scroll to position [0, 0]
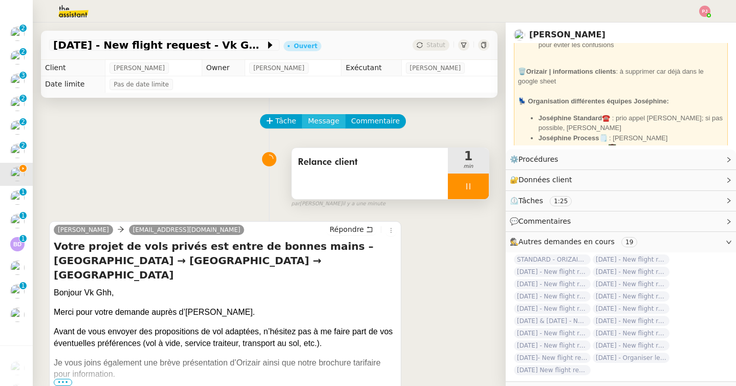
click at [317, 118] on span "Message" at bounding box center [323, 121] width 31 height 12
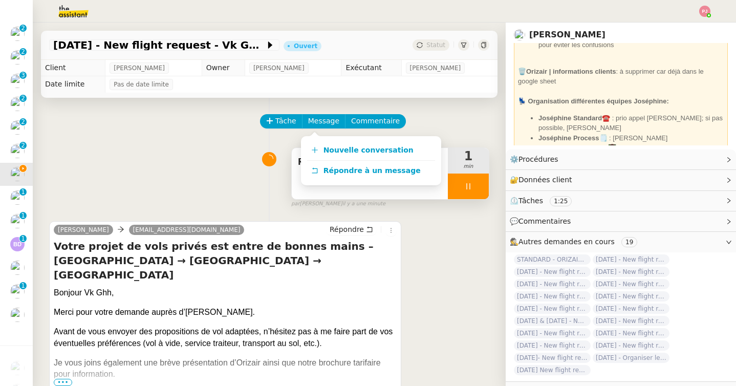
click at [201, 154] on div "Relance client 1 min false par Pauline J. il y a une minute" at bounding box center [269, 176] width 440 height 66
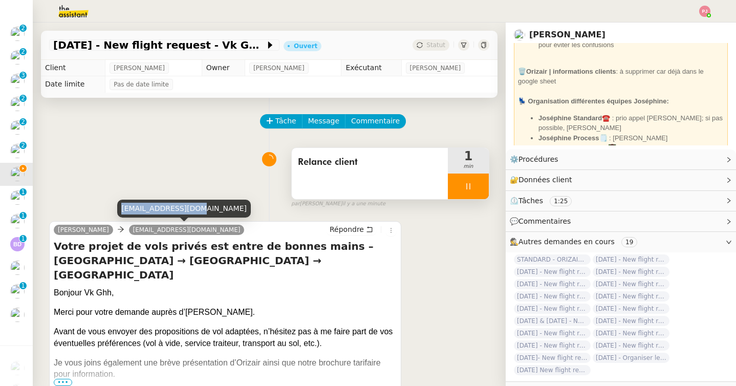
drag, startPoint x: 197, startPoint y: 208, endPoint x: 120, endPoint y: 210, distance: 77.3
click at [120, 210] on div "darminaaa@yahoo.com" at bounding box center [184, 209] width 134 height 18
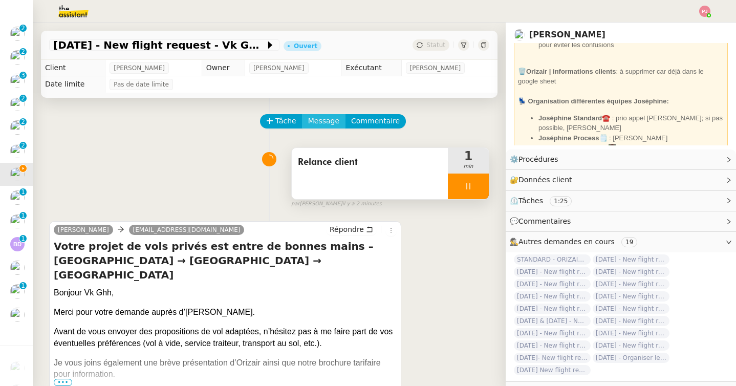
click at [314, 125] on span "Message" at bounding box center [323, 121] width 31 height 12
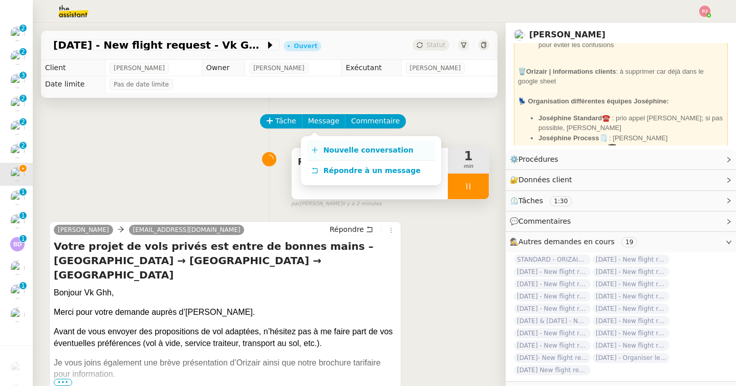
click at [318, 151] on link "Nouvelle conversation" at bounding box center [371, 150] width 128 height 20
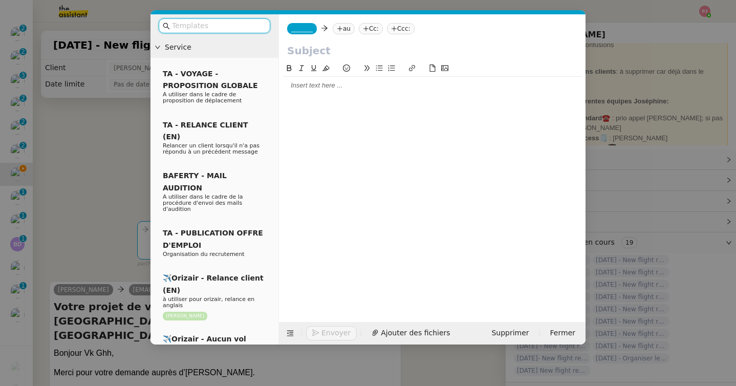
click at [307, 30] on span "_______" at bounding box center [301, 28] width 21 height 7
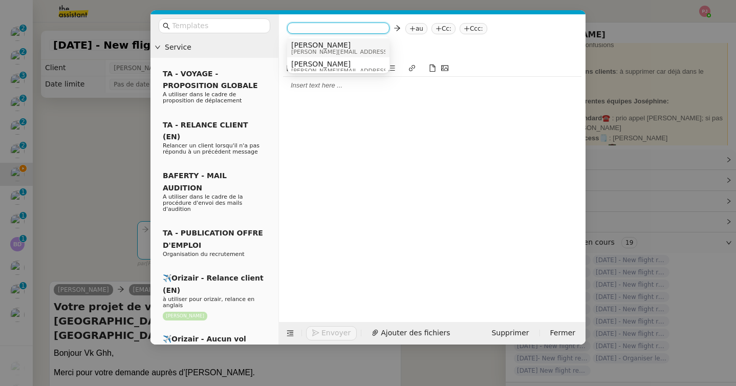
click at [315, 50] on span "[PERSON_NAME][EMAIL_ADDRESS][DOMAIN_NAME]" at bounding box center [363, 52] width 145 height 6
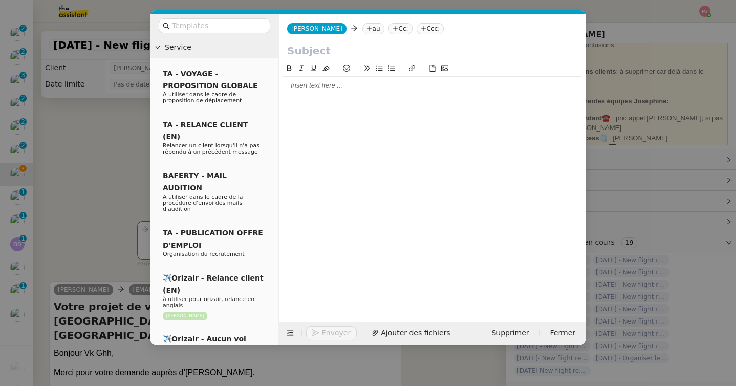
click at [362, 25] on nz-tag "au" at bounding box center [373, 28] width 22 height 11
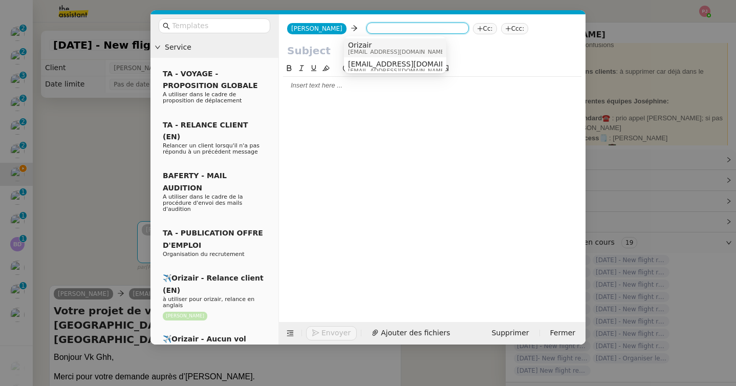
paste input "darminaaa@yahoo.com"
type input "darminaaa@yahoo.com"
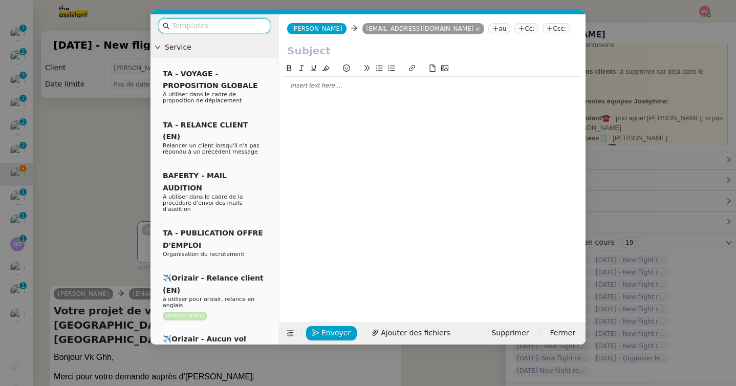
click at [253, 26] on input "text" at bounding box center [218, 26] width 92 height 12
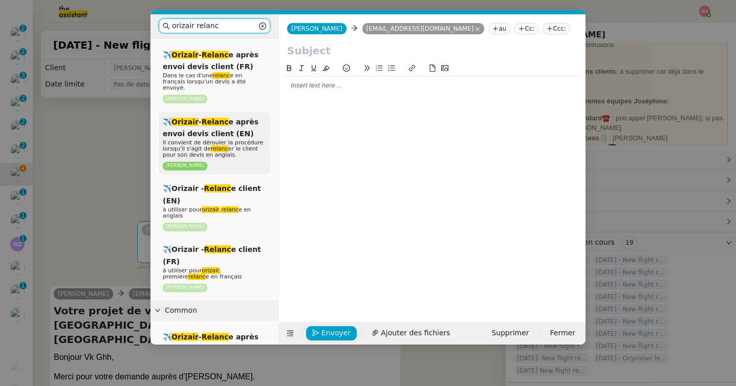
scroll to position [18, 0]
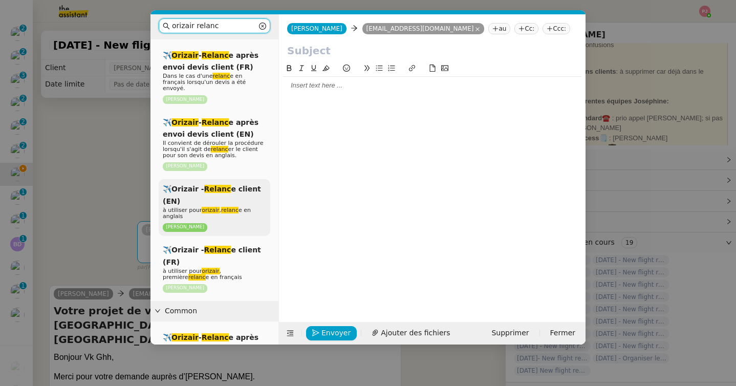
type input "orizair relanc"
click at [230, 193] on div "✈️Orizair - Relanc e client (EN) à utiliser pour orizair , relanc e en anglais …" at bounding box center [215, 207] width 112 height 57
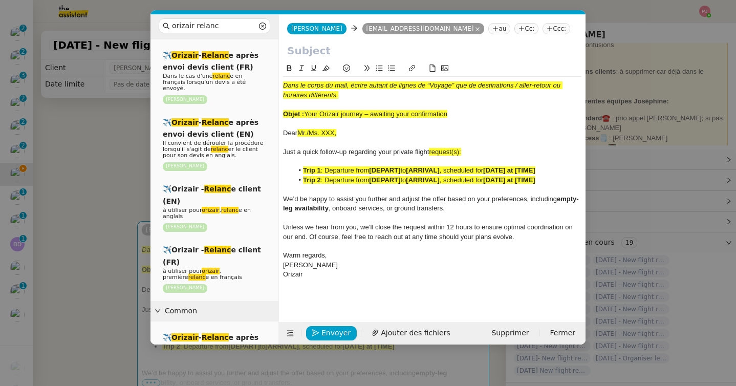
drag, startPoint x: 459, startPoint y: 111, endPoint x: 306, endPoint y: 111, distance: 153.0
click at [306, 111] on div "Objet : Your Orizair journey – awaiting your confirmation" at bounding box center [432, 114] width 298 height 9
click at [318, 49] on input "text" at bounding box center [432, 50] width 290 height 15
paste input "Your Orizair journey – awaiting your confirmation"
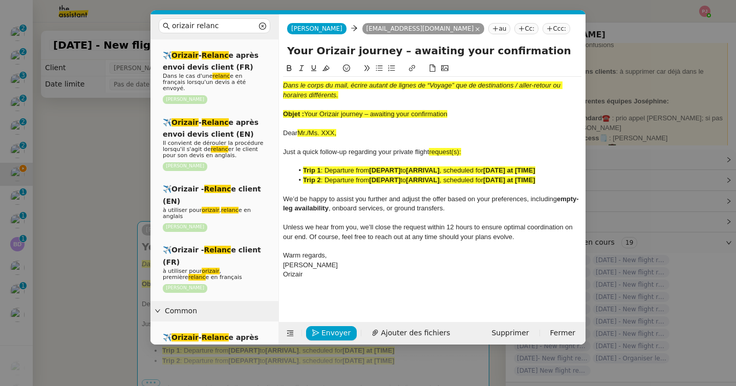
type input "Your Orizair journey – awaiting your confirmation"
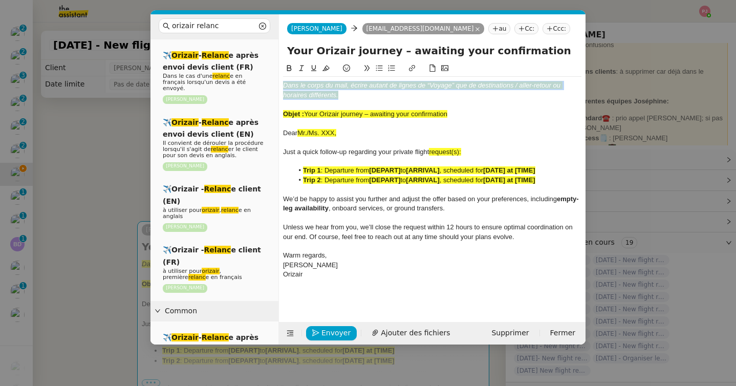
drag, startPoint x: 348, startPoint y: 97, endPoint x: 273, endPoint y: 88, distance: 75.2
click at [273, 88] on nz-layout "orizair relanc Service ✈️ Orizair - Relanc e après envoi devis client (FR) Dans…" at bounding box center [367, 179] width 435 height 330
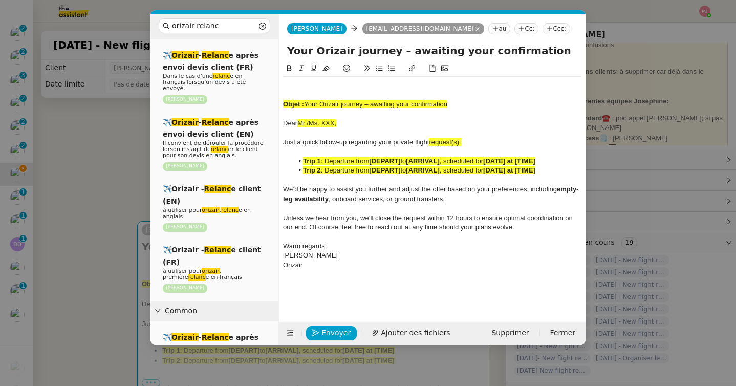
click at [283, 104] on strong "Objet :" at bounding box center [293, 104] width 21 height 8
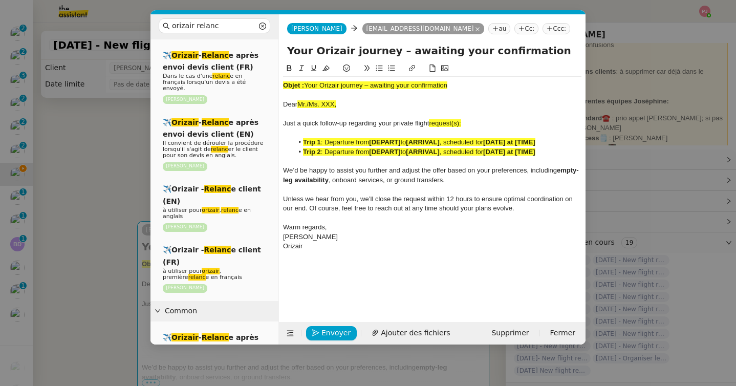
drag, startPoint x: 466, startPoint y: 83, endPoint x: 280, endPoint y: 85, distance: 185.8
click at [280, 85] on nz-spin "Objet : Your Orizair journey – awaiting your confirmation Dear Mr./Ms. XXX, Jus…" at bounding box center [432, 186] width 307 height 248
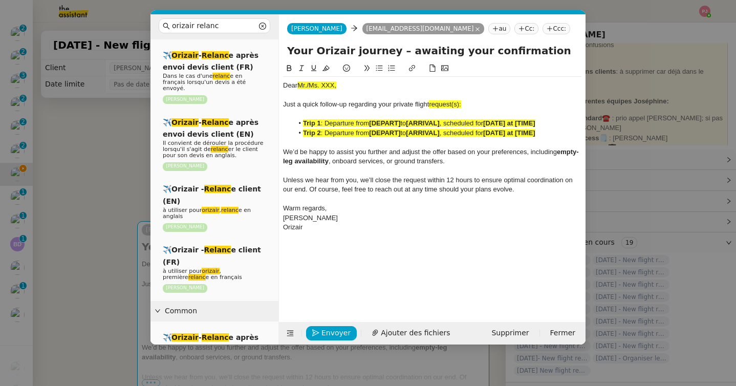
click at [116, 133] on nz-modal-container "orizair relanc Service ✈️ Orizair - Relanc e après envoi devis client (FR) Dans…" at bounding box center [368, 193] width 736 height 386
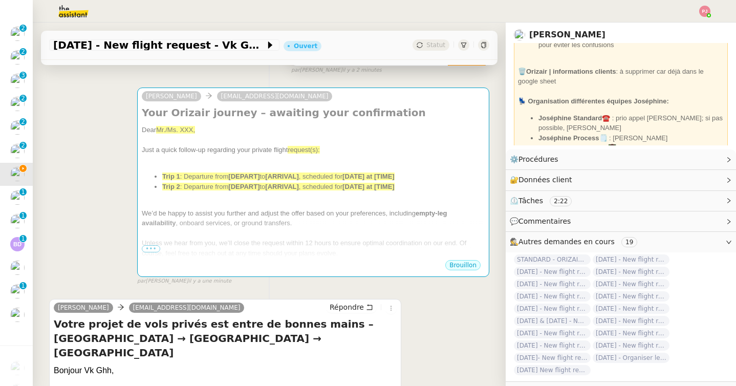
scroll to position [0, 0]
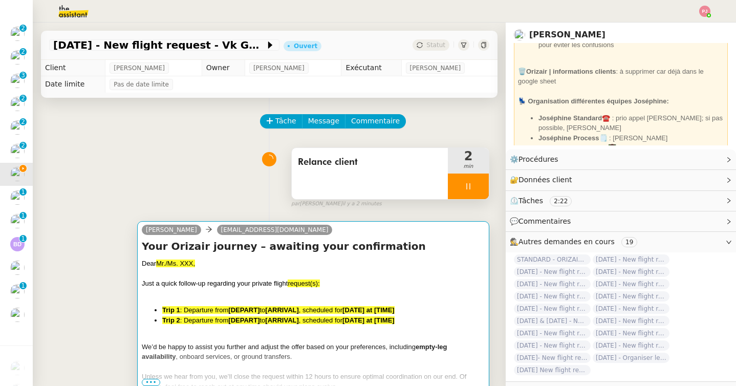
click at [240, 286] on span "Just a quick follow-up regarding your private flight" at bounding box center [215, 283] width 146 height 8
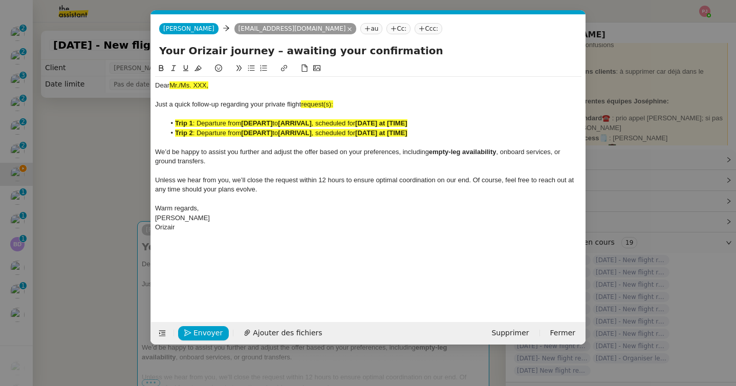
scroll to position [0, 64]
drag, startPoint x: 215, startPoint y: 84, endPoint x: 170, endPoint y: 83, distance: 45.6
click at [170, 83] on div "Dear Mr./Ms. XXX," at bounding box center [368, 85] width 426 height 9
drag, startPoint x: 342, startPoint y: 103, endPoint x: 304, endPoint y: 104, distance: 38.9
click at [304, 104] on div "Just a quick follow-up regarding your private flight request(s):" at bounding box center [368, 104] width 426 height 9
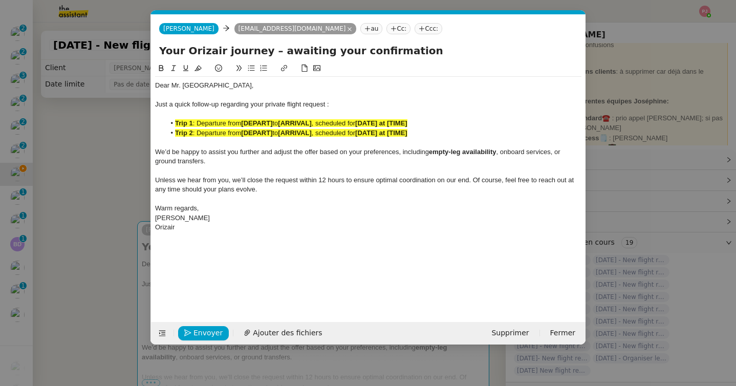
click at [78, 214] on nz-modal-container "orizair relanc Service ✈️ Orizair - Relanc e après envoi devis client (FR) Dans…" at bounding box center [368, 193] width 736 height 386
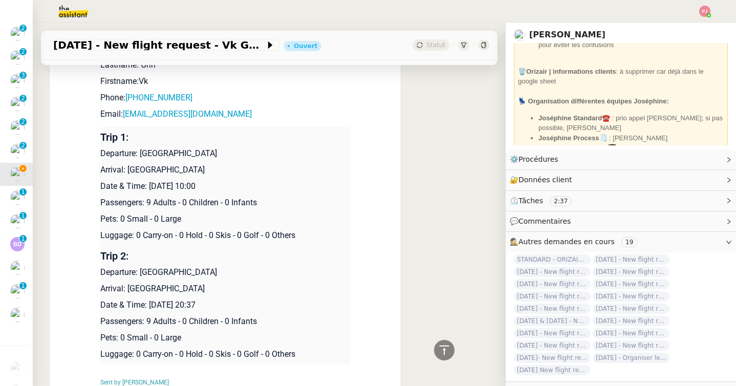
scroll to position [798, 0]
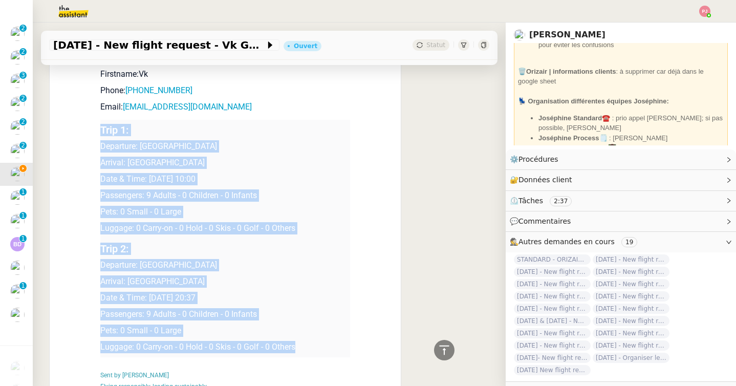
drag, startPoint x: 307, startPoint y: 349, endPoint x: 102, endPoint y: 131, distance: 298.4
click at [102, 131] on tbody "Trip 1: Departure: Birmingham International Airport Arrival: Faro Airport Date …" at bounding box center [225, 238] width 250 height 237
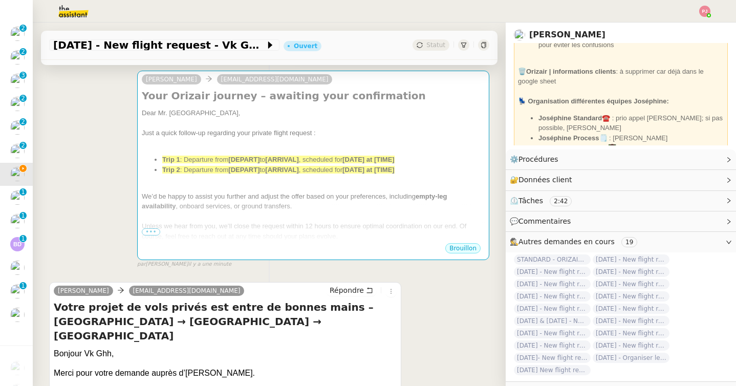
scroll to position [0, 0]
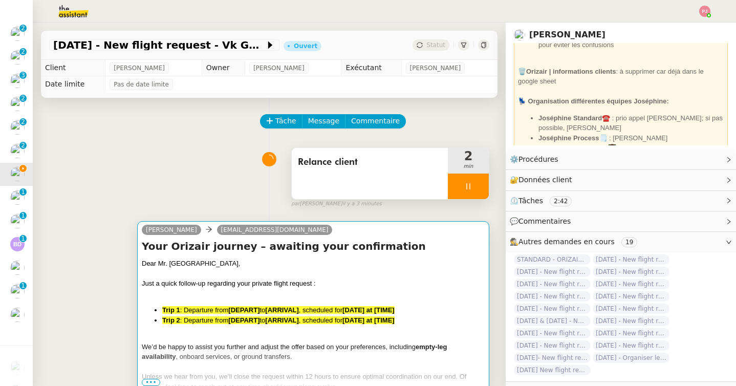
click at [242, 306] on li "Trip 1 : Departure from [DEPART] to [ARRIVAL] , scheduled for [DATE] at [TIME]" at bounding box center [323, 310] width 322 height 10
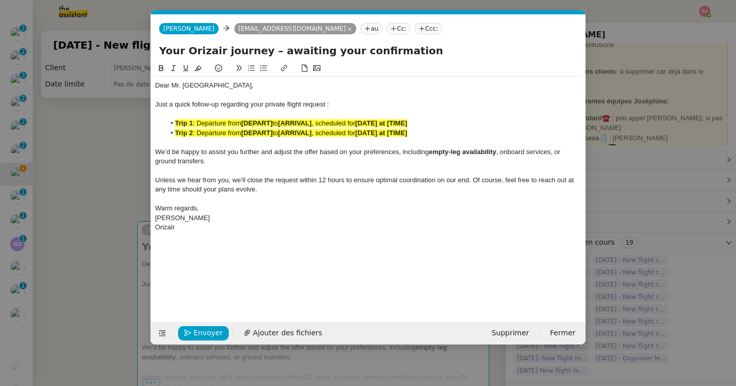
scroll to position [0, 64]
click at [211, 230] on div "Orizair" at bounding box center [368, 227] width 426 height 9
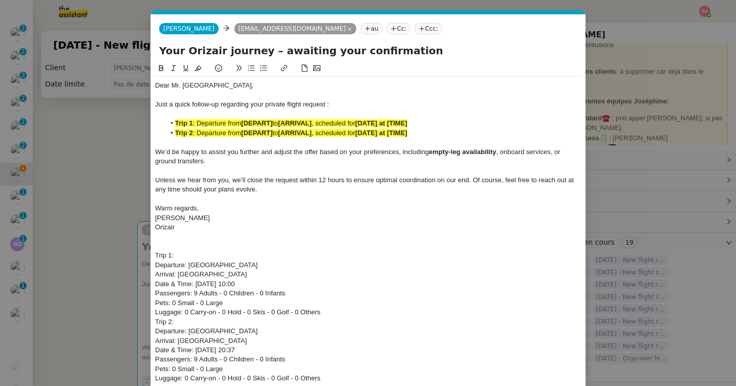
scroll to position [0, 0]
click at [415, 29] on nz-tag "Ccc:" at bounding box center [429, 28] width 28 height 11
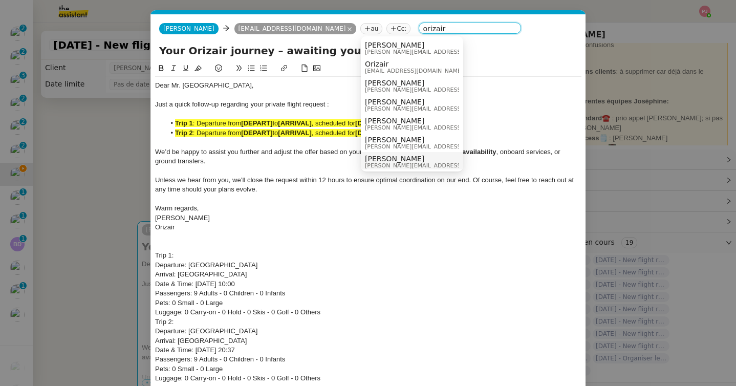
type input "orizair"
click at [396, 161] on span "[PERSON_NAME]" at bounding box center [437, 159] width 145 height 8
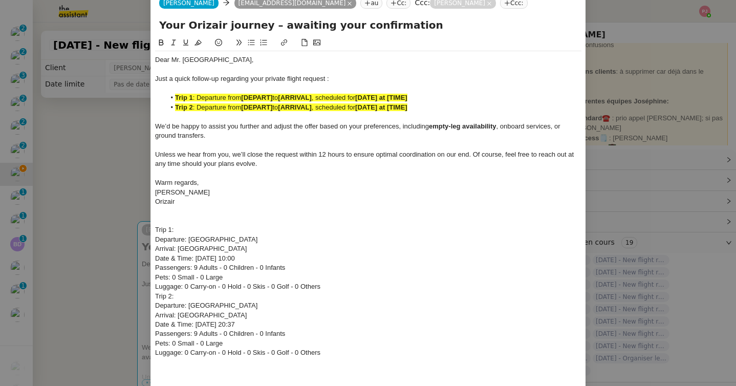
scroll to position [31, 0]
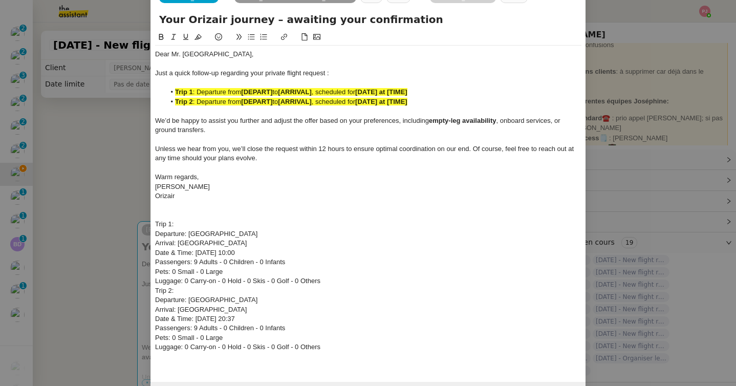
drag, startPoint x: 292, startPoint y: 235, endPoint x: 189, endPoint y: 237, distance: 102.4
click at [189, 237] on div "Departure: Birmingham International Airport" at bounding box center [368, 233] width 426 height 9
drag, startPoint x: 274, startPoint y: 92, endPoint x: 243, endPoint y: 90, distance: 31.3
click at [243, 90] on li "Trip 1 : Departure from [DEPART] to [ARRIVAL] , scheduled for [DATE] at [TIME]" at bounding box center [373, 92] width 417 height 9
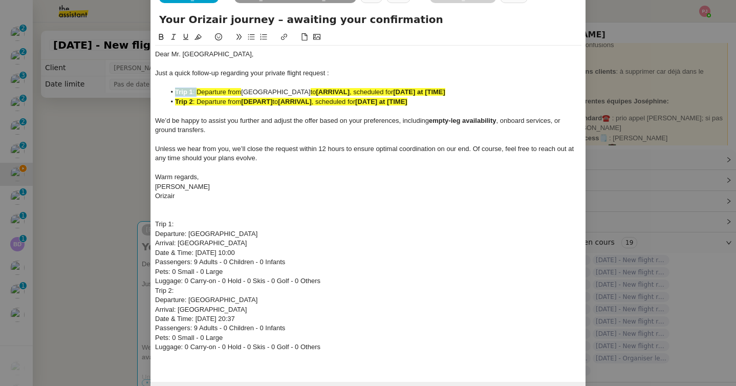
drag, startPoint x: 198, startPoint y: 92, endPoint x: 172, endPoint y: 93, distance: 25.6
click at [172, 93] on li "Trip 1 : Departure from Birmingham International Airport to [ARRIVAL] , schedul…" at bounding box center [373, 92] width 417 height 9
drag, startPoint x: 317, startPoint y: 90, endPoint x: 223, endPoint y: 92, distance: 94.2
click at [223, 92] on li "Departure from Birmingham International Airport to [ARRIVAL] , scheduled for [D…" at bounding box center [373, 92] width 417 height 9
click at [159, 37] on icon at bounding box center [161, 37] width 5 height 6
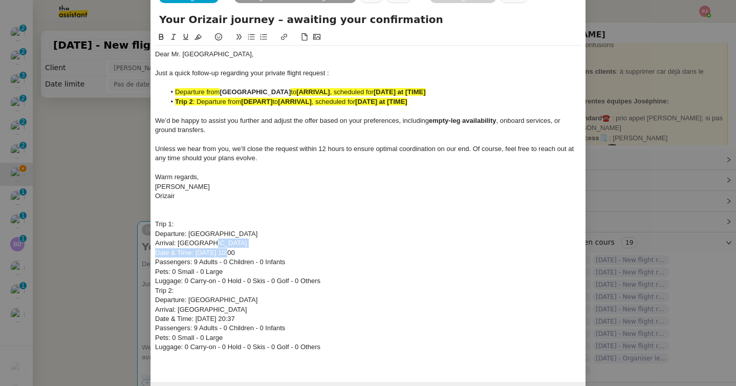
drag, startPoint x: 227, startPoint y: 248, endPoint x: 206, endPoint y: 243, distance: 21.6
click at [206, 243] on div "Dear Mr. Ghh, Just a quick follow-up regarding your private flight request : De…" at bounding box center [368, 206] width 426 height 320
click at [224, 243] on div "Arrival: Faro Airport" at bounding box center [368, 243] width 426 height 9
drag, startPoint x: 220, startPoint y: 243, endPoint x: 179, endPoint y: 243, distance: 41.5
click at [179, 243] on div "Arrival: Faro Airport" at bounding box center [368, 243] width 426 height 9
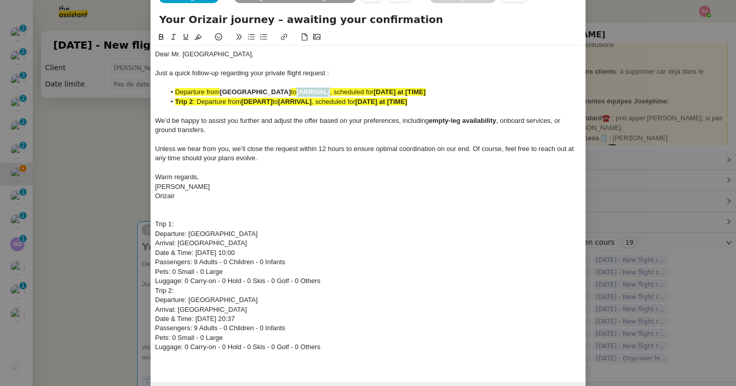
drag, startPoint x: 369, startPoint y: 90, endPoint x: 336, endPoint y: 89, distance: 32.8
click at [336, 89] on li "Departure from Birmingham International Airport to [ARRIVAL] , scheduled for [D…" at bounding box center [373, 92] width 417 height 9
drag, startPoint x: 370, startPoint y: 94, endPoint x: 336, endPoint y: 93, distance: 33.8
click at [336, 93] on li "Departure from Birmingham International Airport to Faro Airport , scheduled for…" at bounding box center [373, 92] width 417 height 9
click at [162, 35] on icon at bounding box center [161, 36] width 7 height 7
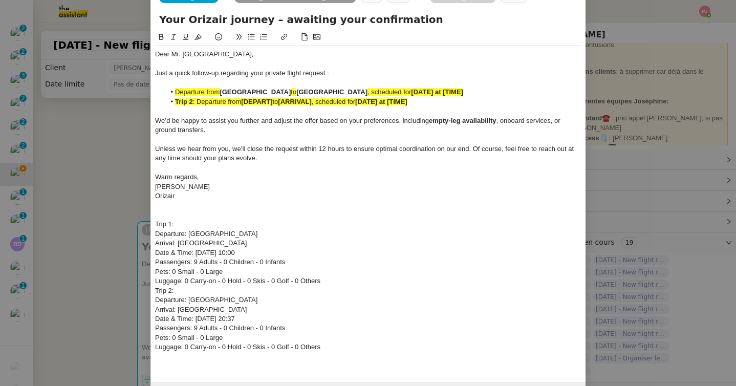
drag, startPoint x: 269, startPoint y: 250, endPoint x: 195, endPoint y: 251, distance: 73.7
click at [195, 251] on div "Date & Time: 28th May 2026 10:00" at bounding box center [368, 252] width 426 height 9
drag, startPoint x: 477, startPoint y: 92, endPoint x: 419, endPoint y: 93, distance: 58.4
click at [419, 93] on li "Departure from Birmingham International Airport to Faro Airport , scheduled for…" at bounding box center [373, 92] width 417 height 9
drag, startPoint x: 268, startPoint y: 320, endPoint x: 196, endPoint y: 320, distance: 72.2
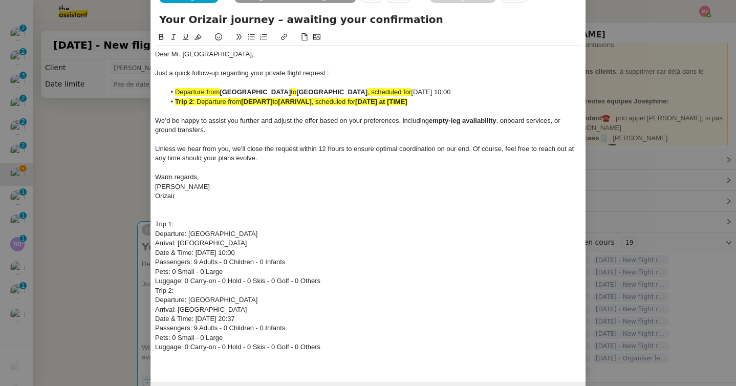
click at [196, 320] on div "Date & Time: 31st May 2026 20:37" at bounding box center [368, 318] width 426 height 9
drag, startPoint x: 421, startPoint y: 101, endPoint x: 363, endPoint y: 101, distance: 57.3
click at [363, 101] on li "Trip 2 : Departure from [DEPART] to [ARRIVAL] , scheduled for [DATE] at [TIME]" at bounding box center [373, 101] width 417 height 9
drag, startPoint x: 438, startPoint y: 99, endPoint x: 366, endPoint y: 99, distance: 71.7
click at [366, 99] on li "Trip 2 : Departure from [DEPART] to [ARRIVAL] , scheduled for 31st May 2026 20:…" at bounding box center [373, 101] width 417 height 9
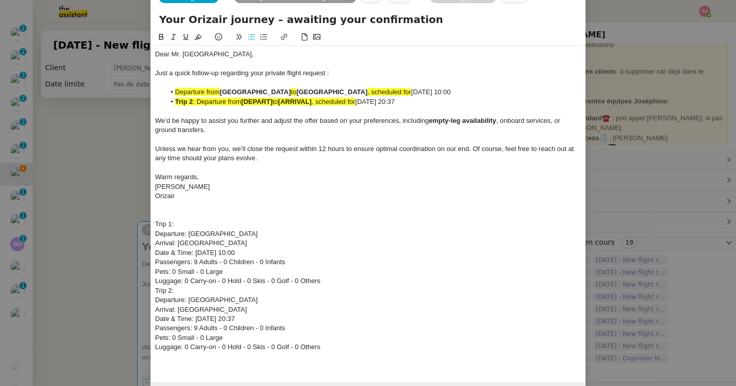
click at [165, 36] on button at bounding box center [161, 37] width 12 height 12
drag, startPoint x: 486, startPoint y: 90, endPoint x: 419, endPoint y: 90, distance: 67.1
click at [419, 90] on li "Departure from Birmingham International Airport to Faro Airport , scheduled for…" at bounding box center [373, 92] width 417 height 9
click at [163, 35] on icon at bounding box center [161, 36] width 7 height 7
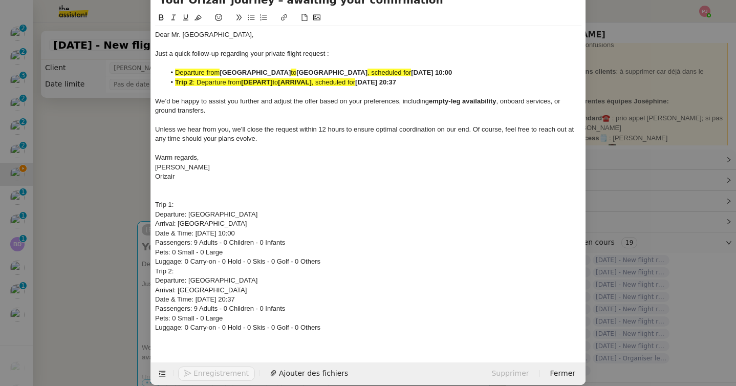
scroll to position [62, 0]
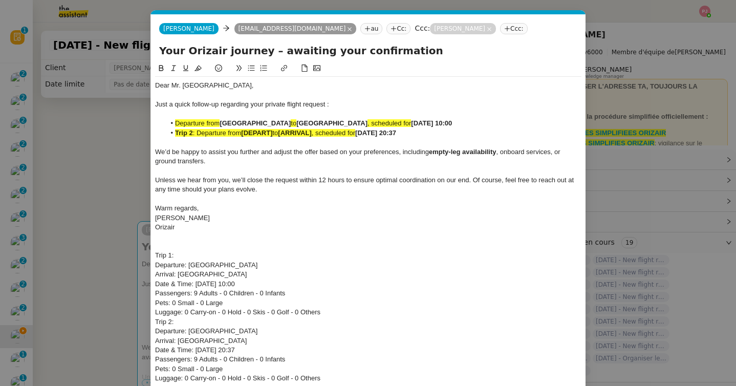
scroll to position [0, 64]
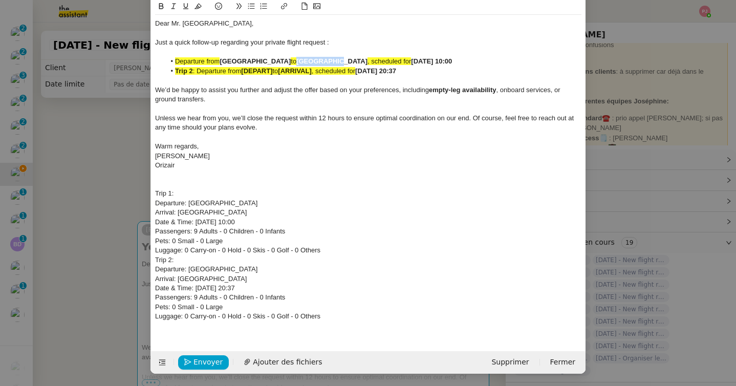
drag, startPoint x: 372, startPoint y: 60, endPoint x: 336, endPoint y: 60, distance: 36.3
click at [336, 60] on strong "[GEOGRAPHIC_DATA]" at bounding box center [331, 61] width 71 height 8
drag, startPoint x: 373, startPoint y: 60, endPoint x: 335, endPoint y: 57, distance: 37.5
click at [335, 57] on strong "[GEOGRAPHIC_DATA]" at bounding box center [331, 61] width 71 height 8
copy strong "[GEOGRAPHIC_DATA]"
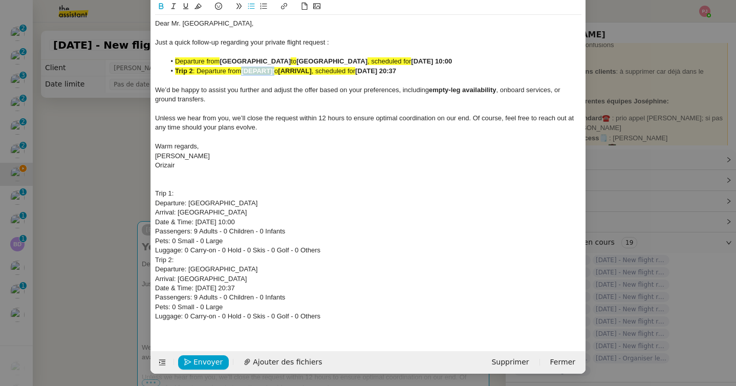
drag, startPoint x: 277, startPoint y: 73, endPoint x: 245, endPoint y: 70, distance: 32.3
click at [245, 70] on li "Trip 2 : Departure from [DEPART] to [ARRIVAL] , scheduled for [DATE] 20:37" at bounding box center [373, 71] width 417 height 9
drag, startPoint x: 199, startPoint y: 71, endPoint x: 171, endPoint y: 70, distance: 27.6
click at [171, 70] on li "Trip 2 : Departure from Faro Airport to [ARRIVAL] , scheduled for 31st May 2026…" at bounding box center [373, 71] width 417 height 9
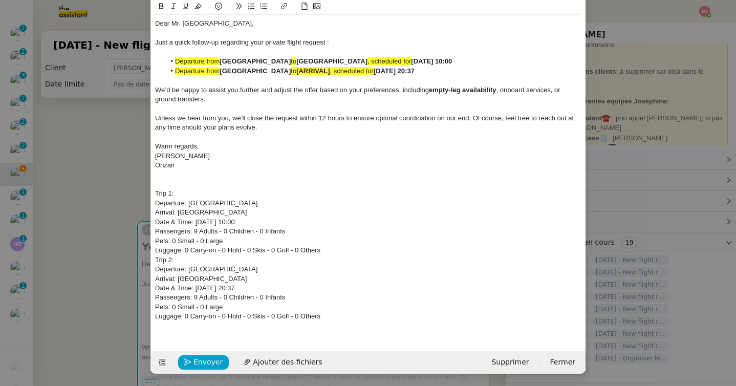
drag, startPoint x: 326, startPoint y: 59, endPoint x: 222, endPoint y: 59, distance: 103.4
click at [222, 59] on li "Departure from [GEOGRAPHIC_DATA] to [GEOGRAPHIC_DATA] , scheduled for [DATE] 10…" at bounding box center [373, 61] width 417 height 9
copy strong "[GEOGRAPHIC_DATA]"
drag, startPoint x: 301, startPoint y: 70, endPoint x: 270, endPoint y: 70, distance: 31.2
click at [296, 70] on strong "[ARRIVAL]" at bounding box center [312, 71] width 33 height 8
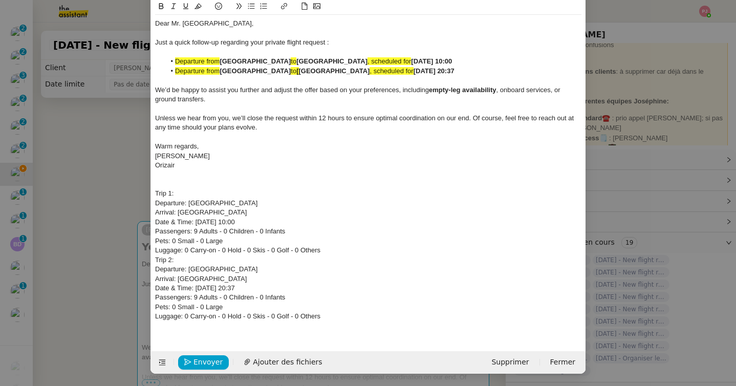
drag, startPoint x: 490, startPoint y: 71, endPoint x: 153, endPoint y: 62, distance: 337.9
click at [153, 62] on nz-spin "Dear Mr. Ghh, Just a quick follow-up regarding your private flight request : De…" at bounding box center [368, 170] width 435 height 338
click at [202, 7] on button at bounding box center [198, 7] width 12 height 12
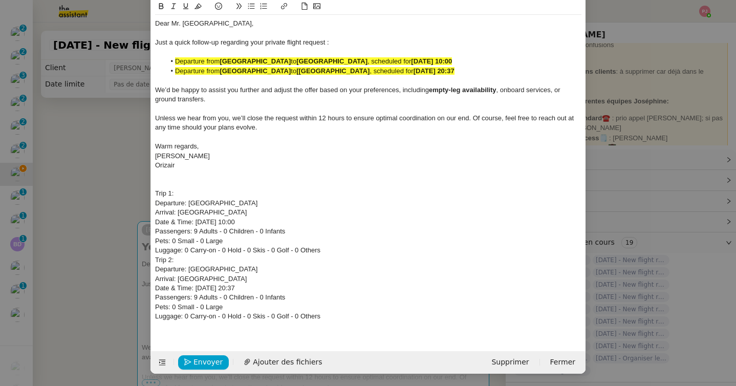
click at [240, 58] on strong "[GEOGRAPHIC_DATA]" at bounding box center [255, 61] width 71 height 8
drag, startPoint x: 501, startPoint y: 70, endPoint x: 172, endPoint y: 60, distance: 328.2
click at [172, 60] on ul "Departure from Birmingham International Airport to Faro Airport , scheduled for…" at bounding box center [368, 66] width 426 height 19
click at [198, 1] on button at bounding box center [198, 7] width 12 height 12
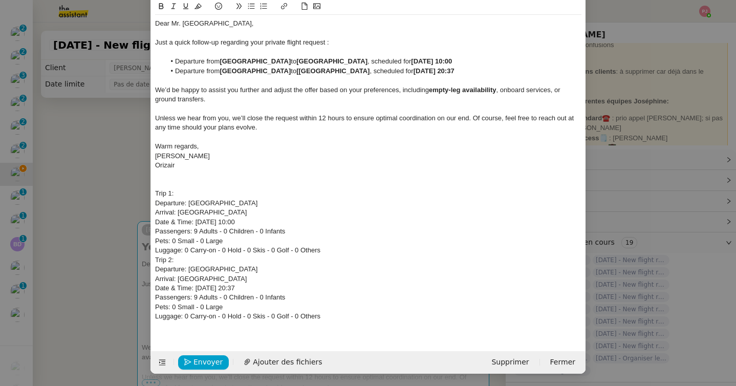
click at [237, 87] on span "We’d be happy to assist you further and adjust the offer based on your preferen…" at bounding box center [292, 90] width 274 height 8
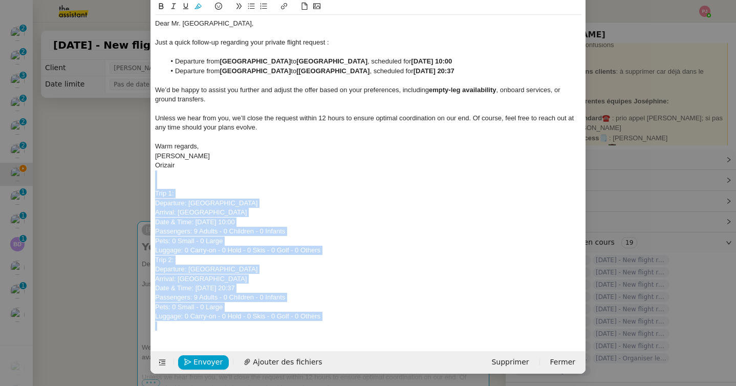
drag, startPoint x: 166, startPoint y: 179, endPoint x: 394, endPoint y: 383, distance: 305.9
click at [394, 383] on nz-modal-container "orizair relanc Service ✈️ Orizair - Relanc e après envoi devis client (FR) Dans…" at bounding box center [368, 193] width 736 height 386
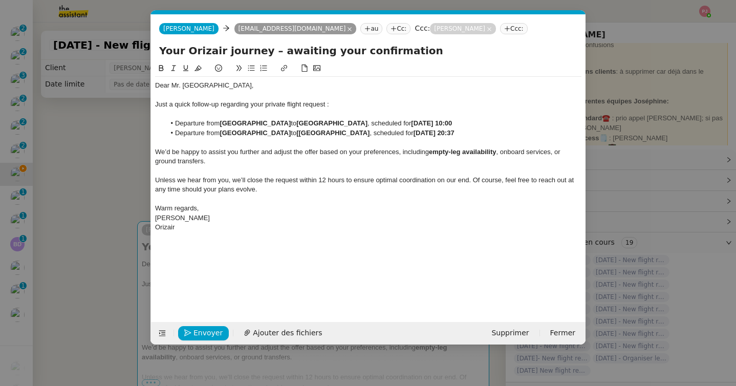
click at [215, 324] on div "Envoyer Ajouter des fichiers Supprimer Fermer" at bounding box center [368, 333] width 435 height 23
click at [215, 332] on span "Envoyer" at bounding box center [207, 333] width 29 height 12
click at [215, 332] on span "Confirmer l'envoi" at bounding box center [223, 333] width 61 height 12
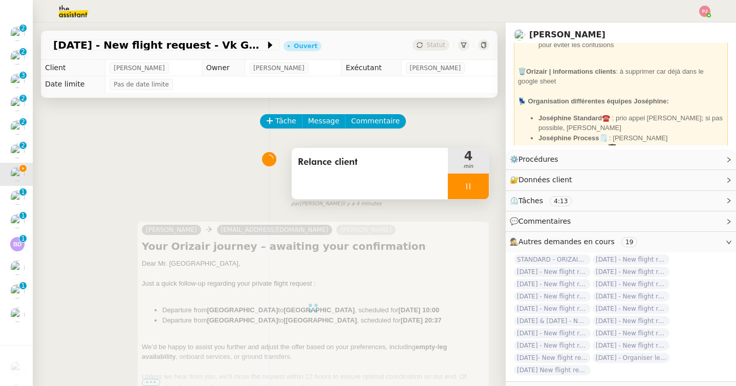
click at [467, 188] on icon at bounding box center [468, 186] width 4 height 6
click at [476, 188] on icon at bounding box center [478, 186] width 8 height 8
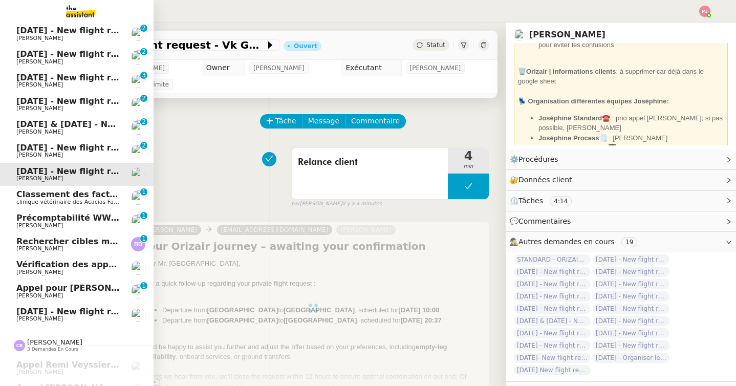
click at [21, 316] on span "[PERSON_NAME]" at bounding box center [39, 318] width 47 height 7
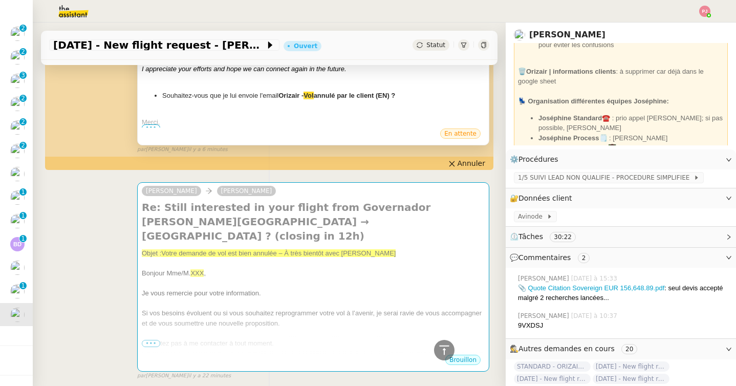
scroll to position [256, 0]
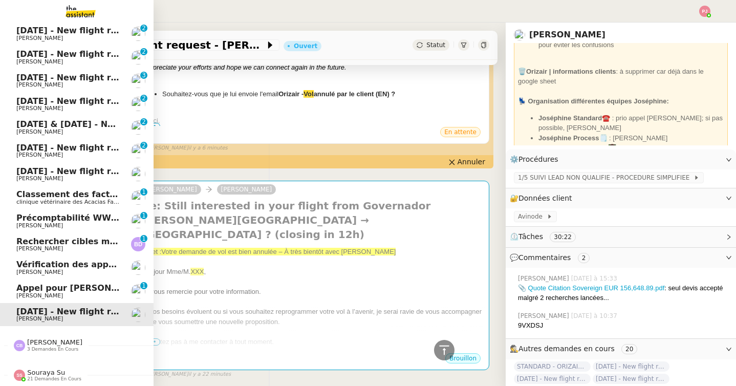
click at [14, 171] on link "28th May 2026 - New flight request - Vk Ghh Louis Frei" at bounding box center [77, 175] width 154 height 24
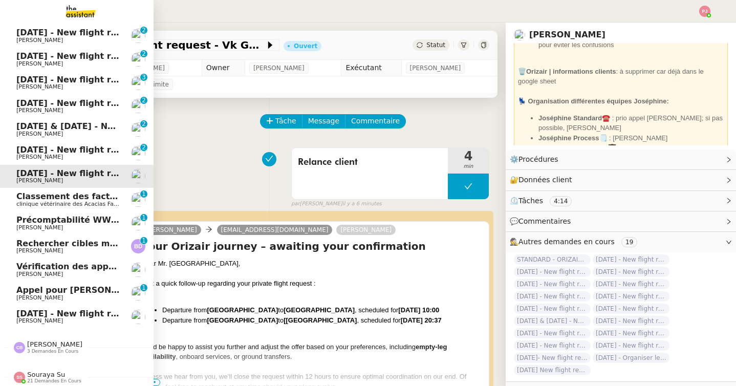
scroll to position [162, 0]
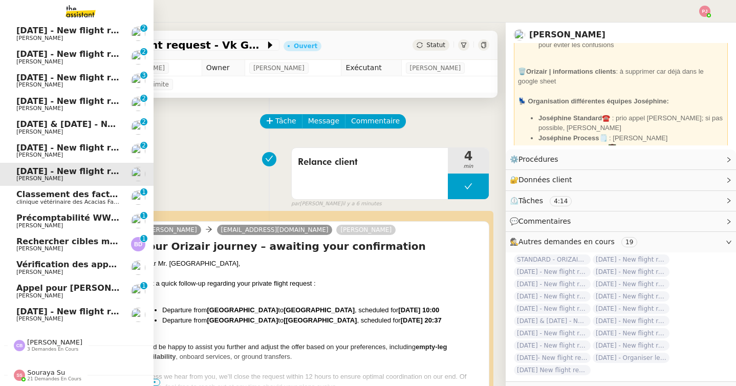
click at [74, 145] on span "[DATE] - New flight request - [PERSON_NAME]" at bounding box center [121, 148] width 211 height 10
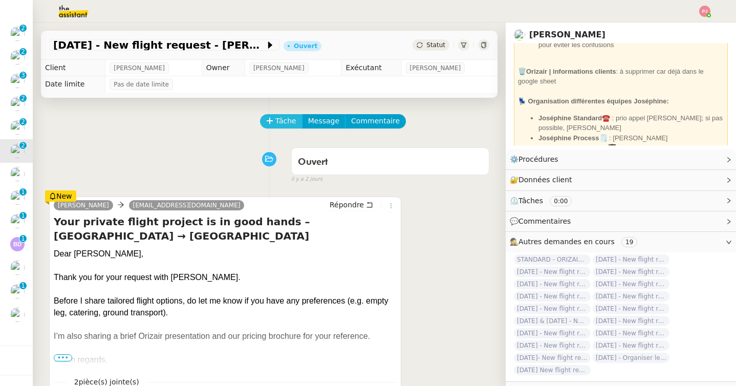
click at [278, 116] on span "Tâche" at bounding box center [285, 121] width 21 height 12
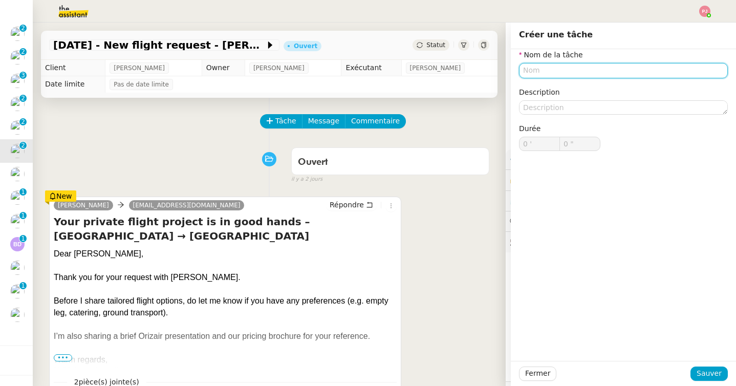
click at [525, 68] on input "text" at bounding box center [623, 70] width 209 height 15
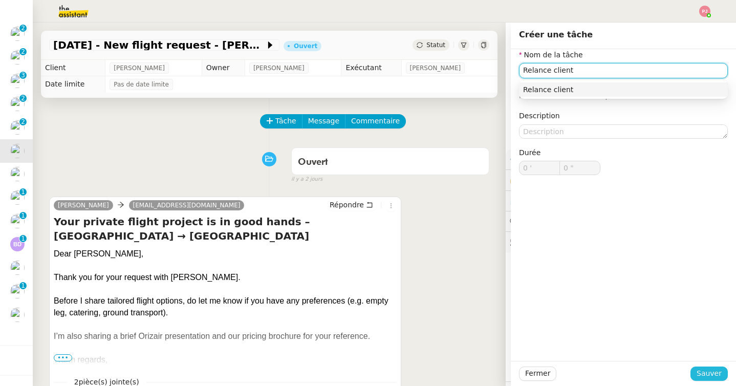
type input "Relance client"
click at [716, 378] on span "Sauver" at bounding box center [709, 374] width 25 height 12
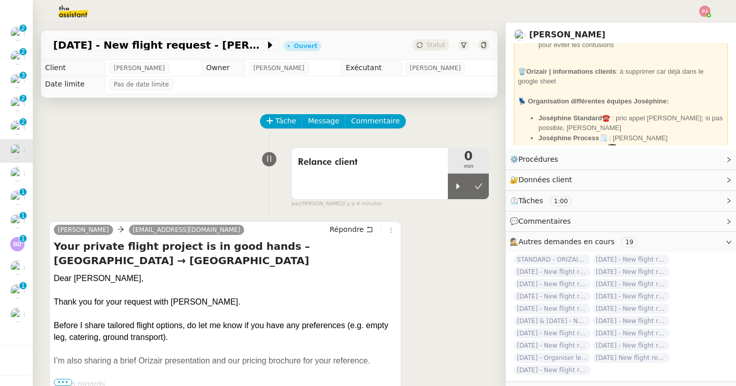
scroll to position [139, 0]
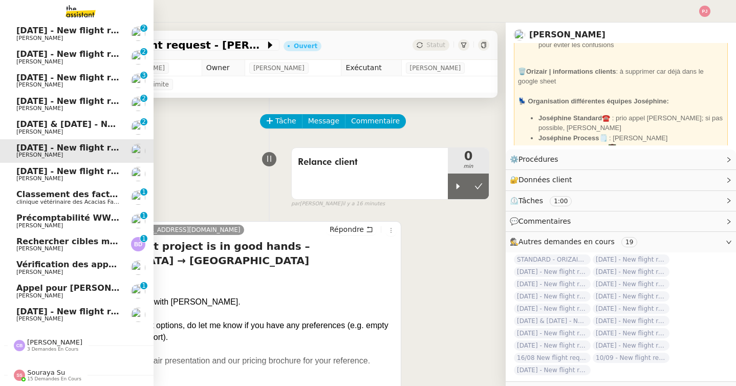
click at [14, 313] on link "[DATE] - New flight request - [PERSON_NAME] [PERSON_NAME]" at bounding box center [77, 315] width 154 height 24
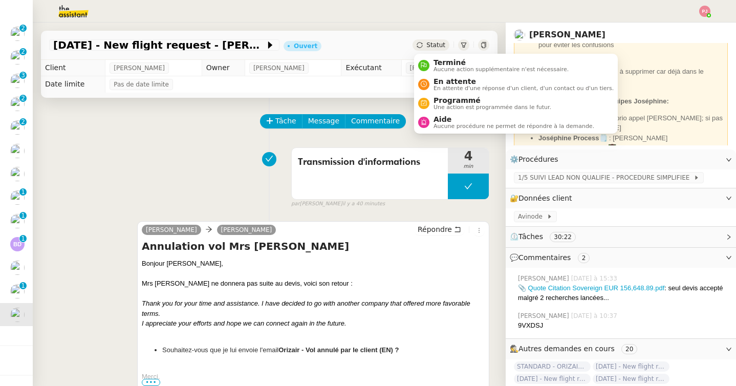
click at [434, 43] on span "Statut" at bounding box center [435, 44] width 19 height 7
click at [440, 84] on span "En attente" at bounding box center [524, 81] width 180 height 8
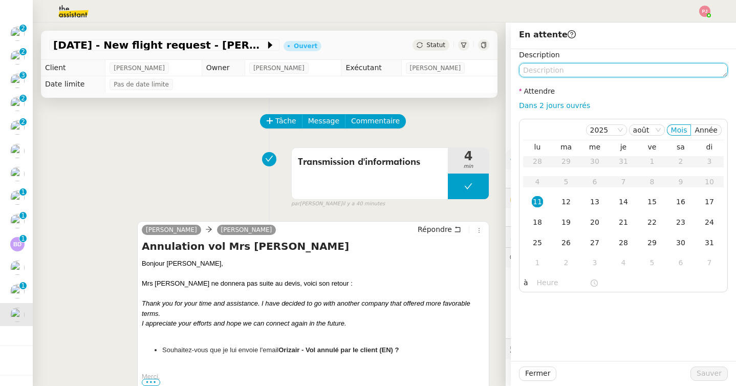
click at [538, 75] on textarea at bounding box center [623, 70] width 209 height 14
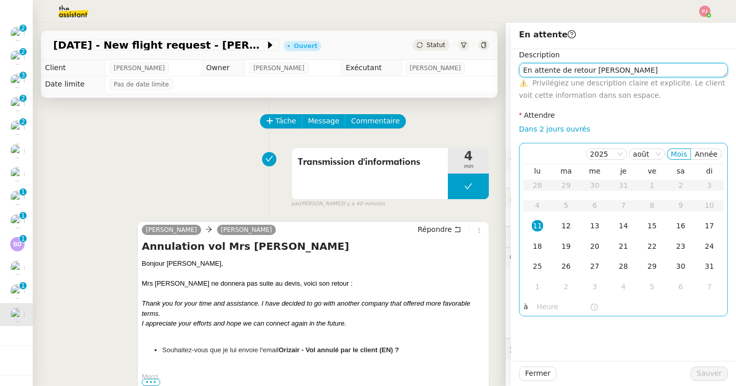
type textarea "En attente de retour Louis"
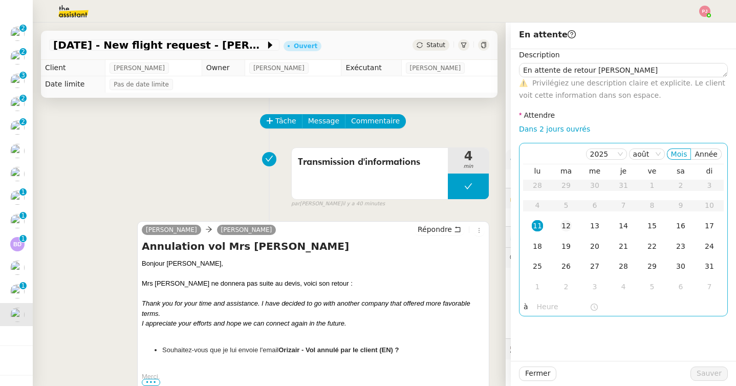
click at [561, 225] on div "12" at bounding box center [565, 225] width 11 height 11
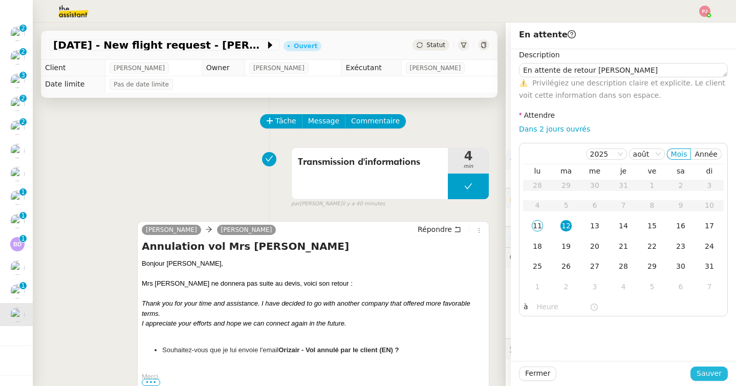
click at [709, 380] on button "Sauver" at bounding box center [708, 373] width 37 height 14
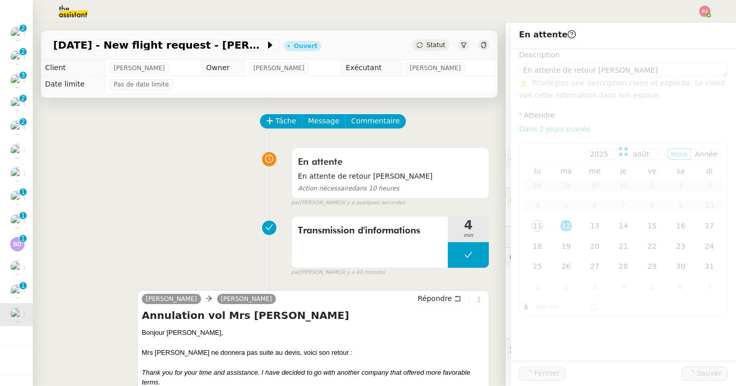
scroll to position [116, 0]
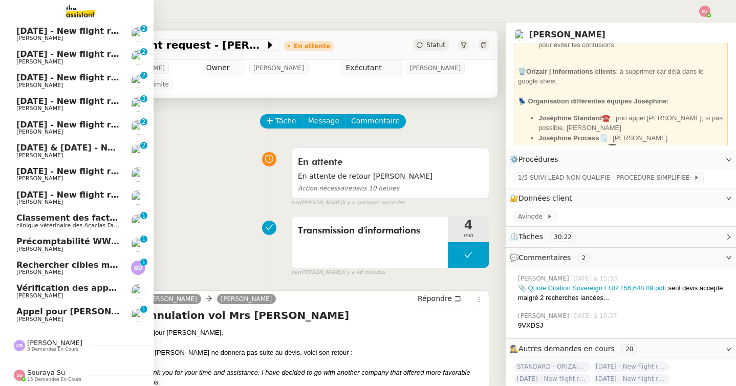
click at [79, 202] on span "[PERSON_NAME]" at bounding box center [67, 202] width 103 height 6
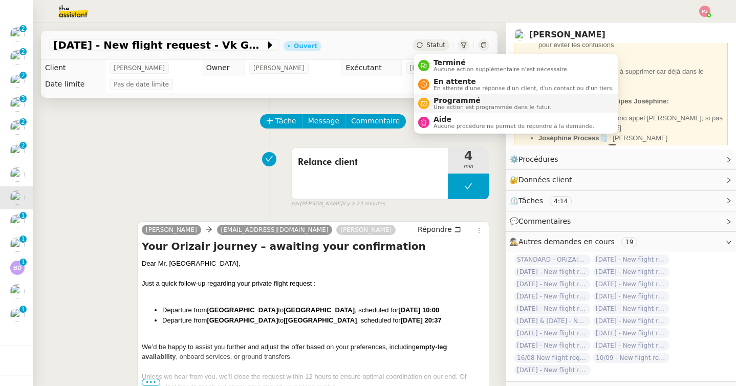
click at [451, 102] on span "Programmé" at bounding box center [493, 100] width 118 height 8
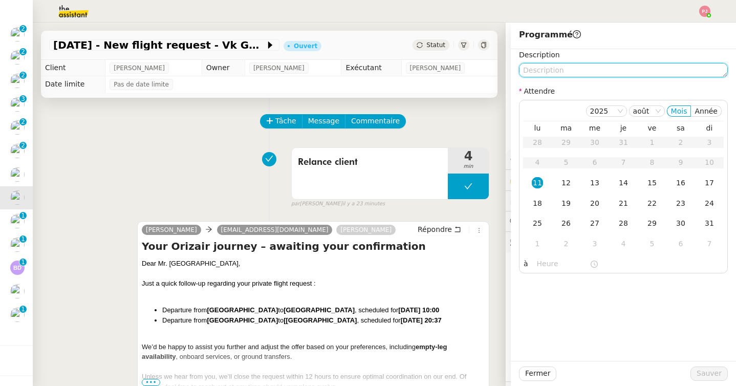
click at [544, 67] on textarea at bounding box center [623, 70] width 209 height 14
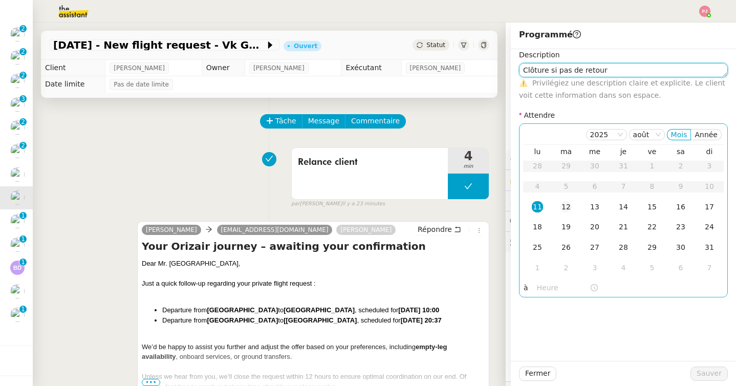
type textarea "Clôture si pas de retour"
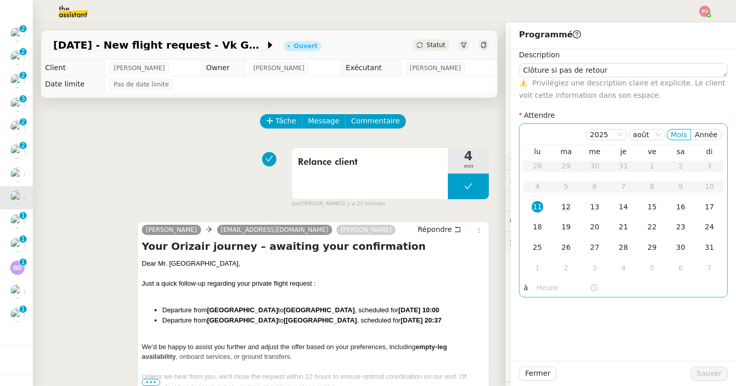
click at [565, 206] on div "12" at bounding box center [565, 206] width 11 height 11
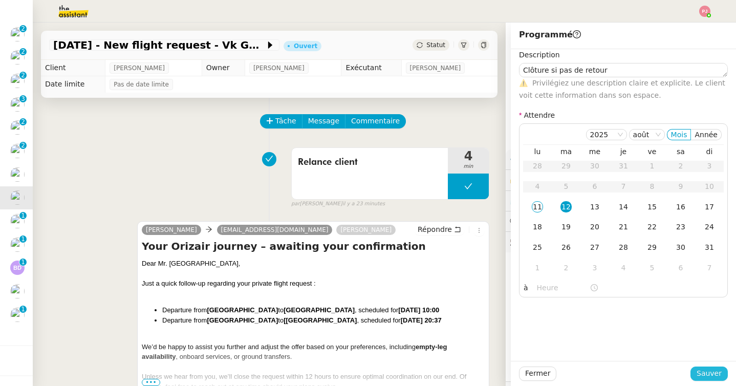
click at [702, 370] on span "Sauver" at bounding box center [709, 374] width 25 height 12
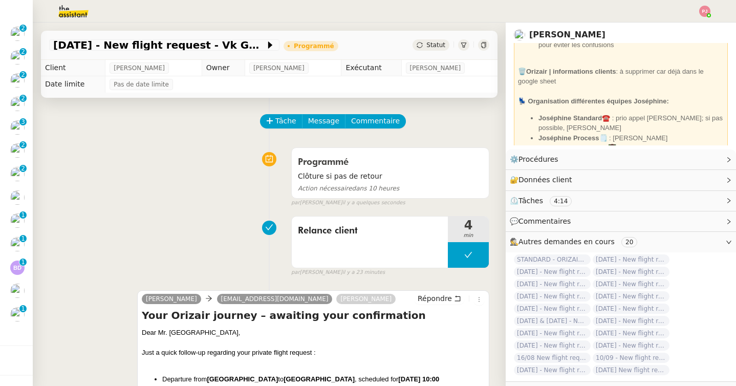
scroll to position [92, 0]
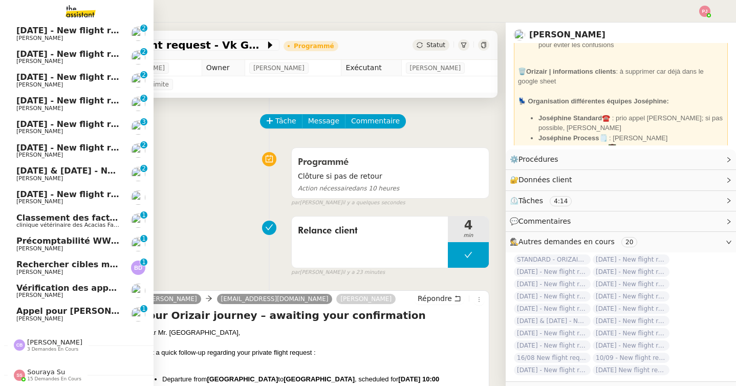
click at [45, 370] on span "Souraya Su" at bounding box center [46, 372] width 38 height 8
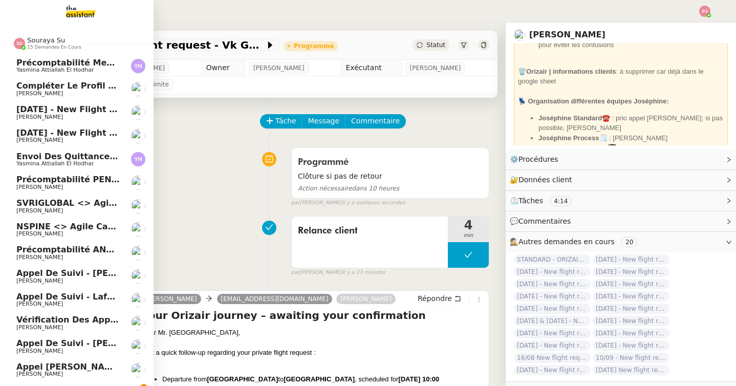
scroll to position [443, 0]
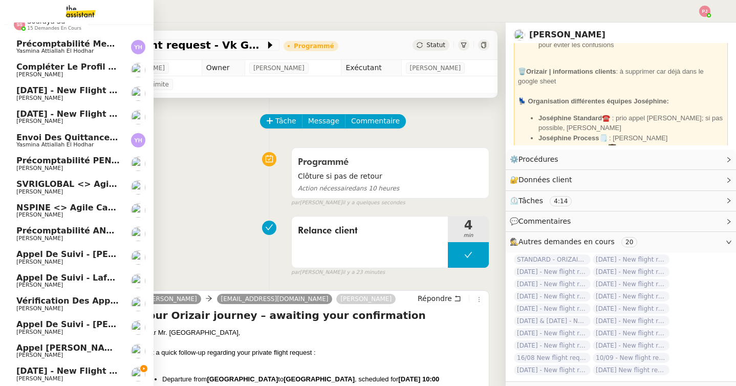
click at [36, 295] on link "Vérification des appels sortants - juillet 2025 Florian Parant" at bounding box center [77, 304] width 154 height 24
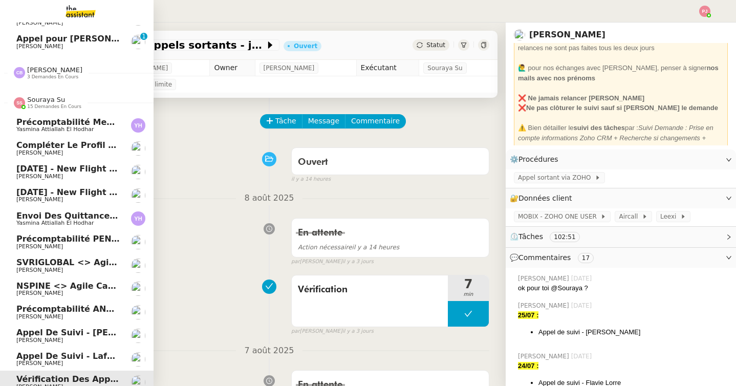
scroll to position [331, 0]
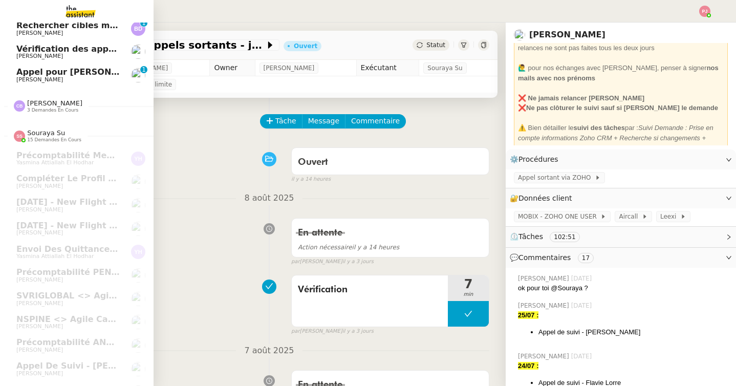
click at [54, 99] on span "[PERSON_NAME]" at bounding box center [54, 103] width 55 height 8
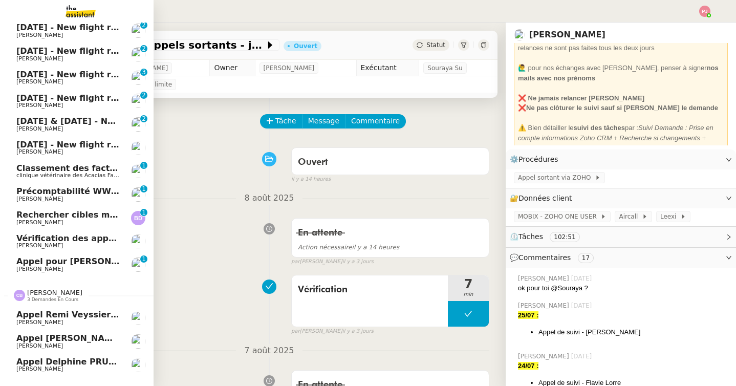
scroll to position [131, 0]
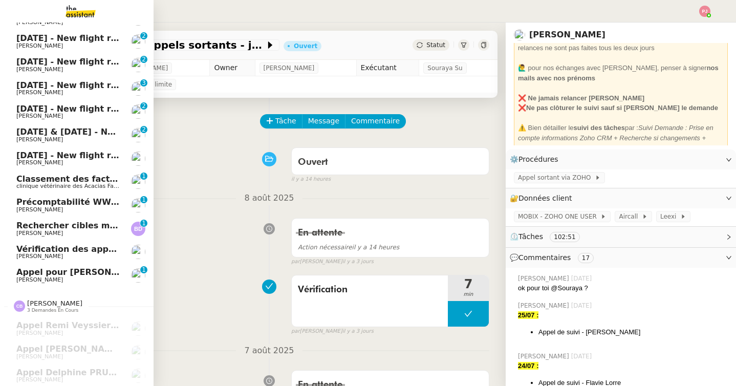
click at [93, 160] on span "[PERSON_NAME]" at bounding box center [67, 163] width 103 height 6
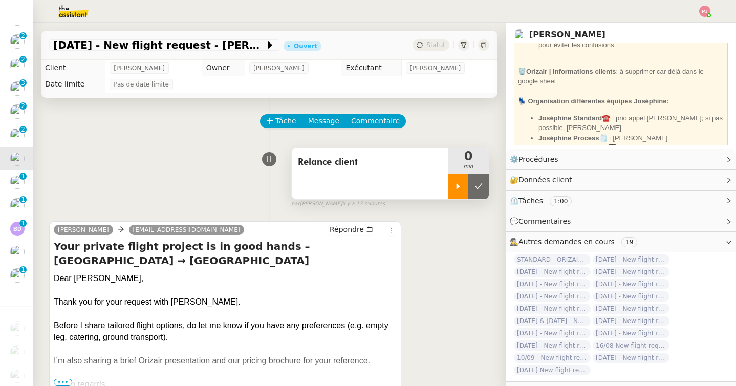
click at [465, 195] on div at bounding box center [458, 187] width 20 height 26
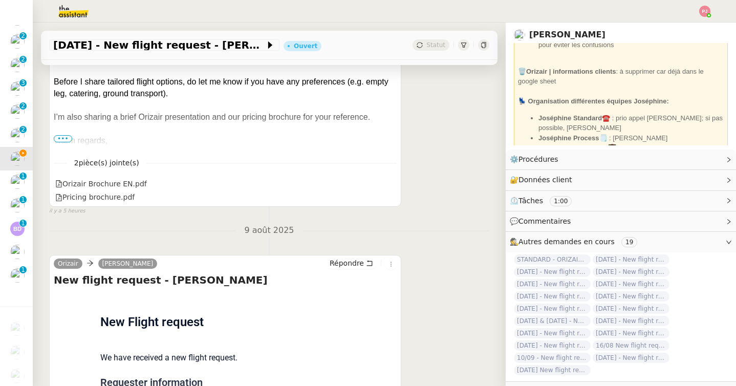
scroll to position [338, 0]
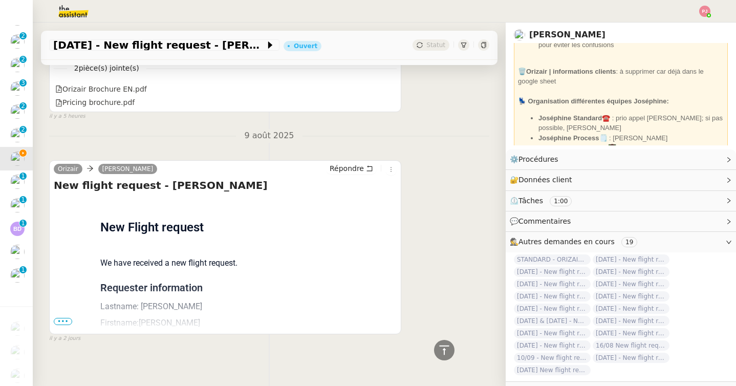
click at [64, 318] on span "•••" at bounding box center [63, 321] width 18 height 7
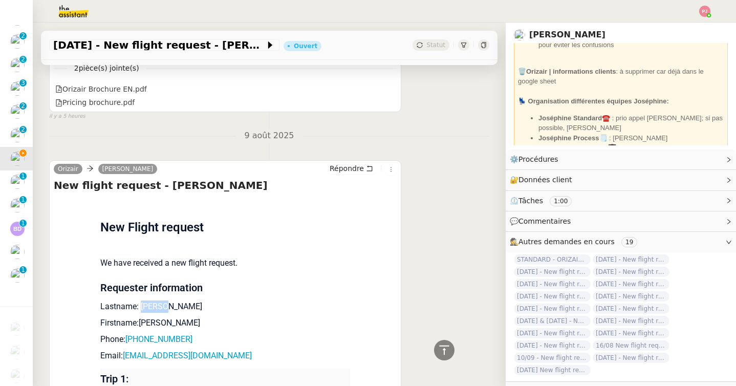
drag, startPoint x: 168, startPoint y: 301, endPoint x: 143, endPoint y: 301, distance: 24.6
click at [143, 301] on p "Lastname: Høybye" at bounding box center [225, 306] width 250 height 12
copy p "Høybye"
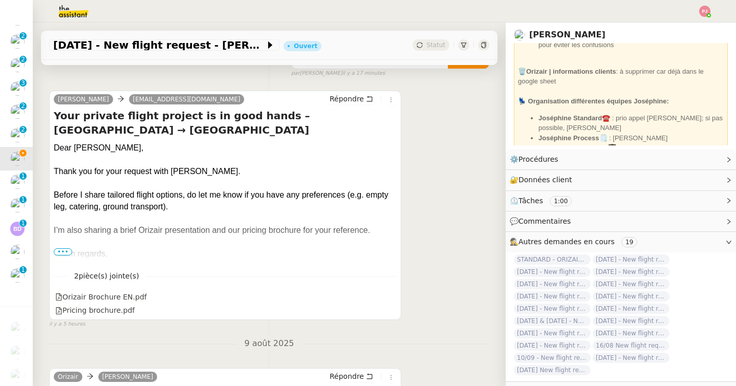
scroll to position [0, 0]
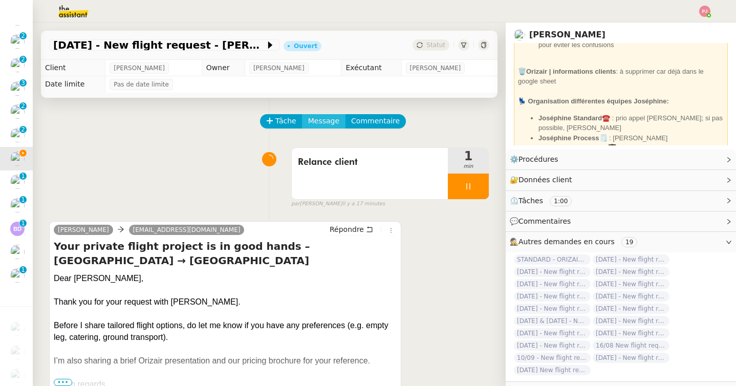
click at [315, 123] on span "Message" at bounding box center [323, 121] width 31 height 12
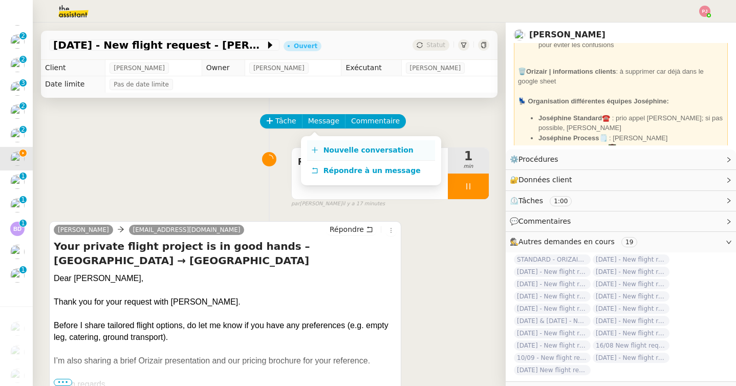
click at [318, 144] on link "Nouvelle conversation" at bounding box center [371, 150] width 128 height 20
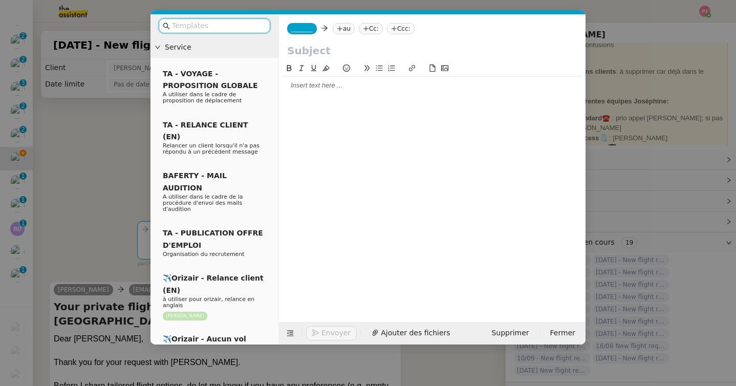
click at [222, 33] on nz-input-group at bounding box center [215, 25] width 112 height 15
click at [221, 29] on input "text" at bounding box center [218, 26] width 92 height 12
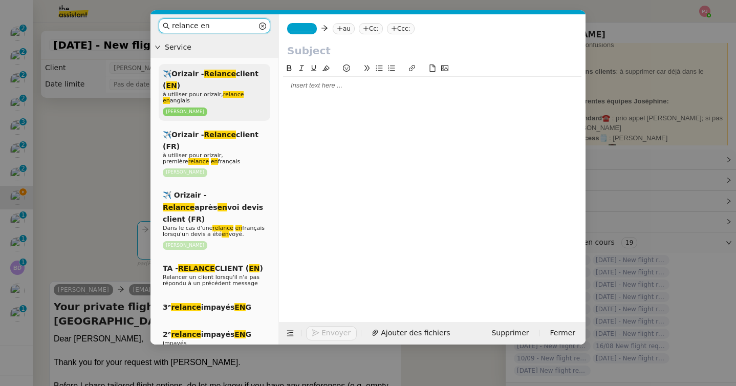
scroll to position [92, 0]
type input "relance en"
click at [204, 74] on em "Relance" at bounding box center [220, 74] width 32 height 8
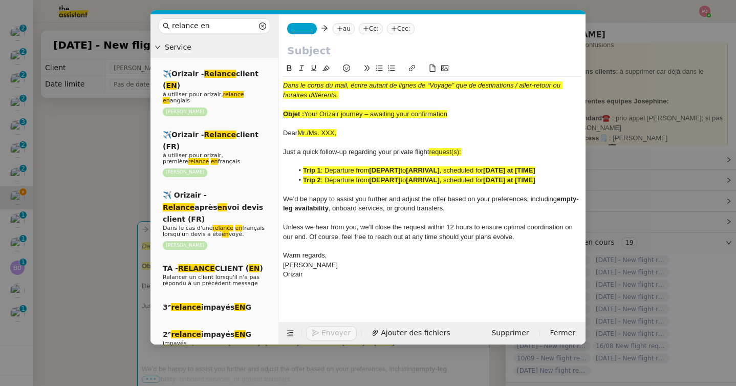
drag, startPoint x: 345, startPoint y: 134, endPoint x: 299, endPoint y: 135, distance: 46.1
click at [299, 135] on div "Dear Mr./Ms. XXX," at bounding box center [432, 132] width 298 height 9
drag, startPoint x: 460, startPoint y: 111, endPoint x: 307, endPoint y: 112, distance: 153.6
click at [307, 112] on div "Objet : Your Orizair journey – awaiting your confirmation" at bounding box center [432, 114] width 298 height 9
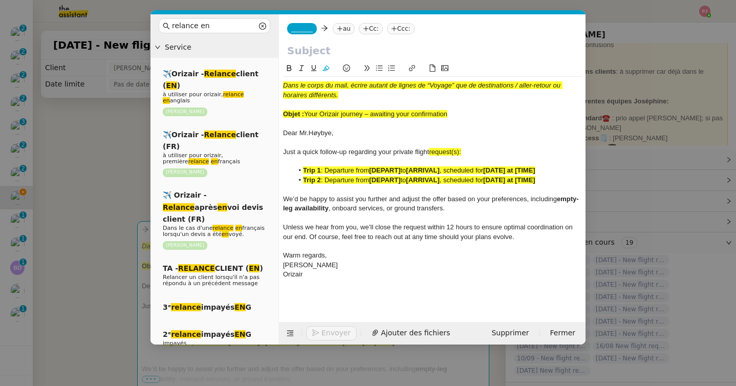
copy span "Your Orizair journey – awaiting your confirmation"
click at [325, 50] on input "text" at bounding box center [432, 50] width 290 height 15
paste input "Your Orizair journey – awaiting your confirmation"
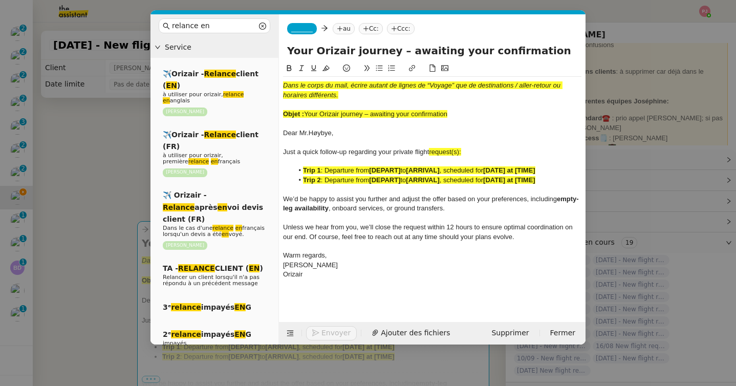
type input "Your Orizair journey – awaiting your confirmation"
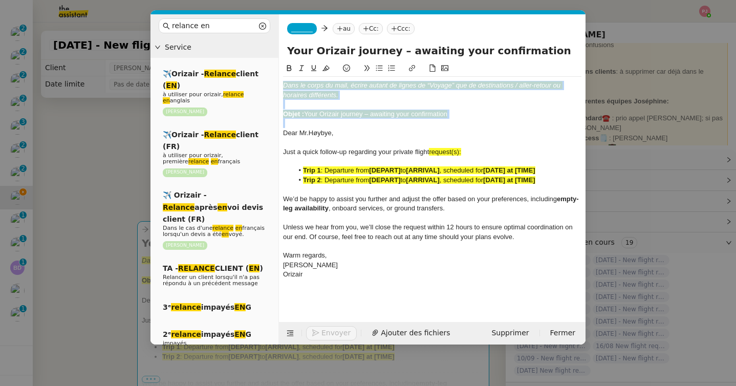
drag, startPoint x: 283, startPoint y: 132, endPoint x: 277, endPoint y: 73, distance: 59.1
click at [277, 73] on nz-layout "relance en Service ✈️Orizair - Relance client ( EN ) à utiliser pour orizair, r…" at bounding box center [367, 179] width 435 height 330
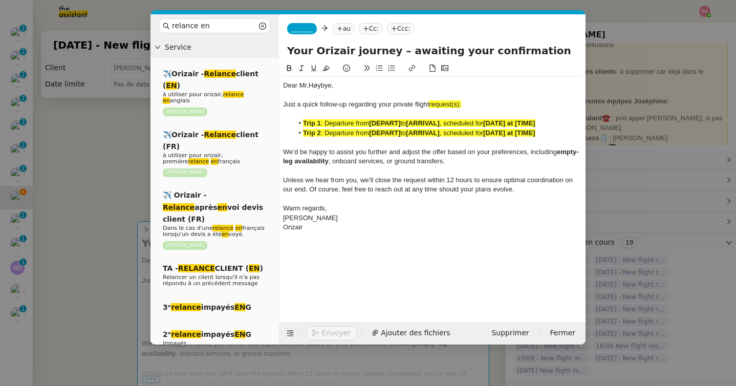
click at [308, 26] on span "_______" at bounding box center [301, 28] width 21 height 7
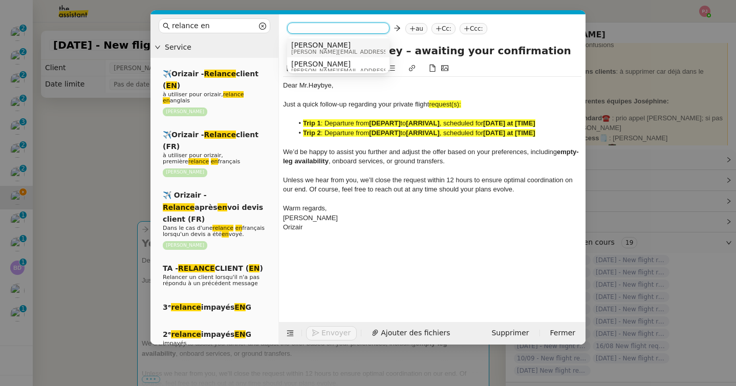
click at [313, 46] on span "[PERSON_NAME]" at bounding box center [363, 45] width 145 height 8
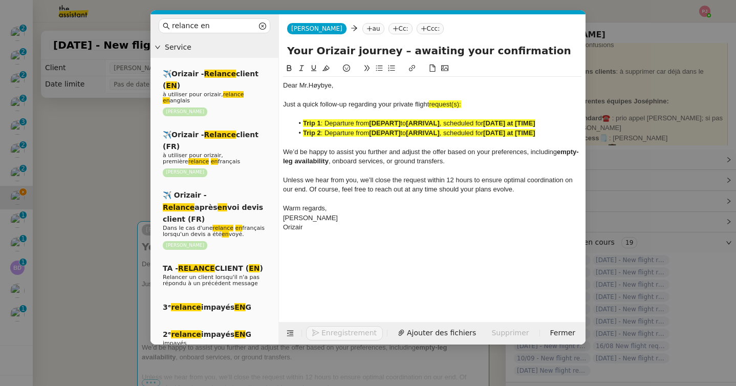
click at [417, 31] on nz-tag "Ccc:" at bounding box center [431, 28] width 28 height 11
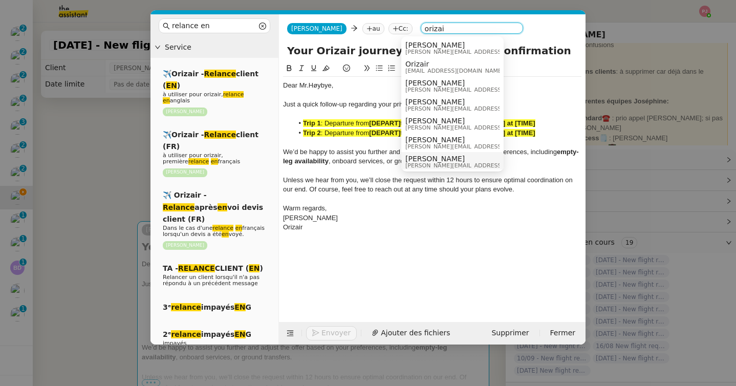
type input "orizai"
click at [434, 160] on span "[PERSON_NAME]" at bounding box center [477, 159] width 145 height 8
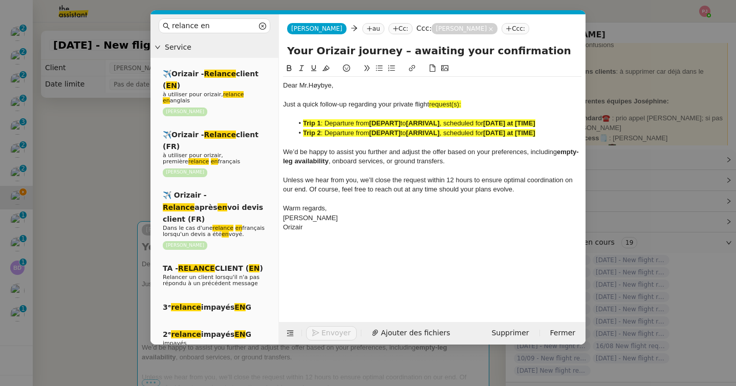
click at [117, 181] on nz-modal-container "relance en Service ✈️Orizair - Relance client ( EN ) à utiliser pour orizair, r…" at bounding box center [368, 193] width 736 height 386
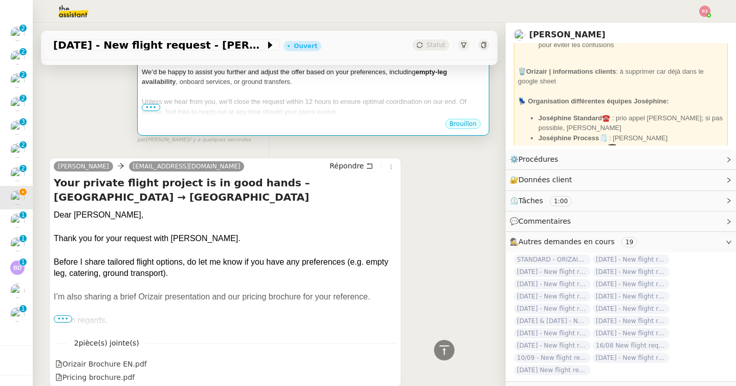
scroll to position [280, 0]
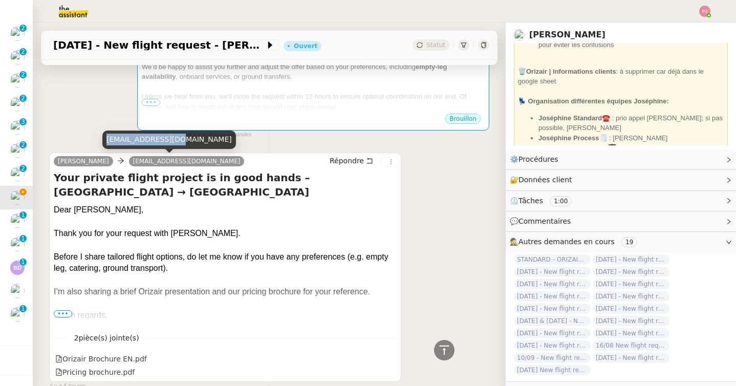
drag, startPoint x: 176, startPoint y: 139, endPoint x: 106, endPoint y: 139, distance: 69.6
click at [106, 139] on div "livh2002@gmail.com" at bounding box center [169, 140] width 134 height 18
copy div "livh2002@gmail.com"
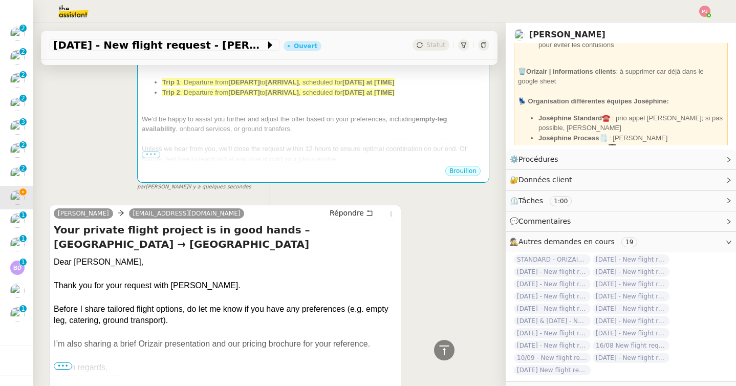
scroll to position [138, 0]
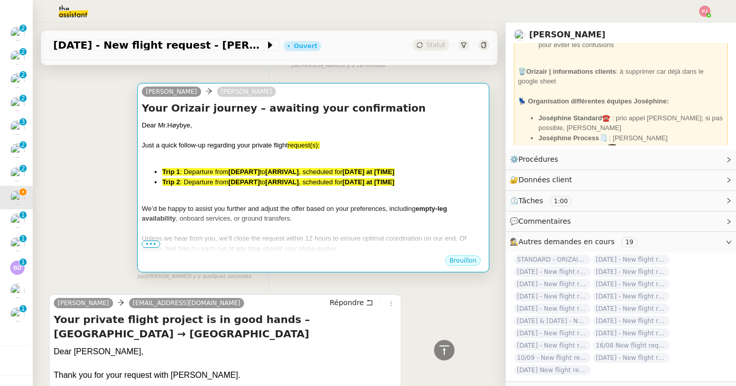
click at [209, 165] on div "Dear Mr. Høybye, Just a quick follow-up regarding your private flight request(s…" at bounding box center [313, 206] width 343 height 173
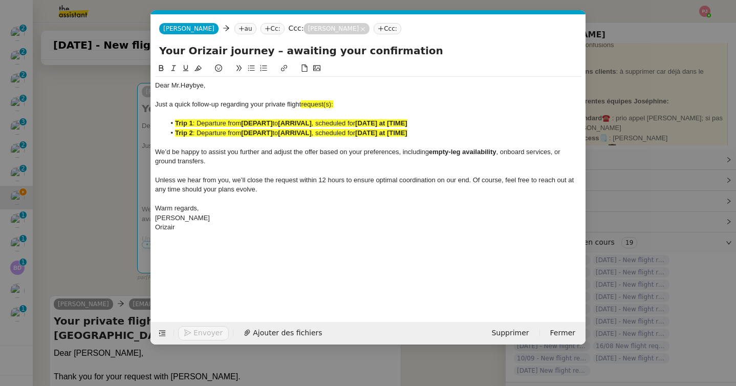
scroll to position [0, 56]
click at [234, 23] on nz-tag "au" at bounding box center [245, 28] width 22 height 11
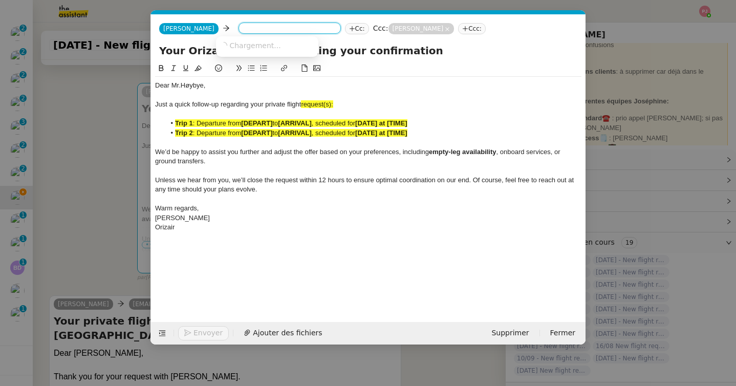
paste input "livh2002@gmail.com"
type input "livh2002@gmail.com"
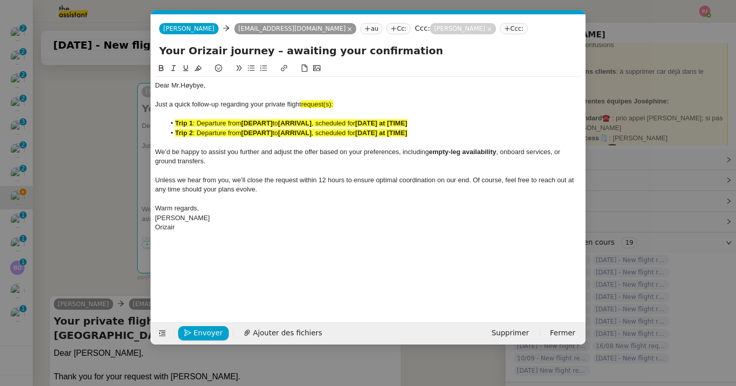
click at [132, 196] on nz-modal-container "relance en Service ✈️Orizair - Relance client ( EN ) à utiliser pour orizair, r…" at bounding box center [368, 193] width 736 height 386
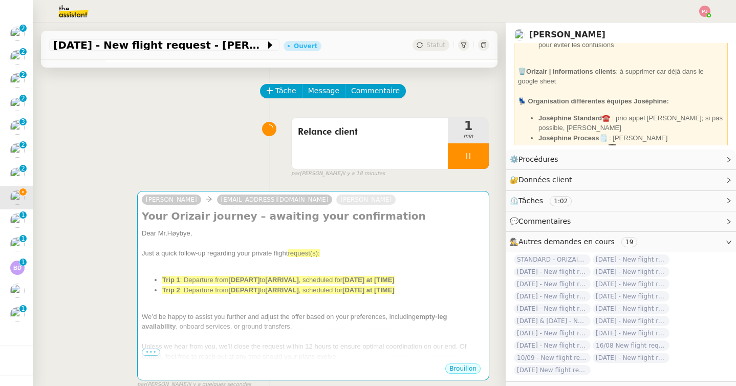
scroll to position [0, 0]
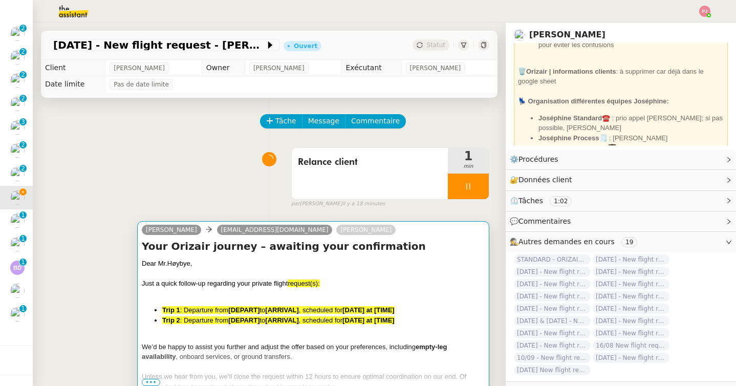
click at [186, 287] on div "Just a quick follow-up regarding your private flight request(s):" at bounding box center [313, 283] width 343 height 10
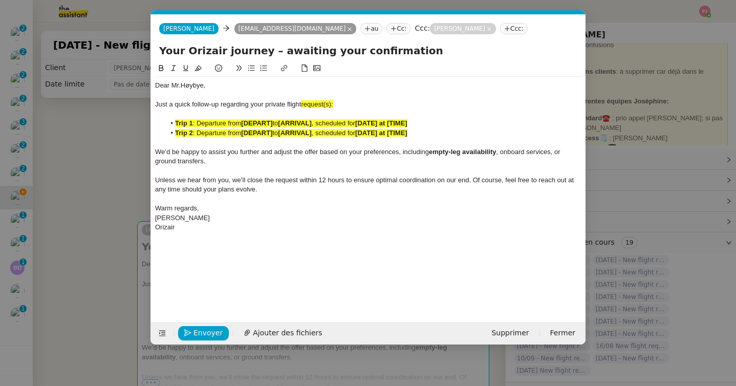
scroll to position [0, 56]
click at [179, 84] on span "Dear Mr." at bounding box center [168, 85] width 26 height 8
drag, startPoint x: 341, startPoint y: 104, endPoint x: 304, endPoint y: 105, distance: 37.9
click at [304, 105] on div "Just a quick follow-up regarding your private flight request(s):" at bounding box center [368, 104] width 426 height 9
click at [180, 84] on span "Dear Mrs." at bounding box center [169, 85] width 29 height 8
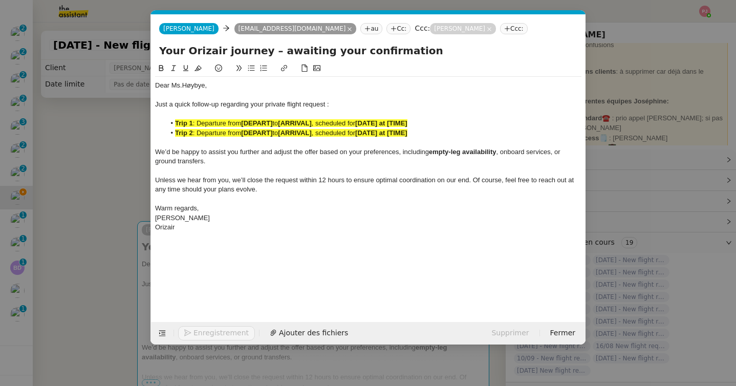
click at [87, 129] on nz-modal-container "relance en Service ✈️Orizair - Relance client ( EN ) à utiliser pour orizair, r…" at bounding box center [368, 193] width 736 height 386
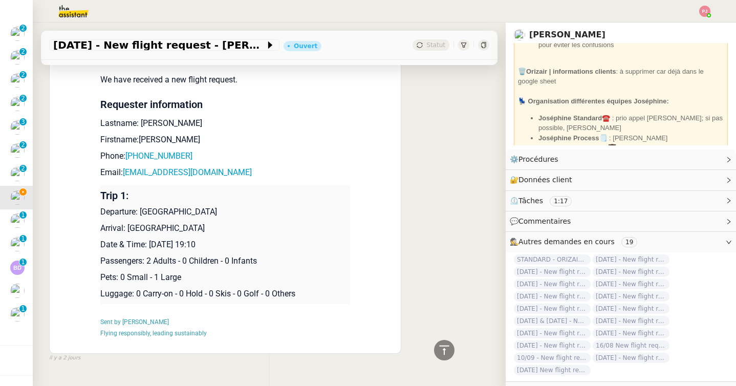
scroll to position [739, 0]
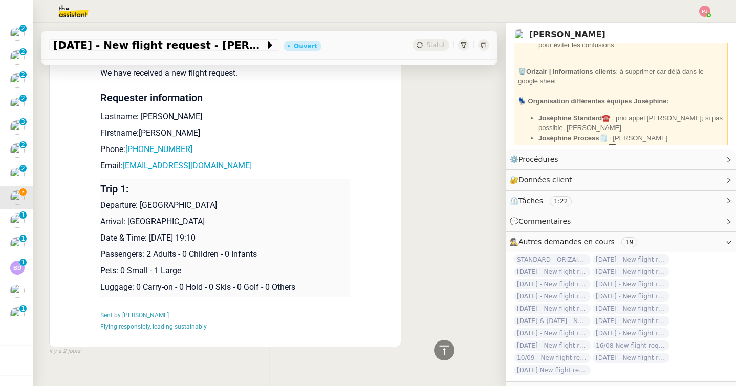
drag, startPoint x: 258, startPoint y: 230, endPoint x: 101, endPoint y: 202, distance: 159.0
click at [101, 202] on td "Trip 1: Departure: Zürich Airport Arrival: Sevilla Airport Date & Time: 1st Nov…" at bounding box center [225, 238] width 250 height 119
copy td "Departure: Zürich Airport Arrival: Sevilla Airport Date & Time: 1st November 20…"
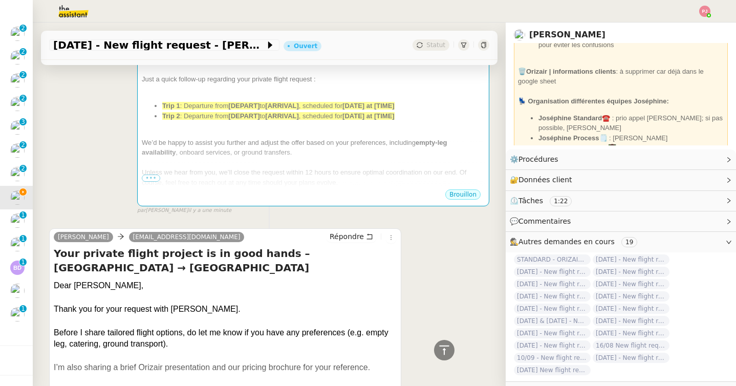
scroll to position [0, 0]
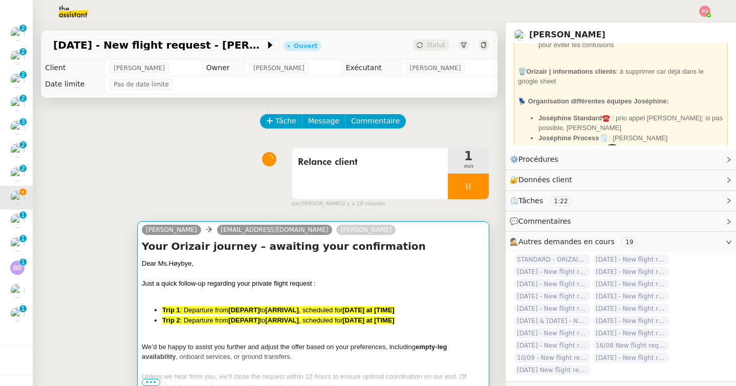
click at [192, 261] on div "Dear Ms. Høybye," at bounding box center [313, 263] width 343 height 10
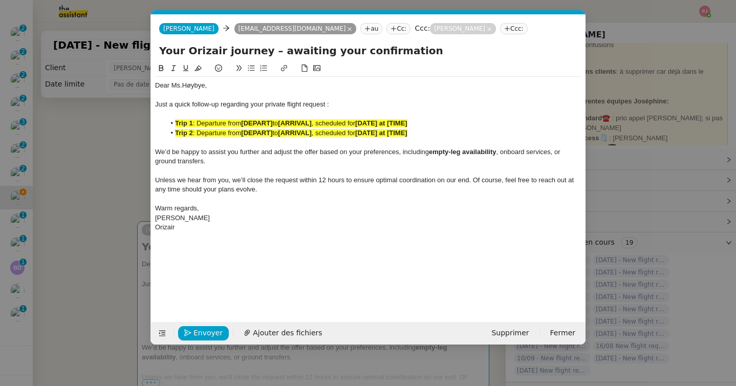
scroll to position [0, 56]
click at [204, 229] on div "Orizair" at bounding box center [368, 227] width 426 height 9
click at [57, 200] on nz-modal-container "relance en Service ✈️Orizair - Relance client ( EN ) à utiliser pour orizair, r…" at bounding box center [368, 193] width 736 height 386
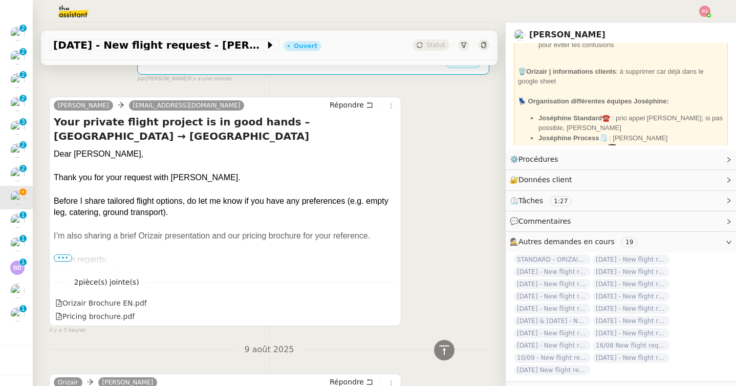
scroll to position [339, 0]
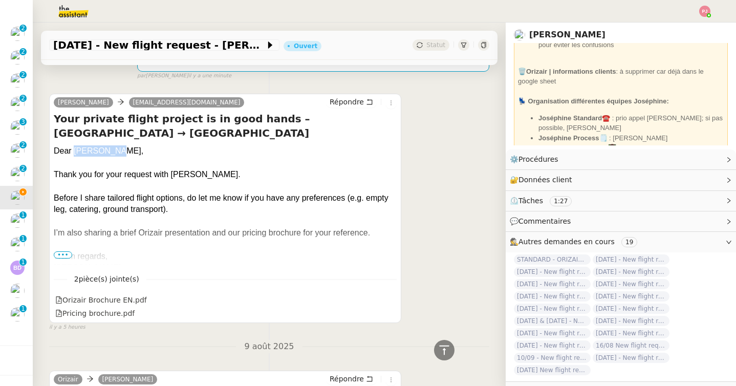
drag, startPoint x: 107, startPoint y: 137, endPoint x: 72, endPoint y: 134, distance: 35.4
click at [72, 145] on div "Dear Liv Høybye," at bounding box center [225, 150] width 343 height 11
copy div "Liv Høybye"
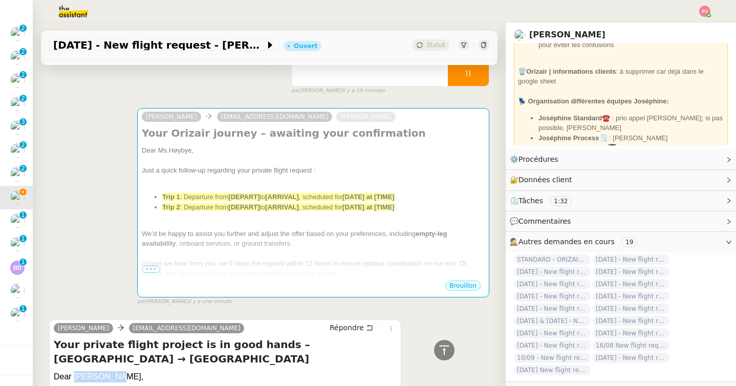
scroll to position [0, 0]
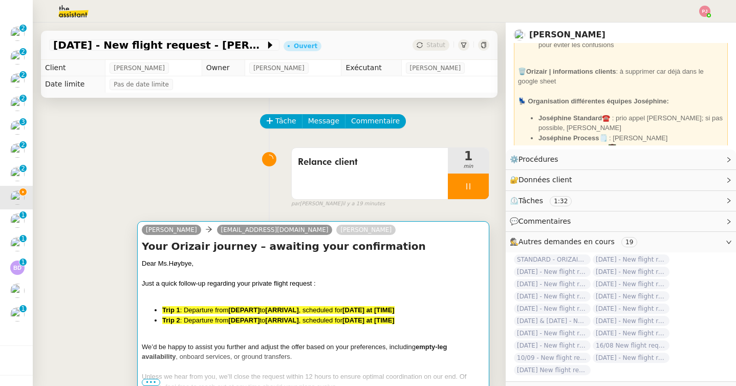
click at [189, 259] on div "Dear Ms. Høybye," at bounding box center [313, 263] width 343 height 10
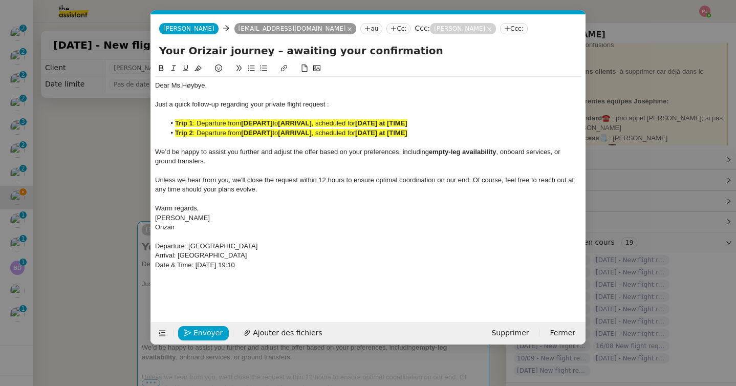
scroll to position [0, 56]
drag, startPoint x: 206, startPoint y: 87, endPoint x: 171, endPoint y: 87, distance: 34.8
click at [171, 87] on div "Dear Ms. Høybye," at bounding box center [368, 85] width 426 height 9
drag, startPoint x: 422, startPoint y: 136, endPoint x: 146, endPoint y: 136, distance: 275.9
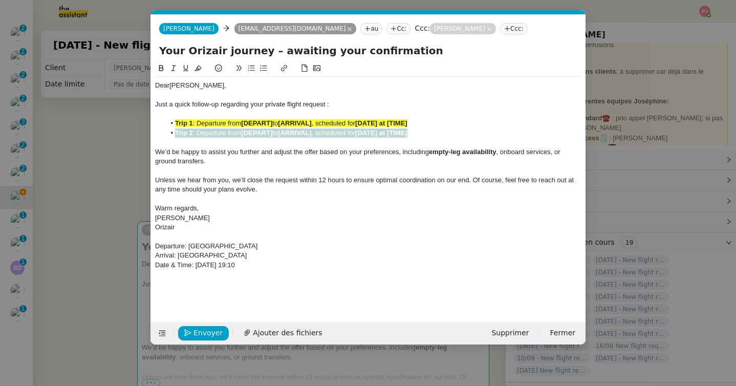
click at [146, 136] on nz-modal-container "relance en Service ✈️Orizair - Relance client ( EN ) à utiliser pour orizair, r…" at bounding box center [368, 193] width 736 height 386
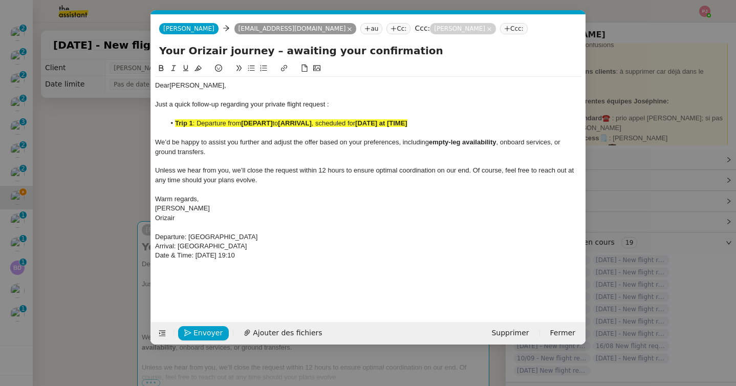
click at [197, 122] on span ": Departure from" at bounding box center [217, 123] width 49 height 8
drag, startPoint x: 253, startPoint y: 122, endPoint x: 221, endPoint y: 122, distance: 32.2
click at [221, 122] on li "Departure from [DEPART] to [ARRIVAL] , scheduled for [DATE] at [TIME]" at bounding box center [373, 123] width 417 height 9
drag, startPoint x: 309, startPoint y: 122, endPoint x: 275, endPoint y: 123, distance: 33.8
click at [275, 123] on li "Departure from Zurich Airport to [ARRIVAL] , scheduled for [DATE] at [TIME]" at bounding box center [373, 123] width 417 height 9
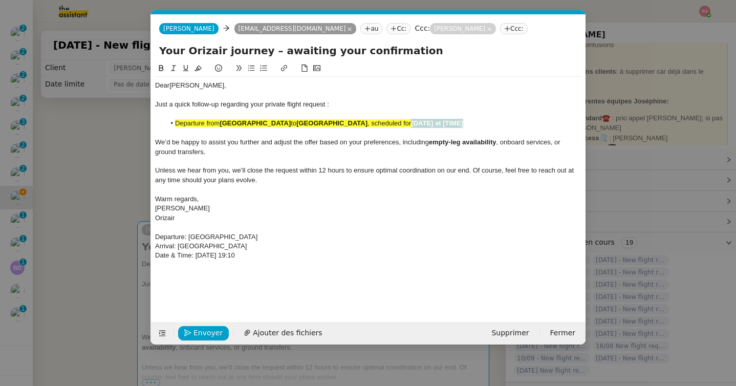
drag, startPoint x: 428, startPoint y: 119, endPoint x: 365, endPoint y: 126, distance: 62.8
click at [365, 126] on li "Departure from Zurich Airport to Sevilla Airport , scheduled for [DATE] at [TIM…" at bounding box center [373, 123] width 417 height 9
drag, startPoint x: 460, startPoint y: 124, endPoint x: 145, endPoint y: 124, distance: 315.3
click at [145, 124] on nz-modal-container "relance en Service ✈️Orizair - Relance client ( EN ) à utiliser pour orizair, r…" at bounding box center [368, 193] width 736 height 386
click at [199, 67] on icon at bounding box center [198, 67] width 7 height 7
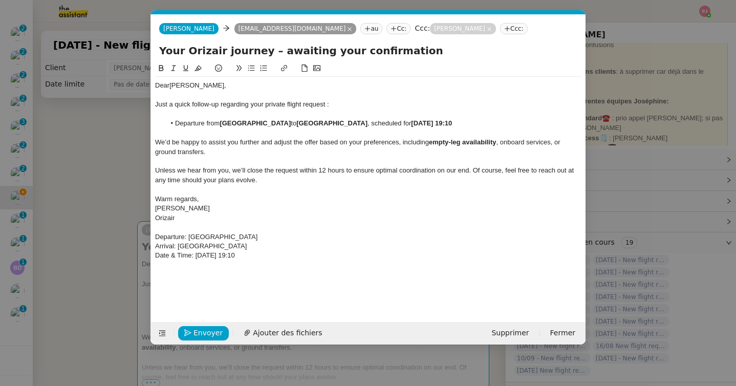
click at [240, 161] on div at bounding box center [368, 161] width 426 height 9
drag, startPoint x: 279, startPoint y: 253, endPoint x: 138, endPoint y: 226, distance: 144.3
click at [138, 226] on nz-modal-container "relance en Service ✈️Orizair - Relance client ( EN ) à utiliser pour orizair, r…" at bounding box center [368, 193] width 736 height 386
click at [196, 328] on span "Envoyer" at bounding box center [207, 333] width 29 height 12
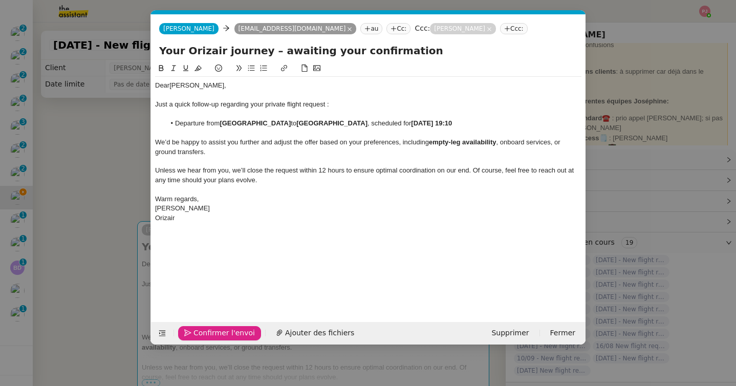
click at [196, 328] on span "Confirmer l'envoi" at bounding box center [223, 333] width 61 height 12
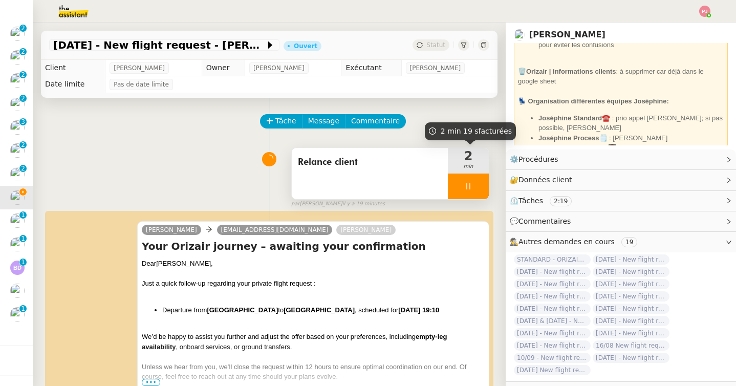
scroll to position [116, 0]
click at [466, 176] on div at bounding box center [468, 187] width 41 height 26
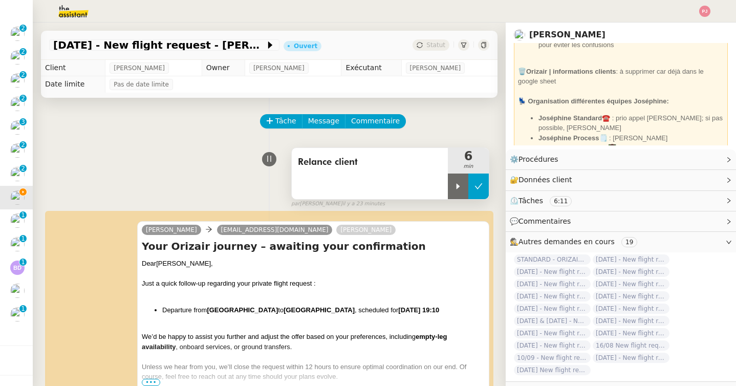
click at [484, 183] on button at bounding box center [478, 187] width 20 height 26
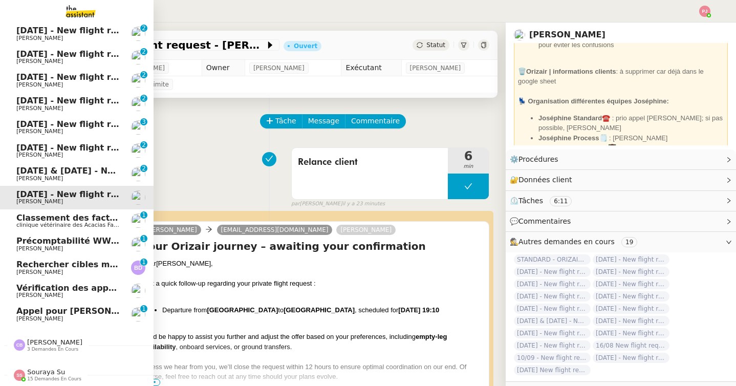
click at [15, 176] on link "4th September 2025 & 14 Oct - New flight request - john smith Louis Frei 0 1 2 …" at bounding box center [77, 174] width 154 height 24
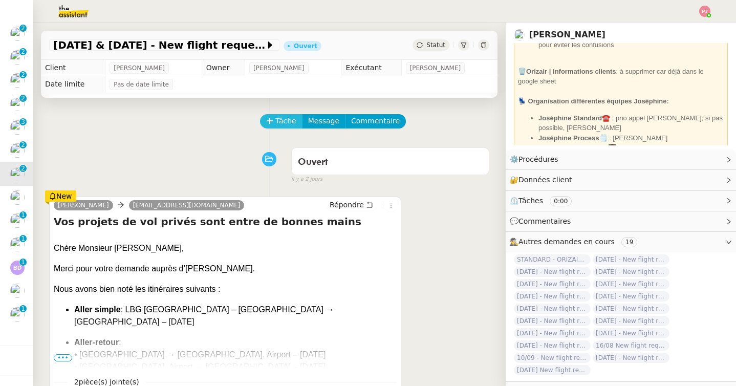
click at [271, 126] on button "Tâche" at bounding box center [281, 121] width 42 height 14
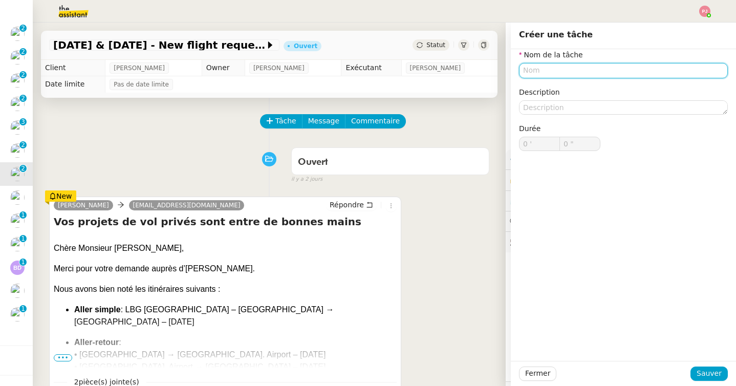
click at [532, 68] on input "text" at bounding box center [623, 70] width 209 height 15
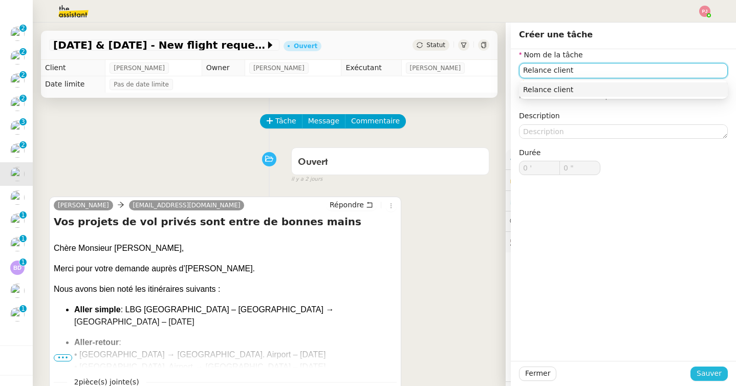
type input "Relance client"
click at [702, 376] on span "Sauver" at bounding box center [709, 374] width 25 height 12
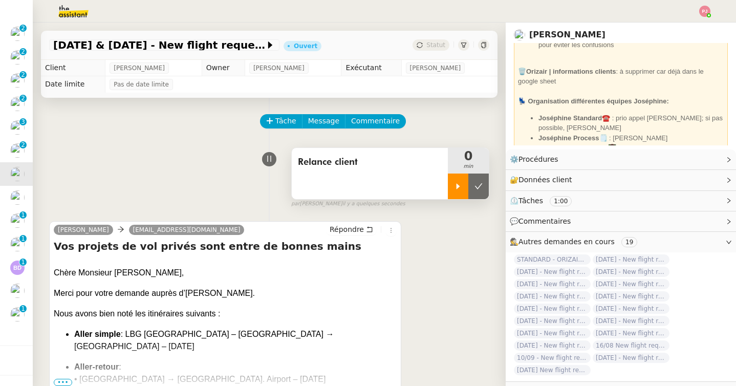
click at [453, 187] on div at bounding box center [458, 187] width 20 height 26
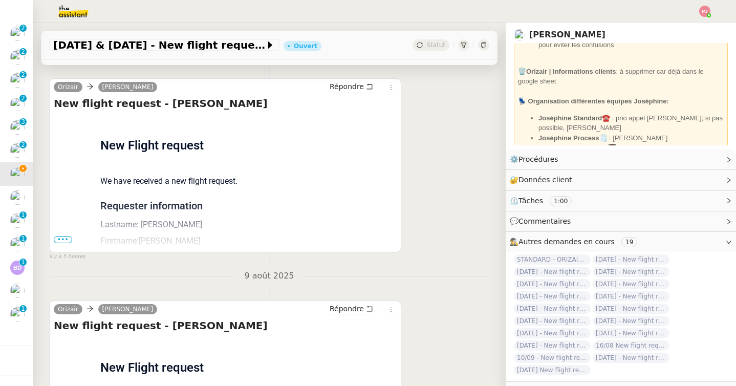
scroll to position [563, 0]
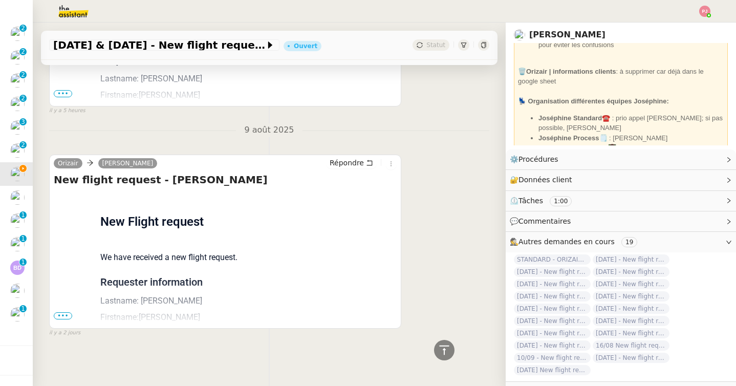
click at [70, 316] on span "•••" at bounding box center [63, 315] width 18 height 7
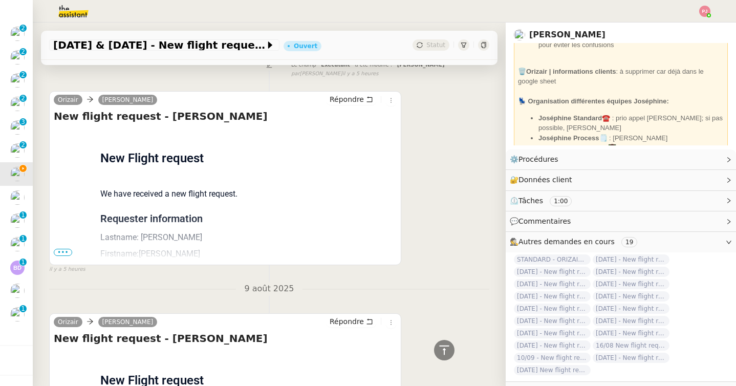
scroll to position [364, 0]
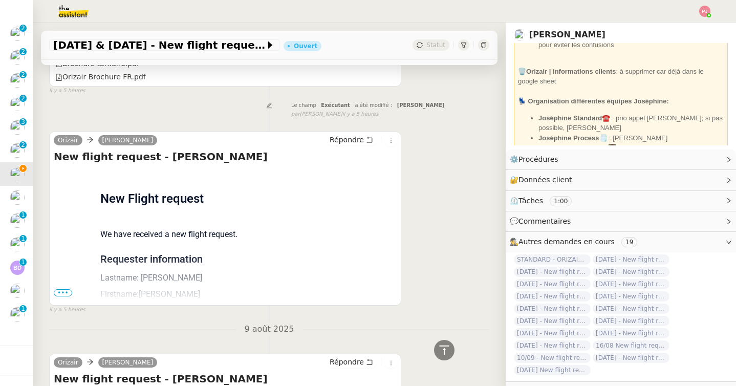
click at [68, 294] on span "•••" at bounding box center [63, 292] width 18 height 7
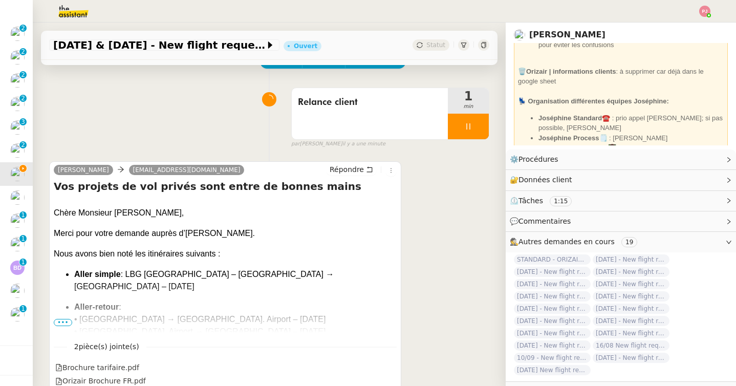
scroll to position [60, 0]
click at [59, 322] on span "•••" at bounding box center [63, 321] width 18 height 7
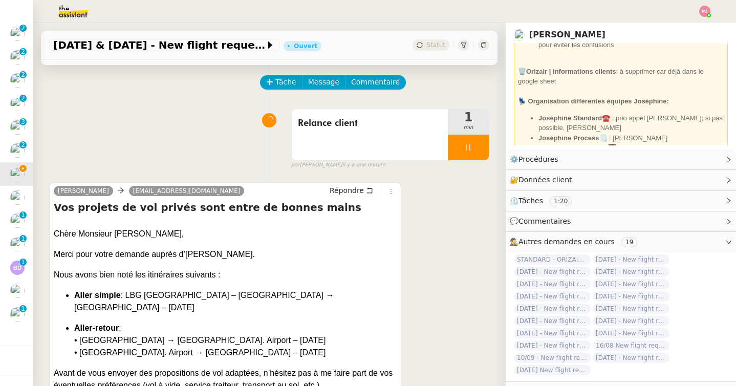
scroll to position [0, 0]
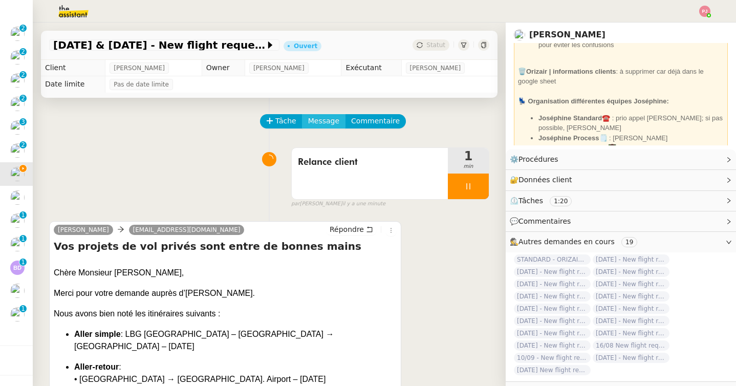
click at [320, 123] on span "Message" at bounding box center [323, 121] width 31 height 12
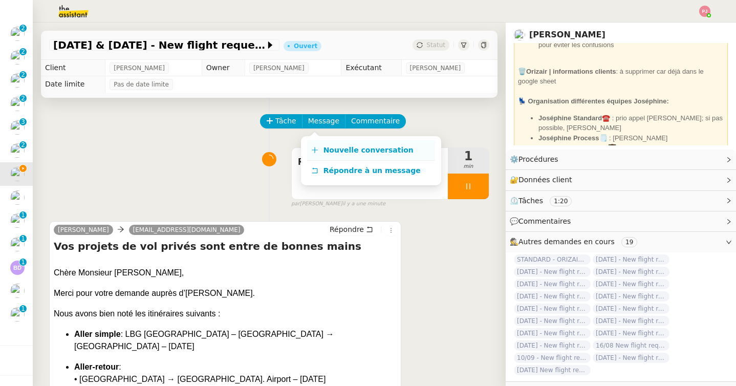
click at [331, 150] on span "Nouvelle conversation" at bounding box center [368, 150] width 90 height 8
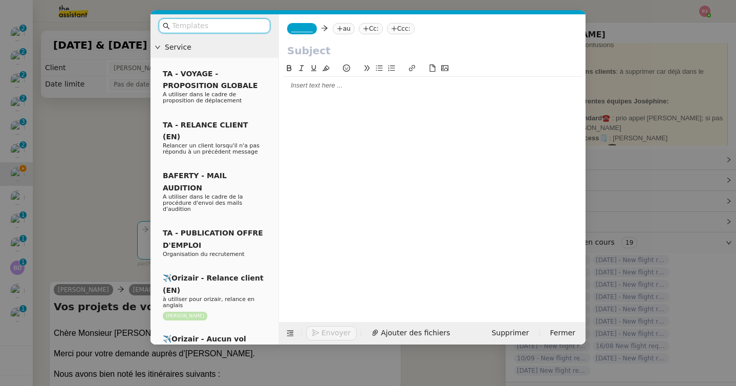
click at [242, 26] on input "text" at bounding box center [218, 26] width 92 height 12
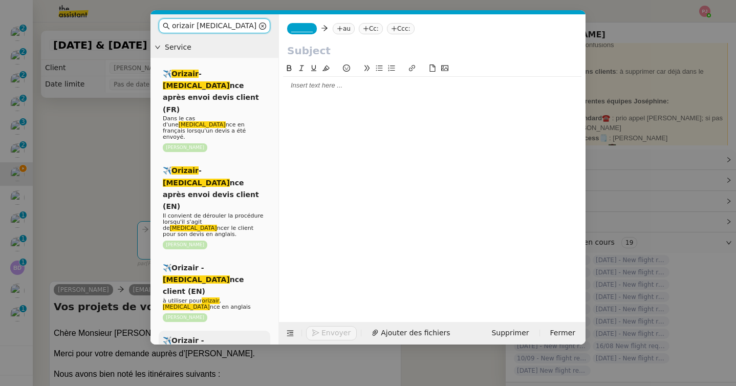
type input "orizair [MEDICAL_DATA]"
click at [227, 336] on span "✈️Orizair - Rela nce client (FR)" at bounding box center [203, 352] width 81 height 32
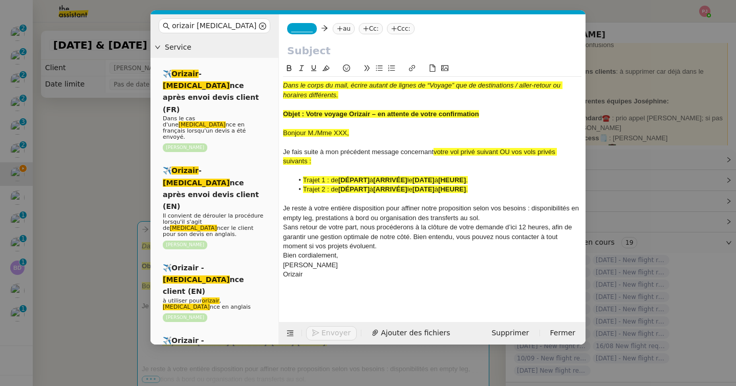
click at [514, 215] on div "Je reste à votre entière disposition pour affiner notre proposition selon vos b…" at bounding box center [432, 213] width 298 height 19
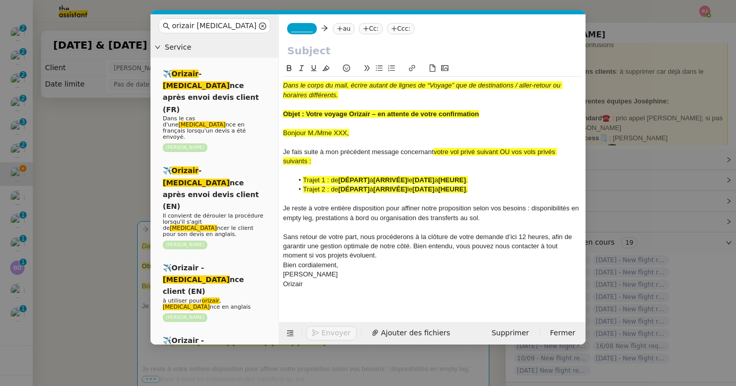
click at [575, 248] on div "Sans retour de votre part, nous procéderons à la clôture de votre demande d’ici…" at bounding box center [432, 246] width 298 height 28
click at [457, 254] on div "Sans retour de votre part, nous procéderons à la clôture de votre demande d’ici…" at bounding box center [432, 246] width 298 height 28
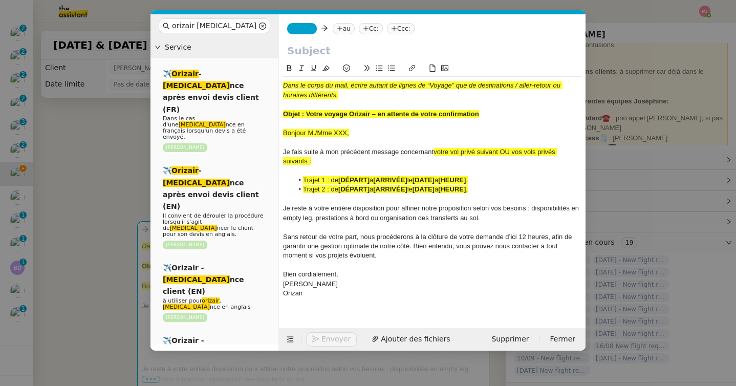
click at [412, 247] on span "Sans retour de votre part, nous procéderons à la clôture de votre demande d’ici…" at bounding box center [428, 246] width 291 height 27
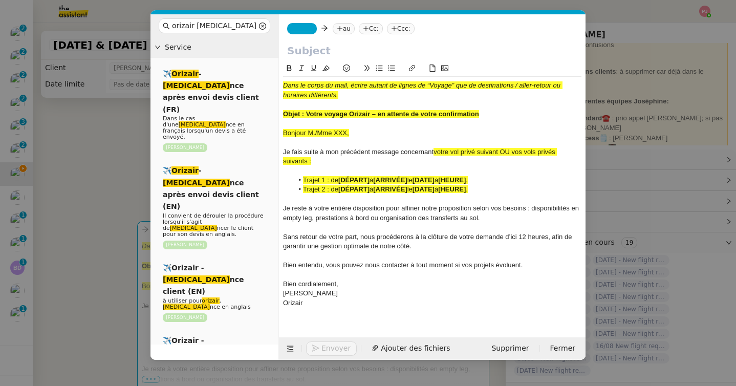
click at [506, 237] on span "Sans retour de votre part, nous procéderons à la clôture de votre demande d’ici…" at bounding box center [428, 241] width 291 height 17
click at [515, 239] on span "Sans retour de votre part, nous procéderons à la clôture de votre demande d’ici…" at bounding box center [428, 241] width 291 height 17
click at [480, 297] on div "[PERSON_NAME]" at bounding box center [432, 293] width 298 height 9
click at [513, 237] on span "Sans retour de votre part, nous procéderons à la clôture de votre demande d’ici…" at bounding box center [428, 241] width 291 height 17
click at [0, 0] on lt-strong "d'ici à" at bounding box center [0, 0] width 0 height 0
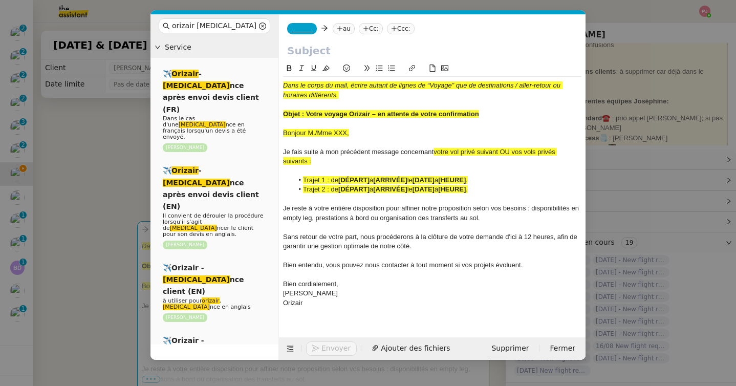
click at [523, 237] on span "Sans retour de votre part, nous procéderons à la clôture de votre demande d'ici…" at bounding box center [431, 241] width 296 height 17
drag, startPoint x: 514, startPoint y: 152, endPoint x: 433, endPoint y: 150, distance: 80.9
click at [433, 150] on div "Je fais suite à mon précédent message concernant votre vol privé suivant OU vos…" at bounding box center [432, 156] width 298 height 19
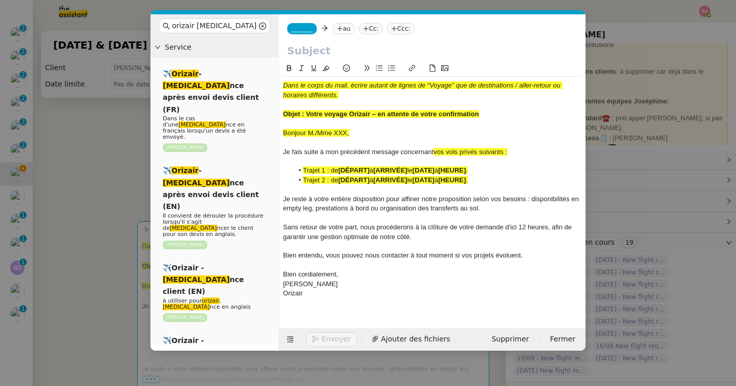
drag, startPoint x: 522, startPoint y: 152, endPoint x: 435, endPoint y: 152, distance: 86.5
click at [435, 152] on div "Je fais suite à mon précédent message concernant vos vols privés suivants :" at bounding box center [432, 151] width 298 height 9
click at [327, 70] on icon at bounding box center [325, 69] width 7 height 6
drag, startPoint x: 505, startPoint y: 109, endPoint x: 308, endPoint y: 112, distance: 196.6
click at [308, 112] on div "Objet : Votre voyage Orizair – en attente de votre confirmation" at bounding box center [432, 114] width 298 height 9
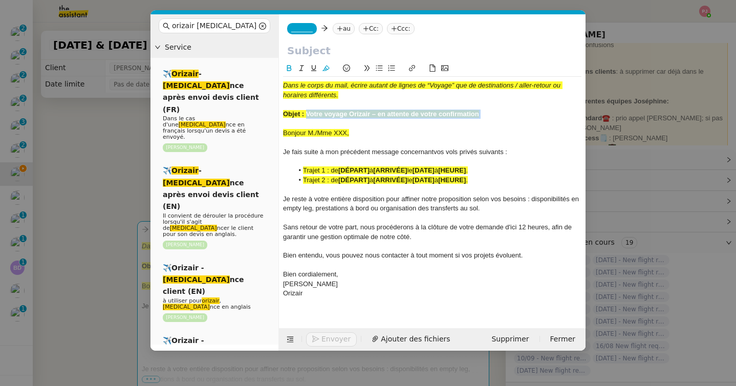
drag, startPoint x: 308, startPoint y: 114, endPoint x: 491, endPoint y: 122, distance: 183.4
click at [491, 122] on div "Dans le corps du mail, écrire autant de lignes de “Voyage” que de destinations …" at bounding box center [432, 194] width 298 height 235
copy div "Votre voyage Orizair – en attente de votre confirmation ﻿"
click at [367, 55] on input "text" at bounding box center [432, 50] width 290 height 15
paste input "Votre voyage Orizair – en attente de votre confirmation ﻿"
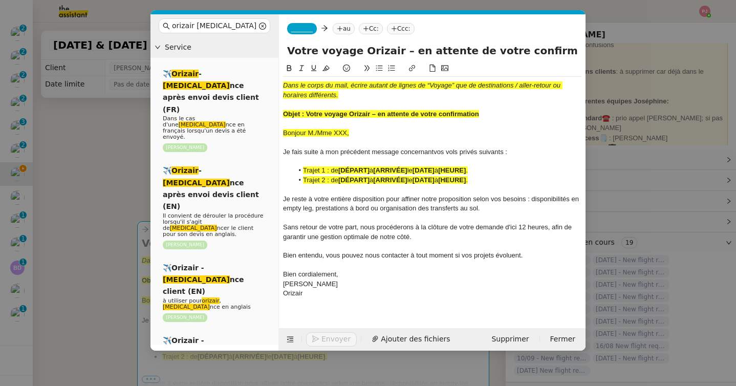
type input "Votre voyage Orizair – en attente de votre confirmation ﻿"
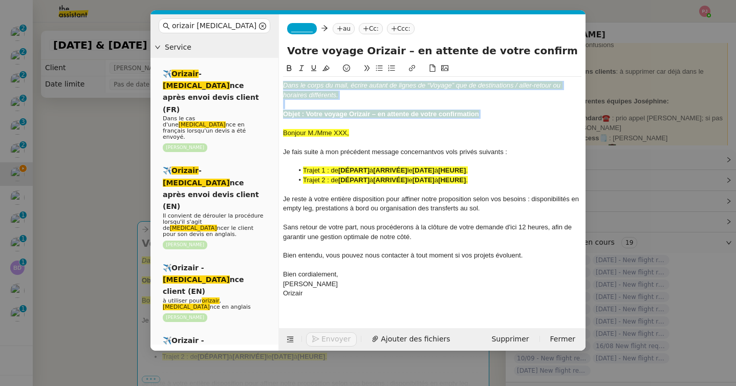
drag, startPoint x: 283, startPoint y: 133, endPoint x: 283, endPoint y: 85, distance: 48.1
click at [283, 85] on div "Dans le corps du mail, écrire autant de lignes de “Voyage” que de destinations …" at bounding box center [432, 194] width 298 height 235
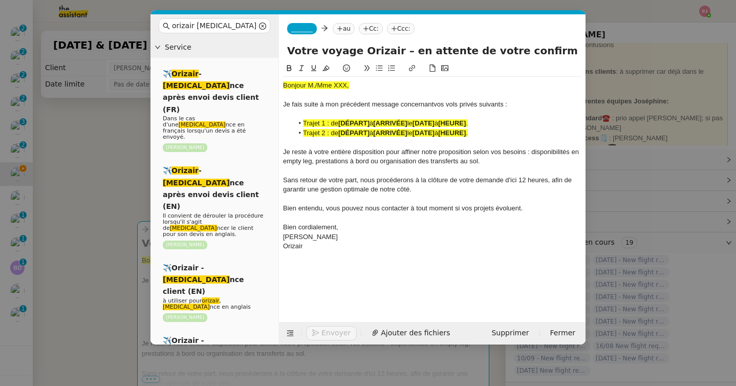
click at [123, 182] on nz-modal-container "orizair [MEDICAL_DATA] Service ✈️ Orizair - [MEDICAL_DATA] nce après envoi devi…" at bounding box center [368, 193] width 736 height 386
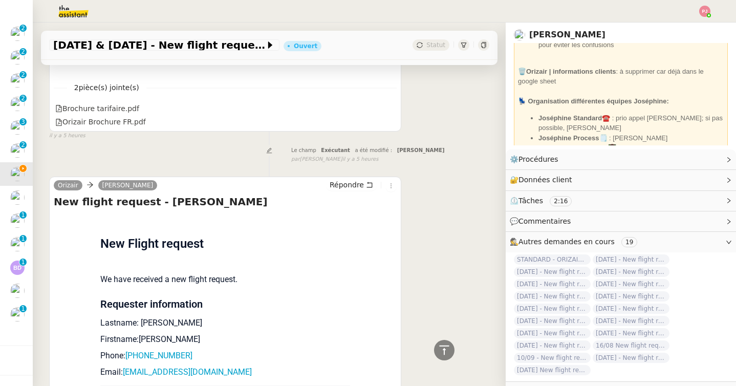
scroll to position [276, 0]
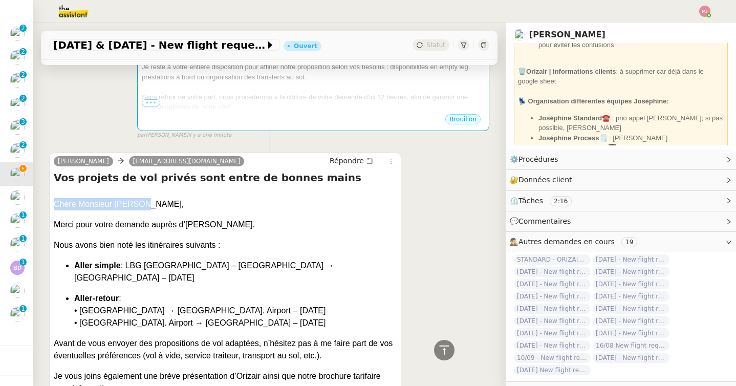
drag, startPoint x: 137, startPoint y: 206, endPoint x: 54, endPoint y: 205, distance: 82.4
click at [54, 205] on div "Chère Monsieur Smith," at bounding box center [225, 204] width 343 height 12
copy div "Chère Monsieur Smith,"
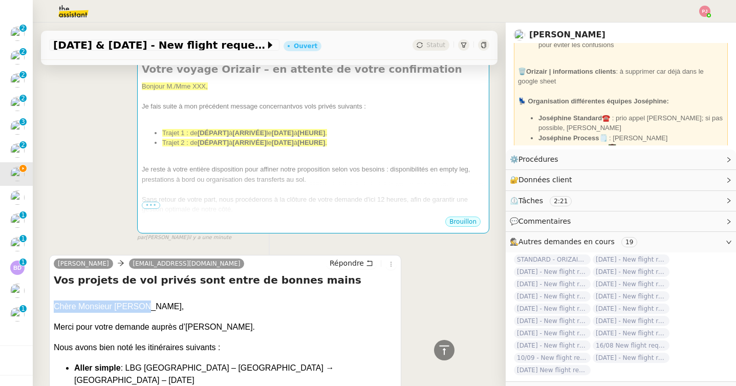
scroll to position [76, 0]
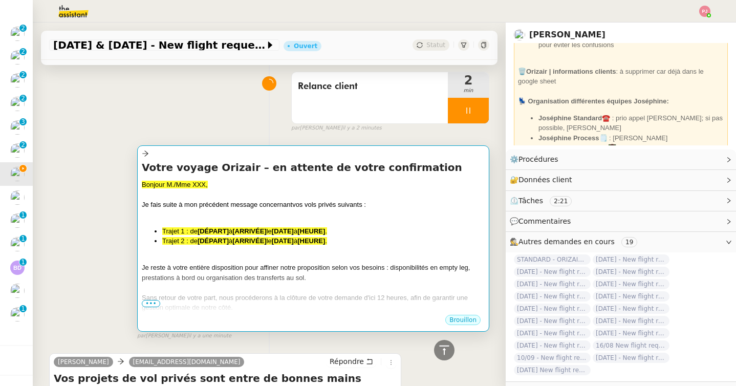
click at [177, 222] on div "Bonjour M./Mme XXX, Je fais suite à mon précédent message concernant vos vols p…" at bounding box center [313, 281] width 343 height 203
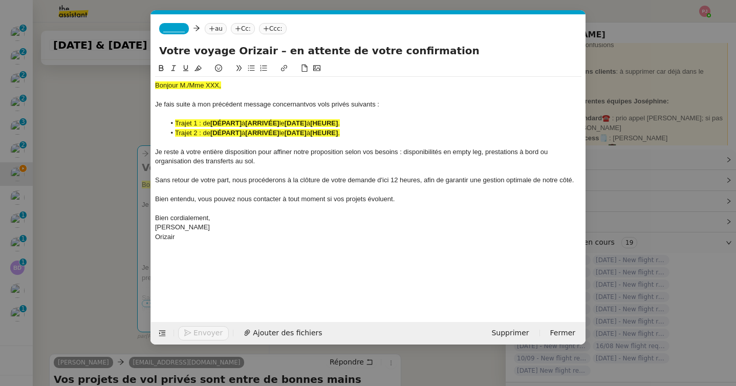
scroll to position [0, 56]
drag, startPoint x: 231, startPoint y: 85, endPoint x: 149, endPoint y: 80, distance: 81.5
click at [149, 80] on nz-modal-container "orizair [MEDICAL_DATA] Service ✈️ Orizair - [MEDICAL_DATA] nce après envoi devi…" at bounding box center [368, 193] width 736 height 386
click at [37, 176] on nz-modal-container "orizair [MEDICAL_DATA] Service ✈️ Orizair - [MEDICAL_DATA] nce après envoi devi…" at bounding box center [368, 193] width 736 height 386
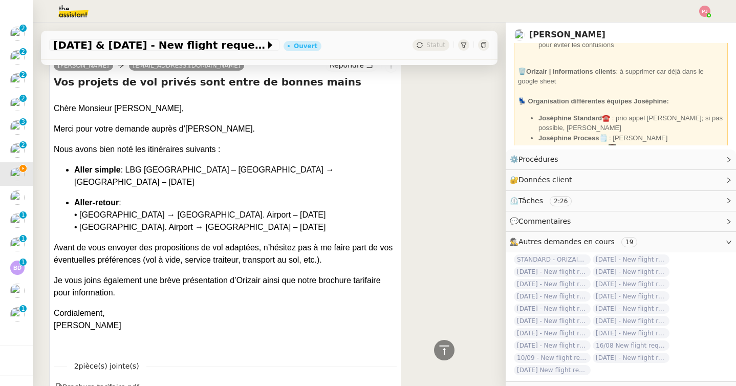
scroll to position [380, 0]
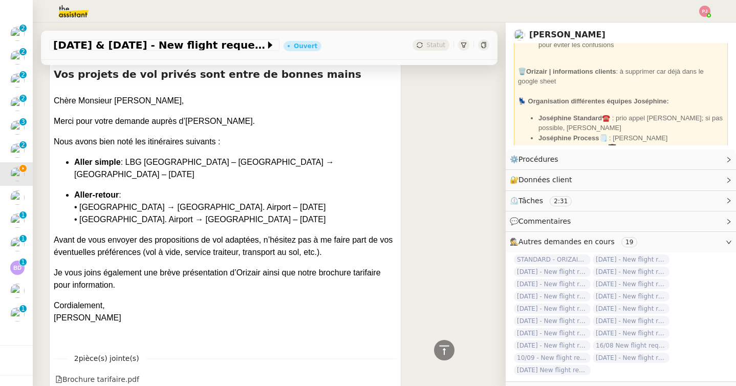
drag, startPoint x: 301, startPoint y: 207, endPoint x: 75, endPoint y: 163, distance: 230.4
click at [75, 163] on ul "Aller simple : LBG Paris – Le Bourget → Milano Bergamo Airport – 04/09/2025 All…" at bounding box center [225, 191] width 343 height 70
copy ul "Aller simple : LBG Paris – Le Bourget → Milano Bergamo Airport – 04/09/2025 All…"
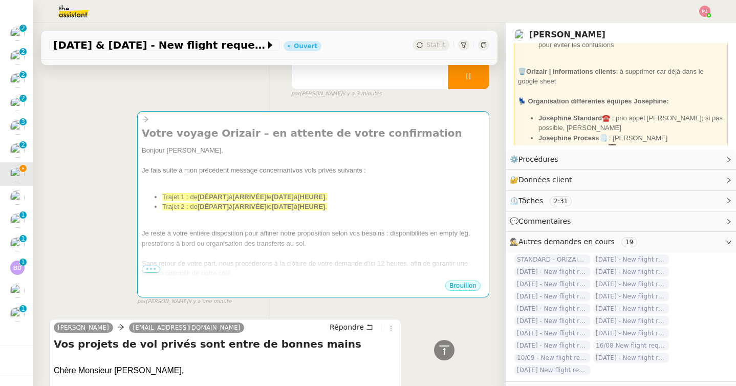
scroll to position [29, 0]
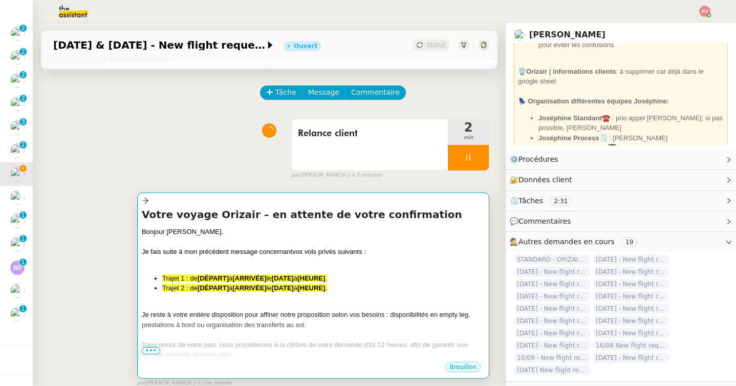
click at [185, 280] on span "Trajet 1 : de" at bounding box center [179, 278] width 35 height 8
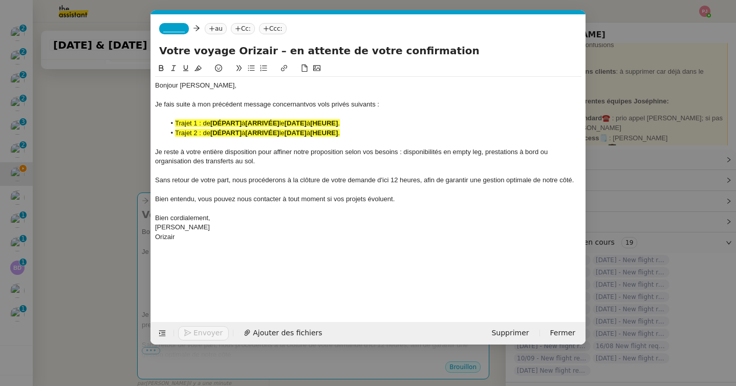
scroll to position [0, 56]
drag, startPoint x: 360, startPoint y: 135, endPoint x: 162, endPoint y: 126, distance: 198.3
click at [162, 126] on ul "Trajet 1 : de [DÉPART] à [ARRIVÉE] le [DATE] à [HEURE] . Trajet 2 : de [DÉPART]…" at bounding box center [368, 128] width 426 height 19
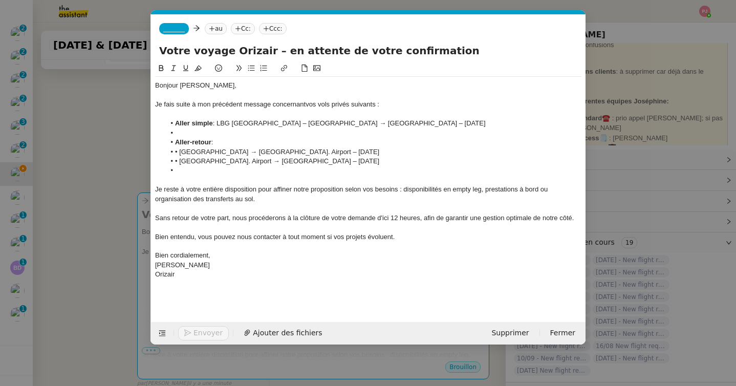
click at [200, 132] on li at bounding box center [373, 132] width 417 height 9
click at [191, 170] on li at bounding box center [373, 170] width 417 height 9
click at [181, 160] on li "• Miami Int. Airport → Paris Beauvais Tillé Airport – 21/10/2025" at bounding box center [373, 161] width 417 height 9
click at [182, 151] on li "• Paris Beauvais Tillé Airport → Miami Int. Airport – 14/10/2025" at bounding box center [373, 151] width 417 height 9
click at [165, 31] on span "_______" at bounding box center [173, 28] width 21 height 7
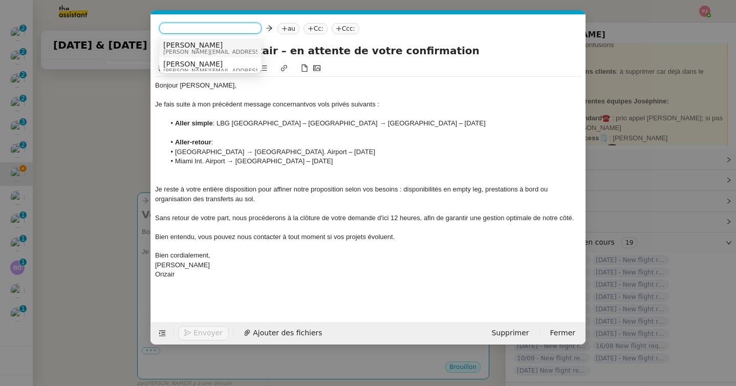
click at [180, 50] on span "[PERSON_NAME][EMAIL_ADDRESS][DOMAIN_NAME]" at bounding box center [235, 52] width 145 height 6
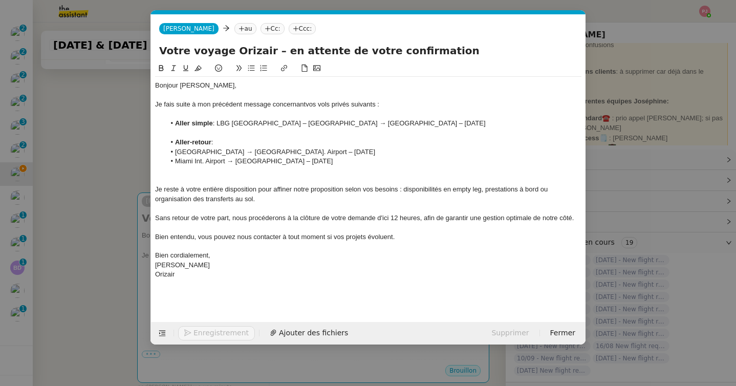
click at [289, 27] on nz-tag "Ccc:" at bounding box center [303, 28] width 28 height 11
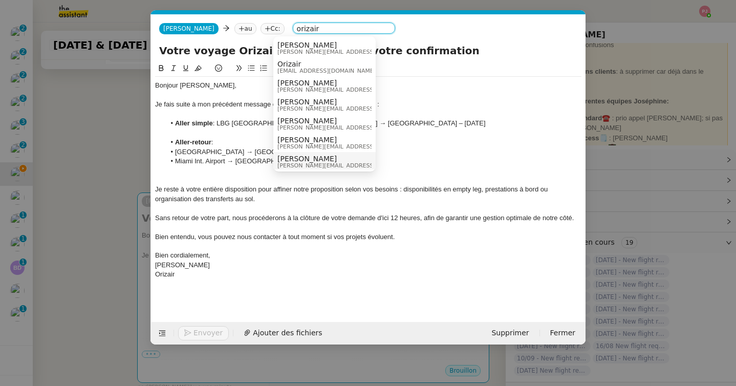
type input "orizair"
click at [304, 156] on span "[PERSON_NAME]" at bounding box center [349, 159] width 145 height 8
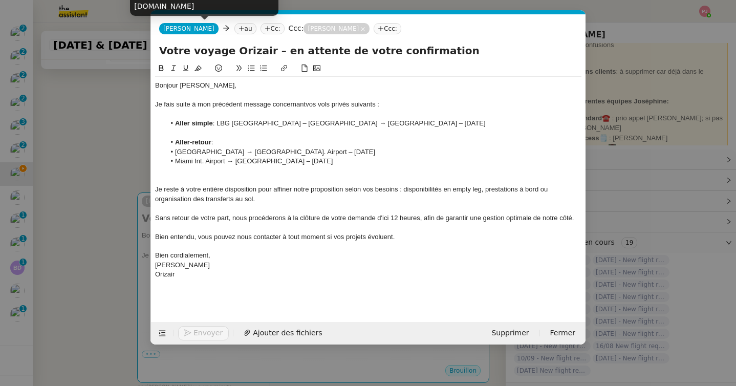
click at [120, 118] on nz-modal-container "orizair [MEDICAL_DATA] Service ✈️ Orizair - [MEDICAL_DATA] nce après envoi devi…" at bounding box center [368, 193] width 736 height 386
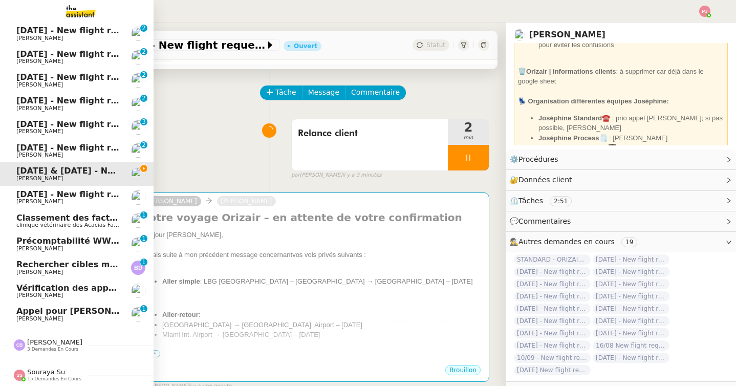
click at [29, 195] on span "[DATE] - New flight request - [PERSON_NAME]" at bounding box center [121, 194] width 211 height 10
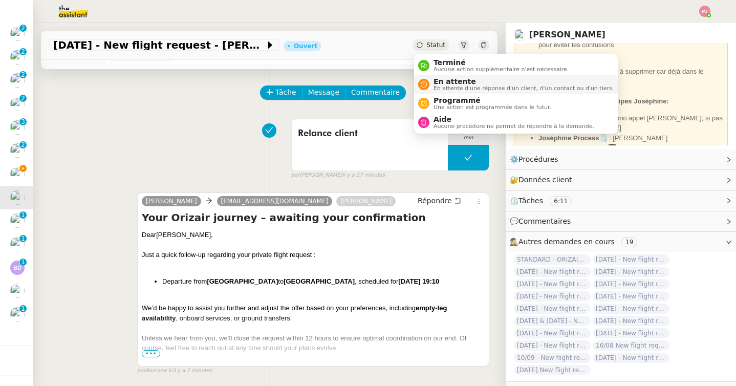
click at [448, 89] on span "En attente d'une réponse d'un client, d'un contact ou d'un tiers." at bounding box center [524, 88] width 180 height 6
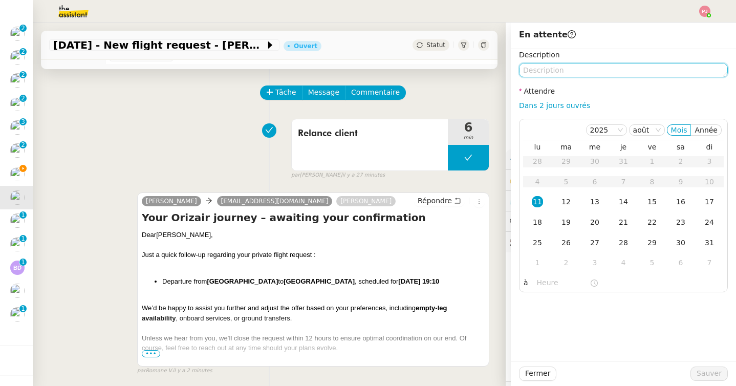
click at [547, 73] on textarea at bounding box center [623, 70] width 209 height 14
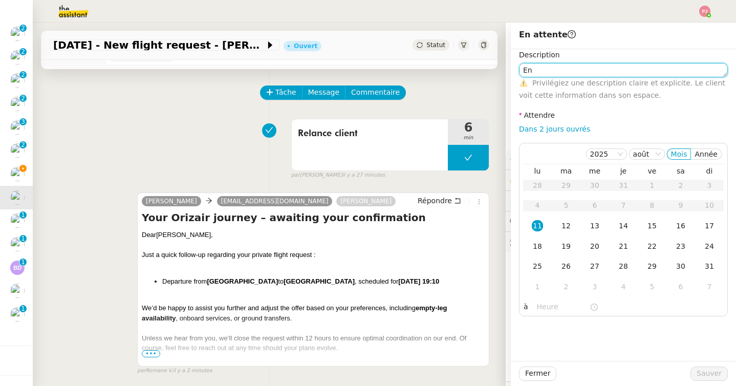
type textarea "E"
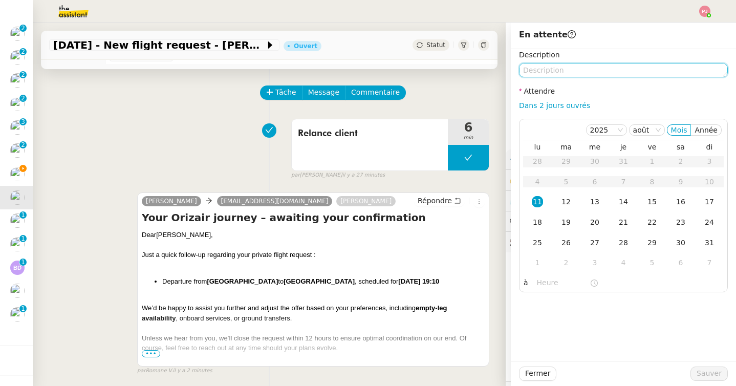
type textarea "R"
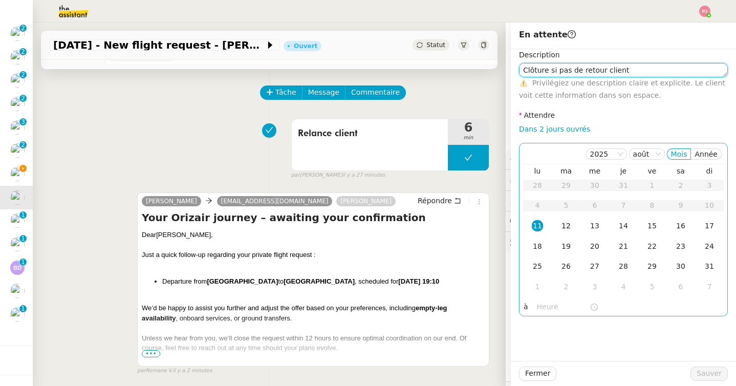
type textarea "Clôture si pas de retour client"
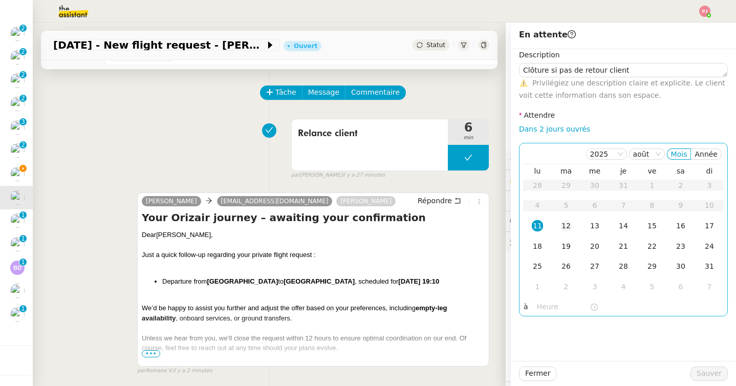
click at [565, 225] on div "12" at bounding box center [565, 225] width 11 height 11
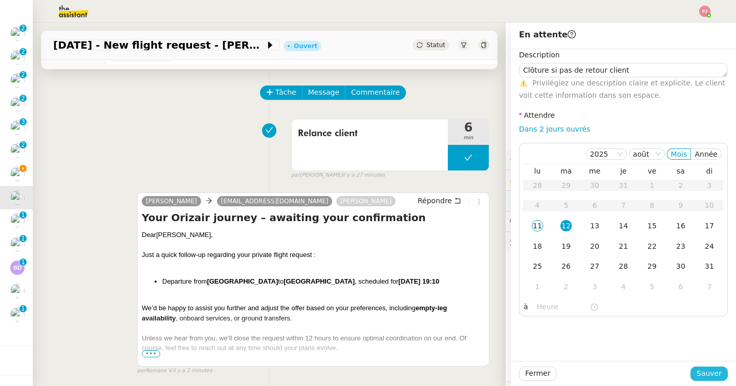
click at [717, 369] on span "Sauver" at bounding box center [709, 374] width 25 height 12
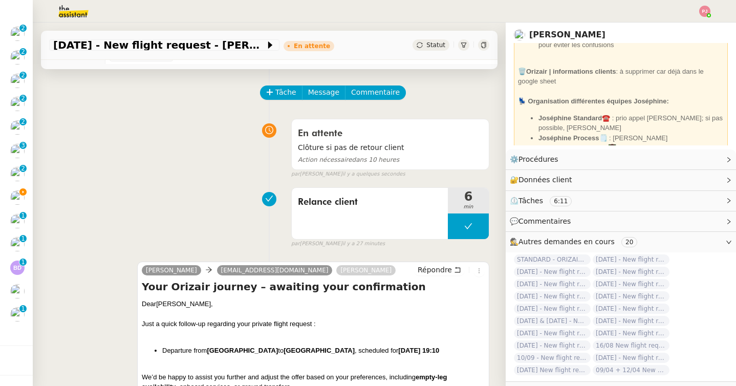
scroll to position [69, 0]
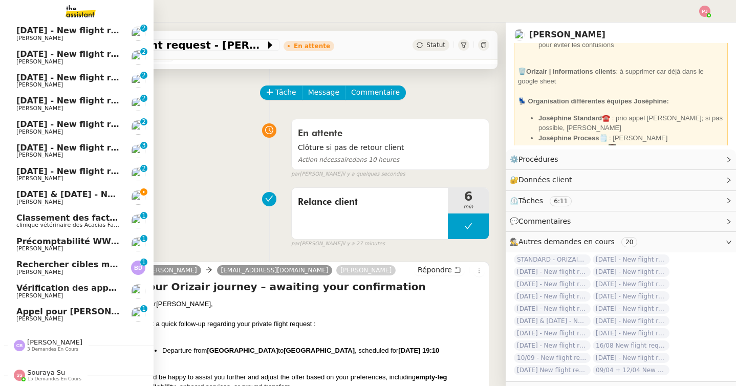
click at [37, 194] on span "[DATE] & [DATE] - New flight request - [PERSON_NAME]" at bounding box center [143, 194] width 255 height 10
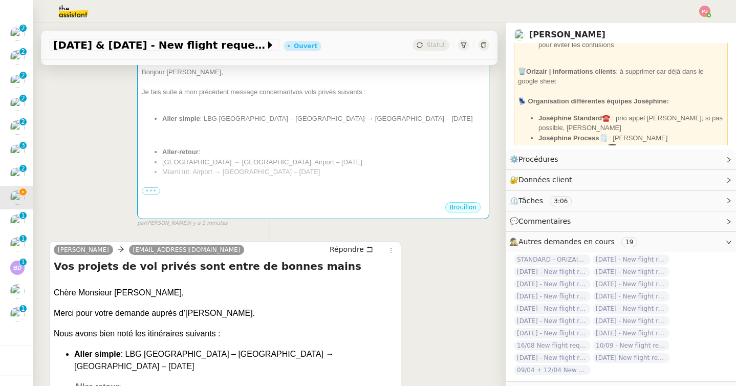
scroll to position [211, 0]
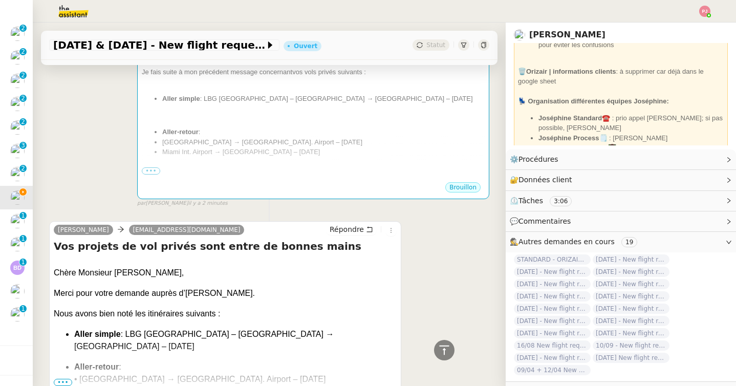
drag, startPoint x: 200, startPoint y: 211, endPoint x: 116, endPoint y: 210, distance: 83.4
click at [111, 205] on div "Josephine Kelly Louis Frei Votre voyage Orizair – en attente de votre confirmat…" at bounding box center [269, 104] width 440 height 207
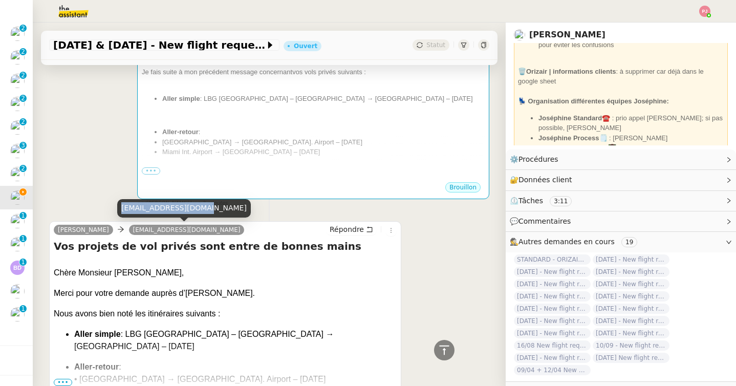
drag, startPoint x: 199, startPoint y: 207, endPoint x: 122, endPoint y: 208, distance: 76.8
click at [122, 208] on div "angelina0802@yahoo.fr" at bounding box center [184, 208] width 134 height 18
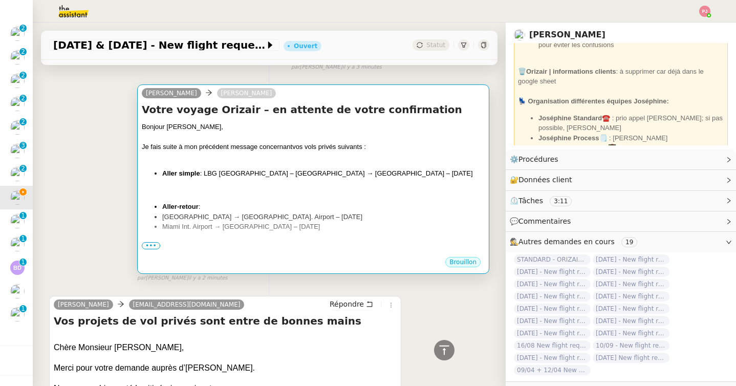
scroll to position [87, 0]
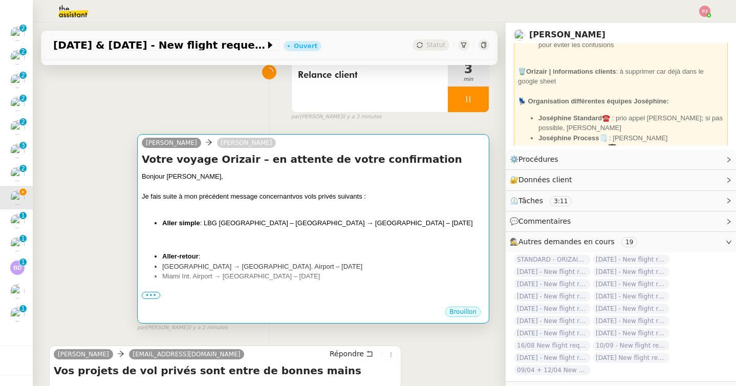
click at [196, 183] on div at bounding box center [313, 187] width 343 height 10
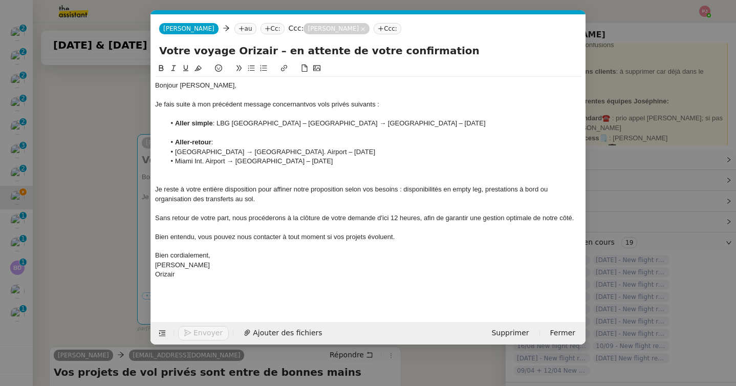
scroll to position [0, 21]
click at [234, 34] on nz-tag "au" at bounding box center [245, 28] width 22 height 11
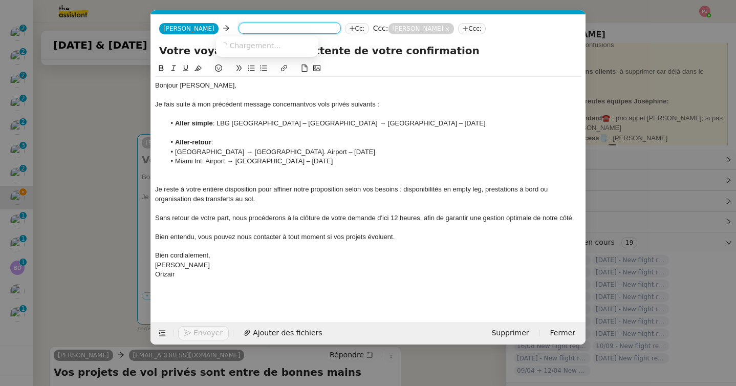
paste input "angelina0802@yahoo.fr"
type input "angelina0802@yahoo.fr"
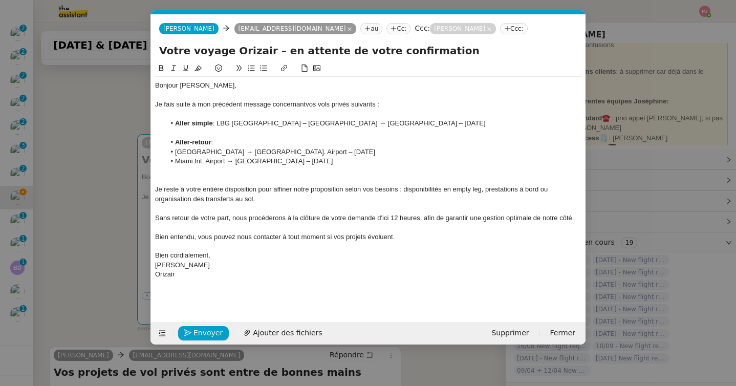
click at [89, 199] on nz-modal-container "Service TA - VOYAGE - PROPOSITION GLOBALE A utiliser dans le cadre de propositi…" at bounding box center [368, 193] width 736 height 386
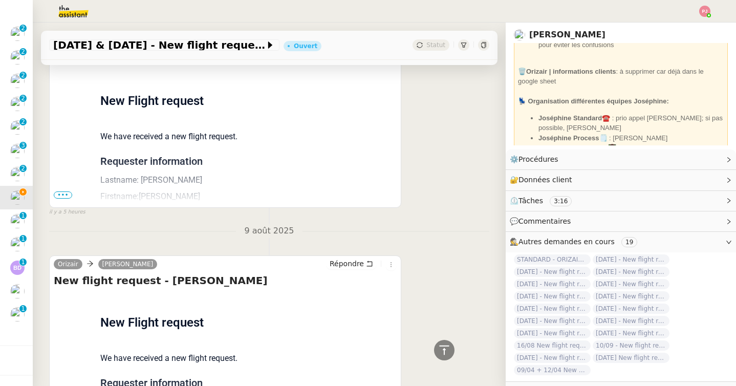
scroll to position [668, 0]
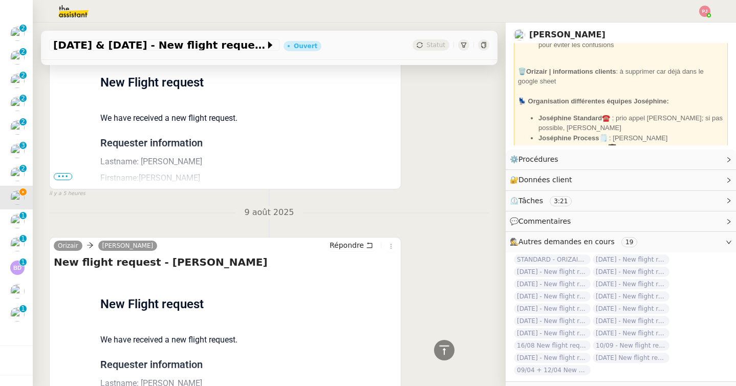
click at [68, 175] on span "•••" at bounding box center [63, 176] width 18 height 7
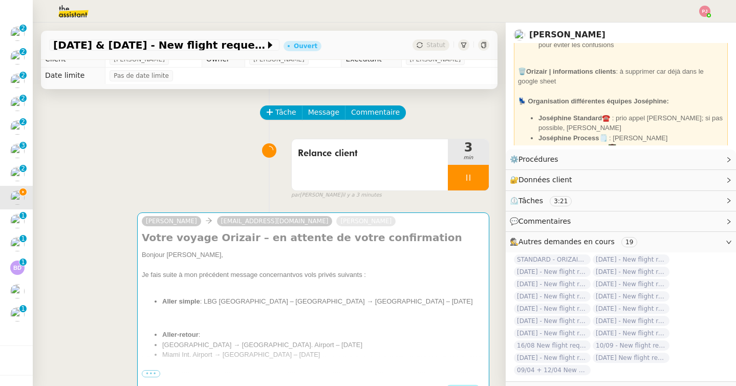
scroll to position [0, 0]
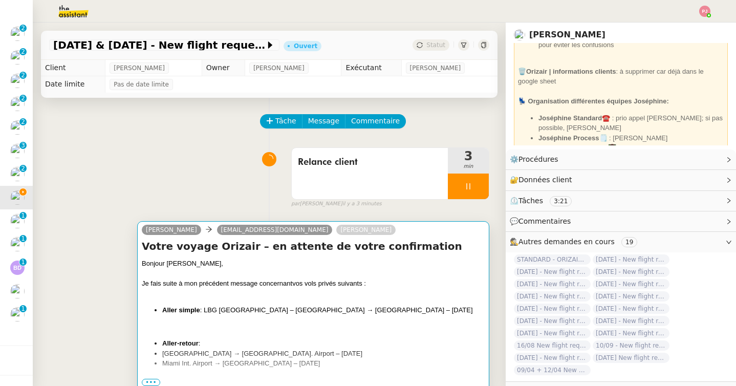
click at [174, 314] on li "Aller simple : LBG Paris – Le Bourget → Milano Bergamo Airport – 04/09/2025" at bounding box center [323, 310] width 322 height 10
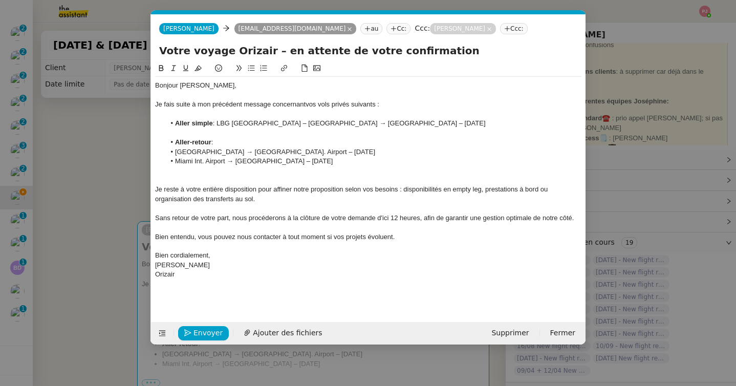
scroll to position [0, 21]
click at [387, 148] on li "Paris Beauvais Tillé Airport → Miami Int. Airport – 14/10/2025" at bounding box center [373, 151] width 417 height 9
click at [34, 206] on nz-modal-container "Service TA - VOYAGE - PROPOSITION GLOBALE A utiliser dans le cadre de propositi…" at bounding box center [368, 193] width 736 height 386
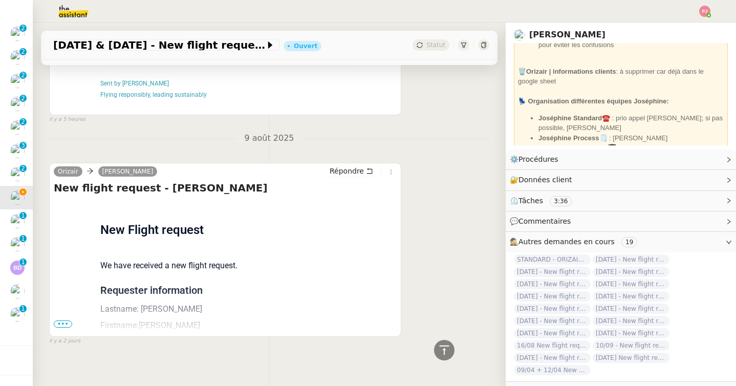
scroll to position [951, 0]
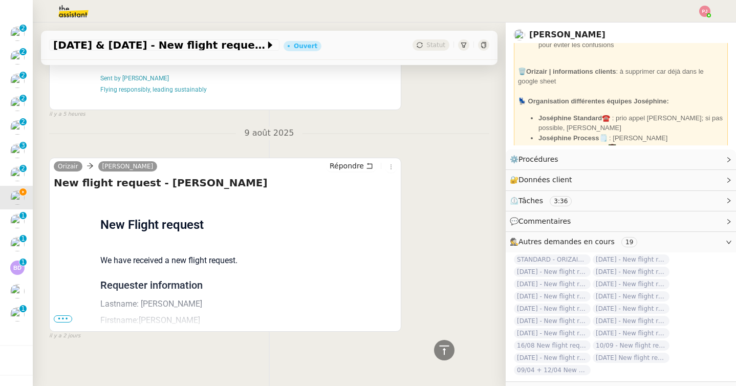
click at [67, 317] on span "•••" at bounding box center [63, 318] width 18 height 7
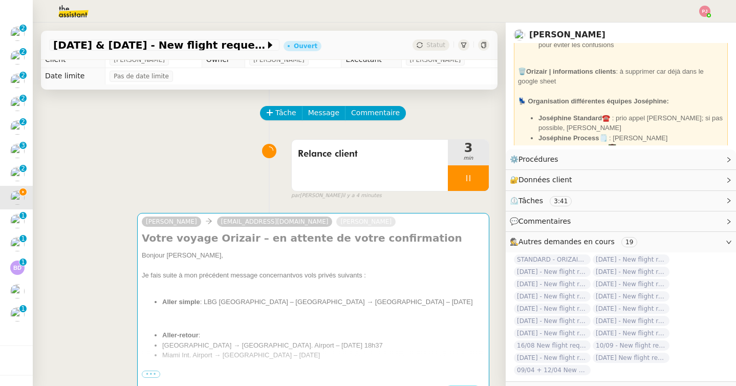
scroll to position [14, 0]
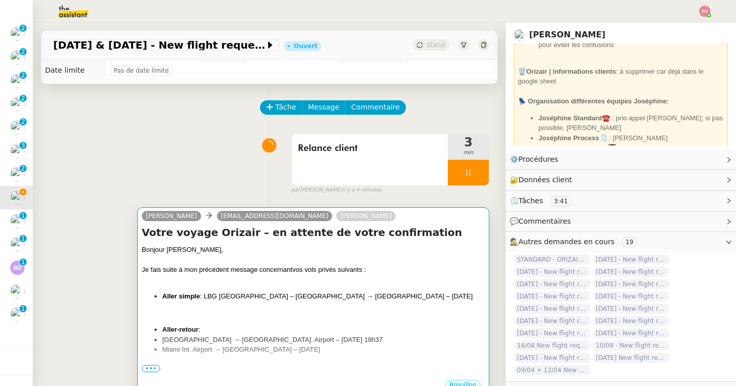
click at [247, 293] on li "Aller simple : LBG Paris – Le Bourget → Milano Bergamo Airport – 04/09/2025" at bounding box center [323, 296] width 322 height 10
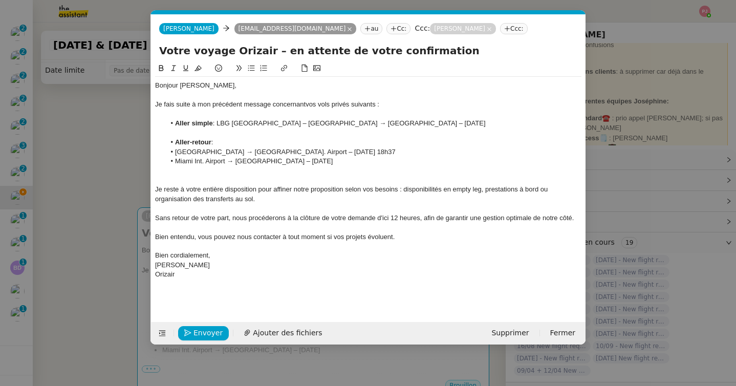
scroll to position [0, 21]
click at [420, 123] on li "Aller simple : LBG Paris – Le Bourget → Milano Bergamo Airport – 04/09/2025" at bounding box center [373, 123] width 417 height 9
drag, startPoint x: 389, startPoint y: 157, endPoint x: 372, endPoint y: 155, distance: 17.0
click at [372, 155] on ul "Aller-retour : Paris Beauvais Tillé Airport → Miami Int. Airport – 14/10/2025 à…" at bounding box center [368, 152] width 426 height 28
click at [394, 150] on li "Paris Beauvais Tillé Airport → Miami Int. Airport – 14/10/2025 à 18h37" at bounding box center [373, 151] width 417 height 9
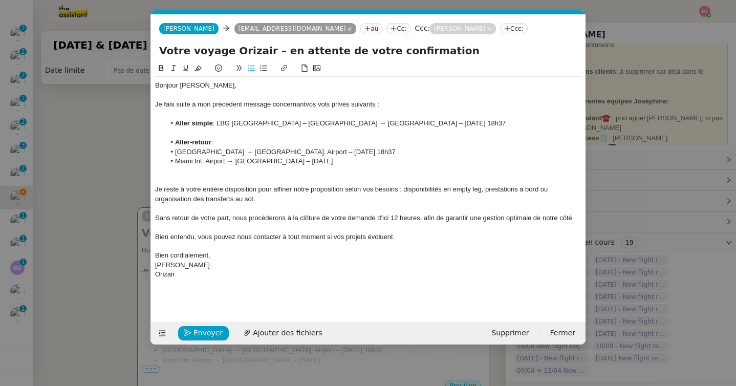
drag, startPoint x: 393, startPoint y: 150, endPoint x: 367, endPoint y: 150, distance: 26.1
click at [367, 150] on li "Paris Beauvais Tillé Airport → Miami Int. Airport – 14/10/2025 à 18h37" at bounding box center [373, 151] width 417 height 9
click at [99, 222] on nz-modal-container "Service TA - VOYAGE - PROPOSITION GLOBALE A utiliser dans le cadre de propositi…" at bounding box center [368, 193] width 736 height 386
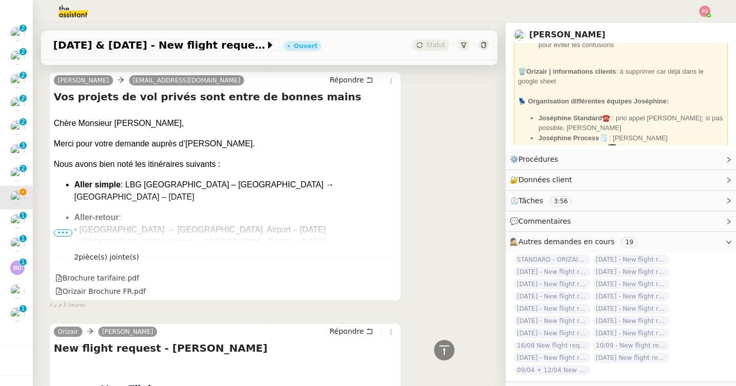
scroll to position [0, 0]
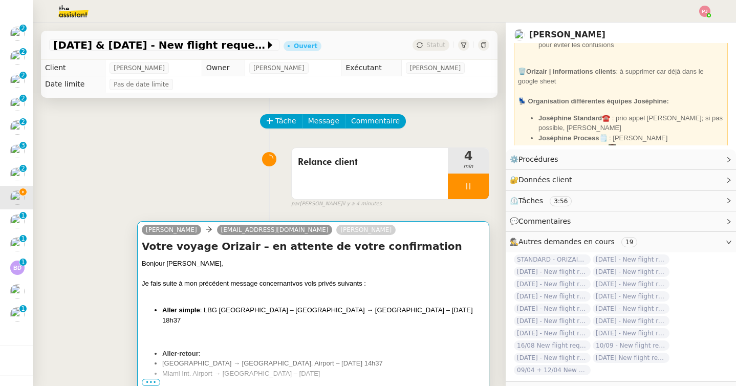
click at [310, 307] on li "Aller simple : LBG Paris – Le Bourget → Milano Bergamo Airport – 04/09/2025 à 1…" at bounding box center [323, 315] width 322 height 20
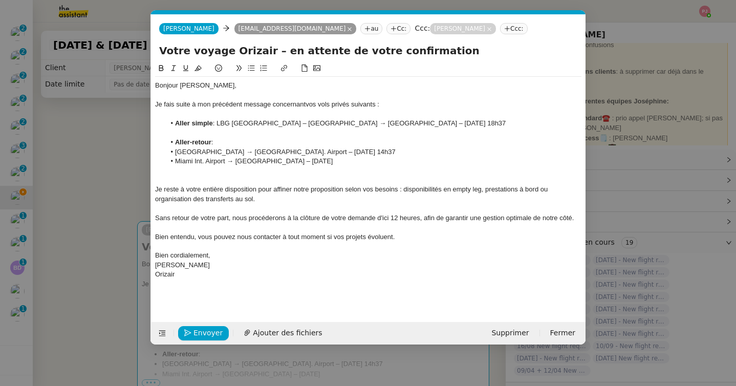
scroll to position [0, 21]
click at [366, 163] on li "Miami Int. Airport → Paris Beauvais Tillé Airport – 21/10/2025" at bounding box center [373, 161] width 417 height 9
click at [215, 331] on span "Envoyer" at bounding box center [207, 333] width 29 height 12
click at [215, 331] on span "Confirmer l'envoi" at bounding box center [223, 333] width 61 height 12
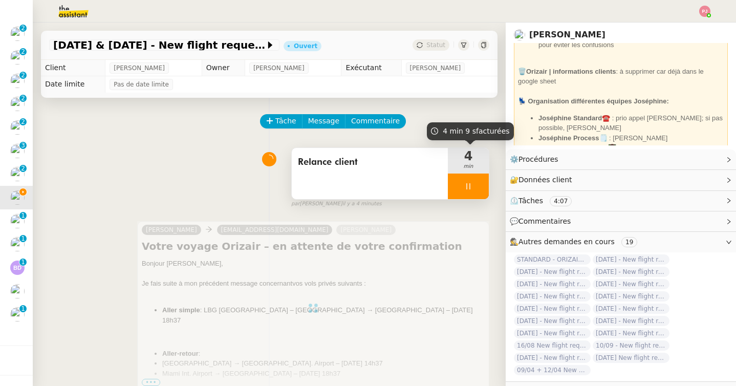
click at [470, 191] on div at bounding box center [468, 187] width 41 height 26
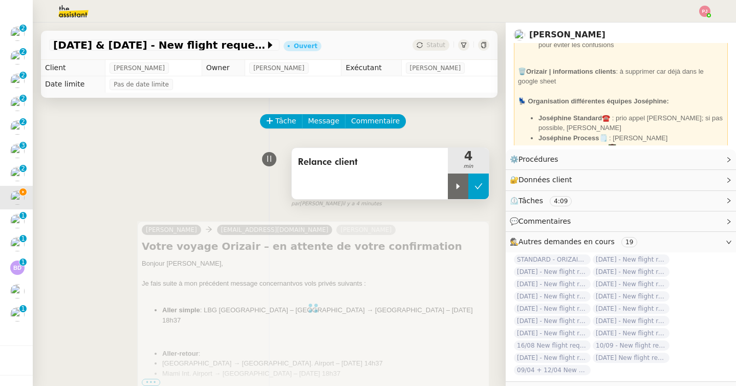
click at [475, 191] on button at bounding box center [478, 187] width 20 height 26
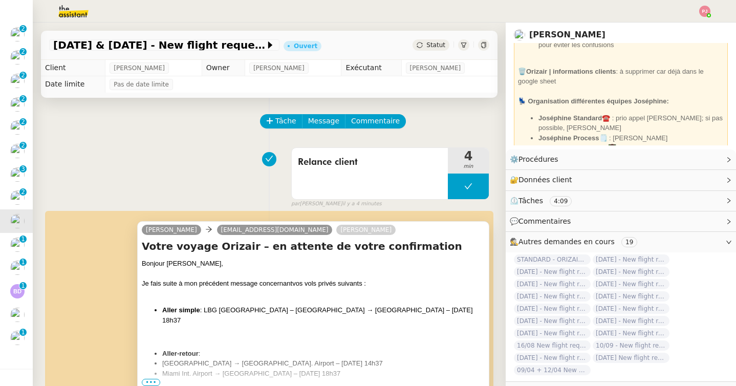
scroll to position [92, 0]
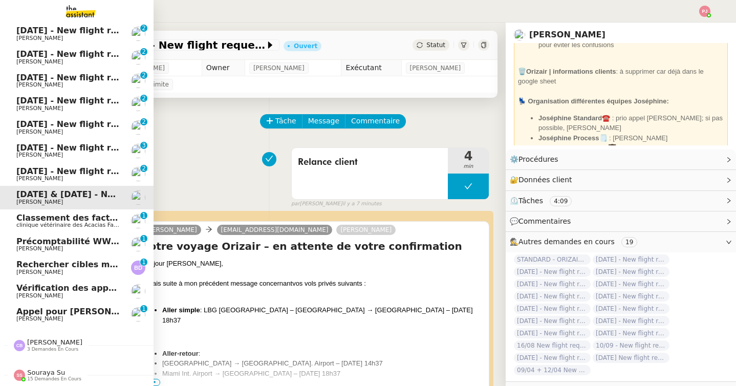
click at [77, 169] on span "[DATE] - New flight request - [PERSON_NAME]" at bounding box center [121, 171] width 211 height 10
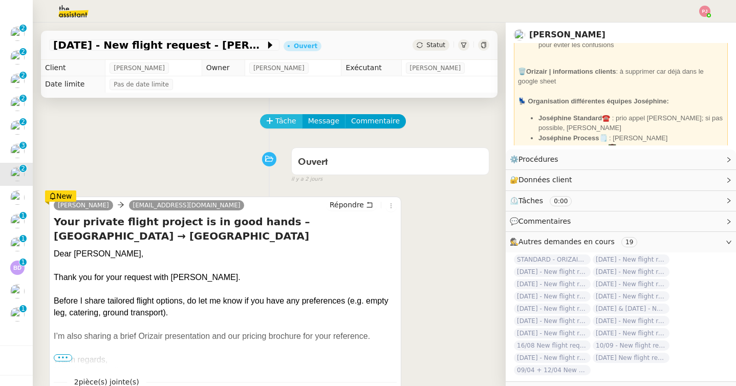
click at [279, 122] on span "Tâche" at bounding box center [285, 121] width 21 height 12
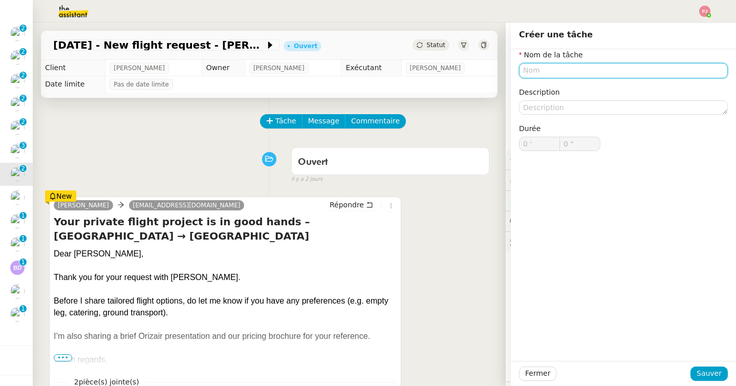
click at [541, 67] on input "text" at bounding box center [623, 70] width 209 height 15
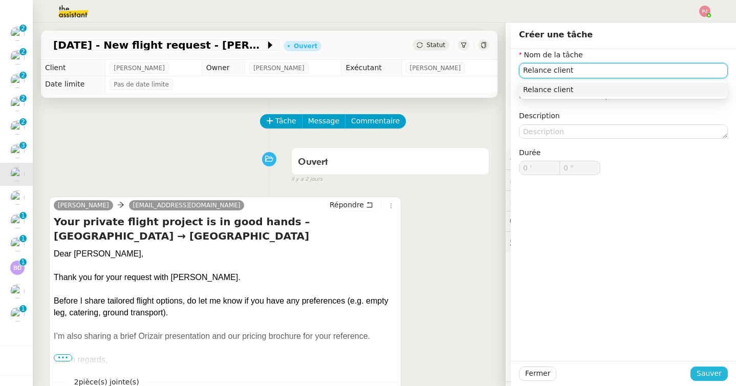
type input "Relance client"
click at [718, 375] on span "Sauver" at bounding box center [709, 374] width 25 height 12
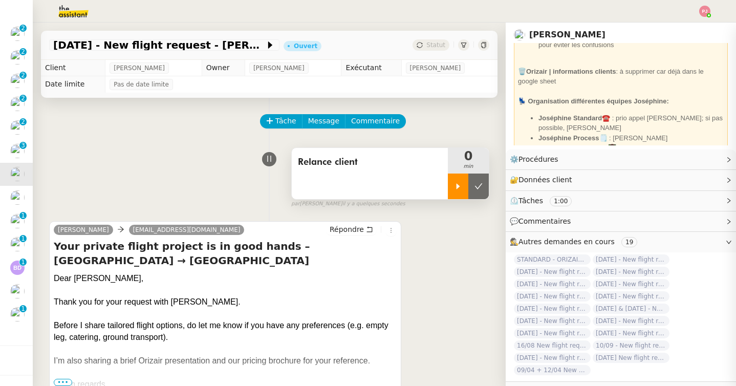
click at [459, 186] on icon at bounding box center [459, 186] width 4 height 6
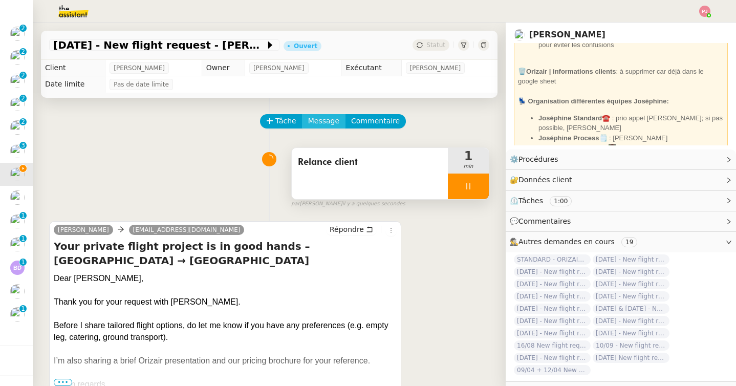
click at [312, 121] on span "Message" at bounding box center [323, 121] width 31 height 12
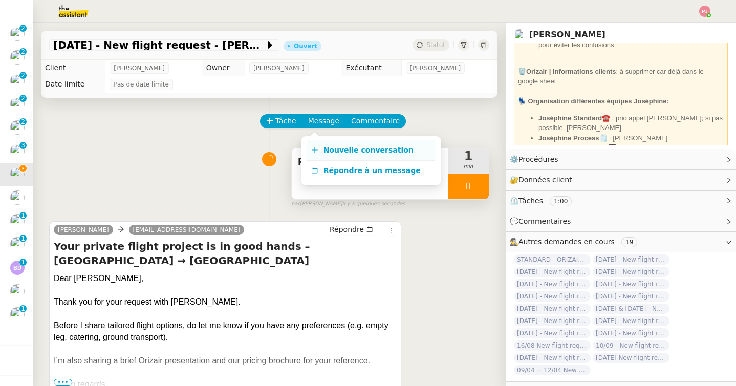
click at [324, 146] on span "Nouvelle conversation" at bounding box center [368, 150] width 90 height 8
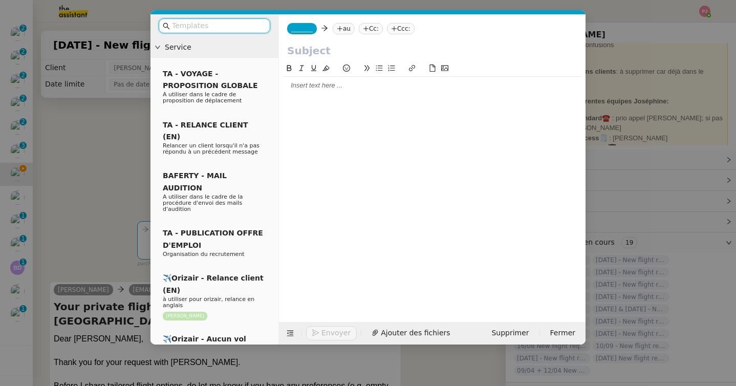
click at [308, 31] on span "_______" at bounding box center [301, 28] width 21 height 7
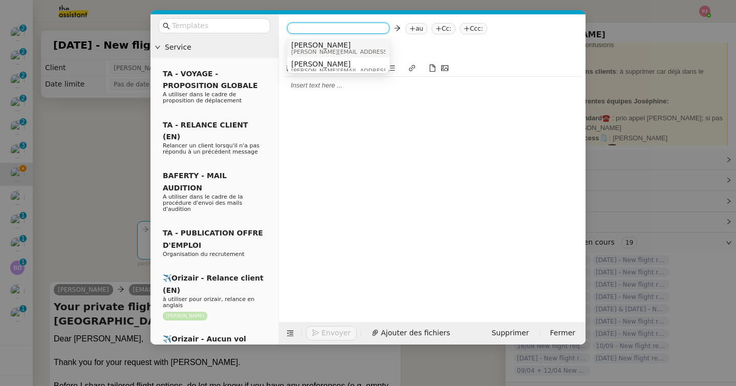
click at [313, 41] on span "[PERSON_NAME]" at bounding box center [363, 45] width 145 height 8
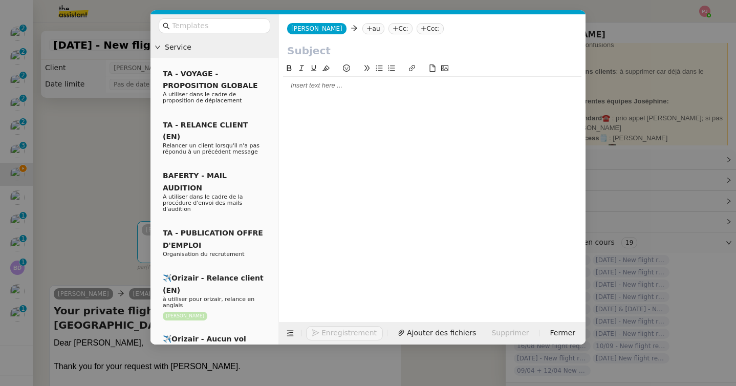
click at [417, 27] on nz-tag "Ccc:" at bounding box center [431, 28] width 28 height 11
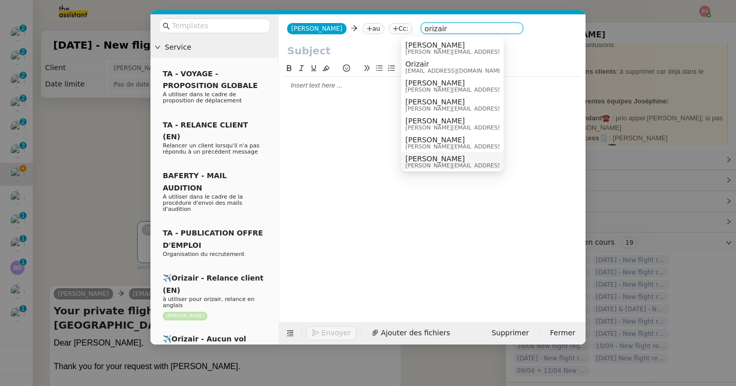
type input "orizair"
click at [430, 159] on span "[PERSON_NAME]" at bounding box center [477, 159] width 145 height 8
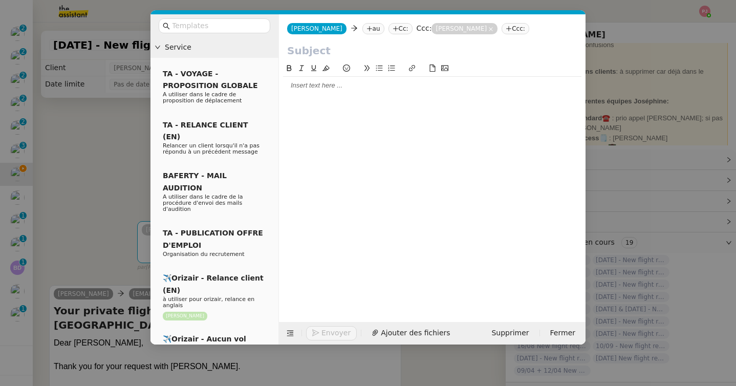
click at [69, 200] on nz-modal-container "Service TA - VOYAGE - PROPOSITION GLOBALE A utiliser dans le cadre de propositi…" at bounding box center [368, 193] width 736 height 386
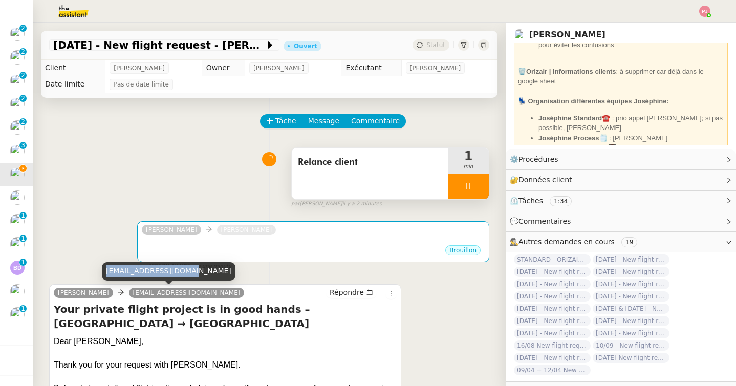
drag, startPoint x: 181, startPoint y: 271, endPoint x: 102, endPoint y: 272, distance: 78.8
click at [102, 272] on div "erdaniell12@gmail.com" at bounding box center [169, 271] width 134 height 18
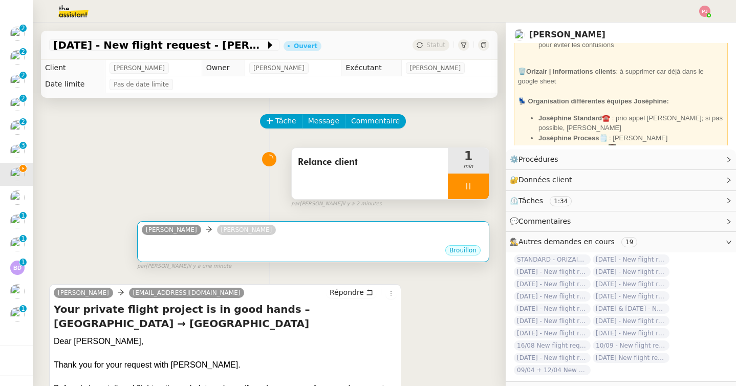
click at [156, 249] on div "Brouillon" at bounding box center [313, 251] width 343 height 15
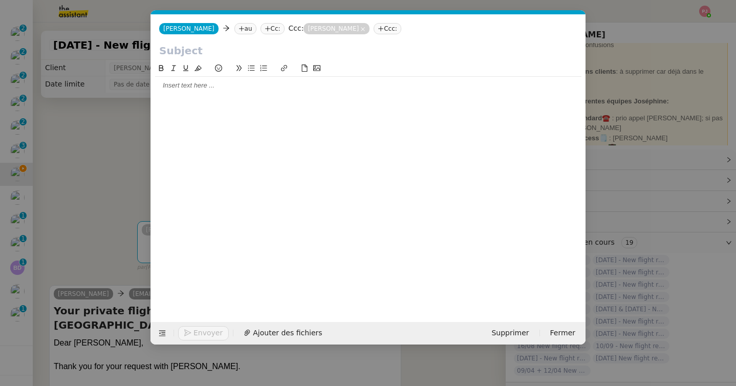
scroll to position [0, 21]
click at [222, 34] on div "Josephine Josephine au Cc: Ccc: Louis Frei Ccc:" at bounding box center [368, 28] width 435 height 29
click at [239, 28] on icon at bounding box center [242, 29] width 6 height 6
paste input "erdaniell12@gmail.com"
type input "erdaniell12@gmail.com"
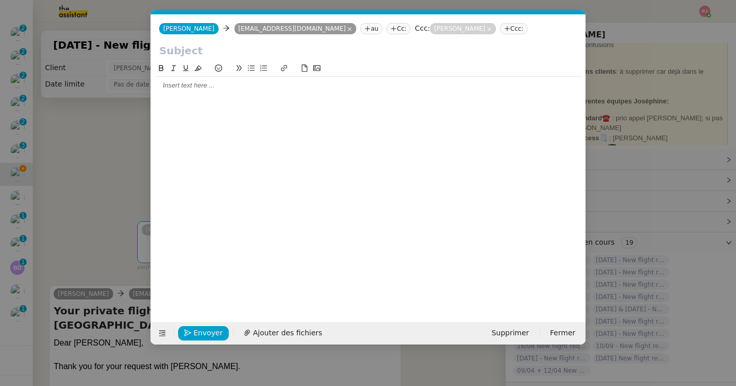
click at [201, 51] on input "text" at bounding box center [368, 50] width 418 height 15
click at [163, 332] on icon at bounding box center [162, 333] width 7 height 7
click at [160, 334] on icon at bounding box center [162, 333] width 7 height 7
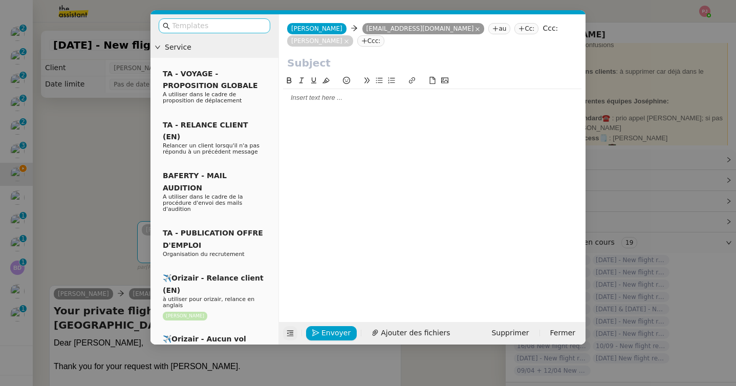
click at [227, 25] on input "text" at bounding box center [218, 26] width 92 height 12
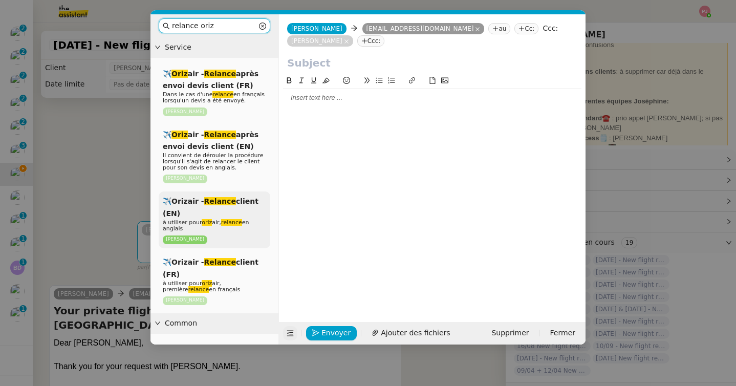
type input "relance oriz"
click at [226, 221] on em "relance" at bounding box center [231, 222] width 21 height 7
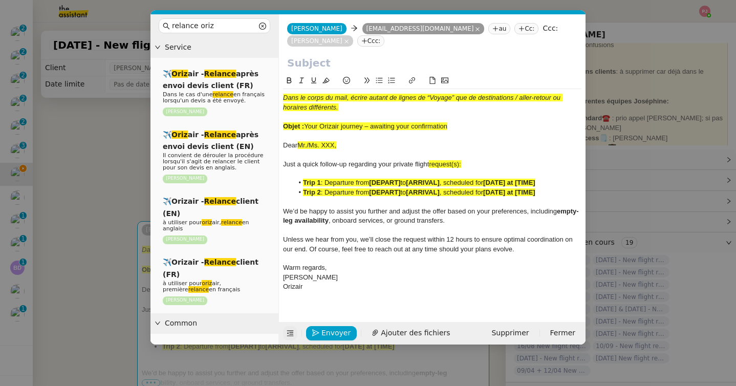
drag, startPoint x: 456, startPoint y: 126, endPoint x: 307, endPoint y: 128, distance: 149.0
click at [307, 128] on div "Objet : Your Orizair journey – awaiting your confirmation" at bounding box center [432, 126] width 298 height 9
click at [314, 57] on input "text" at bounding box center [432, 62] width 290 height 15
paste input "Your Orizair journey – awaiting your confirmation"
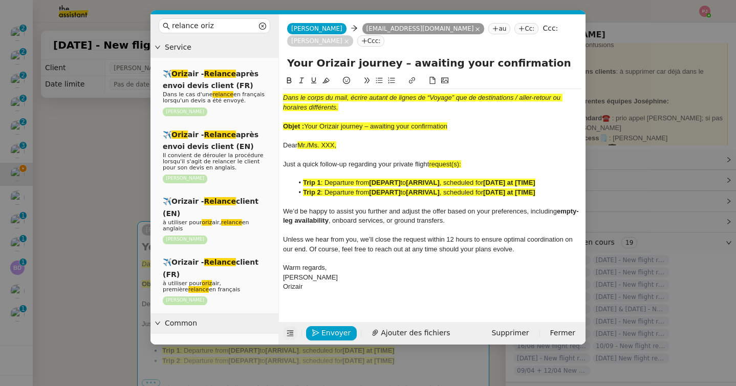
type input "Your Orizair journey – awaiting your confirmation"
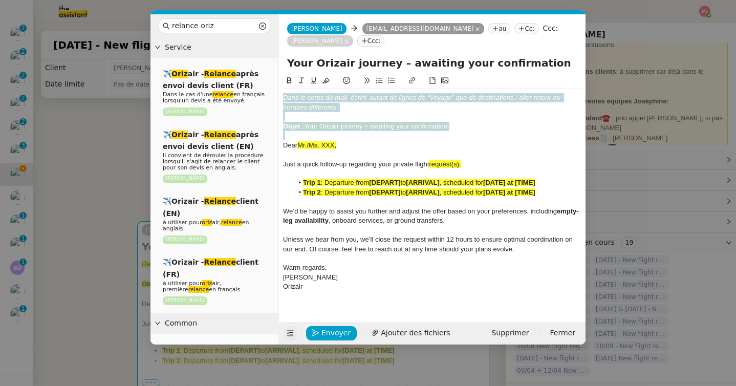
drag, startPoint x: 284, startPoint y: 145, endPoint x: 284, endPoint y: 93, distance: 51.7
click at [284, 93] on div "Dans le corps du mail, écrire autant de lignes de “Voyage” que de destinations …" at bounding box center [432, 192] width 298 height 207
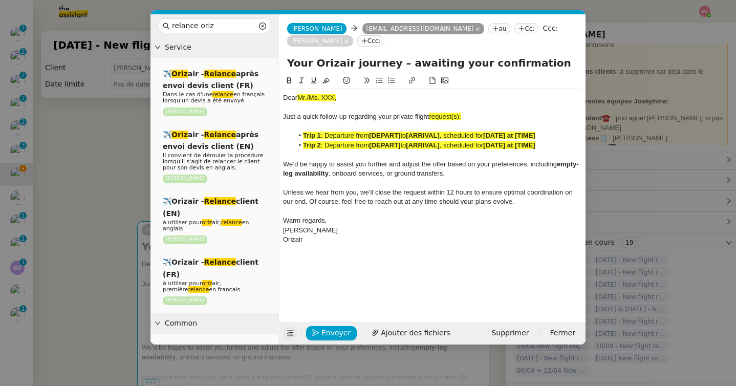
click at [124, 208] on nz-modal-container "relance oriz Service ✈️ Oriz air - Relance après envoi devis client (FR) Dans l…" at bounding box center [368, 193] width 736 height 386
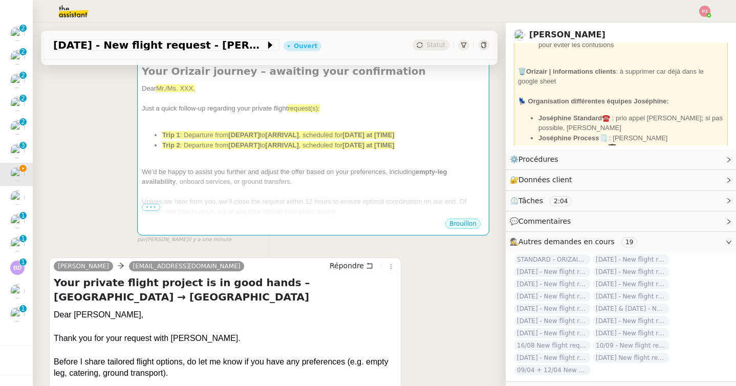
scroll to position [186, 0]
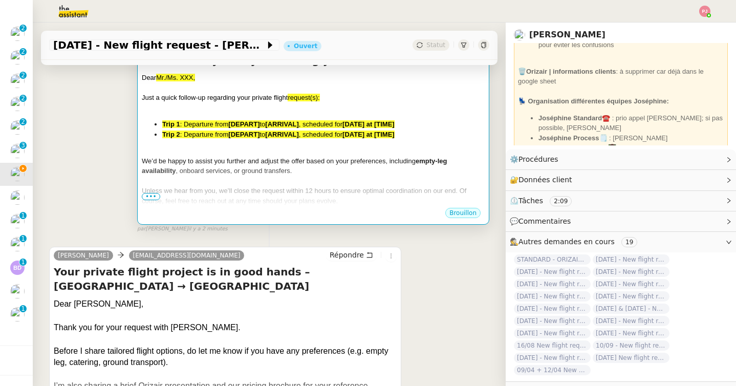
click at [178, 183] on div at bounding box center [313, 181] width 343 height 10
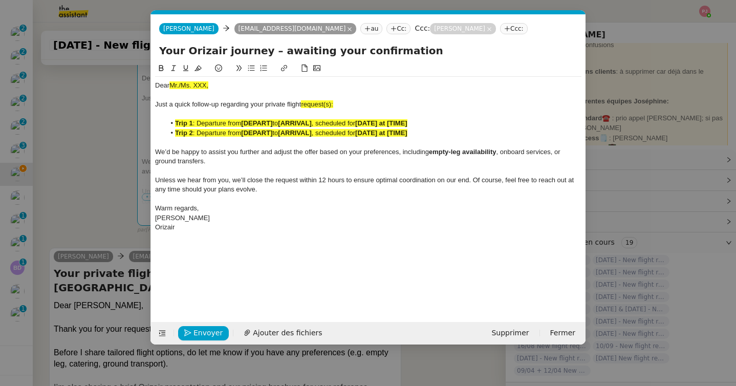
scroll to position [0, 60]
drag, startPoint x: 215, startPoint y: 88, endPoint x: 174, endPoint y: 86, distance: 41.5
click at [174, 86] on div "Dear Mr./Ms. XXX," at bounding box center [368, 85] width 426 height 9
drag, startPoint x: 349, startPoint y: 105, endPoint x: 303, endPoint y: 105, distance: 46.1
click at [303, 105] on div "Just a quick follow-up regarding your private flight request(s):" at bounding box center [368, 104] width 426 height 9
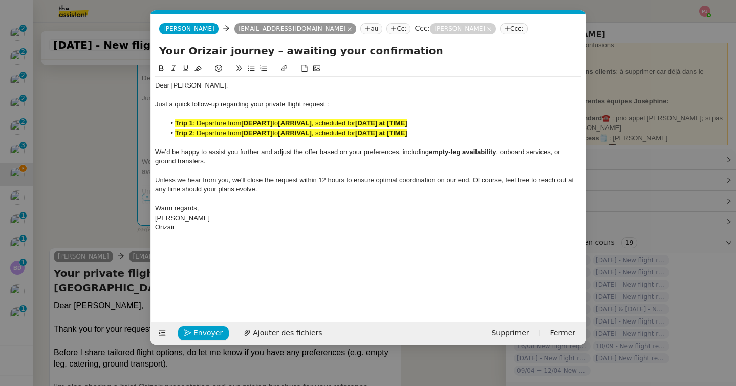
click at [107, 178] on nz-modal-container "relance oriz Service ✈️ Oriz air - Relance après envoi devis client (FR) Dans l…" at bounding box center [368, 193] width 736 height 386
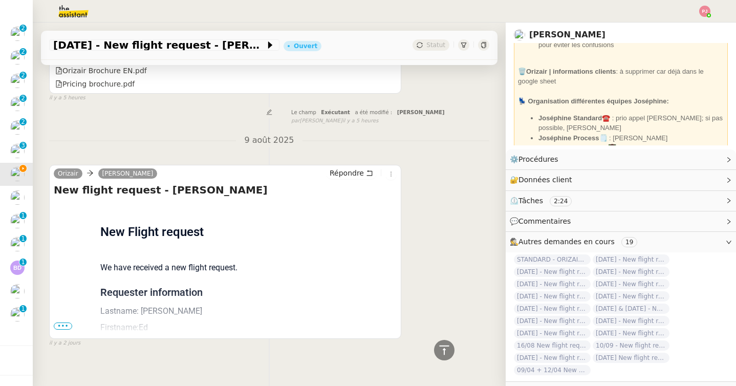
scroll to position [573, 0]
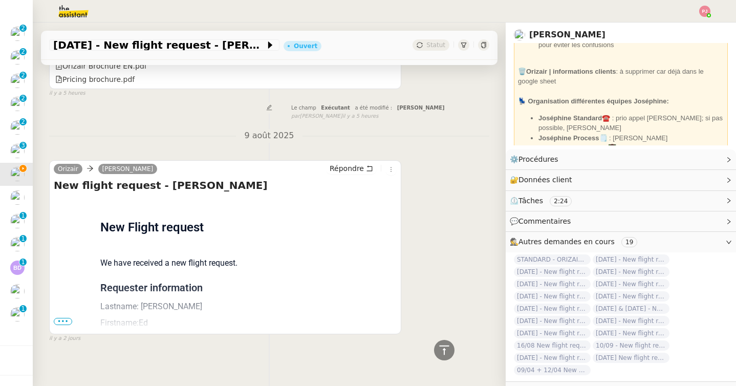
click at [64, 318] on span "•••" at bounding box center [63, 321] width 18 height 7
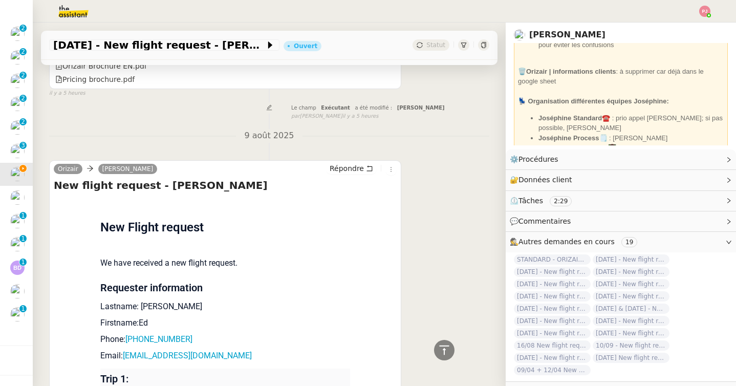
scroll to position [775, 0]
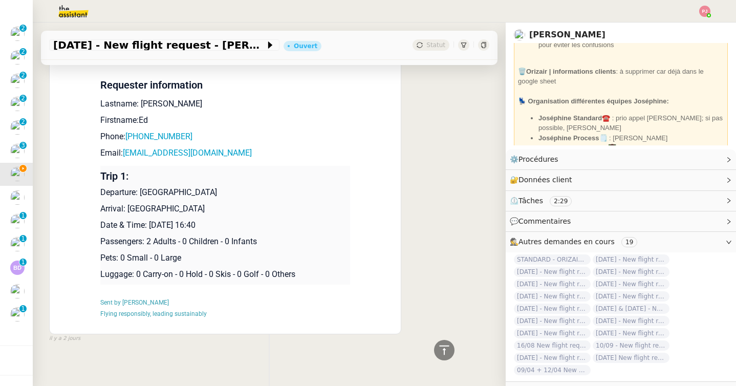
drag, startPoint x: 263, startPoint y: 215, endPoint x: 102, endPoint y: 187, distance: 163.2
click at [102, 187] on td "Trip 1: Departure: London City Airport Arrival: Sitia Airport Date & Time: 4th …" at bounding box center [225, 225] width 250 height 119
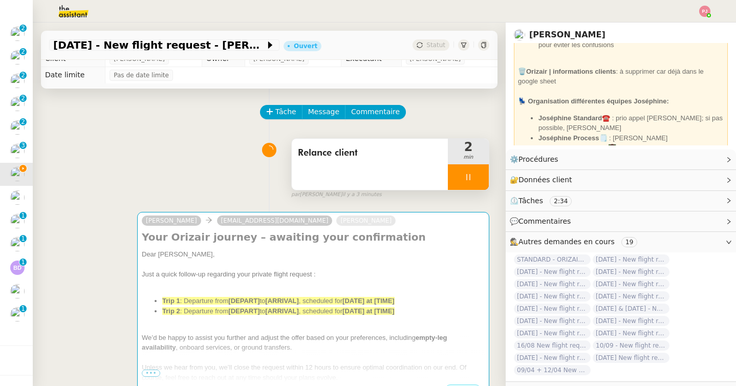
scroll to position [0, 0]
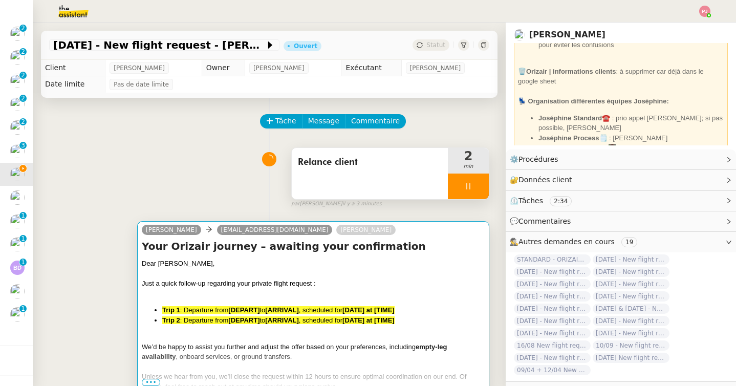
click at [195, 301] on div "Dear Mr. Daniell, Just a quick follow-up regarding your private flight request …" at bounding box center [313, 344] width 343 height 173
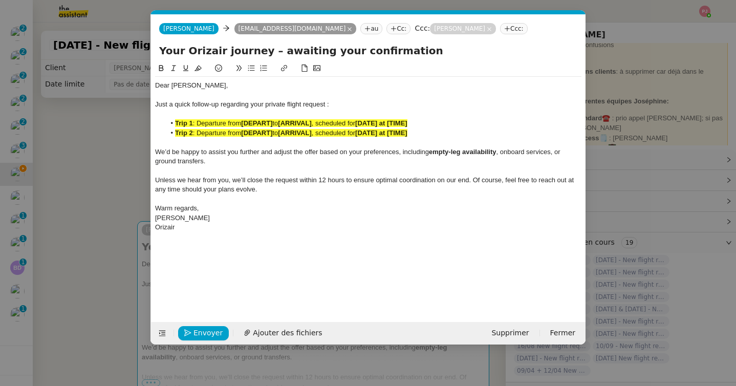
scroll to position [0, 60]
click at [234, 231] on div "Orizair" at bounding box center [368, 227] width 426 height 9
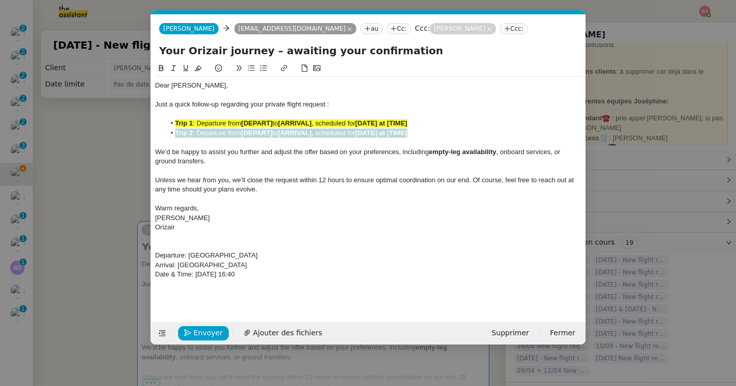
drag, startPoint x: 427, startPoint y: 135, endPoint x: 122, endPoint y: 137, distance: 305.1
click at [122, 137] on nz-modal-container "relance oriz Service ✈️ Oriz air - Relance après envoi devis client (FR) Dans l…" at bounding box center [368, 193] width 736 height 386
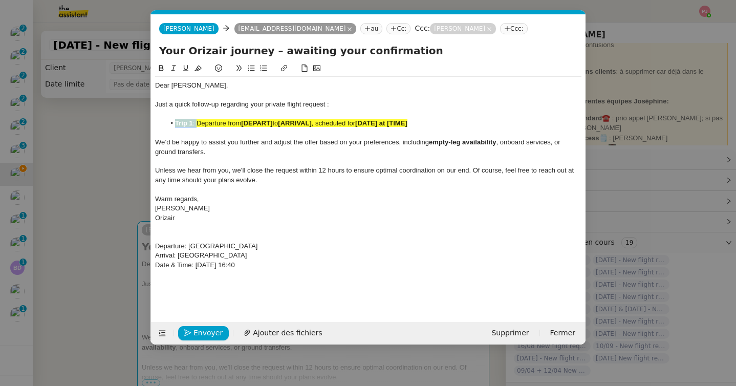
drag, startPoint x: 196, startPoint y: 123, endPoint x: 172, endPoint y: 122, distance: 24.1
click at [172, 122] on li "Trip 1 : Departure from [DEPART] to [ARRIVAL] , scheduled for [DATE] at [TIME]" at bounding box center [373, 123] width 417 height 9
drag, startPoint x: 253, startPoint y: 123, endPoint x: 220, endPoint y: 122, distance: 33.3
click at [220, 122] on li "Departure from [DEPART] to [ARRIVAL] , scheduled for [DATE] at [TIME]" at bounding box center [373, 123] width 417 height 9
click at [221, 124] on span "Departure fromLondon City Airport to" at bounding box center [229, 123] width 108 height 8
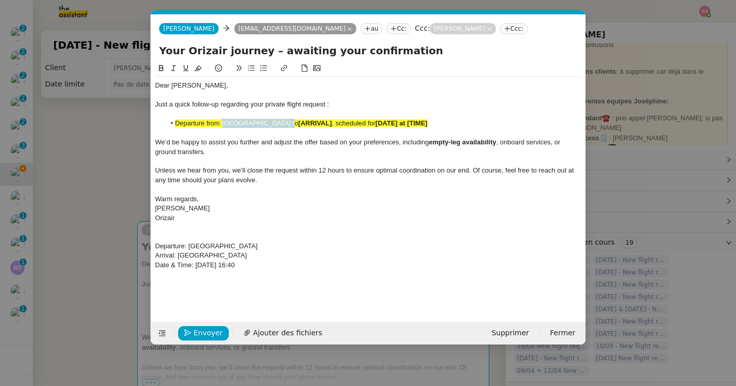
drag, startPoint x: 223, startPoint y: 123, endPoint x: 279, endPoint y: 123, distance: 56.3
click at [279, 123] on span "Departure from London City Airport to" at bounding box center [236, 123] width 123 height 8
click at [163, 66] on icon at bounding box center [161, 67] width 7 height 7
drag, startPoint x: 327, startPoint y: 122, endPoint x: 293, endPoint y: 122, distance: 34.3
click at [293, 122] on li "Departure from London City Airport to [ARRIVAL] , scheduled for [DATE] at [TIME]" at bounding box center [373, 123] width 417 height 9
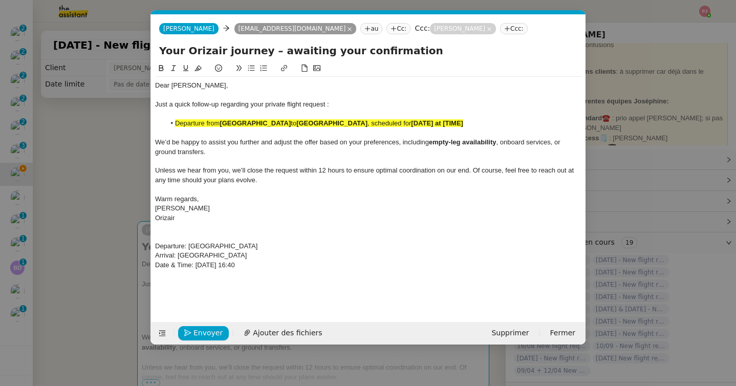
drag, startPoint x: 378, startPoint y: 123, endPoint x: 437, endPoint y: 125, distance: 59.4
click at [437, 125] on li "Departure from London City Airport to Sitia Airport , scheduled for [DATE] at […" at bounding box center [373, 123] width 417 height 9
drag, startPoint x: 437, startPoint y: 125, endPoint x: 376, endPoint y: 125, distance: 60.9
click at [376, 125] on li "Departure from London City Airport to Sitia Airport , scheduled for [DATE] at […" at bounding box center [373, 123] width 417 height 9
drag, startPoint x: 466, startPoint y: 124, endPoint x: 172, endPoint y: 124, distance: 293.8
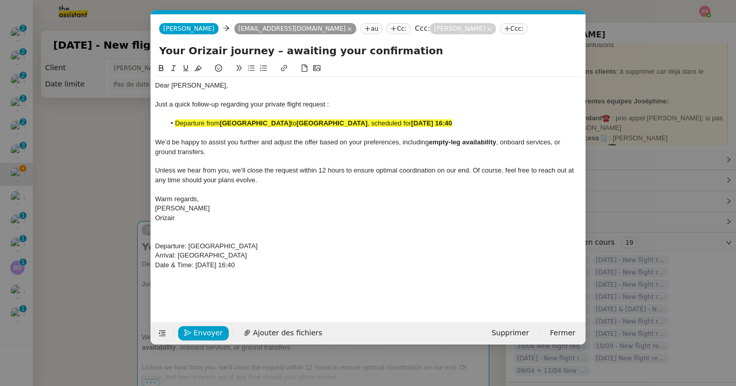
click at [172, 124] on li "Departure from London City Airport to Sitia Airport , scheduled for 4th October…" at bounding box center [373, 123] width 417 height 9
click at [197, 71] on icon at bounding box center [198, 69] width 7 height 6
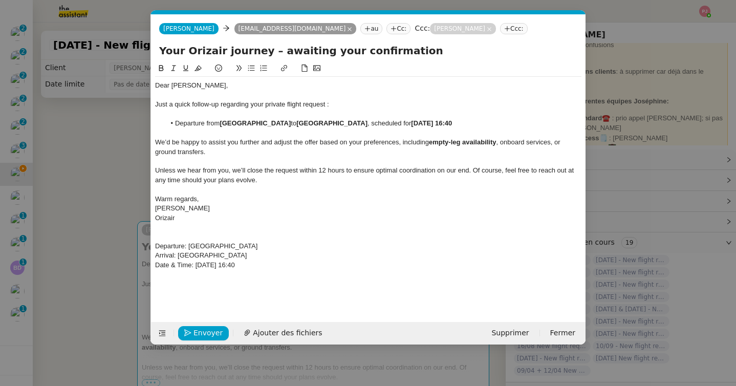
click at [222, 179] on span "Unless we hear from you, we’ll close the request within 12 hours to ensure opti…" at bounding box center [365, 174] width 421 height 17
drag, startPoint x: 293, startPoint y: 268, endPoint x: 141, endPoint y: 242, distance: 154.8
click at [141, 242] on nz-modal-container "relance oriz Service ✈️ Oriz air - Relance après envoi devis client (FR) Dans l…" at bounding box center [368, 193] width 736 height 386
click at [202, 333] on span "Envoyer" at bounding box center [207, 333] width 29 height 12
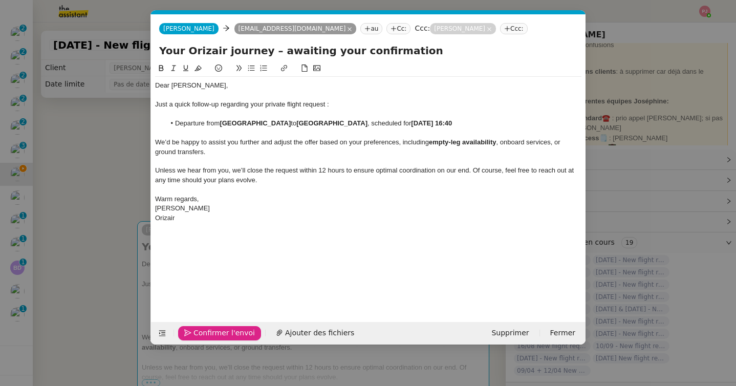
click at [202, 333] on span "Confirmer l'envoi" at bounding box center [223, 333] width 61 height 12
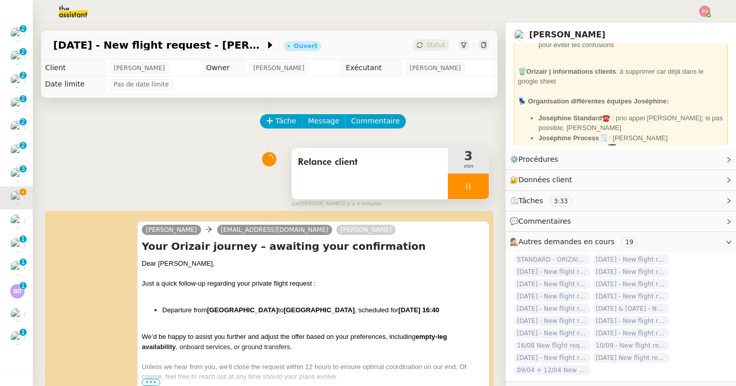
scroll to position [92, 0]
click at [465, 186] on icon at bounding box center [468, 186] width 8 height 8
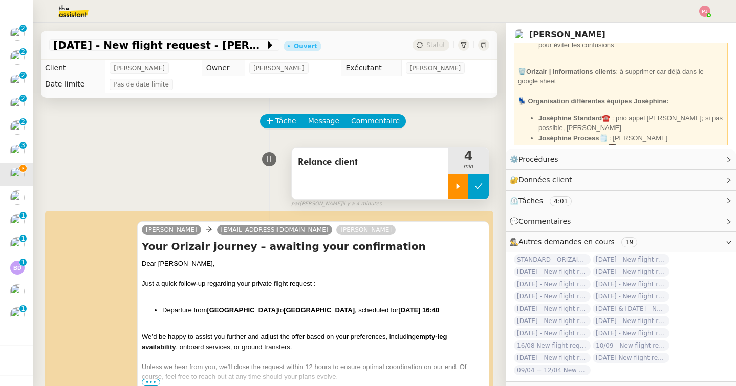
click at [476, 188] on icon at bounding box center [478, 186] width 8 height 8
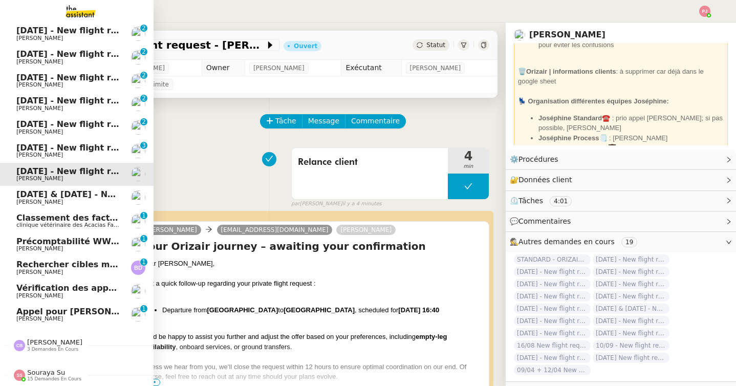
click at [45, 193] on span "[DATE] & [DATE] - New flight request - [PERSON_NAME]" at bounding box center [143, 194] width 255 height 10
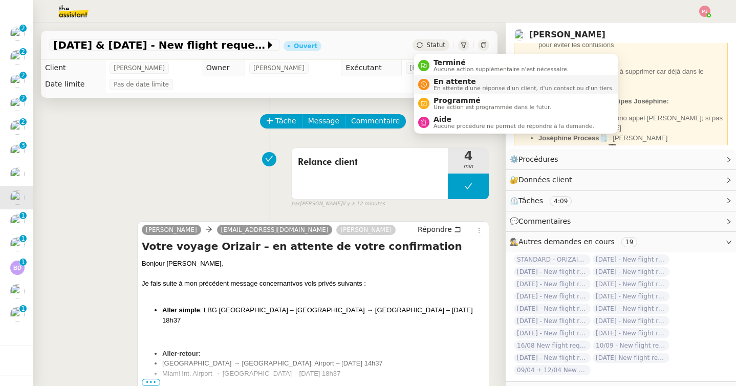
click at [440, 81] on span "En attente" at bounding box center [524, 81] width 180 height 8
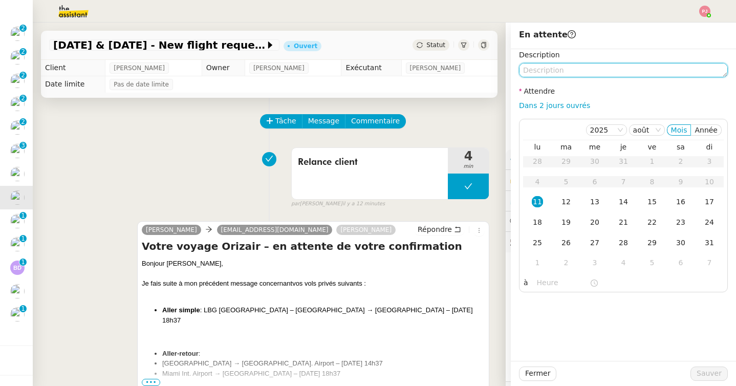
click at [541, 72] on textarea at bounding box center [623, 70] width 209 height 14
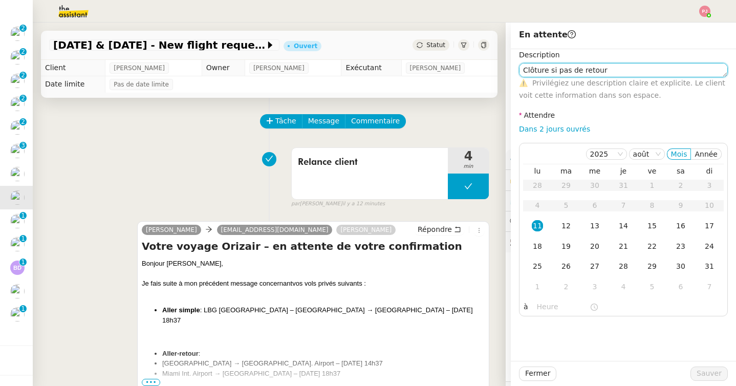
drag, startPoint x: 608, startPoint y: 70, endPoint x: 517, endPoint y: 68, distance: 90.6
click at [517, 68] on div "Description Clôture si pas de retour ⚠️ Privilégiez une description claire et e…" at bounding box center [623, 182] width 225 height 267
type textarea "Clôture si pas de retour"
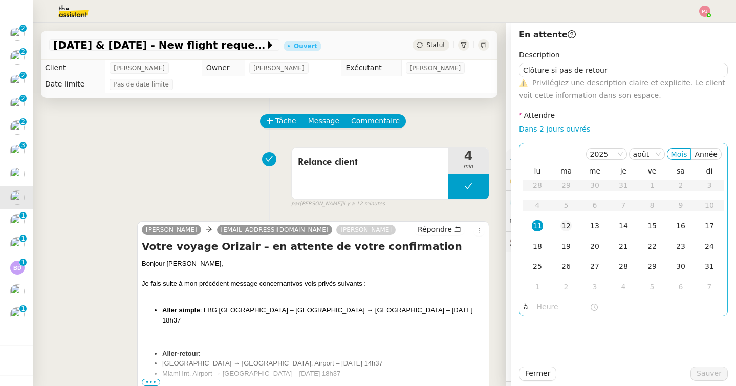
click at [568, 222] on div "12" at bounding box center [565, 225] width 11 height 11
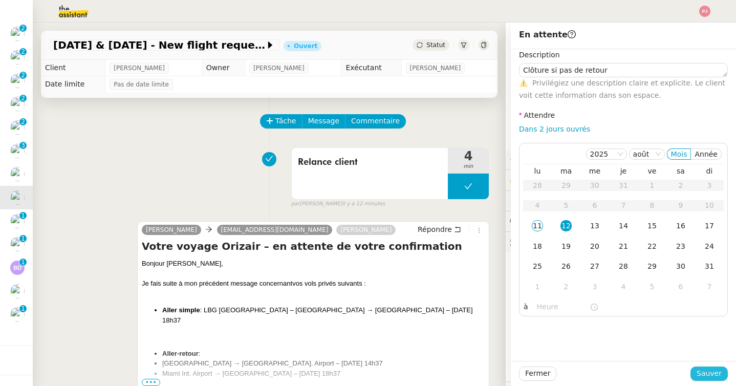
click at [707, 378] on span "Sauver" at bounding box center [709, 374] width 25 height 12
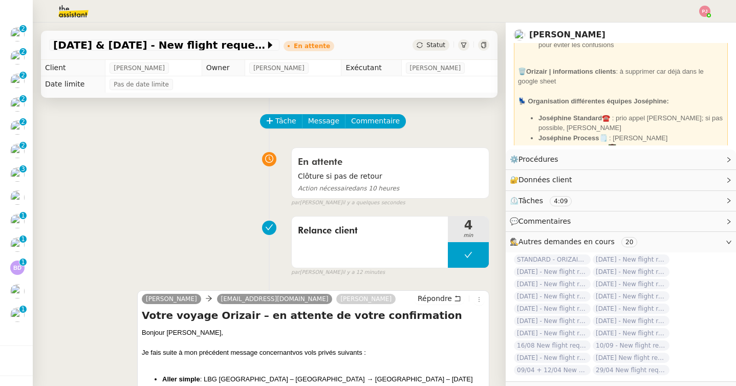
scroll to position [69, 0]
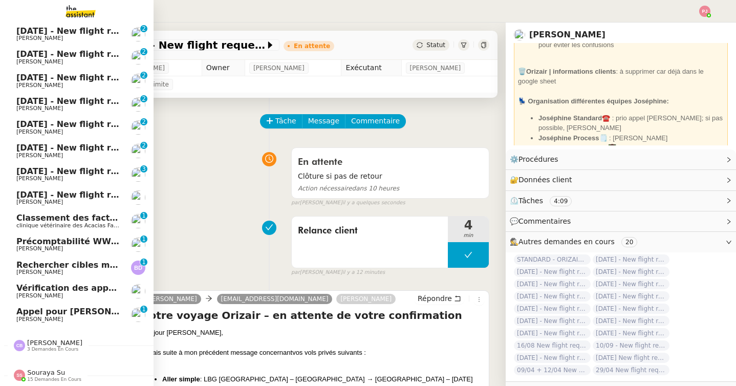
click at [61, 191] on span "[DATE] - New flight request - [PERSON_NAME]" at bounding box center [121, 195] width 211 height 10
